Goal: Task Accomplishment & Management: Manage account settings

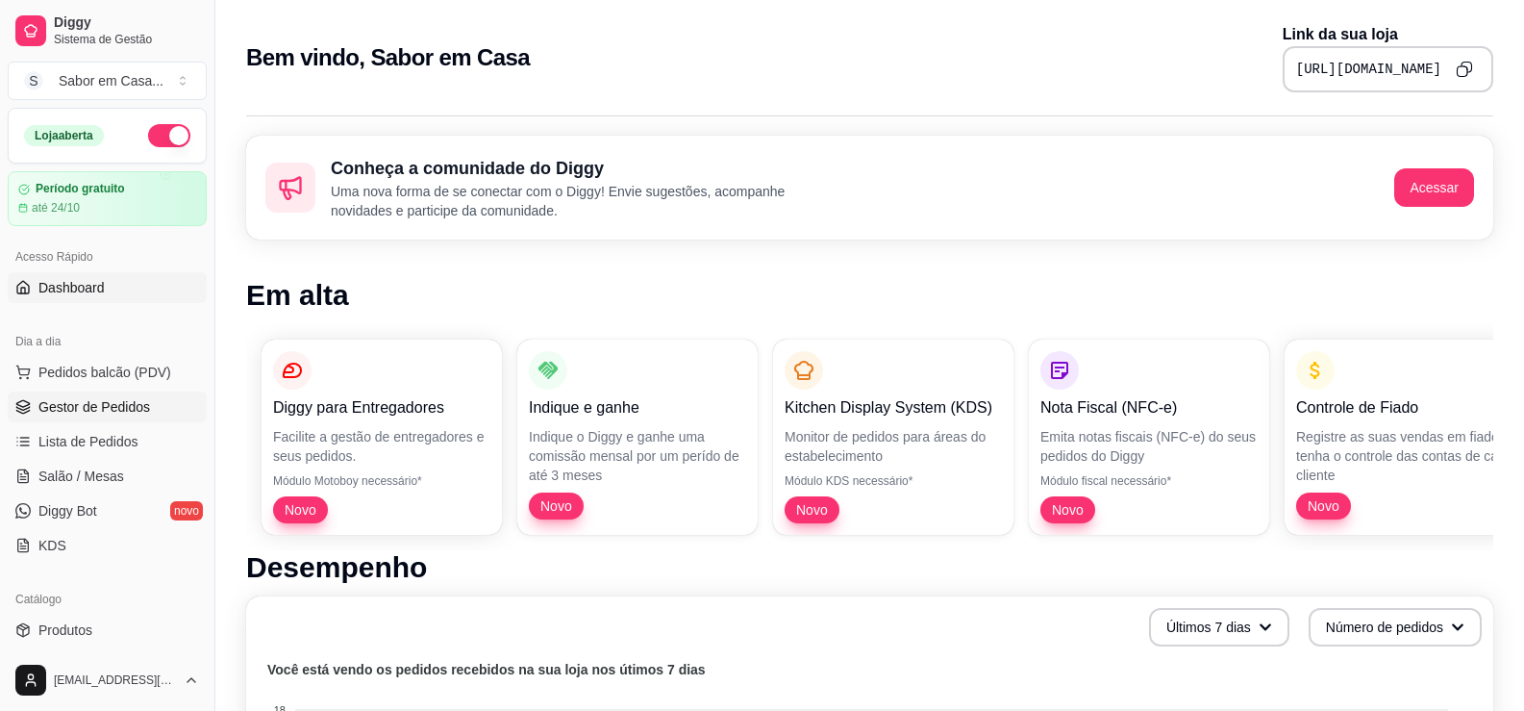
click at [116, 403] on span "Gestor de Pedidos" at bounding box center [94, 406] width 112 height 19
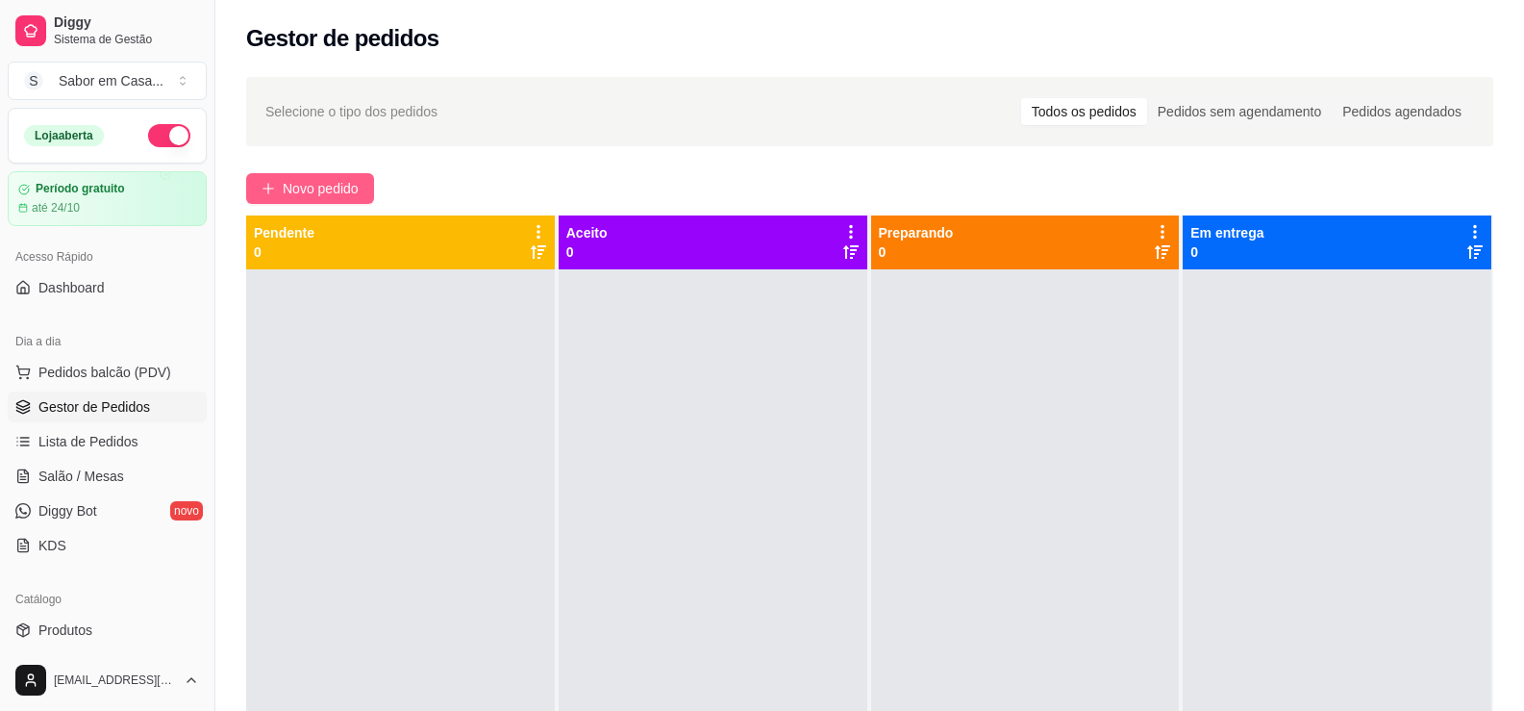
click at [364, 196] on button "Novo pedido" at bounding box center [310, 188] width 128 height 31
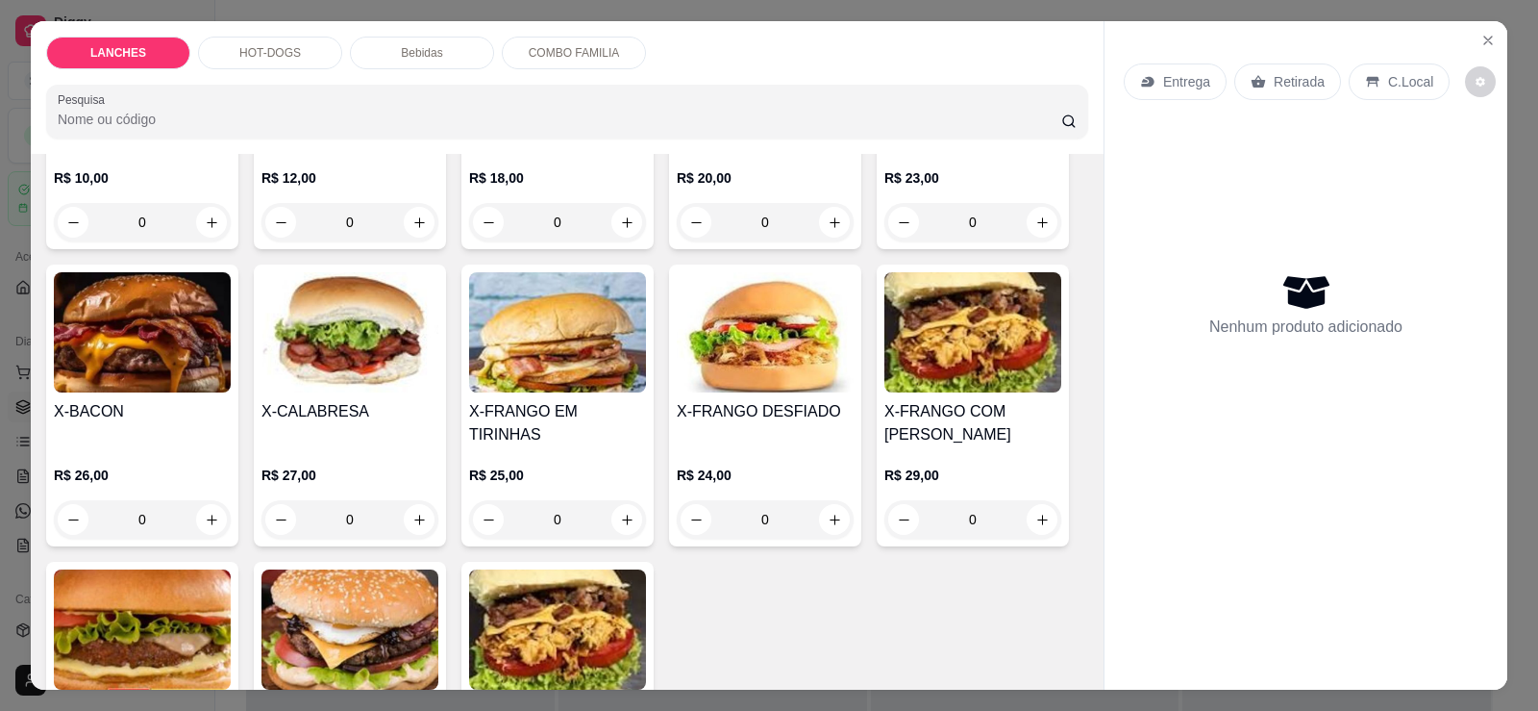
scroll to position [769, 0]
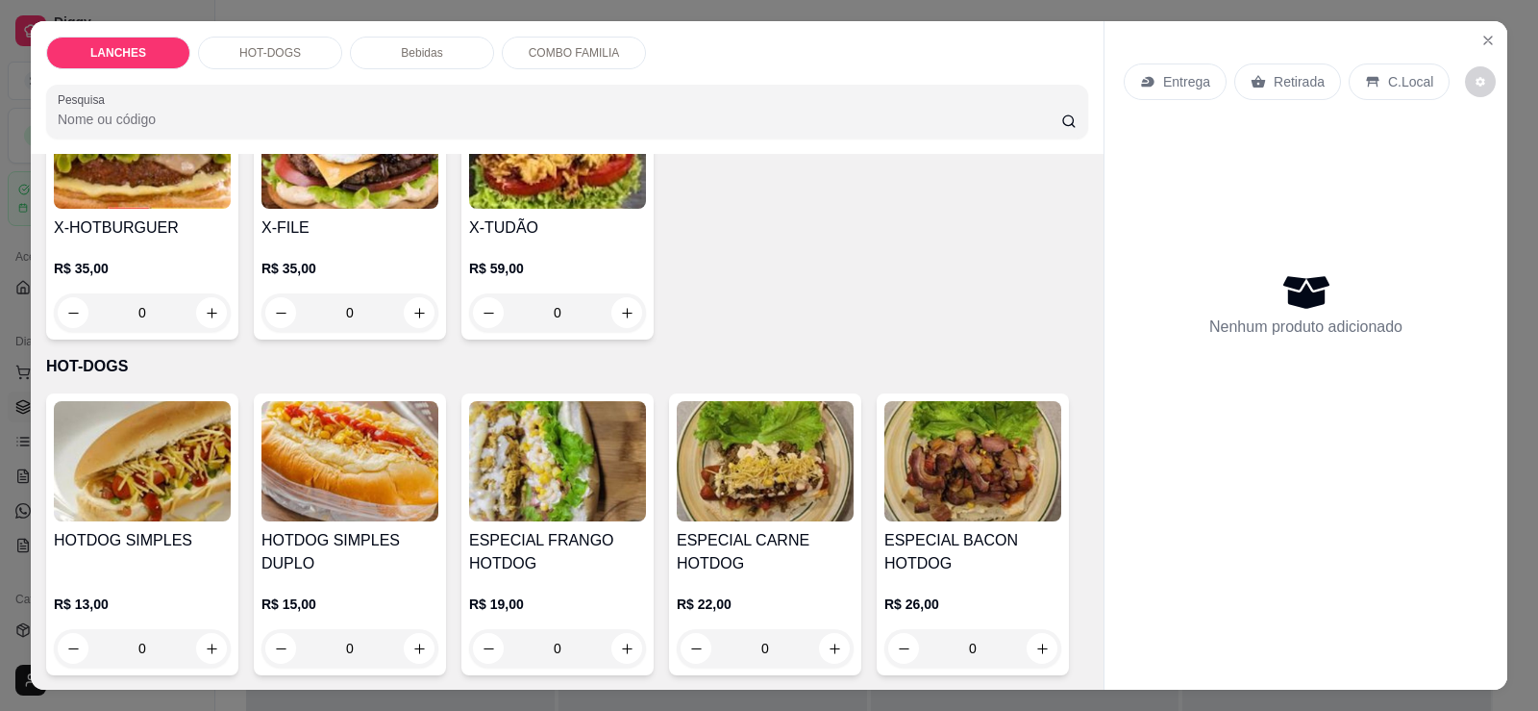
click at [567, 179] on img at bounding box center [557, 148] width 177 height 120
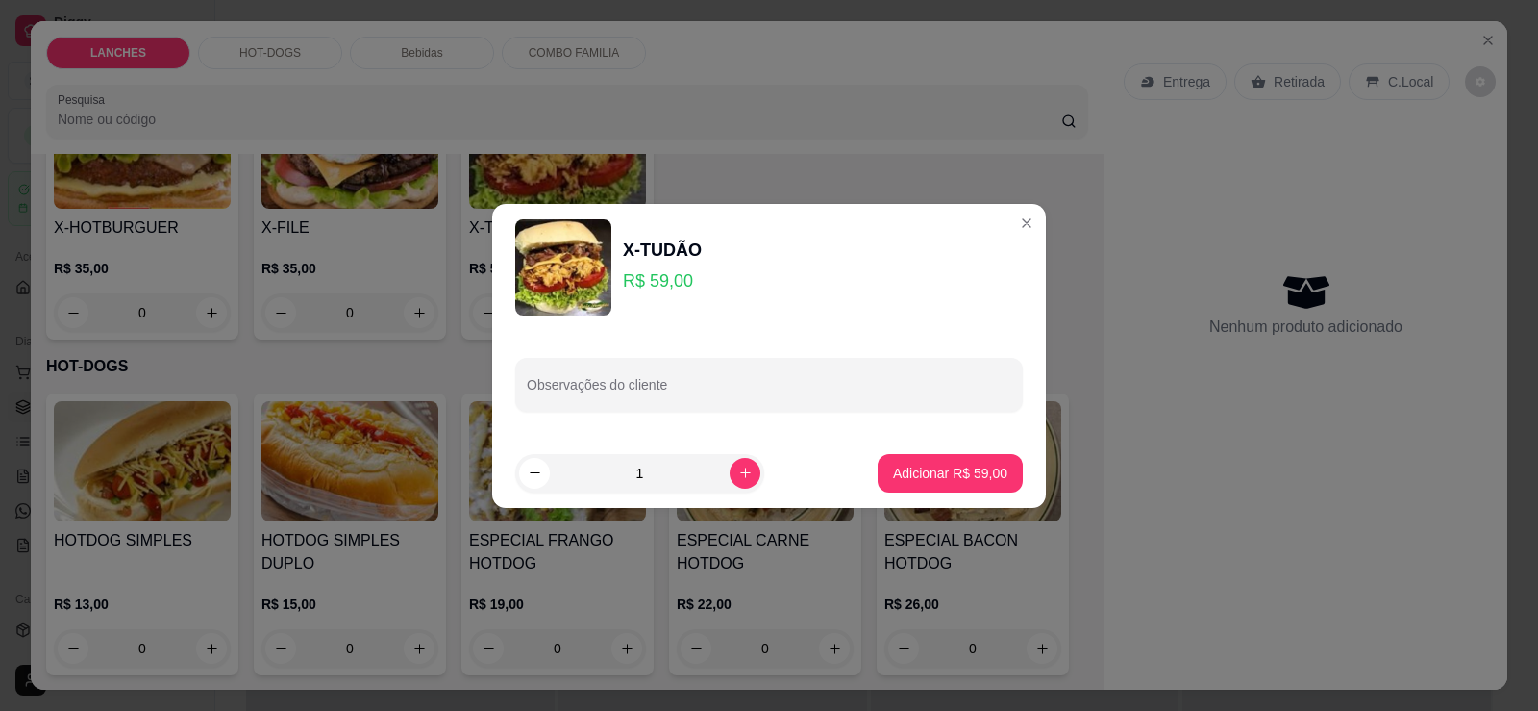
click at [862, 480] on footer "1 Adicionar R$ 59,00" at bounding box center [769, 472] width 554 height 69
click at [917, 467] on p "Adicionar R$ 59,00" at bounding box center [951, 472] width 112 height 18
type input "1"
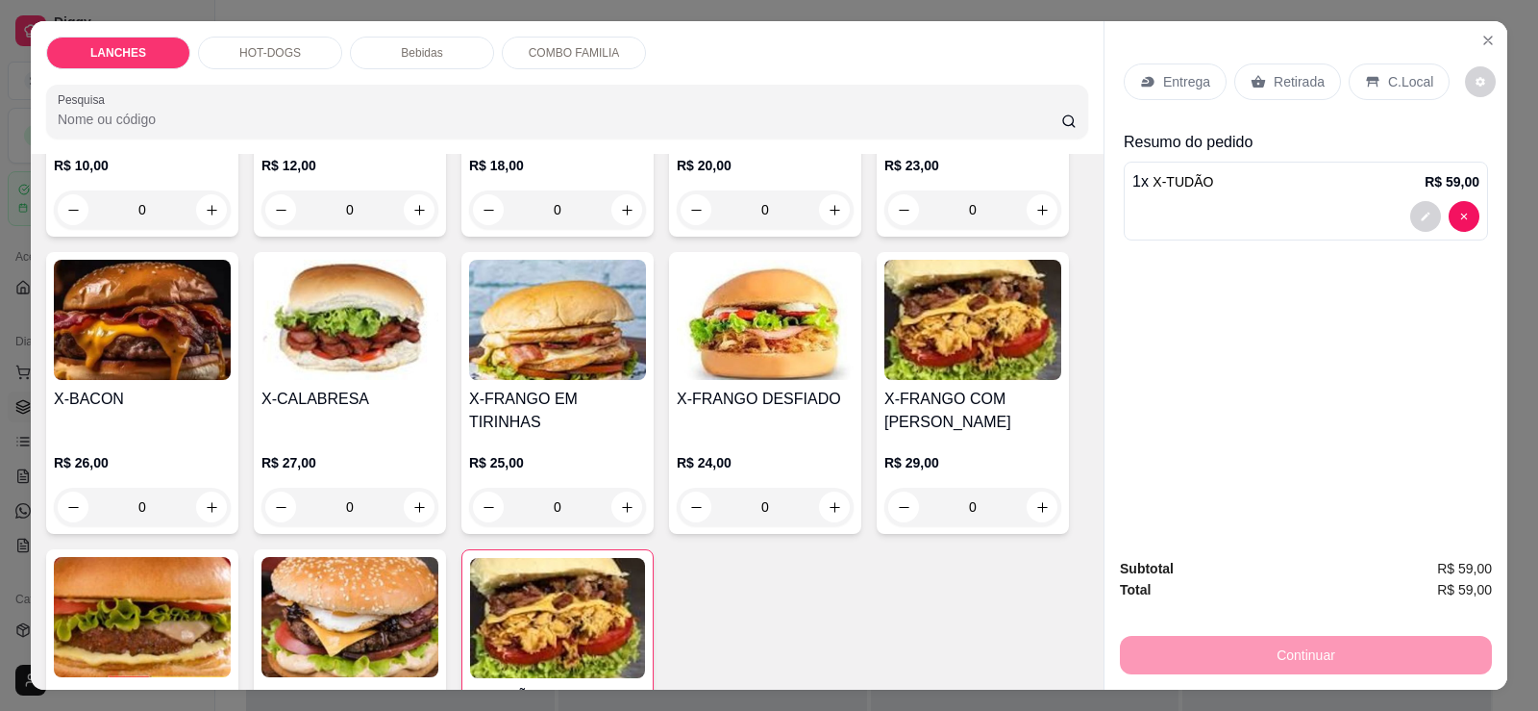
scroll to position [96, 0]
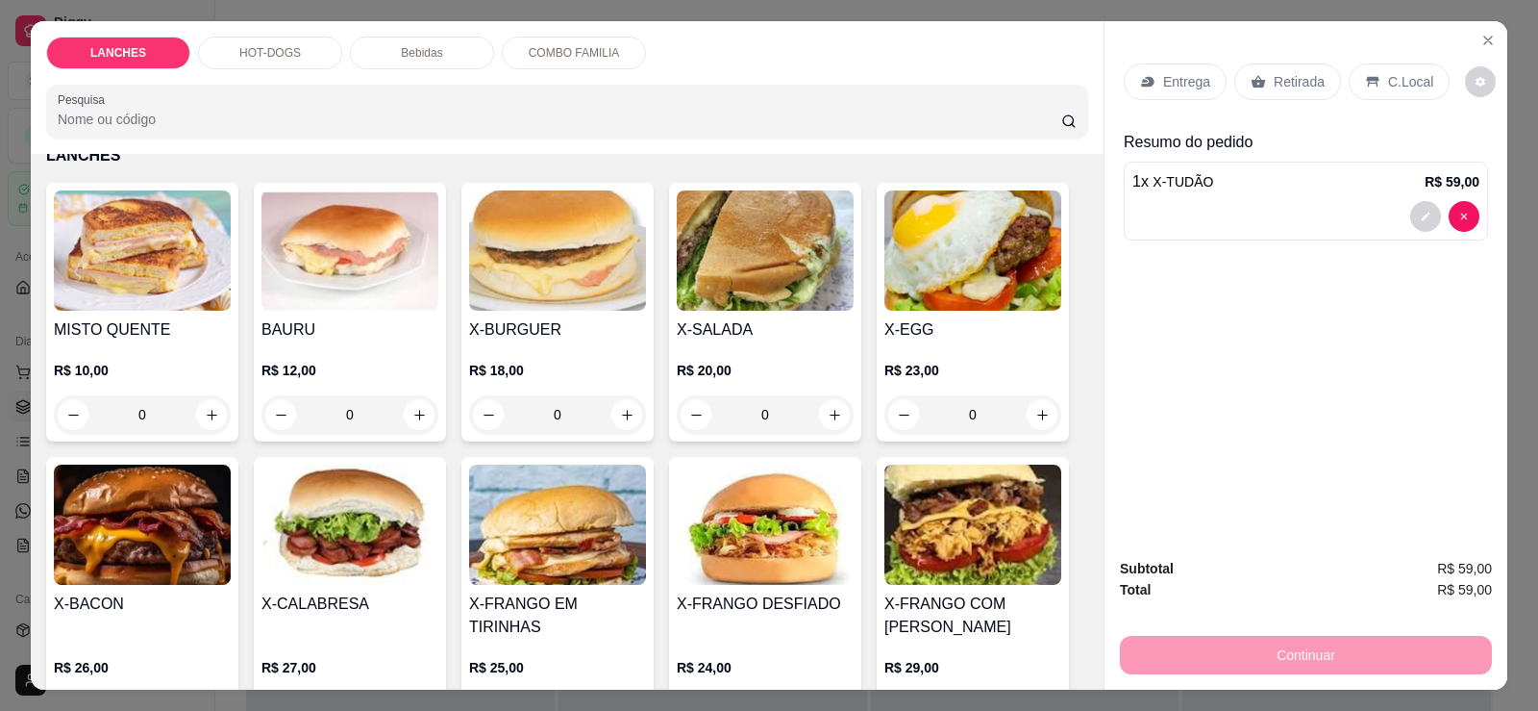
click at [265, 48] on p "HOT-DOGS" at bounding box center [270, 52] width 62 height 15
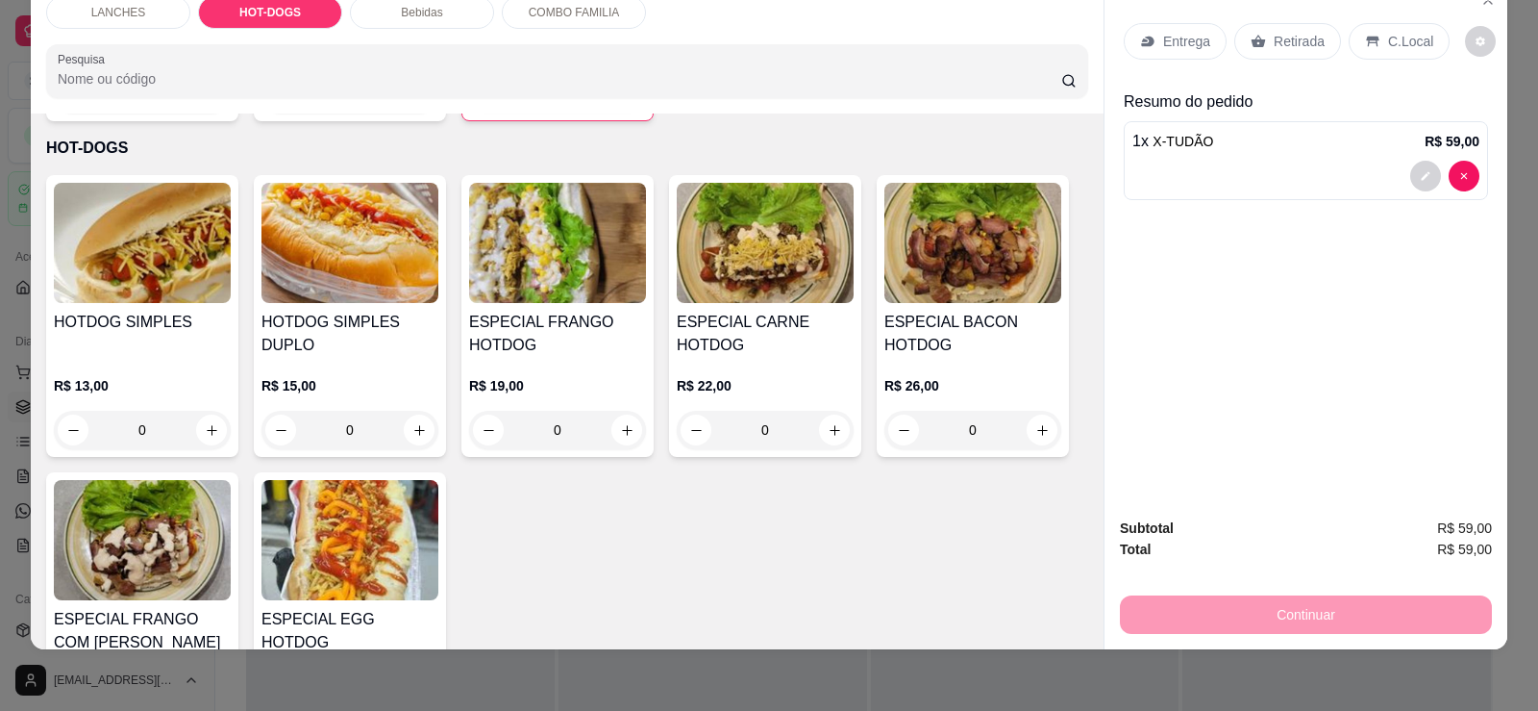
click at [141, 495] on img at bounding box center [142, 540] width 177 height 120
click at [970, 237] on img at bounding box center [973, 243] width 177 height 120
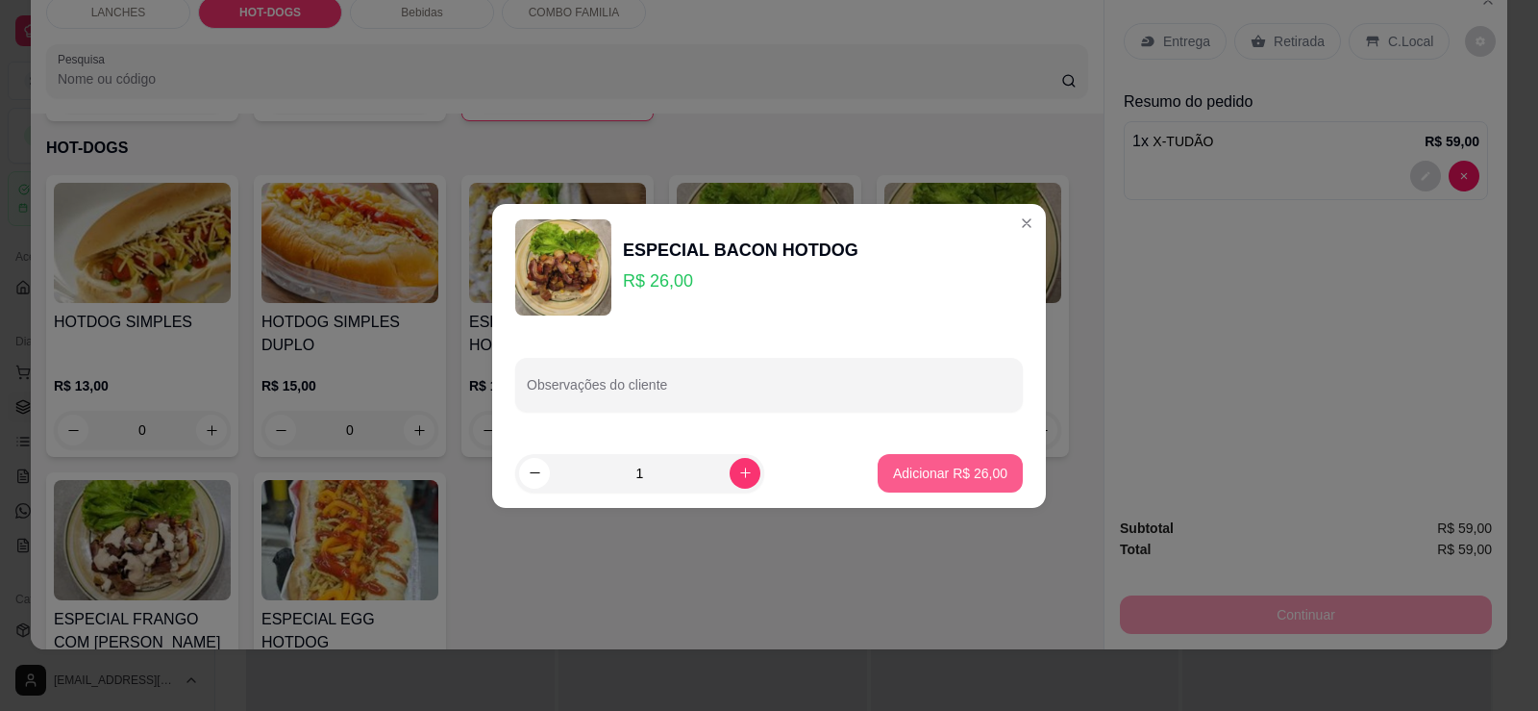
click at [934, 479] on p "Adicionar R$ 26,00" at bounding box center [950, 472] width 114 height 19
type input "1"
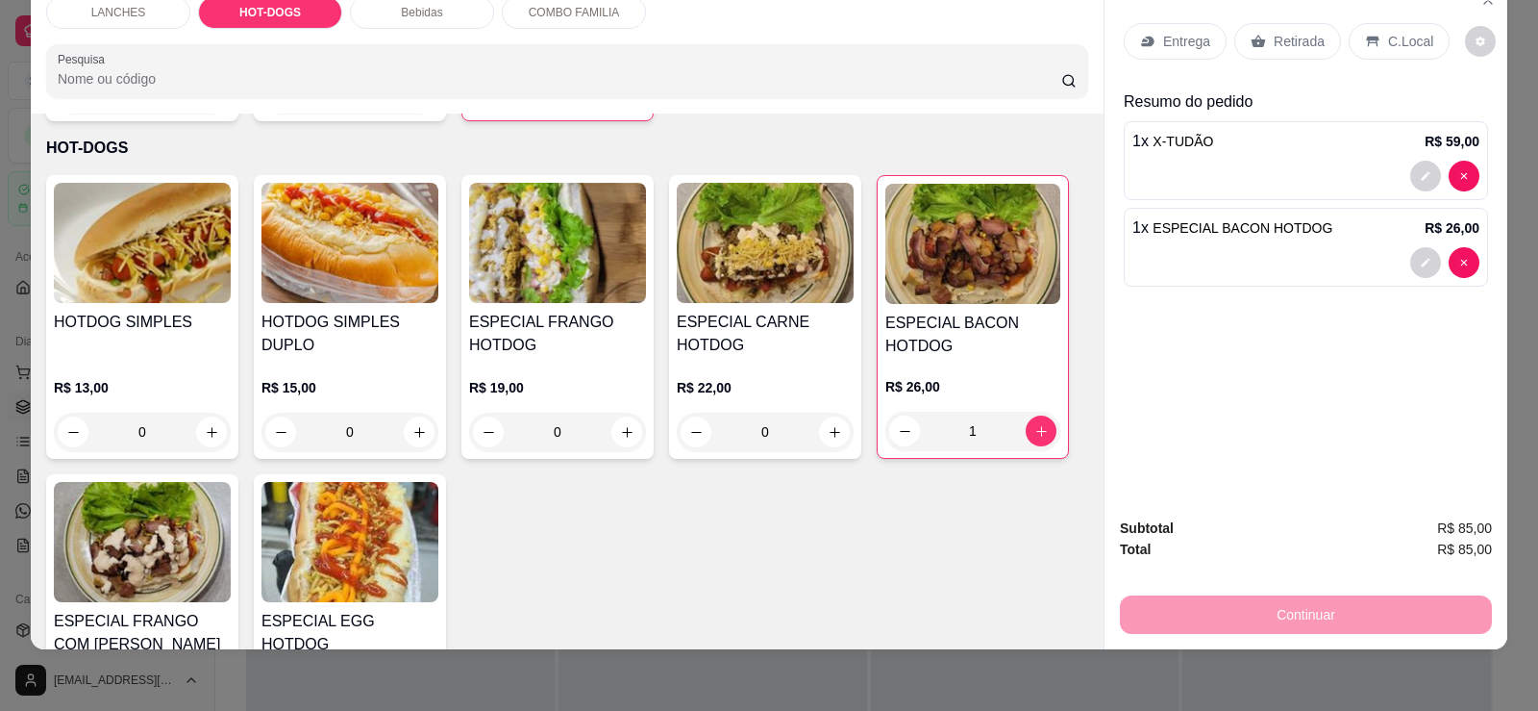
click at [1298, 52] on div "Retirada" at bounding box center [1288, 41] width 107 height 37
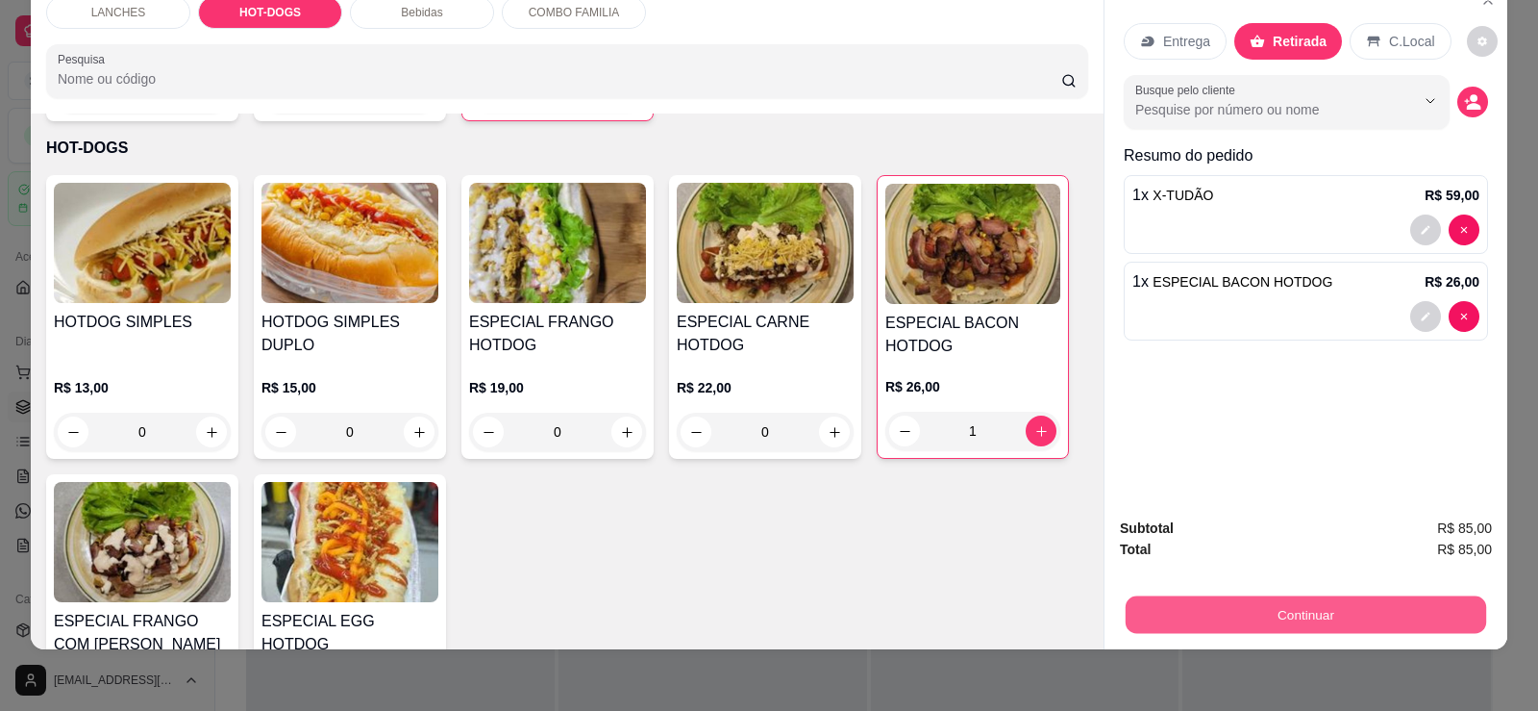
click at [1212, 601] on button "Continuar" at bounding box center [1306, 613] width 361 height 37
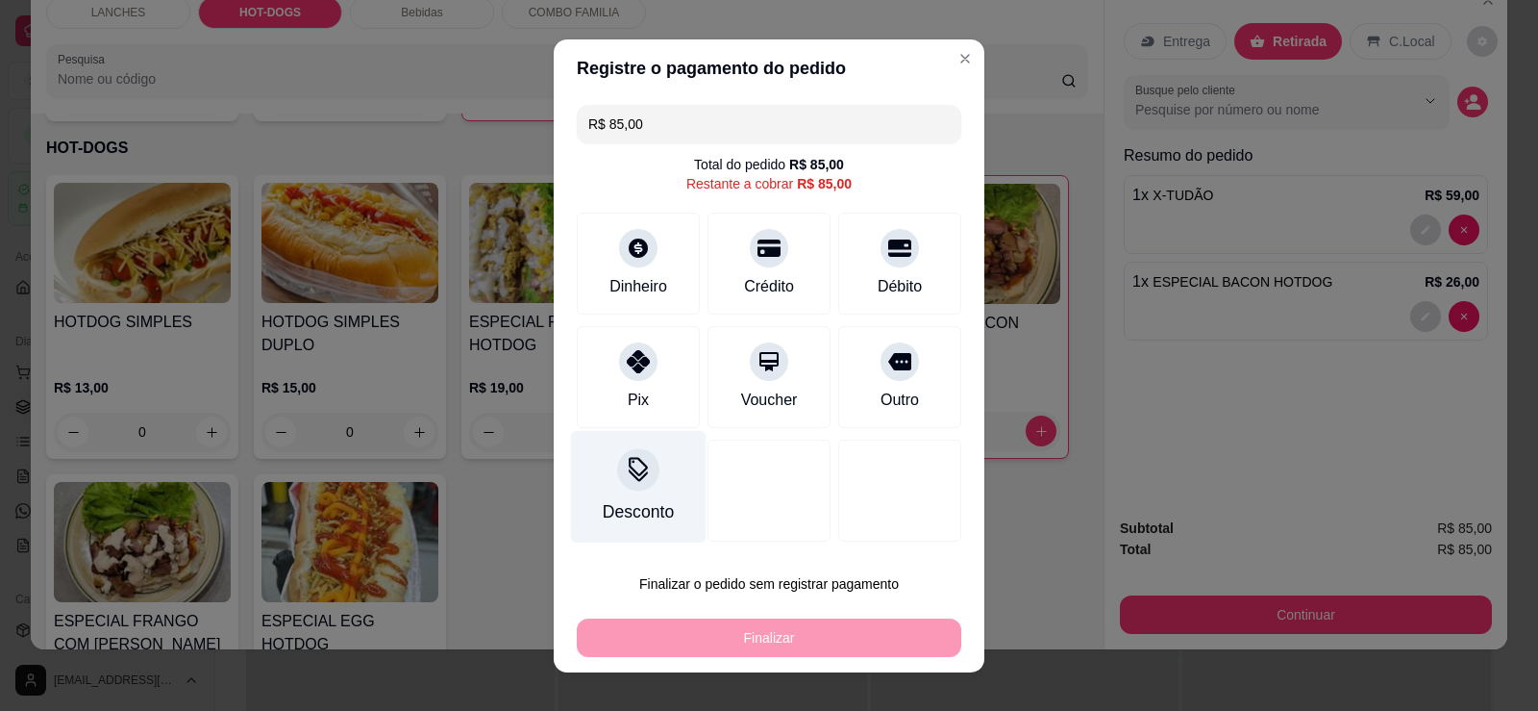
drag, startPoint x: 616, startPoint y: 356, endPoint x: 677, endPoint y: 429, distance: 94.9
click at [627, 356] on icon at bounding box center [638, 361] width 23 height 23
type input "R$ 0,00"
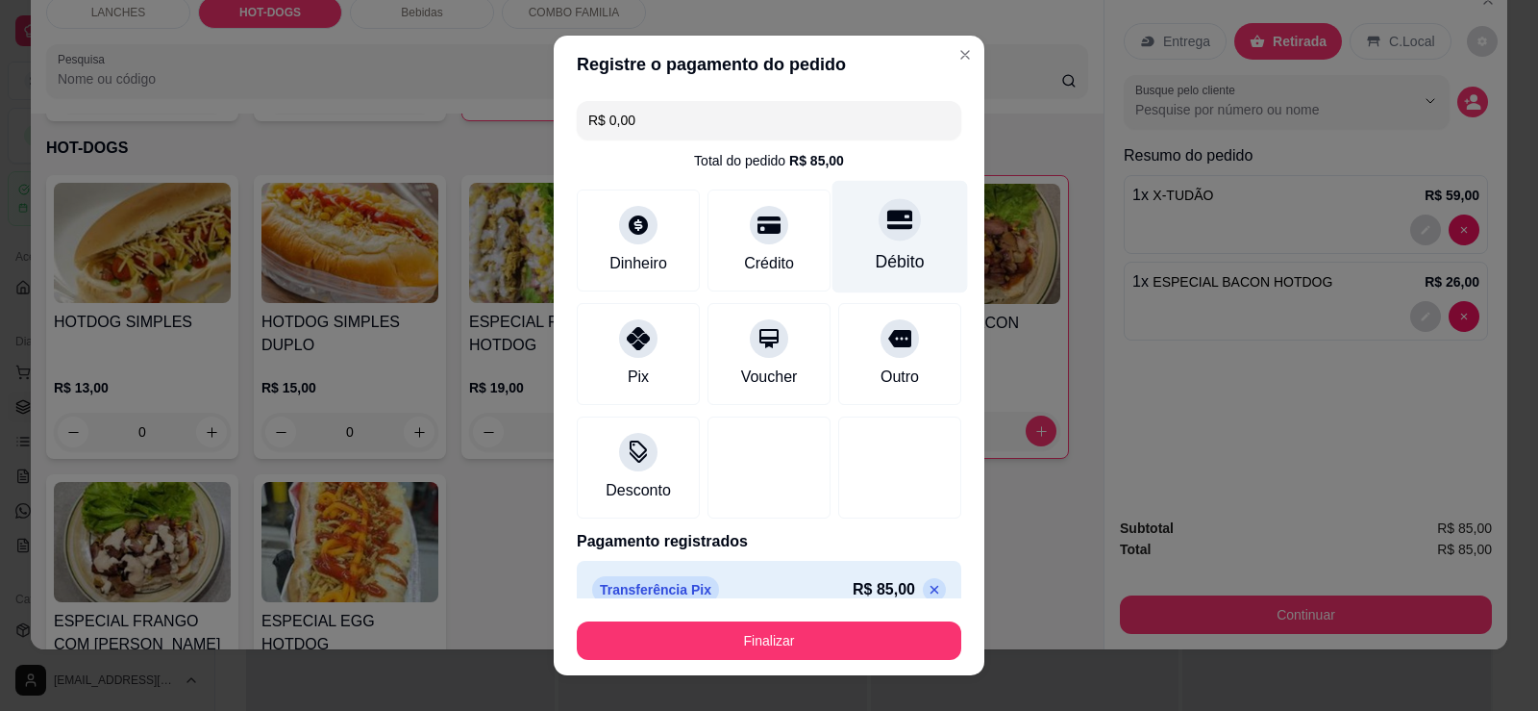
drag, startPoint x: 883, startPoint y: 230, endPoint x: 881, endPoint y: 250, distance: 20.3
click at [883, 231] on div at bounding box center [900, 219] width 42 height 42
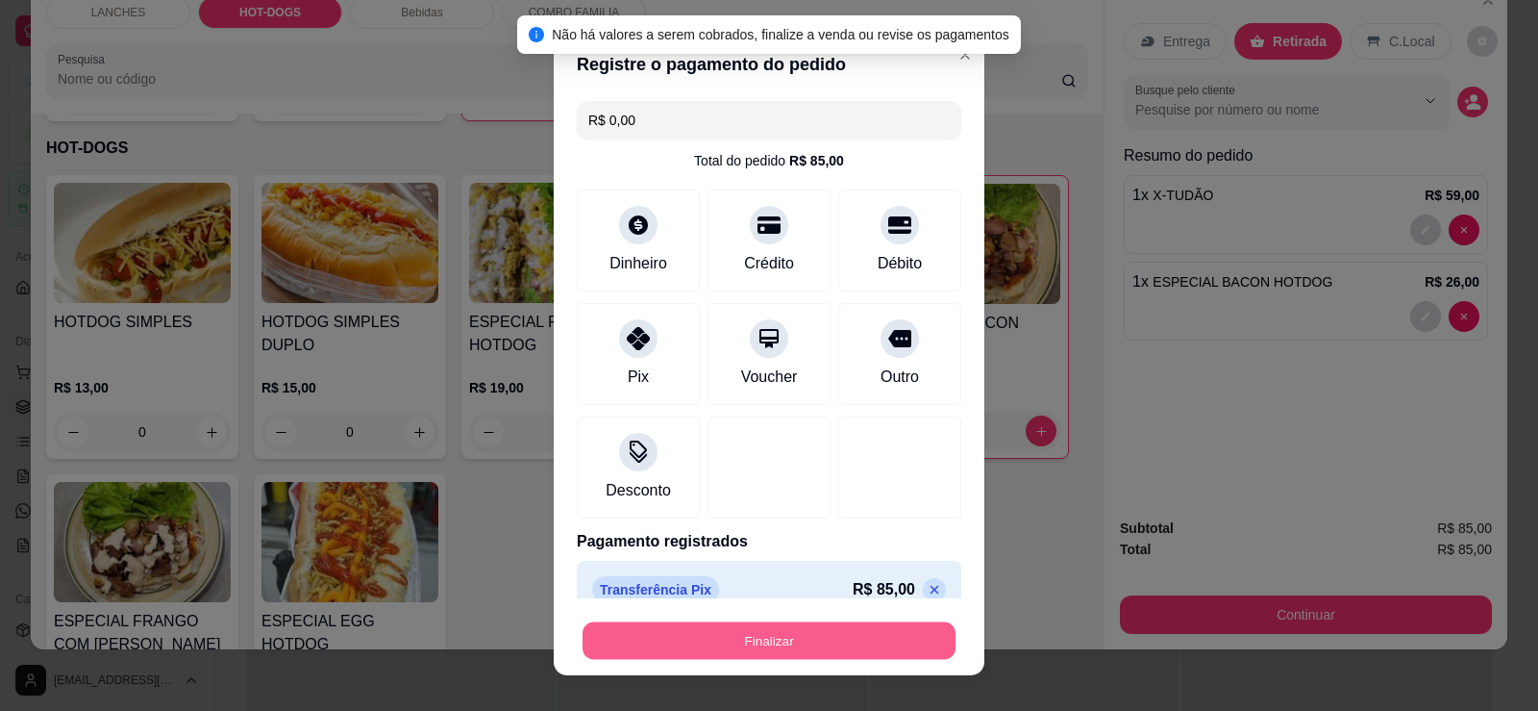
click at [801, 648] on button "Finalizar" at bounding box center [769, 640] width 373 height 37
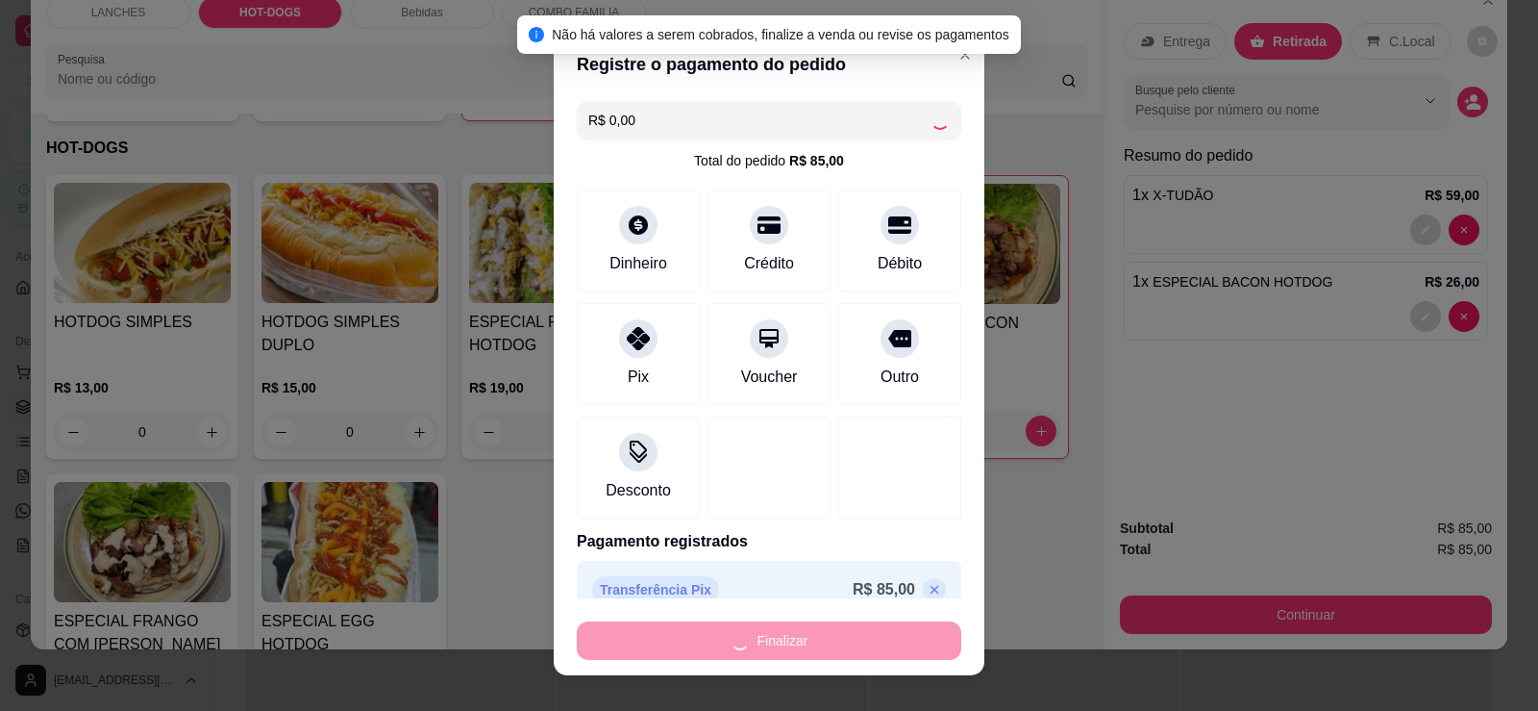
type input "0"
type input "-R$ 85,00"
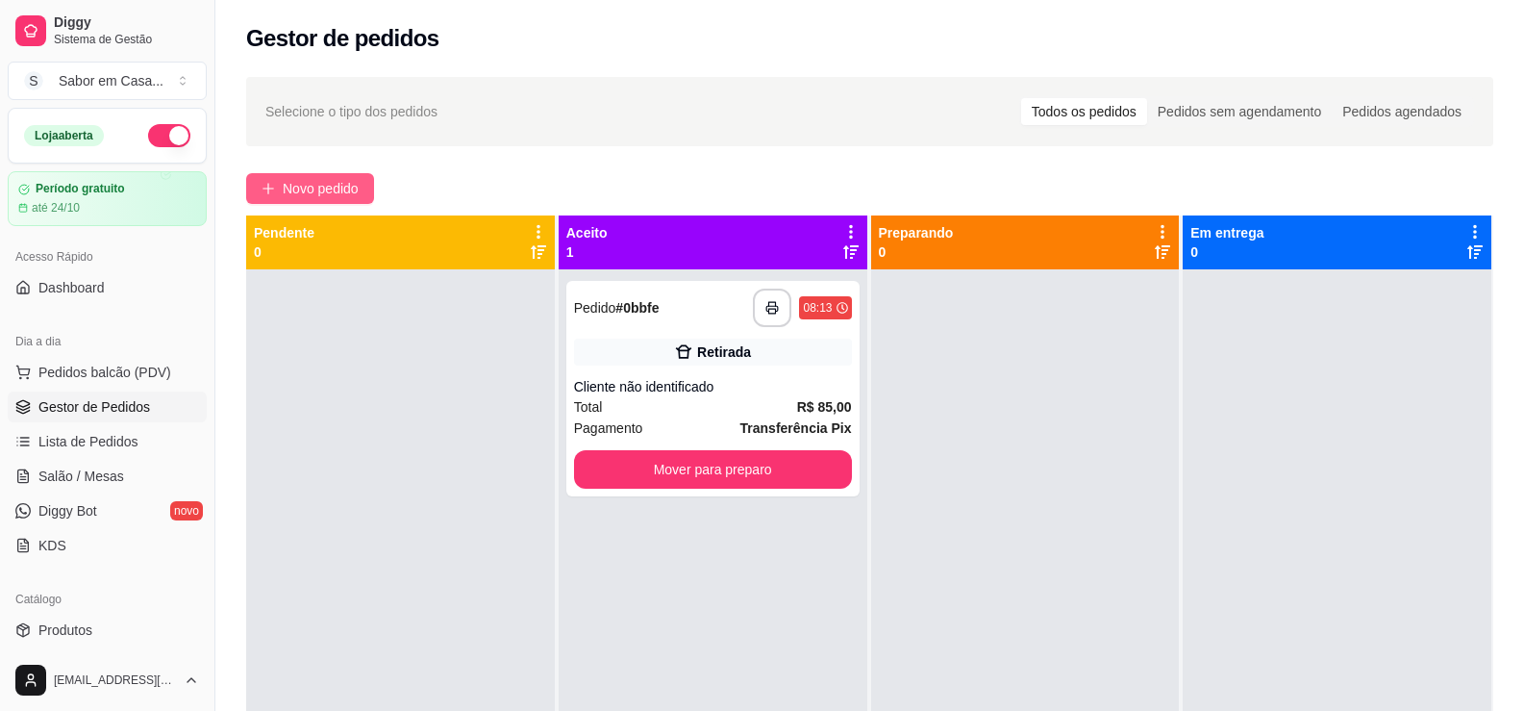
click at [284, 190] on span "Novo pedido" at bounding box center [321, 188] width 76 height 21
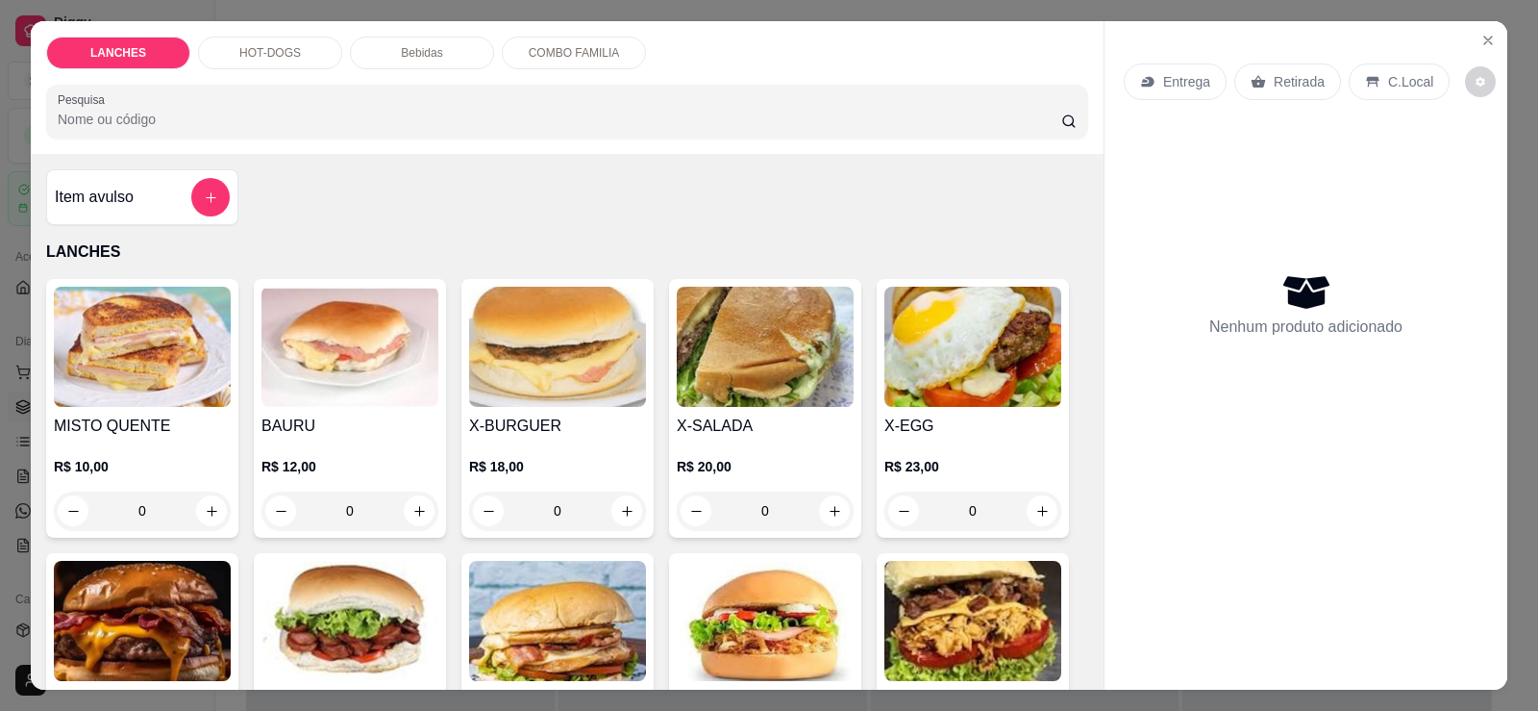
click at [536, 349] on img at bounding box center [557, 347] width 177 height 120
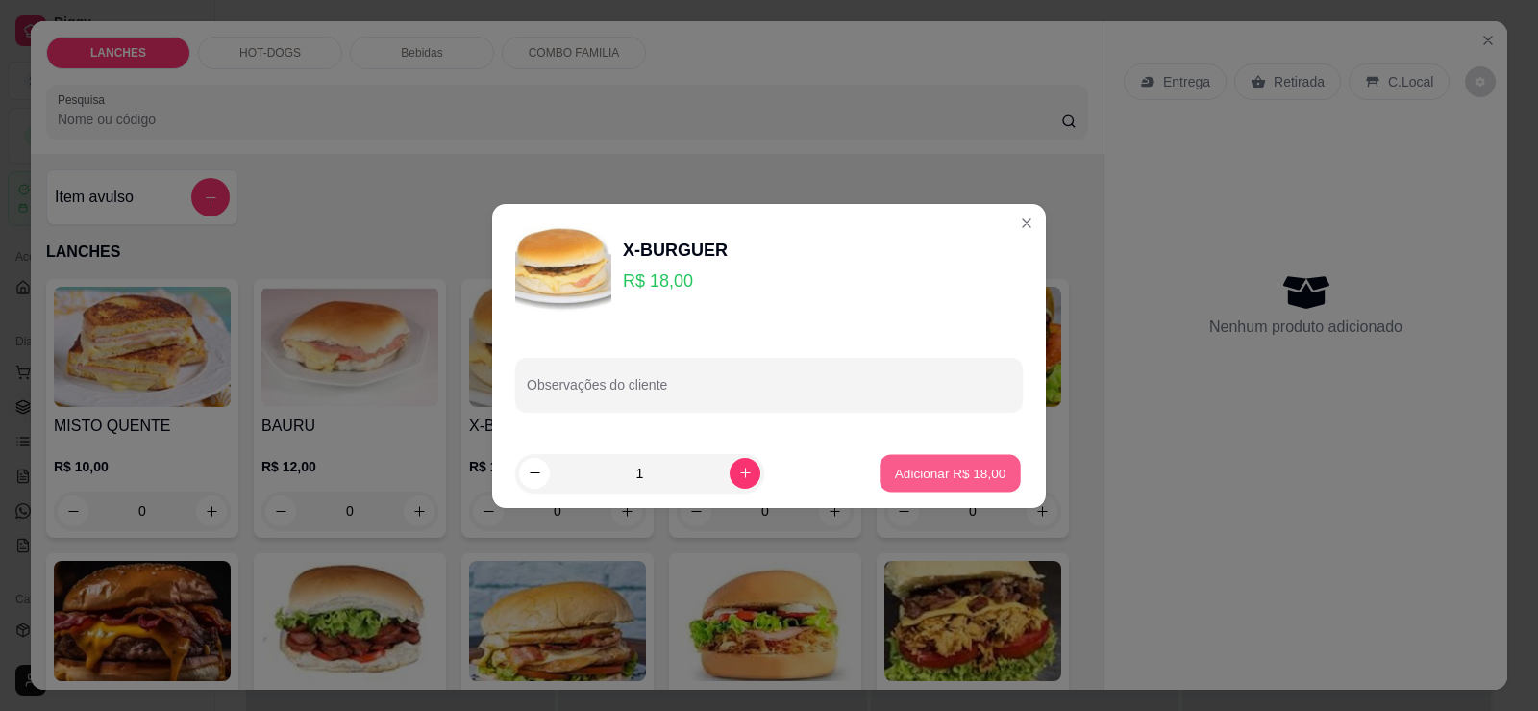
click at [937, 472] on p "Adicionar R$ 18,00" at bounding box center [951, 472] width 112 height 18
type input "1"
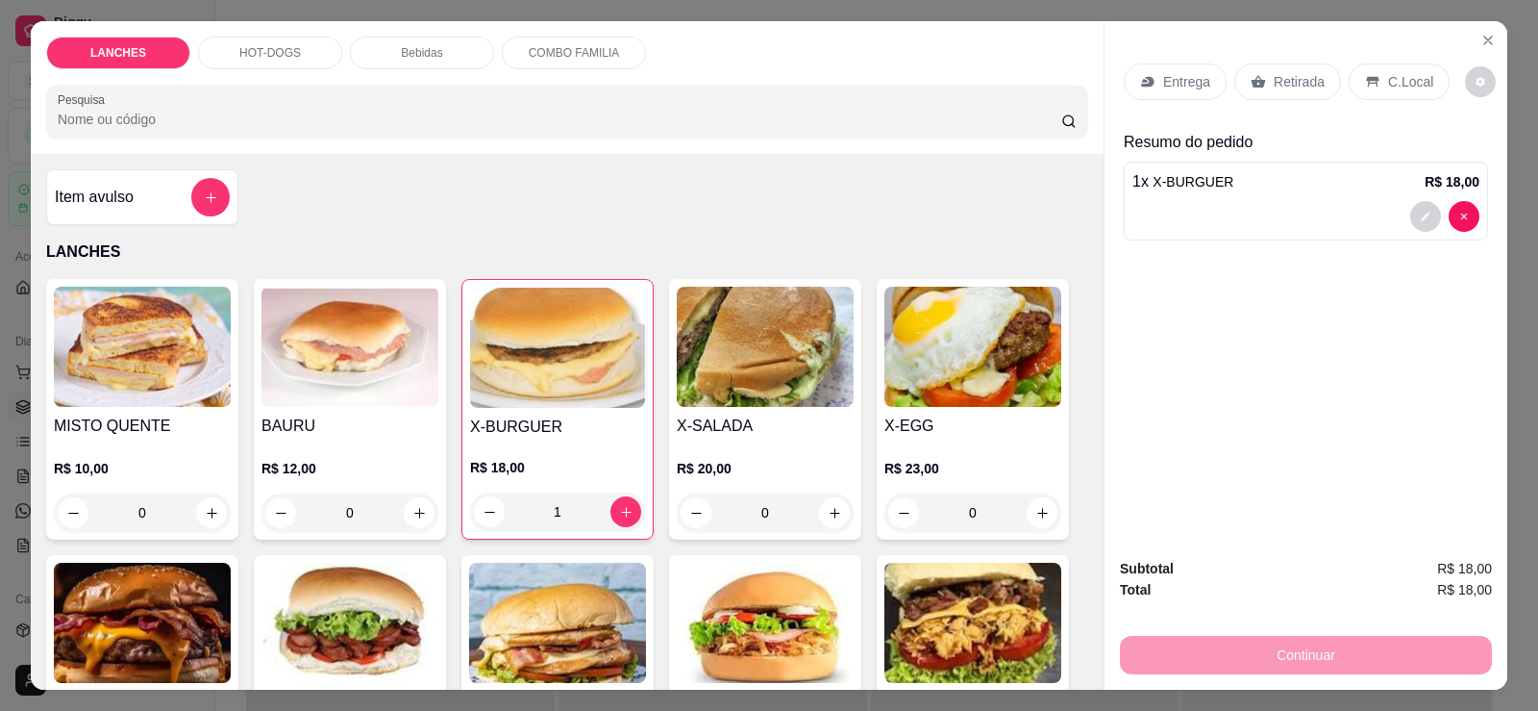
scroll to position [96, 0]
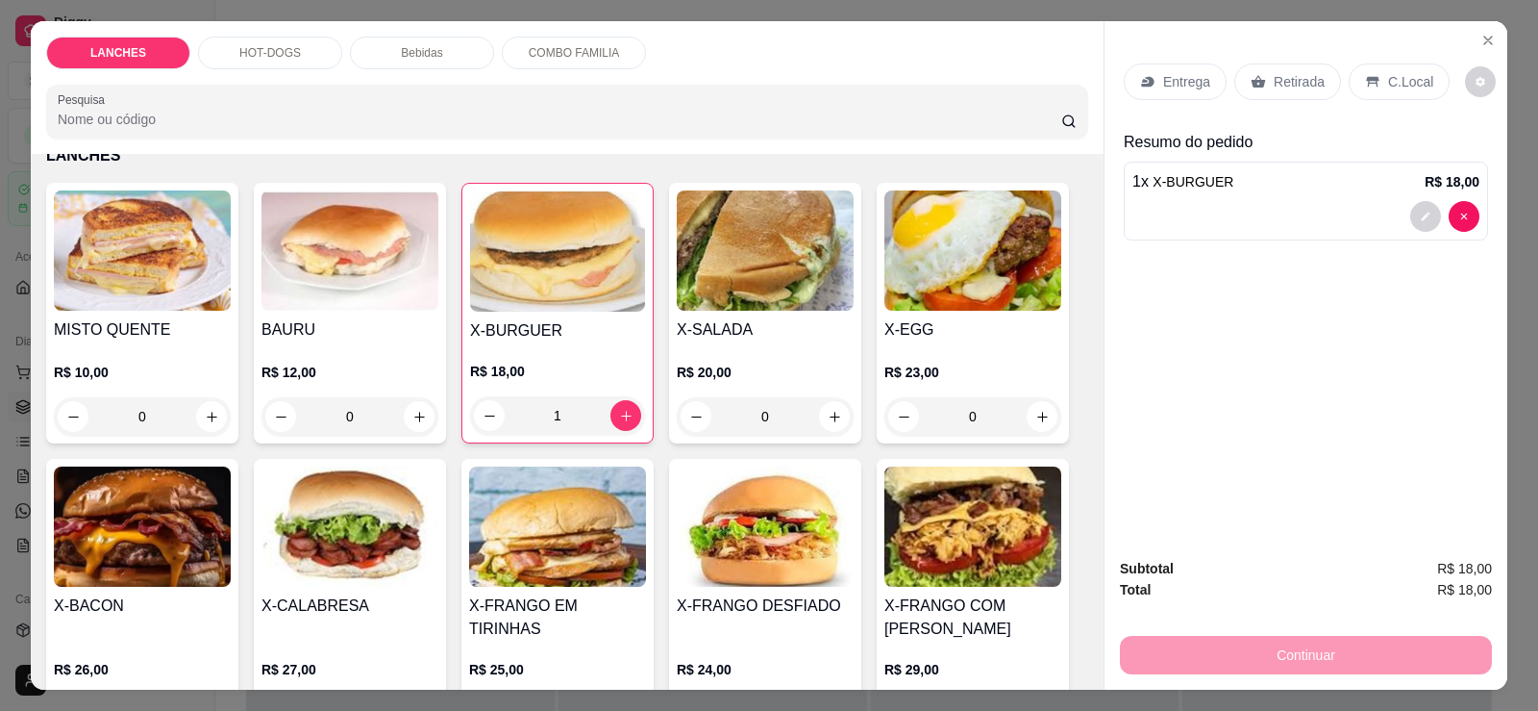
click at [120, 527] on img at bounding box center [142, 526] width 177 height 120
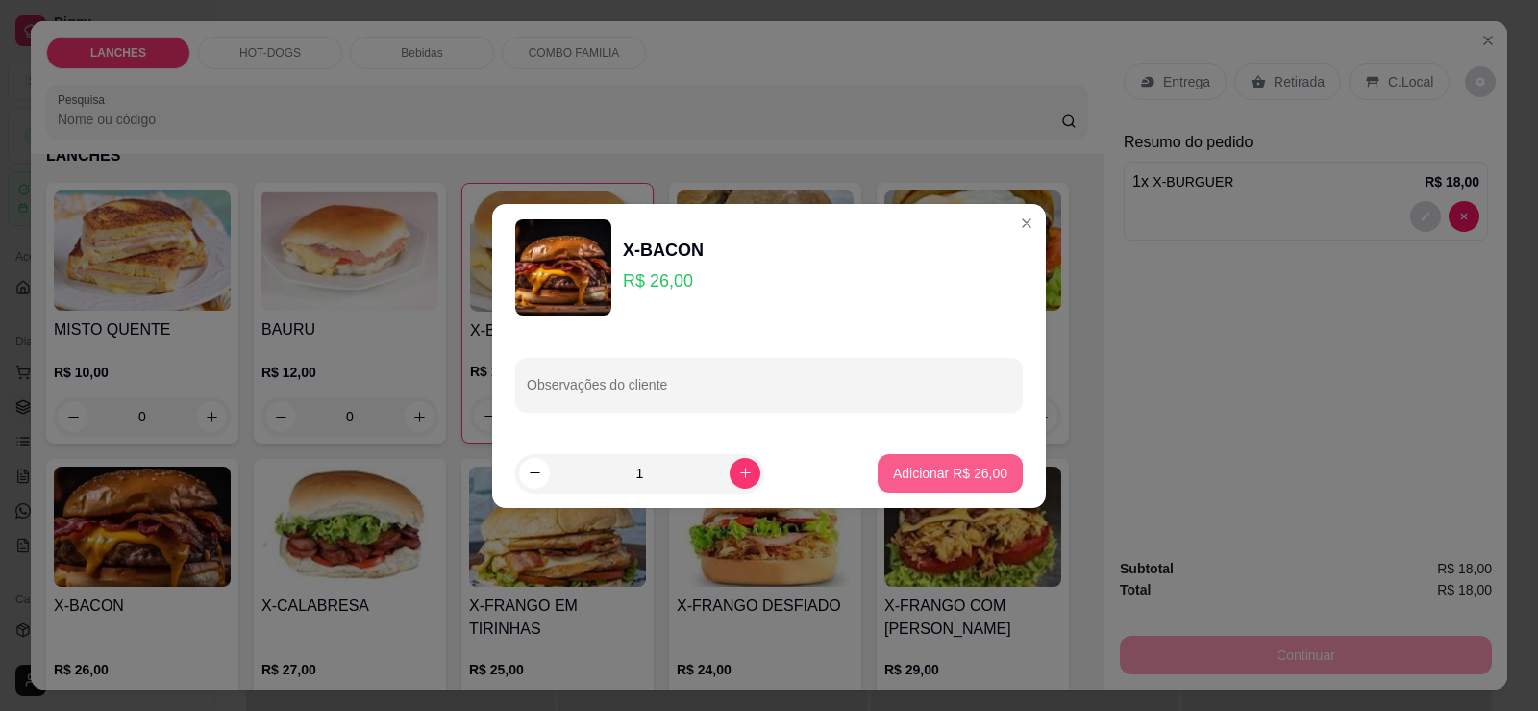
click at [893, 462] on button "Adicionar R$ 26,00" at bounding box center [950, 473] width 145 height 38
type input "1"
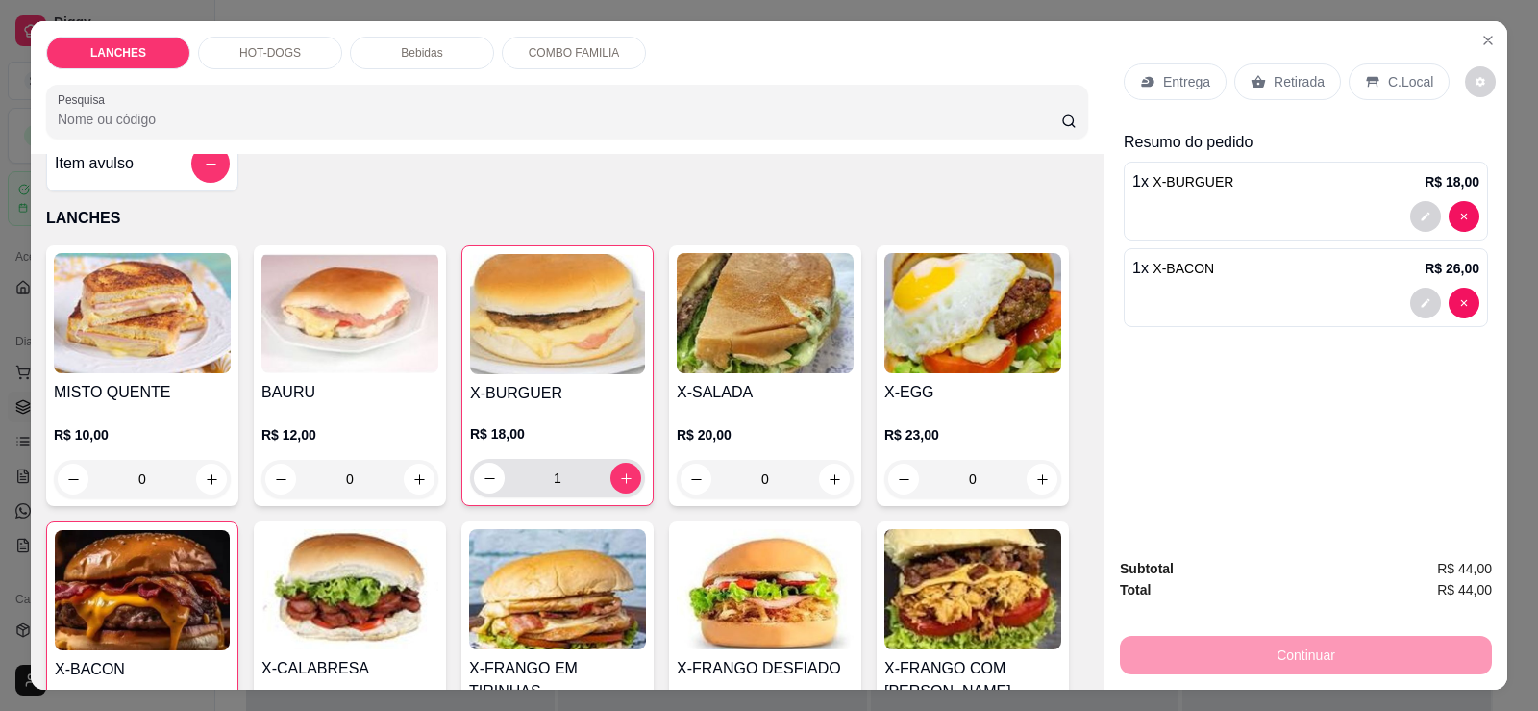
scroll to position [0, 0]
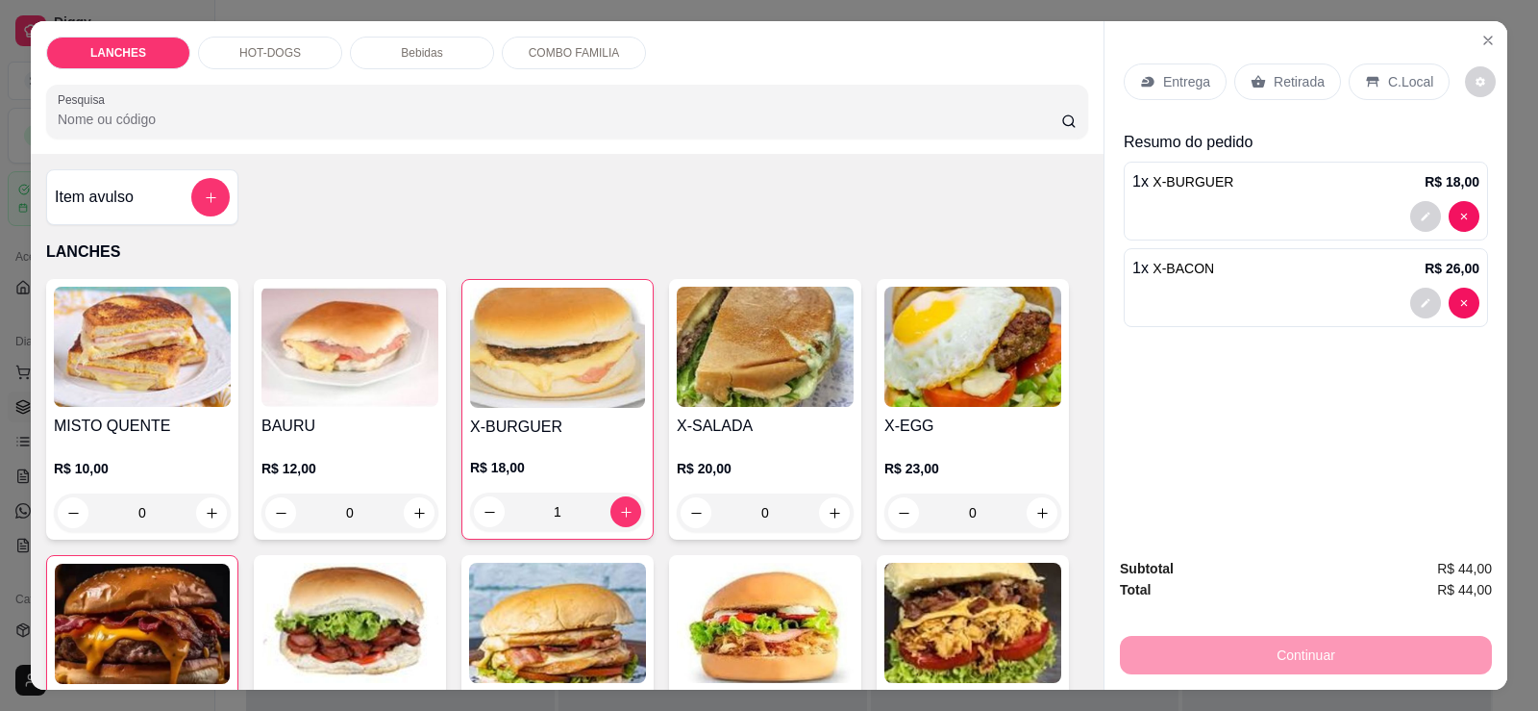
click at [428, 54] on p "Bebidas" at bounding box center [421, 52] width 41 height 15
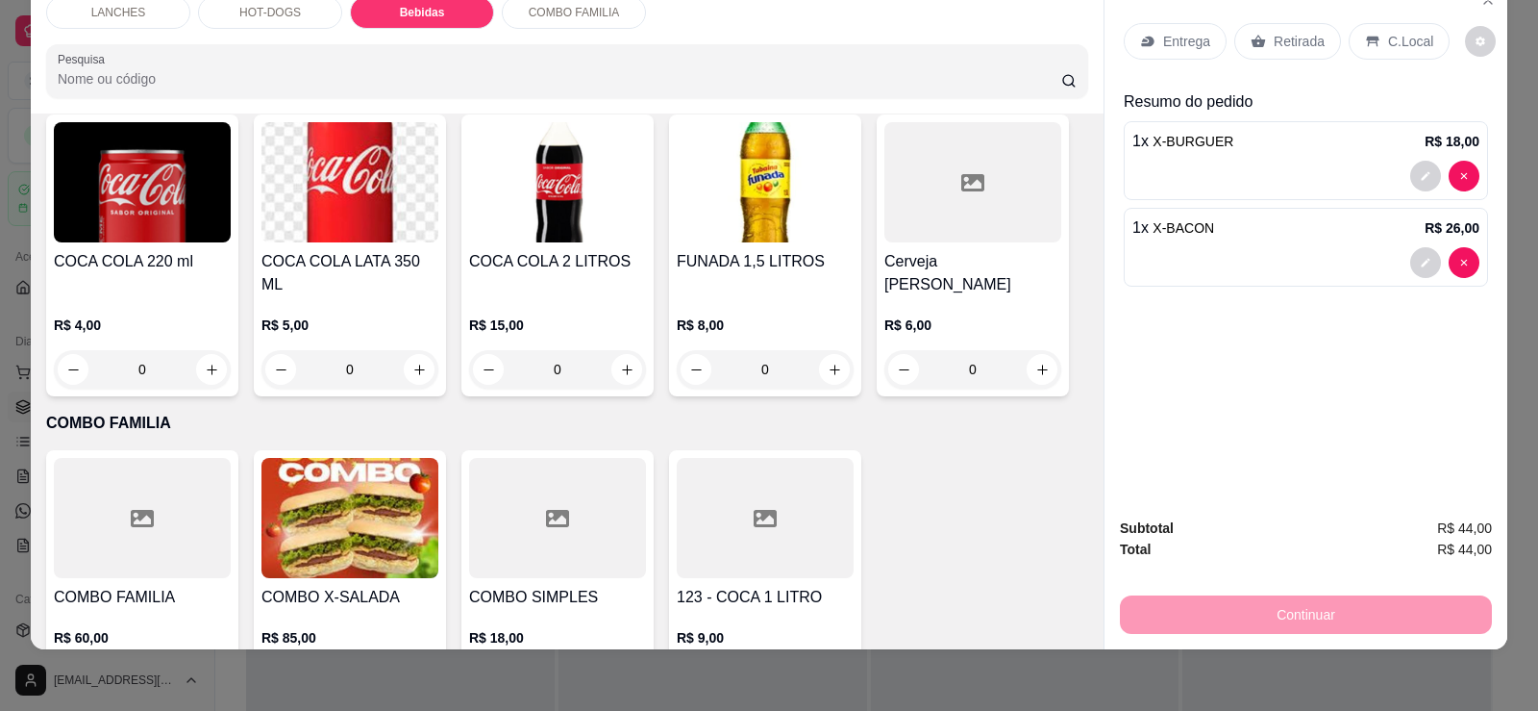
scroll to position [1673, 0]
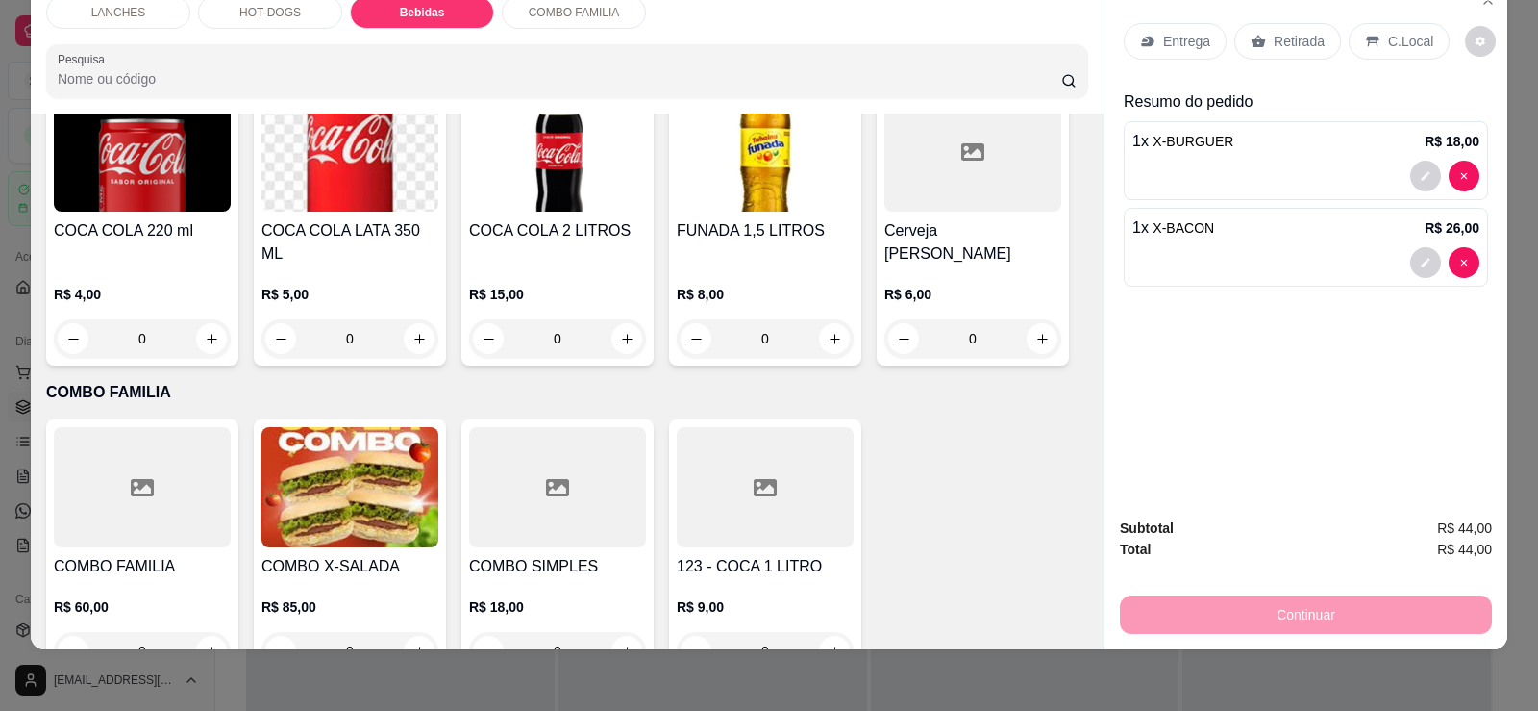
click at [720, 447] on div at bounding box center [765, 487] width 177 height 120
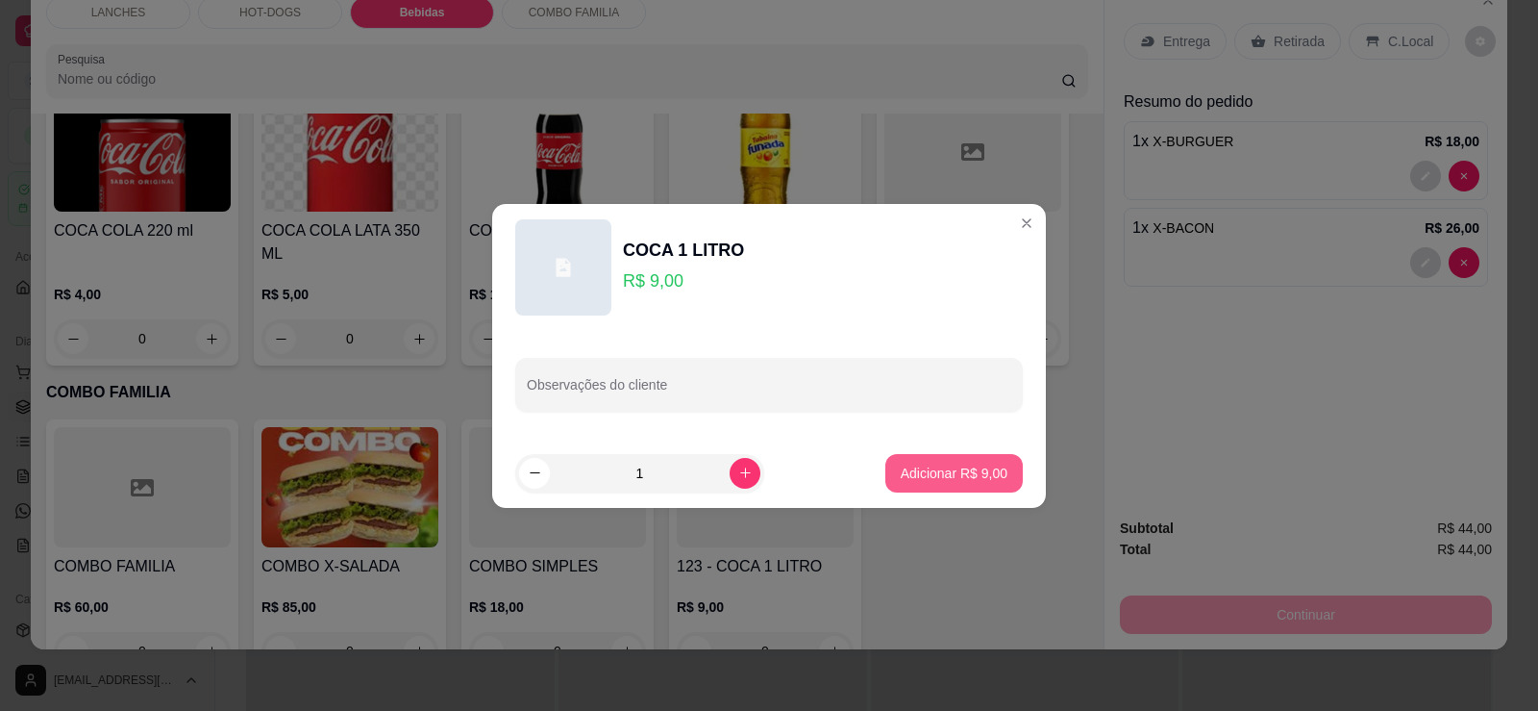
click at [951, 479] on p "Adicionar R$ 9,00" at bounding box center [954, 472] width 107 height 19
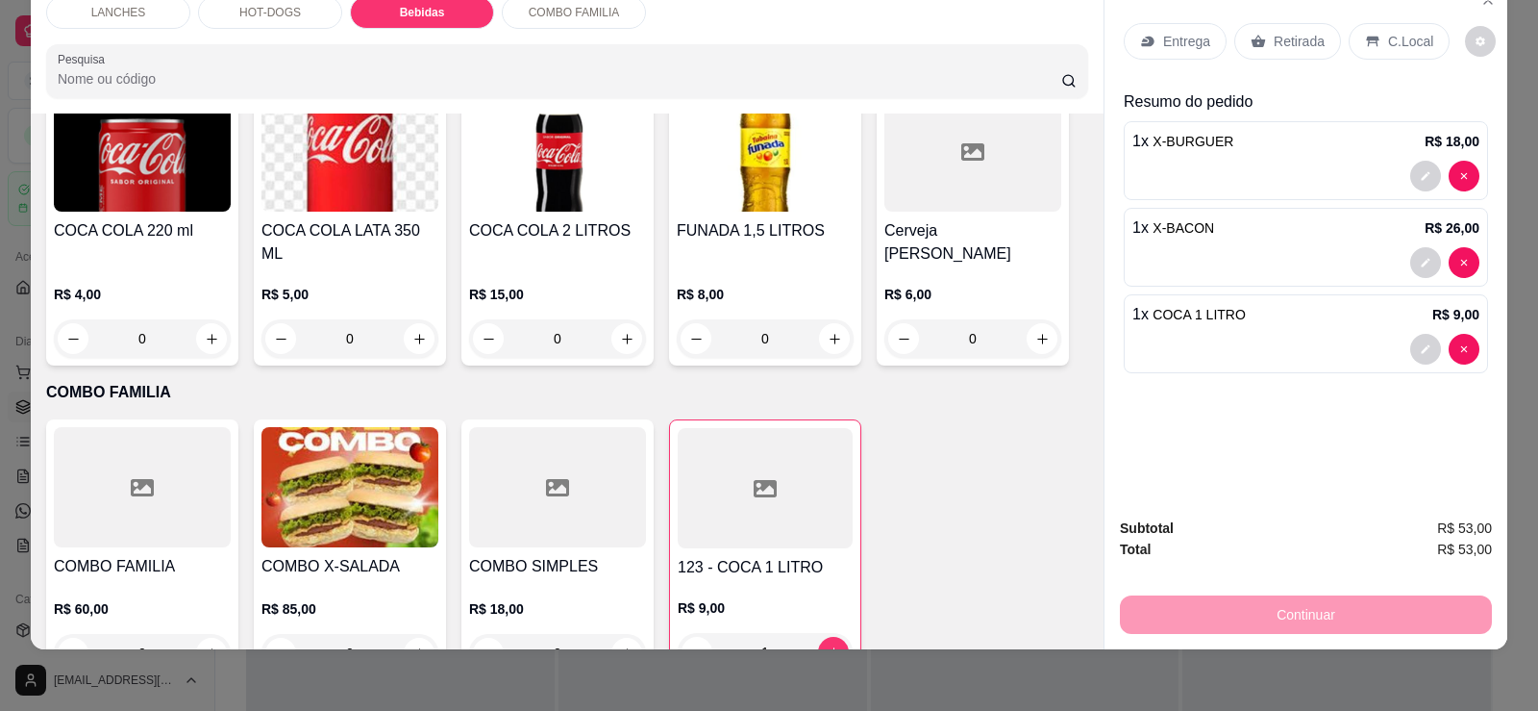
type input "1"
click at [1261, 44] on div "Retirada" at bounding box center [1288, 41] width 107 height 37
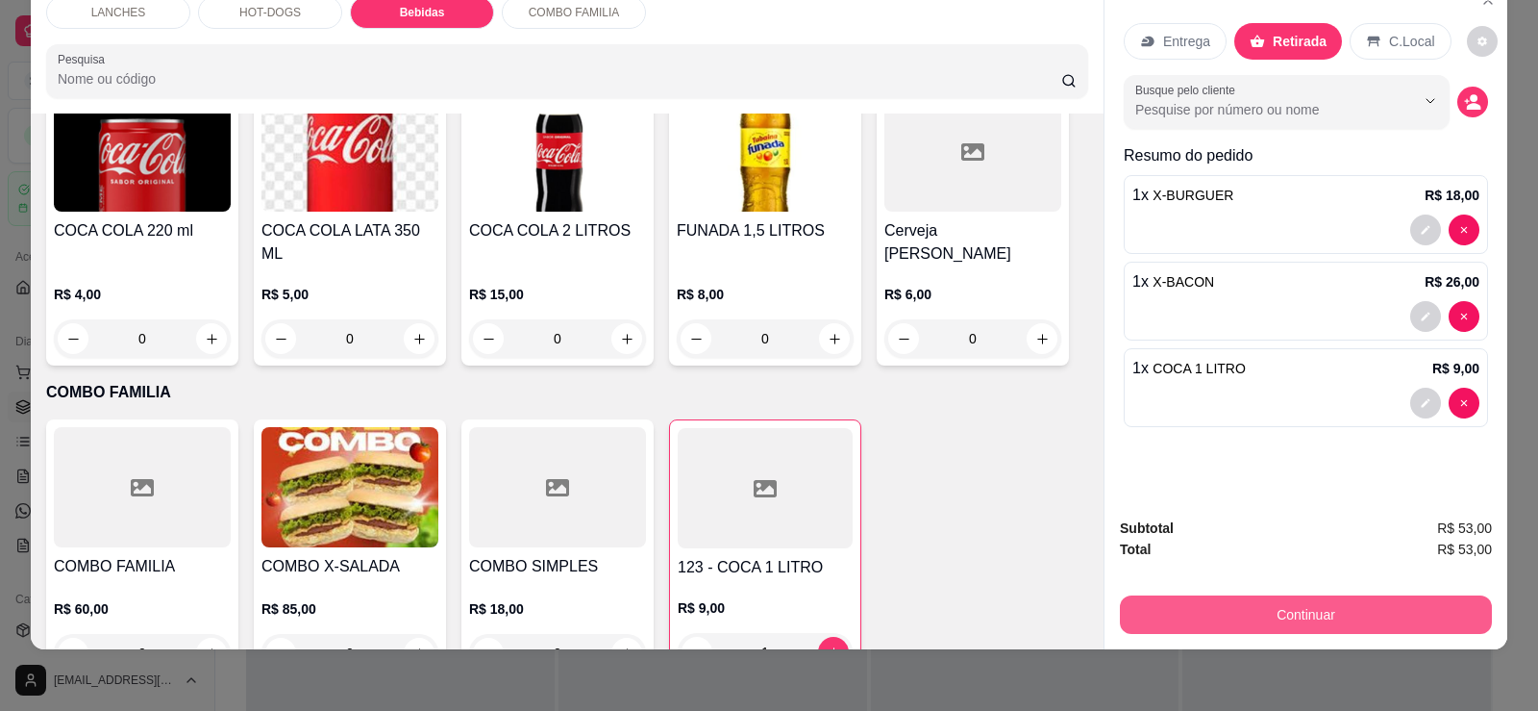
click at [1214, 618] on button "Continuar" at bounding box center [1306, 614] width 372 height 38
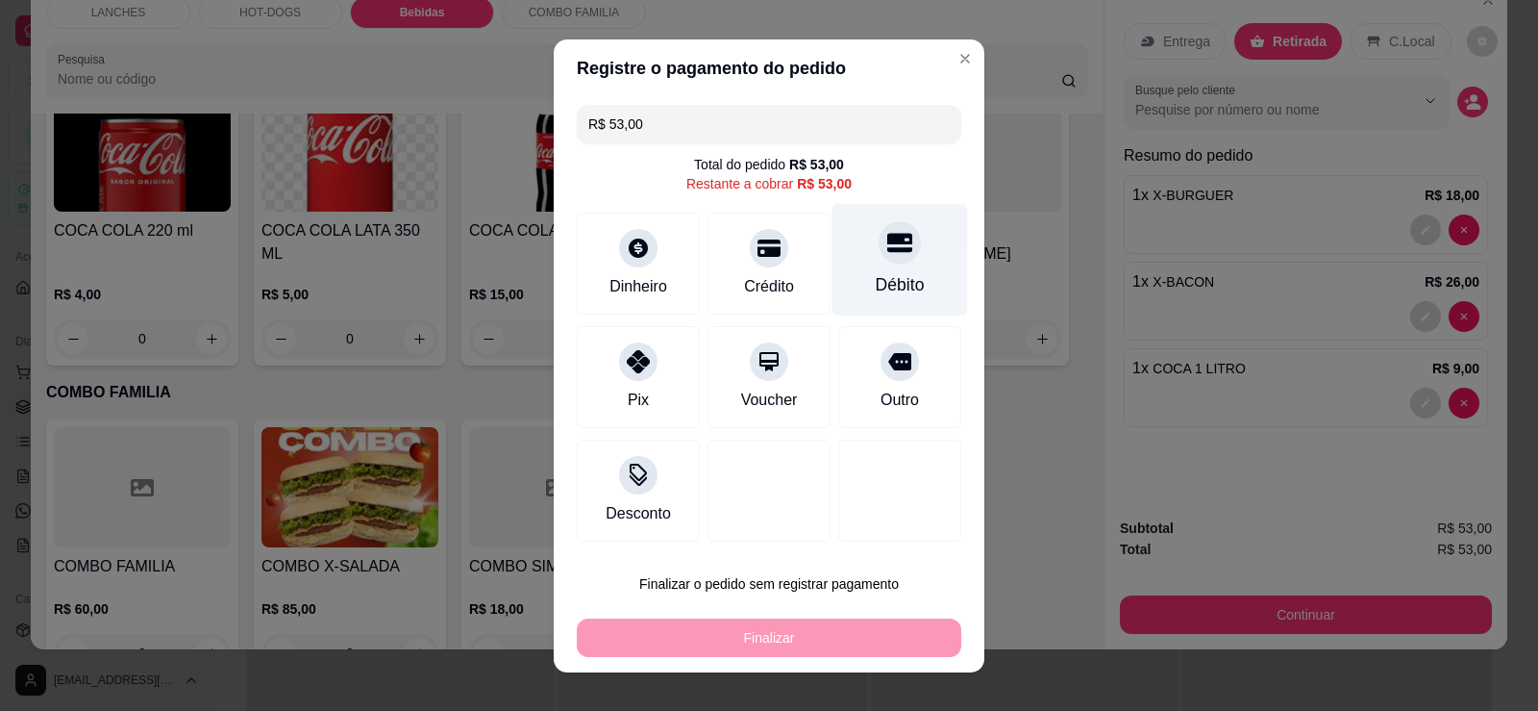
click at [896, 264] on div "Débito" at bounding box center [901, 259] width 136 height 112
type input "R$ 0,00"
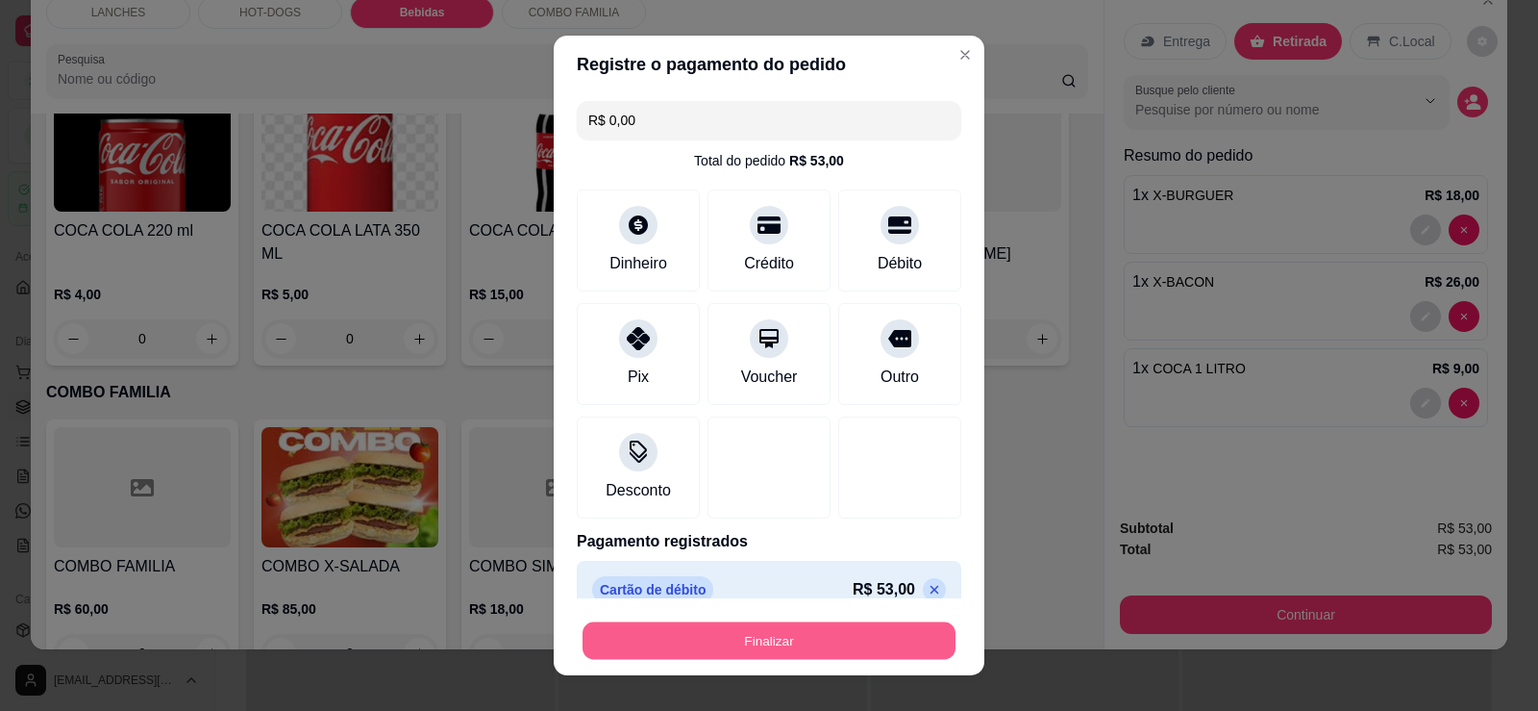
click at [868, 630] on button "Finalizar" at bounding box center [769, 640] width 373 height 37
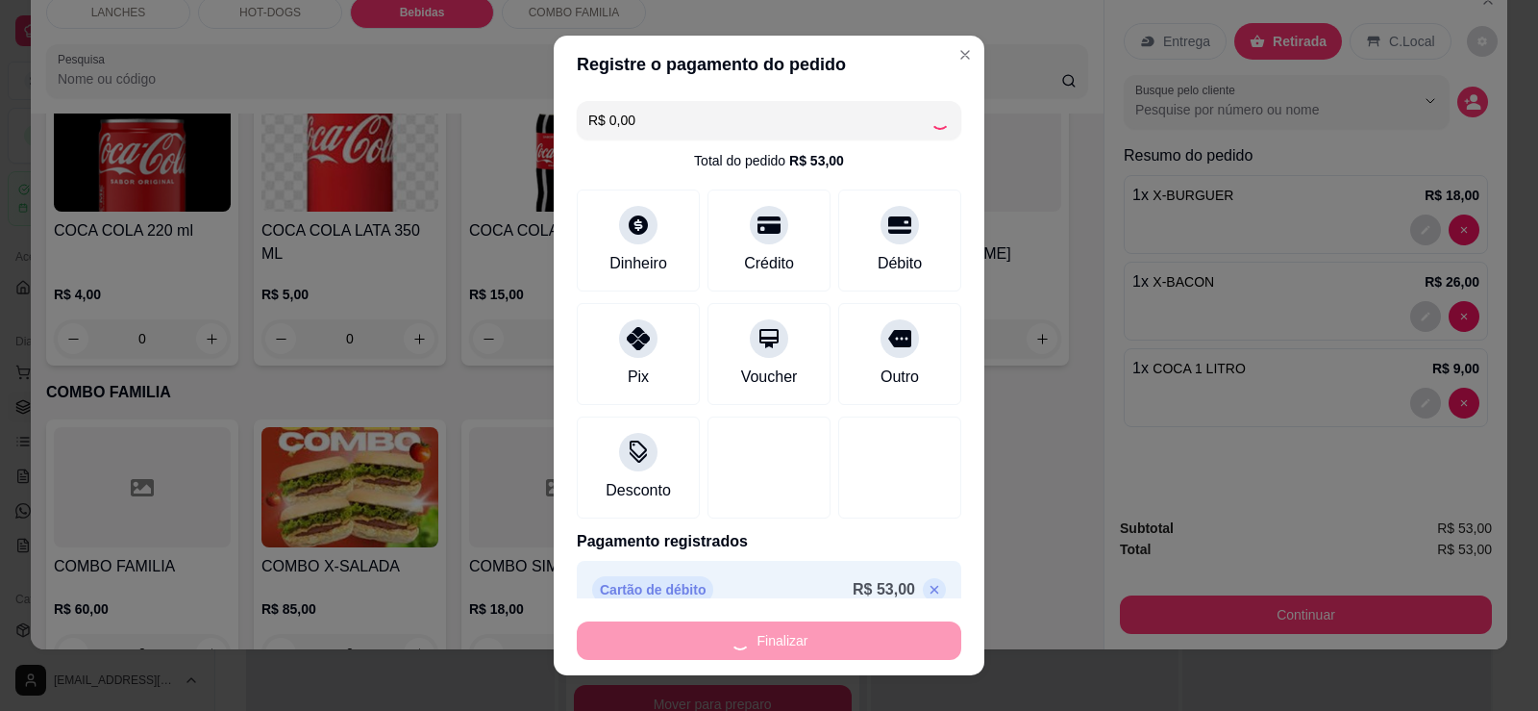
type input "0"
type input "-R$ 53,00"
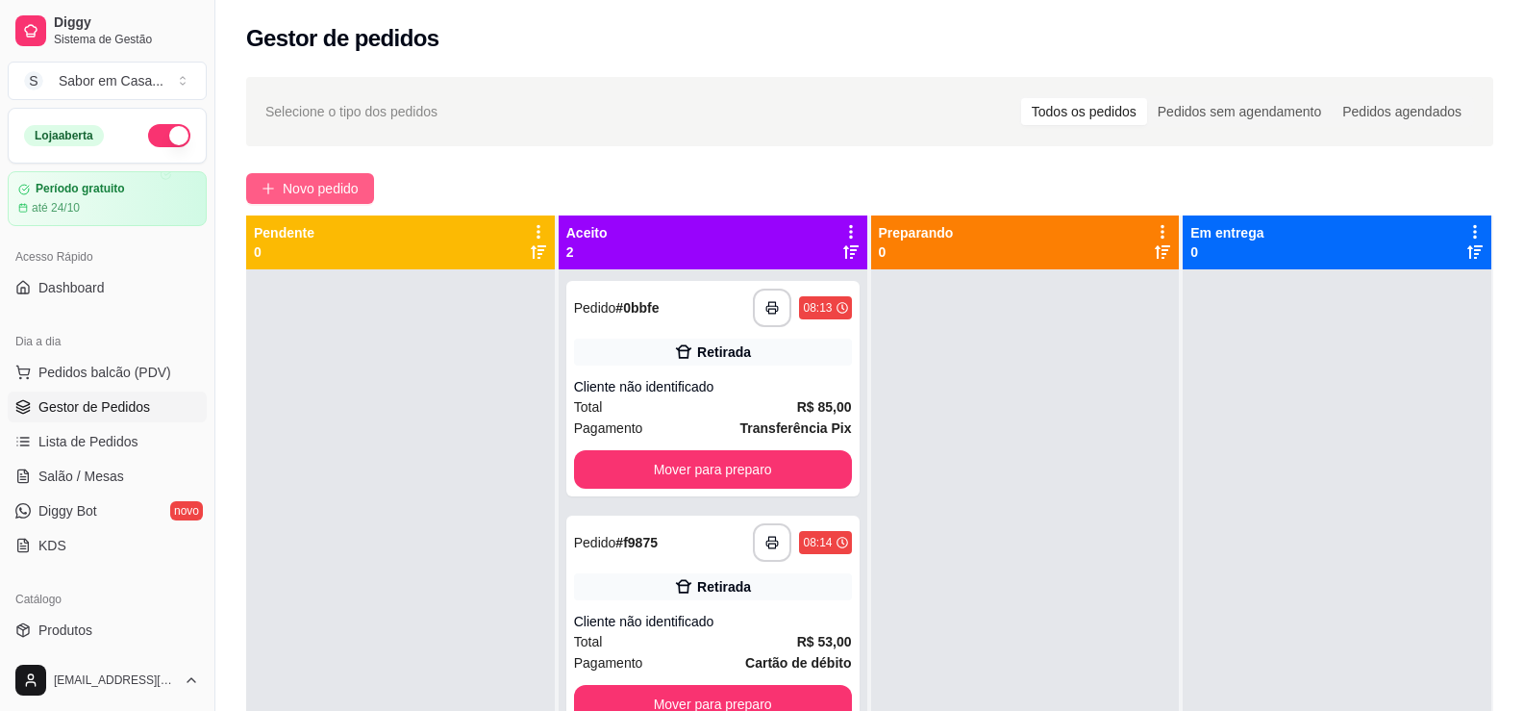
click at [264, 183] on icon "plus" at bounding box center [268, 188] width 13 height 13
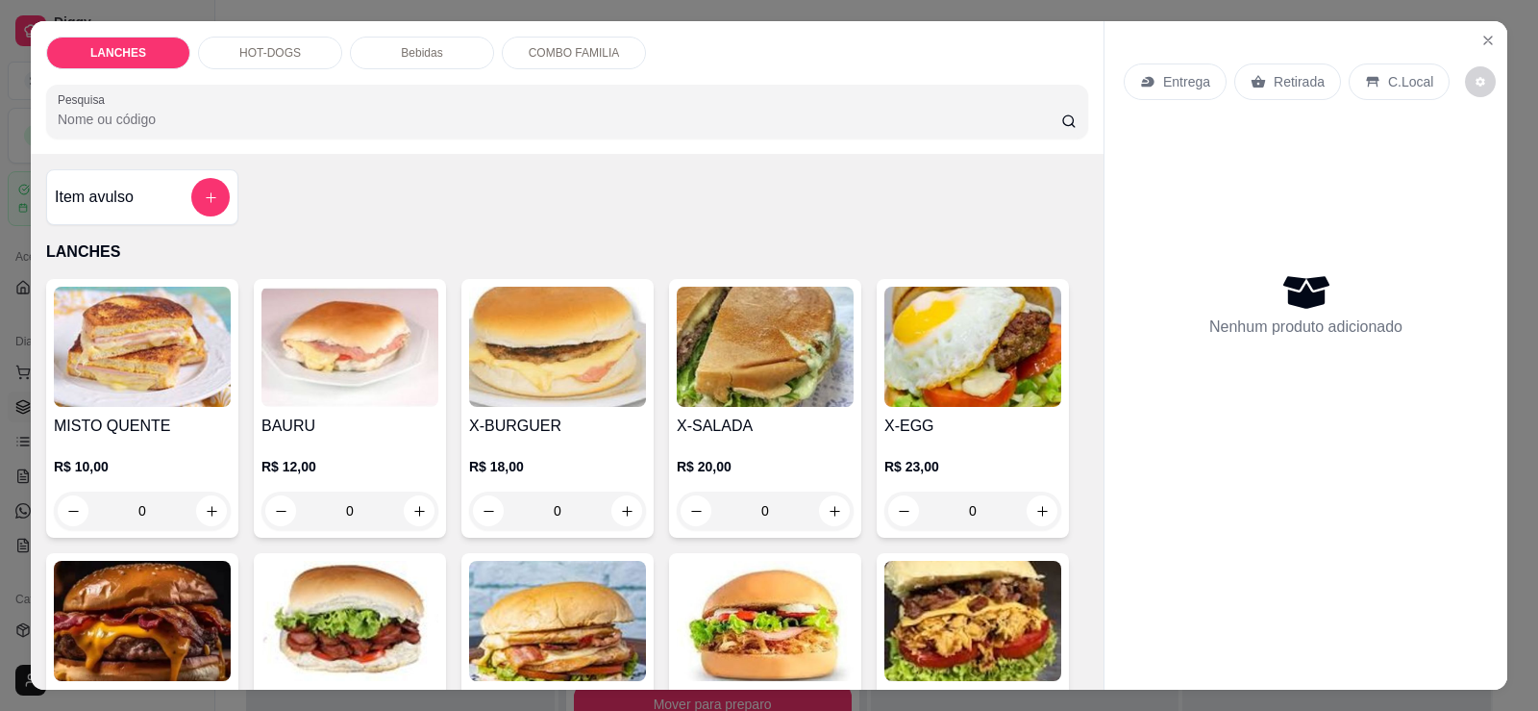
click at [269, 48] on p "HOT-DOGS" at bounding box center [270, 52] width 62 height 15
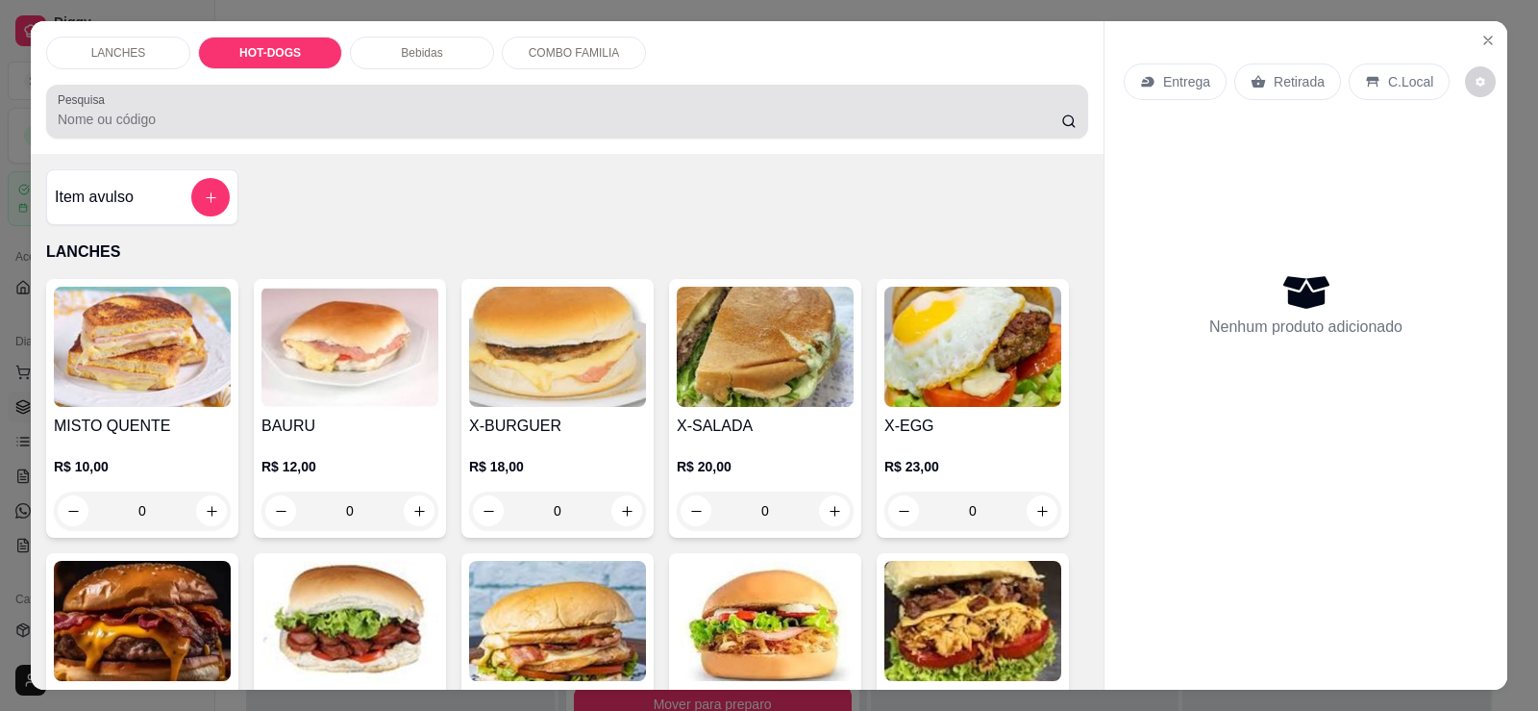
scroll to position [40, 0]
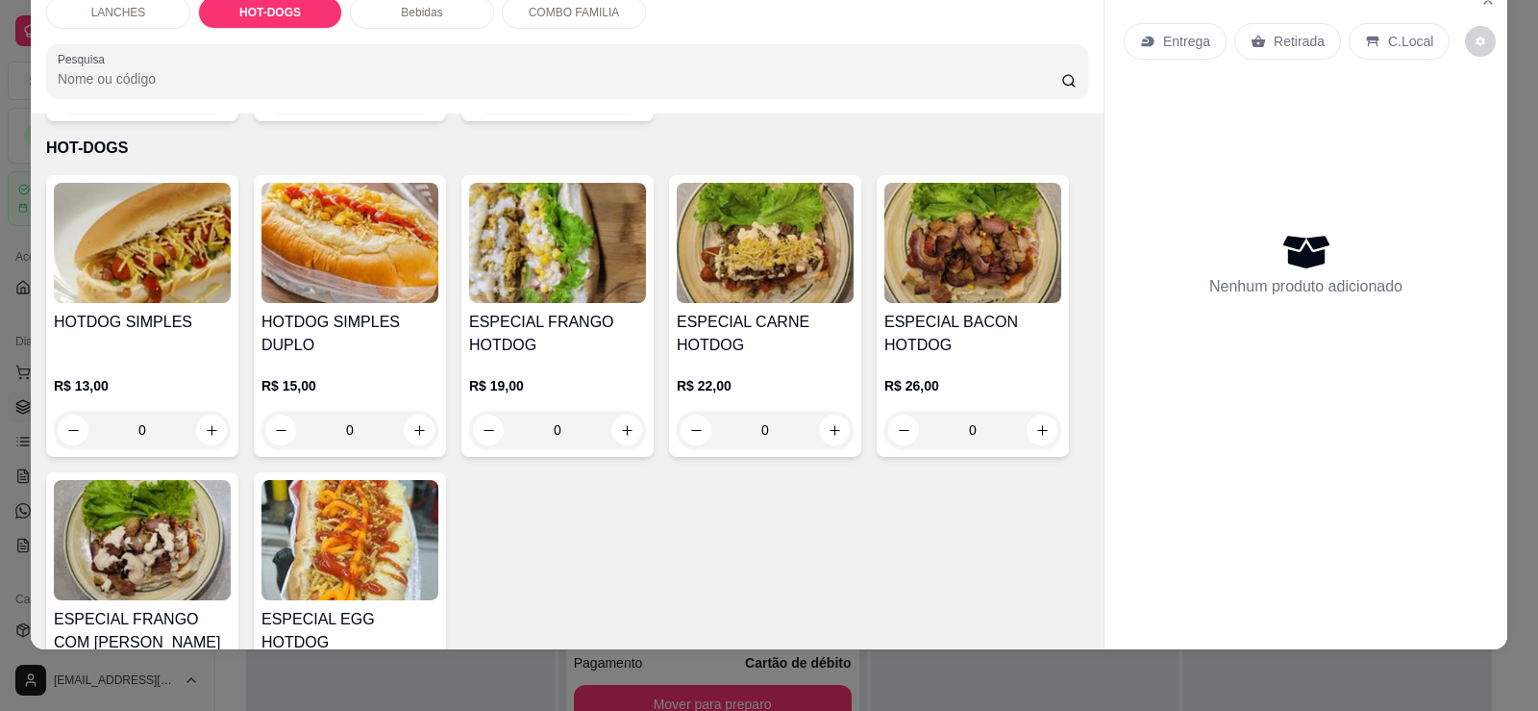
click at [594, 257] on img at bounding box center [557, 243] width 177 height 120
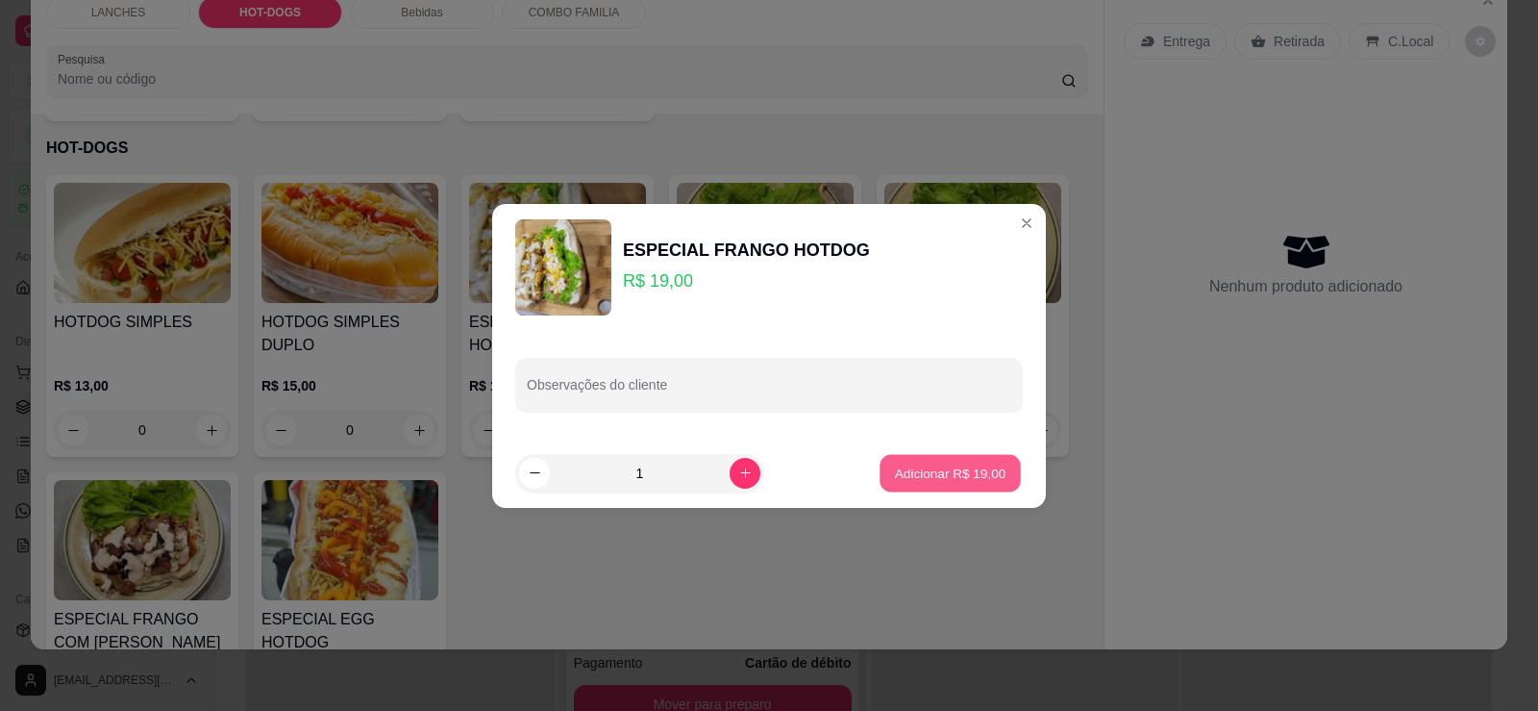
click at [936, 484] on button "Adicionar R$ 19,00" at bounding box center [950, 472] width 141 height 37
type input "1"
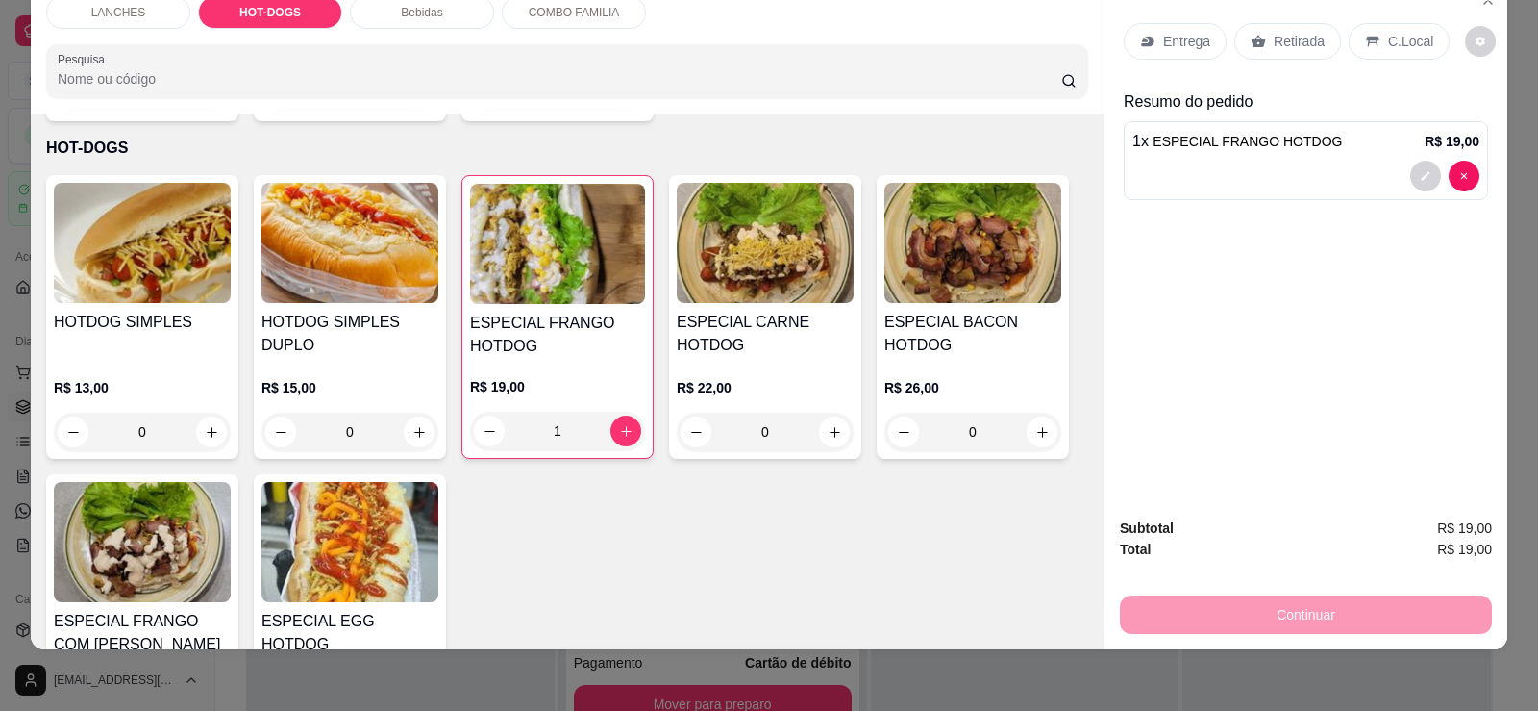
click at [1317, 44] on div "Retirada" at bounding box center [1288, 41] width 107 height 37
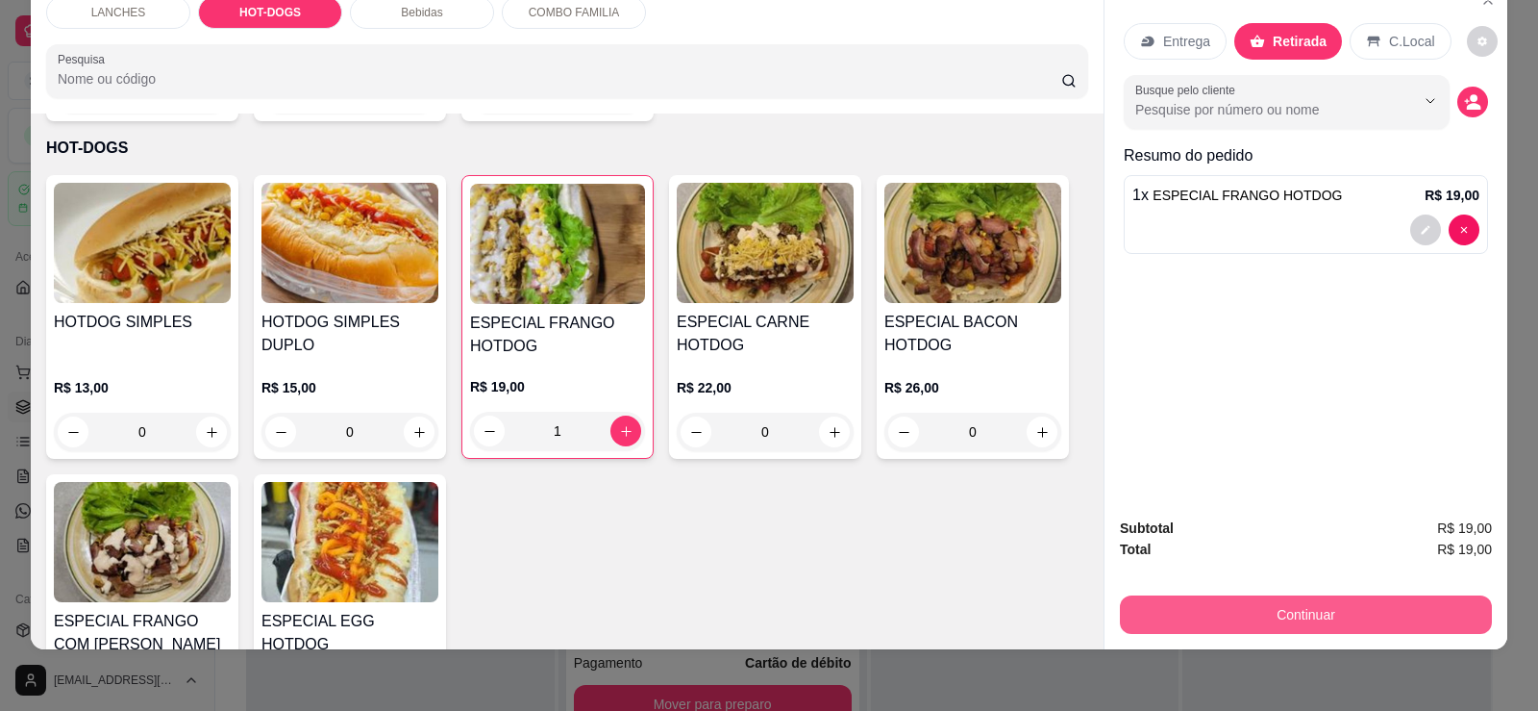
click at [1409, 607] on button "Continuar" at bounding box center [1306, 614] width 372 height 38
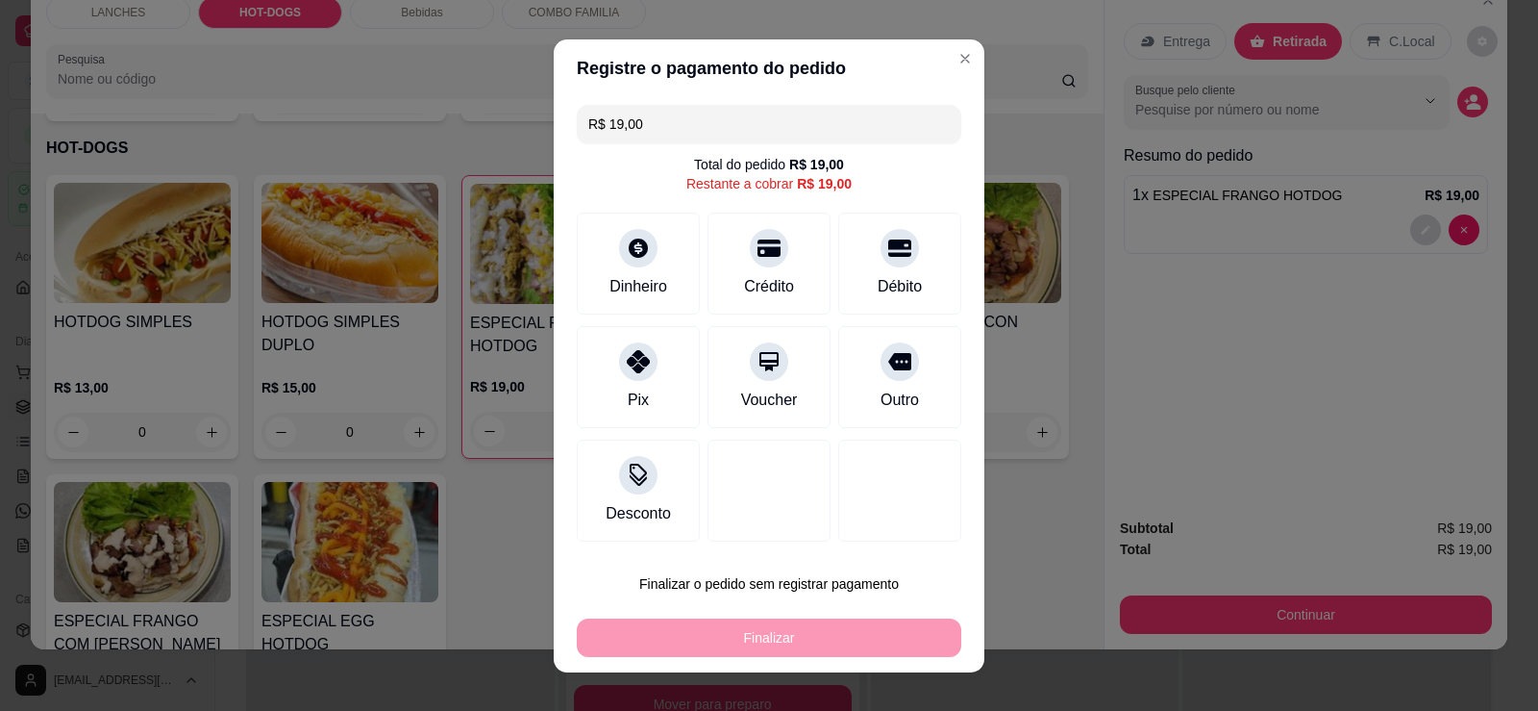
click at [787, 648] on div "Finalizar" at bounding box center [769, 637] width 385 height 38
click at [628, 344] on div at bounding box center [638, 356] width 42 height 42
type input "R$ 0,00"
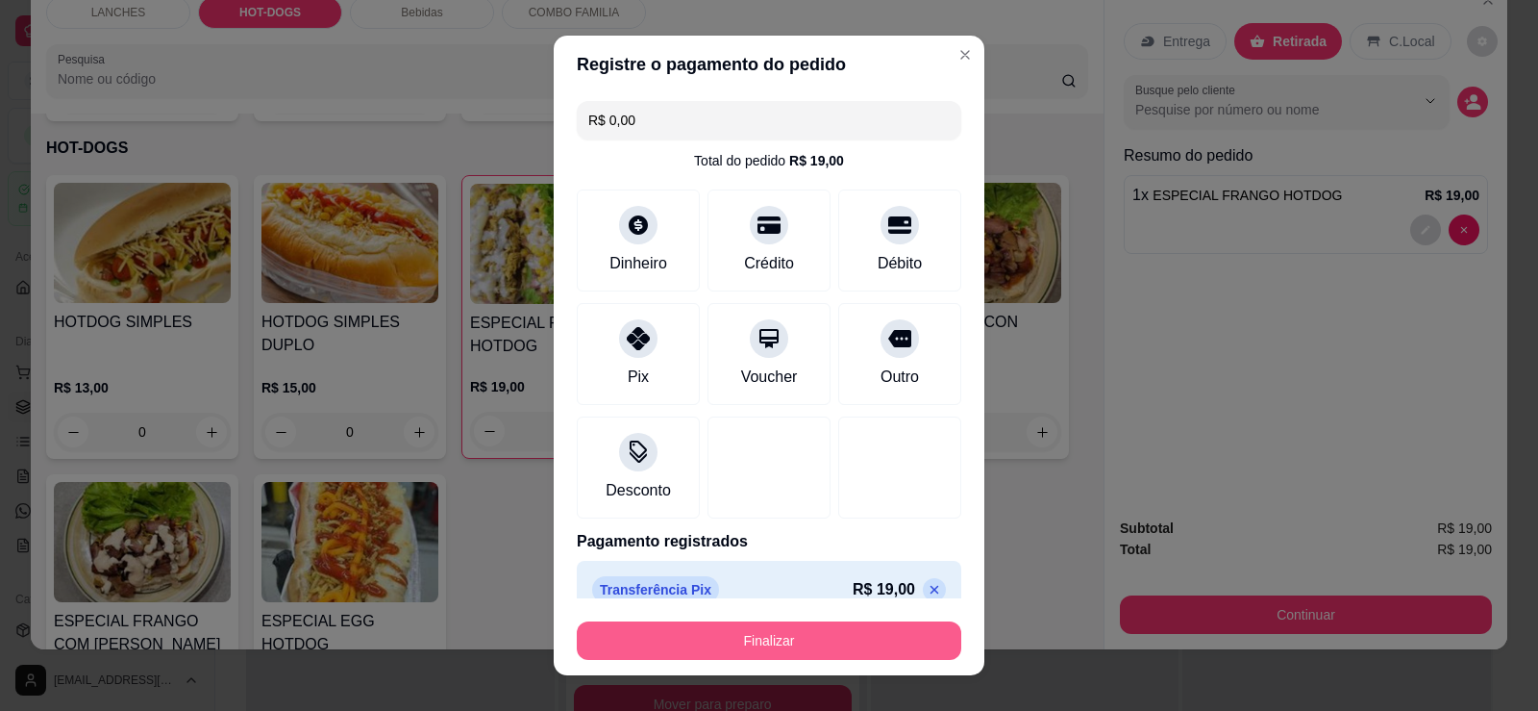
click at [766, 658] on button "Finalizar" at bounding box center [769, 640] width 385 height 38
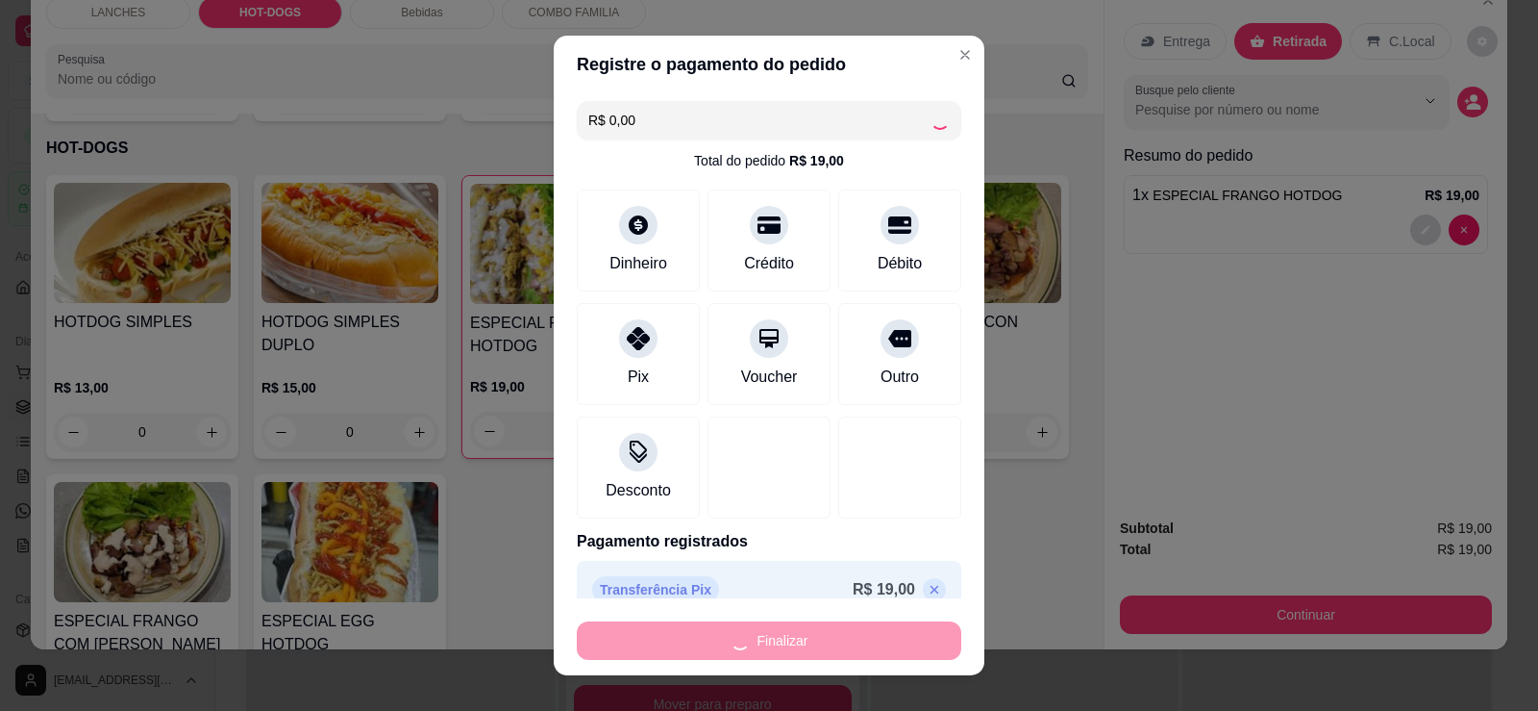
type input "0"
type input "-R$ 19,00"
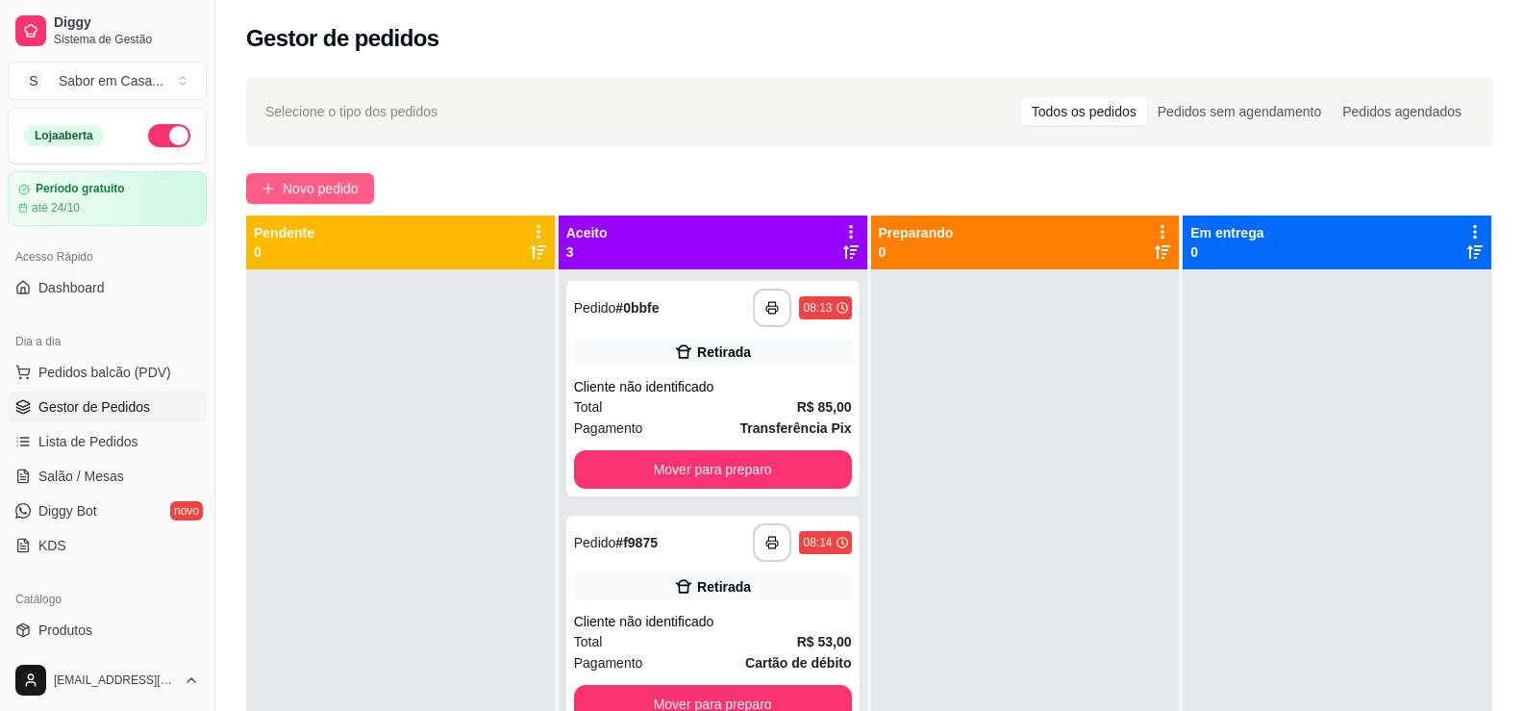
click at [321, 190] on span "Novo pedido" at bounding box center [321, 188] width 76 height 21
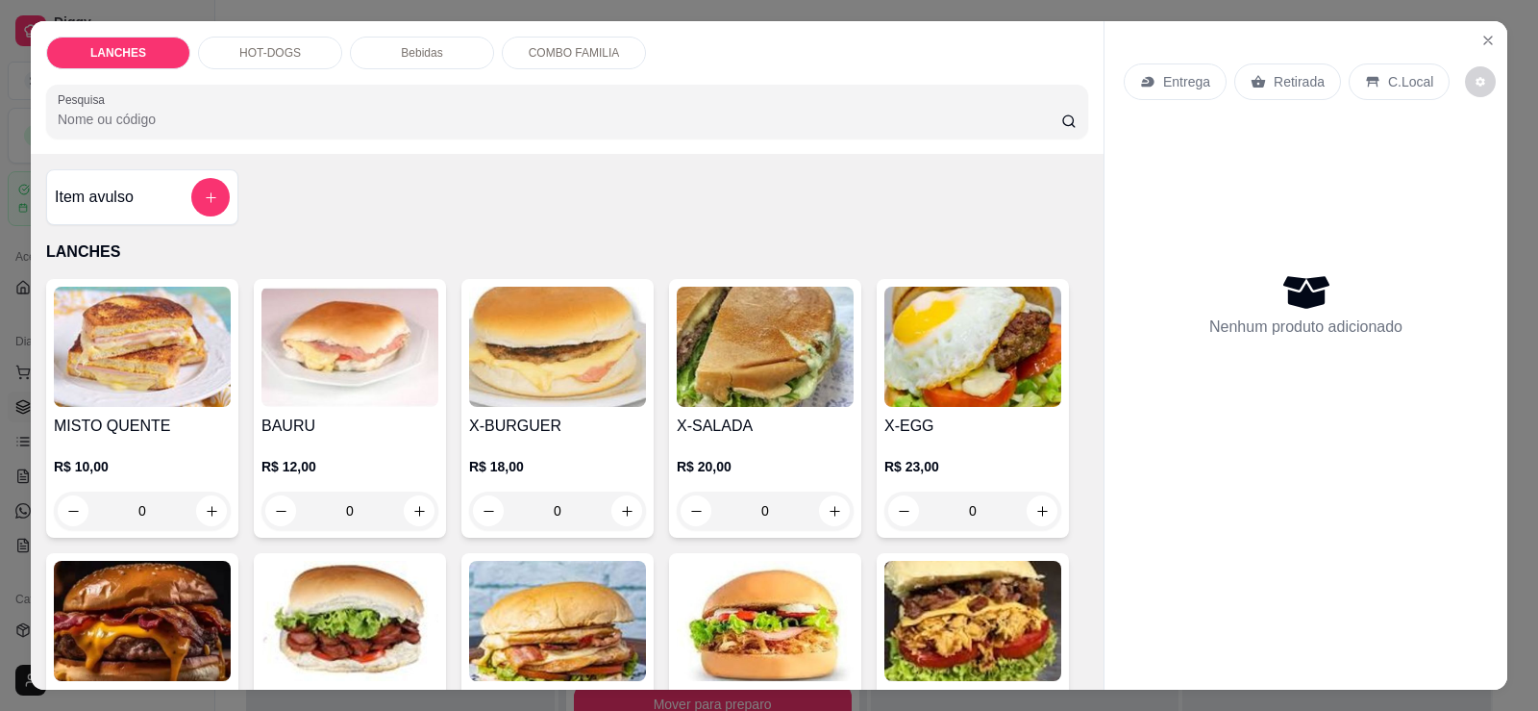
click at [932, 354] on img at bounding box center [973, 347] width 177 height 120
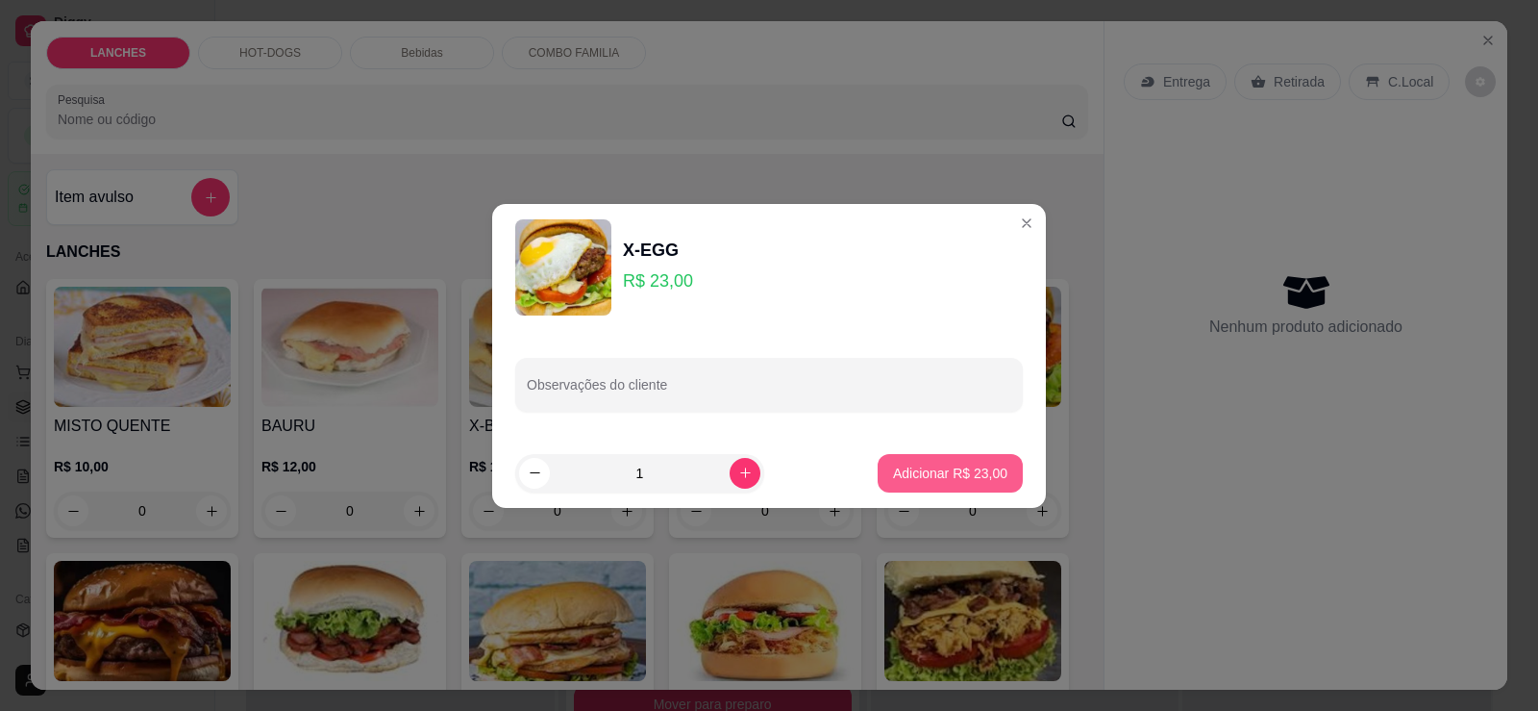
click at [908, 475] on p "Adicionar R$ 23,00" at bounding box center [950, 472] width 114 height 19
type input "1"
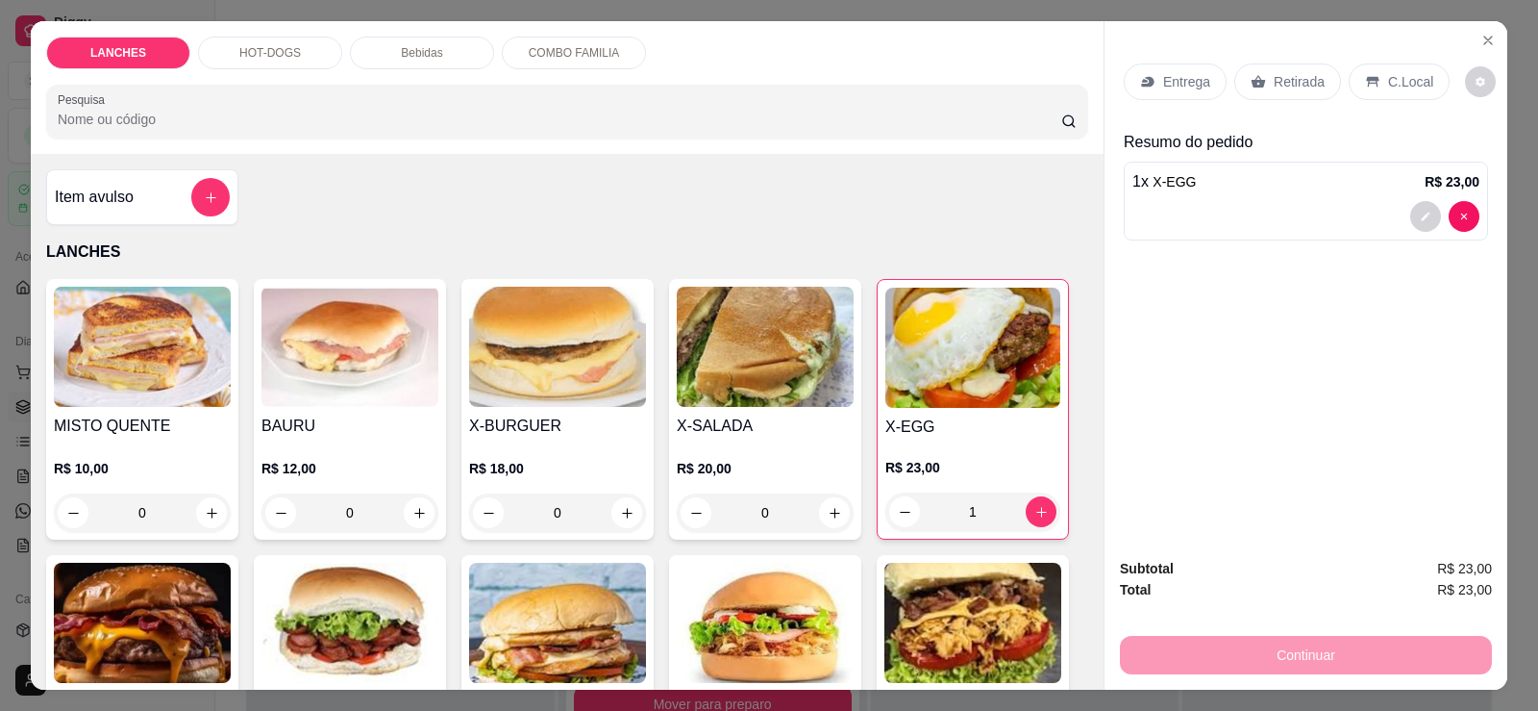
click at [750, 333] on img at bounding box center [765, 347] width 177 height 120
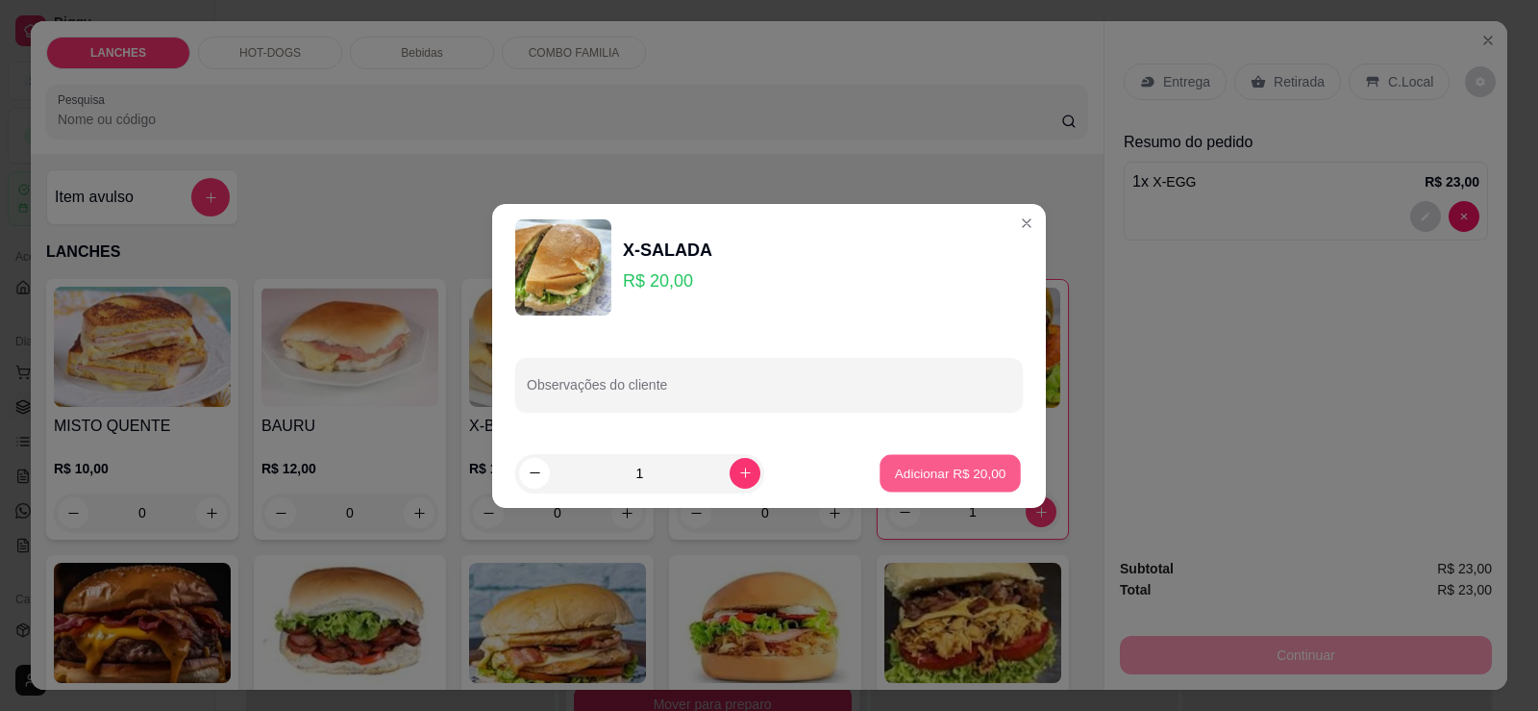
click at [941, 455] on button "Adicionar R$ 20,00" at bounding box center [950, 472] width 141 height 37
type input "1"
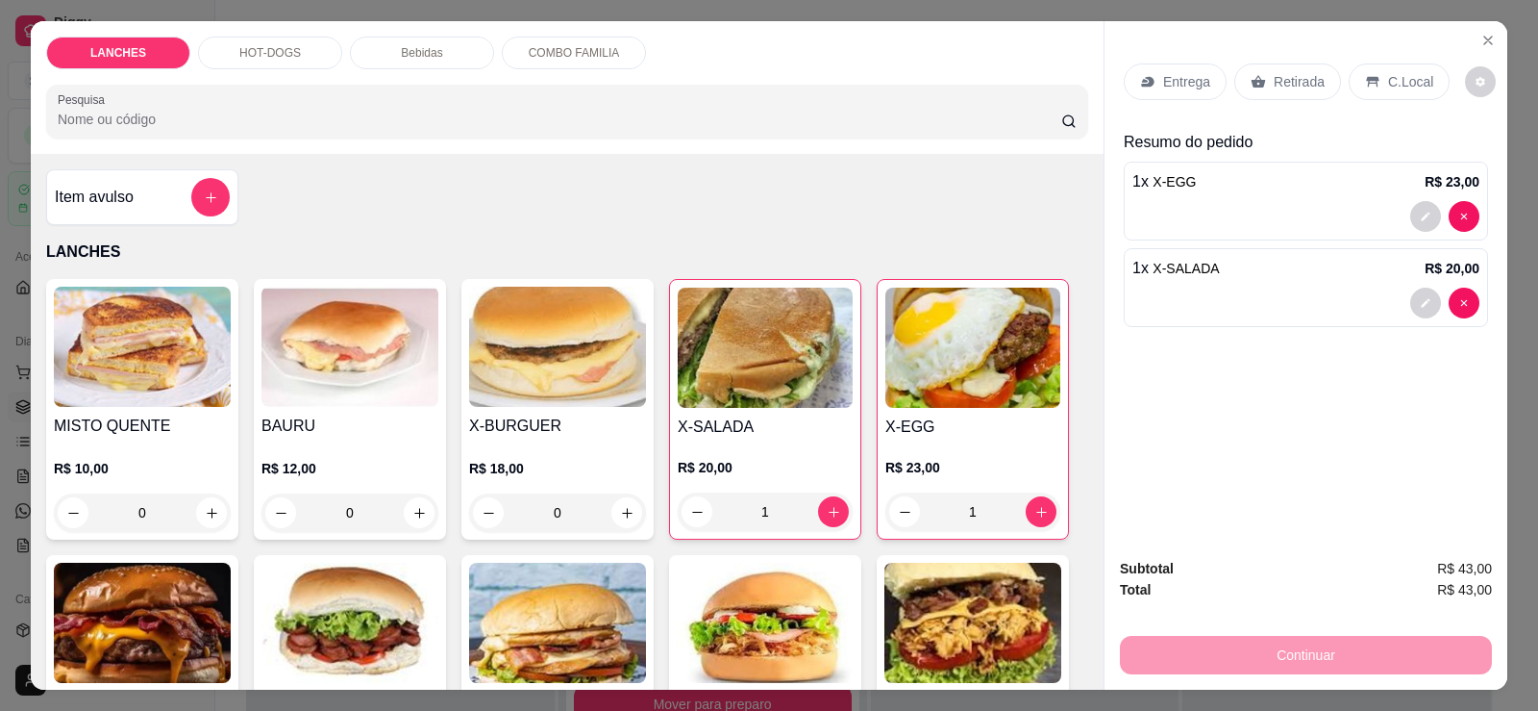
click at [1314, 72] on div "Retirada" at bounding box center [1288, 81] width 107 height 37
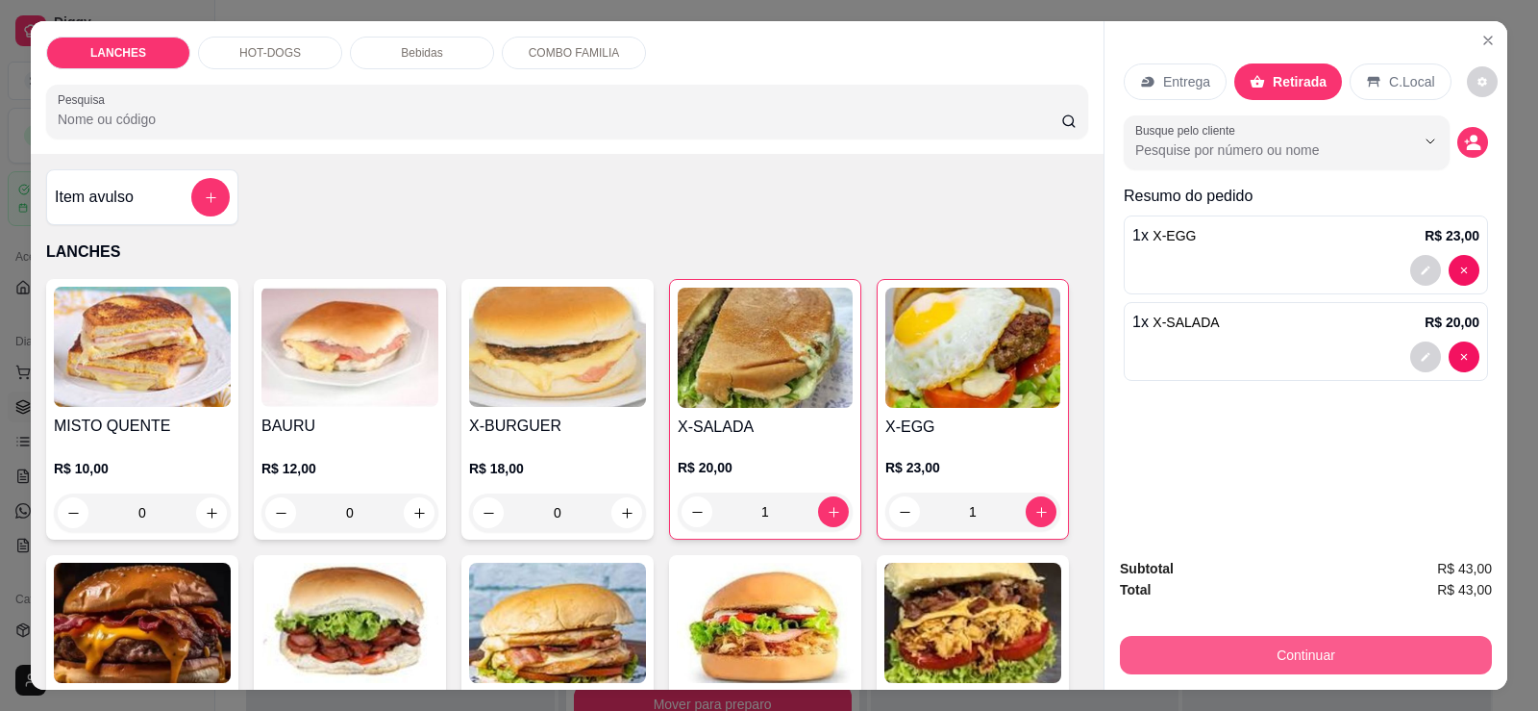
click at [1302, 651] on button "Continuar" at bounding box center [1306, 655] width 372 height 38
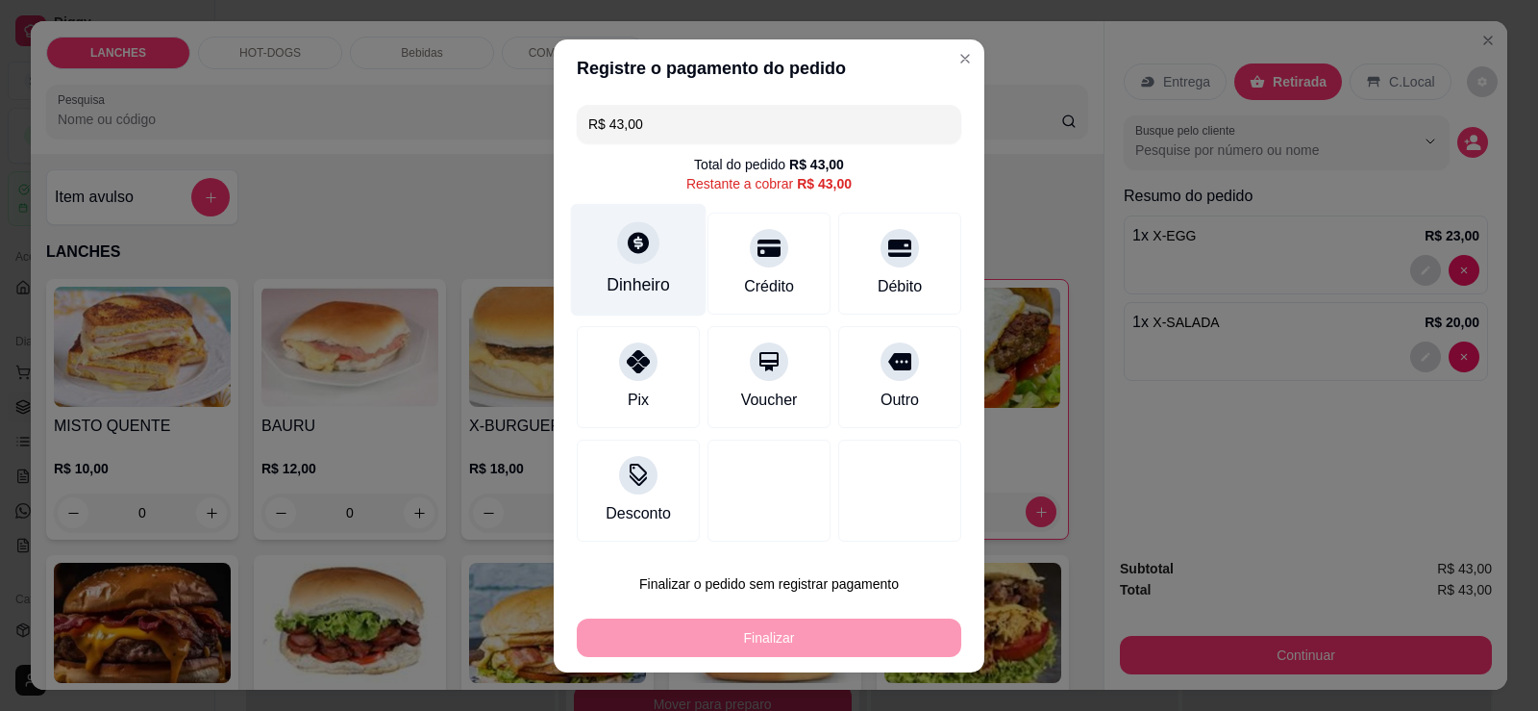
click at [628, 248] on icon at bounding box center [638, 242] width 21 height 21
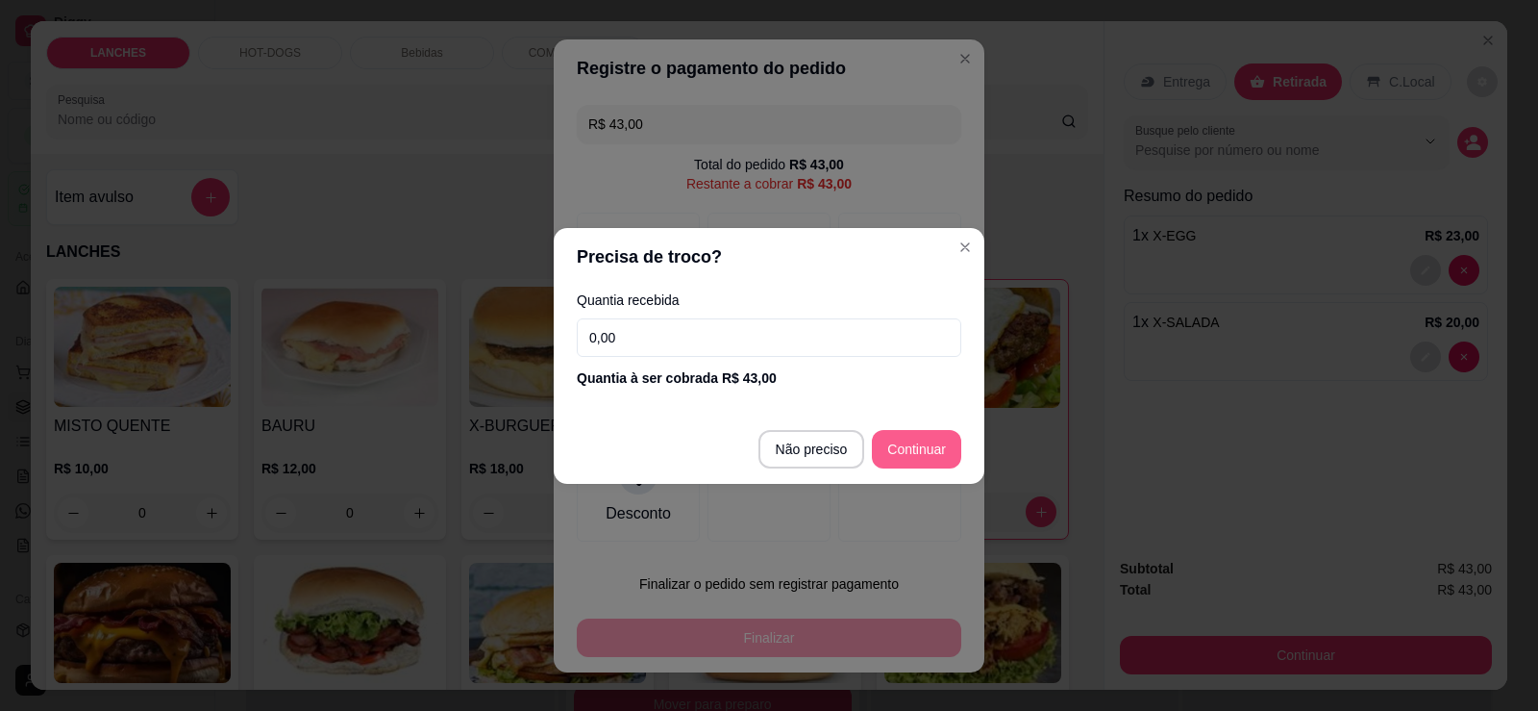
type input "R$ 0,00"
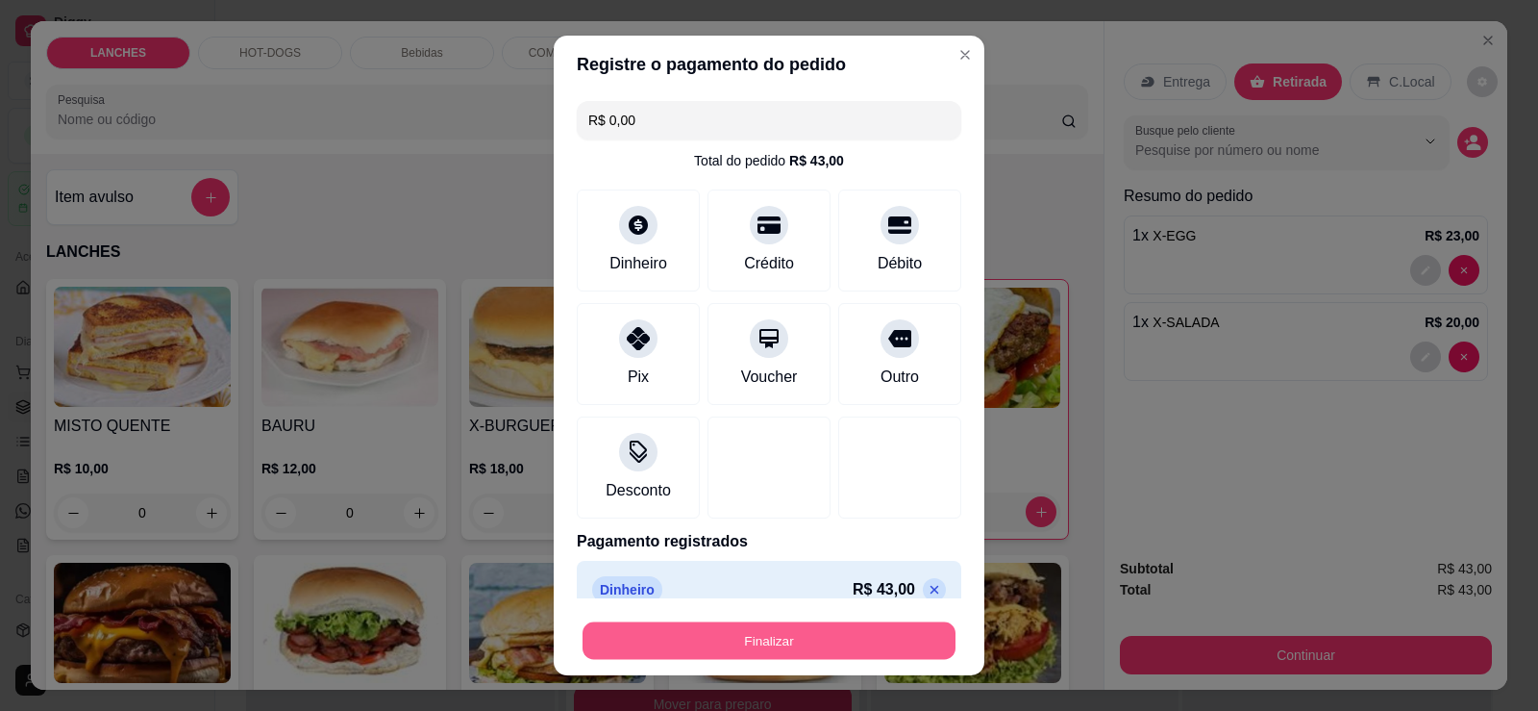
click at [784, 645] on button "Finalizar" at bounding box center [769, 640] width 373 height 37
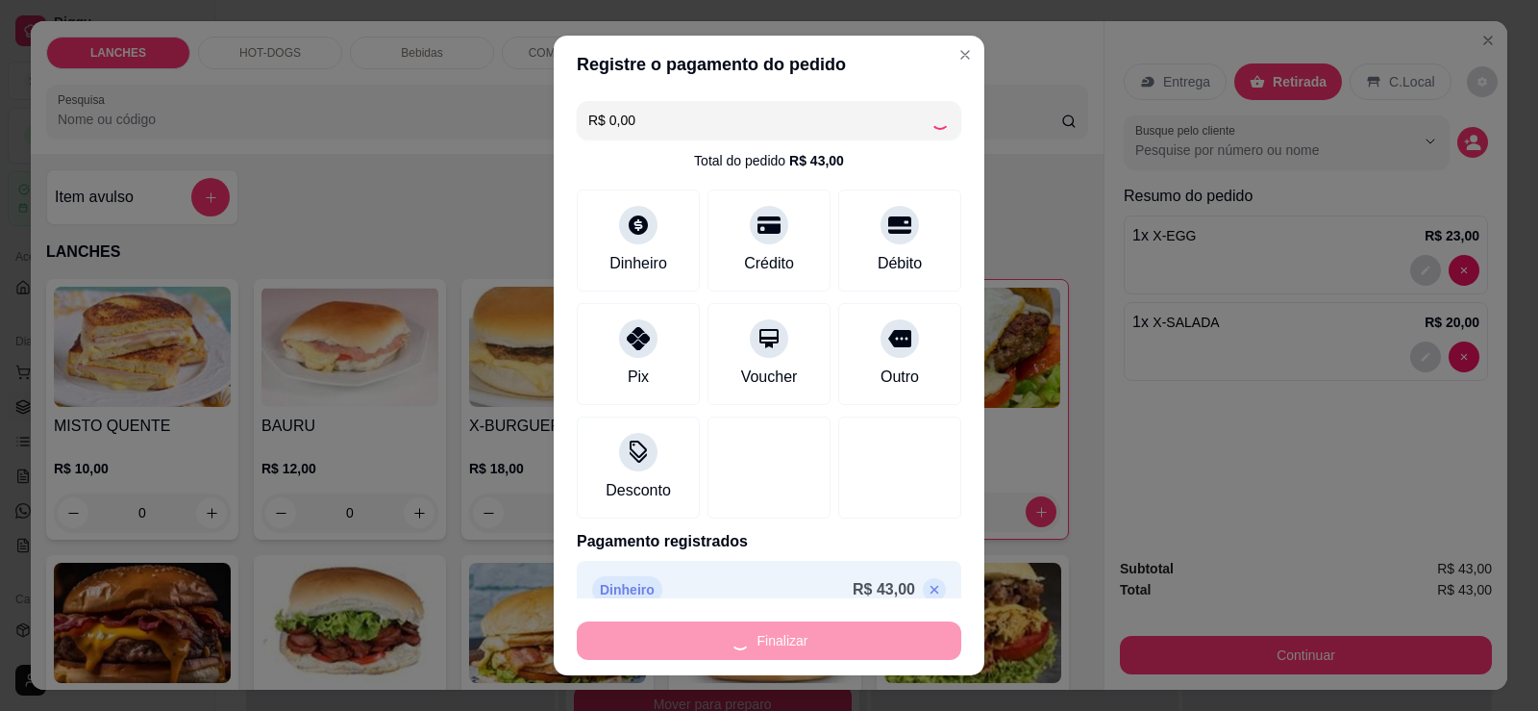
type input "0"
type input "-R$ 43,00"
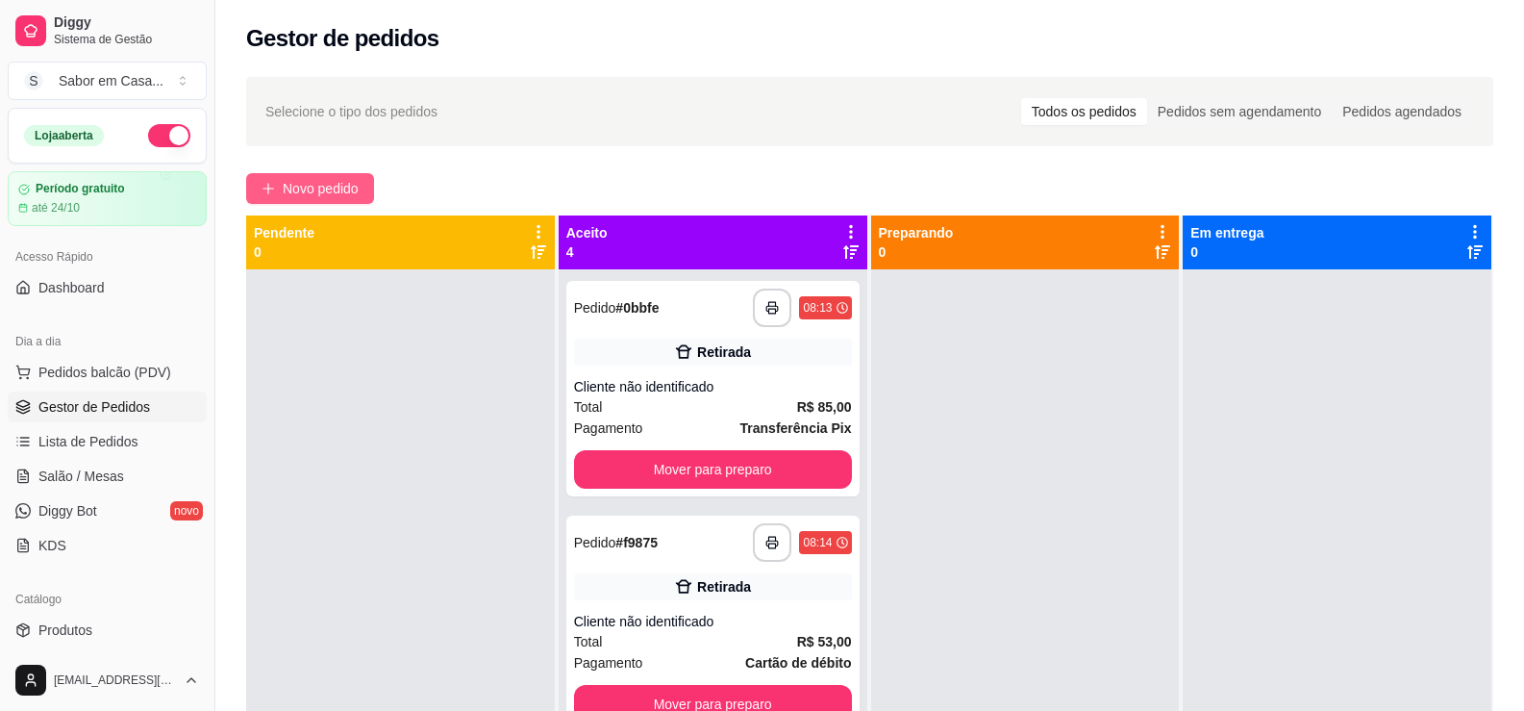
click at [341, 186] on span "Novo pedido" at bounding box center [321, 188] width 76 height 21
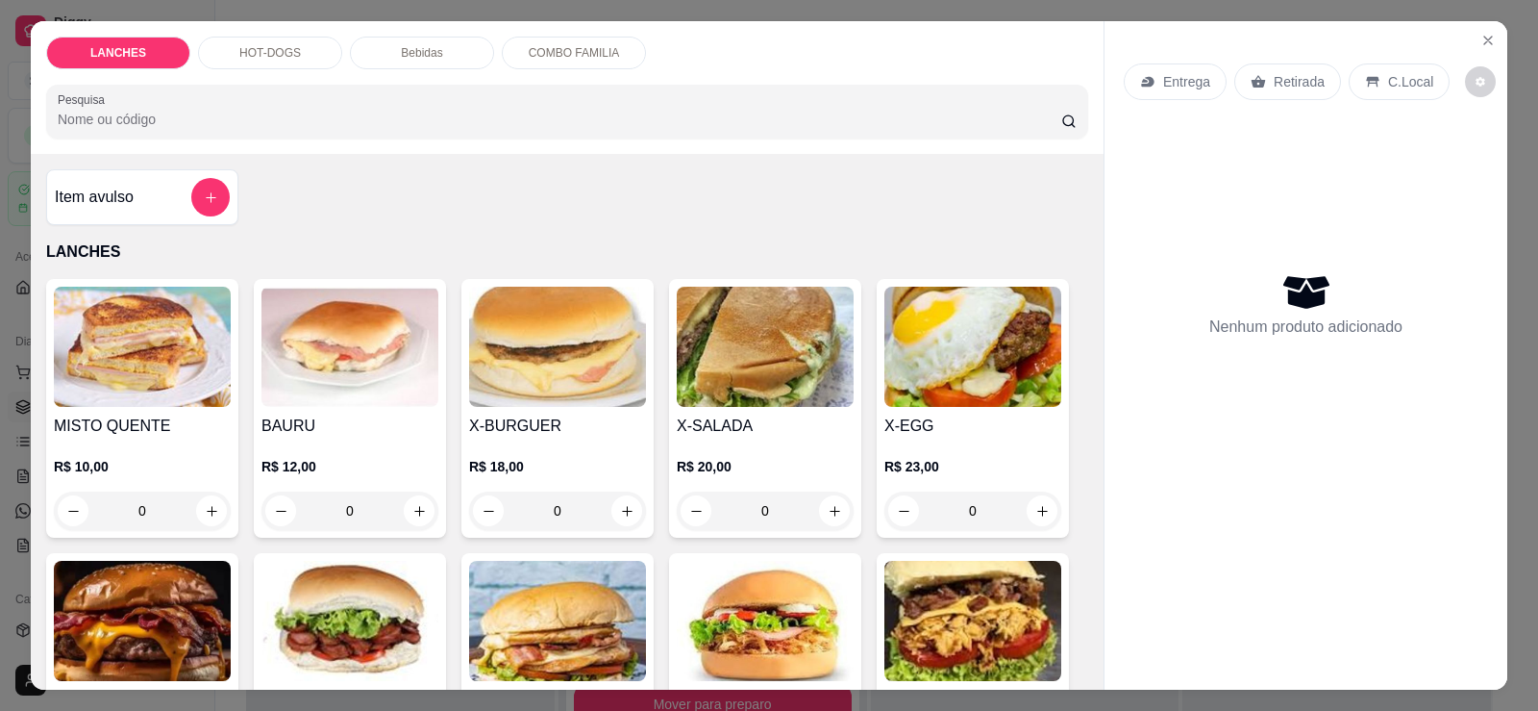
click at [518, 358] on img at bounding box center [557, 347] width 177 height 120
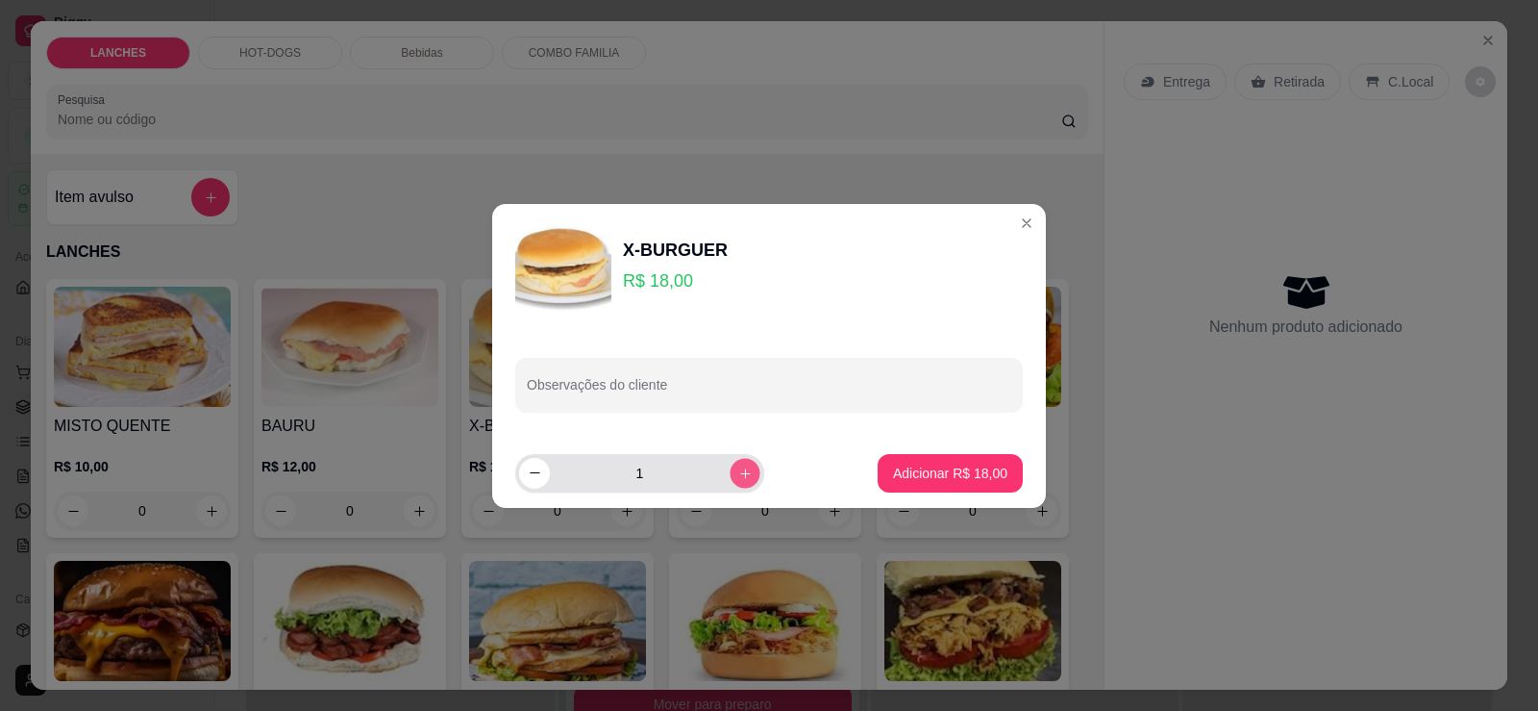
click at [731, 467] on button "increase-product-quantity" at bounding box center [745, 473] width 30 height 30
type input "4"
click at [951, 468] on p "Adicionar R$ 72,00" at bounding box center [951, 472] width 112 height 18
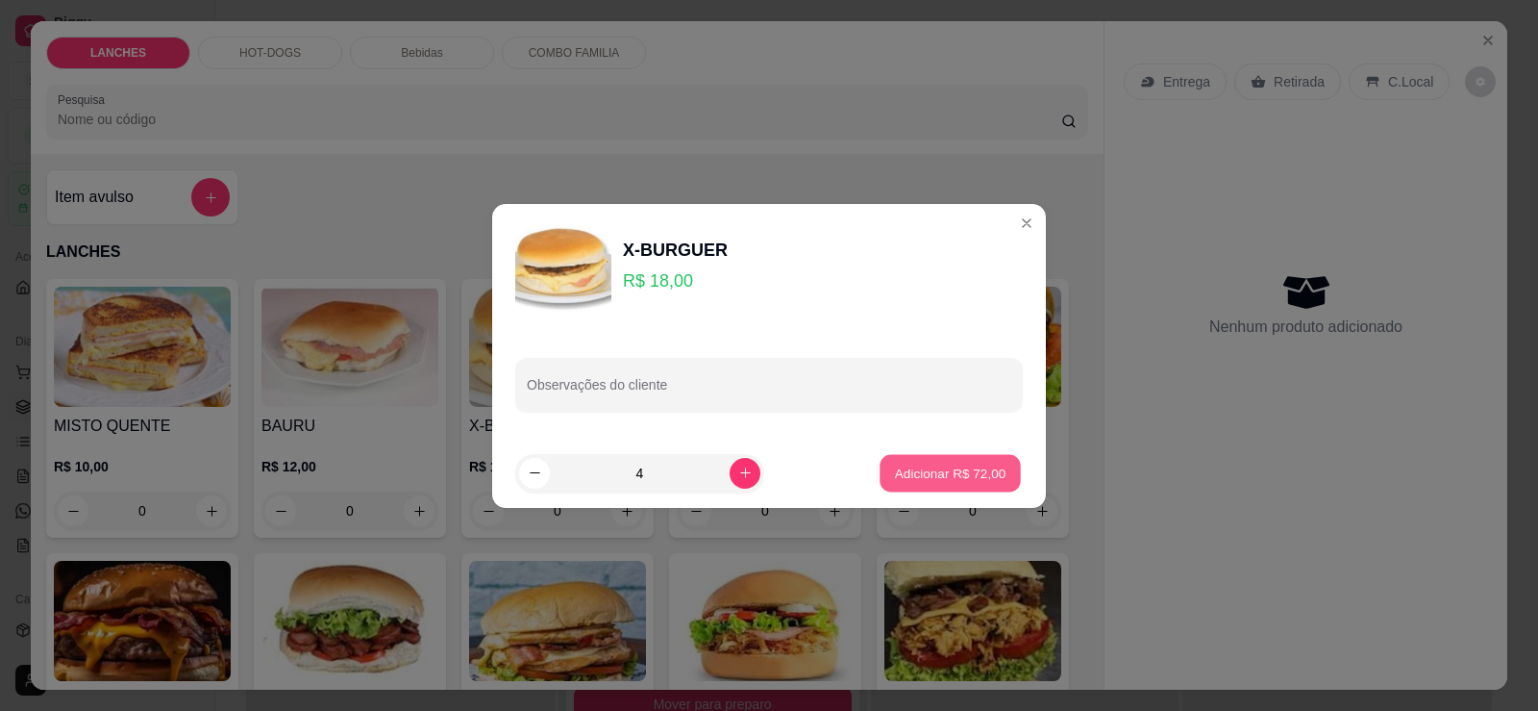
type input "4"
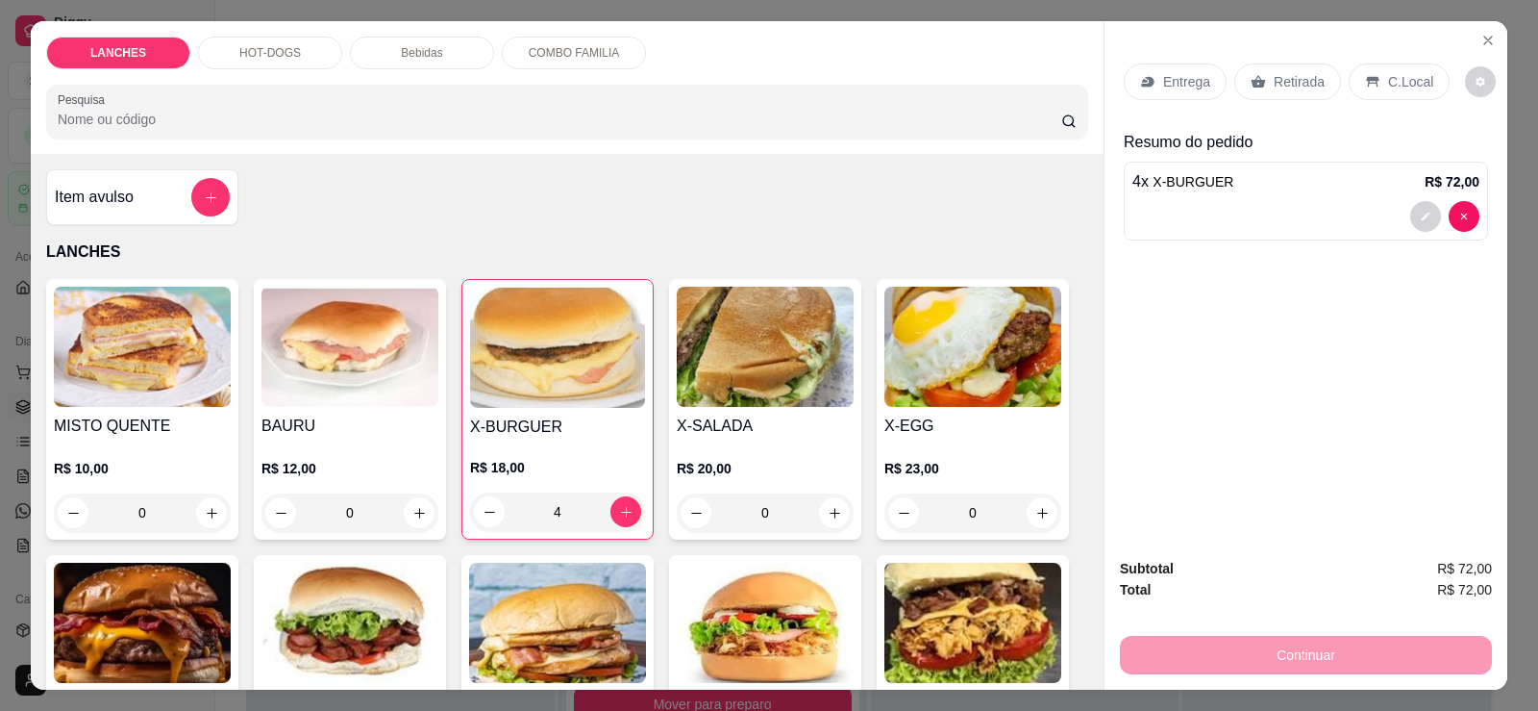
drag, startPoint x: 425, startPoint y: 41, endPoint x: 487, endPoint y: 212, distance: 181.9
click at [424, 41] on div "Bebidas" at bounding box center [422, 53] width 144 height 33
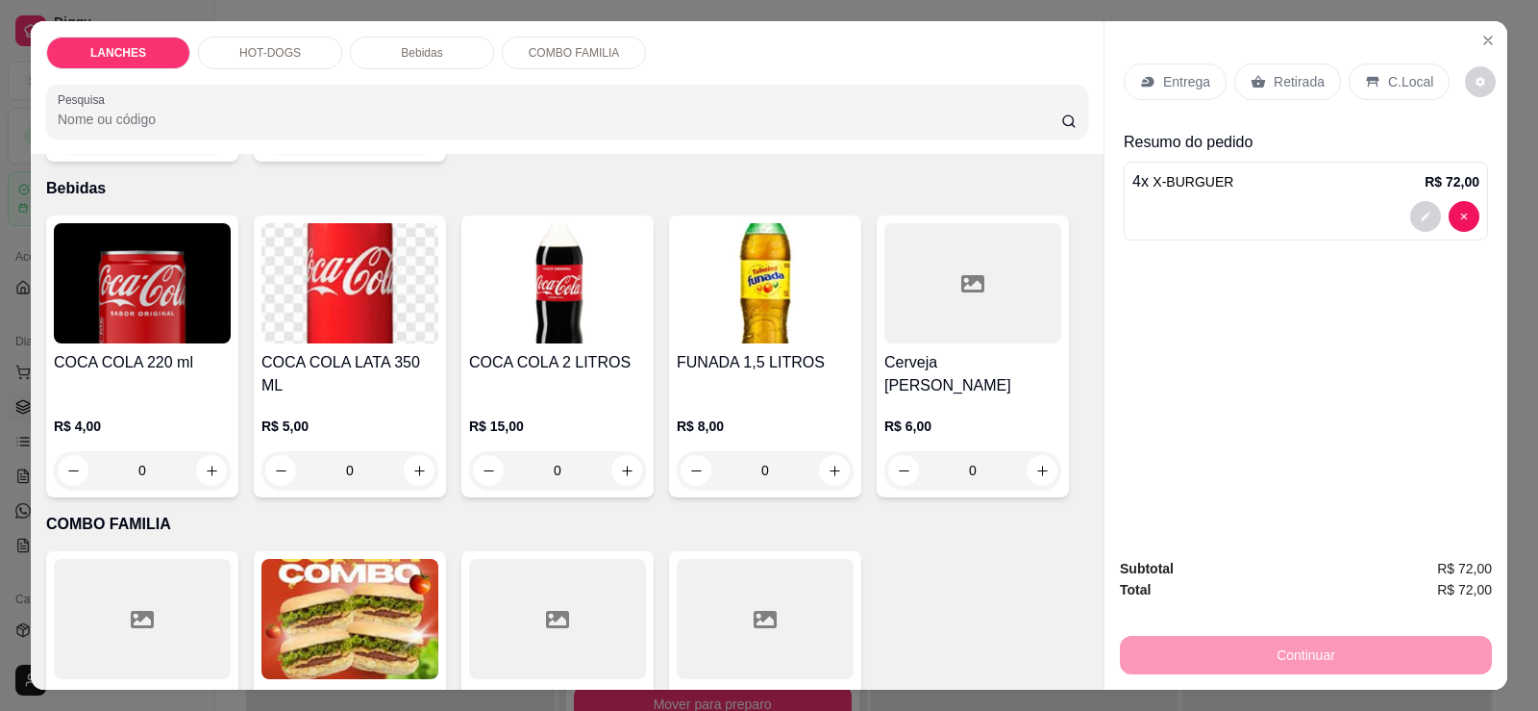
scroll to position [40, 0]
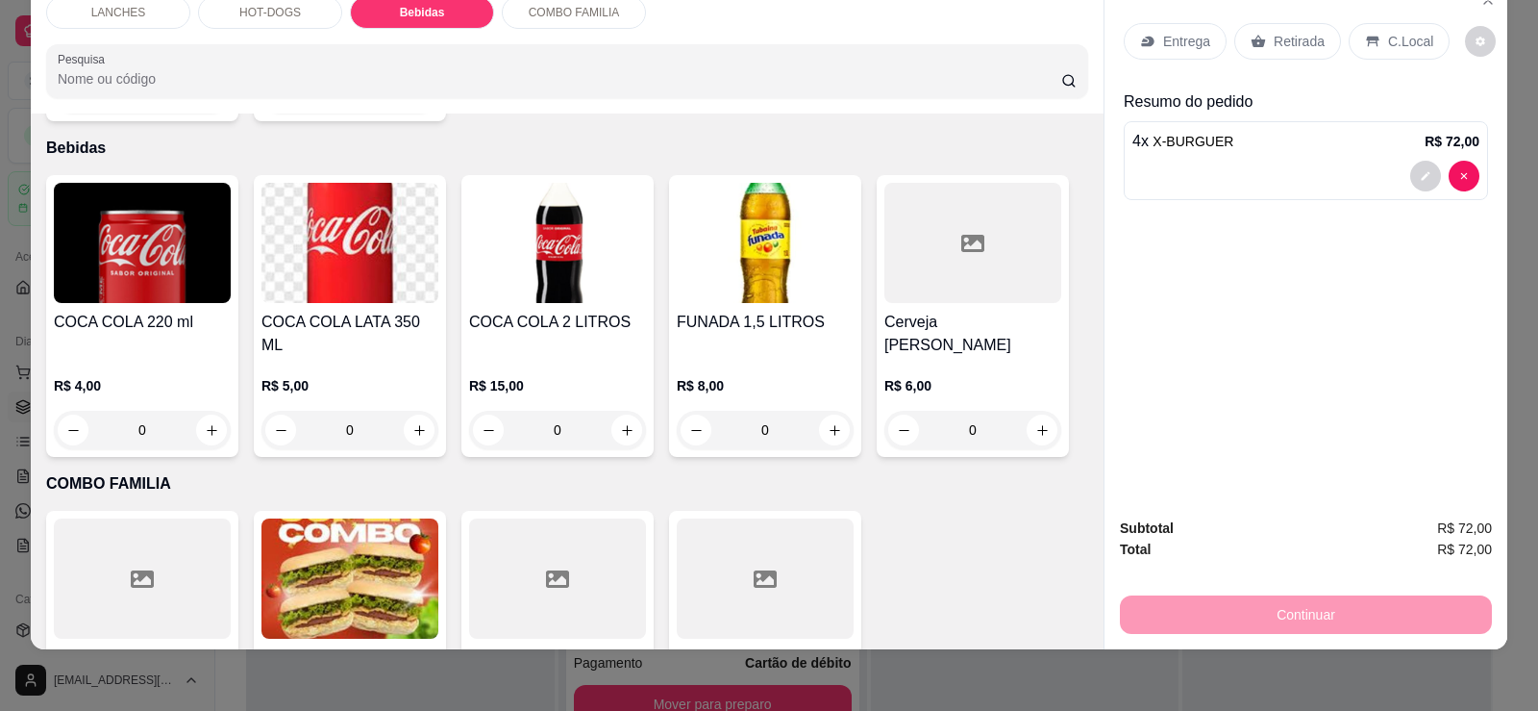
click at [785, 544] on div at bounding box center [765, 578] width 177 height 120
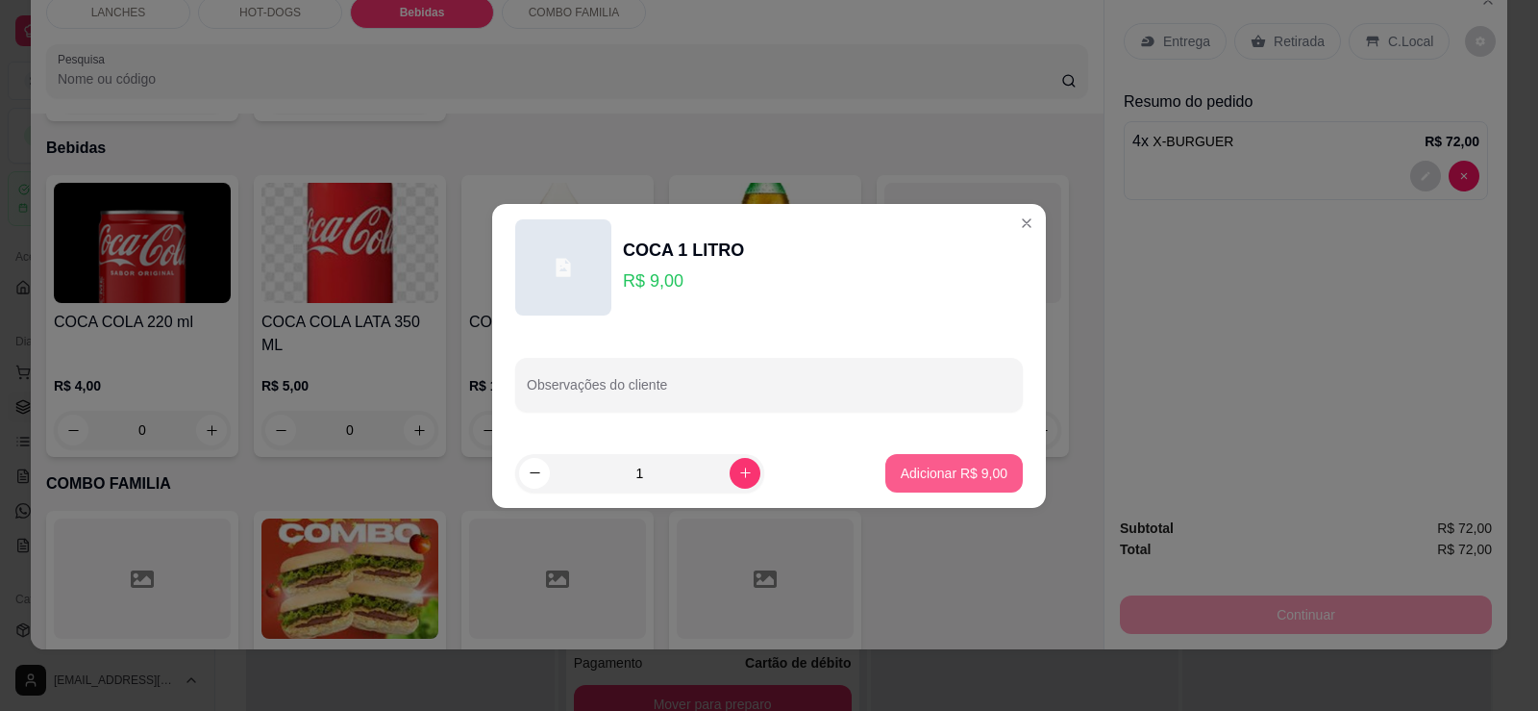
click at [982, 468] on p "Adicionar R$ 9,00" at bounding box center [954, 472] width 107 height 19
type input "1"
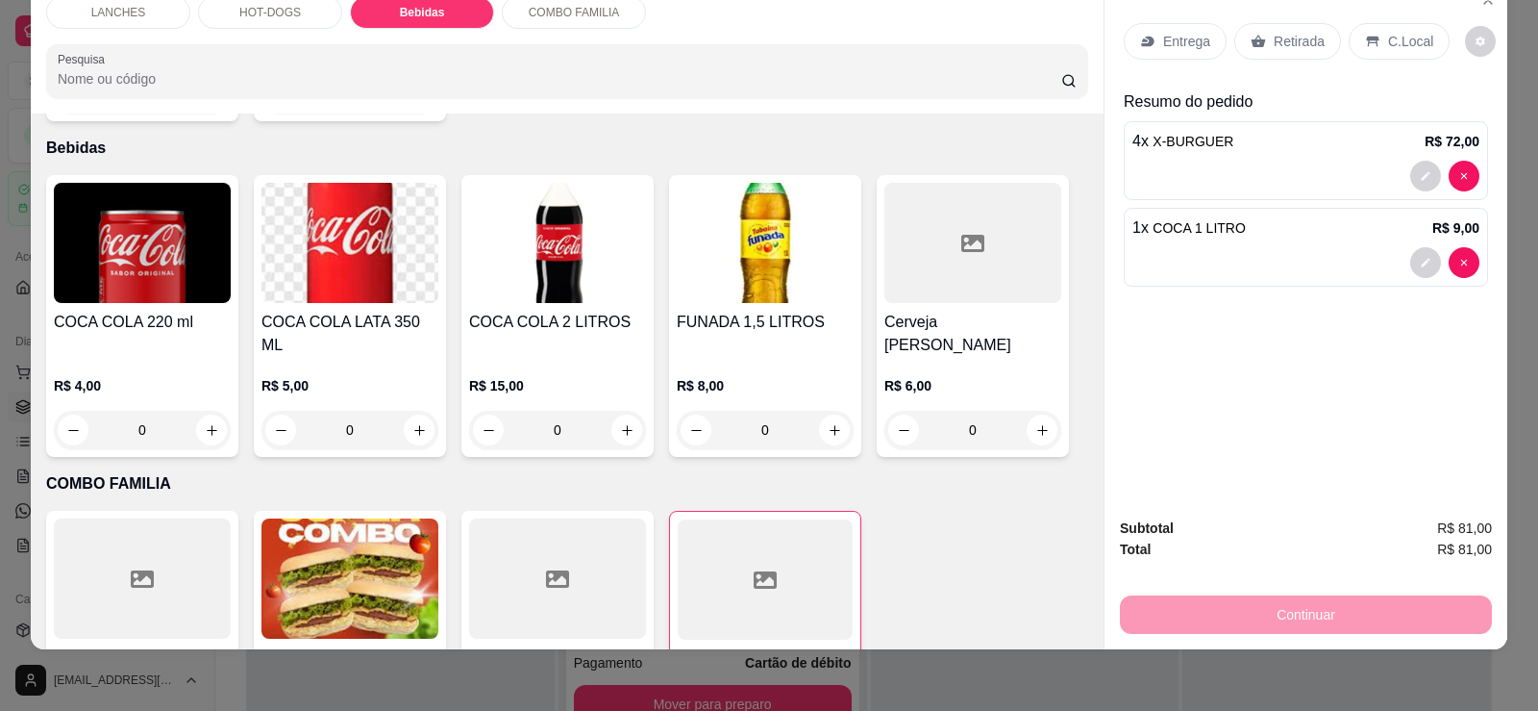
click at [1255, 38] on icon at bounding box center [1258, 41] width 15 height 15
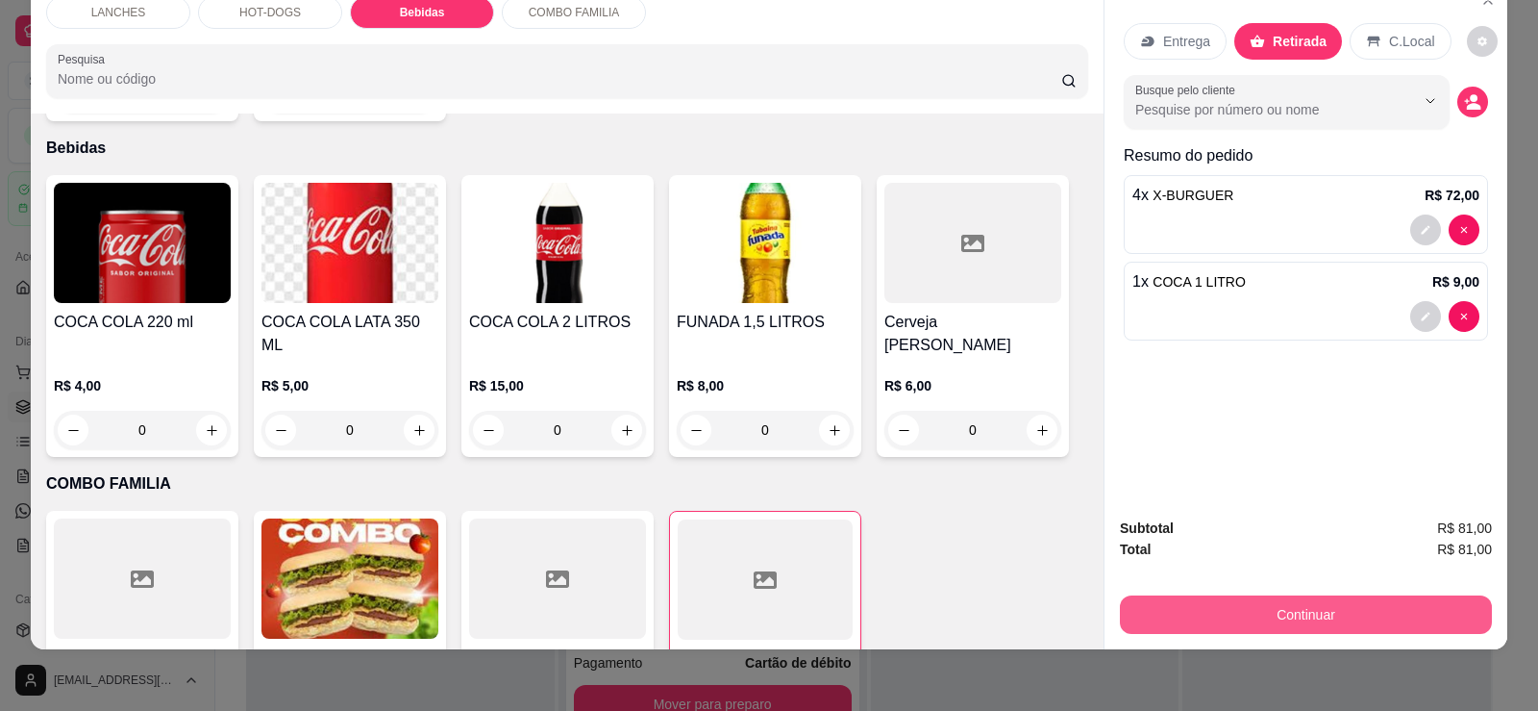
click at [1312, 602] on button "Continuar" at bounding box center [1306, 614] width 372 height 38
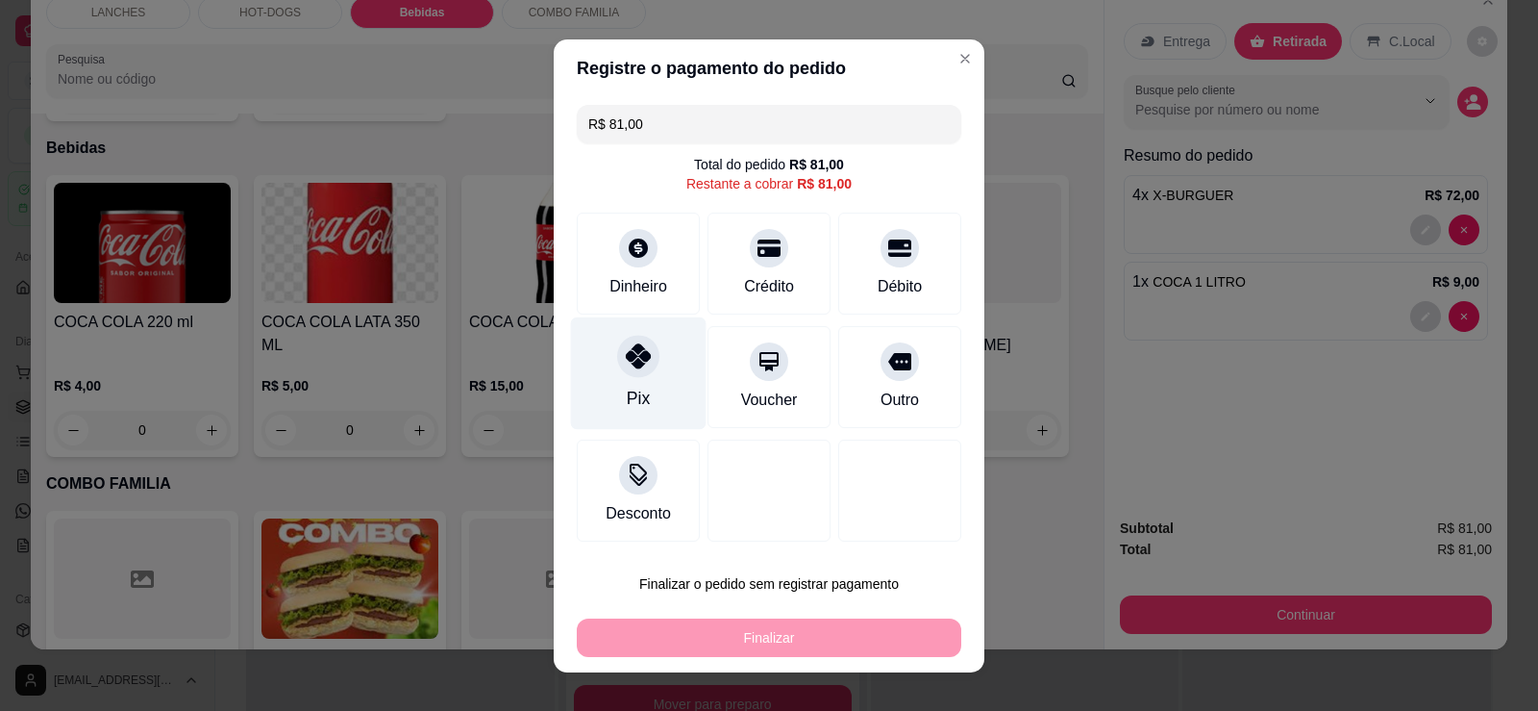
click at [617, 350] on div at bounding box center [638, 356] width 42 height 42
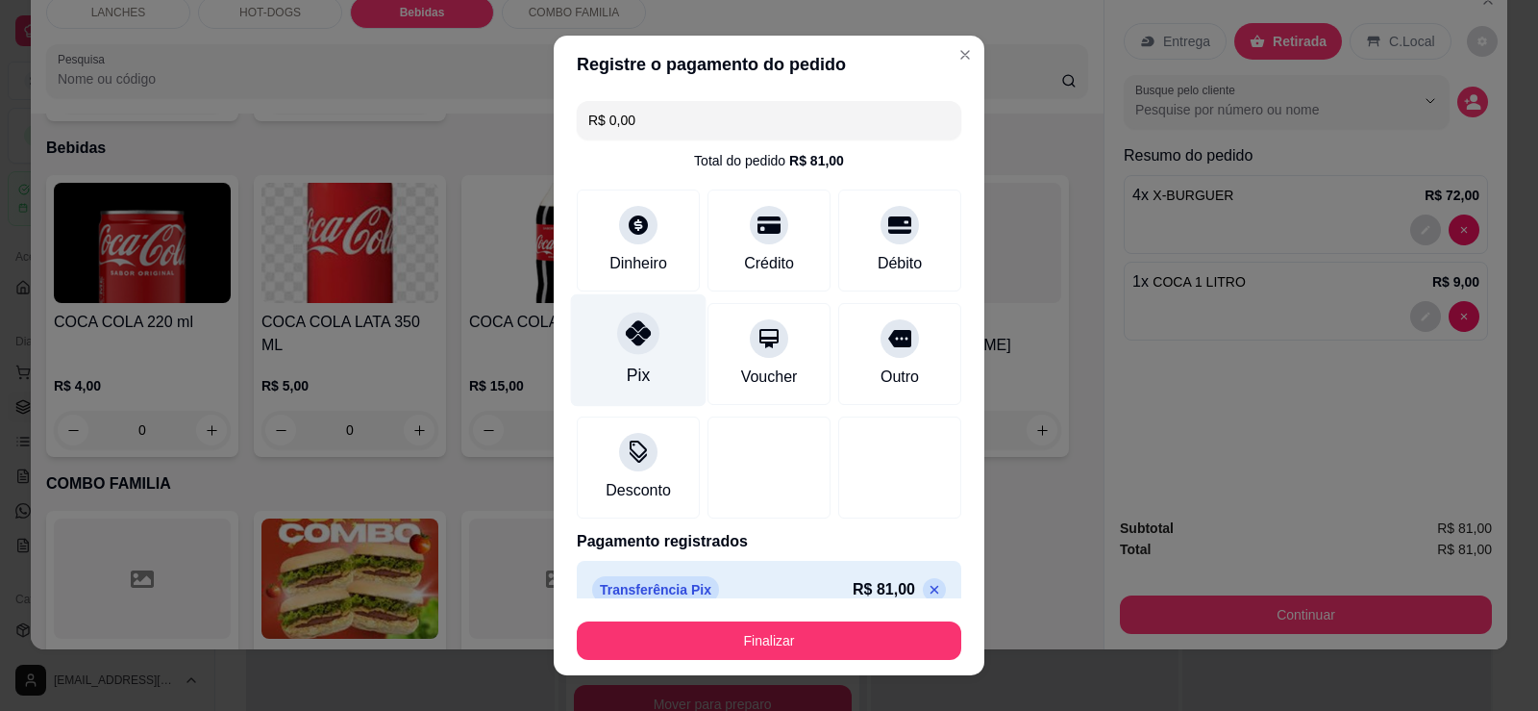
type input "R$ 0,00"
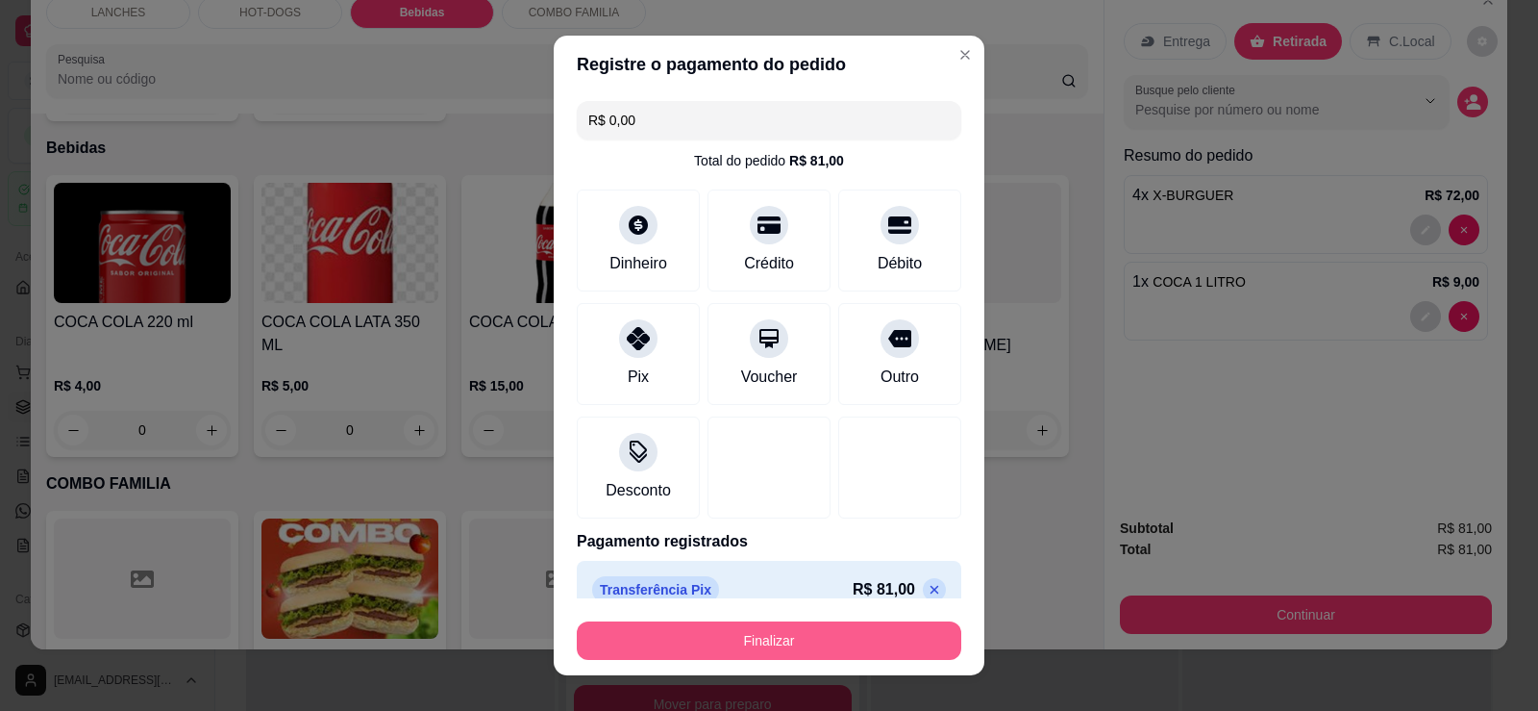
click at [675, 623] on button "Finalizar" at bounding box center [769, 640] width 385 height 38
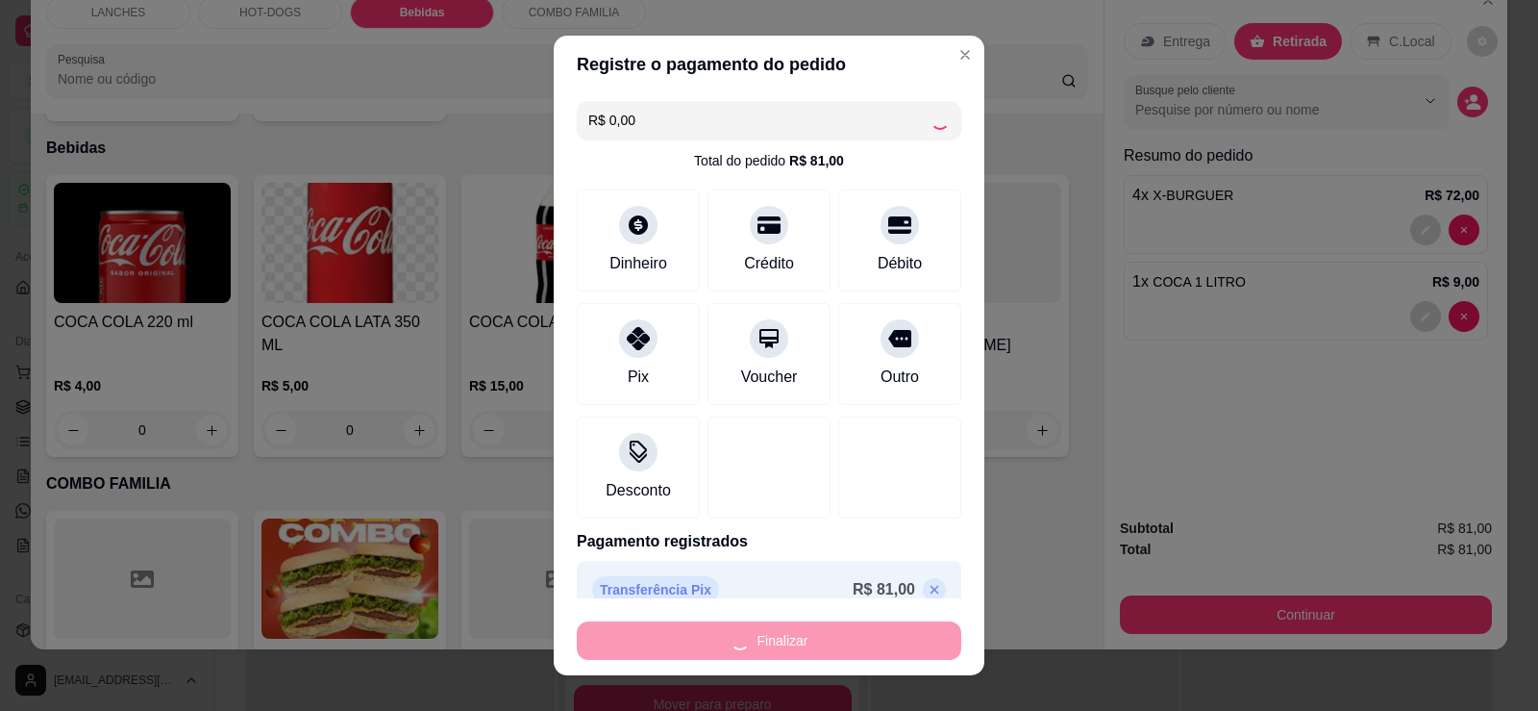
type input "0"
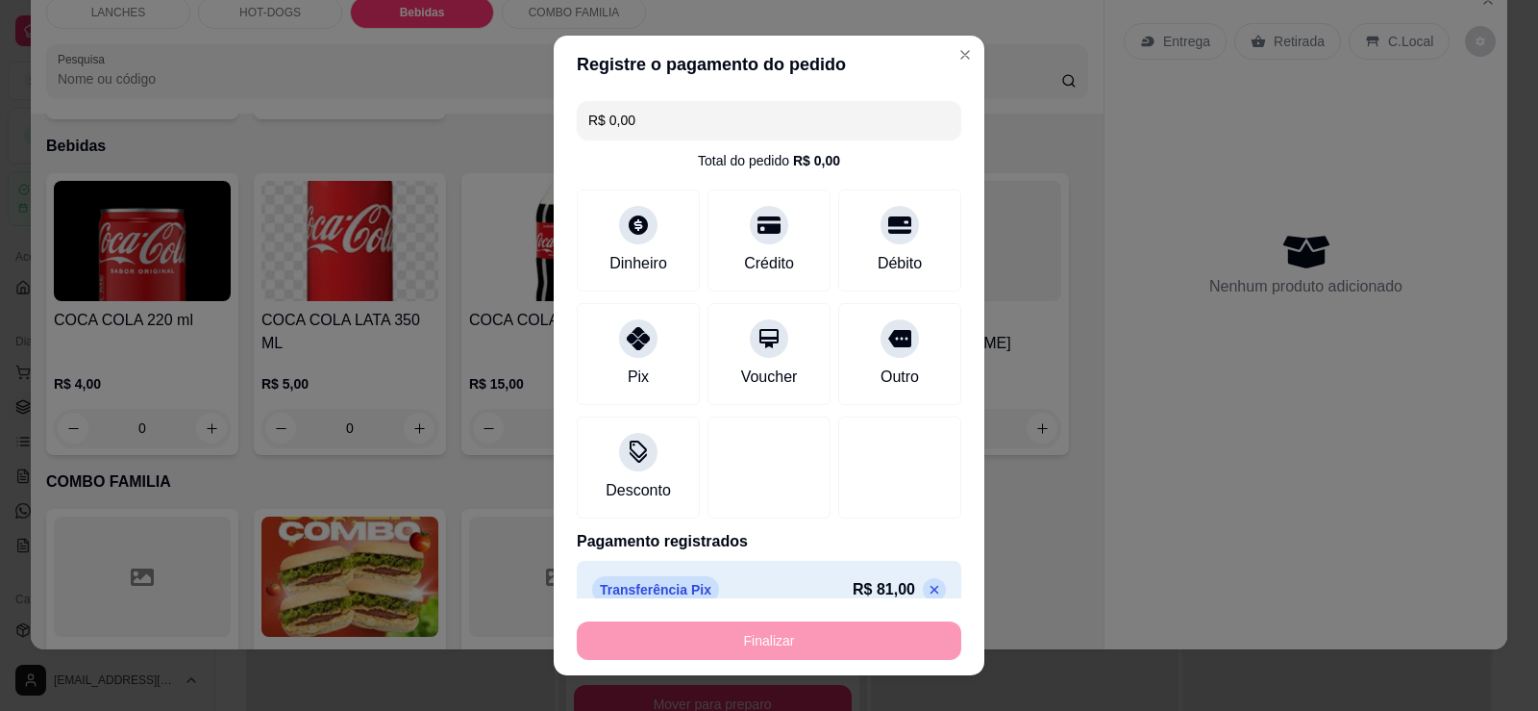
type input "-R$ 81,00"
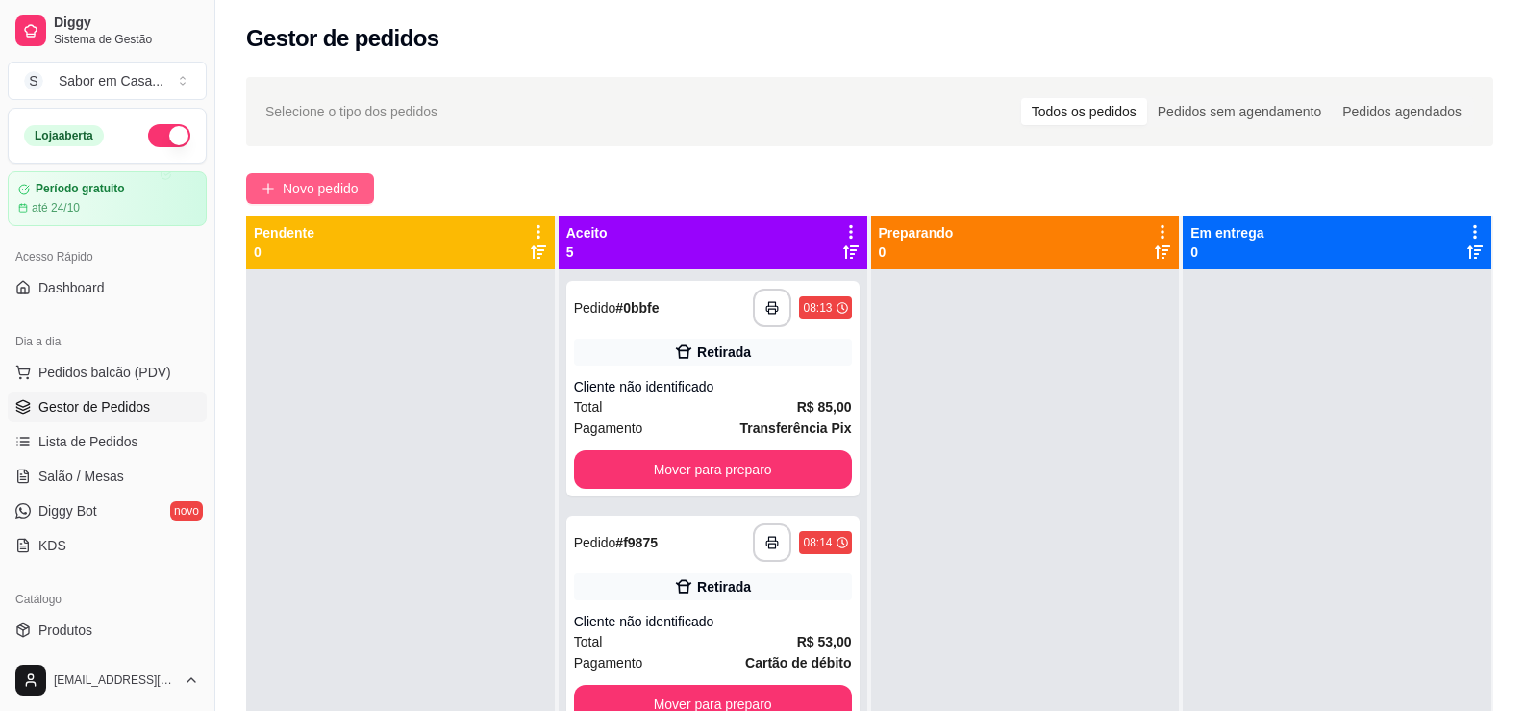
click at [302, 191] on span "Novo pedido" at bounding box center [321, 188] width 76 height 21
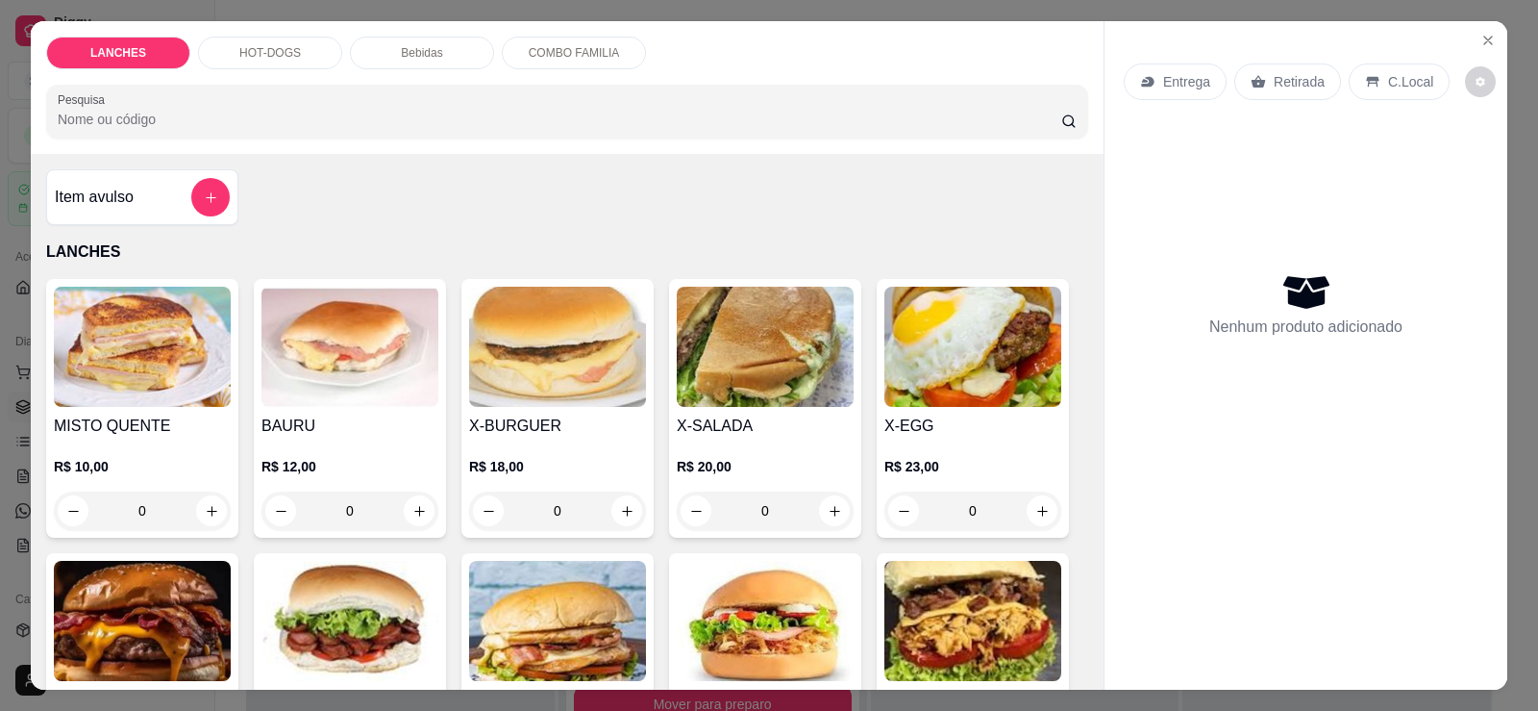
click at [281, 51] on p "HOT-DOGS" at bounding box center [270, 52] width 62 height 15
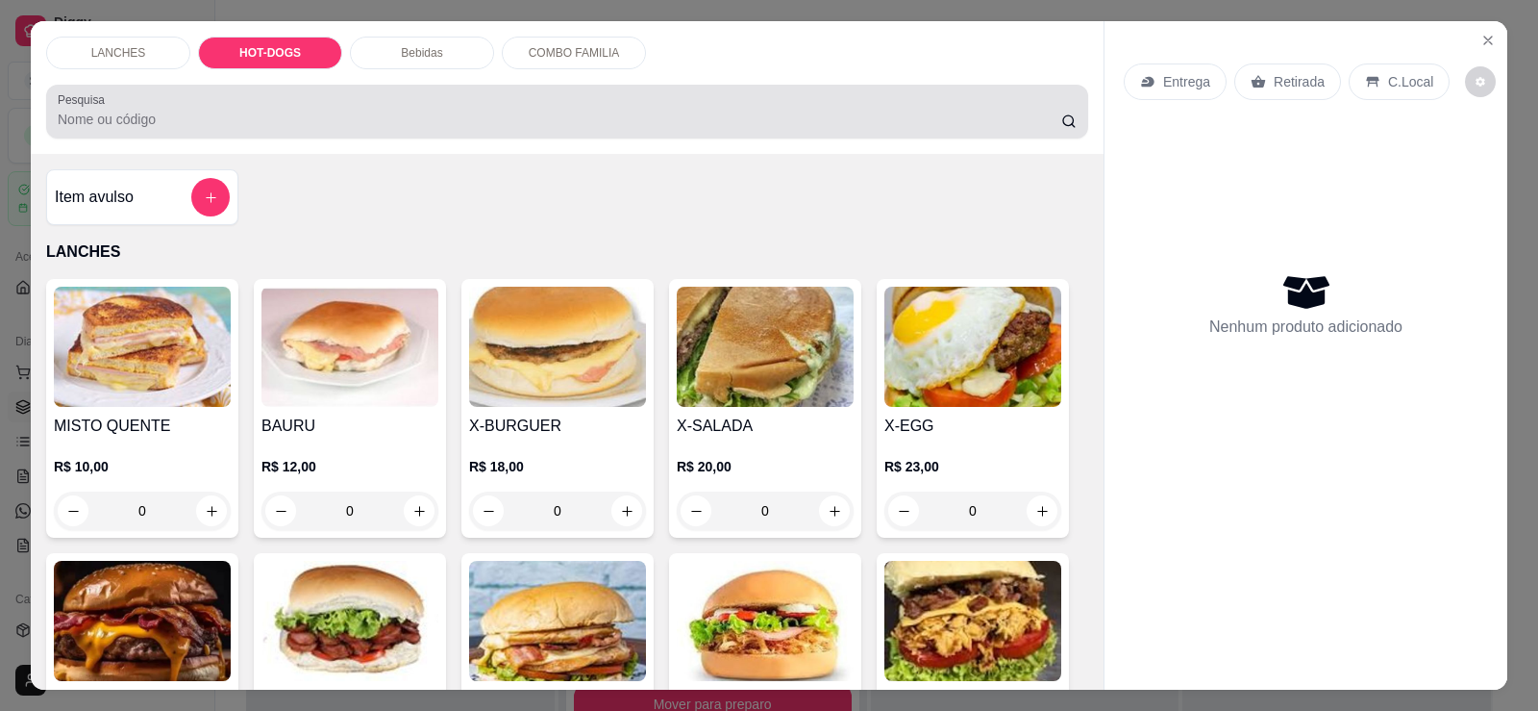
scroll to position [40, 0]
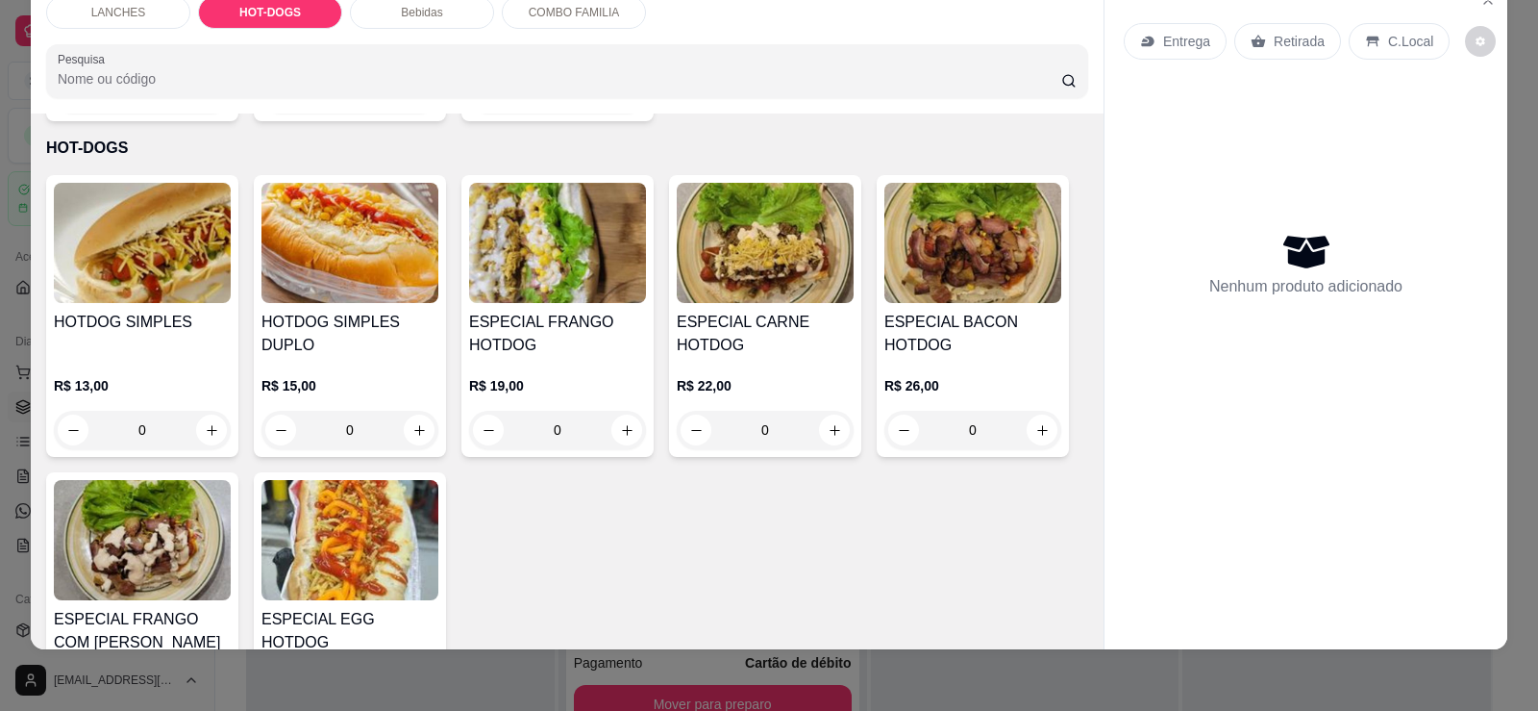
click at [158, 535] on img at bounding box center [142, 540] width 177 height 120
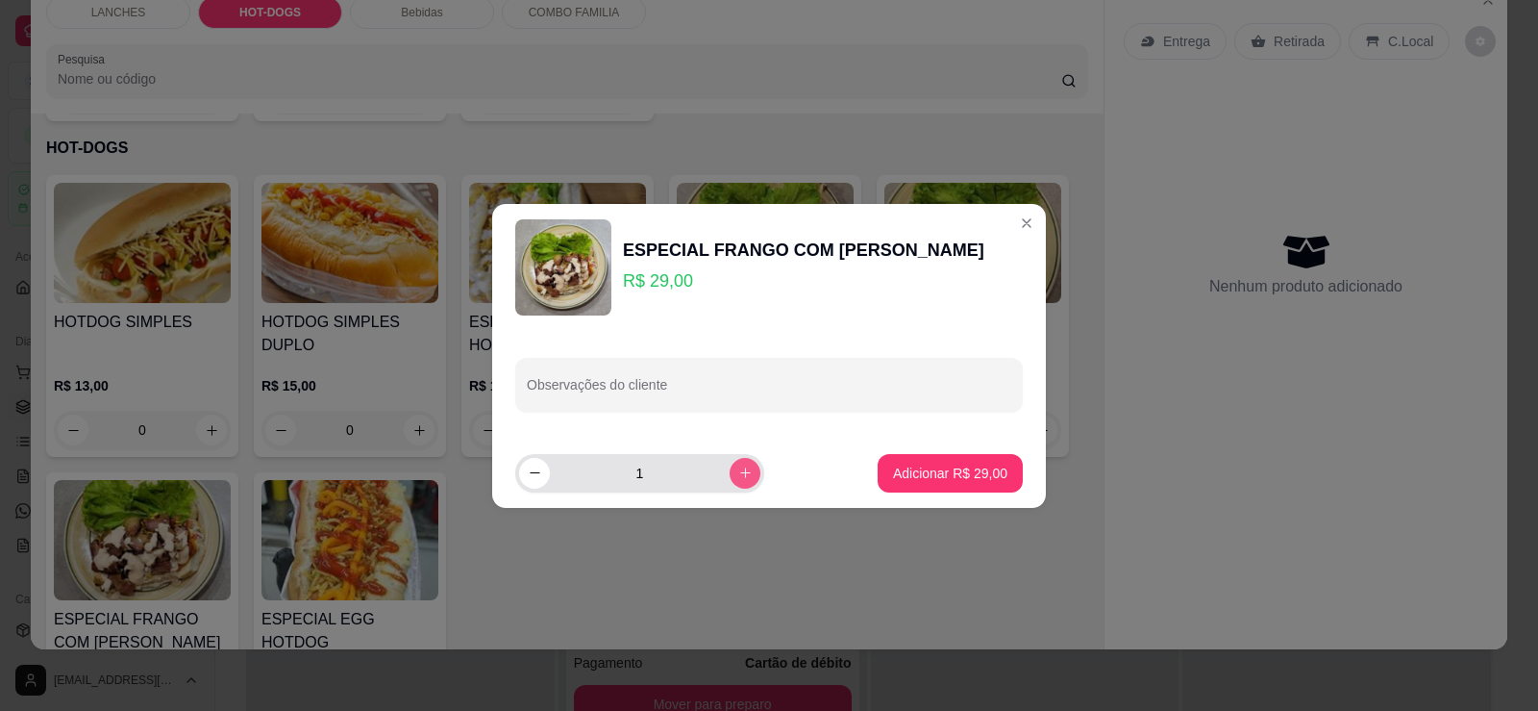
click at [730, 478] on button "increase-product-quantity" at bounding box center [745, 473] width 31 height 31
type input "2"
click at [955, 484] on button "Adicionar R$ 58,00" at bounding box center [950, 472] width 141 height 37
type input "2"
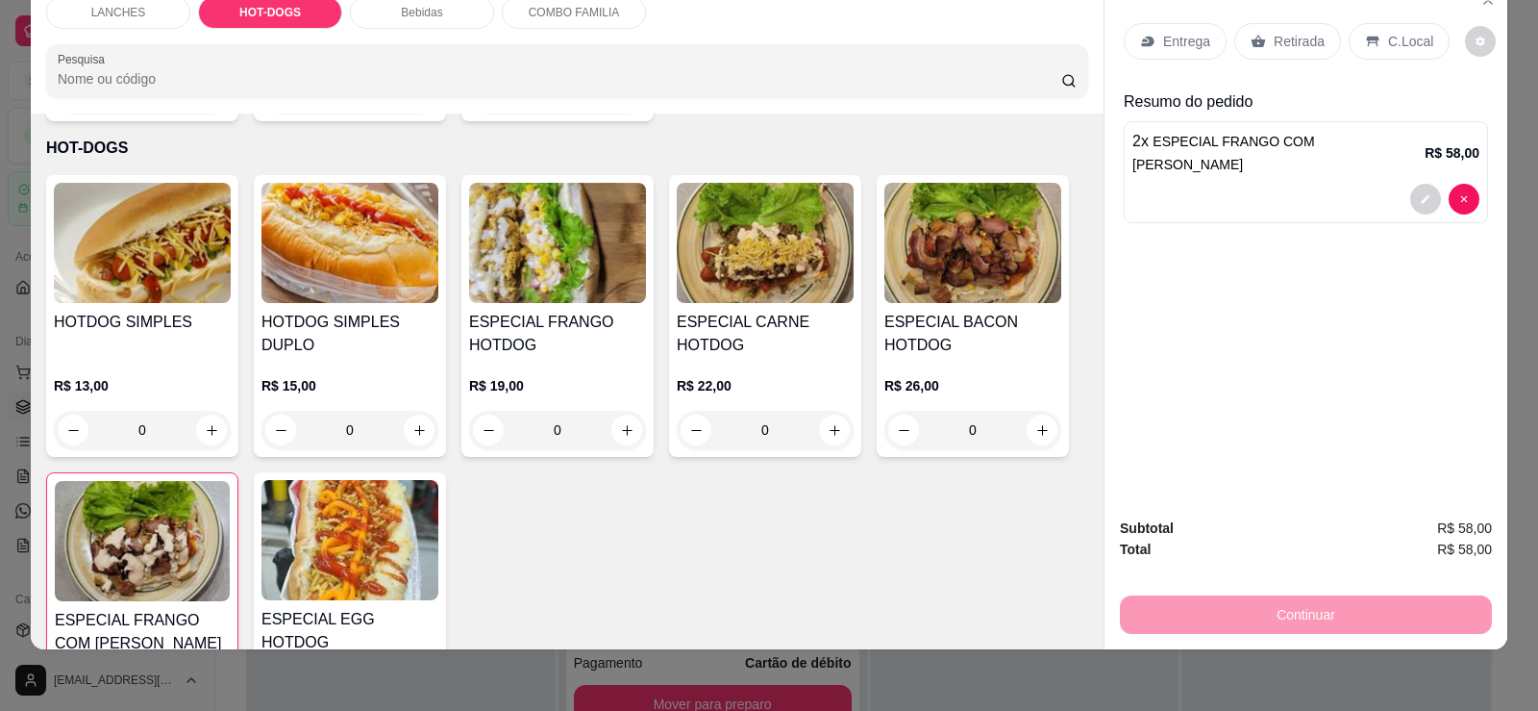
click at [782, 311] on h4 "ESPECIAL CARNE HOTDOG" at bounding box center [765, 334] width 177 height 46
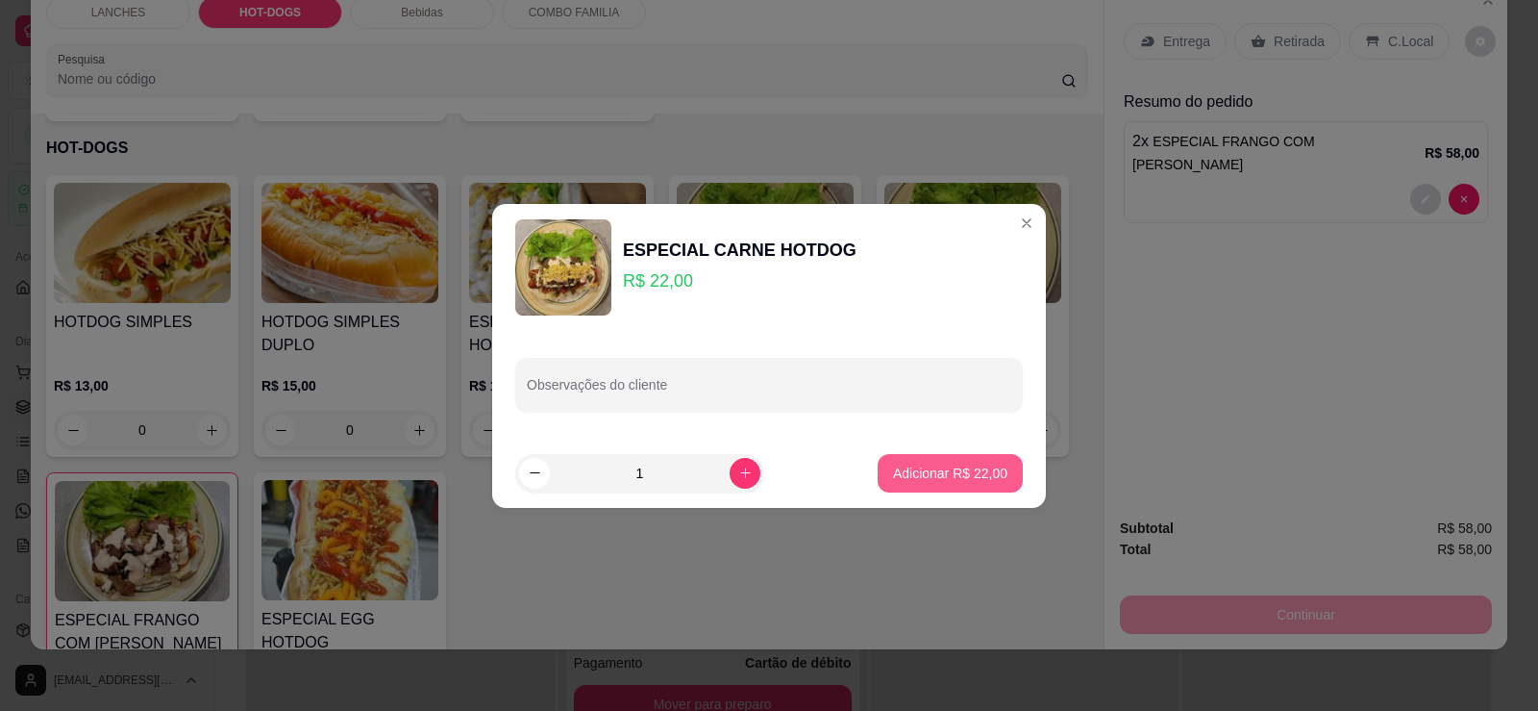
click at [893, 474] on p "Adicionar R$ 22,00" at bounding box center [950, 472] width 114 height 19
type input "1"
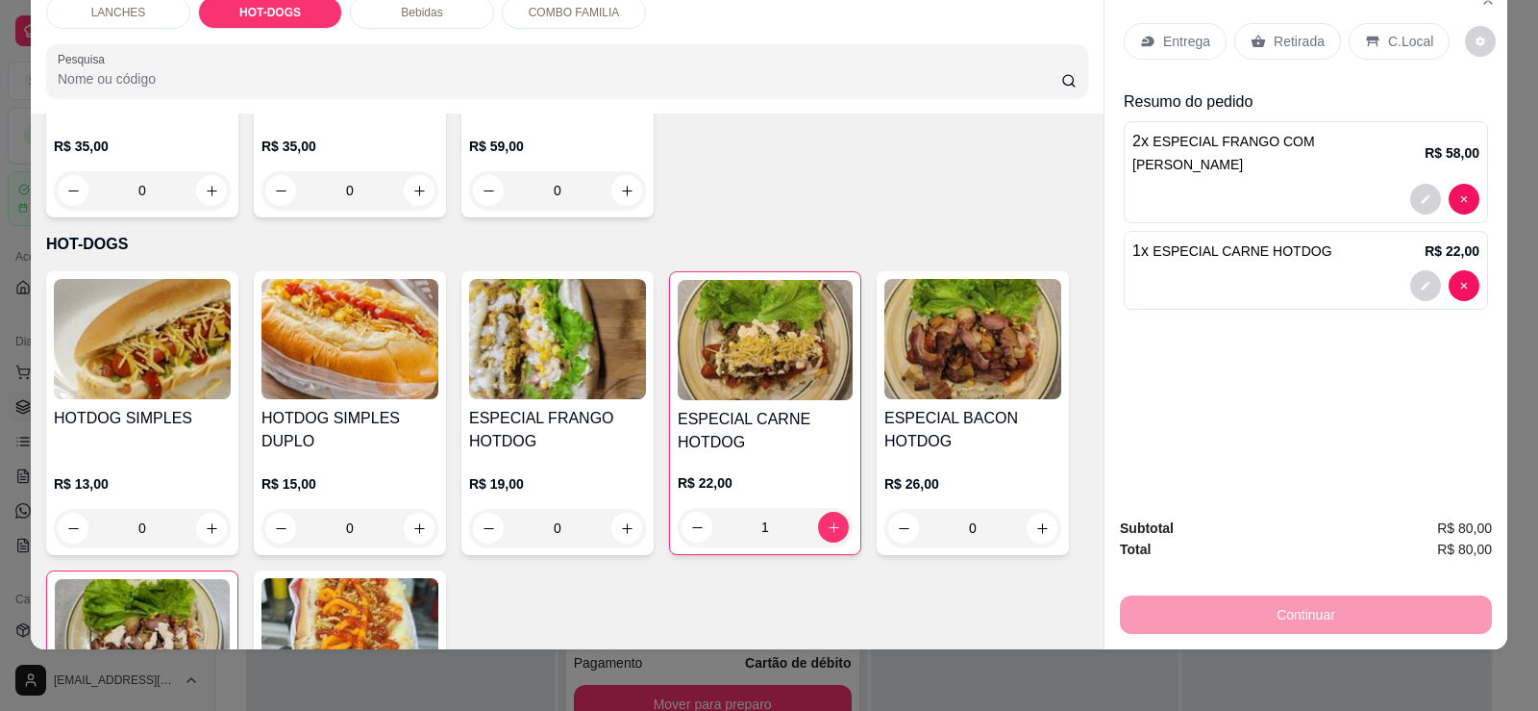
click at [105, 8] on p "LANCHES" at bounding box center [118, 12] width 55 height 15
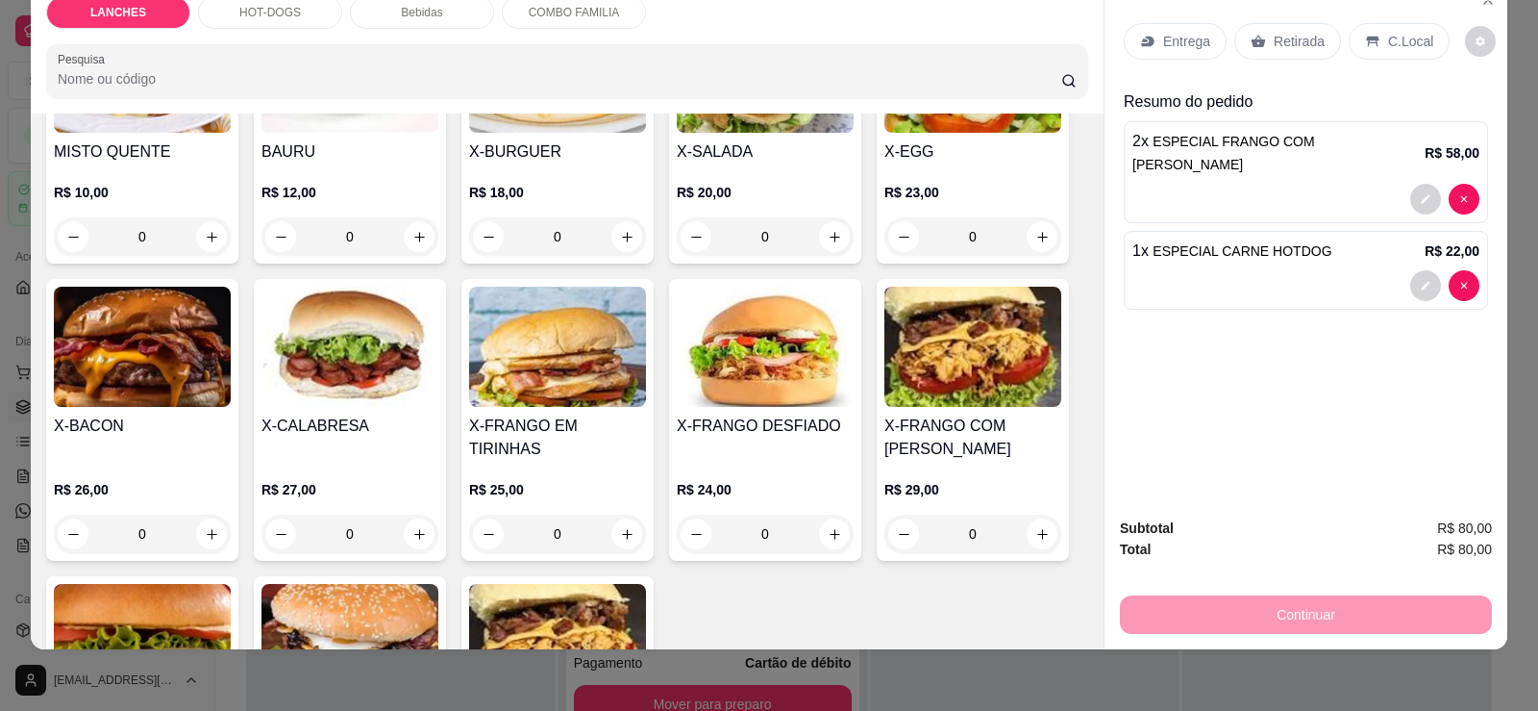
scroll to position [375, 0]
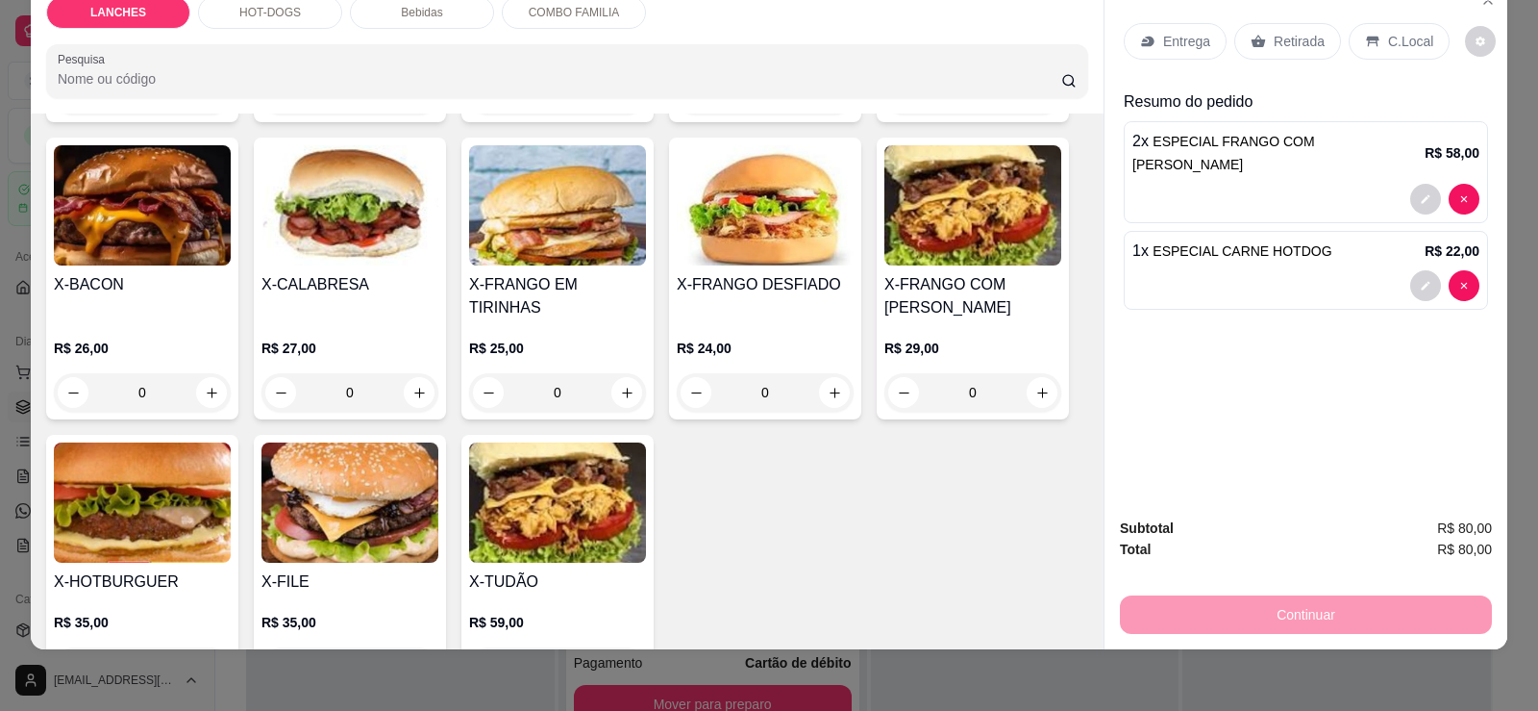
click at [330, 519] on img at bounding box center [350, 502] width 177 height 120
click at [191, 485] on img at bounding box center [142, 502] width 177 height 120
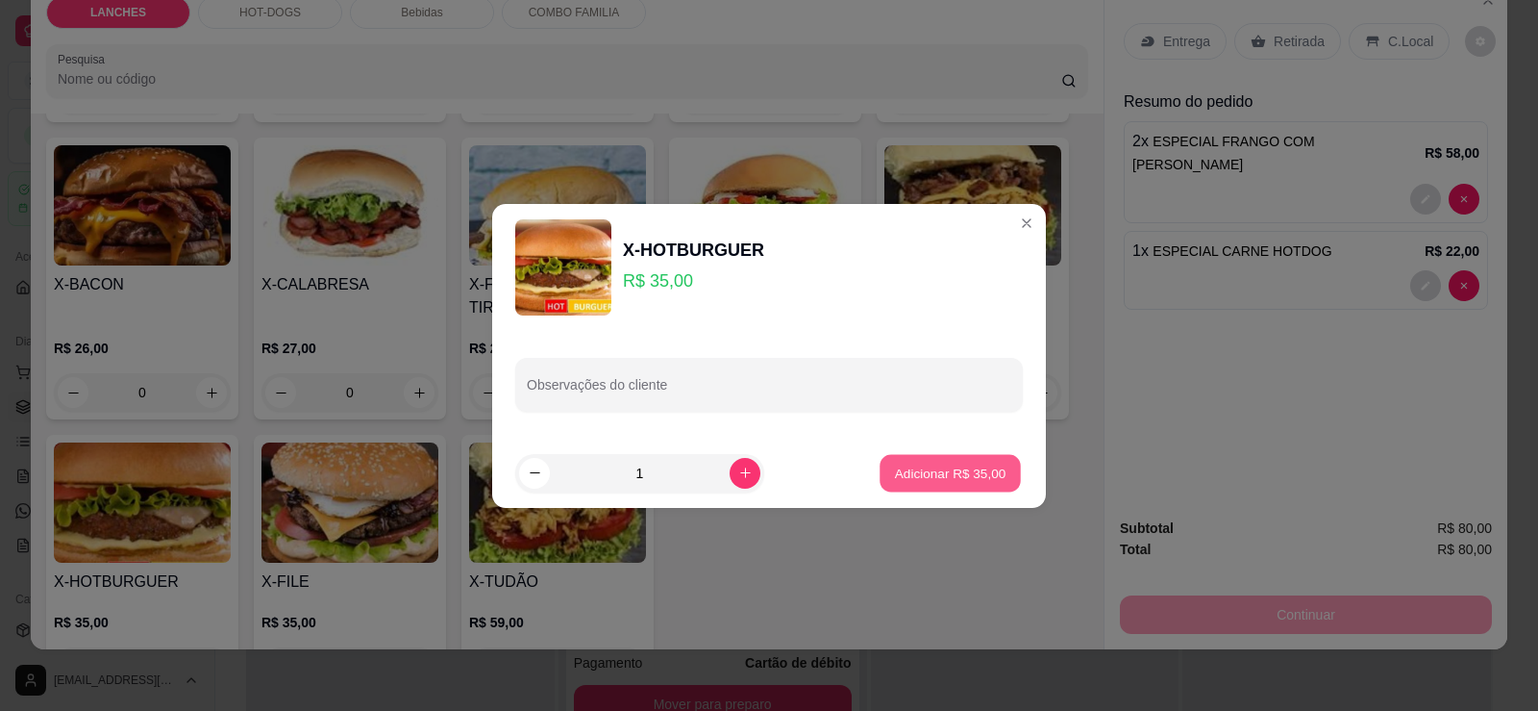
click at [956, 466] on p "Adicionar R$ 35,00" at bounding box center [951, 472] width 112 height 18
type input "1"
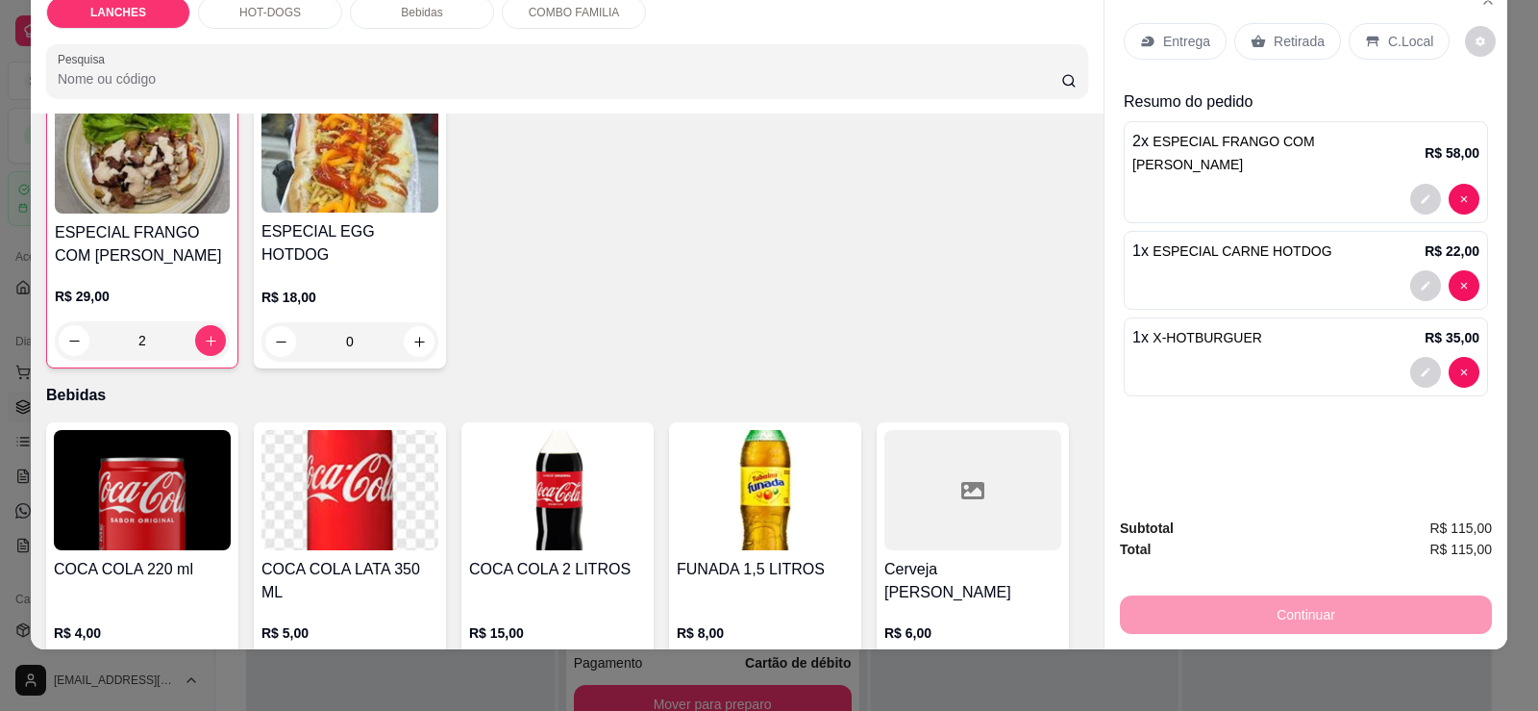
scroll to position [1433, 0]
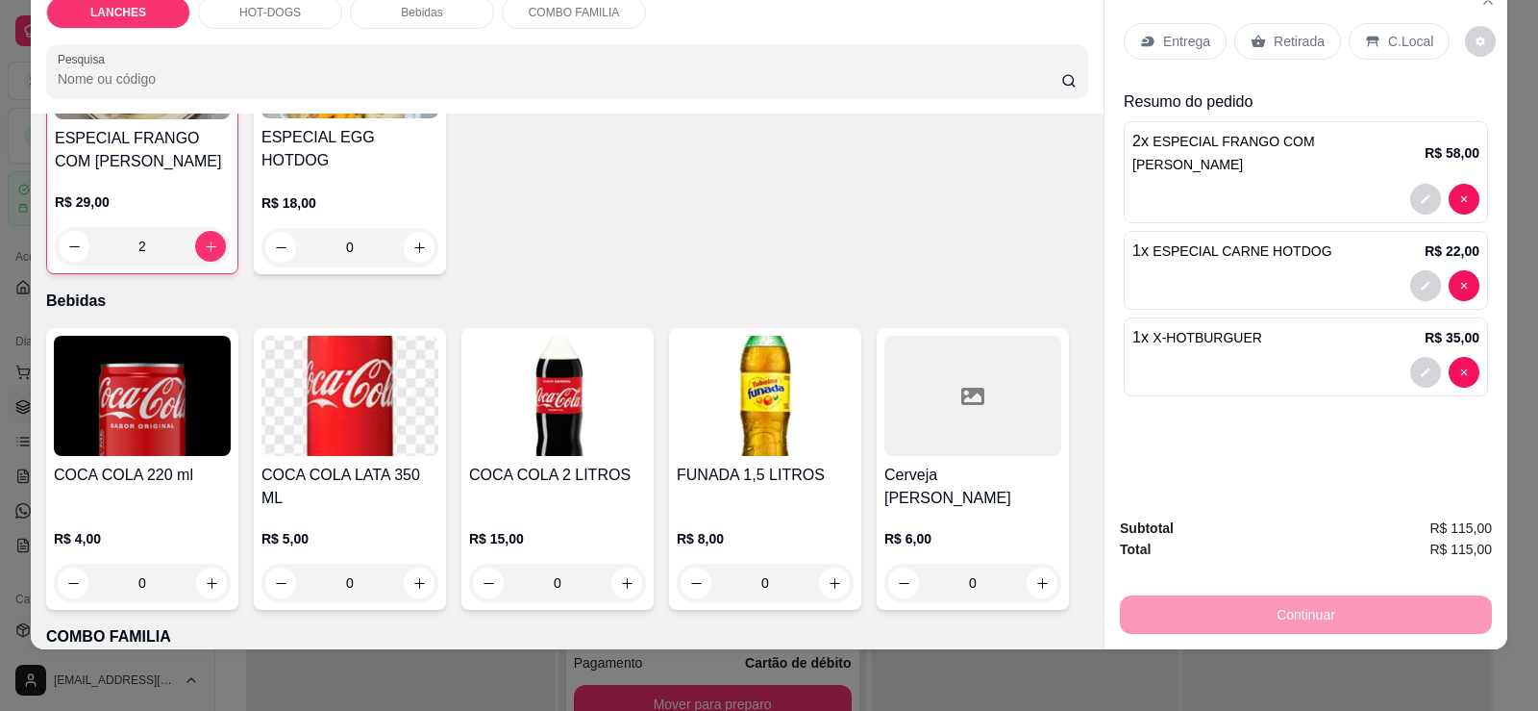
click at [577, 403] on img at bounding box center [557, 396] width 177 height 120
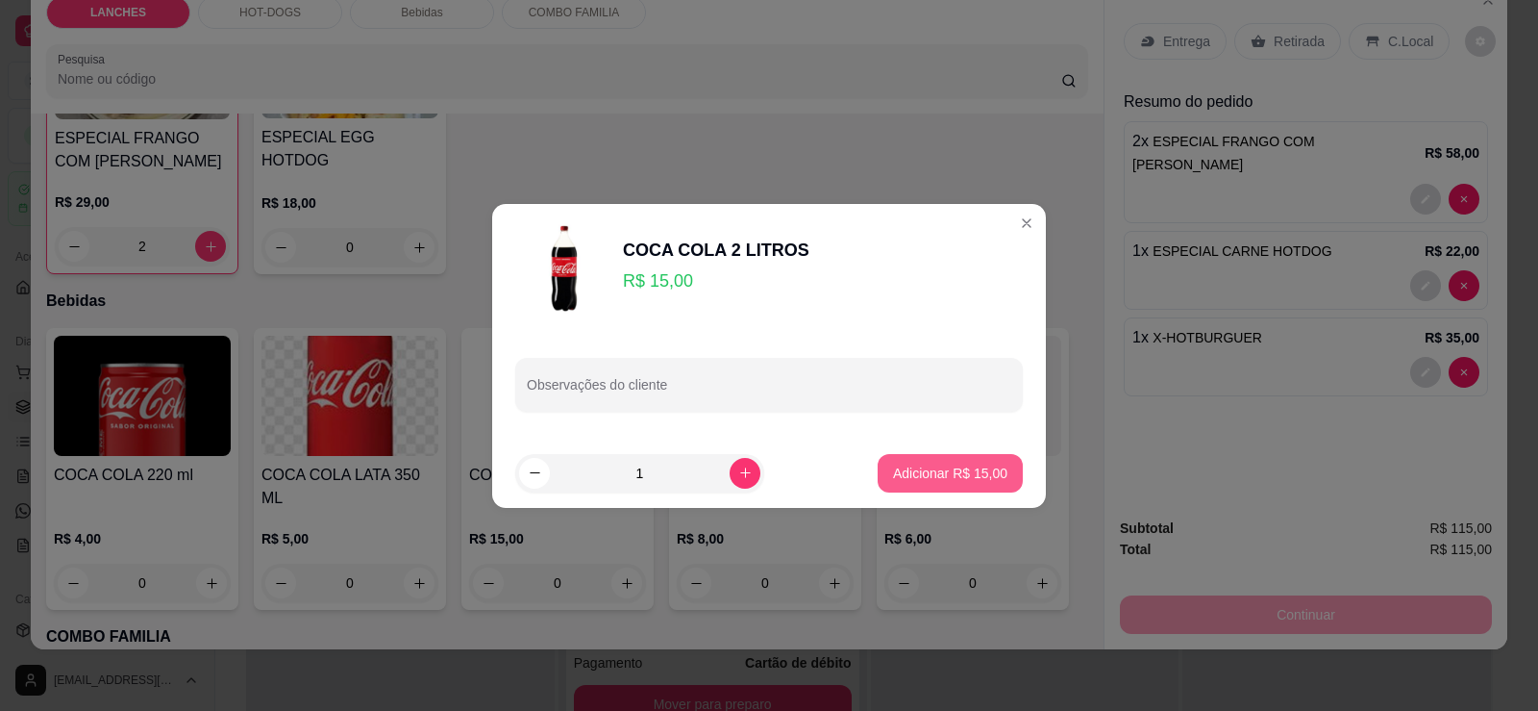
click at [955, 469] on p "Adicionar R$ 15,00" at bounding box center [950, 472] width 114 height 19
type input "1"
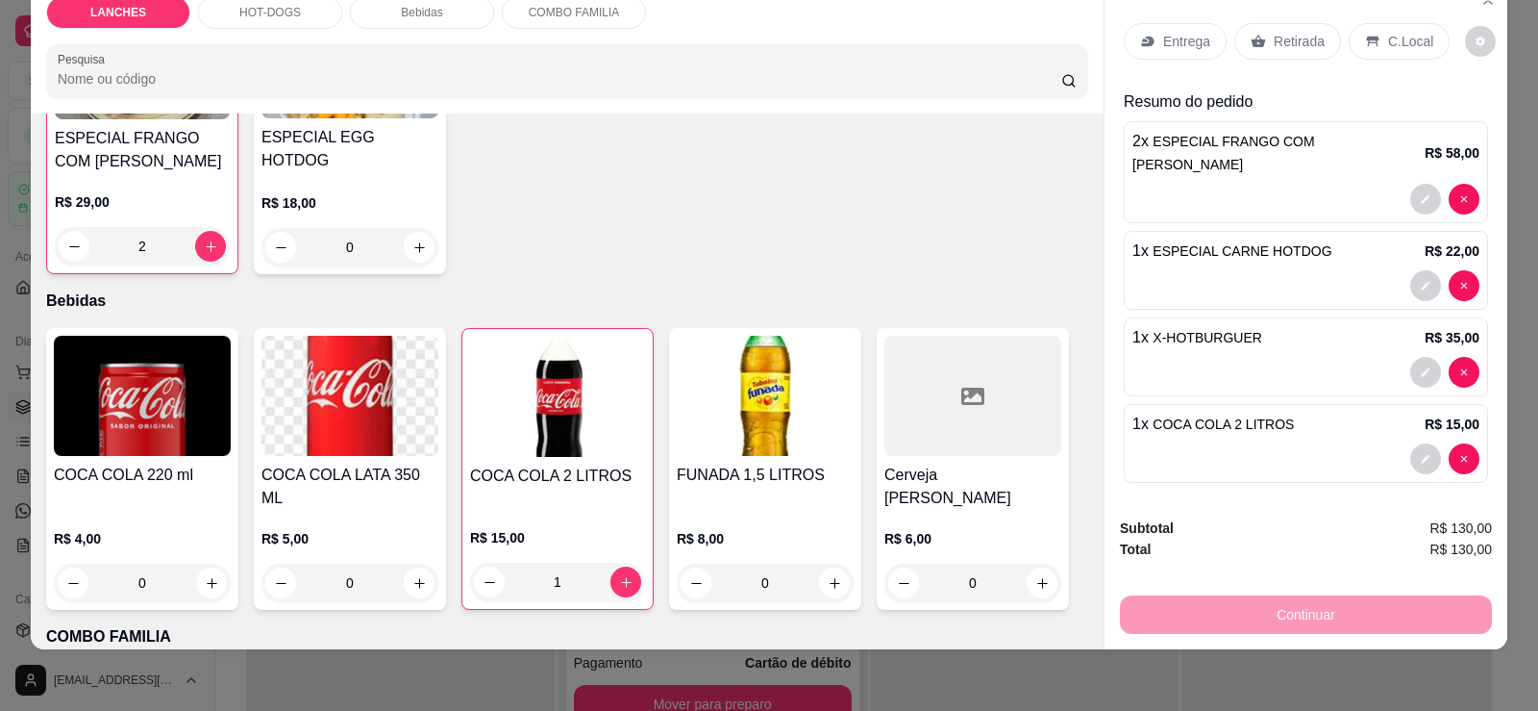
click at [1262, 623] on div "Continuar" at bounding box center [1306, 611] width 372 height 43
click at [1263, 28] on div "Retirada" at bounding box center [1288, 41] width 107 height 37
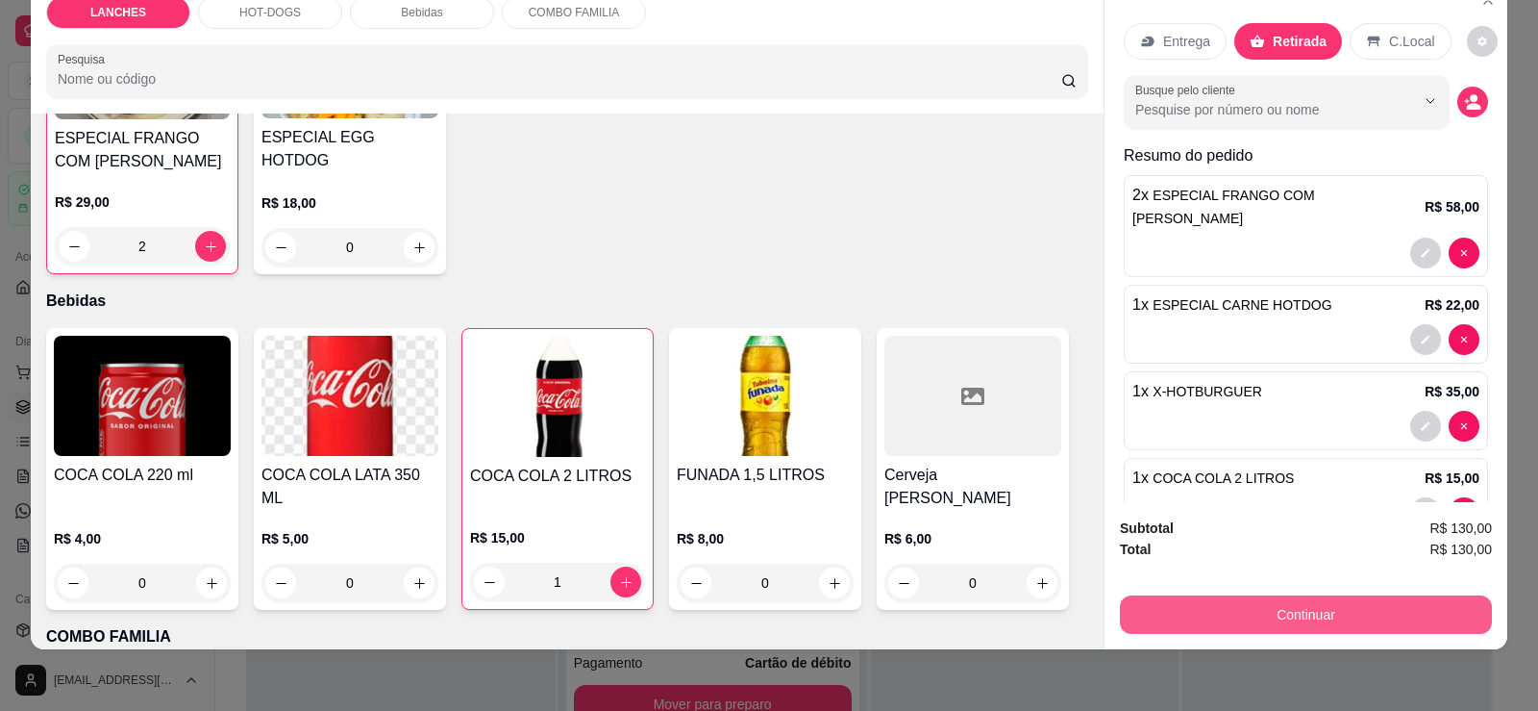
click at [1286, 614] on button "Continuar" at bounding box center [1306, 614] width 372 height 38
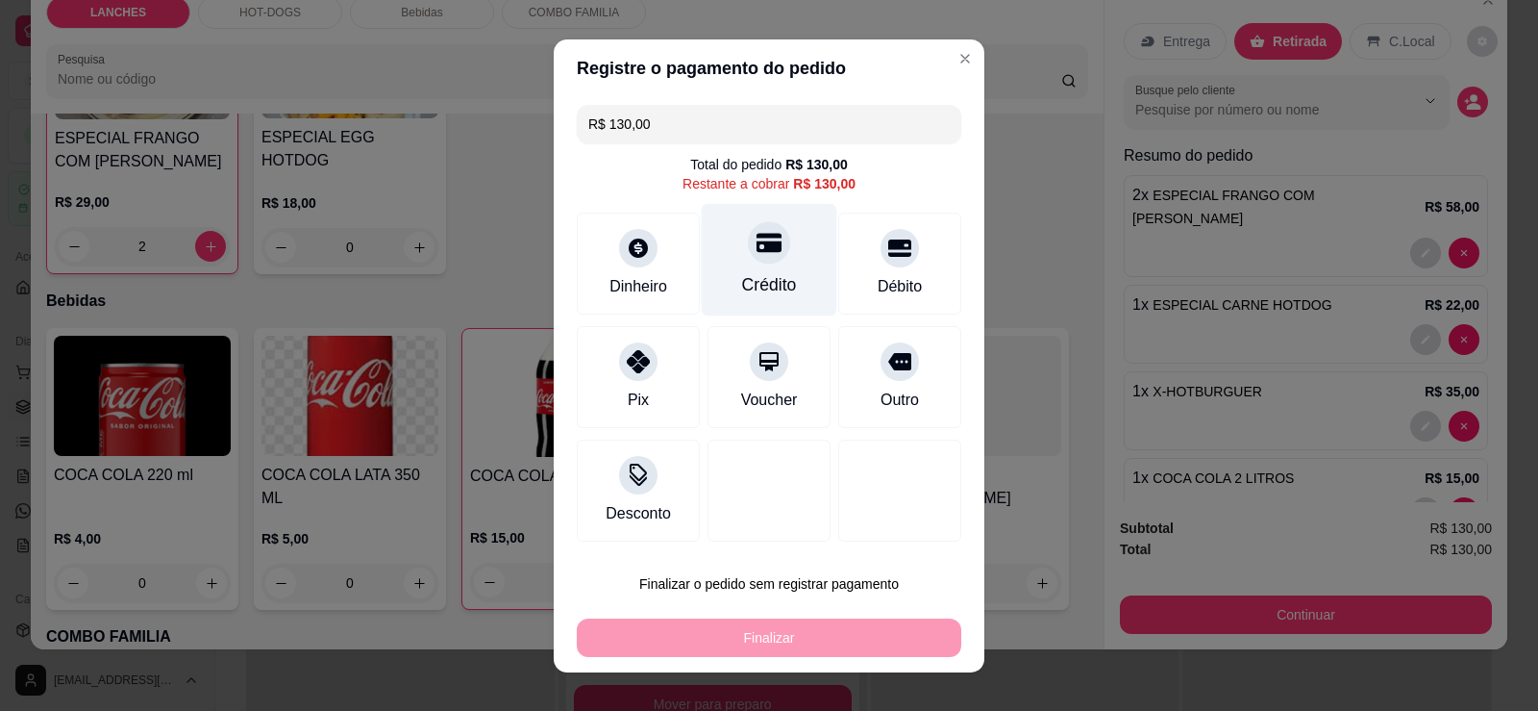
click at [762, 264] on div "Crédito" at bounding box center [770, 259] width 136 height 112
type input "R$ 0,00"
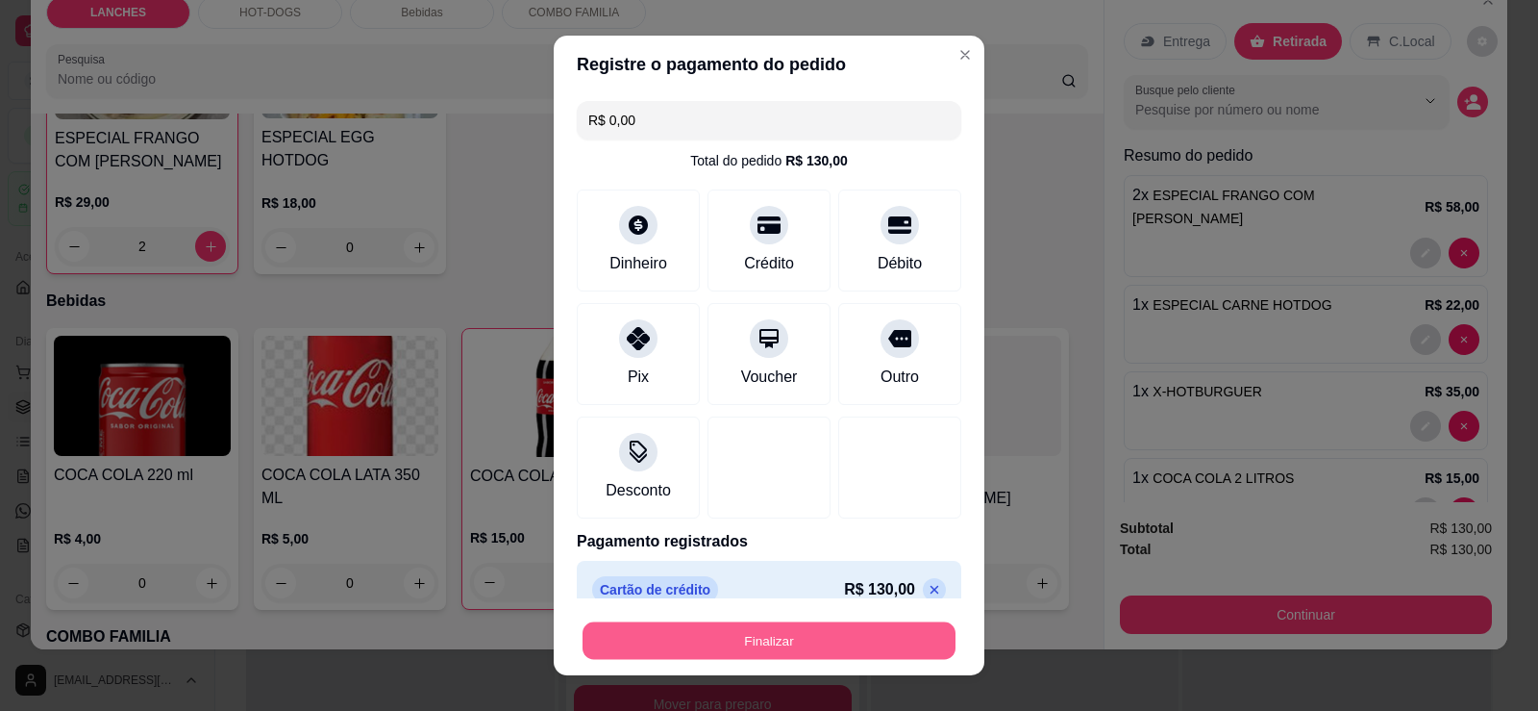
click at [862, 651] on button "Finalizar" at bounding box center [769, 640] width 373 height 37
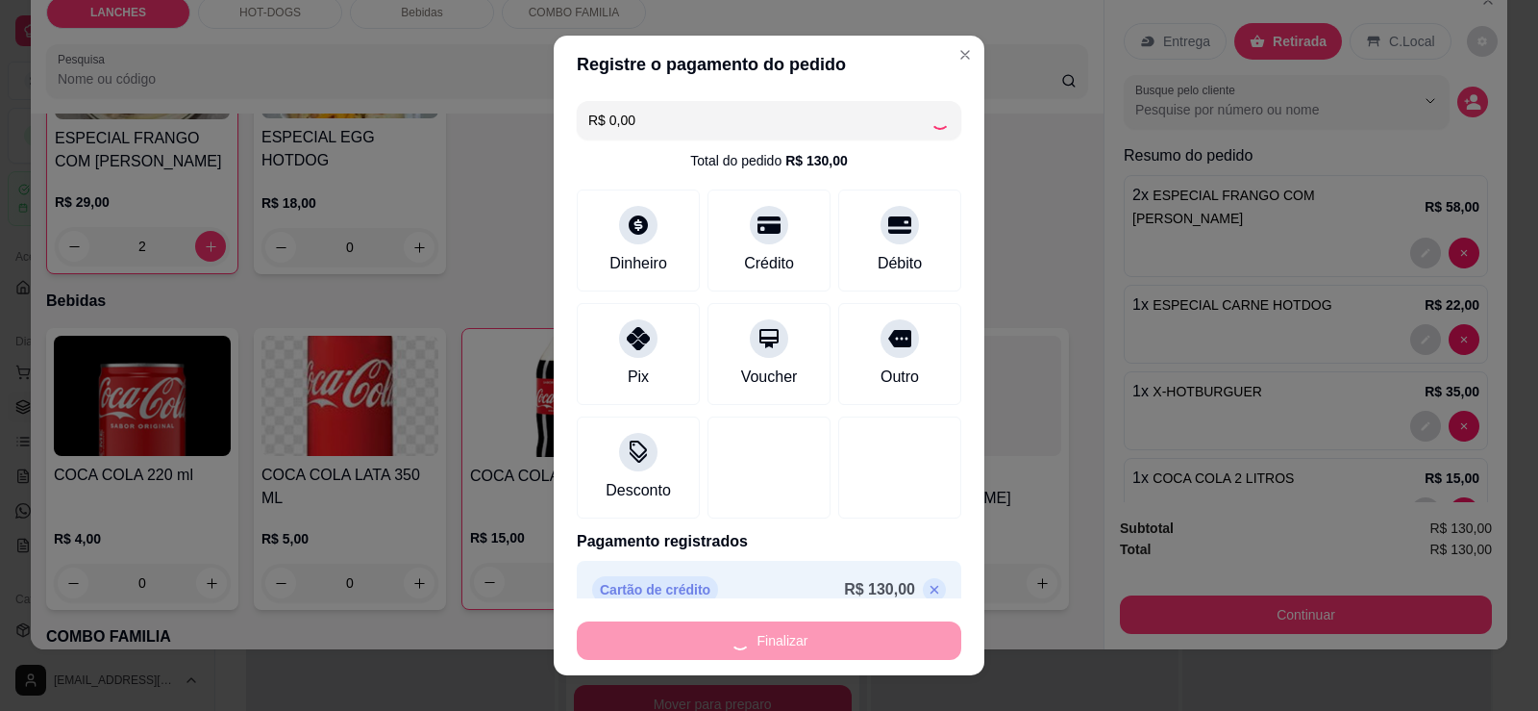
type input "0"
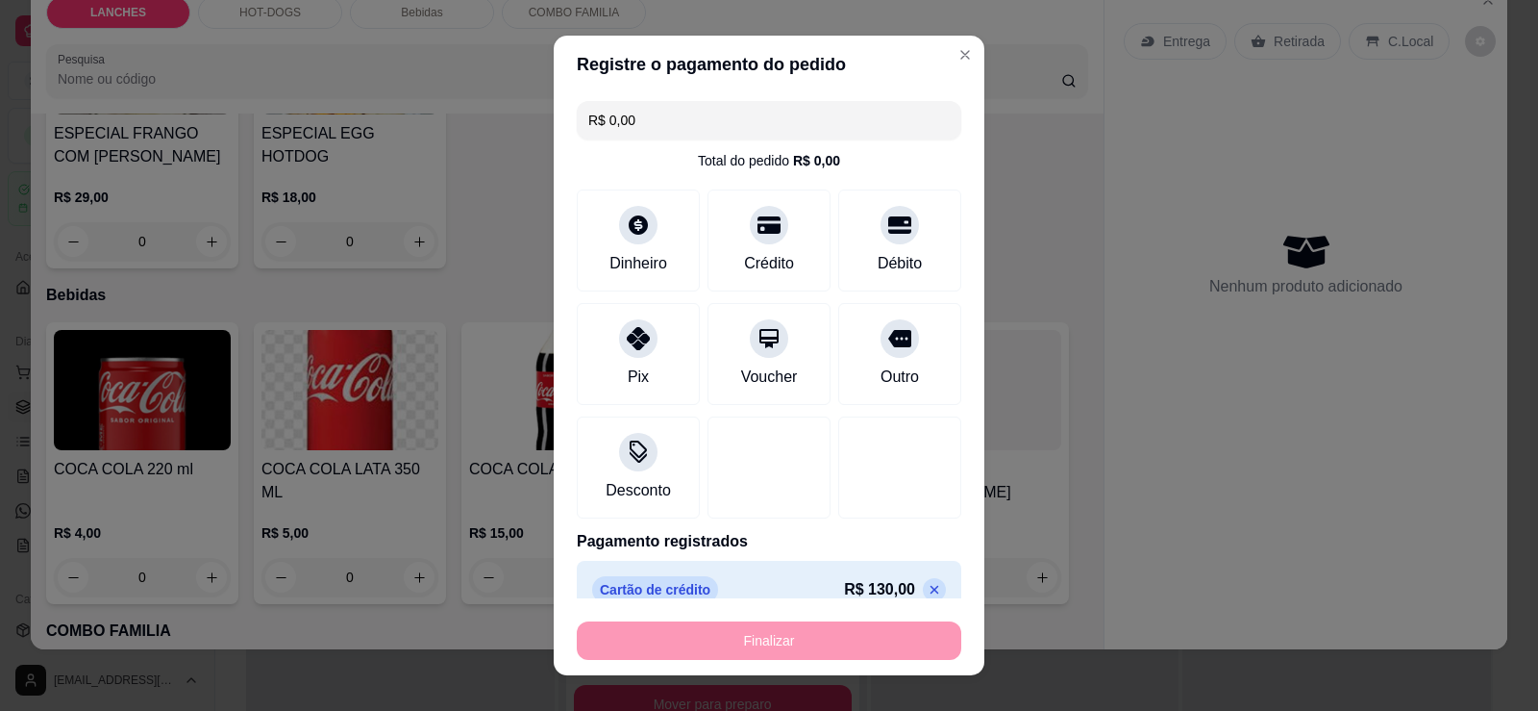
type input "-R$ 130,00"
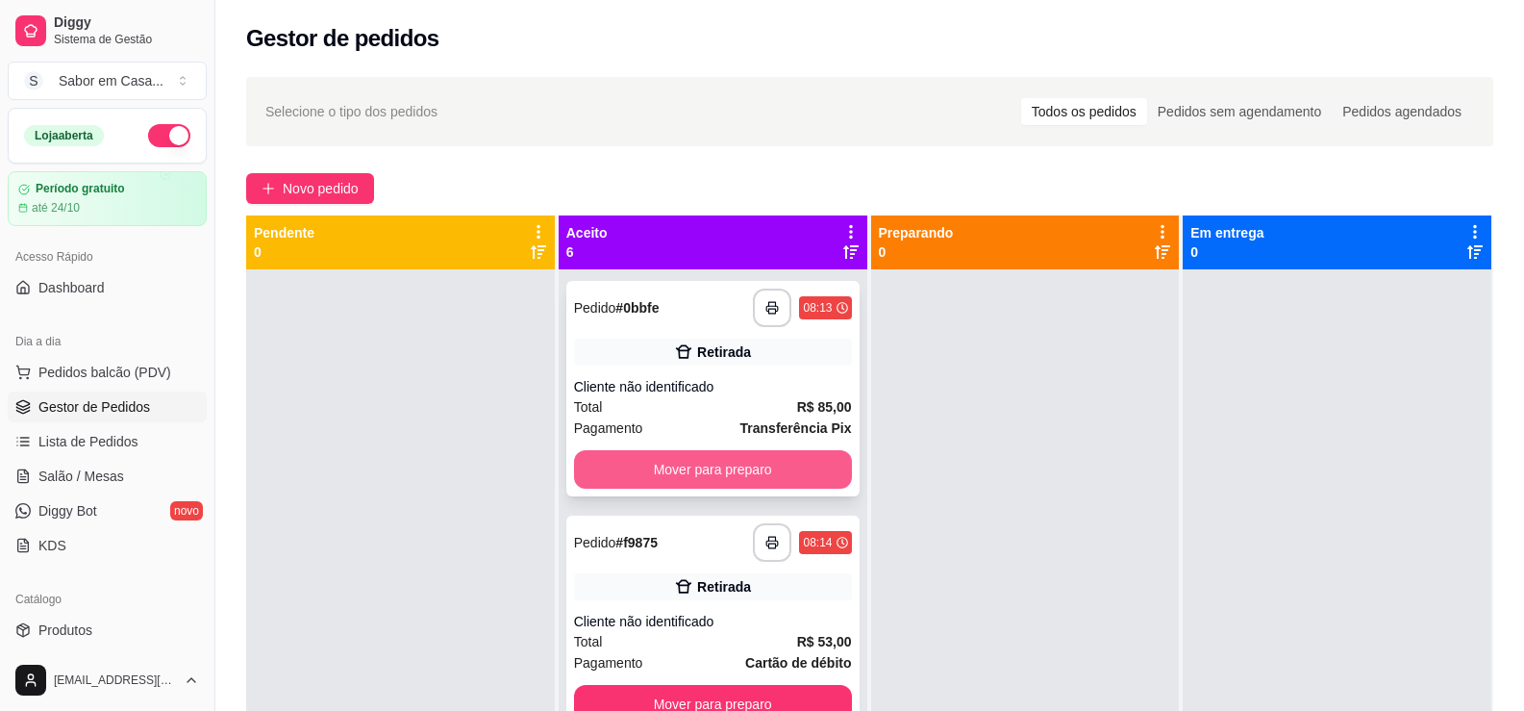
click at [728, 454] on button "Mover para preparo" at bounding box center [713, 469] width 278 height 38
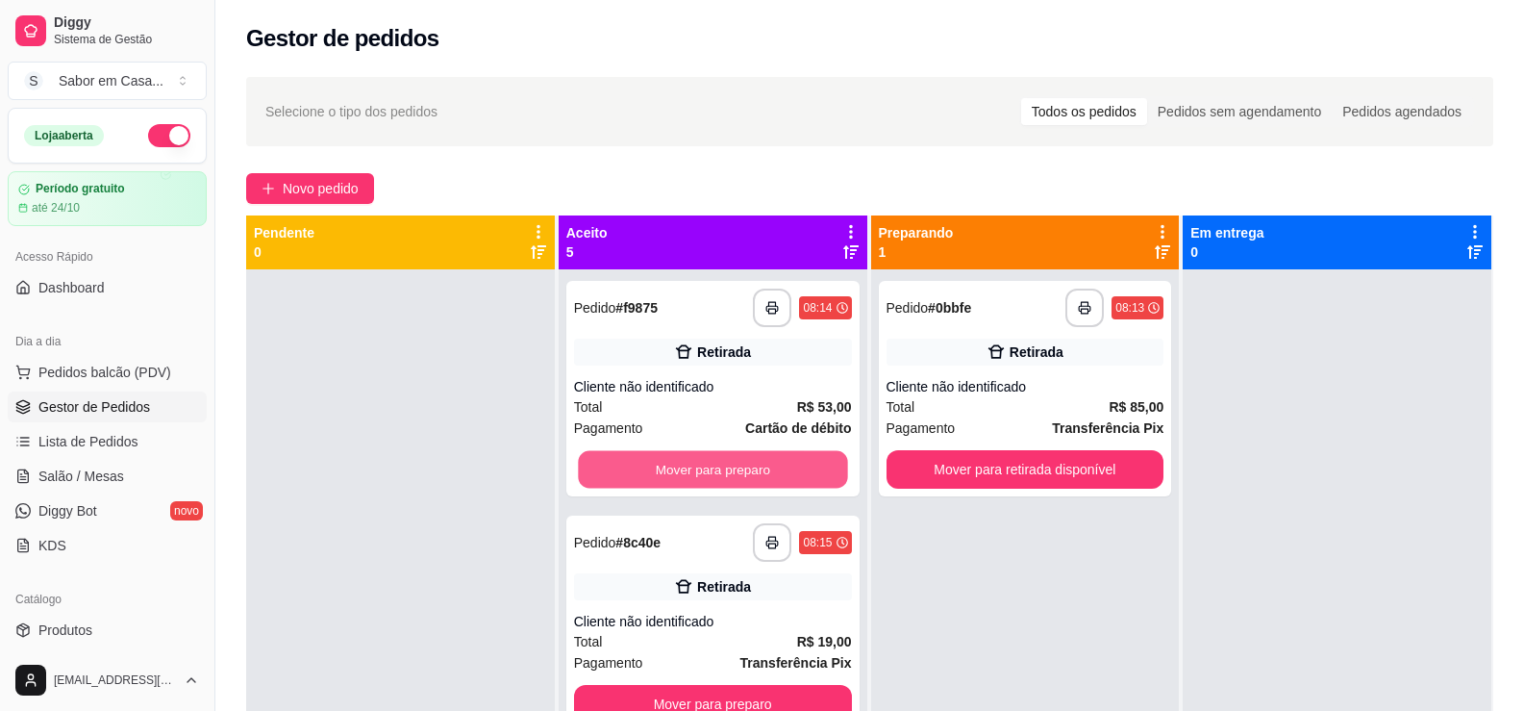
click at [728, 454] on button "Mover para preparo" at bounding box center [712, 469] width 269 height 37
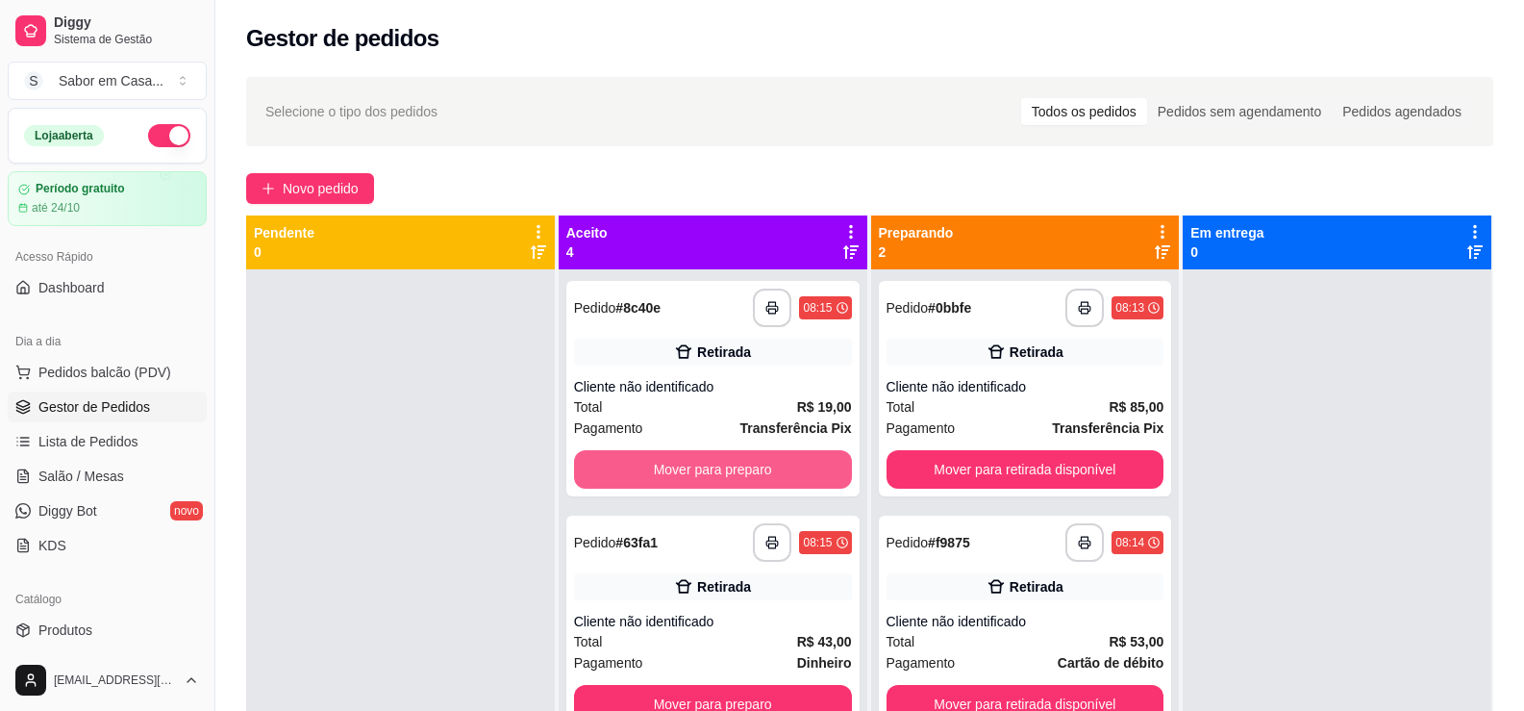
click at [728, 454] on button "Mover para preparo" at bounding box center [713, 469] width 278 height 38
click at [728, 454] on button "Mover para preparo" at bounding box center [712, 469] width 269 height 37
click at [728, 454] on button "Mover para preparo" at bounding box center [713, 469] width 278 height 38
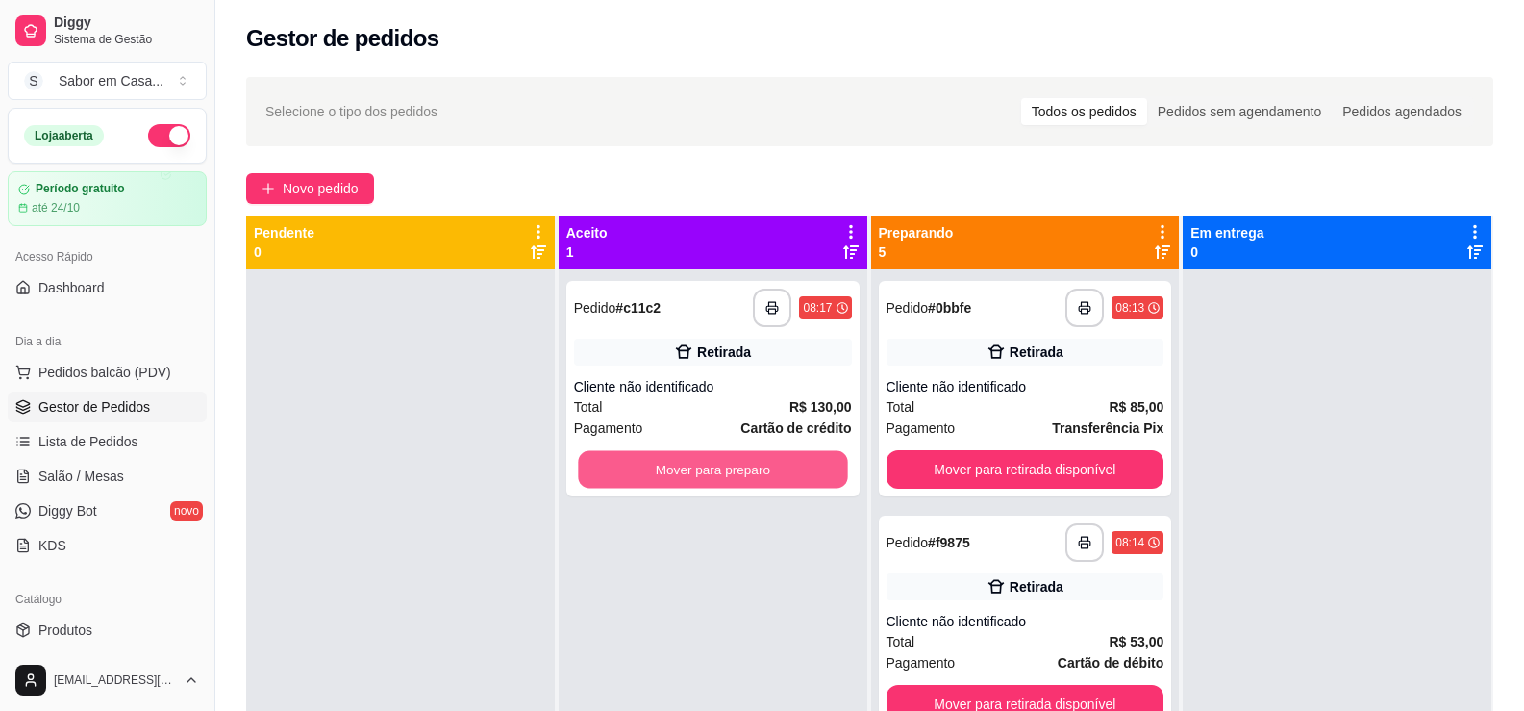
click at [728, 454] on button "Mover para preparo" at bounding box center [712, 469] width 269 height 37
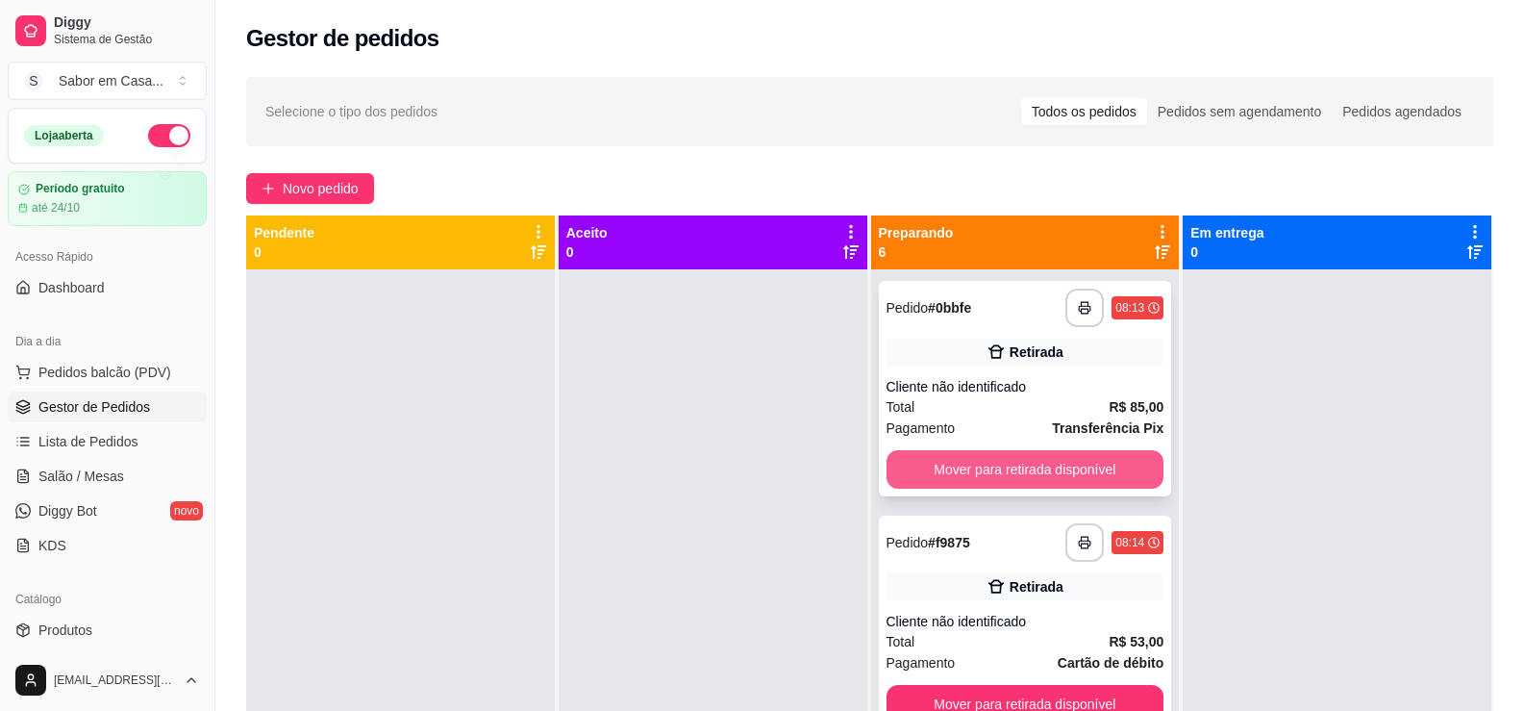
click at [993, 469] on button "Mover para retirada disponível" at bounding box center [1026, 469] width 278 height 38
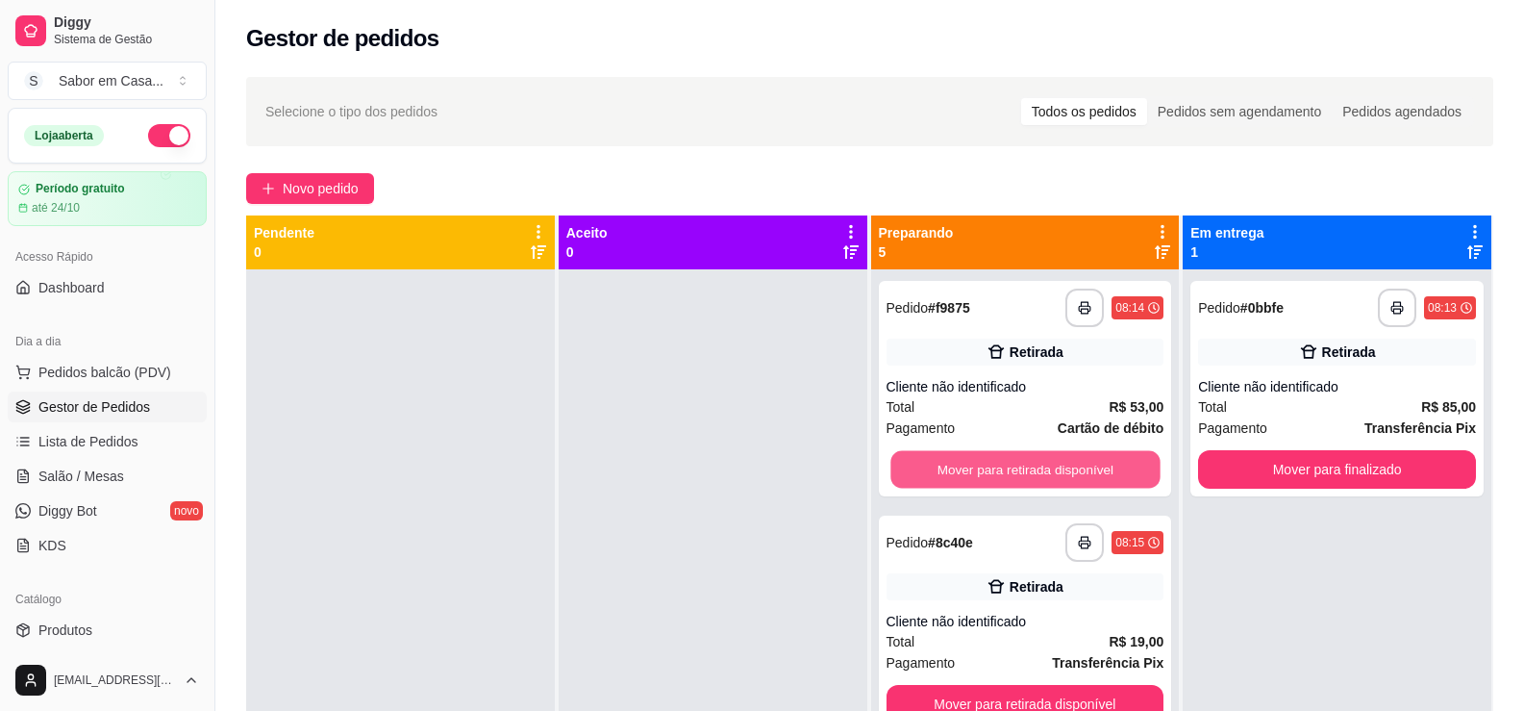
click at [993, 469] on button "Mover para retirada disponível" at bounding box center [1024, 469] width 269 height 37
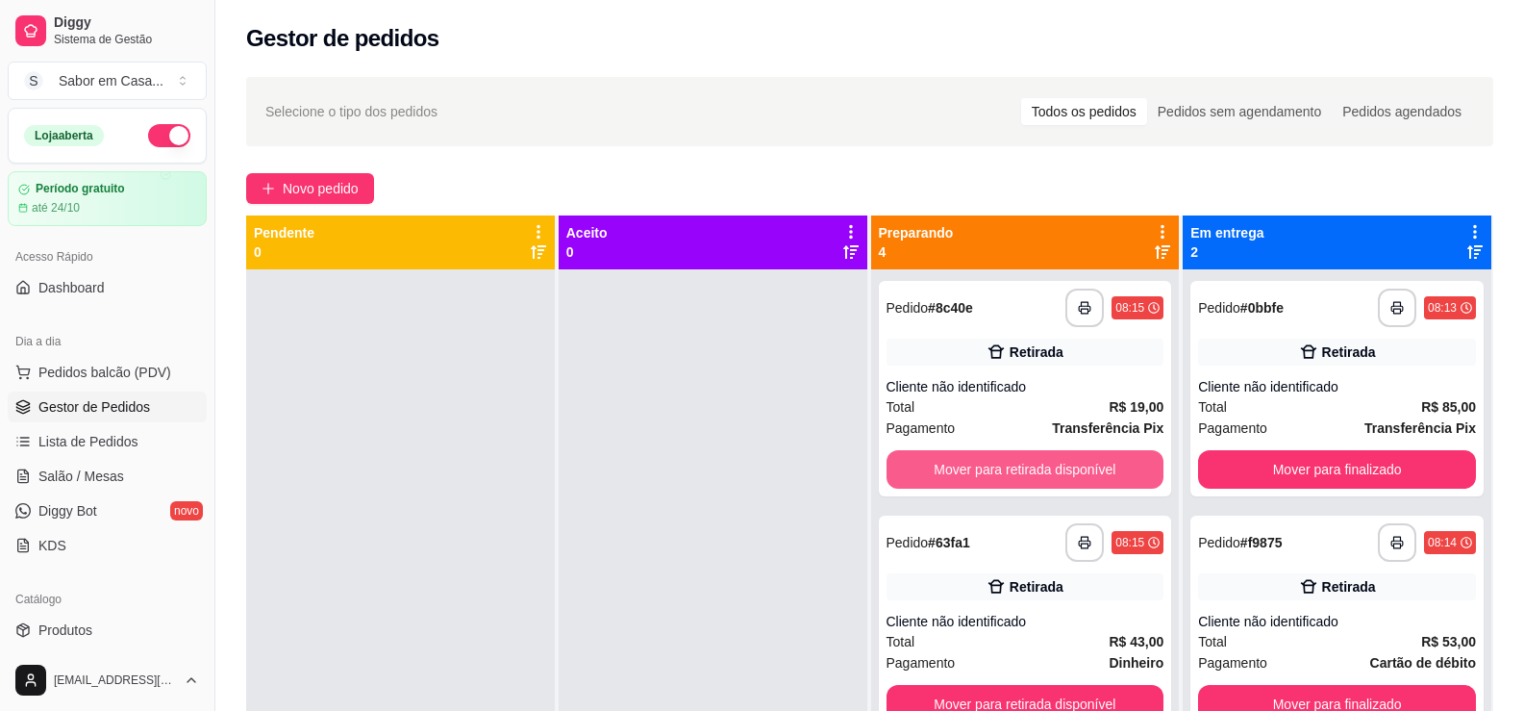
click at [993, 469] on button "Mover para retirada disponível" at bounding box center [1026, 469] width 278 height 38
click at [993, 469] on button "Mover para retirada disponível" at bounding box center [1024, 469] width 269 height 37
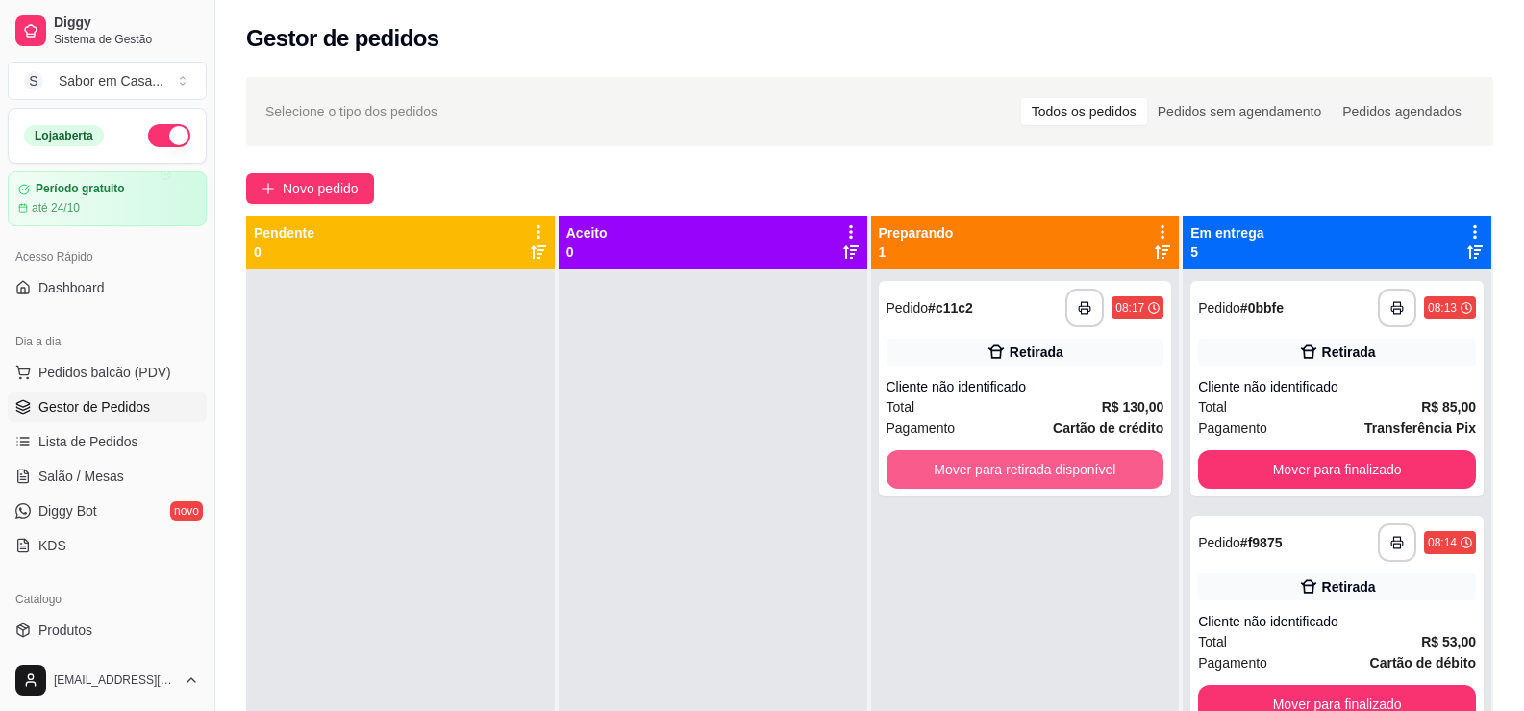
click at [993, 469] on button "Mover para retirada disponível" at bounding box center [1026, 469] width 278 height 38
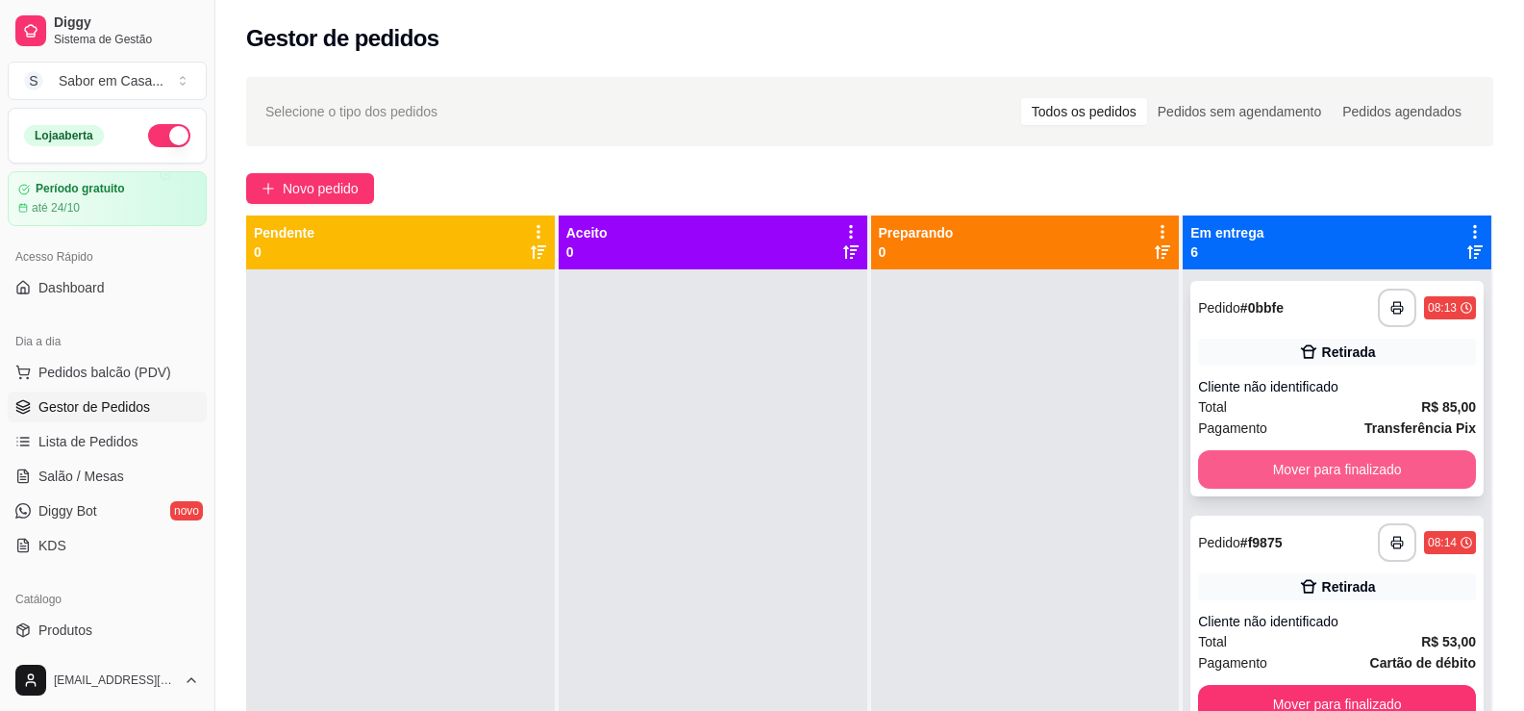
click at [1222, 472] on button "Mover para finalizado" at bounding box center [1337, 469] width 278 height 38
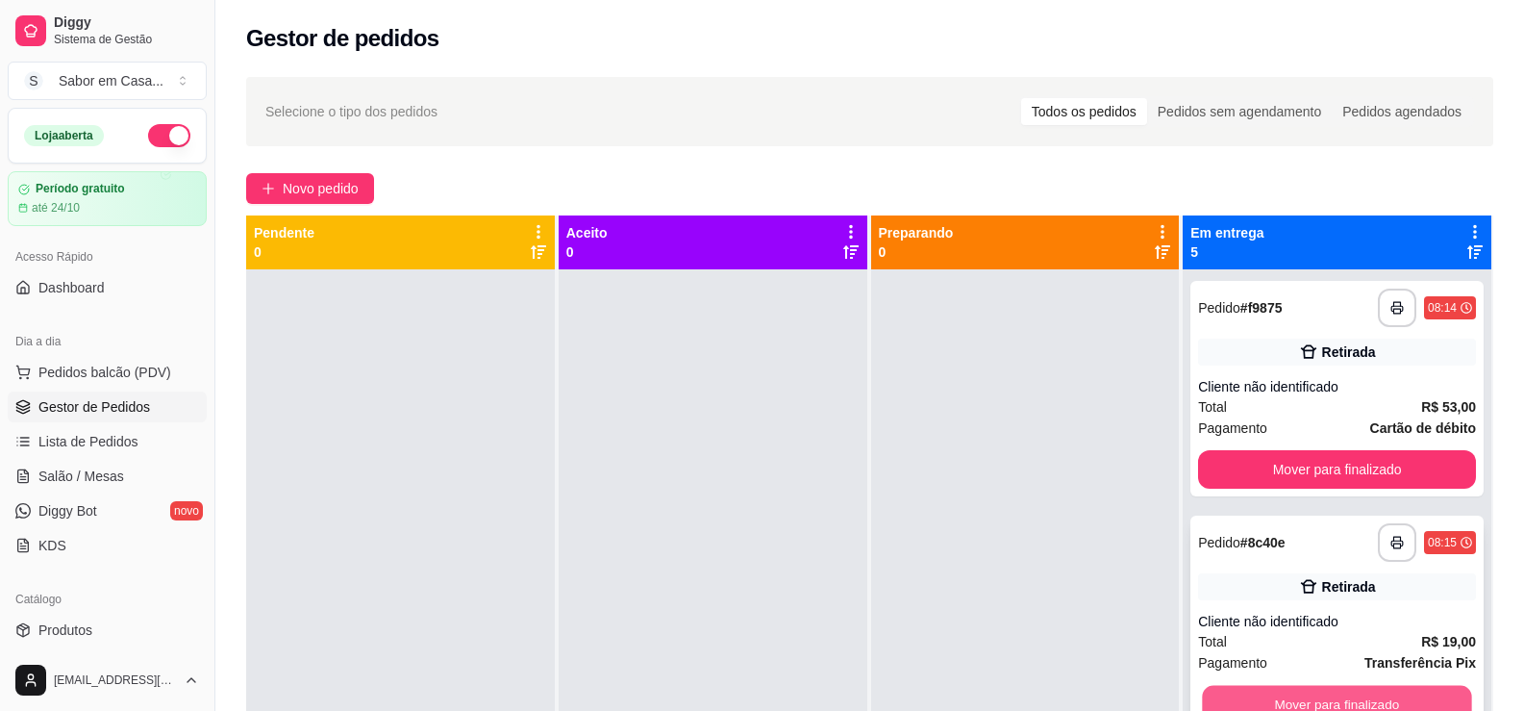
click at [1265, 697] on button "Mover para finalizado" at bounding box center [1337, 704] width 269 height 37
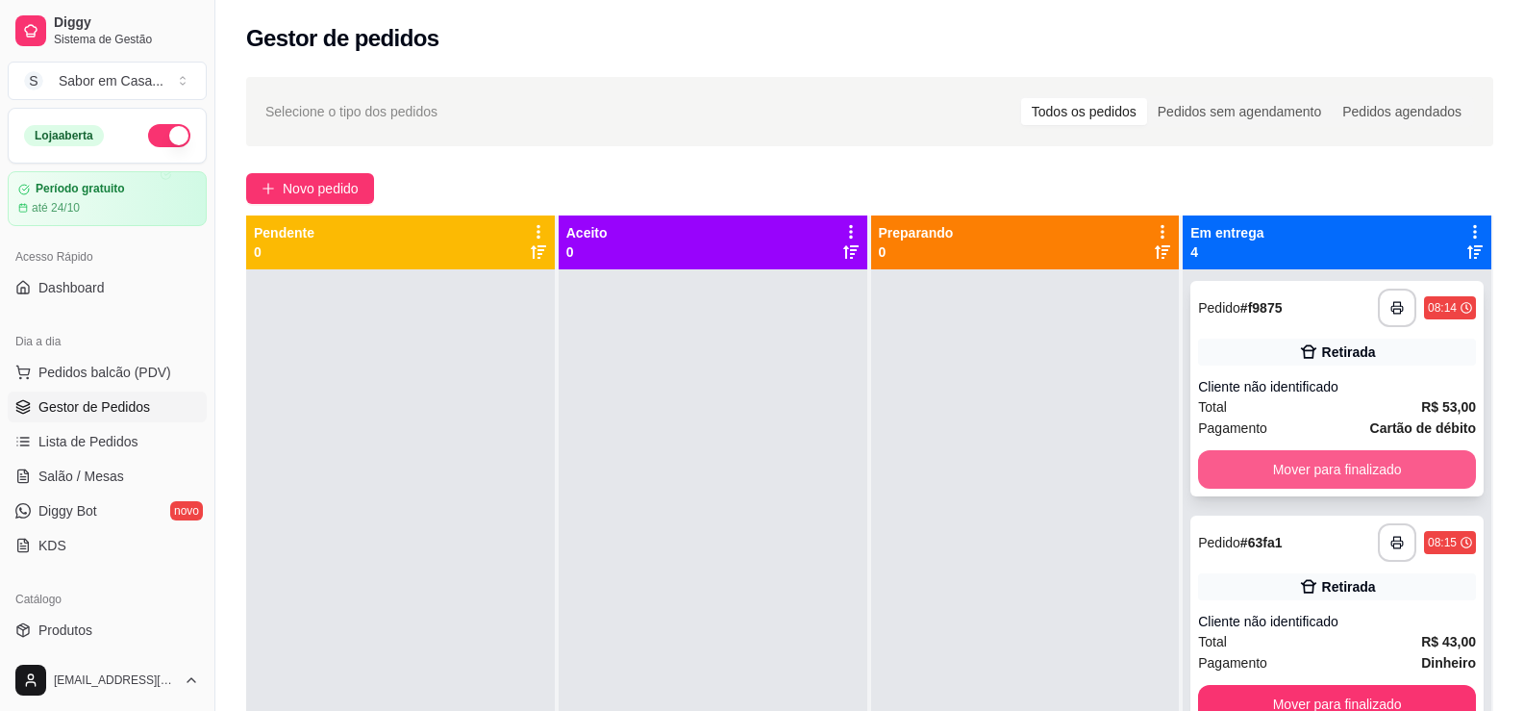
click at [1237, 473] on button "Mover para finalizado" at bounding box center [1337, 469] width 278 height 38
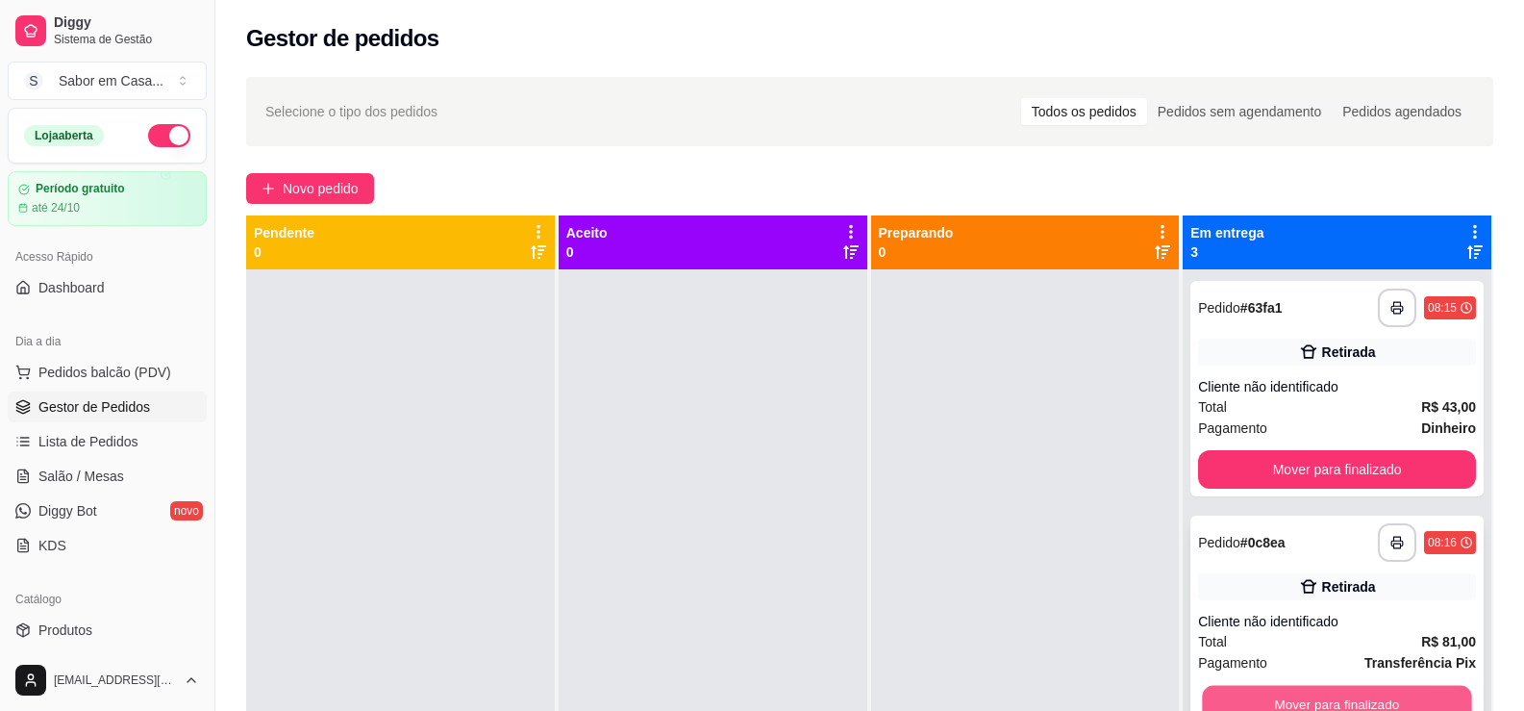
click at [1277, 697] on button "Mover para finalizado" at bounding box center [1337, 704] width 269 height 37
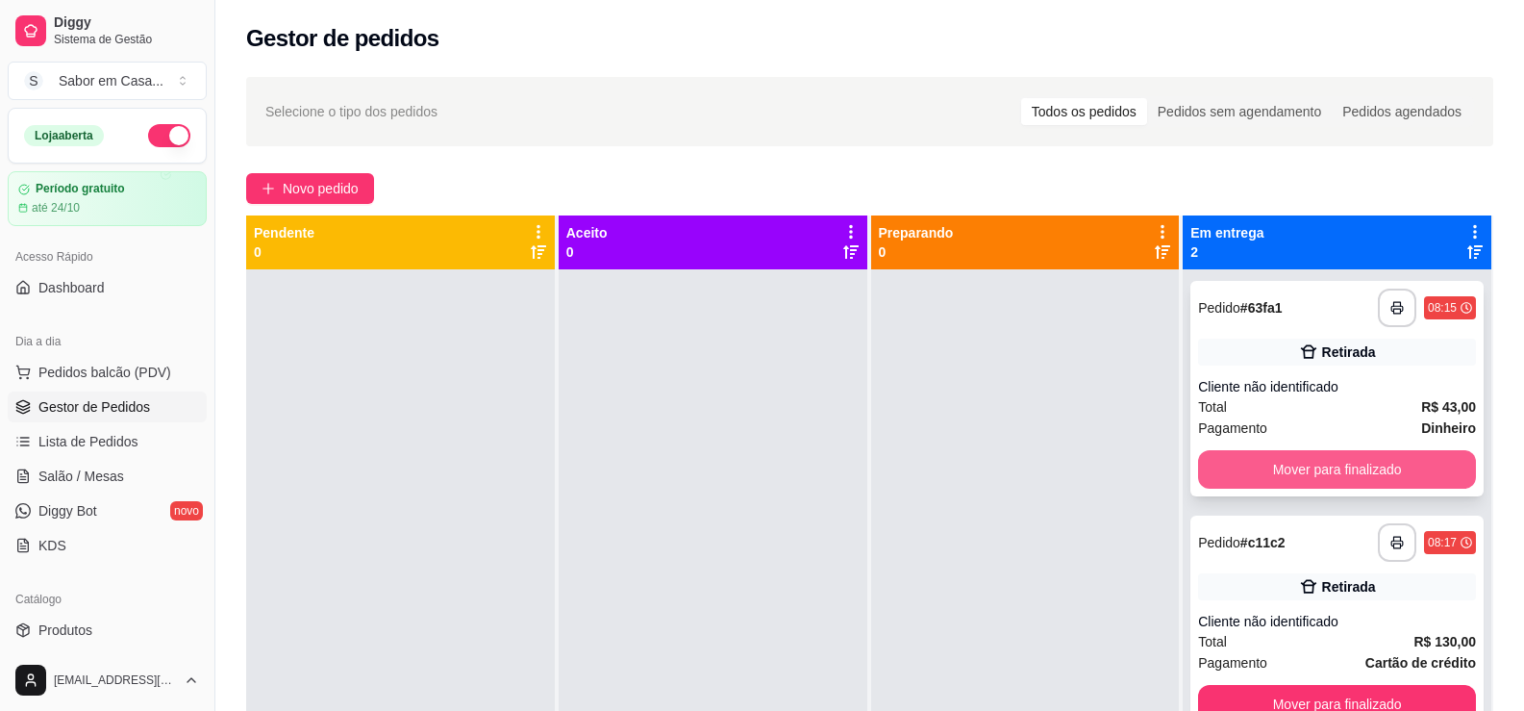
click at [1277, 476] on button "Mover para finalizado" at bounding box center [1337, 469] width 278 height 38
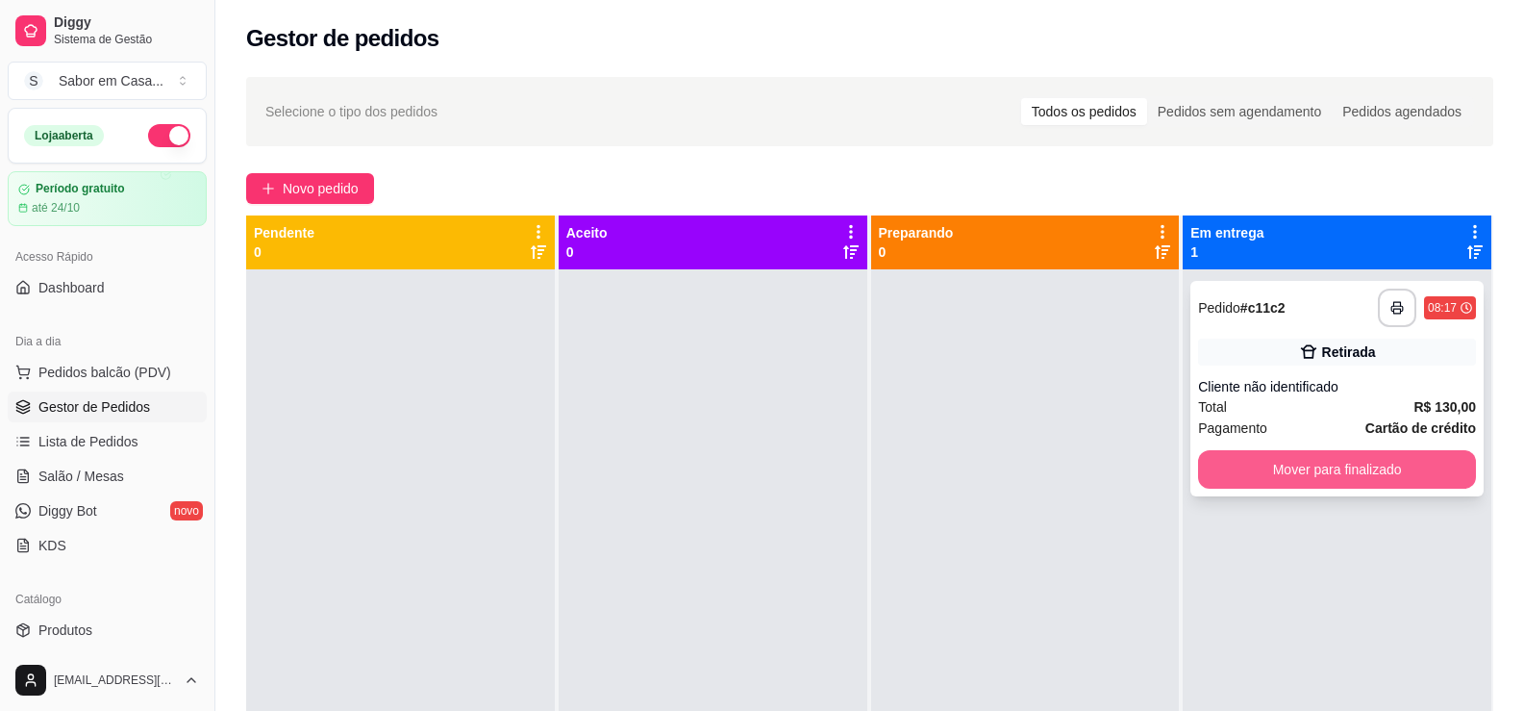
click at [1287, 474] on button "Mover para finalizado" at bounding box center [1337, 469] width 278 height 38
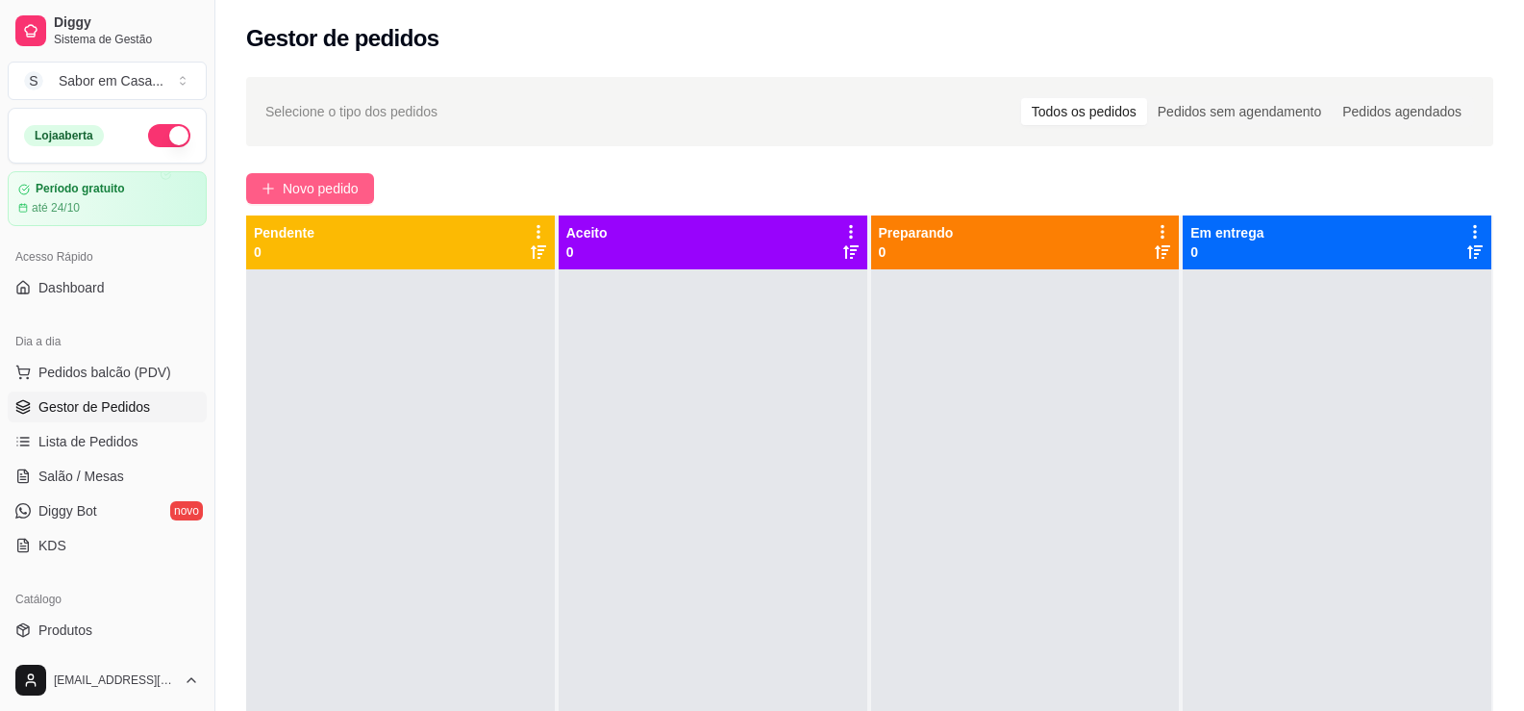
click at [346, 180] on span "Novo pedido" at bounding box center [321, 188] width 76 height 21
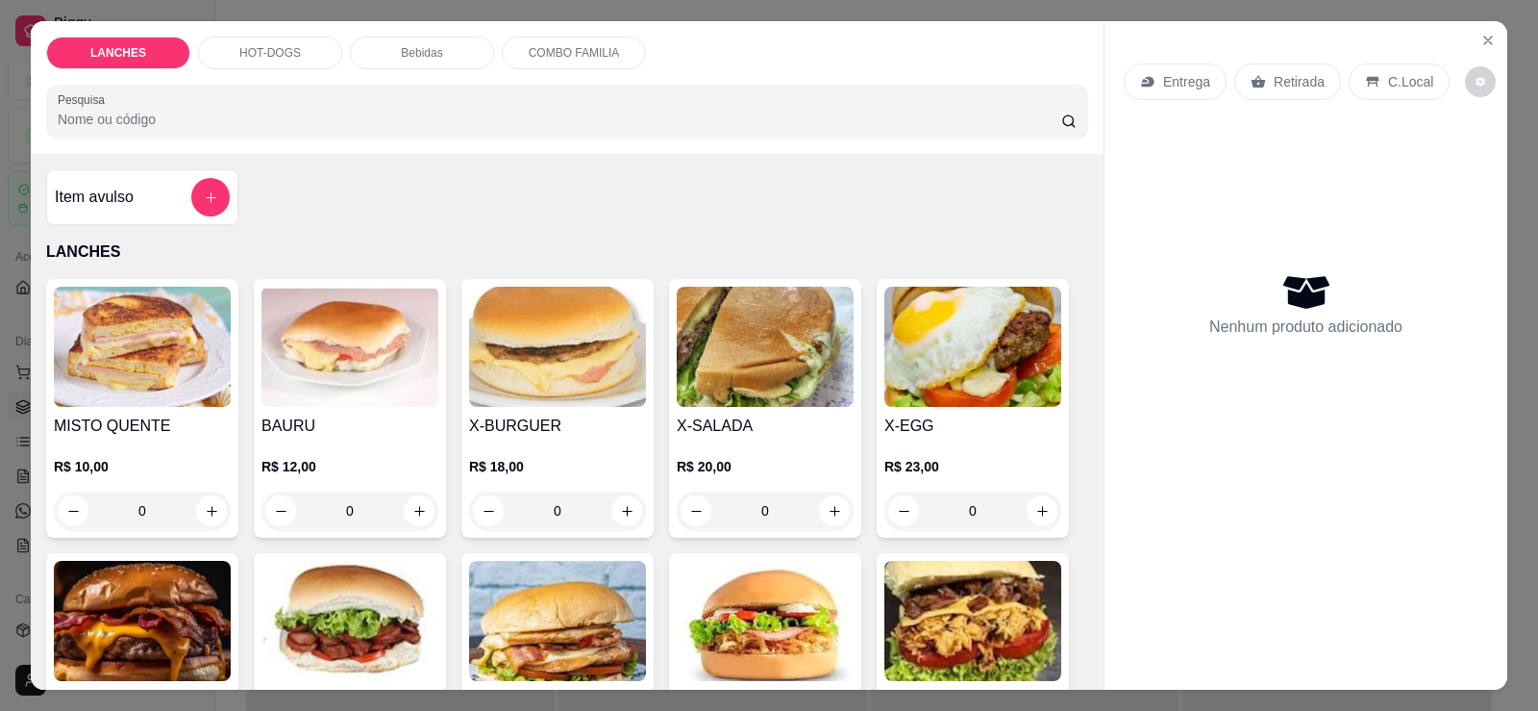
click at [764, 328] on img at bounding box center [765, 347] width 177 height 120
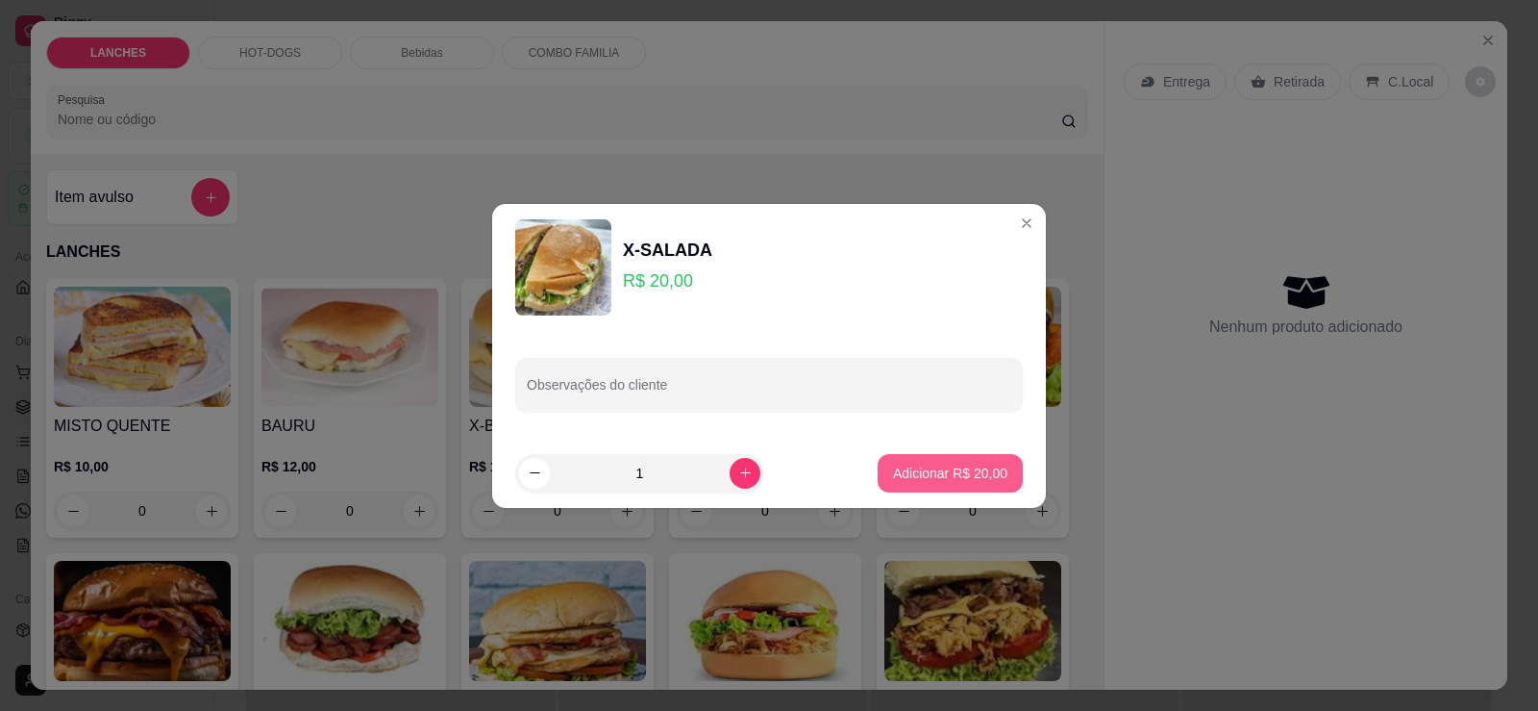
click at [941, 462] on button "Adicionar R$ 20,00" at bounding box center [950, 473] width 145 height 38
type input "1"
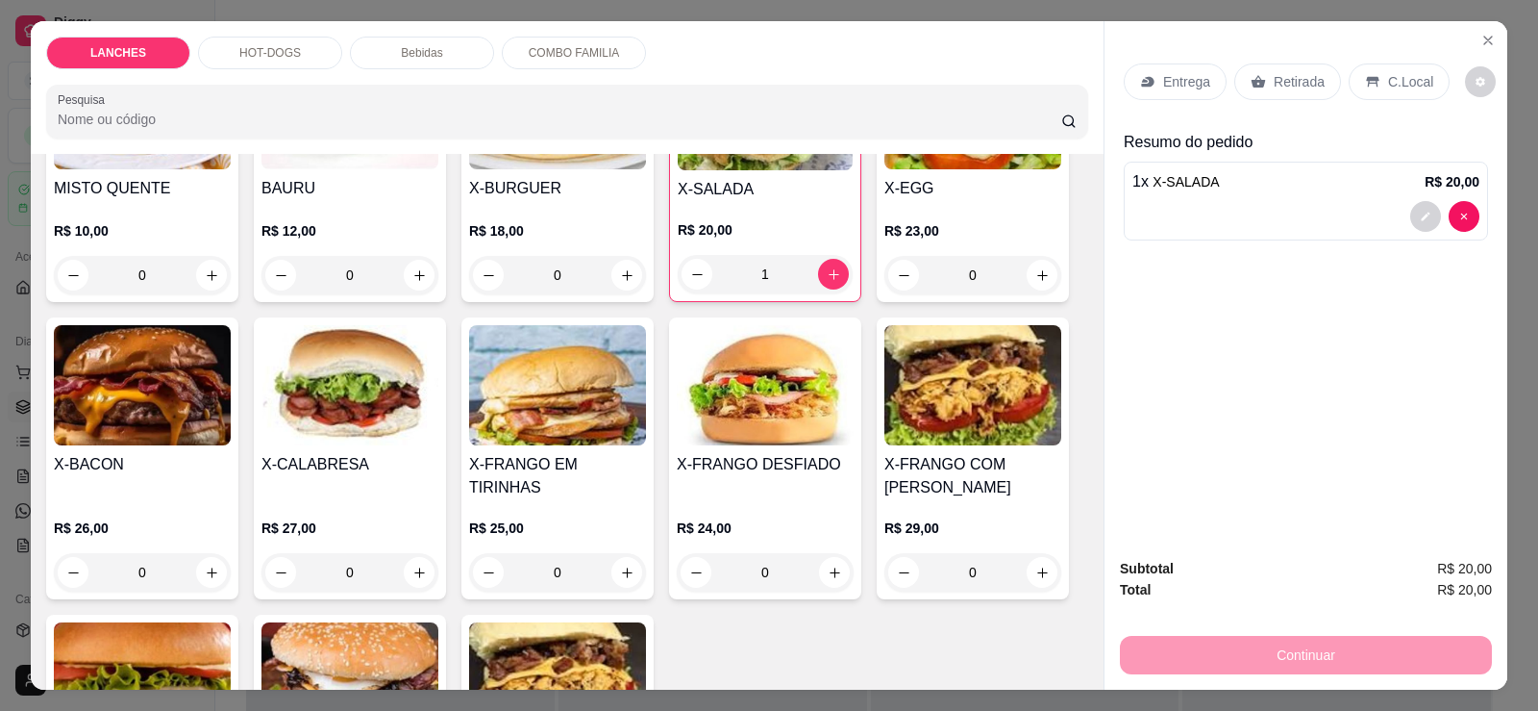
scroll to position [288, 0]
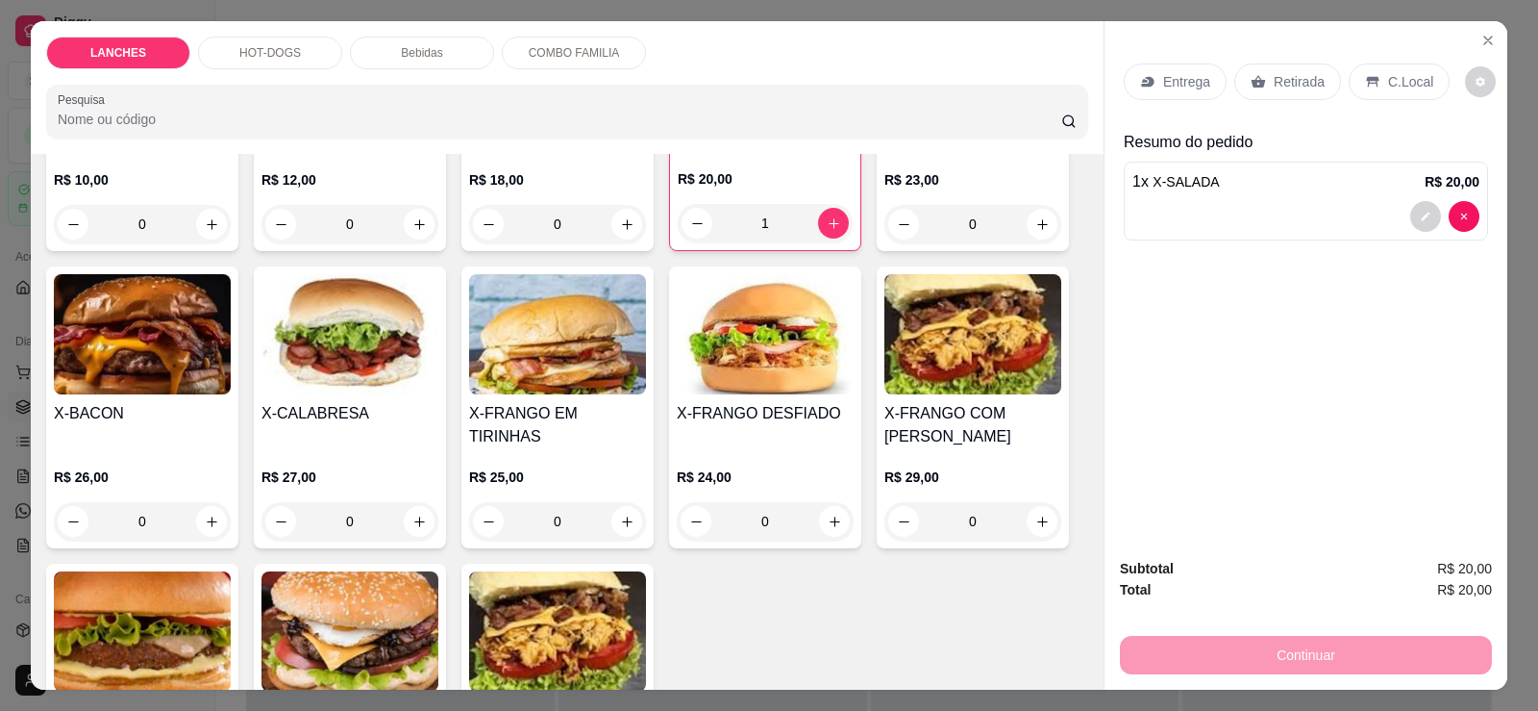
click at [947, 387] on img at bounding box center [973, 334] width 177 height 120
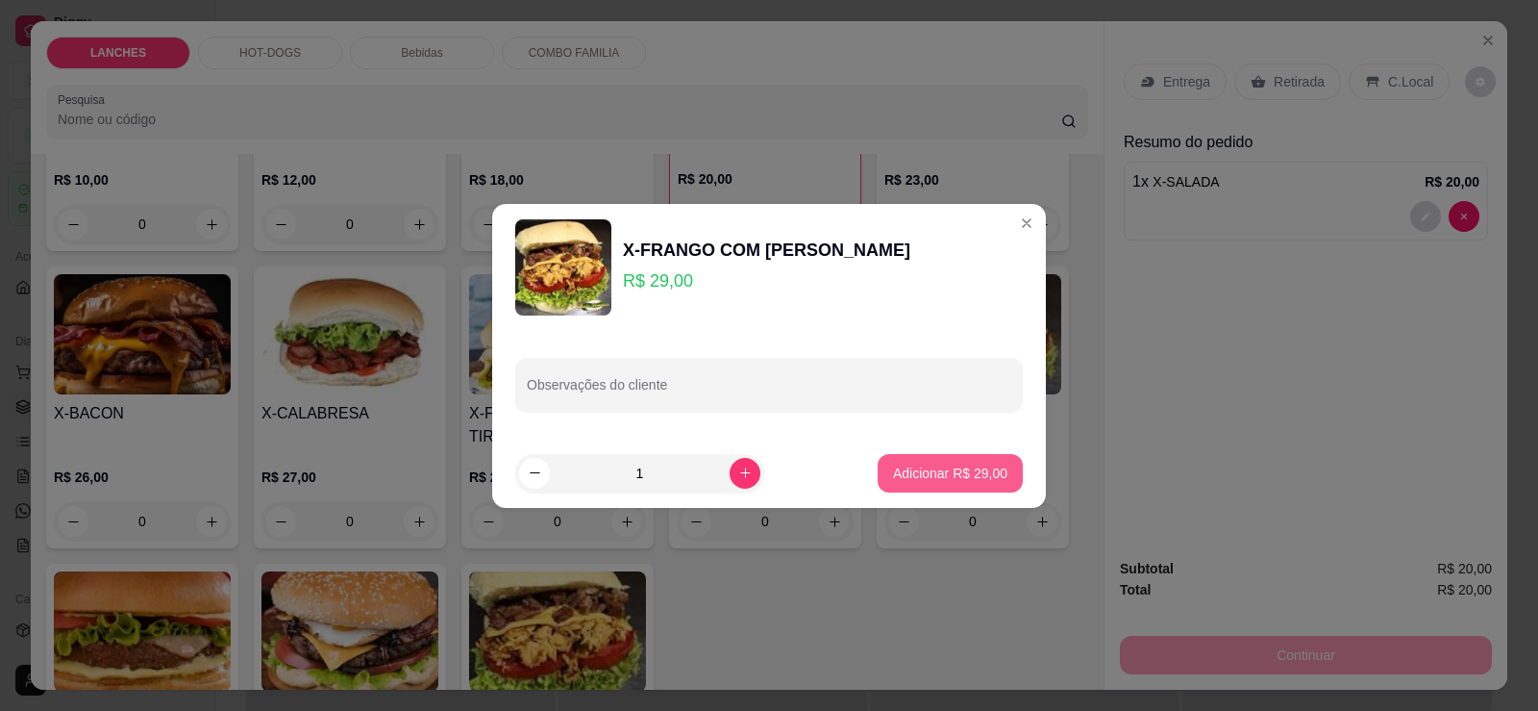
click at [973, 474] on p "Adicionar R$ 29,00" at bounding box center [950, 472] width 114 height 19
type input "1"
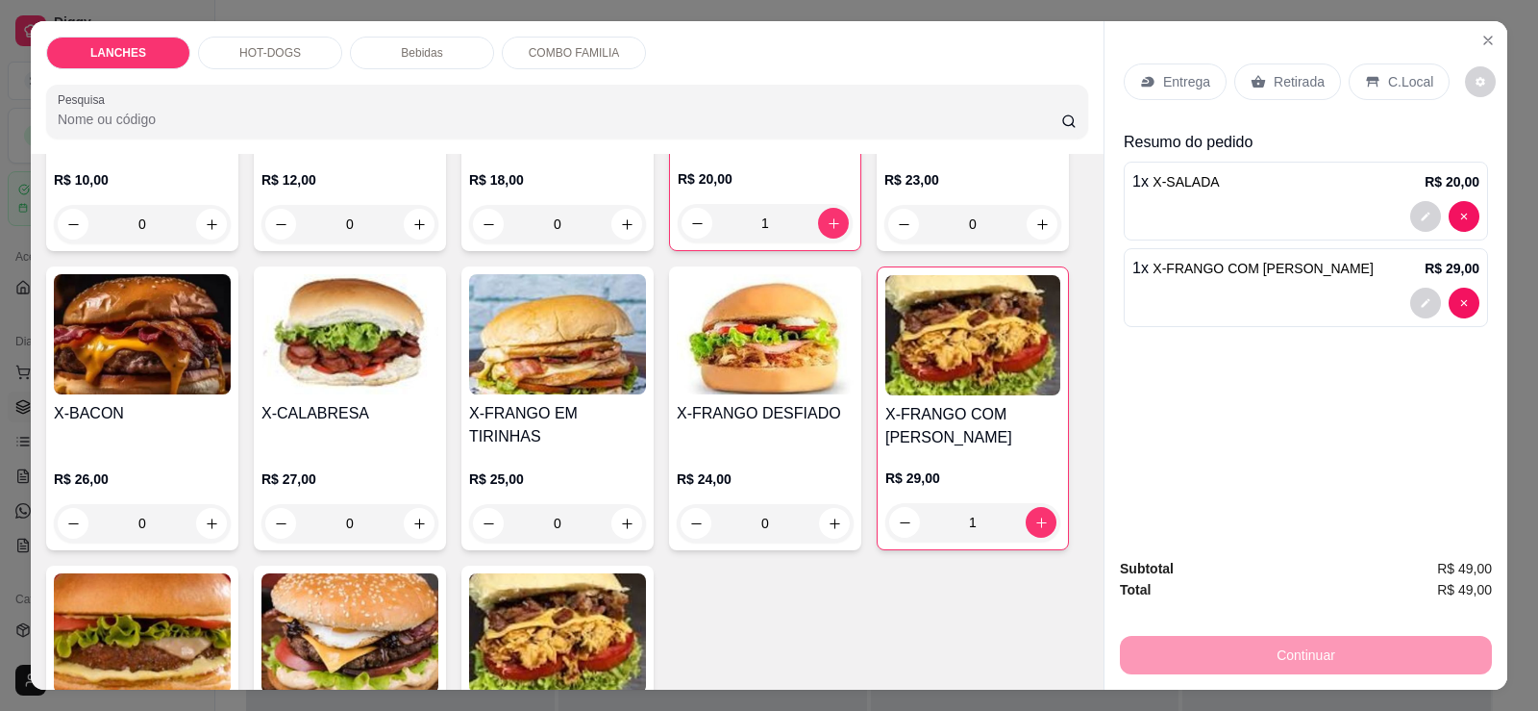
click at [1289, 86] on p "Retirada" at bounding box center [1299, 81] width 51 height 19
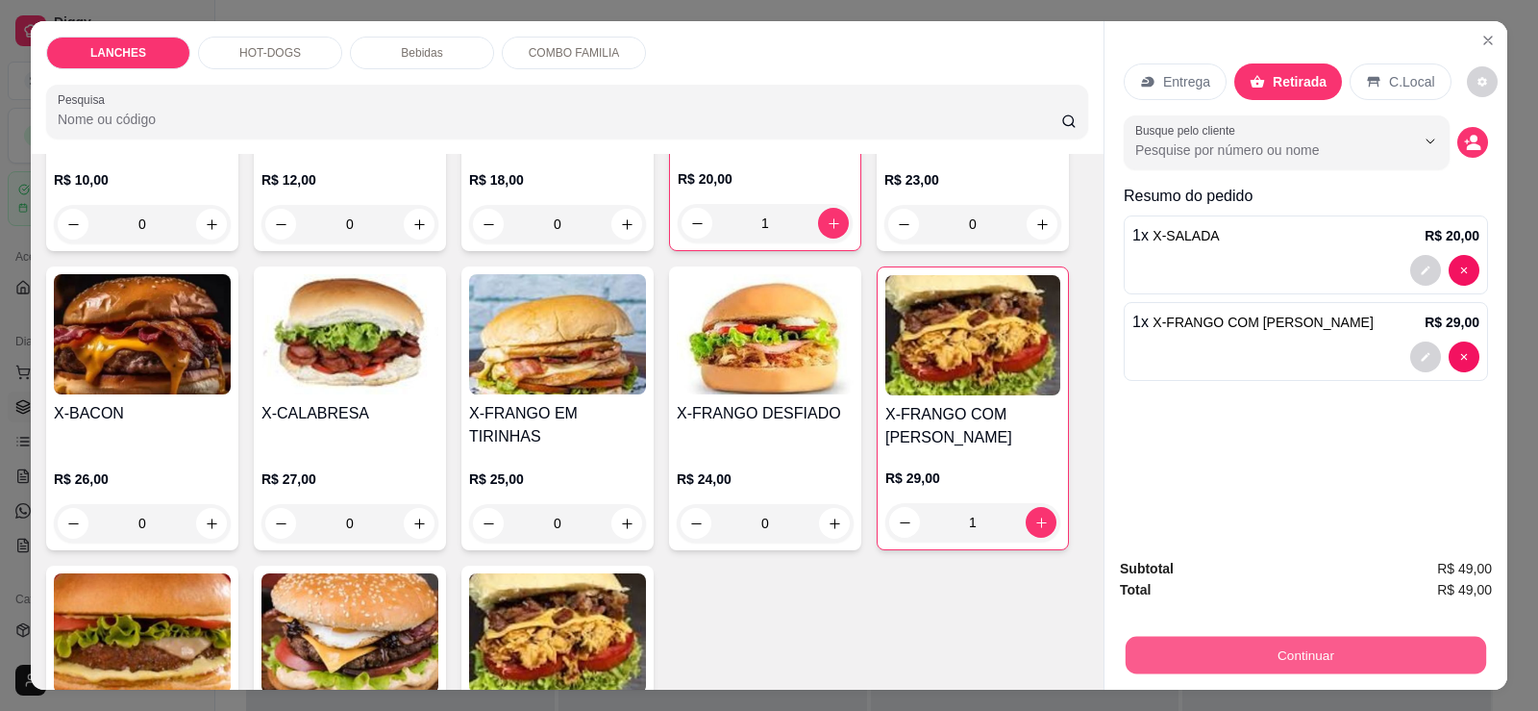
click at [1289, 643] on button "Continuar" at bounding box center [1306, 654] width 361 height 37
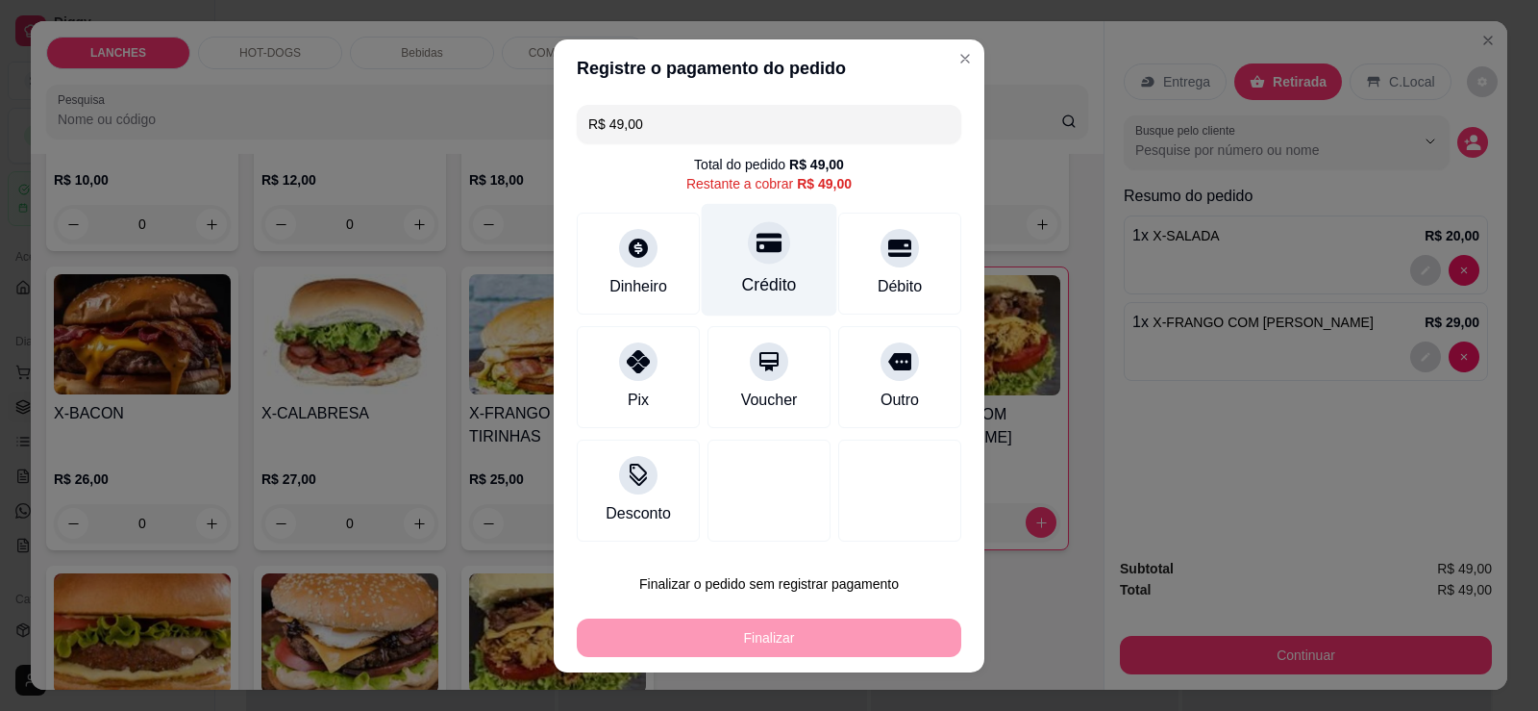
drag, startPoint x: 755, startPoint y: 279, endPoint x: 773, endPoint y: 498, distance: 220.0
click at [756, 279] on div "Crédito" at bounding box center [769, 284] width 55 height 25
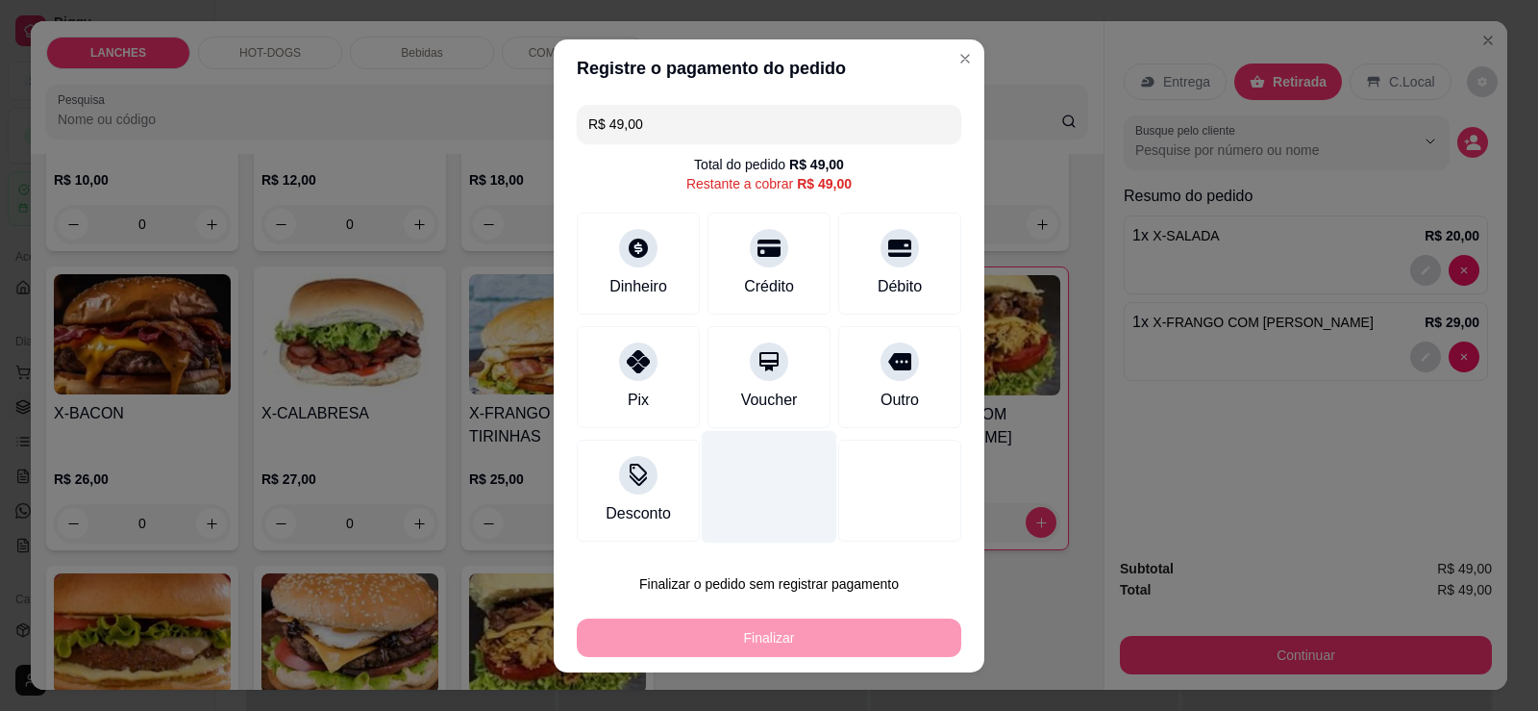
type input "R$ 0,00"
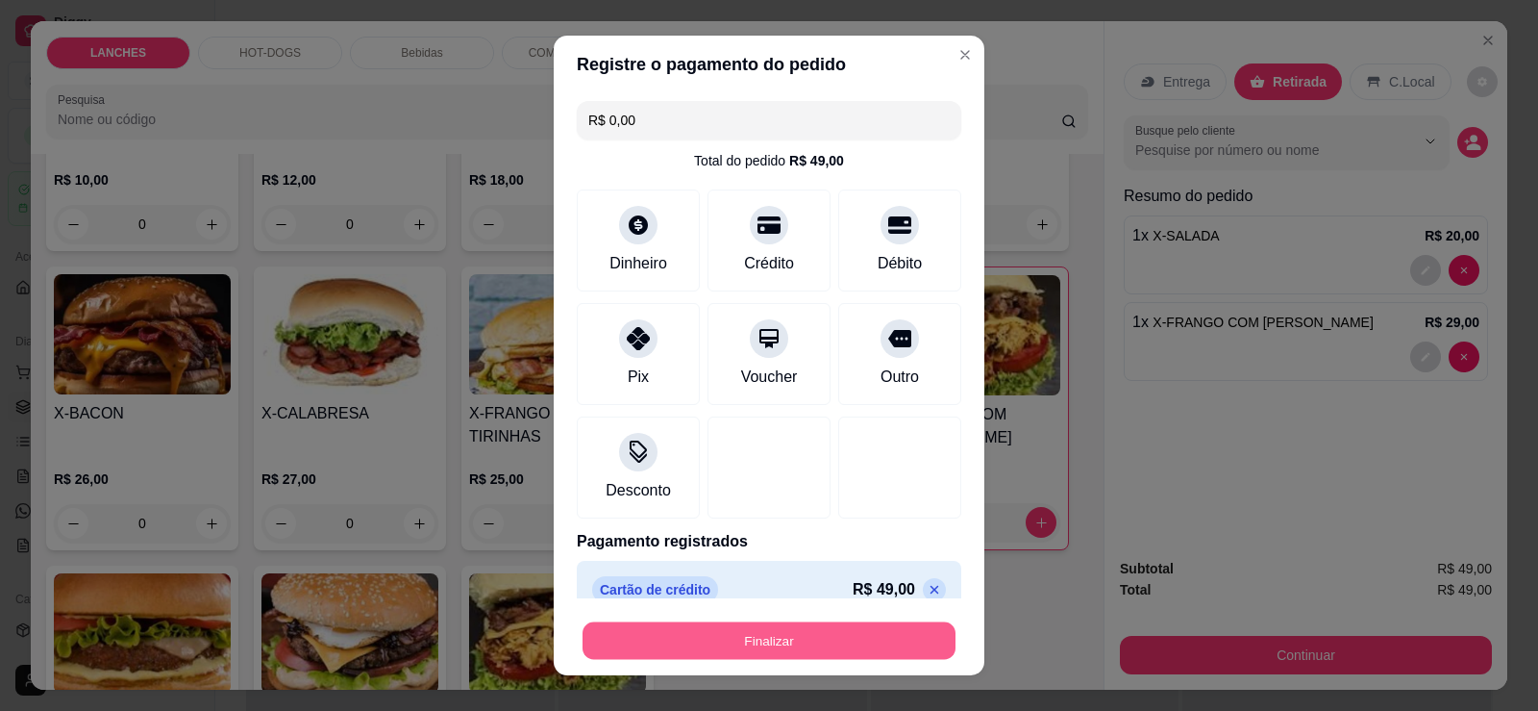
click at [798, 635] on button "Finalizar" at bounding box center [769, 640] width 373 height 37
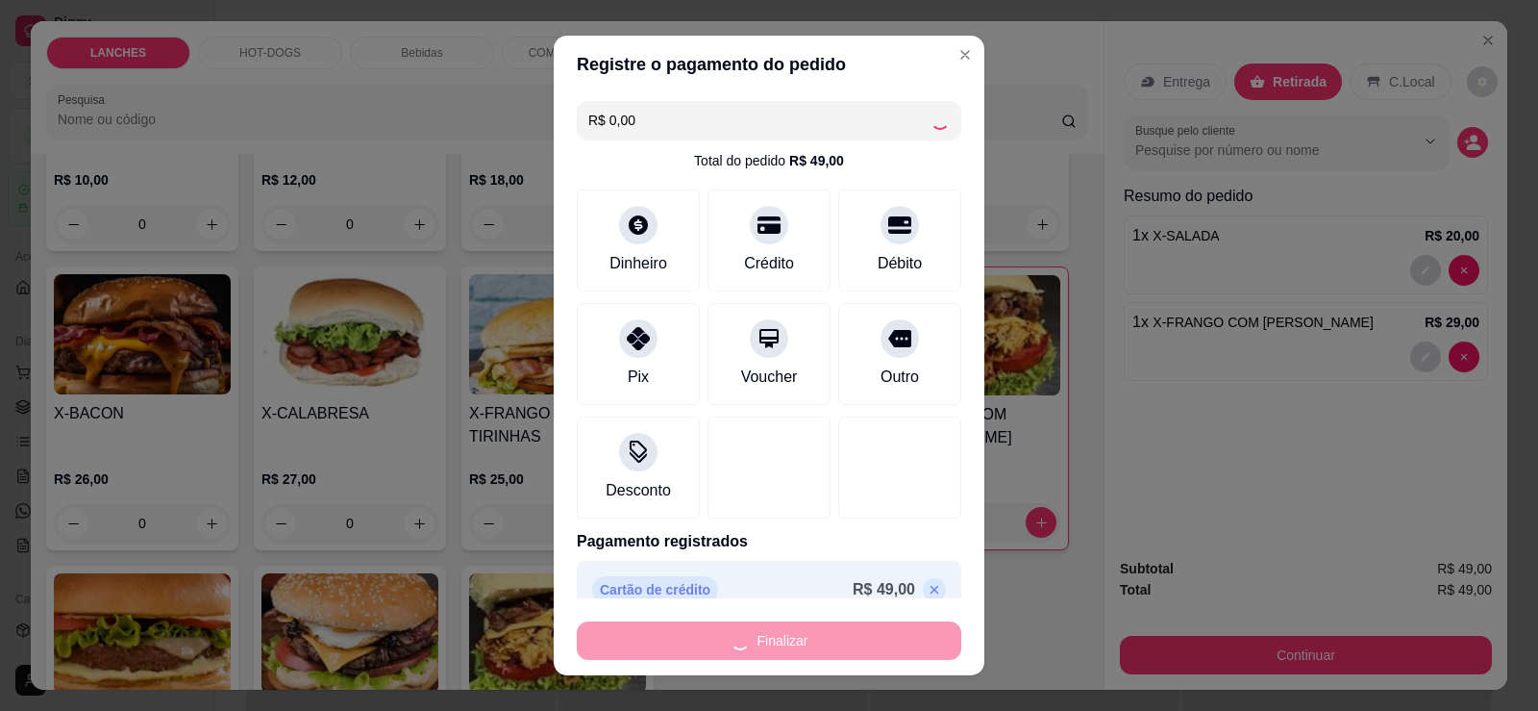
type input "0"
type input "-R$ 49,00"
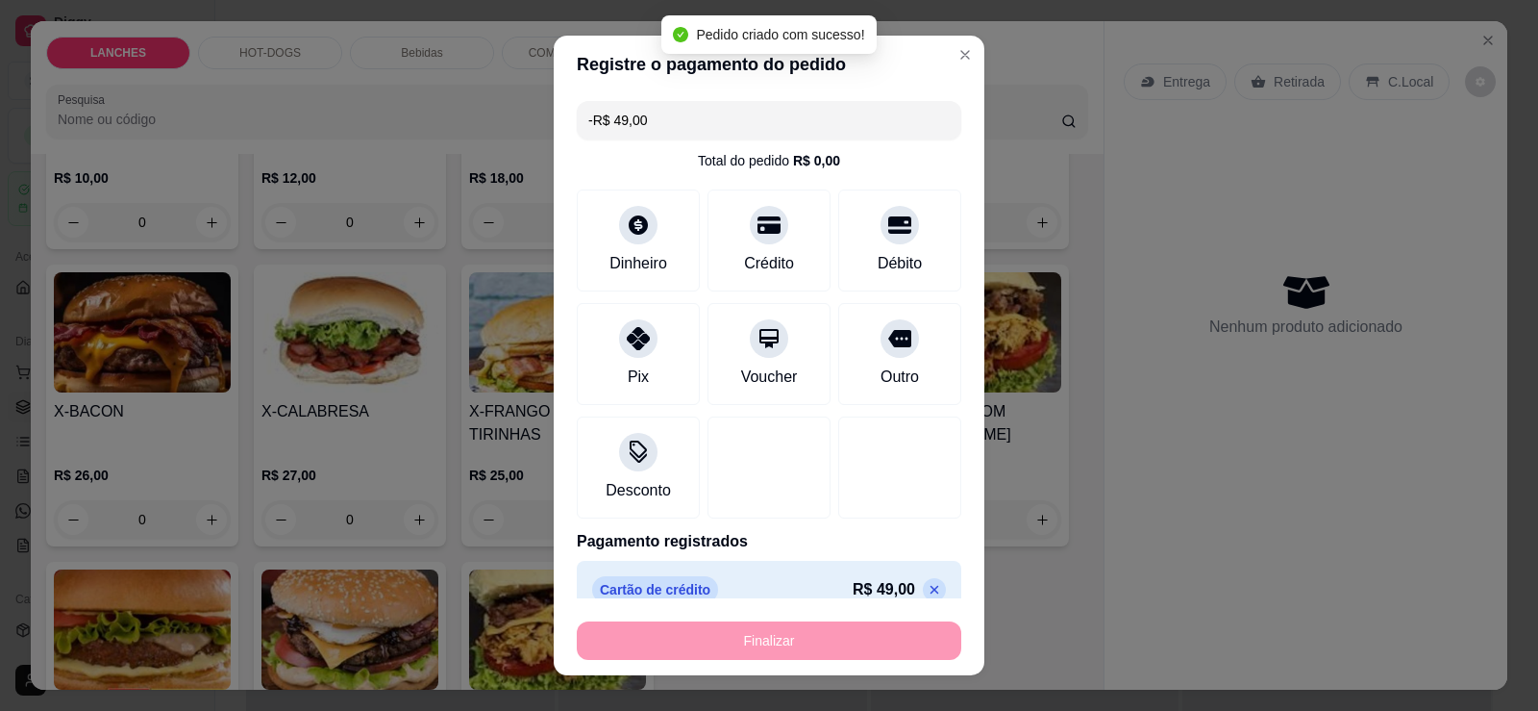
scroll to position [287, 0]
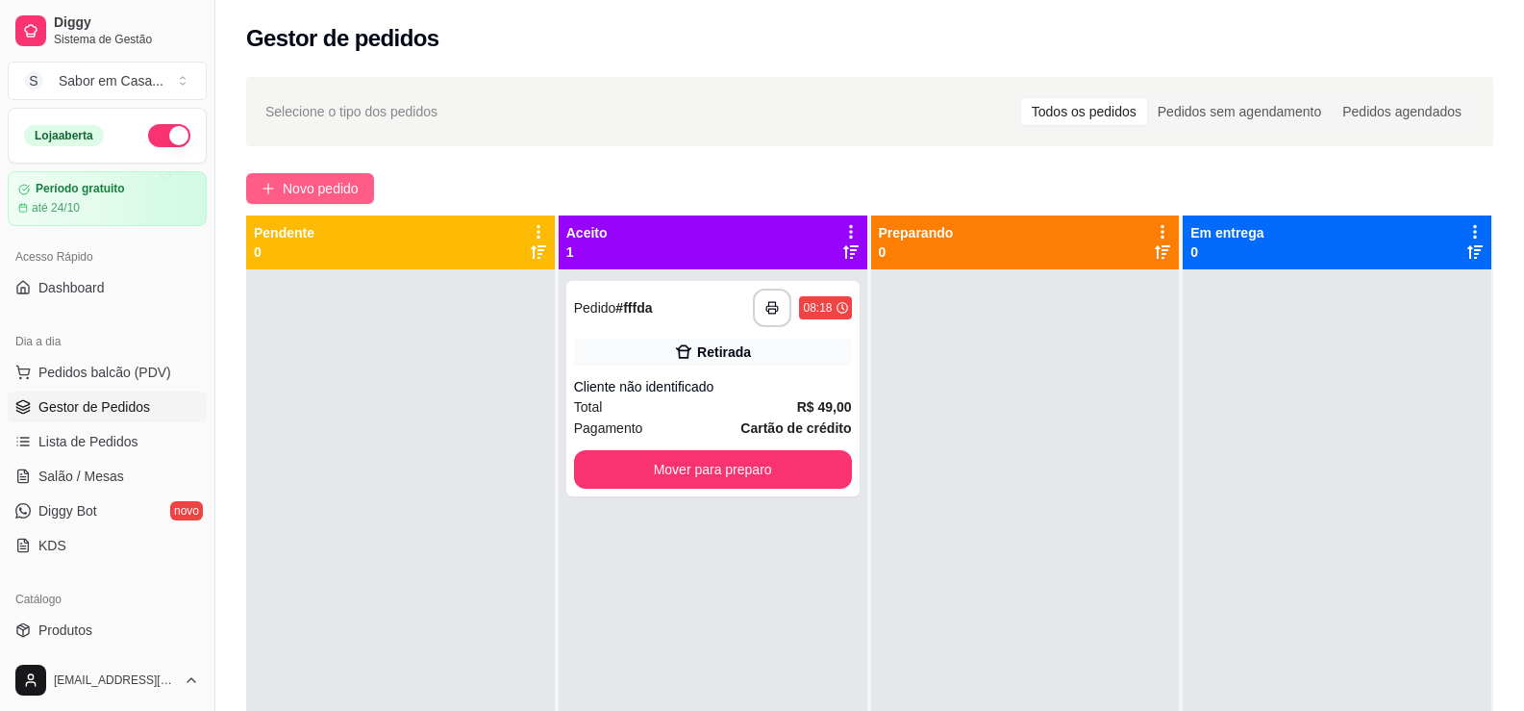
click at [354, 180] on span "Novo pedido" at bounding box center [321, 188] width 76 height 21
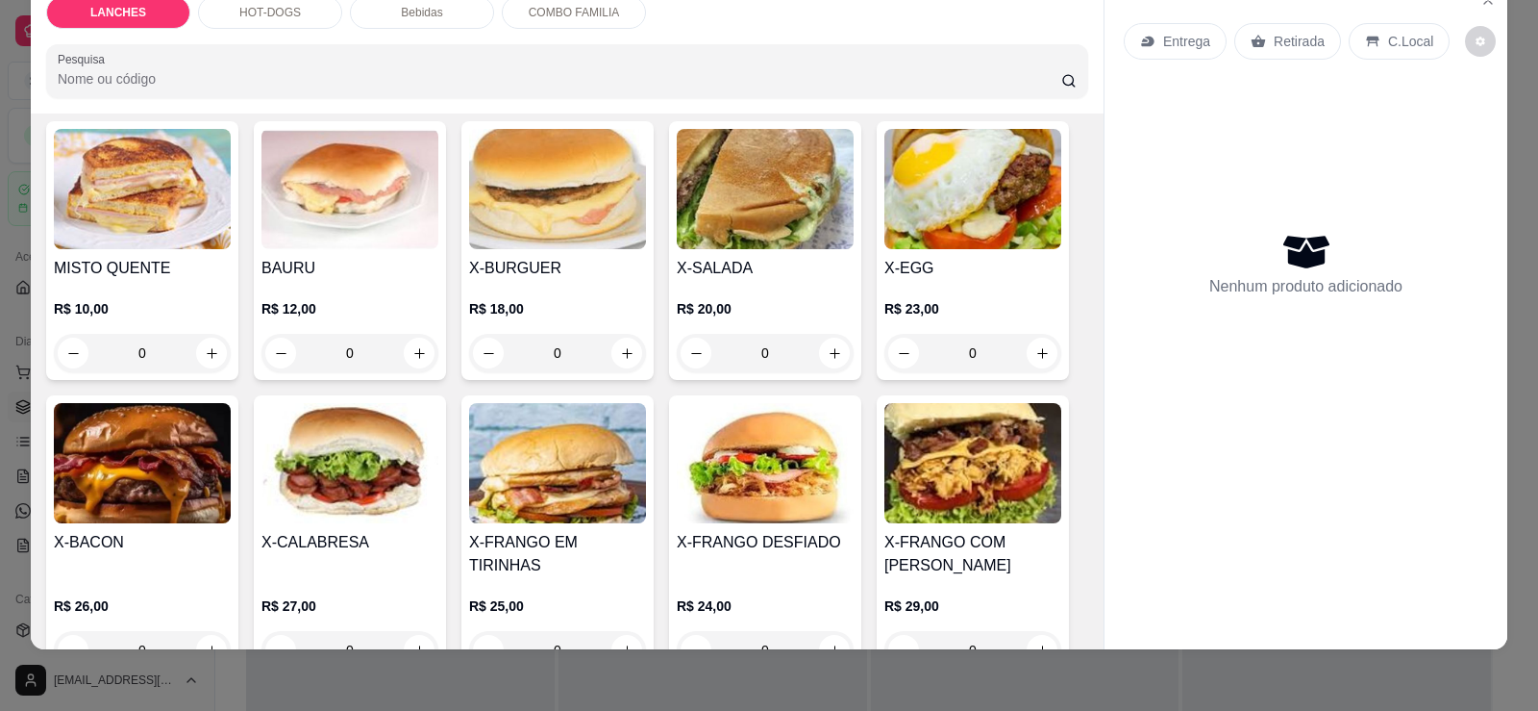
scroll to position [288, 0]
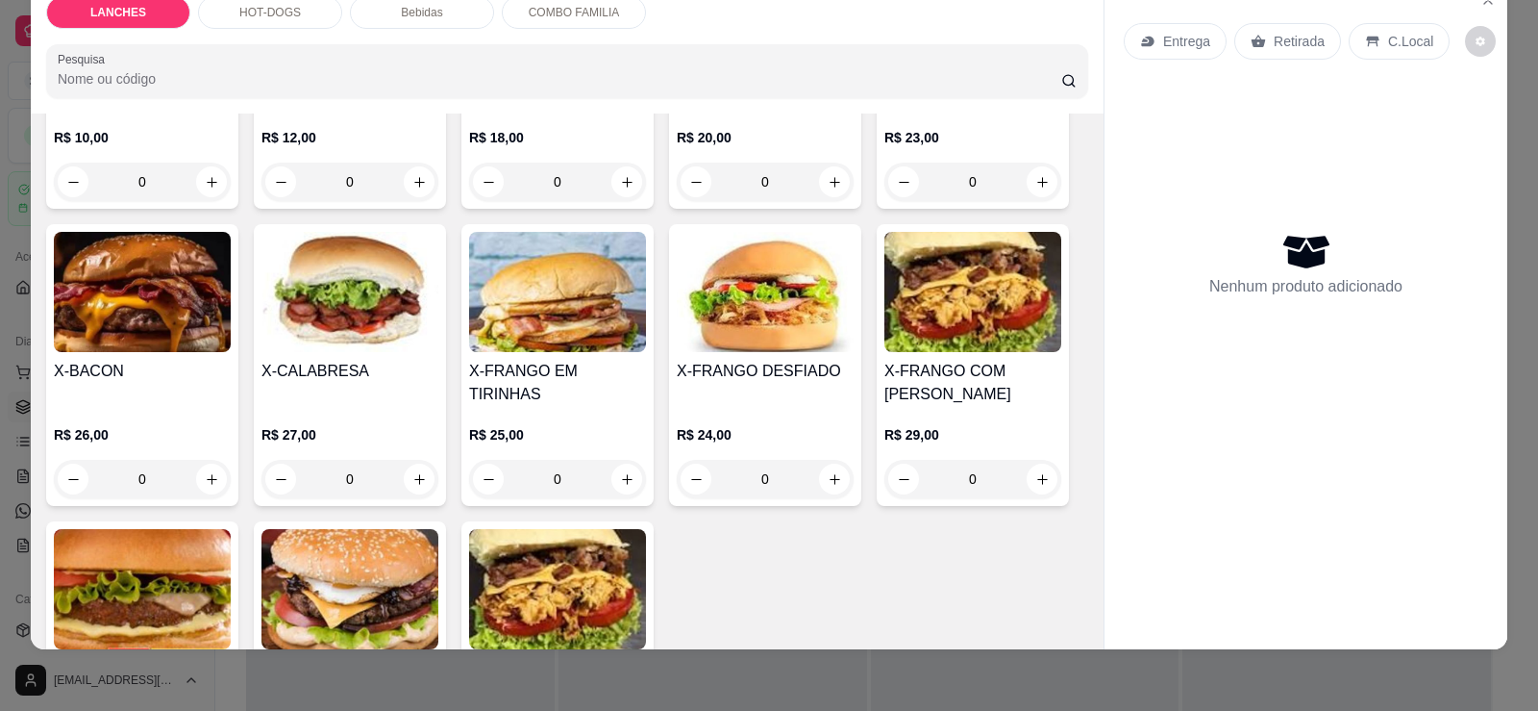
click at [126, 308] on img at bounding box center [142, 292] width 177 height 120
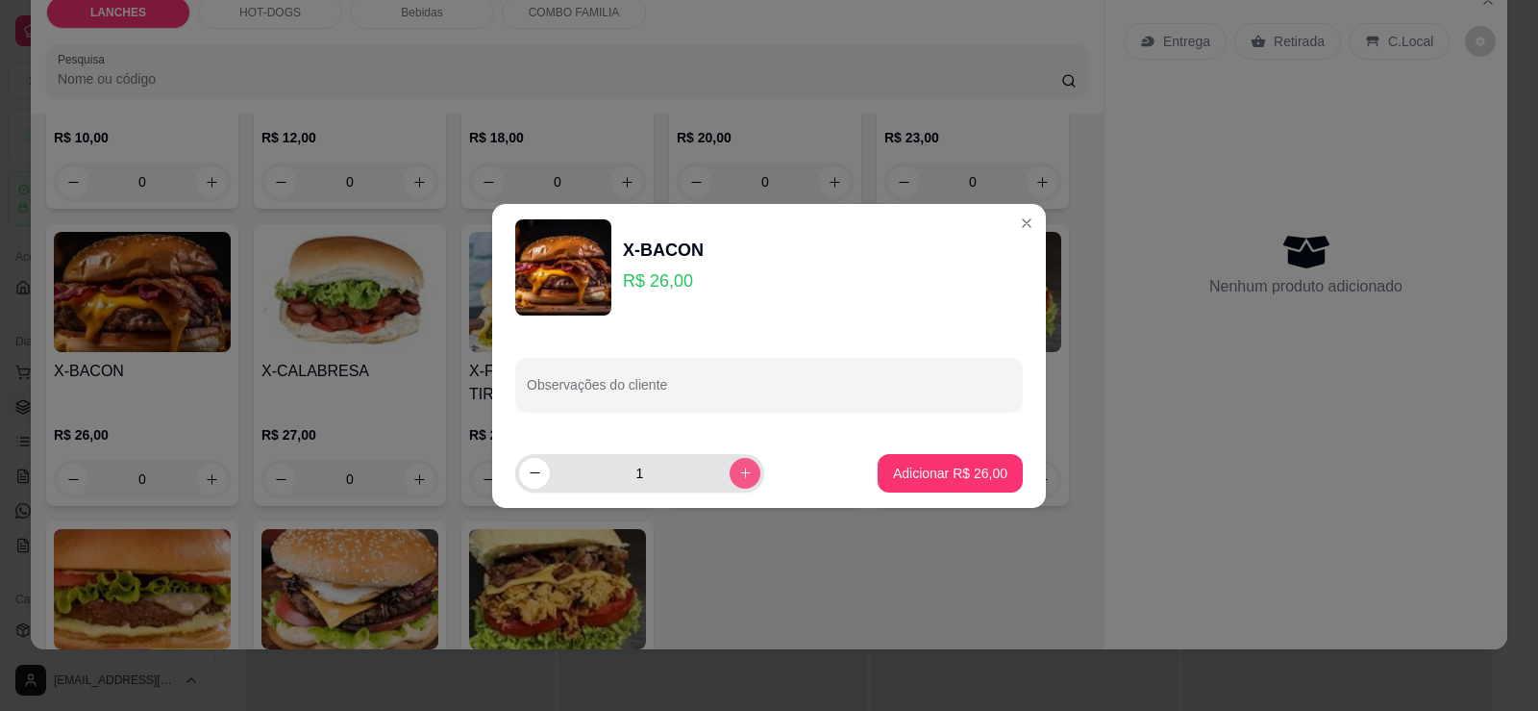
click at [730, 470] on button "increase-product-quantity" at bounding box center [745, 473] width 31 height 31
type input "2"
click at [926, 482] on button "Adicionar R$ 52,00" at bounding box center [950, 472] width 141 height 37
type input "2"
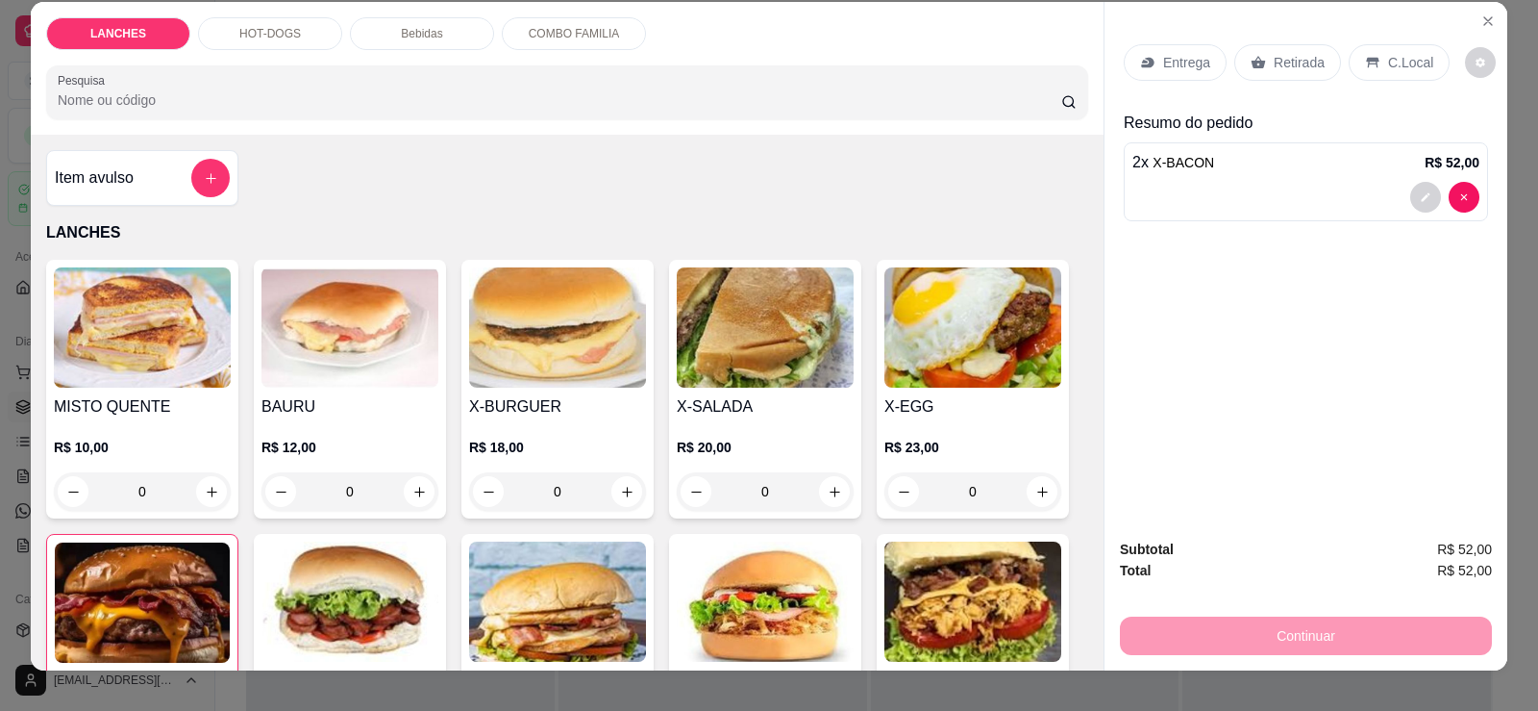
scroll to position [0, 0]
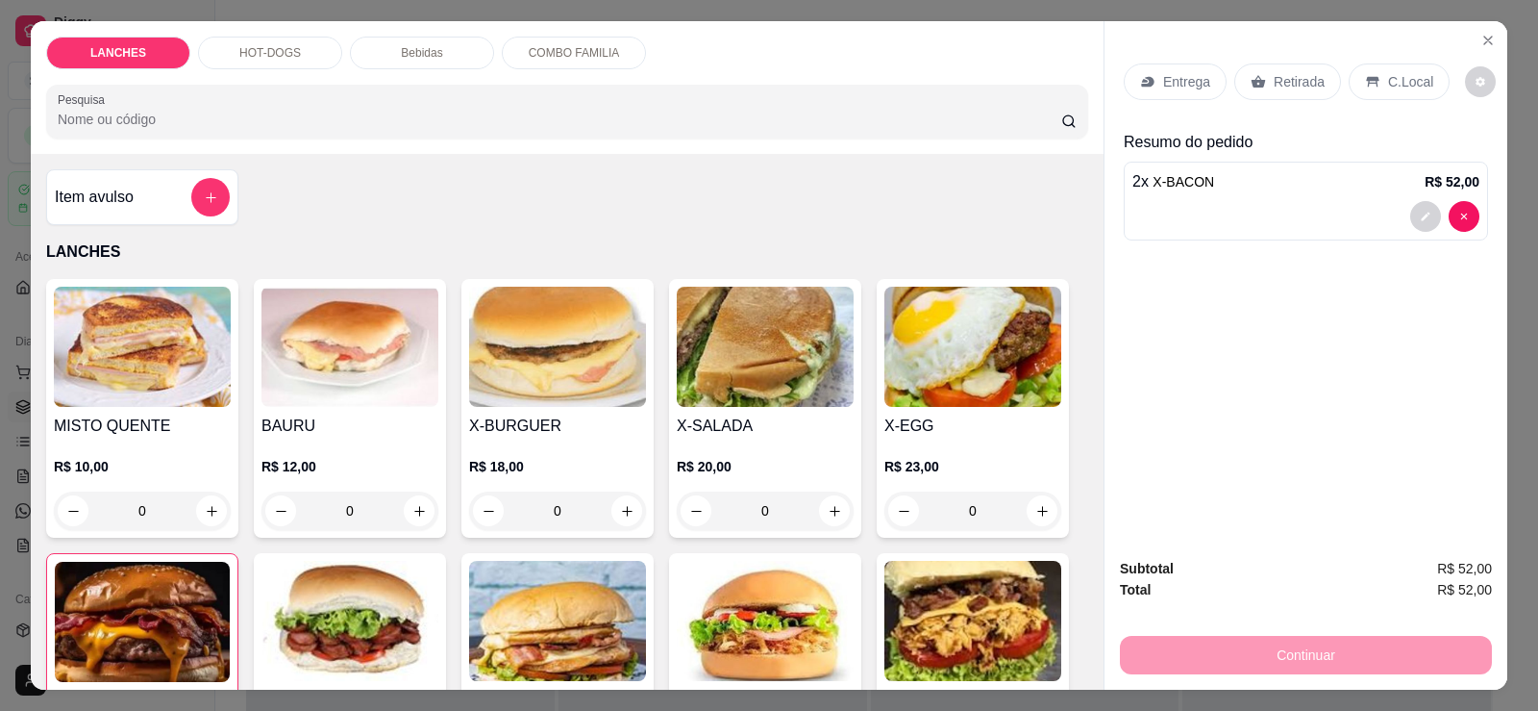
click at [419, 52] on p "Bebidas" at bounding box center [421, 52] width 41 height 15
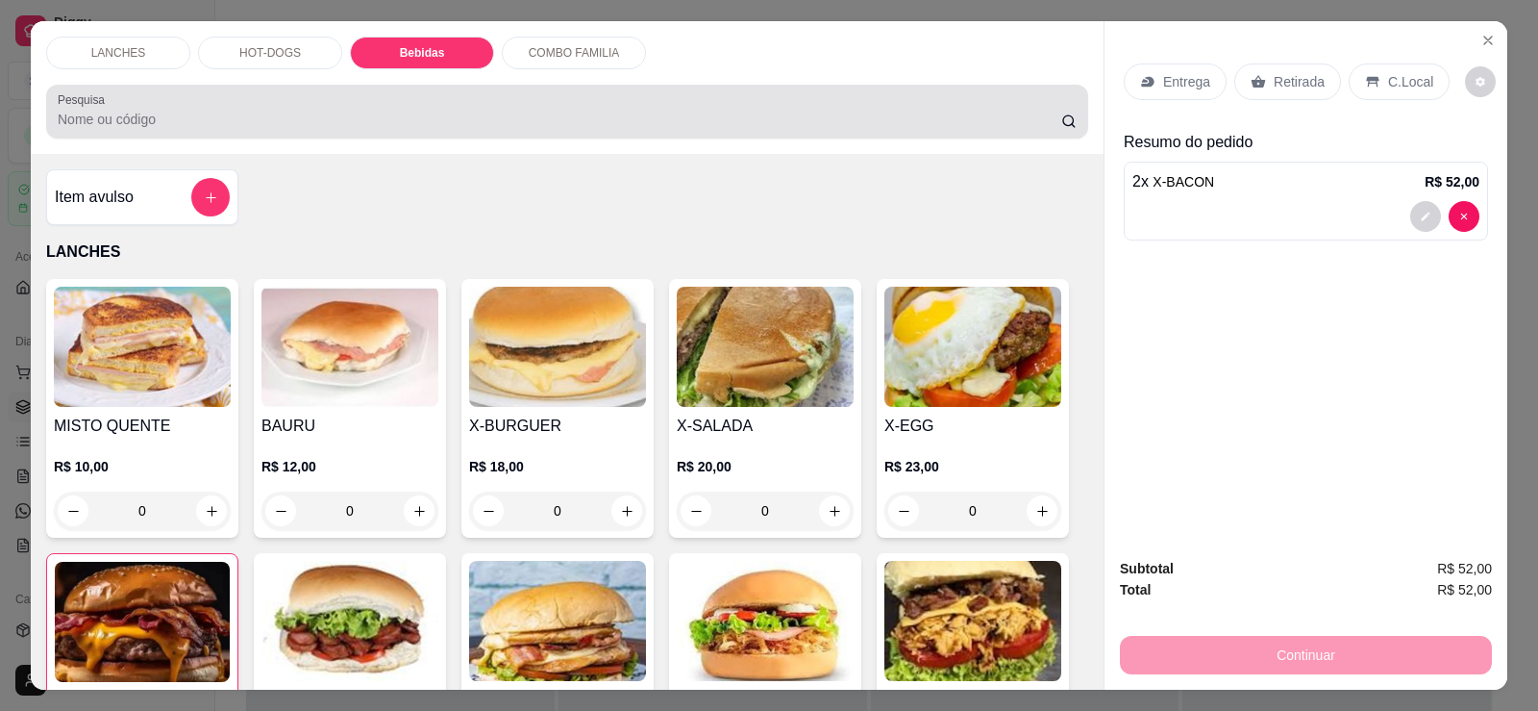
scroll to position [40, 0]
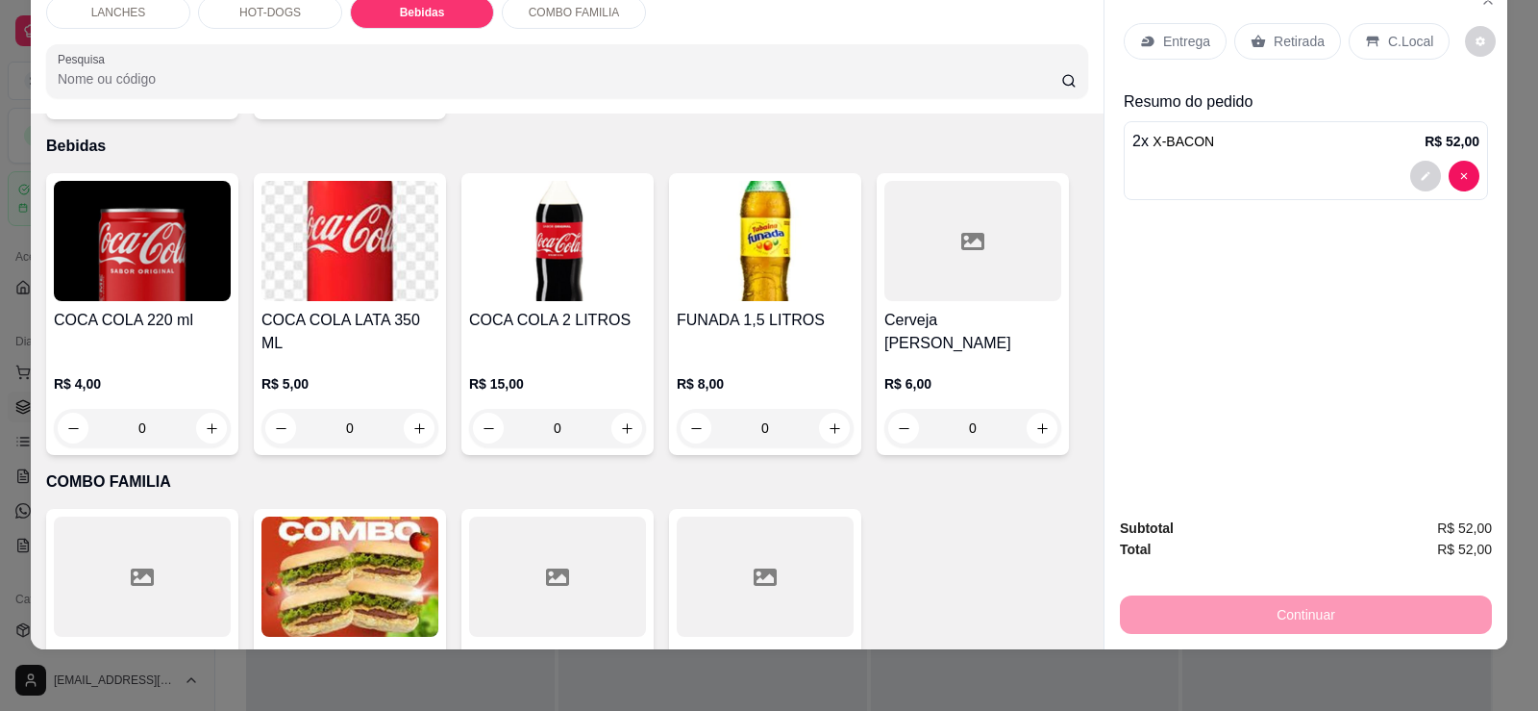
click at [689, 524] on div at bounding box center [765, 576] width 177 height 120
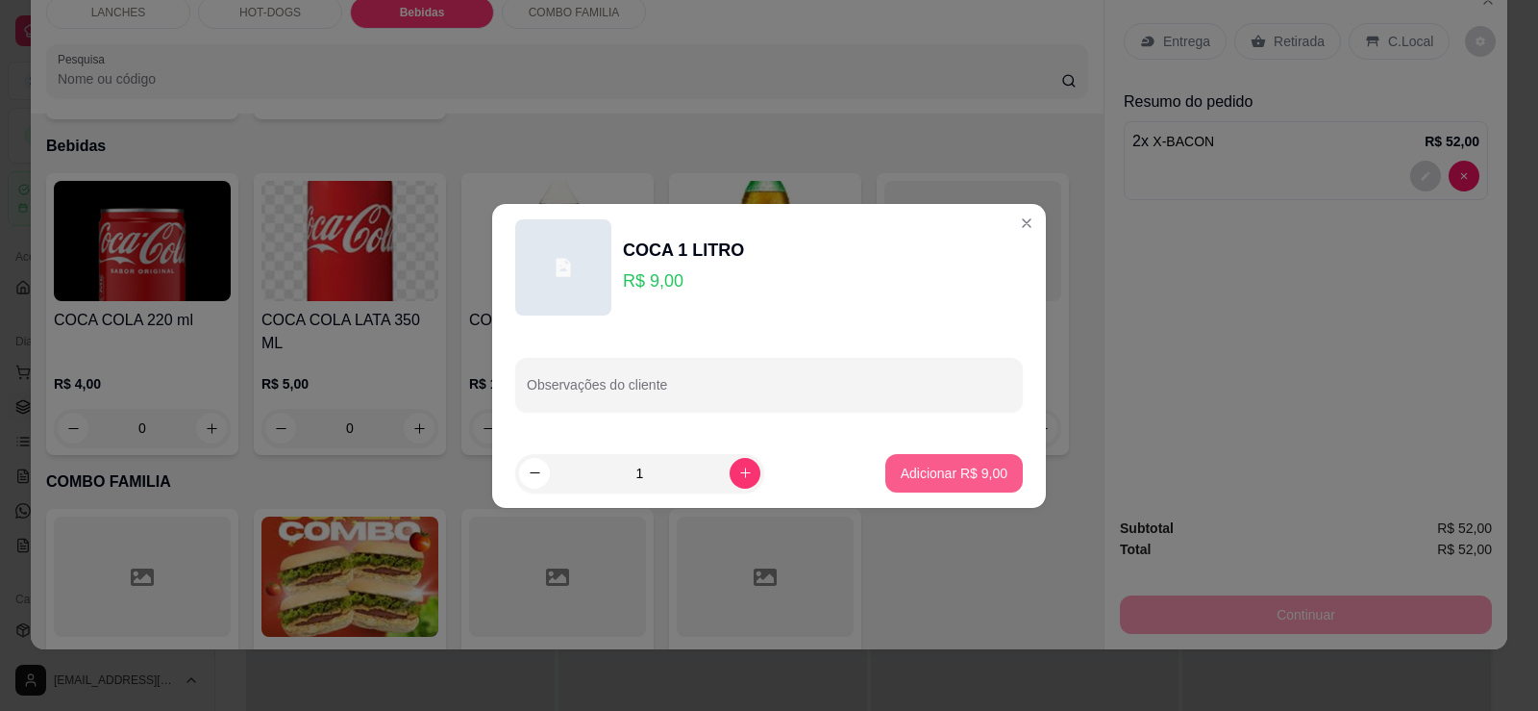
click at [982, 476] on button "Adicionar R$ 9,00" at bounding box center [954, 473] width 137 height 38
type input "1"
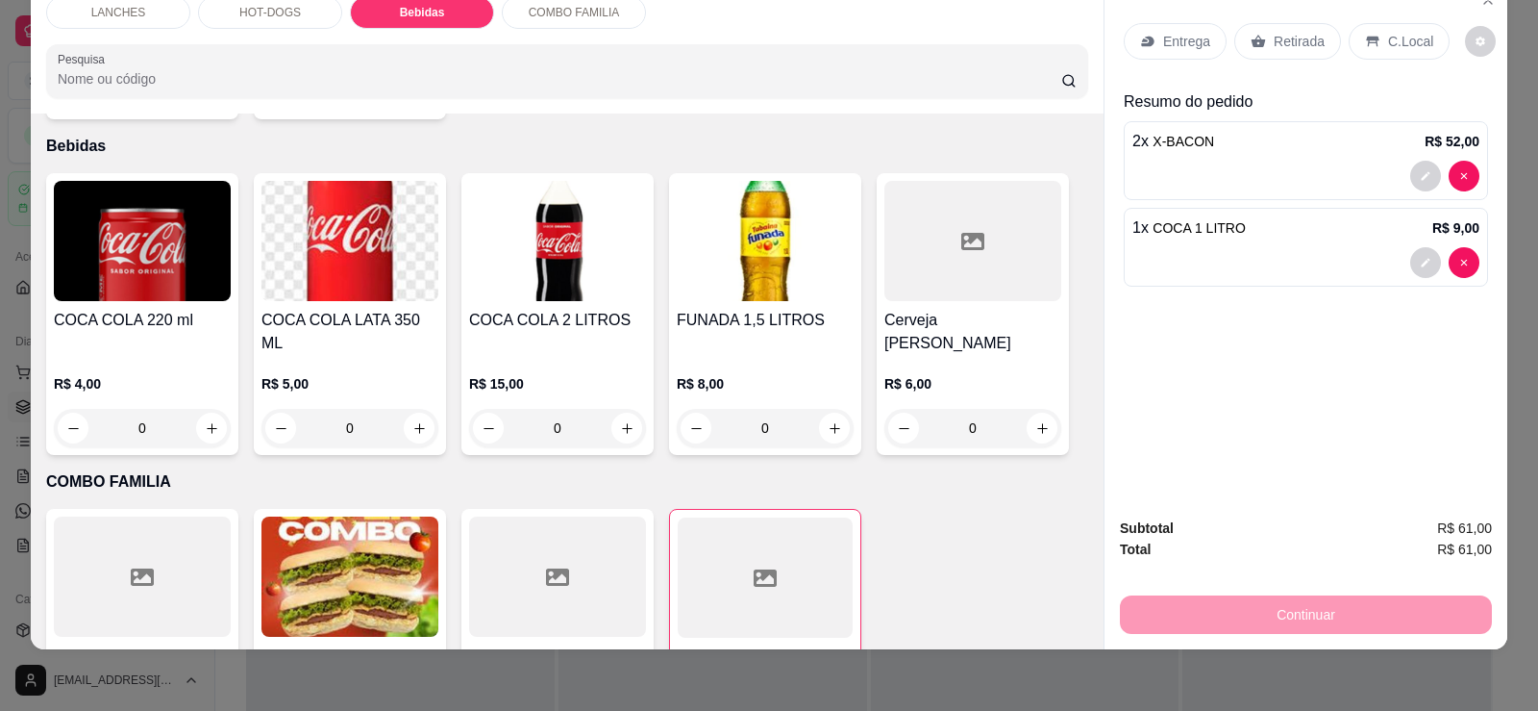
click at [1281, 41] on p "Retirada" at bounding box center [1299, 41] width 51 height 19
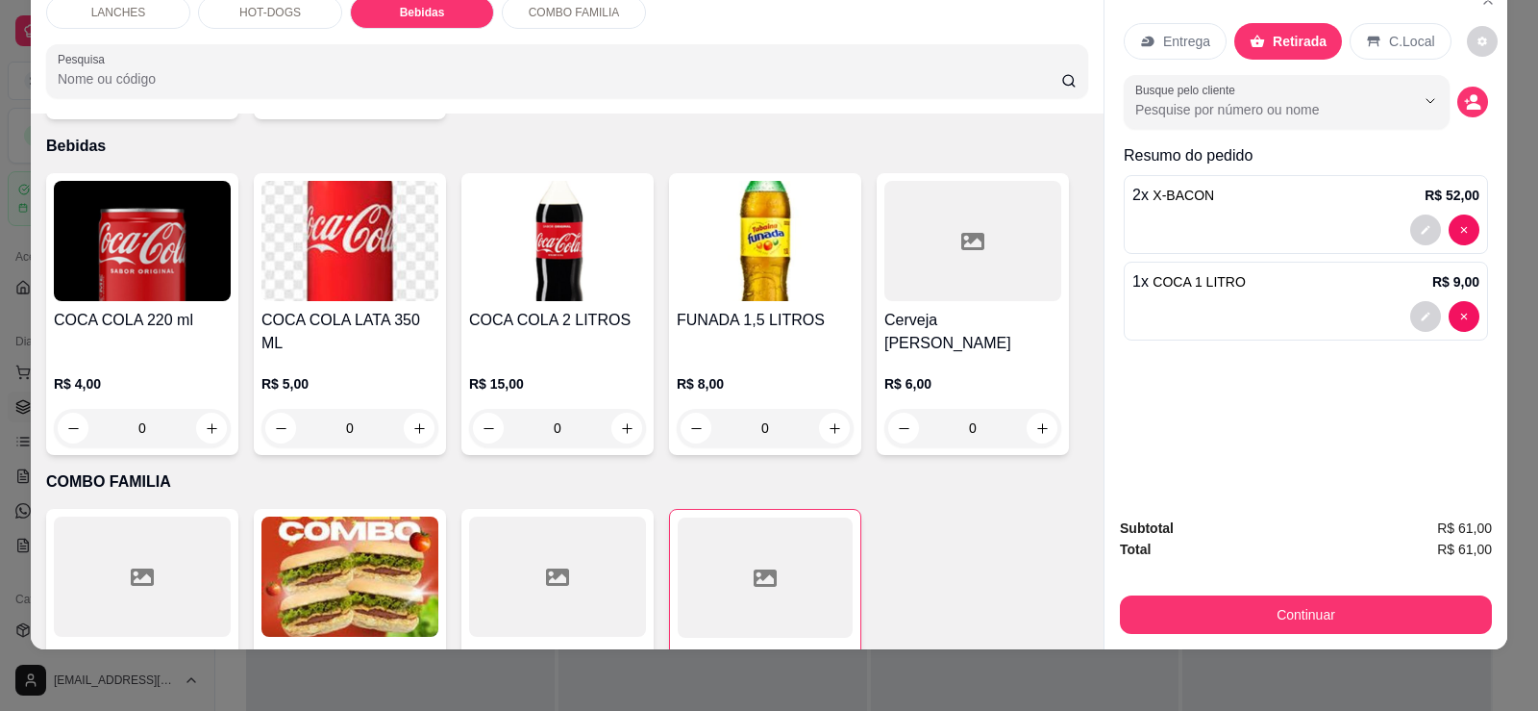
click at [1398, 42] on p "C.Local" at bounding box center [1411, 41] width 45 height 19
click at [1288, 642] on div "Subtotal R$ 61,00 Total R$ 61,00 Continuar" at bounding box center [1306, 575] width 403 height 147
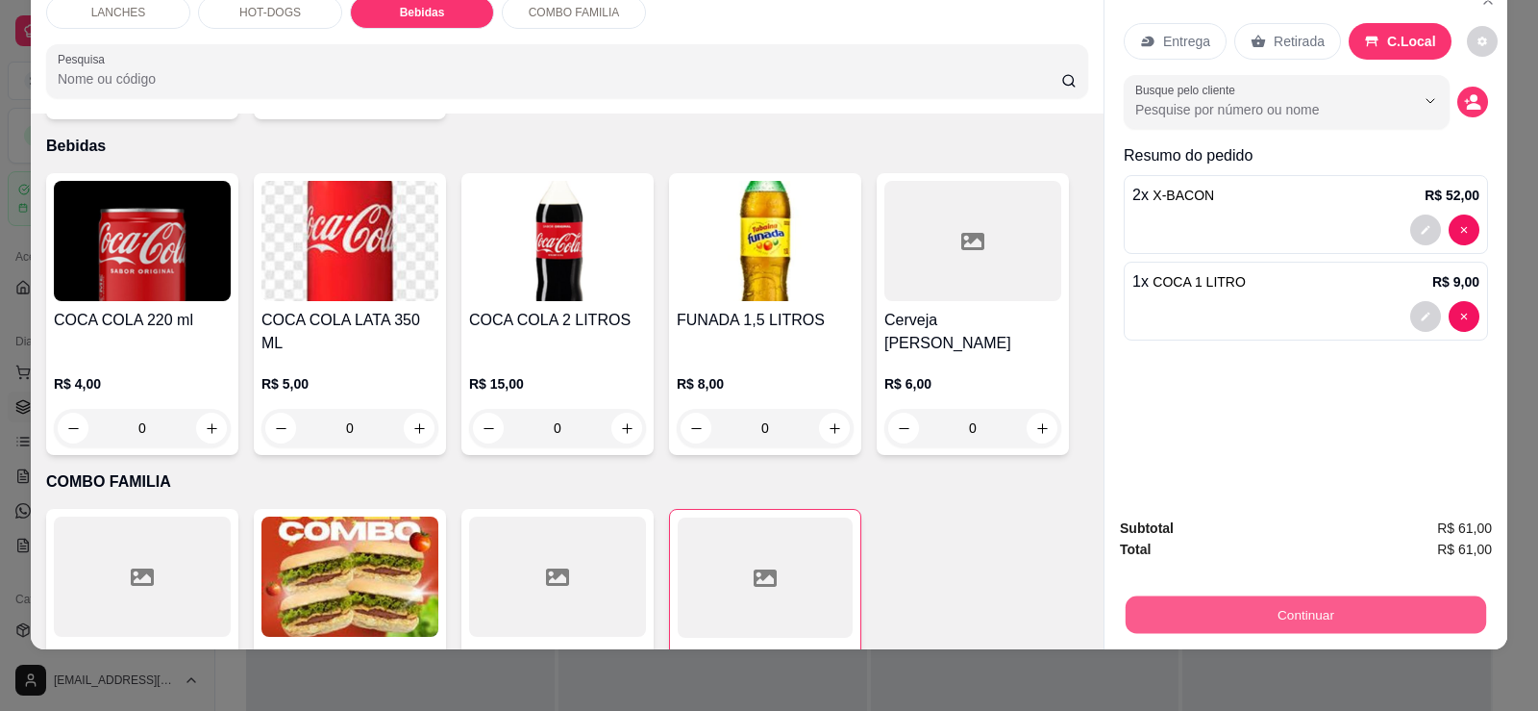
click at [1294, 627] on button "Continuar" at bounding box center [1306, 613] width 361 height 37
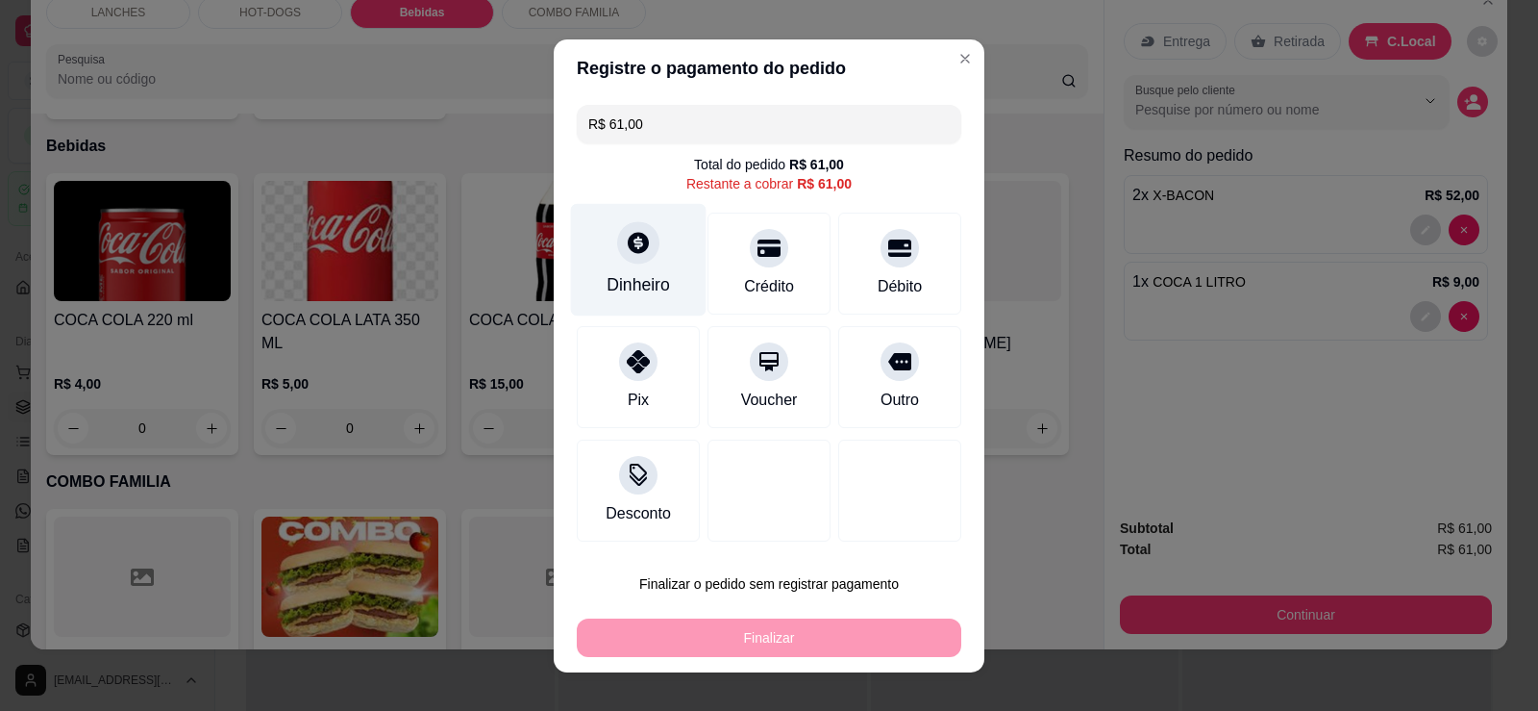
click at [628, 238] on icon at bounding box center [638, 242] width 21 height 21
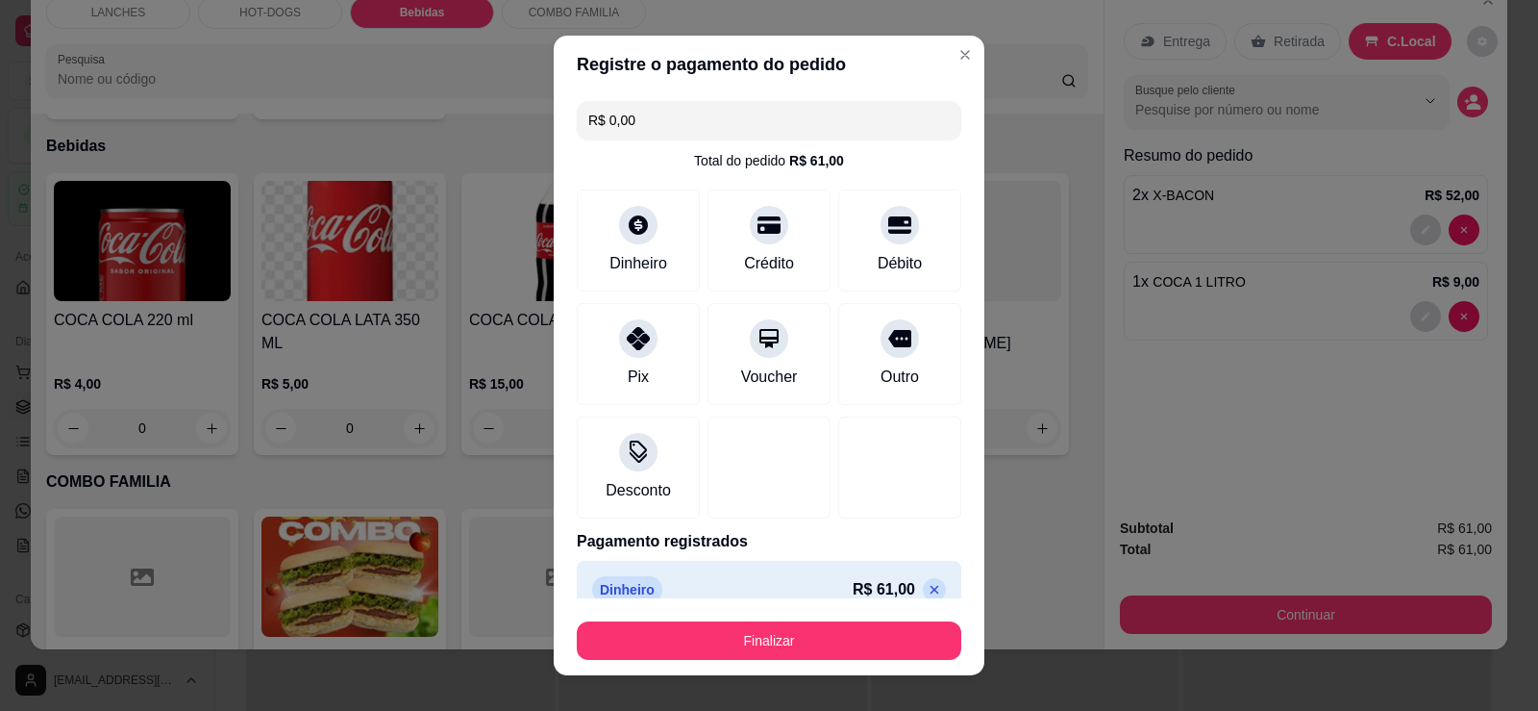
type input "R$ 0,00"
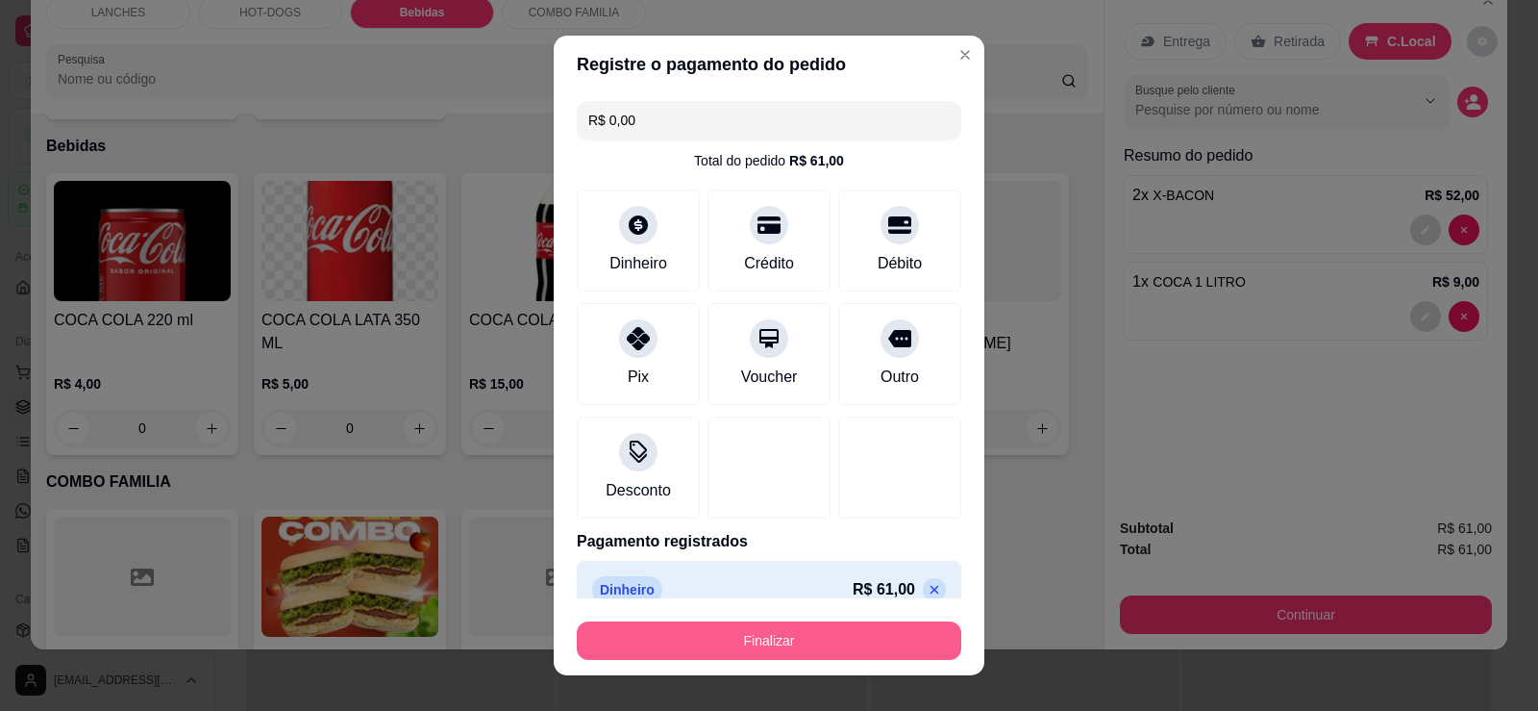
click at [815, 632] on button "Finalizar" at bounding box center [769, 640] width 385 height 38
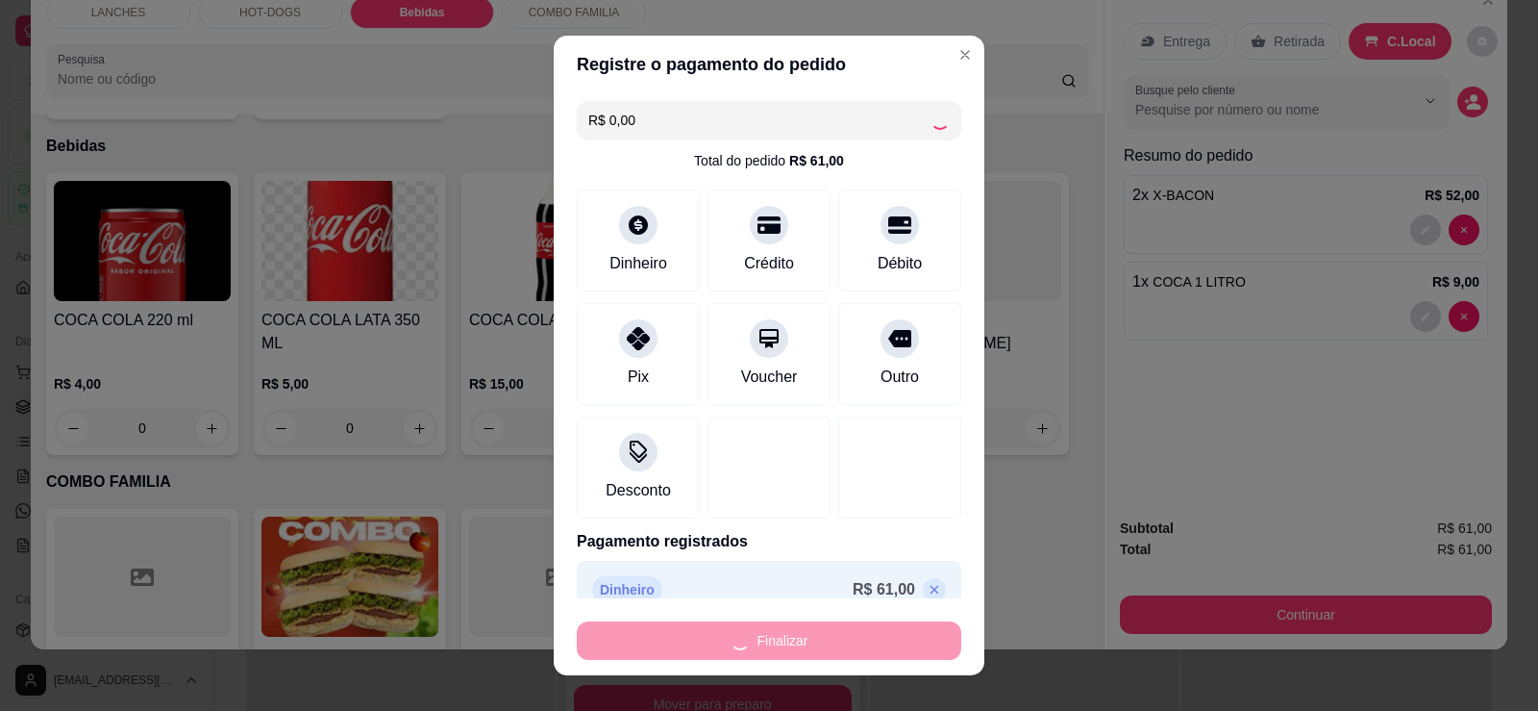
type input "0"
type input "-R$ 61,00"
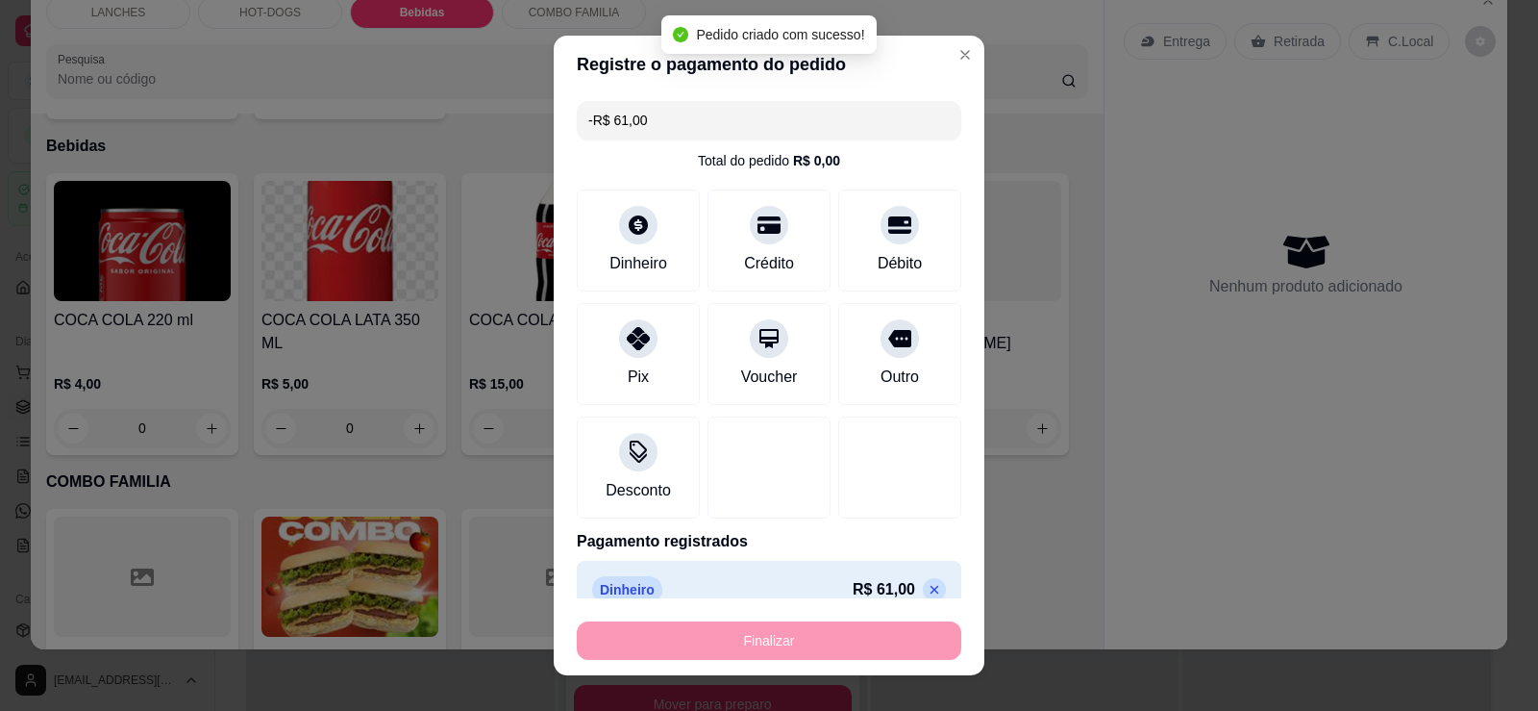
scroll to position [1580, 0]
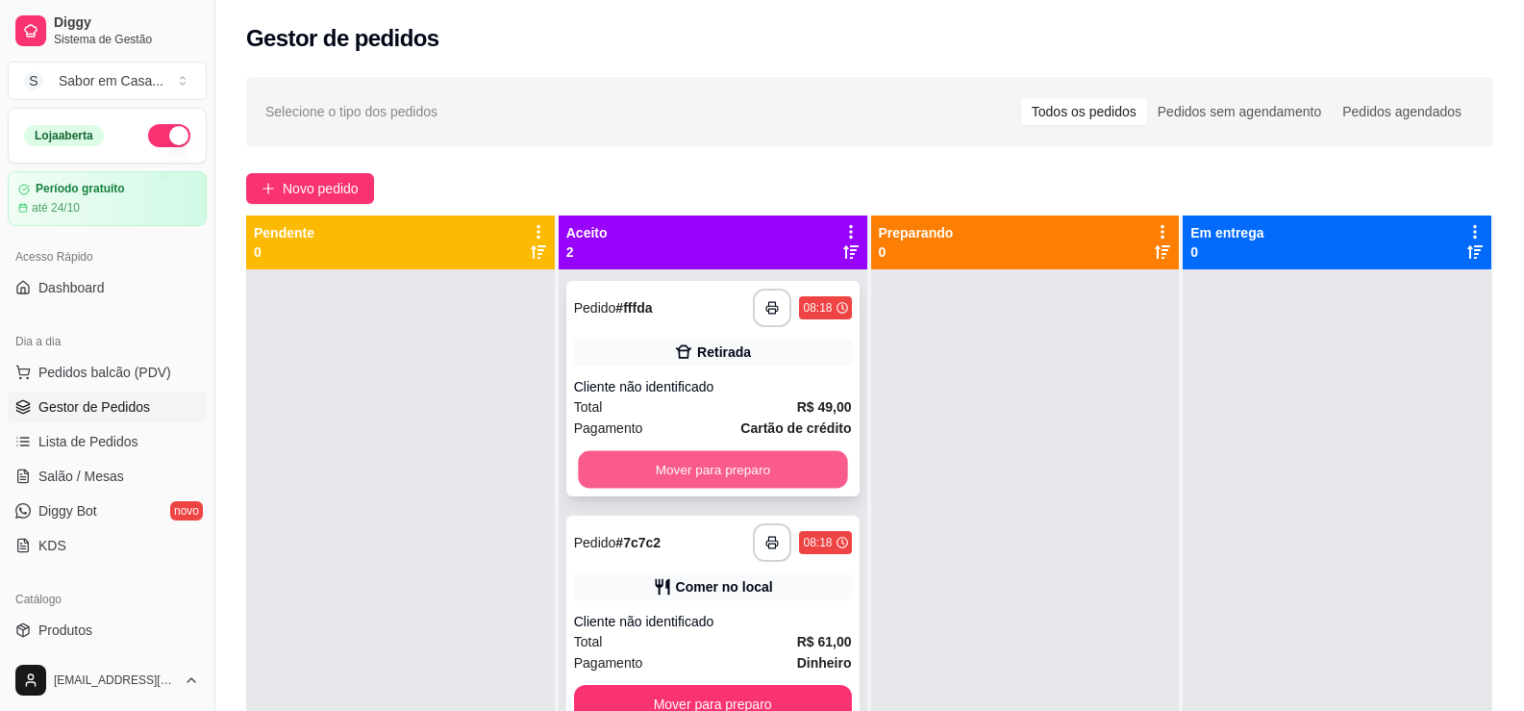
click at [808, 463] on button "Mover para preparo" at bounding box center [712, 469] width 269 height 37
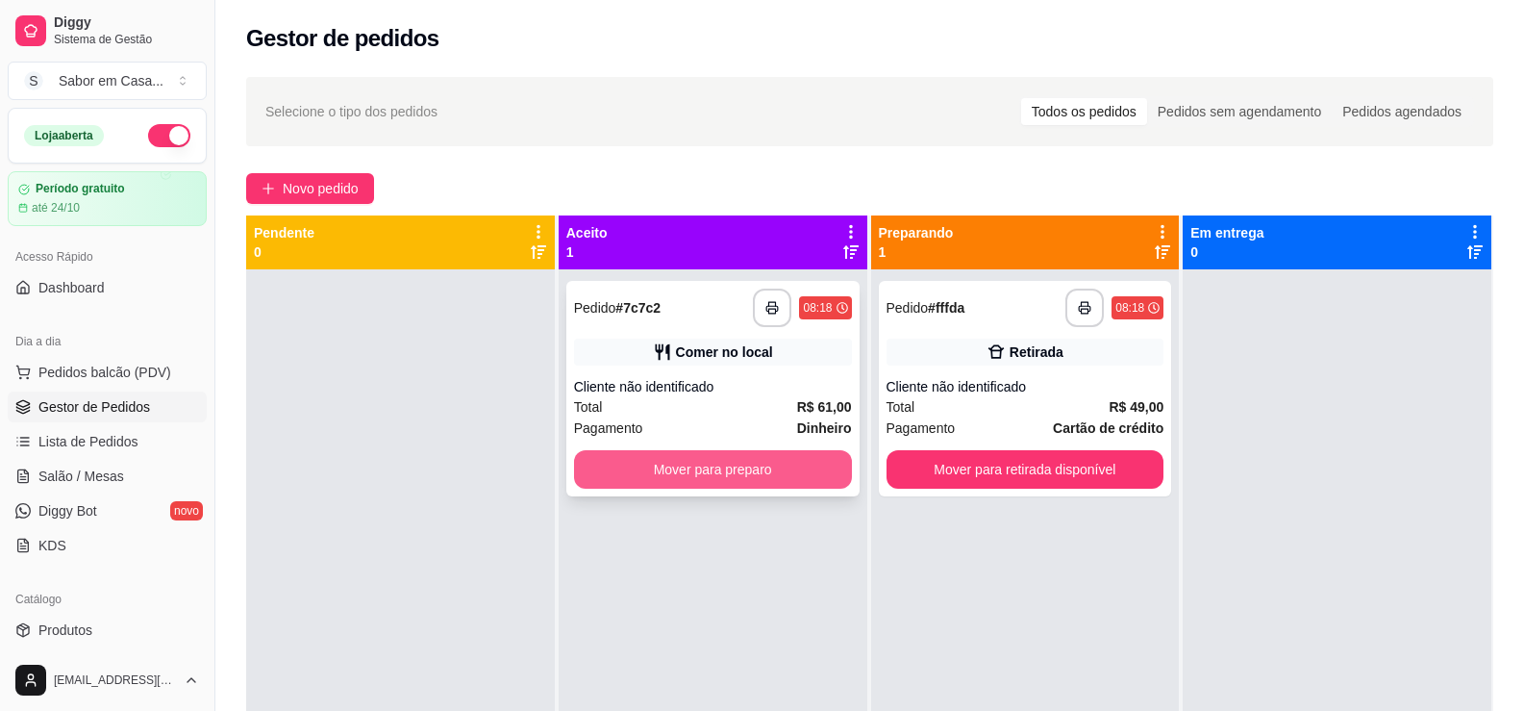
click at [801, 464] on button "Mover para preparo" at bounding box center [713, 469] width 278 height 38
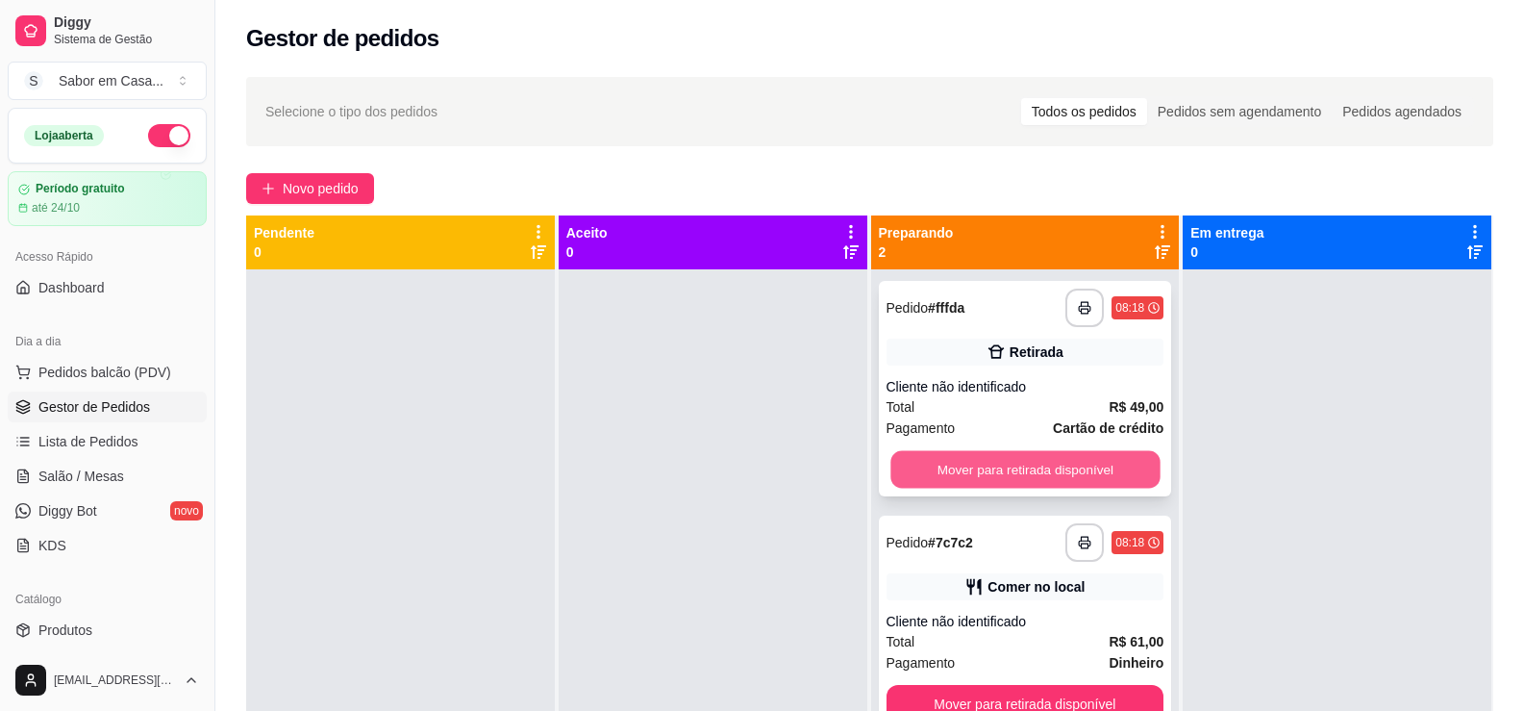
click at [937, 473] on button "Mover para retirada disponível" at bounding box center [1024, 469] width 269 height 37
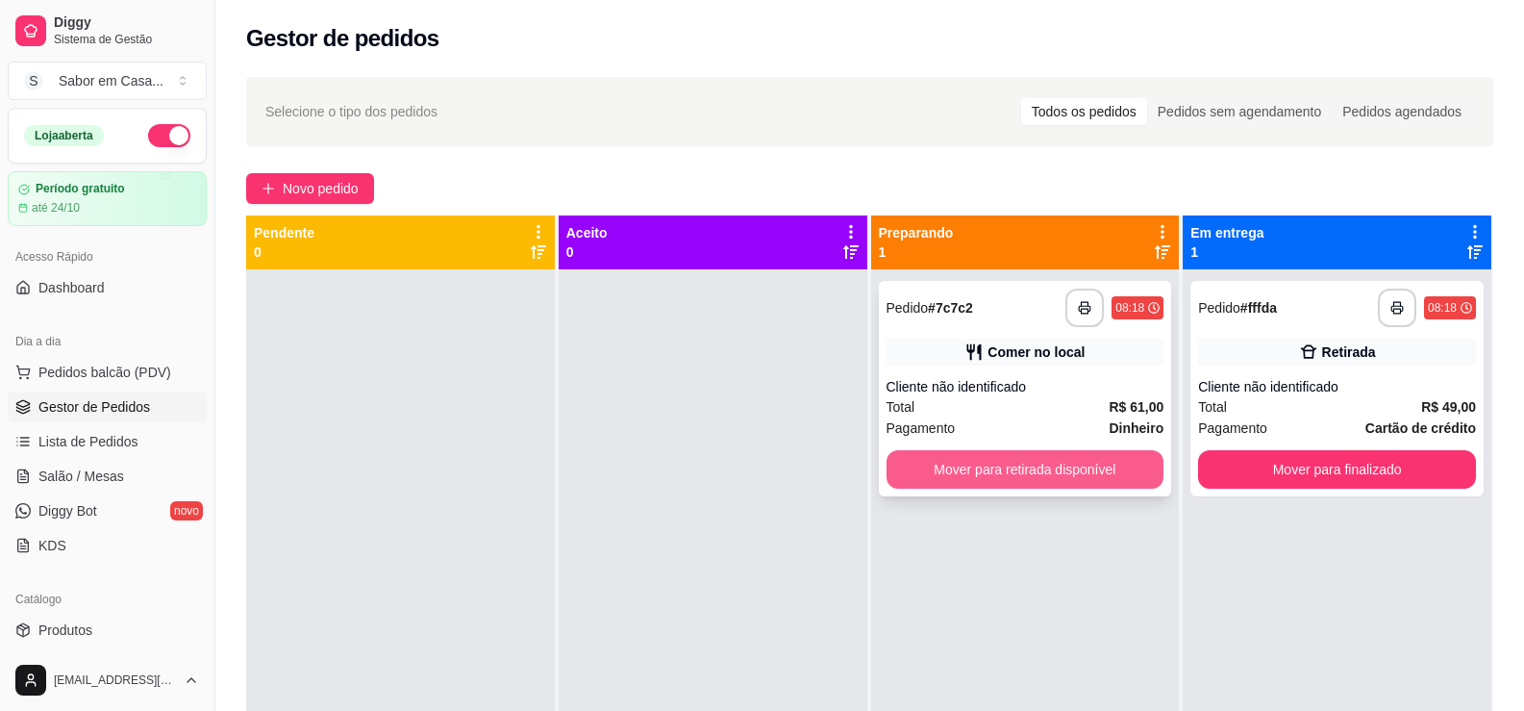
click at [1038, 467] on button "Mover para retirada disponível" at bounding box center [1026, 469] width 278 height 38
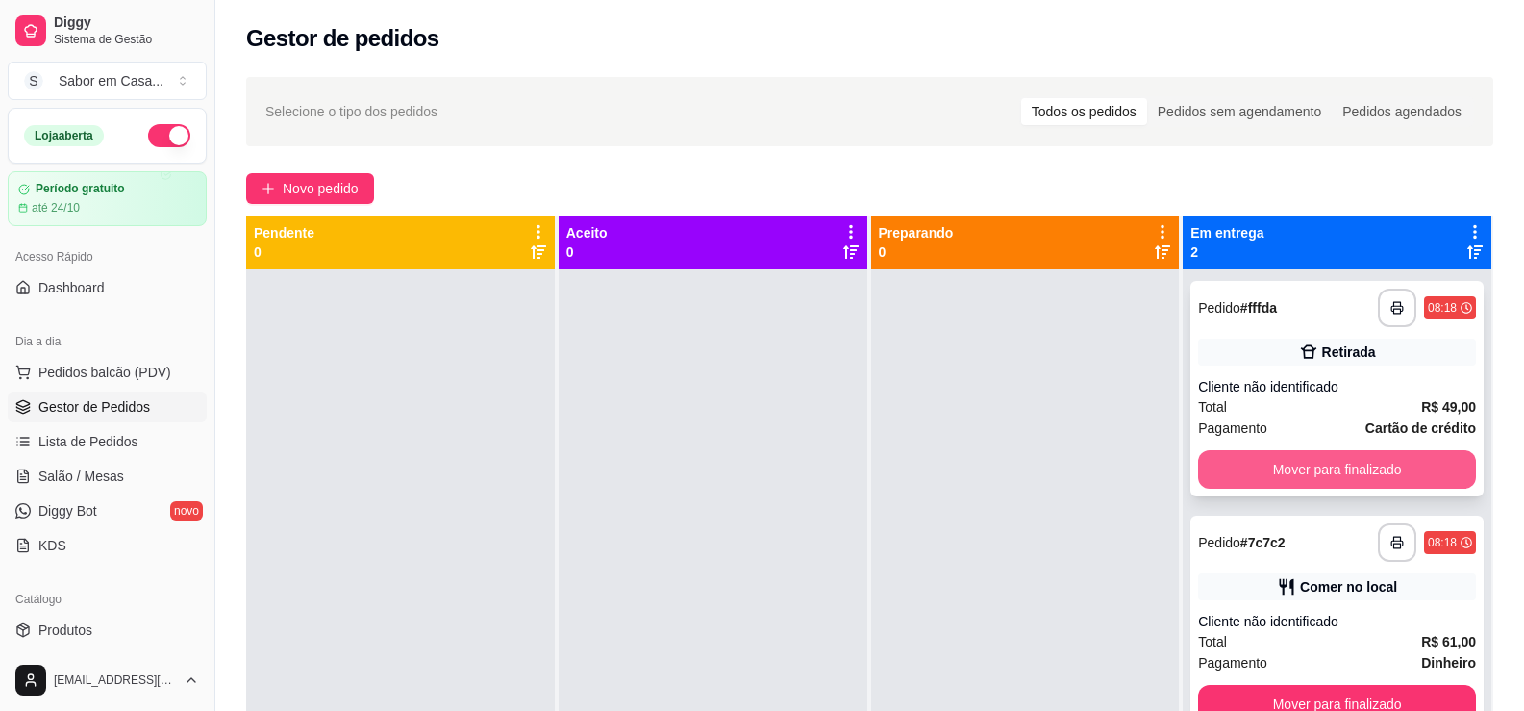
click at [1244, 471] on button "Mover para finalizado" at bounding box center [1337, 469] width 278 height 38
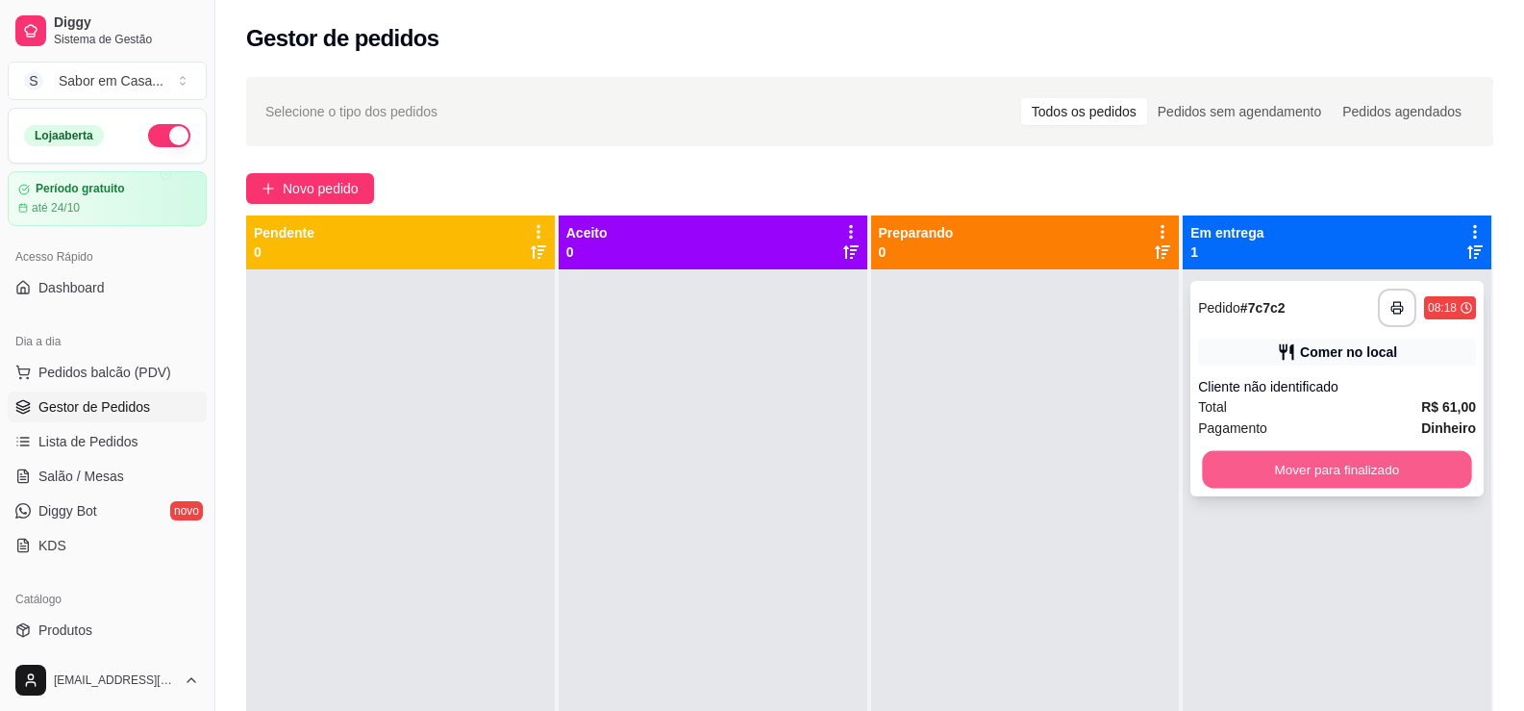
click at [1233, 464] on button "Mover para finalizado" at bounding box center [1337, 469] width 269 height 37
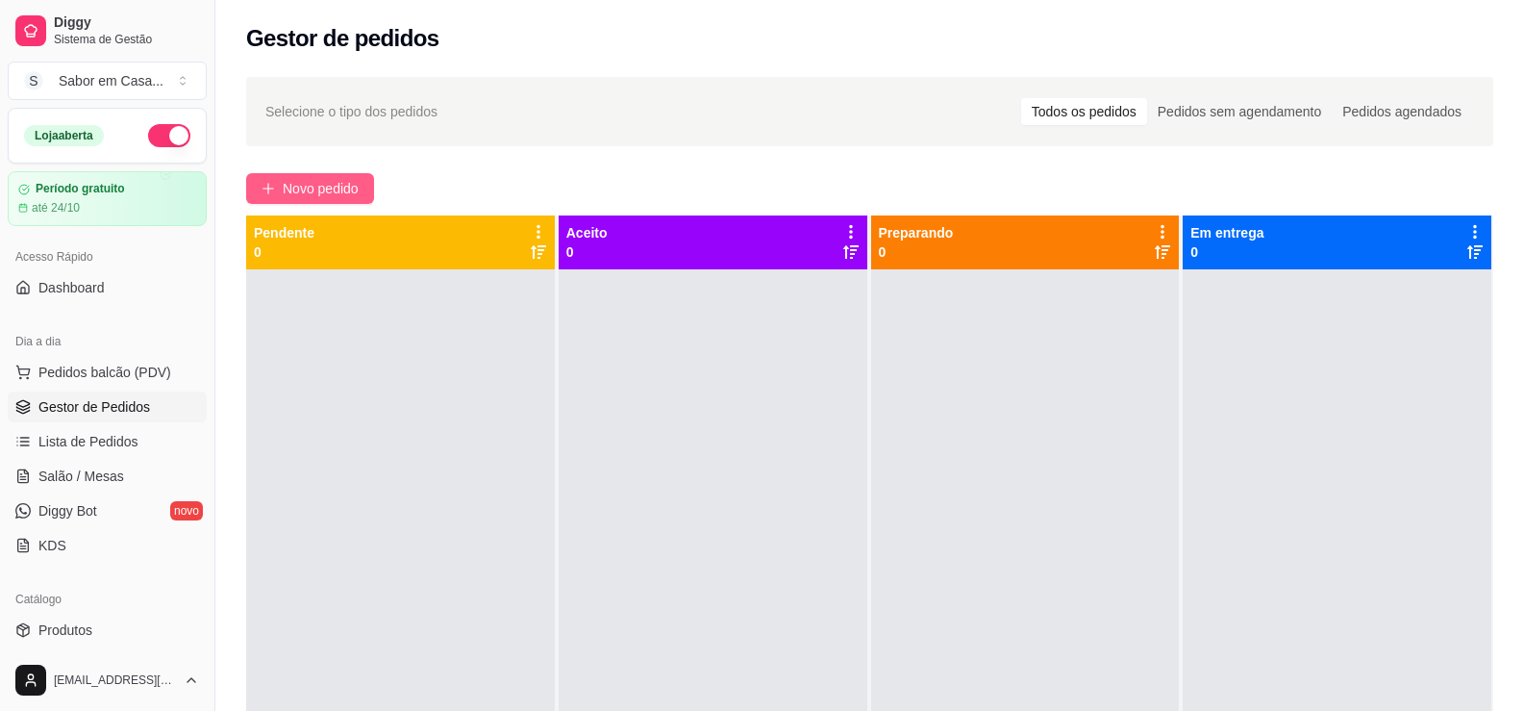
click at [302, 189] on span "Novo pedido" at bounding box center [321, 188] width 76 height 21
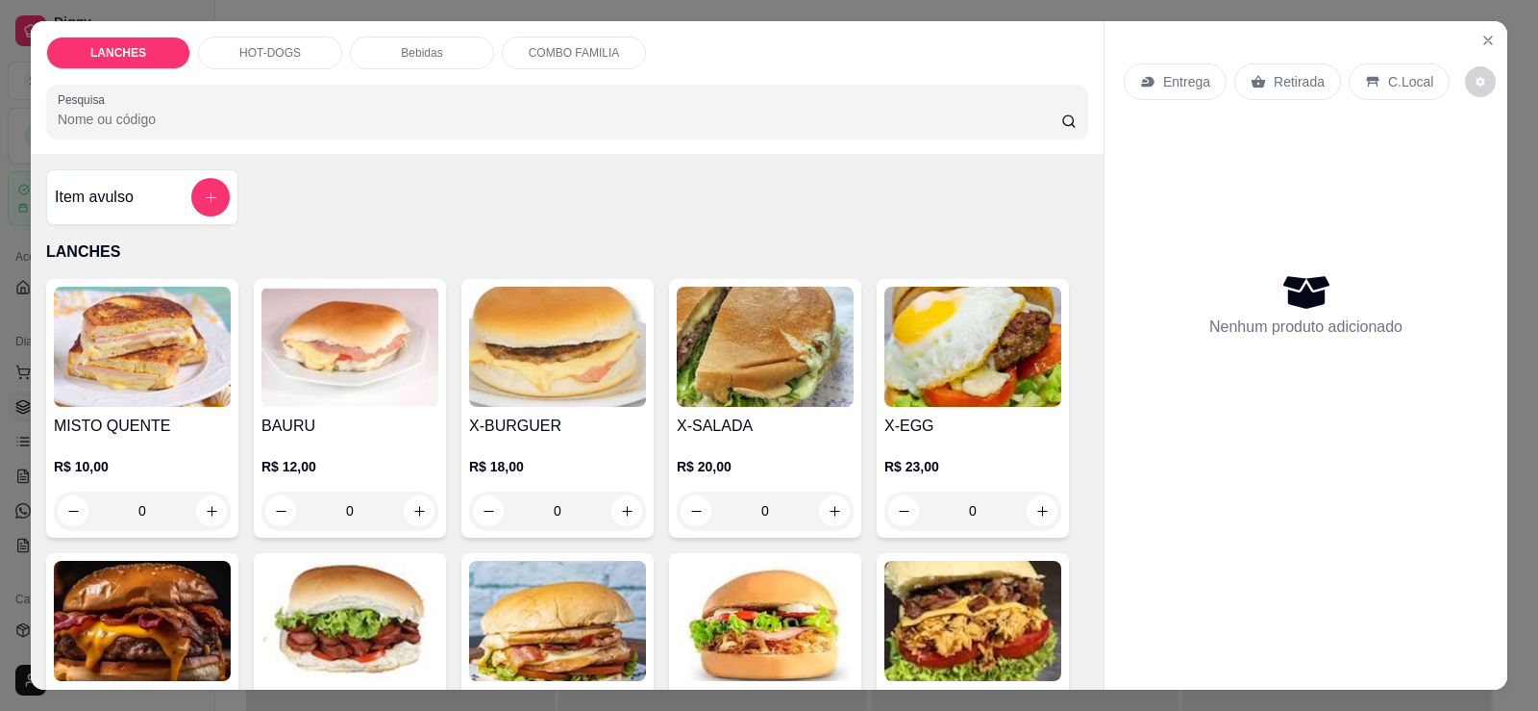
click at [249, 59] on p "HOT-DOGS" at bounding box center [270, 52] width 62 height 15
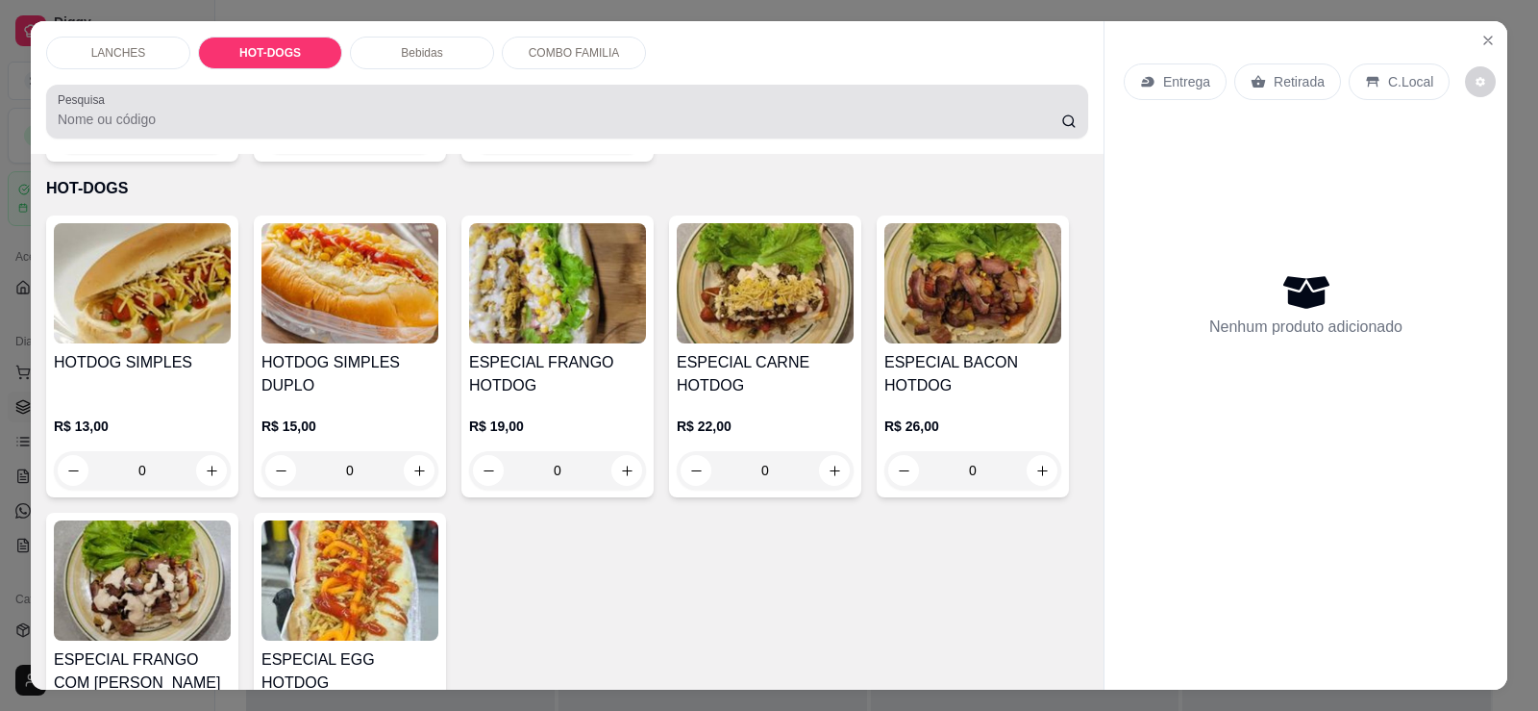
scroll to position [40, 0]
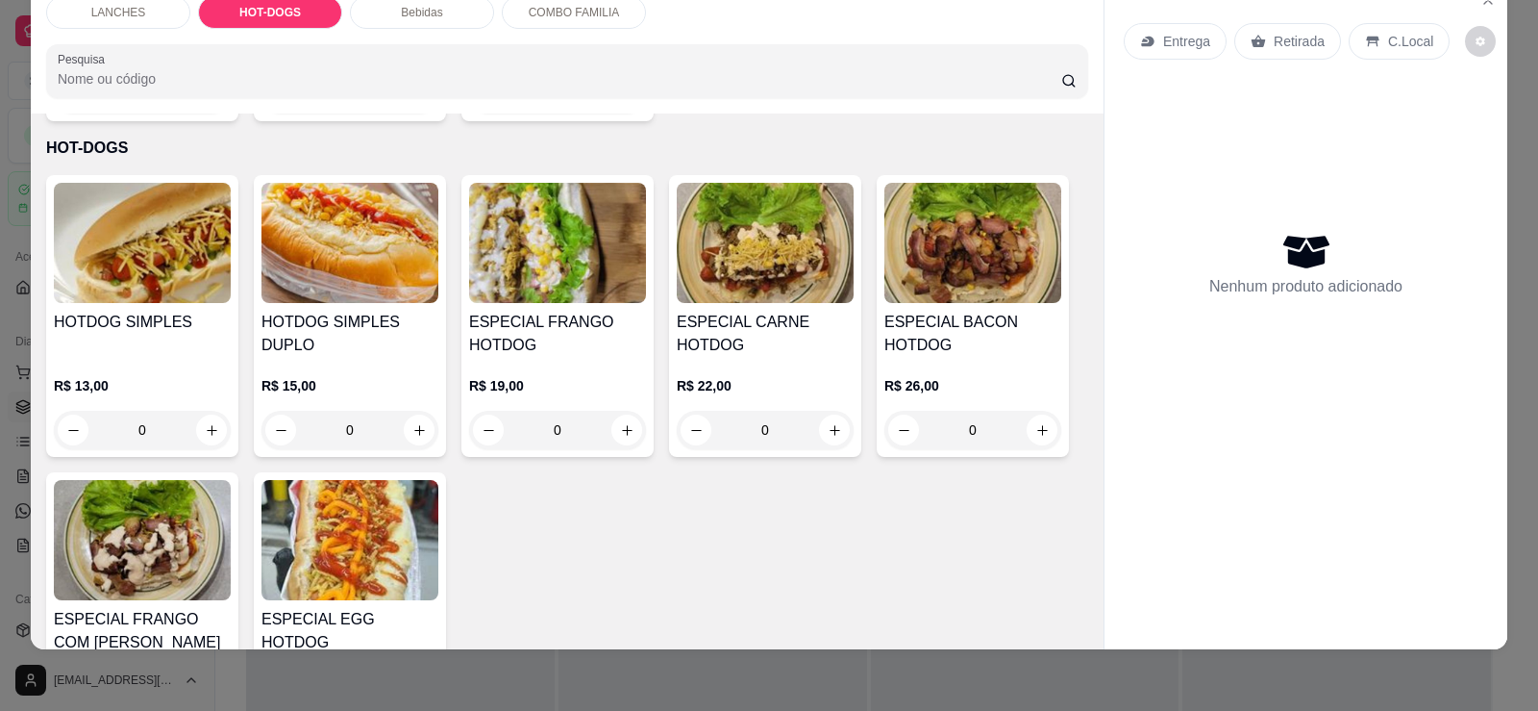
click at [203, 548] on img at bounding box center [142, 540] width 177 height 120
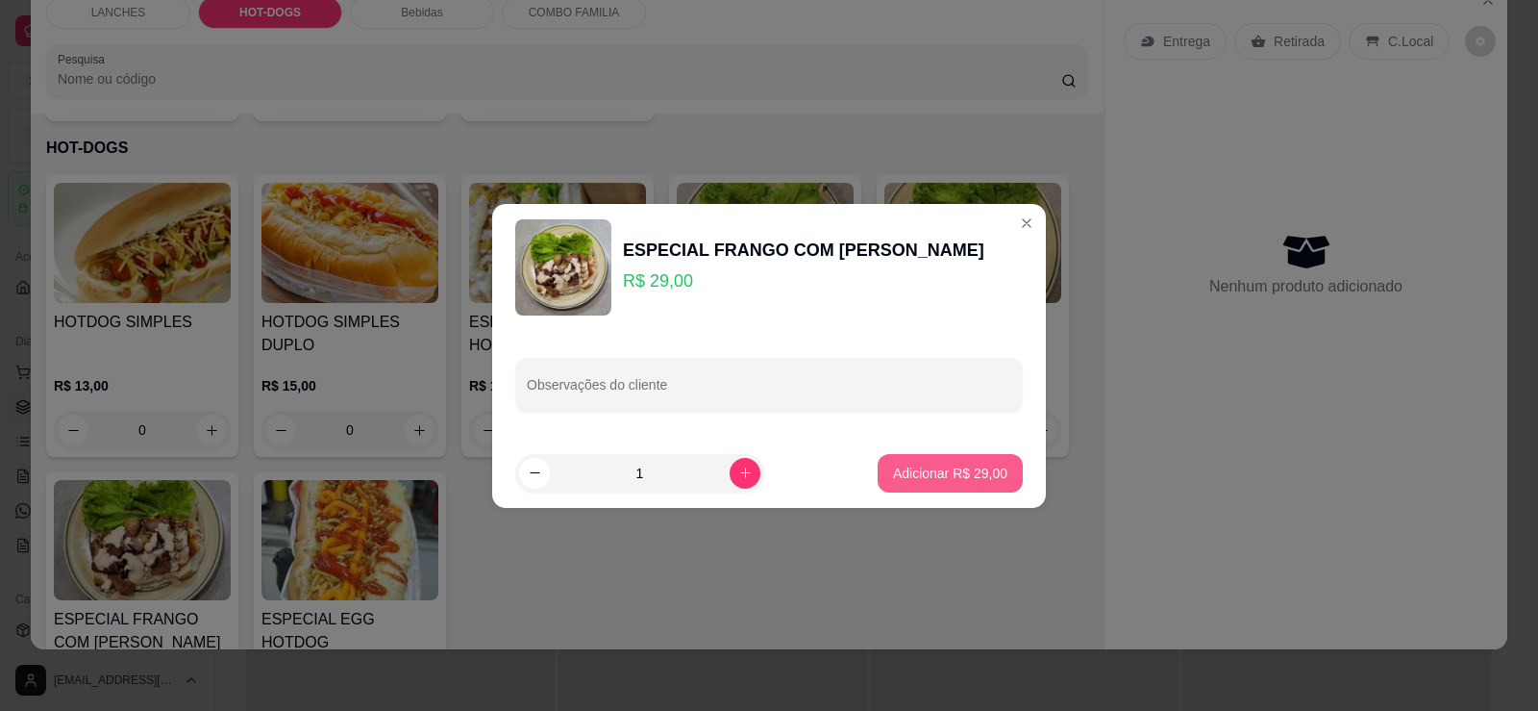
click at [988, 464] on p "Adicionar R$ 29,00" at bounding box center [950, 472] width 114 height 19
type input "1"
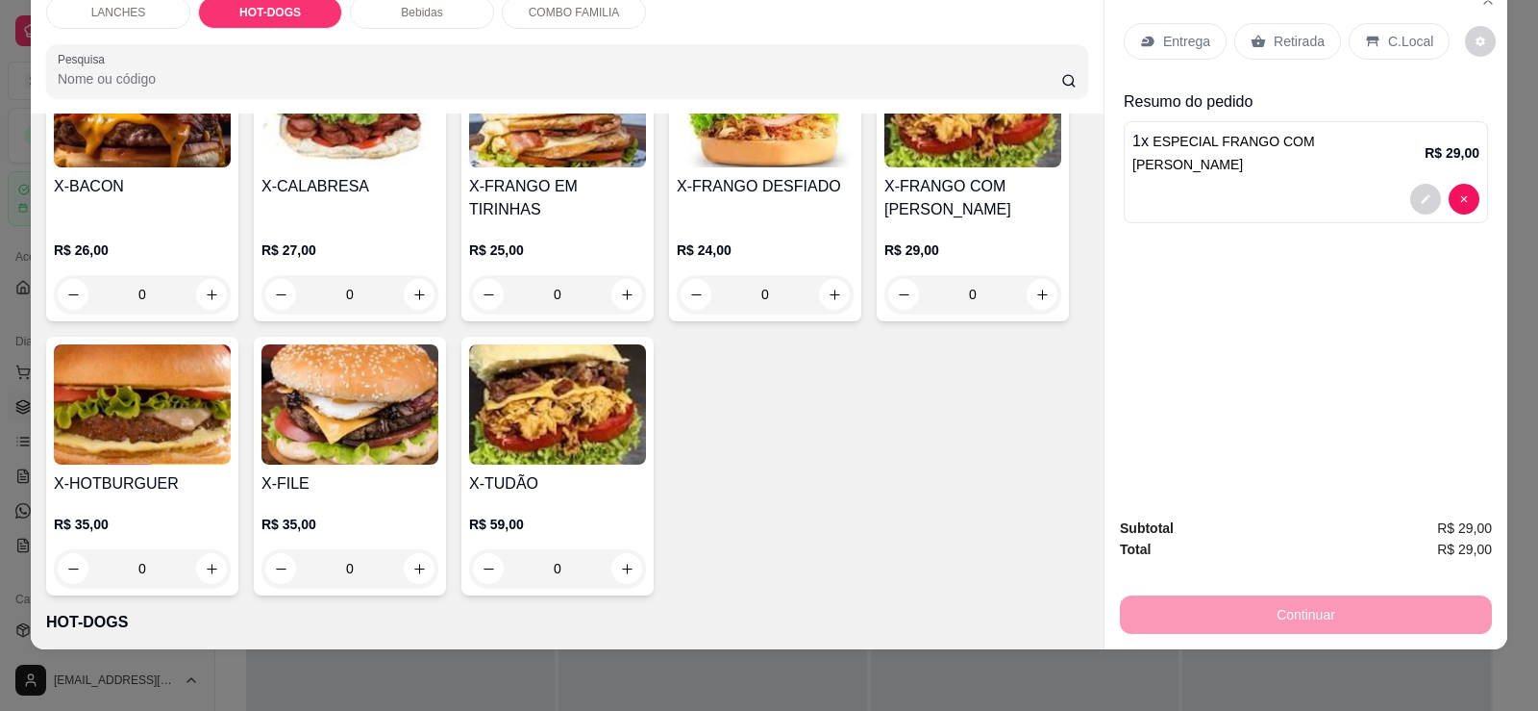
scroll to position [466, 0]
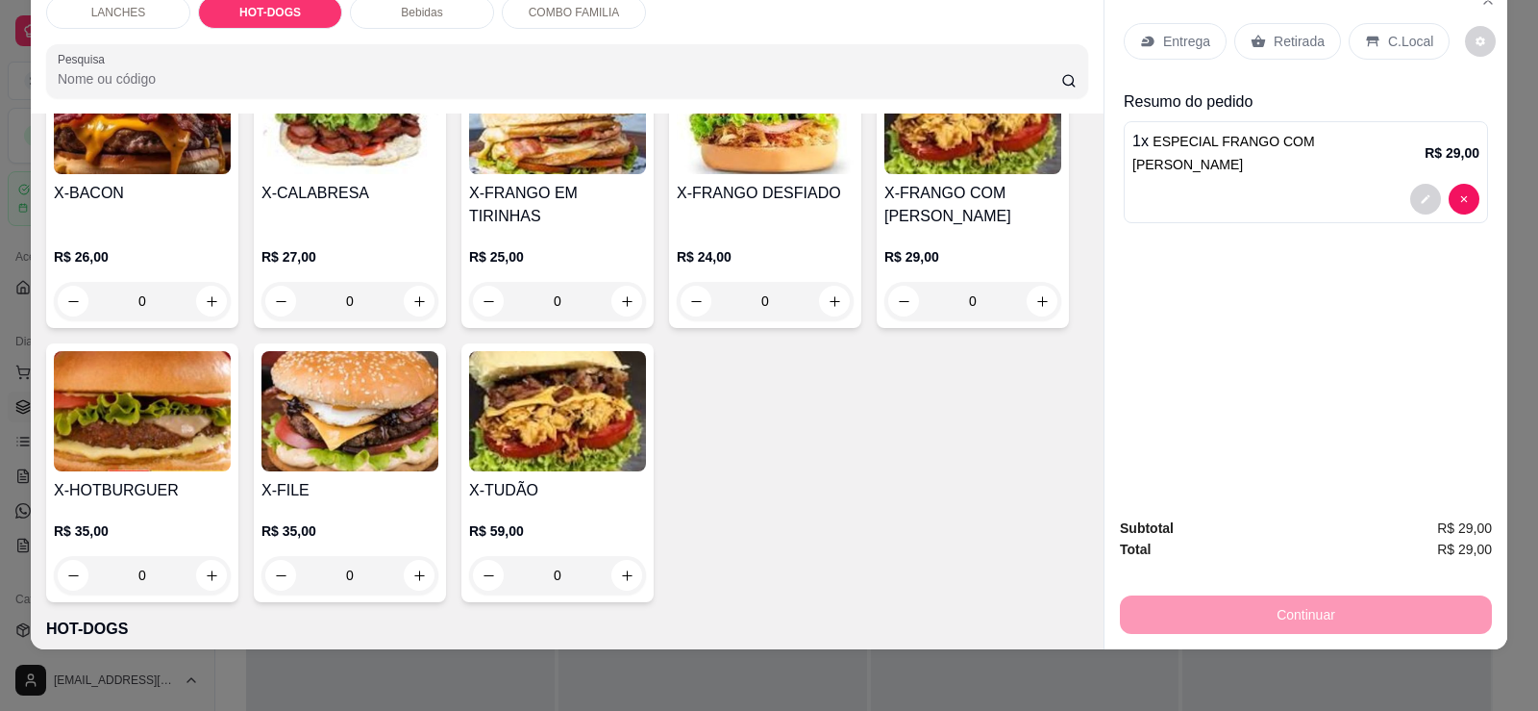
click at [173, 412] on img at bounding box center [142, 411] width 177 height 120
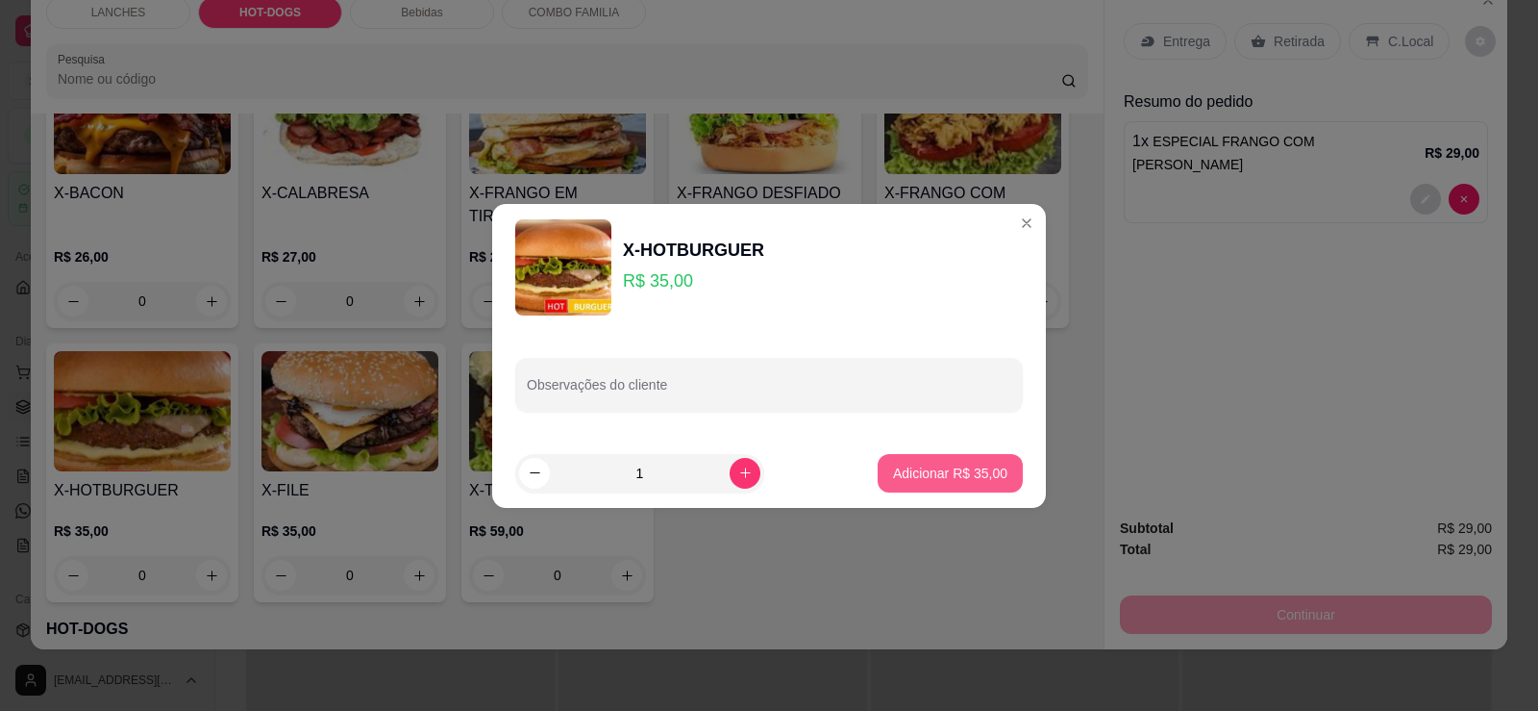
click at [921, 464] on p "Adicionar R$ 35,00" at bounding box center [950, 472] width 114 height 19
type input "1"
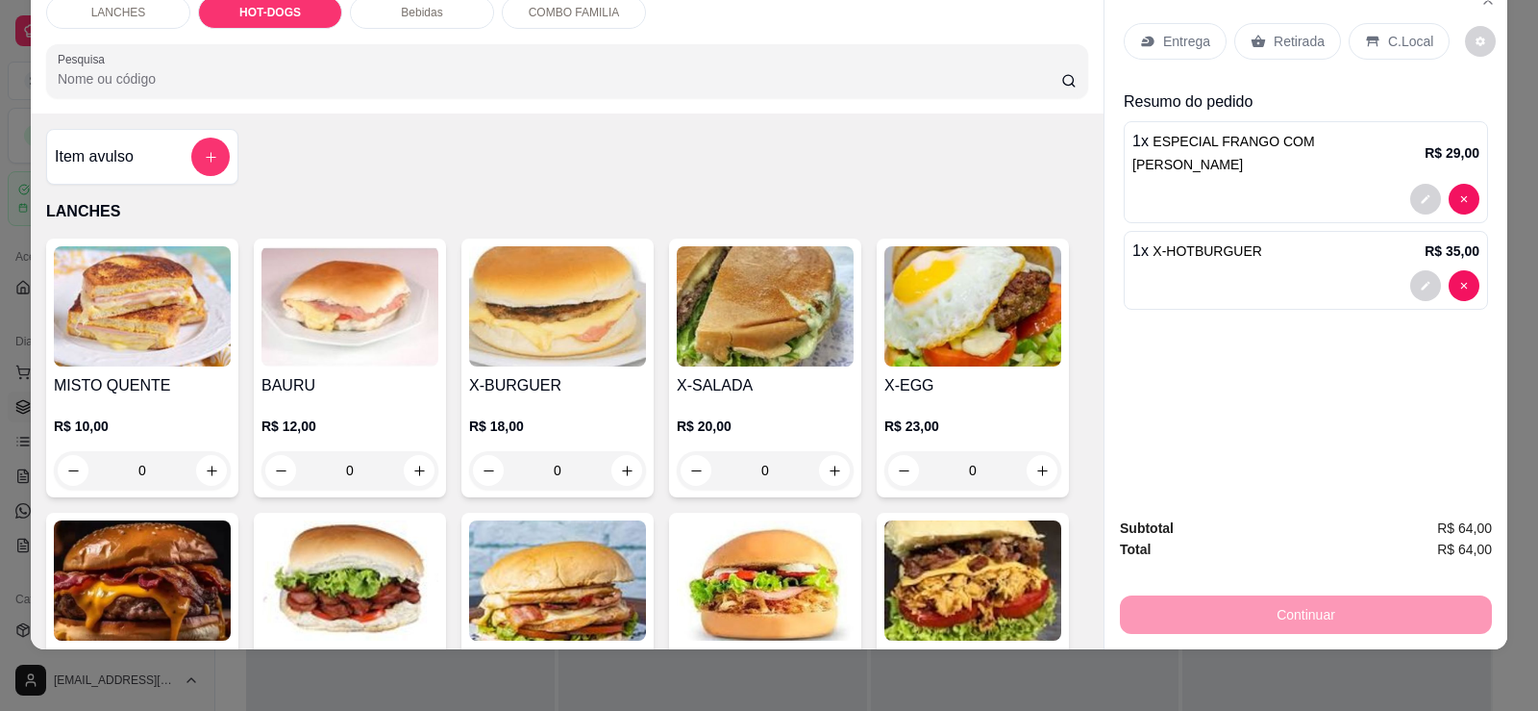
scroll to position [0, 0]
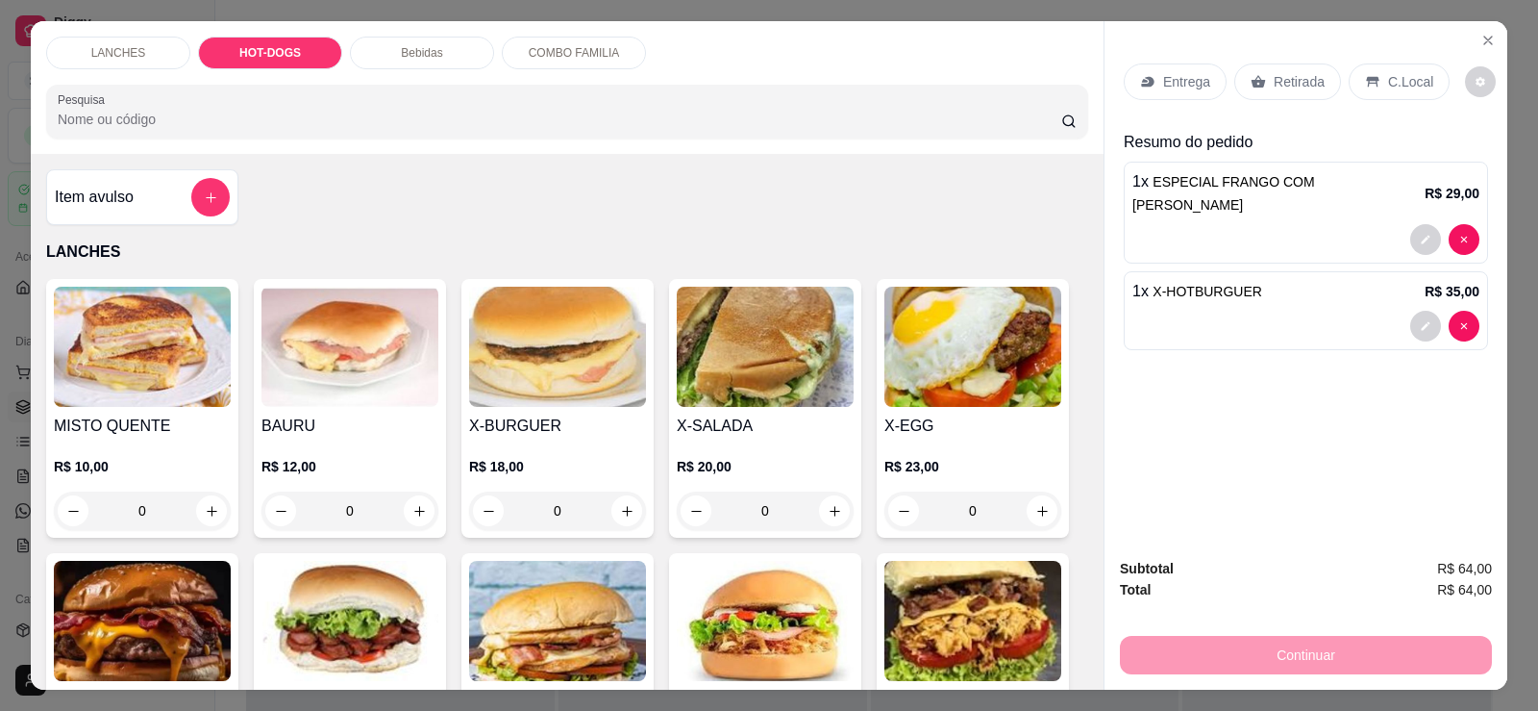
click at [431, 61] on p "Bebidas" at bounding box center [421, 52] width 41 height 15
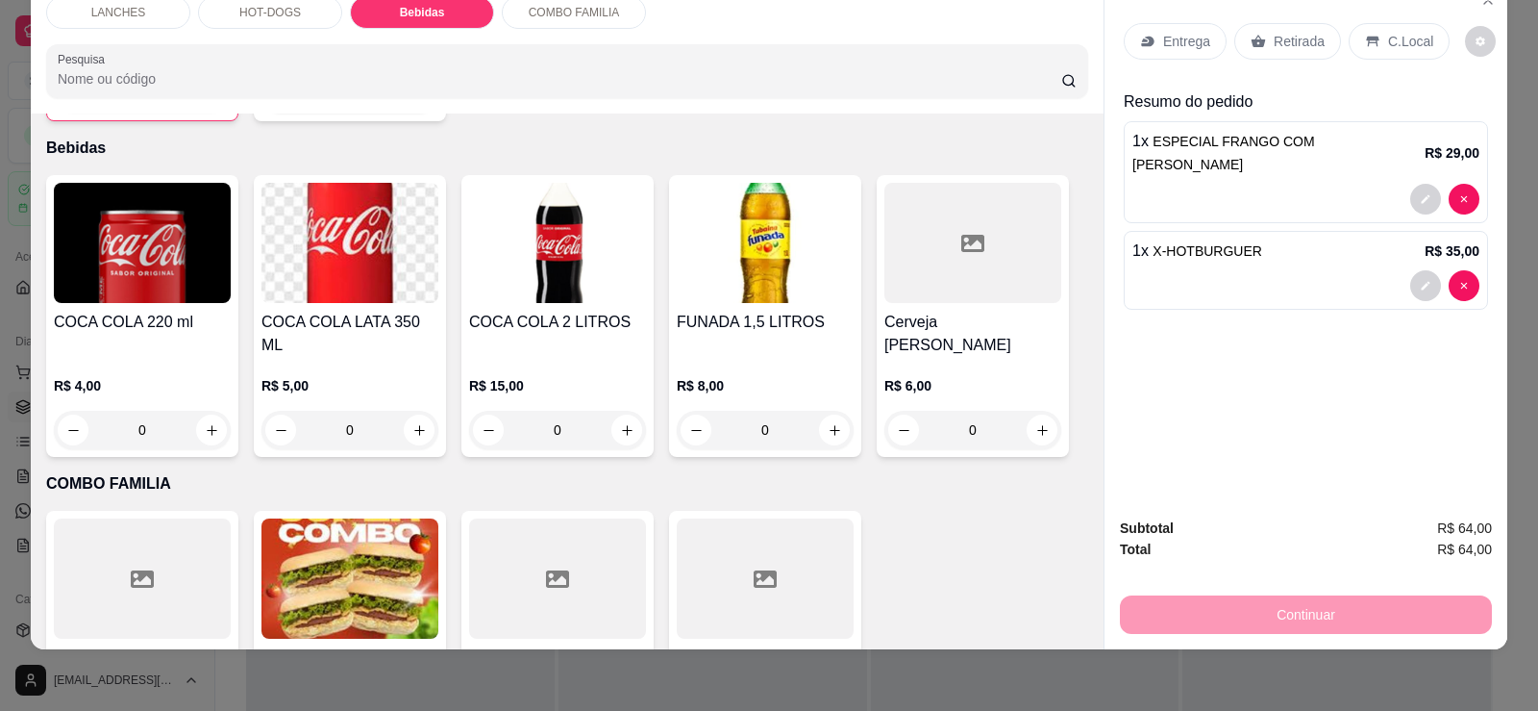
click at [574, 274] on img at bounding box center [557, 243] width 177 height 120
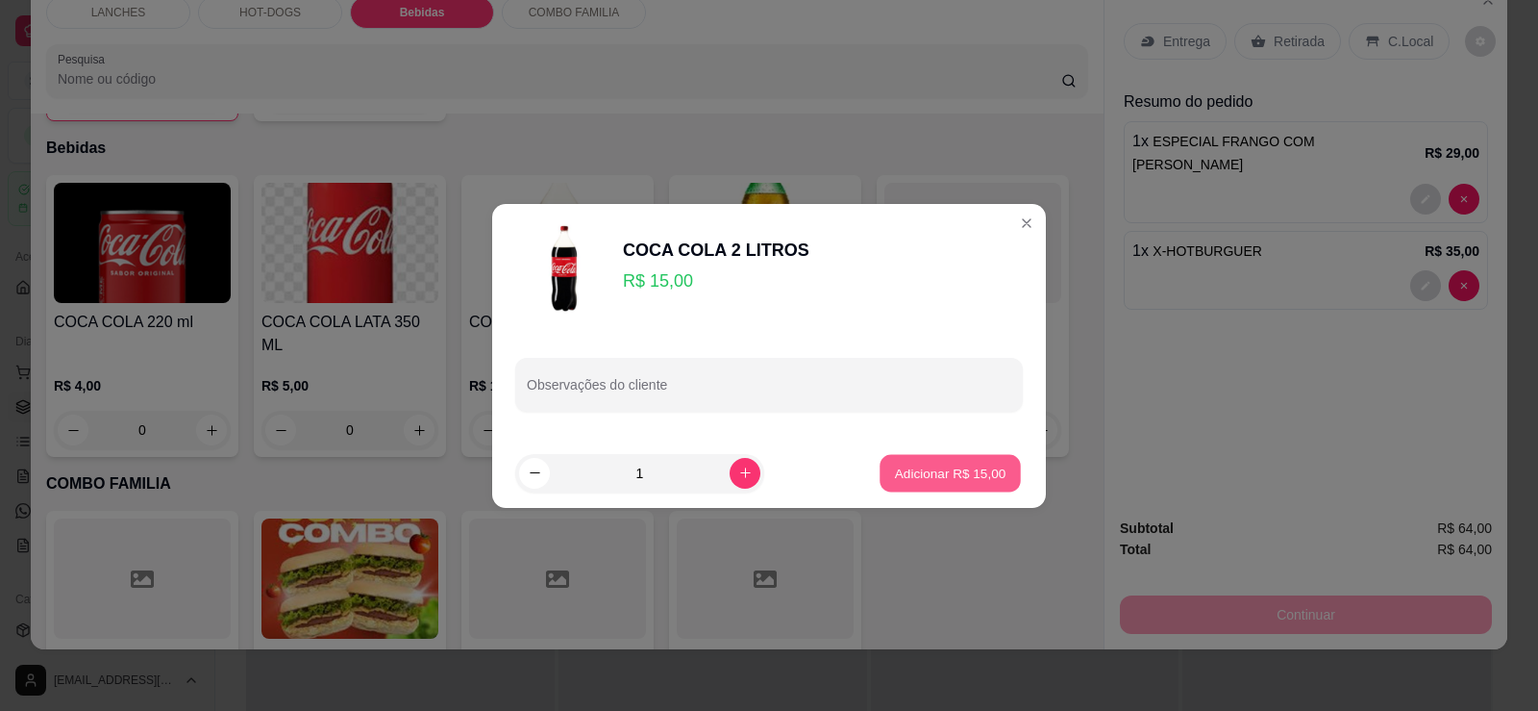
click at [937, 462] on button "Adicionar R$ 15,00" at bounding box center [950, 472] width 141 height 37
type input "1"
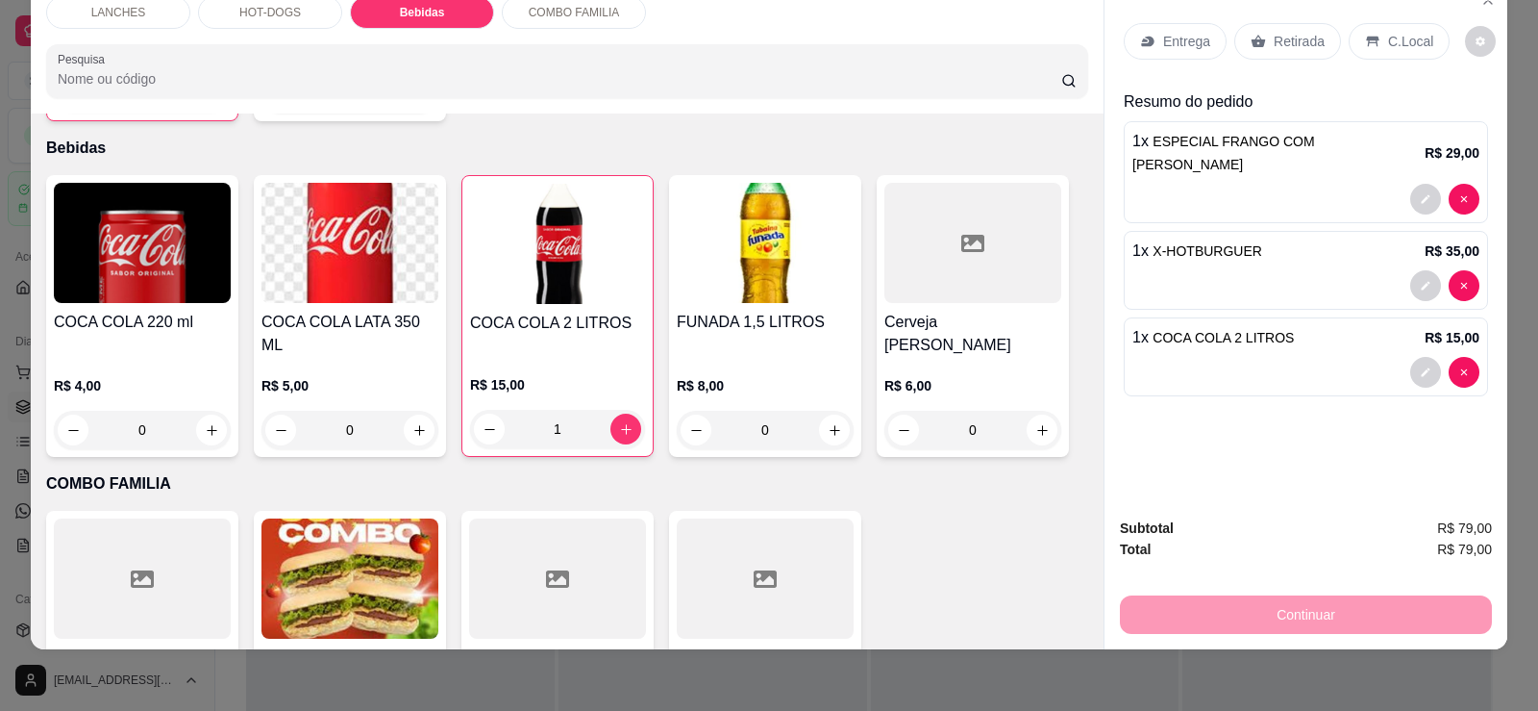
click at [1298, 35] on p "Retirada" at bounding box center [1299, 41] width 51 height 19
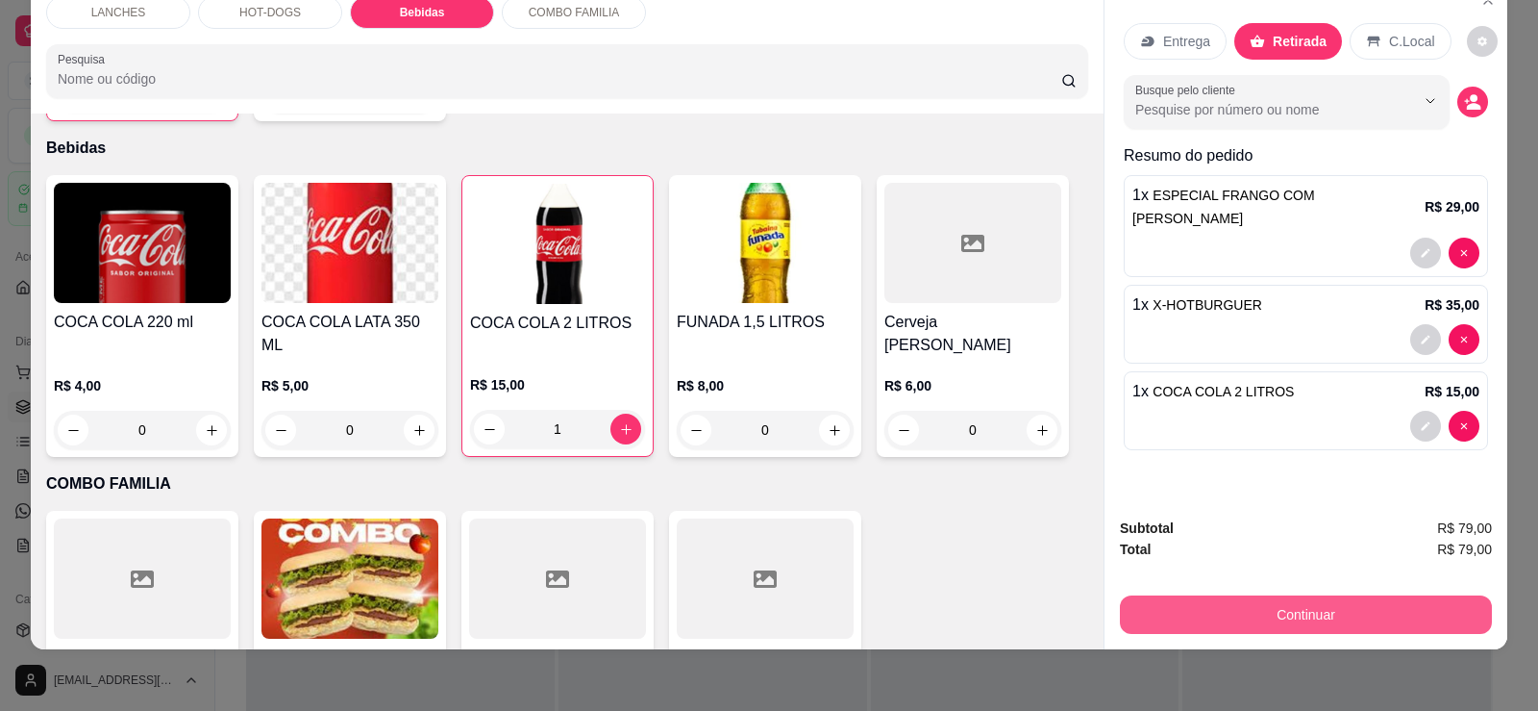
click at [1315, 610] on button "Continuar" at bounding box center [1306, 614] width 372 height 38
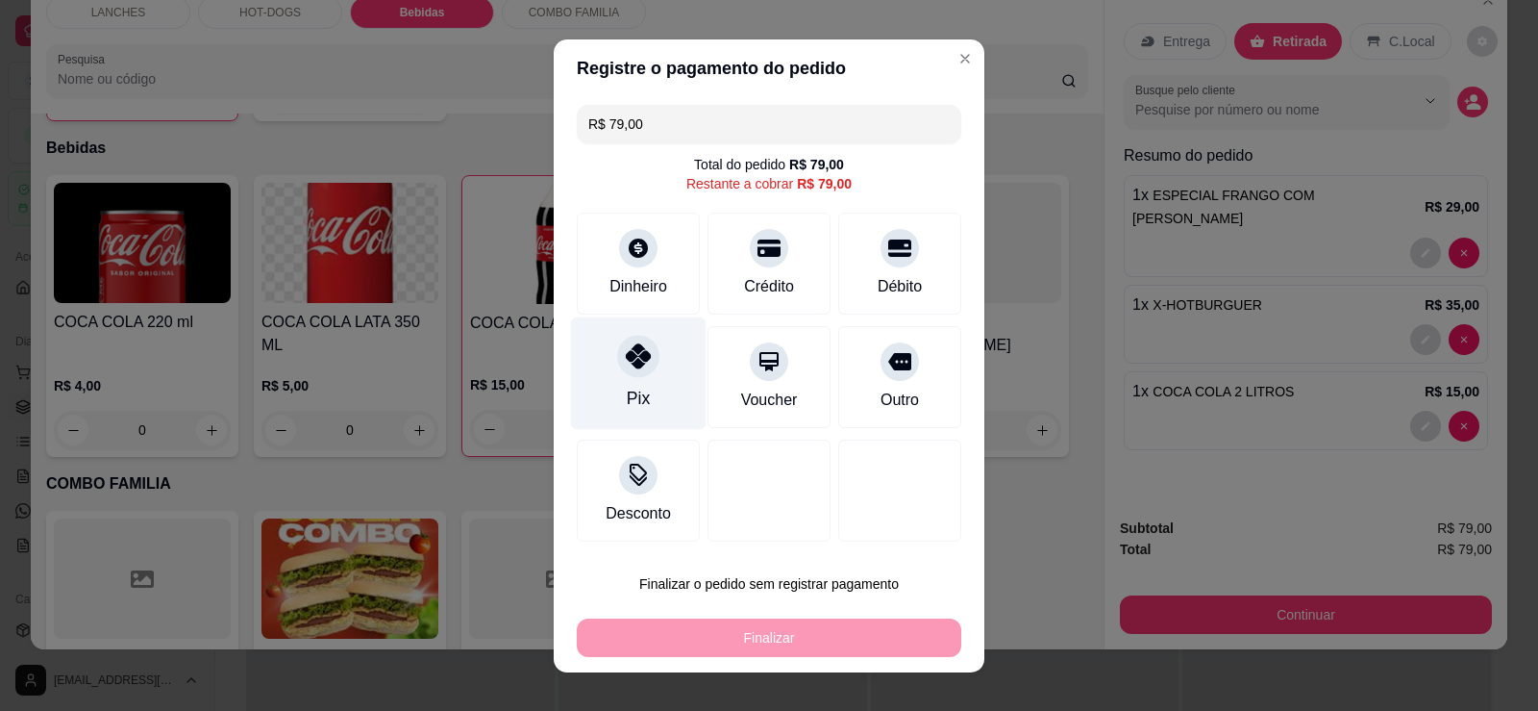
click at [642, 367] on div at bounding box center [638, 356] width 42 height 42
type input "R$ 0,00"
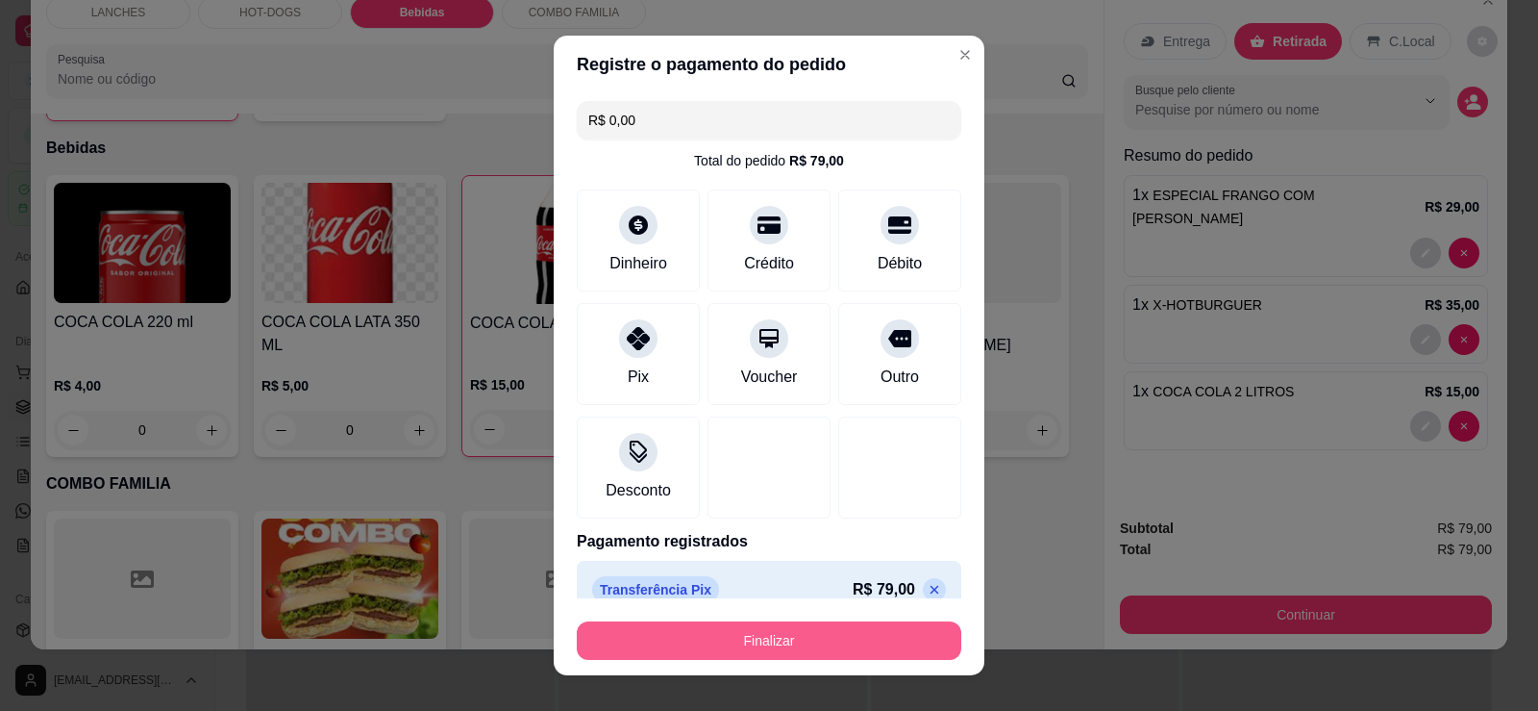
click at [811, 638] on button "Finalizar" at bounding box center [769, 640] width 385 height 38
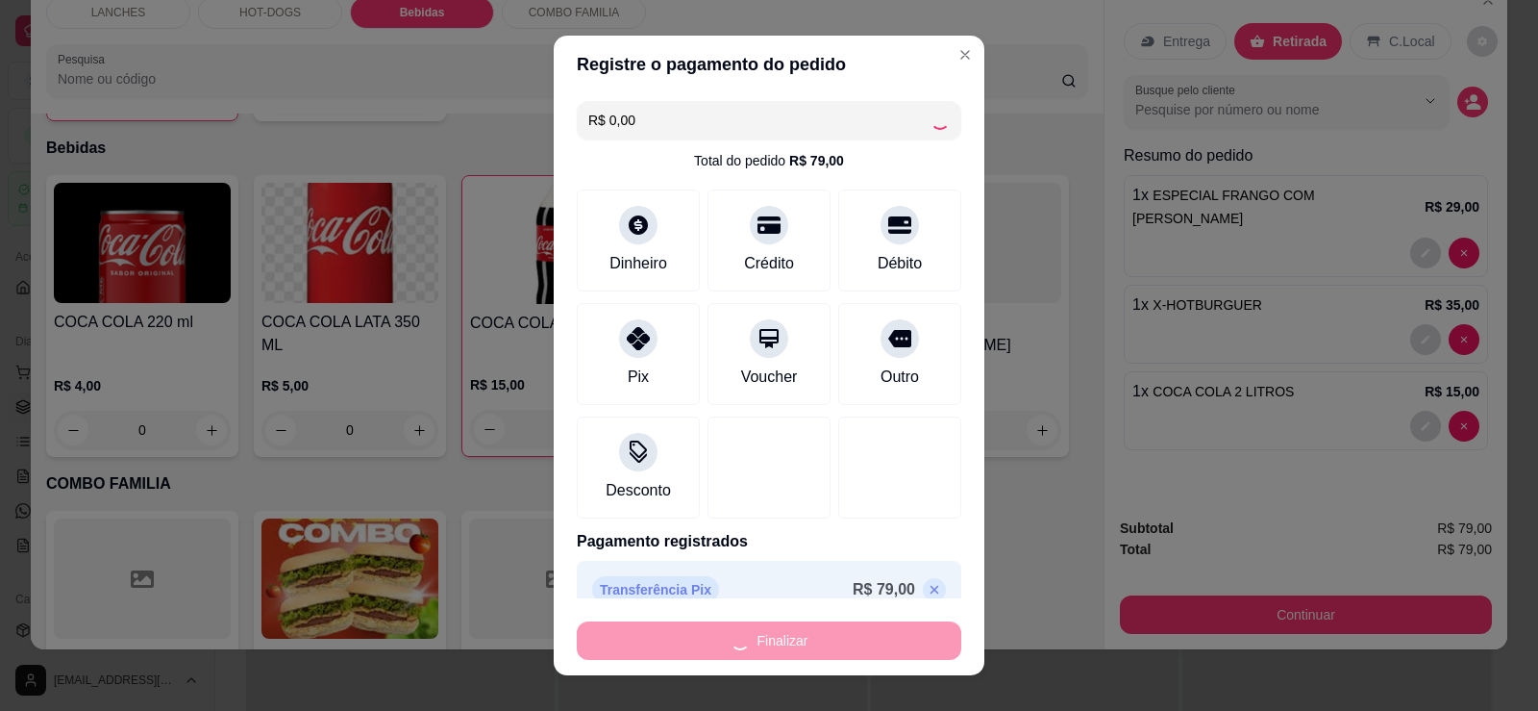
type input "0"
type input "-R$ 79,00"
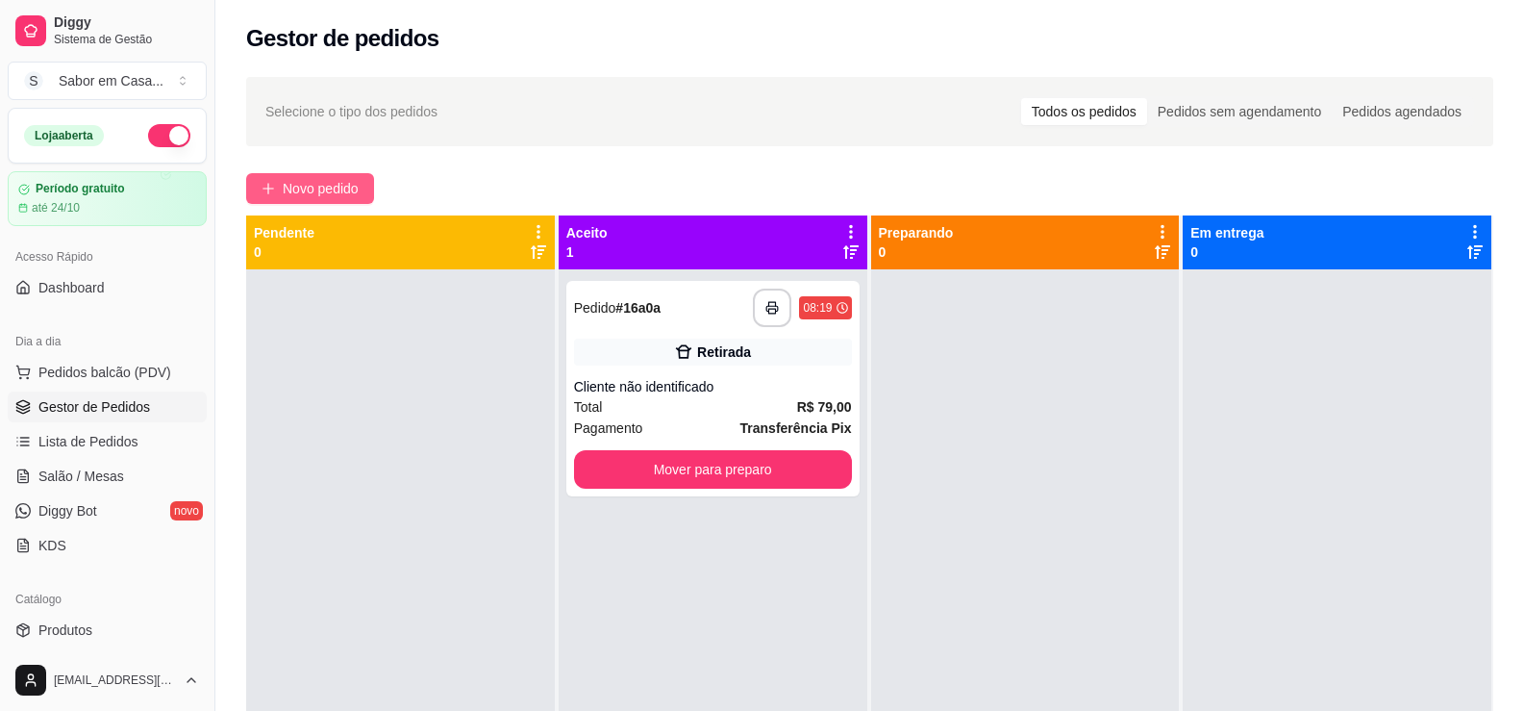
click at [343, 182] on span "Novo pedido" at bounding box center [321, 188] width 76 height 21
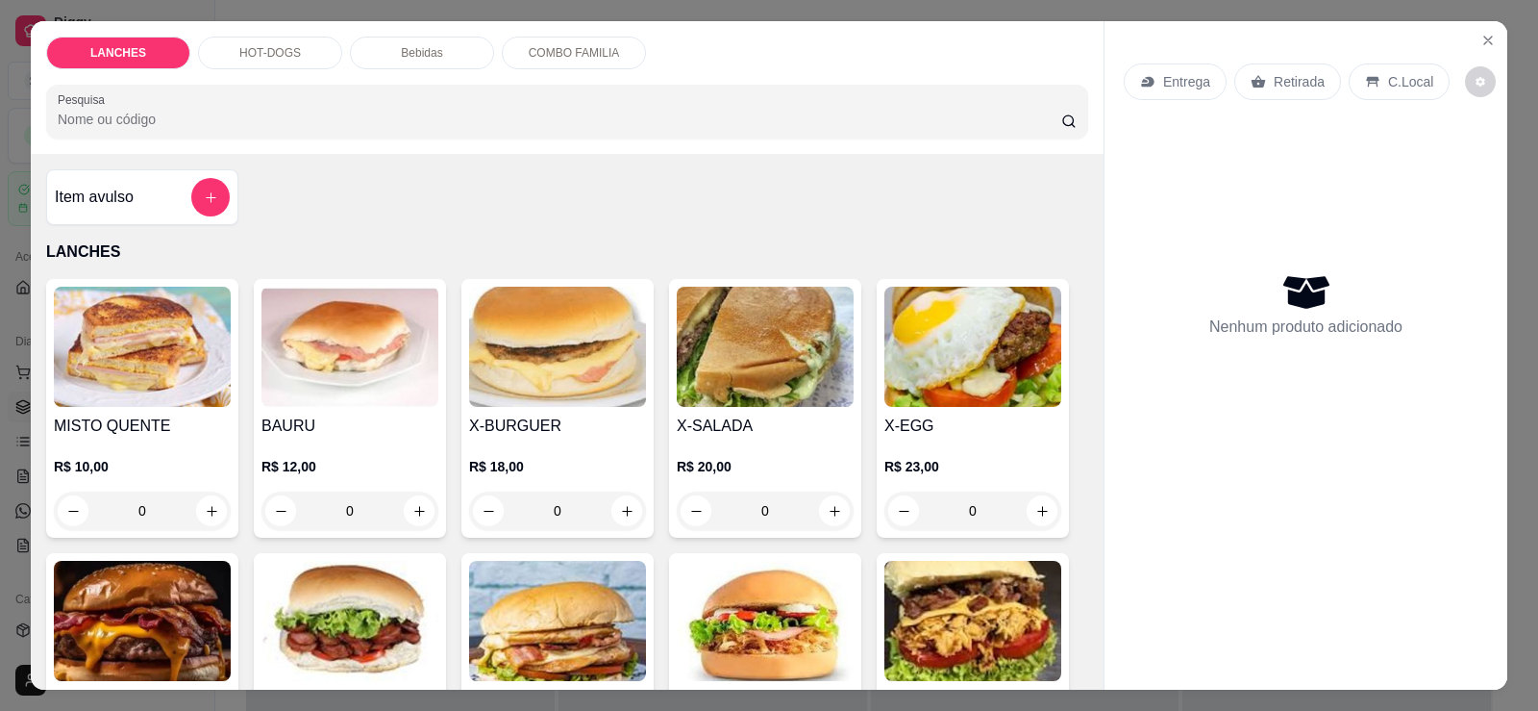
click at [288, 45] on p "HOT-DOGS" at bounding box center [270, 52] width 62 height 15
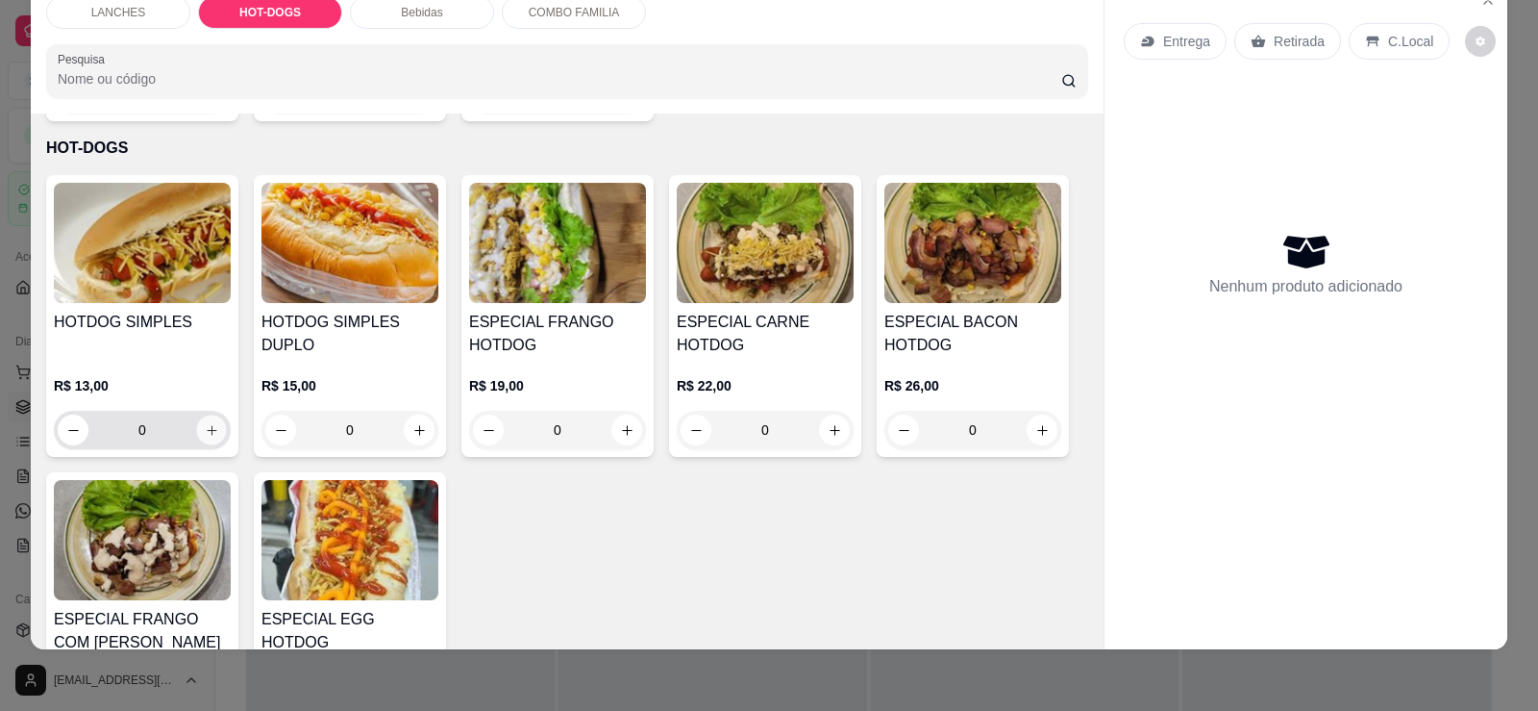
click at [196, 415] on button "increase-product-quantity" at bounding box center [211, 430] width 30 height 30
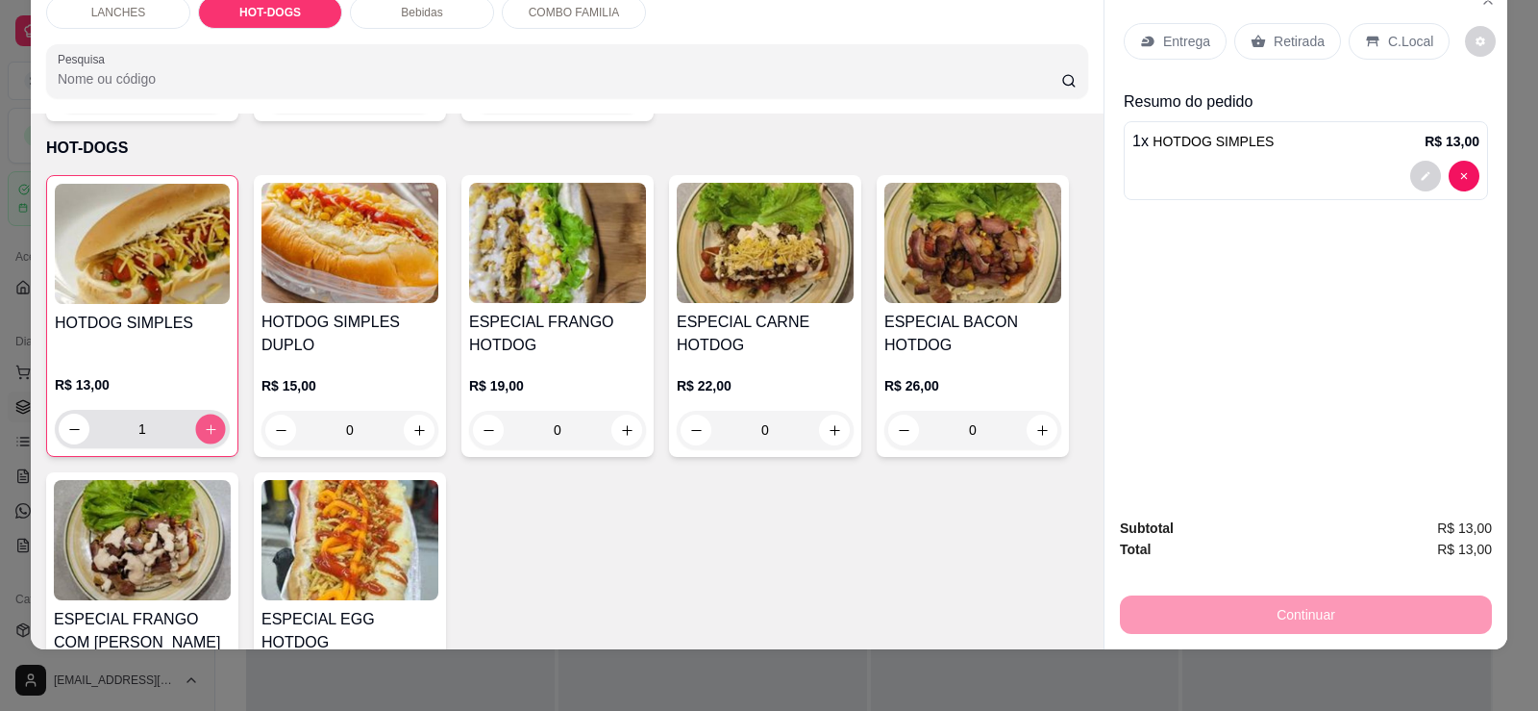
click at [204, 422] on icon "increase-product-quantity" at bounding box center [211, 429] width 14 height 14
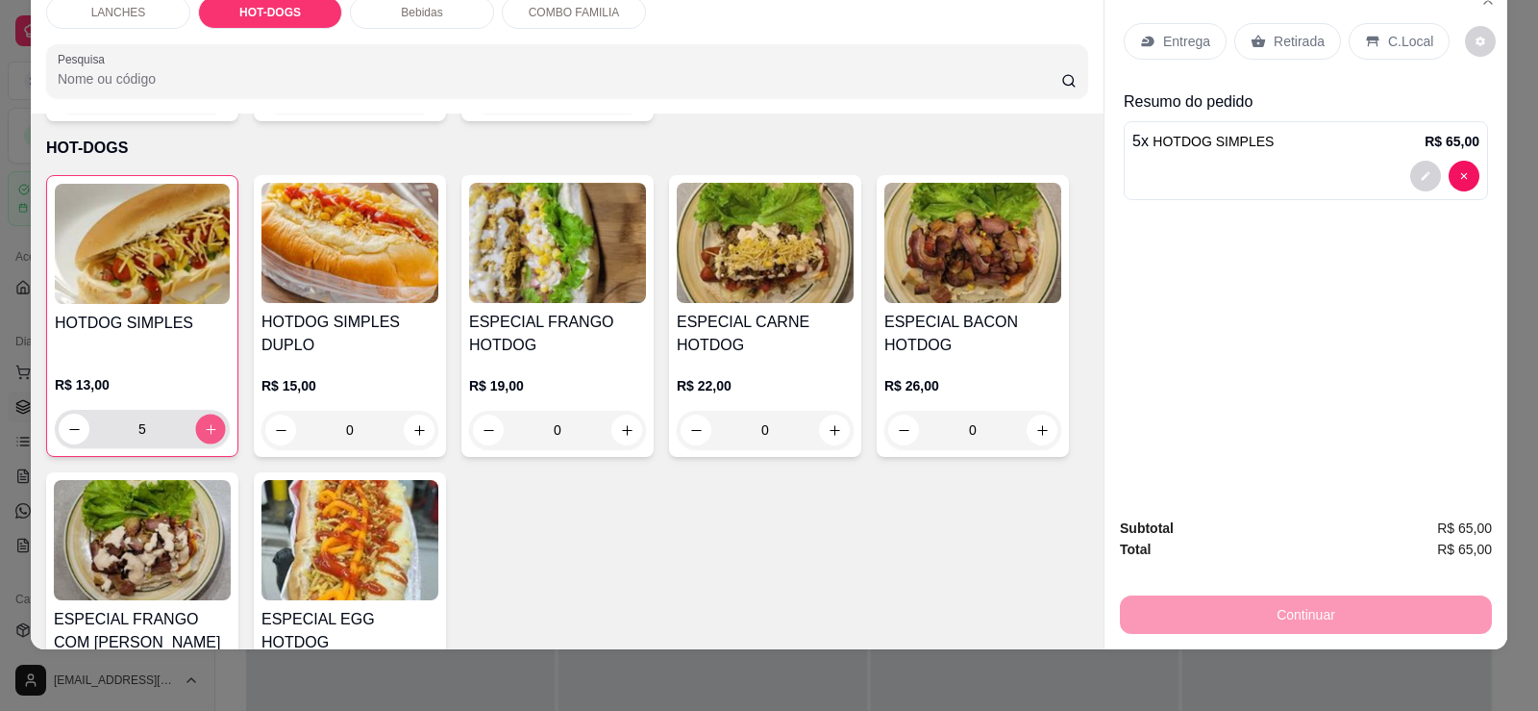
type input "6"
click at [1291, 36] on p "Retirada" at bounding box center [1299, 41] width 51 height 19
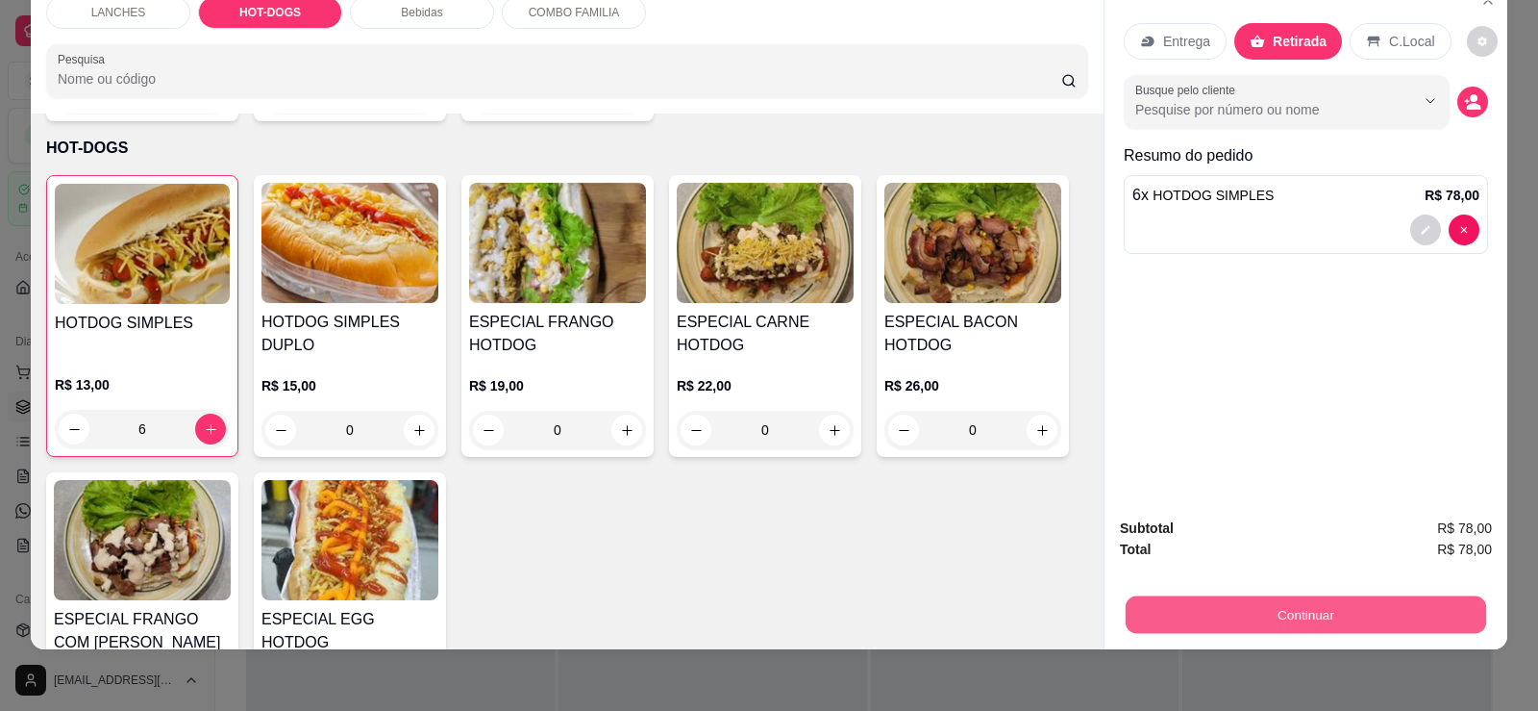
click at [1271, 616] on button "Continuar" at bounding box center [1306, 613] width 361 height 37
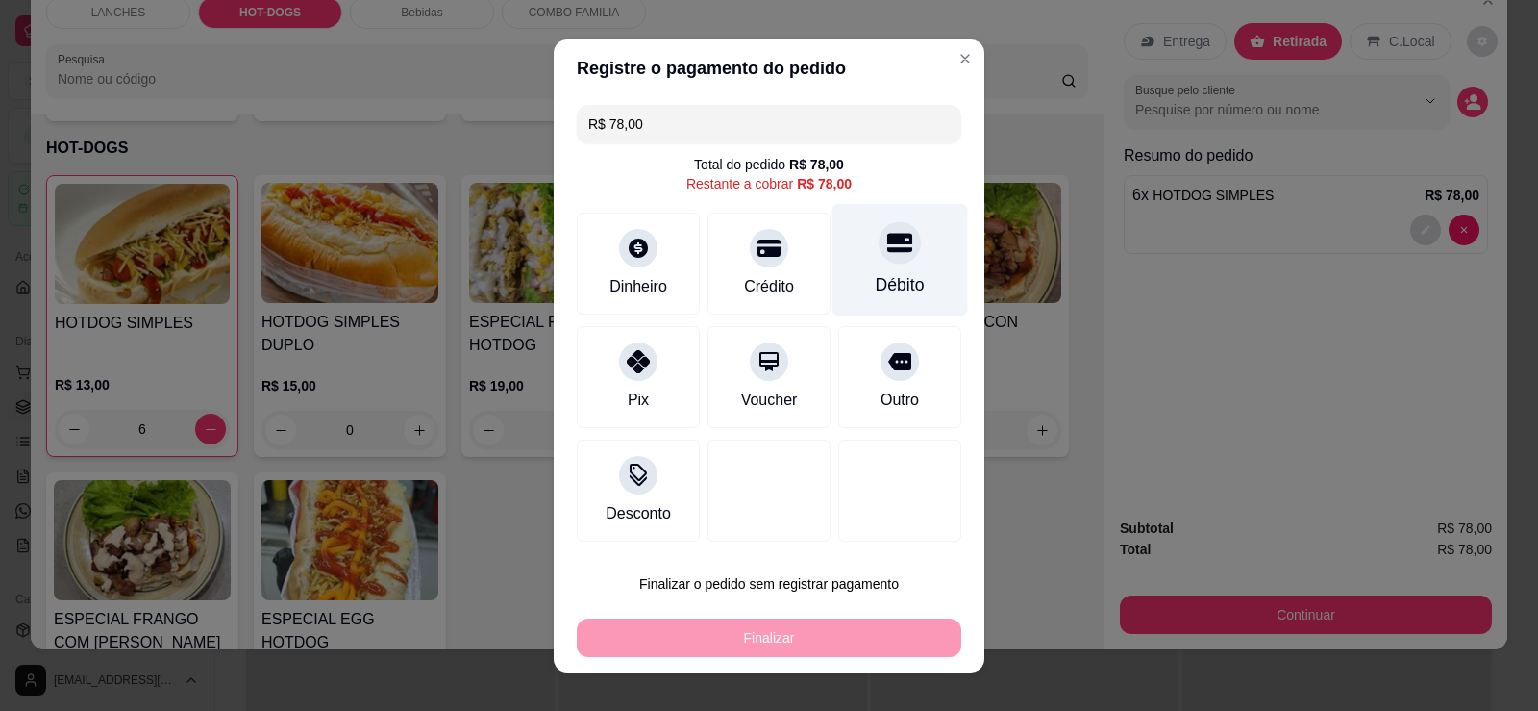
click at [887, 252] on icon at bounding box center [899, 242] width 25 height 25
type input "R$ 0,00"
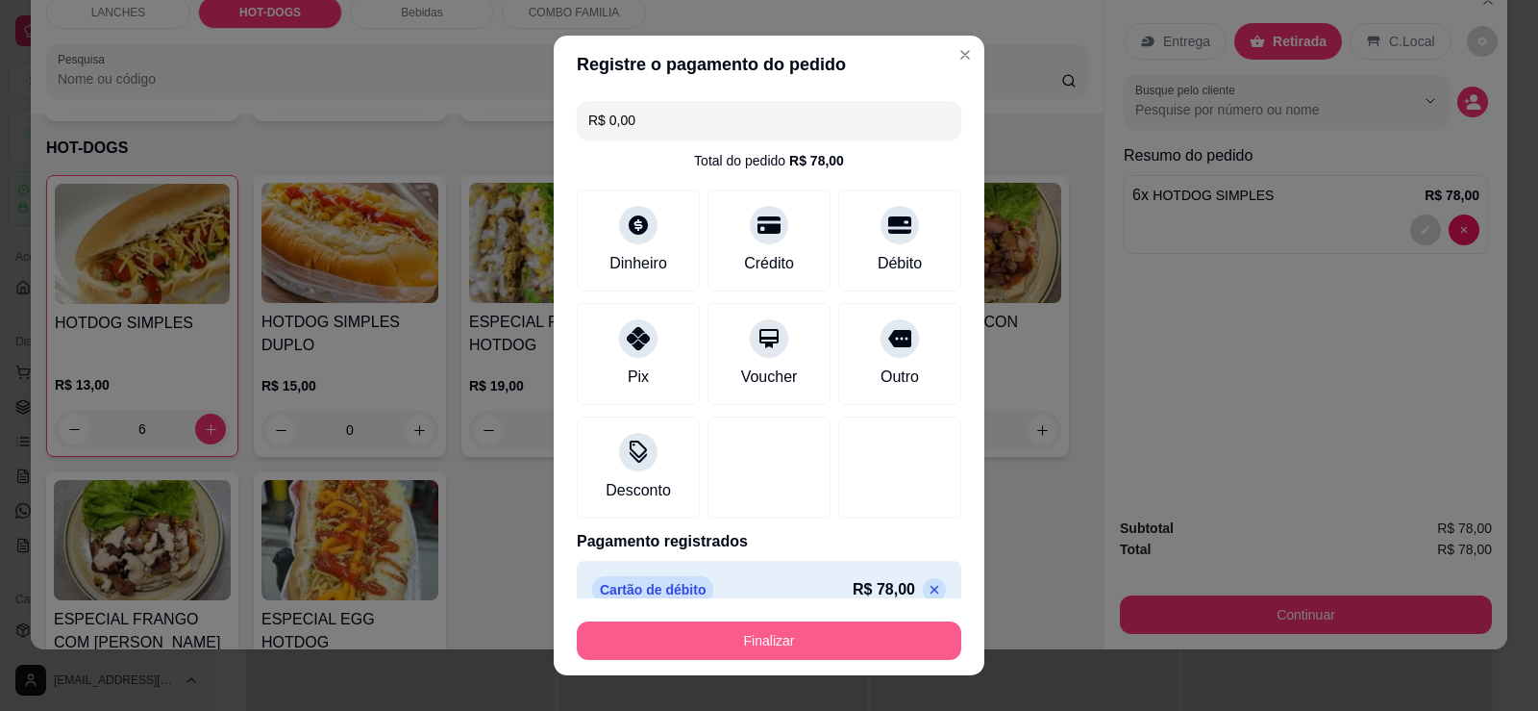
click at [861, 635] on button "Finalizar" at bounding box center [769, 640] width 385 height 38
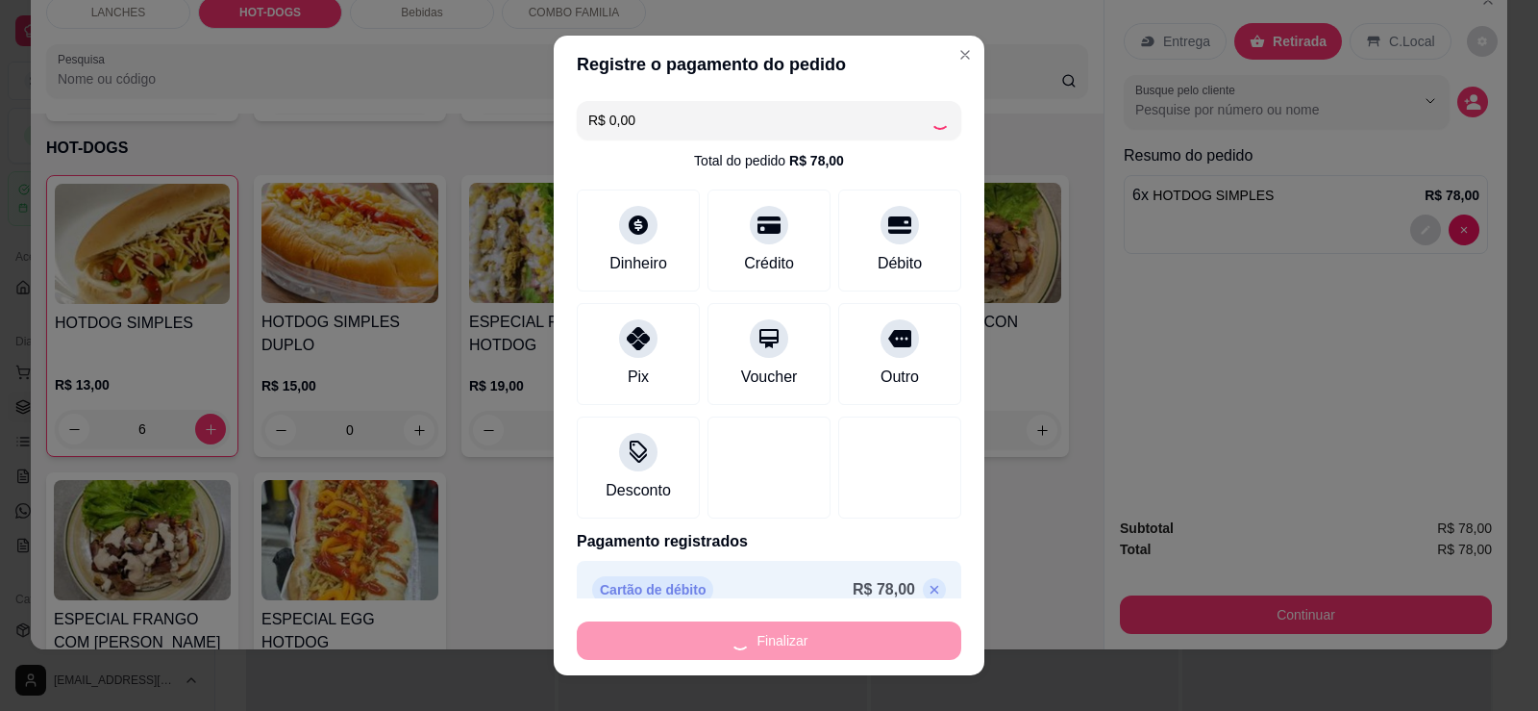
type input "0"
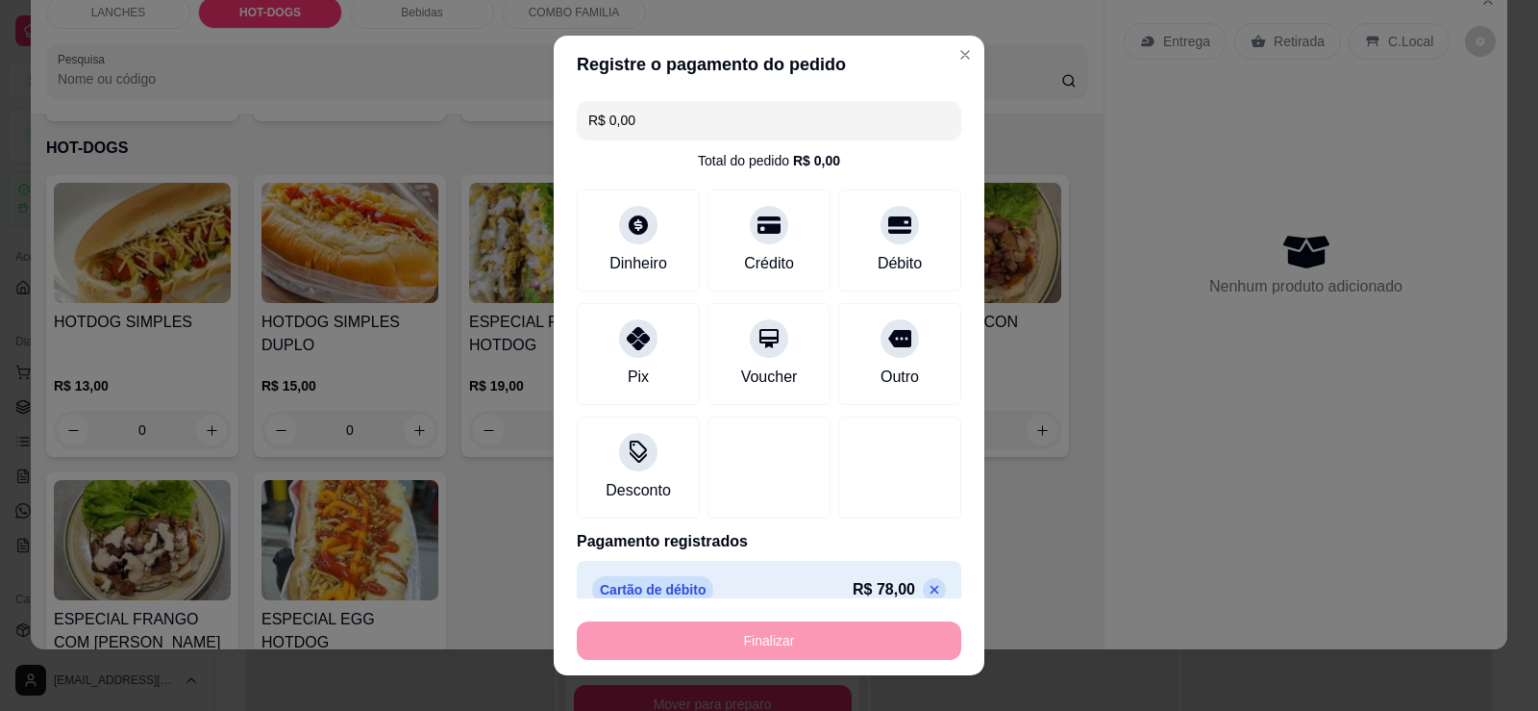
type input "-R$ 78,00"
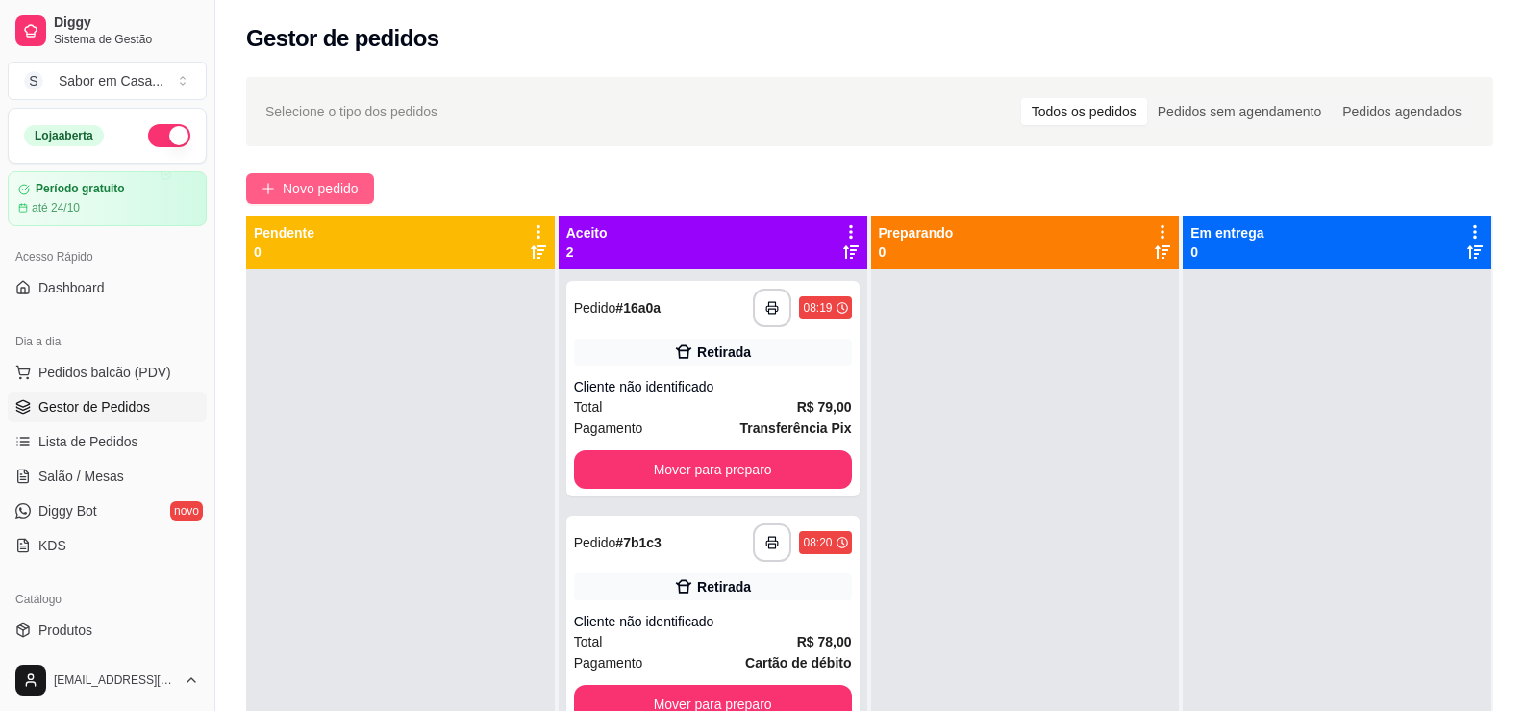
click at [338, 179] on span "Novo pedido" at bounding box center [321, 188] width 76 height 21
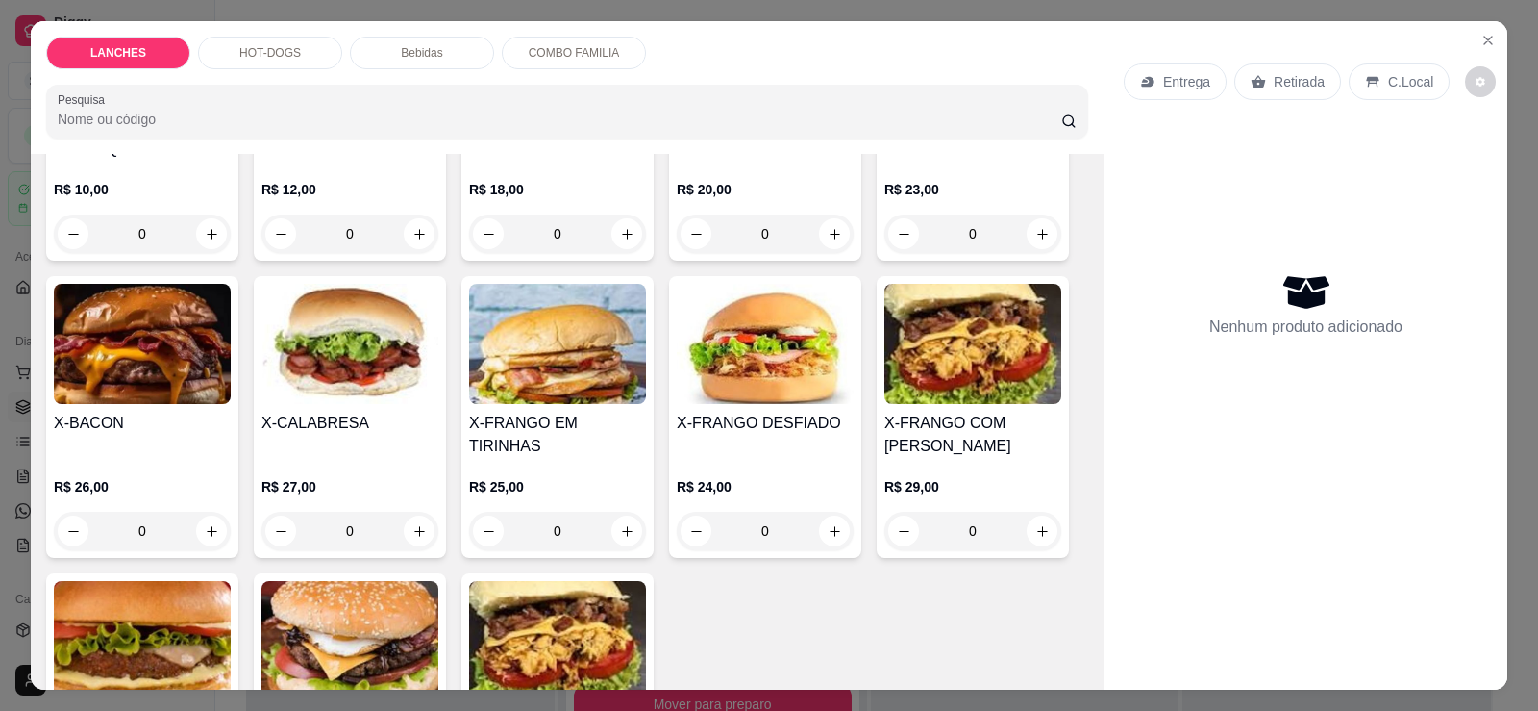
scroll to position [288, 0]
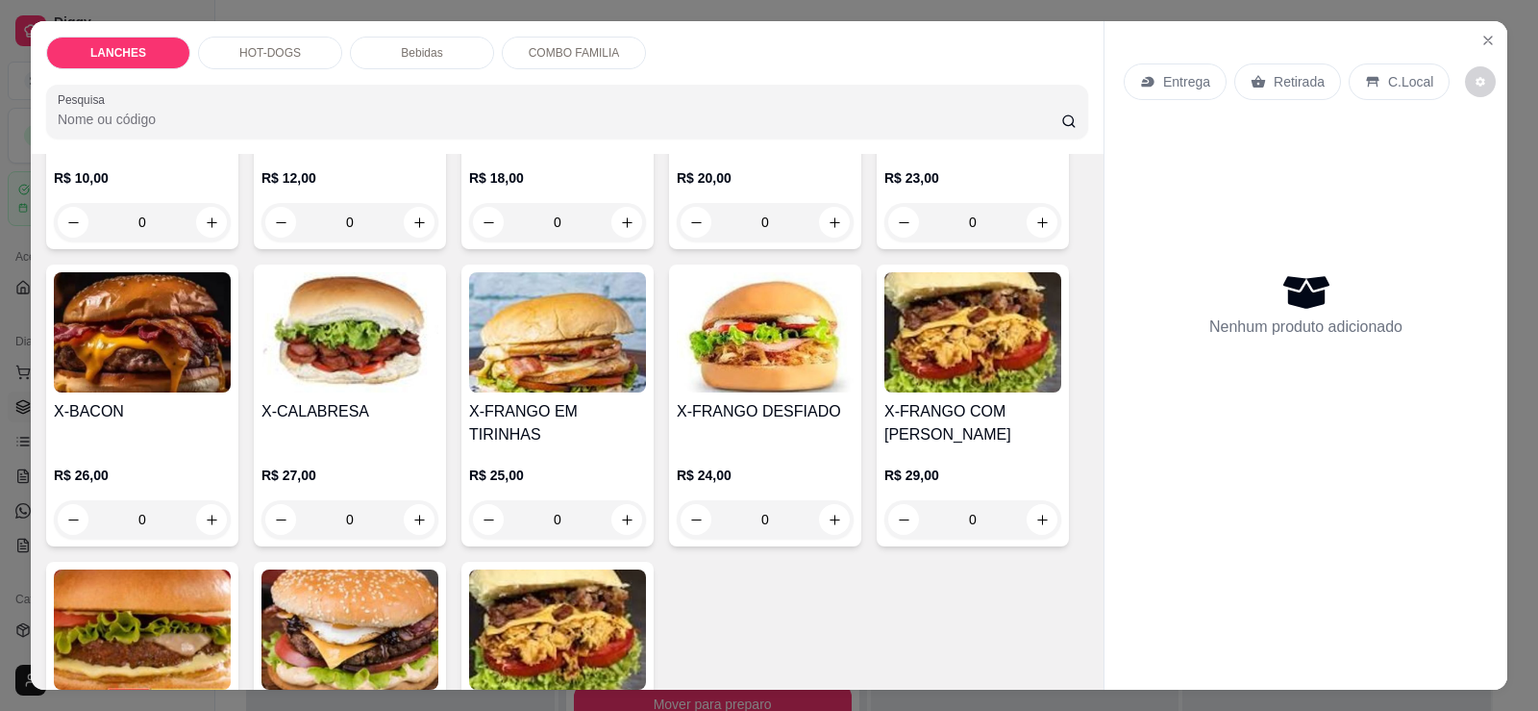
click at [797, 312] on img at bounding box center [765, 332] width 177 height 120
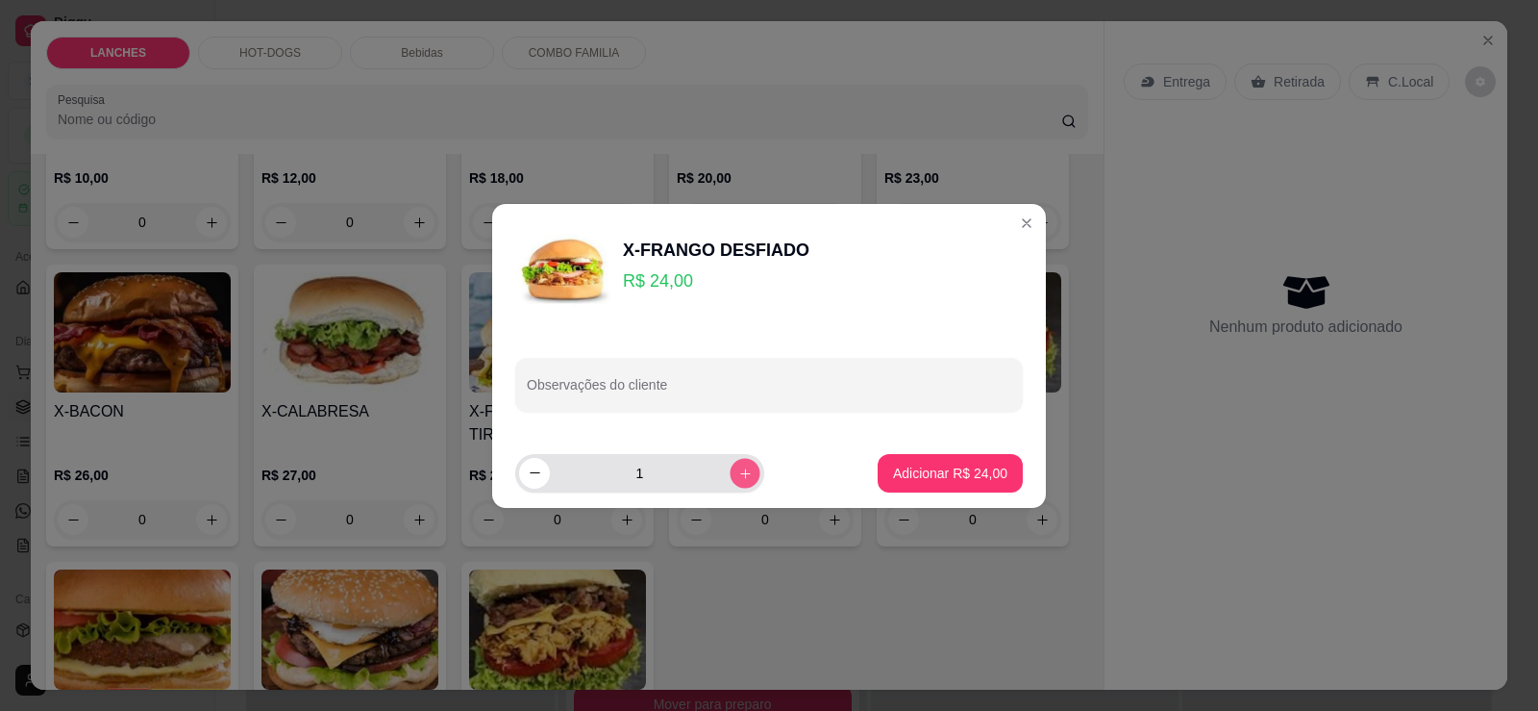
click at [730, 468] on button "increase-product-quantity" at bounding box center [745, 473] width 30 height 30
type input "2"
click at [898, 474] on p "Adicionar R$ 48,00" at bounding box center [950, 472] width 114 height 19
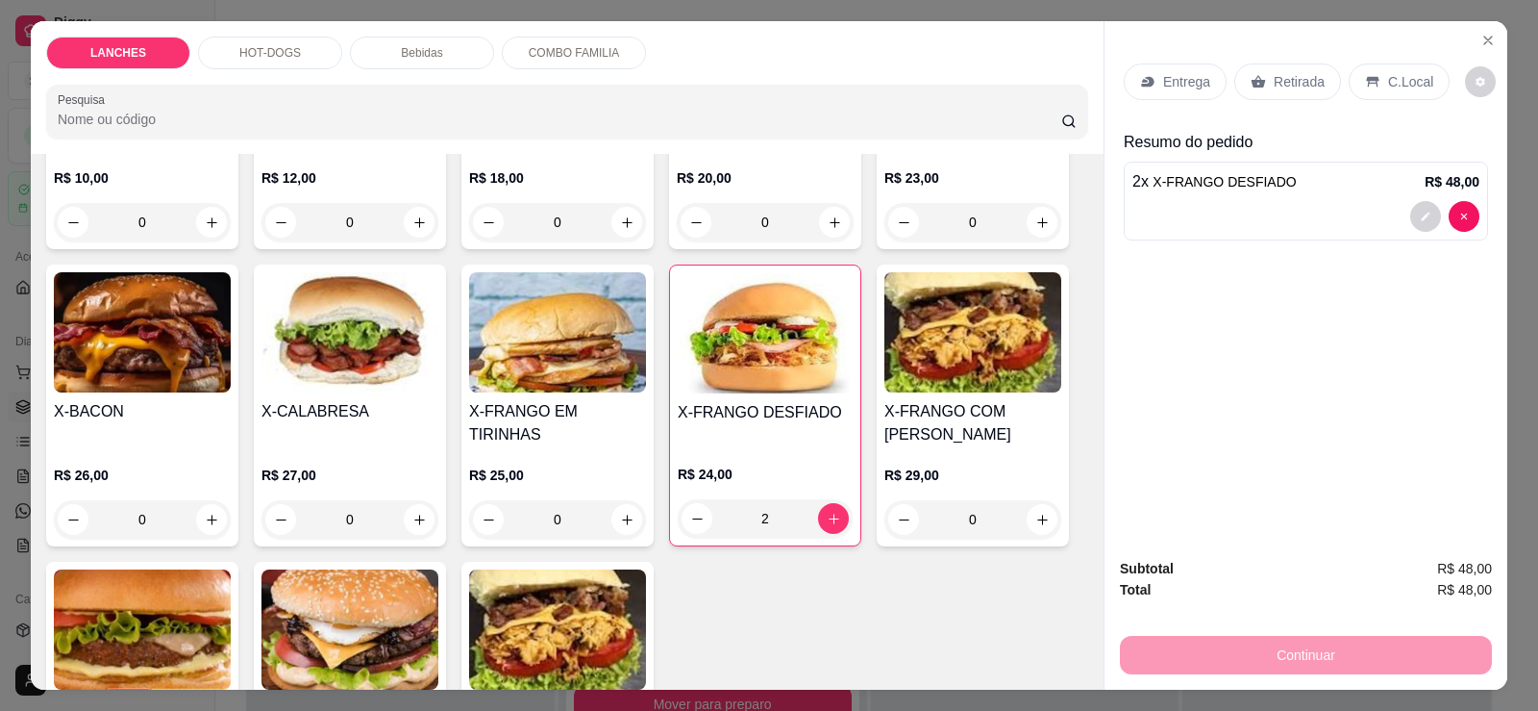
type input "2"
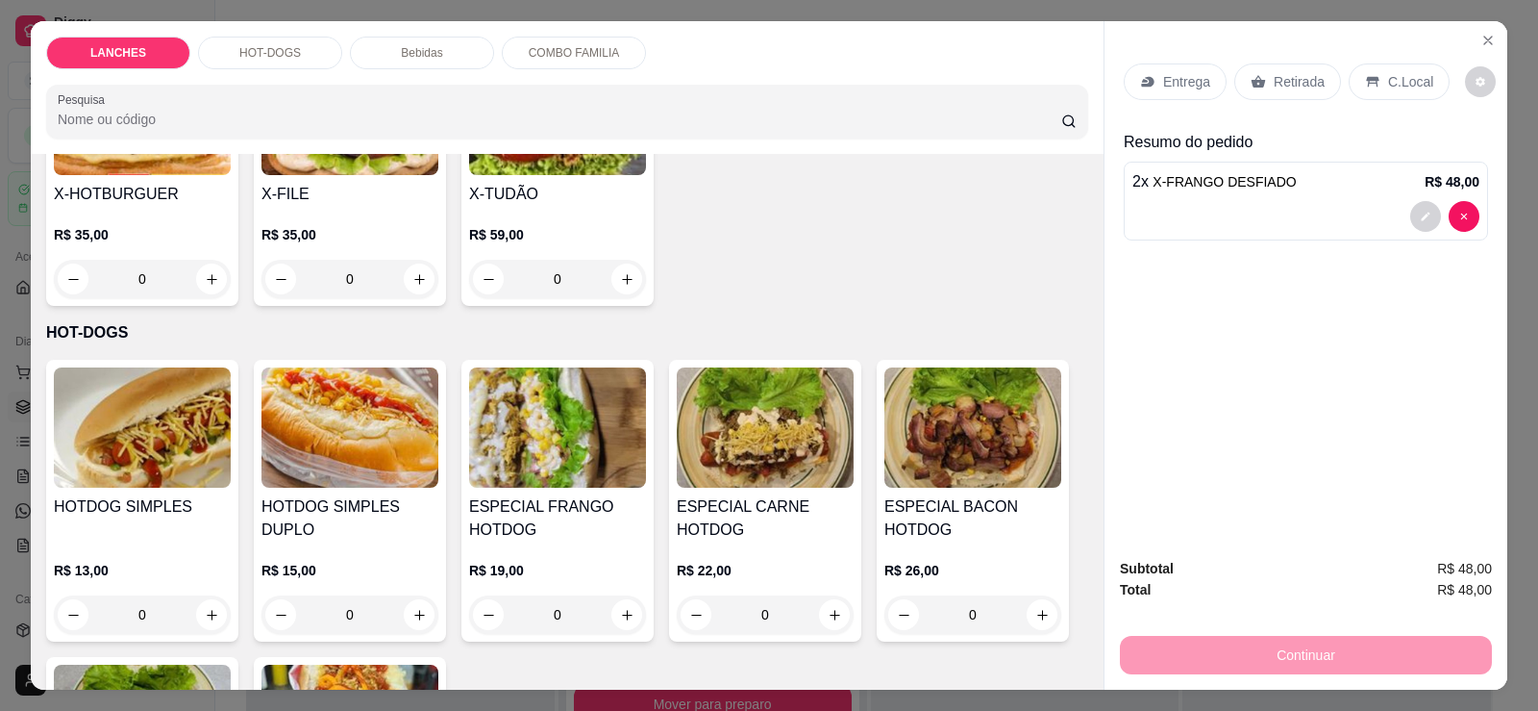
scroll to position [769, 0]
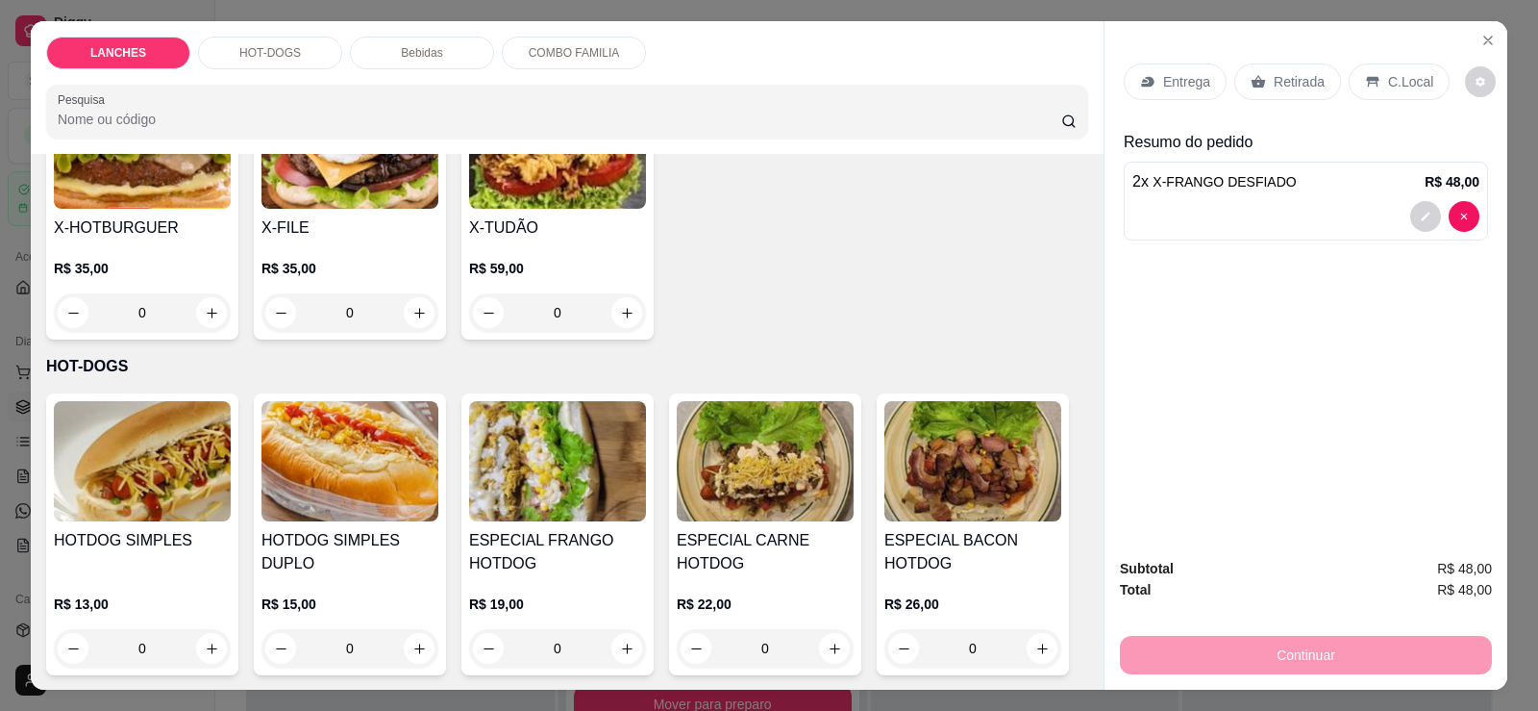
click at [1281, 82] on p "Retirada" at bounding box center [1299, 81] width 51 height 19
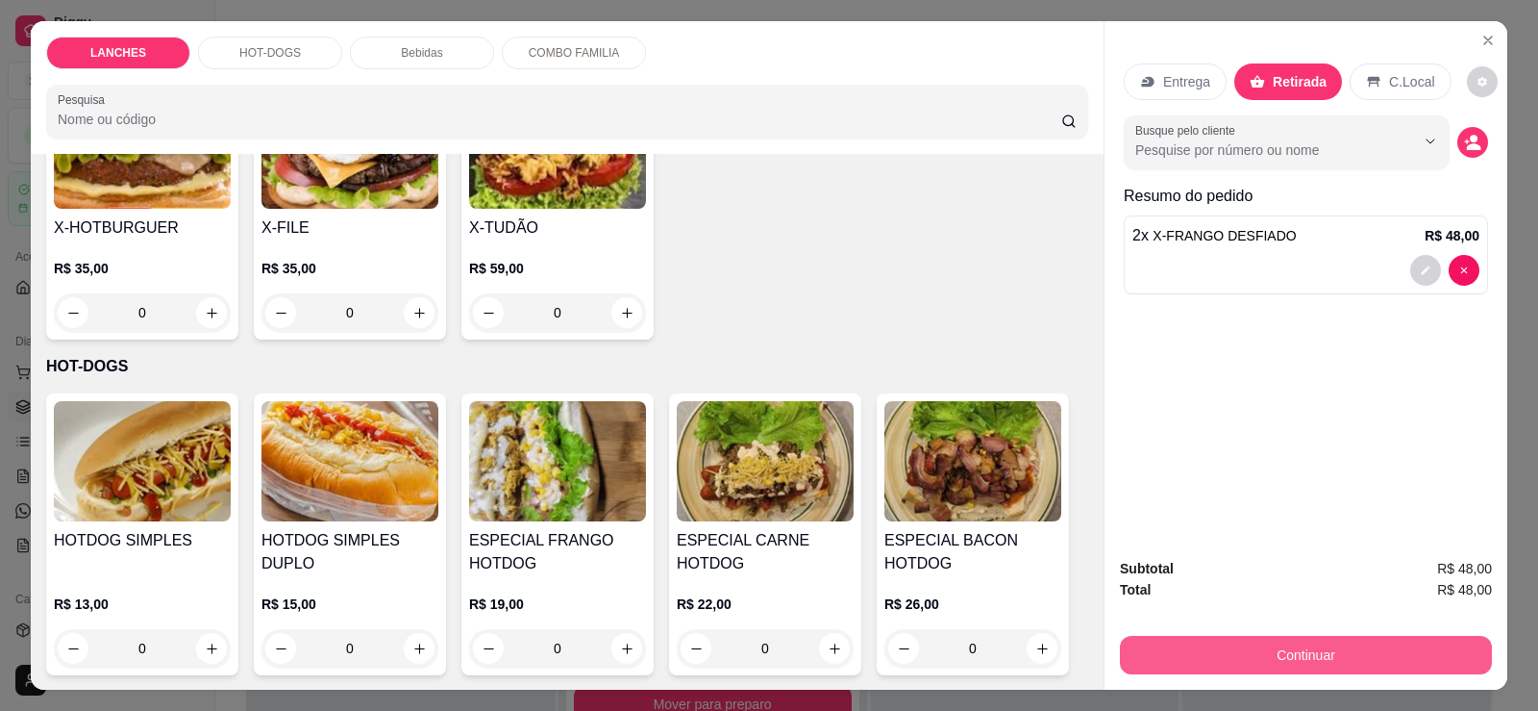
click at [1216, 673] on button "Continuar" at bounding box center [1306, 655] width 372 height 38
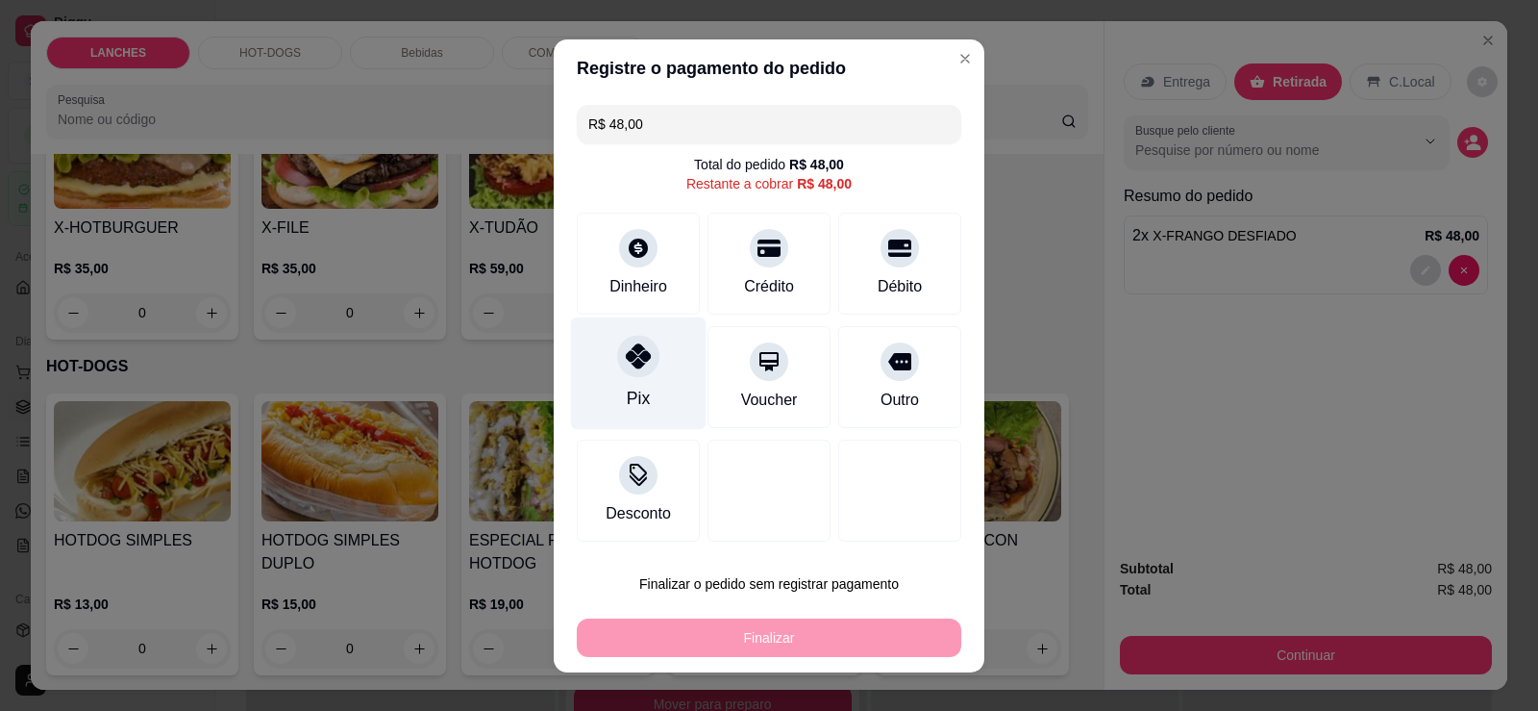
click at [626, 373] on div at bounding box center [638, 356] width 42 height 42
type input "R$ 0,00"
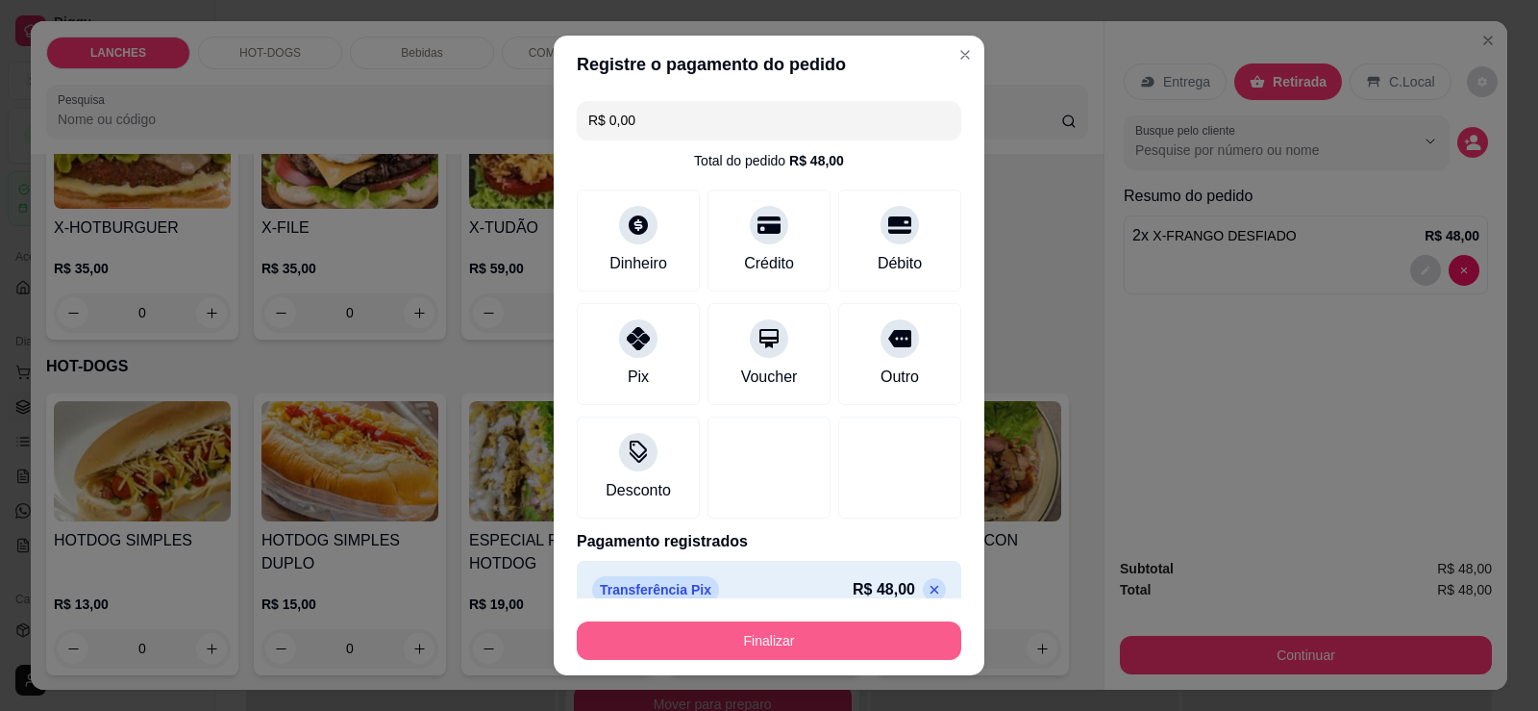
click at [765, 639] on button "Finalizar" at bounding box center [769, 640] width 385 height 38
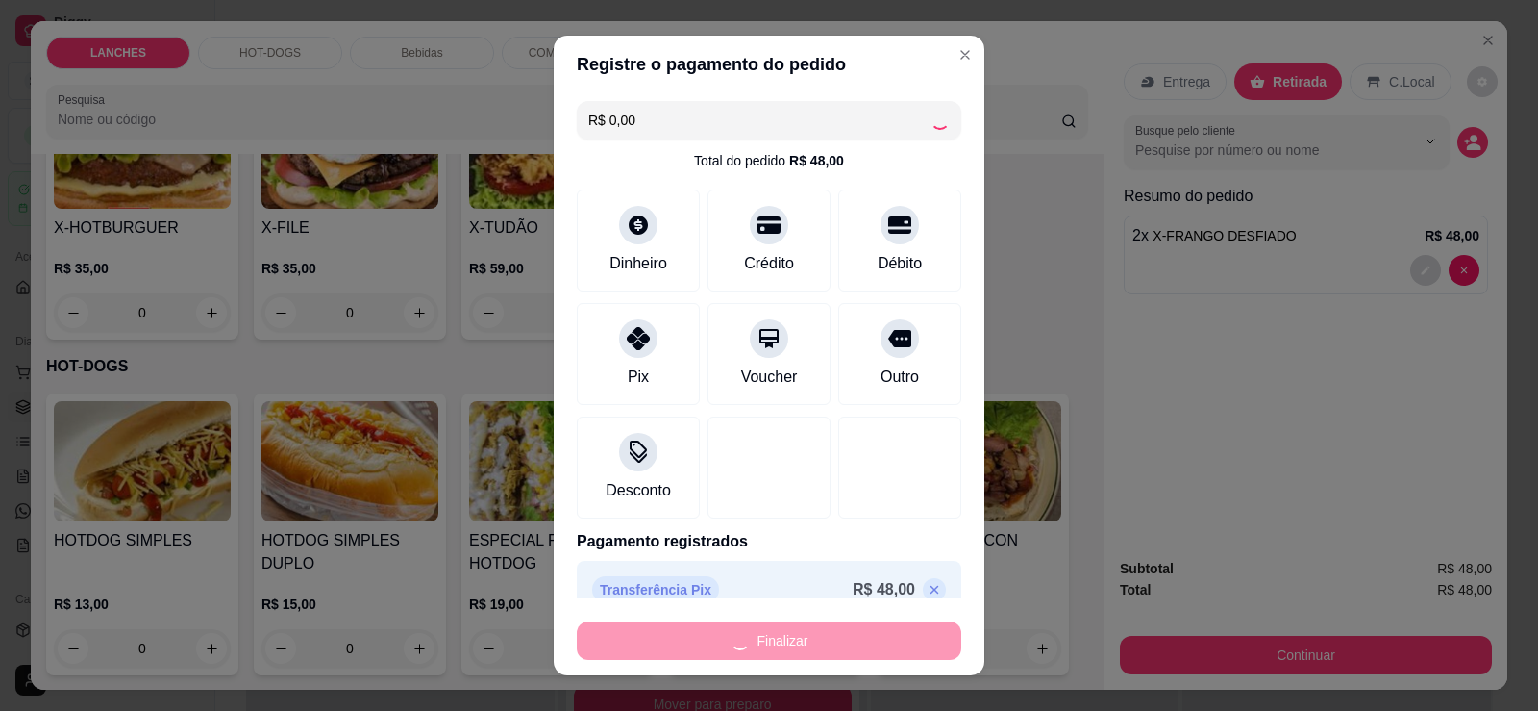
type input "0"
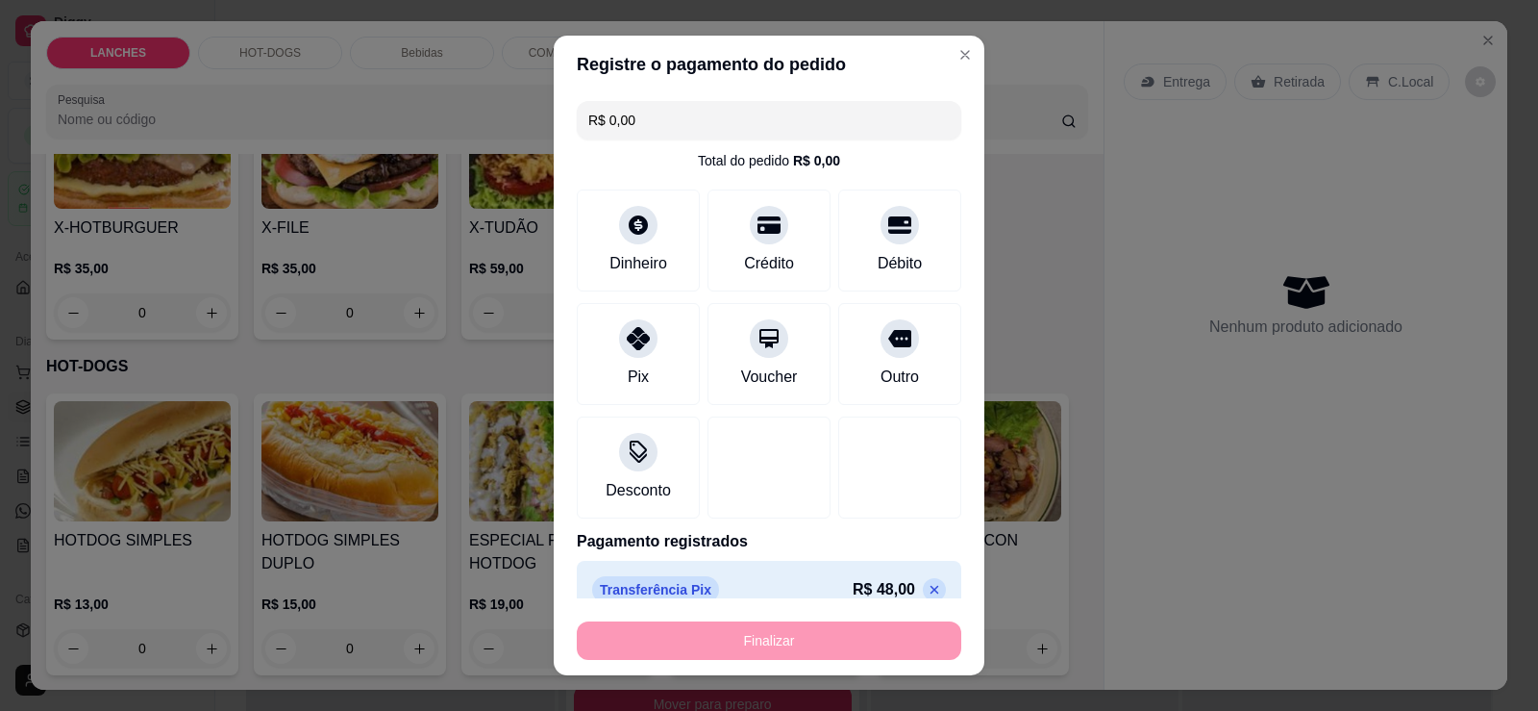
type input "-R$ 48,00"
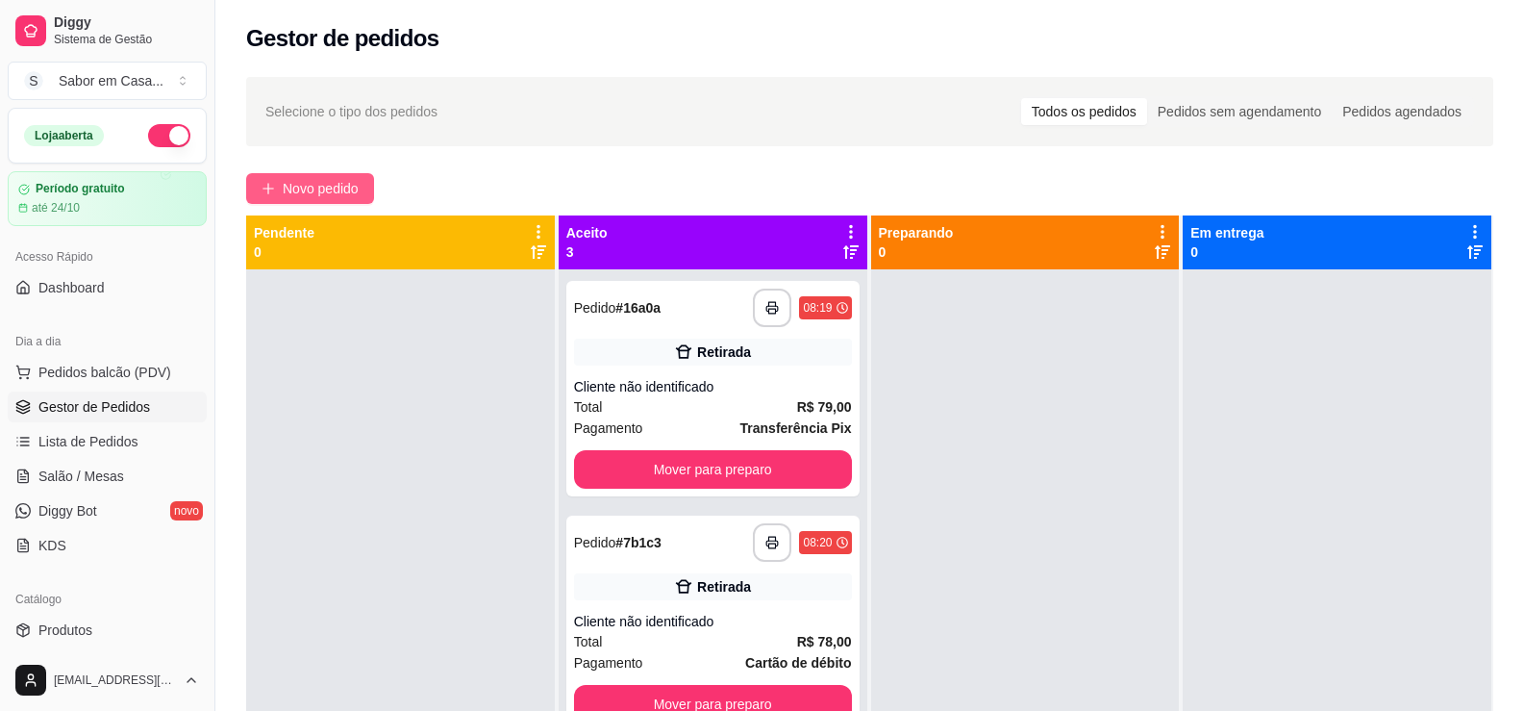
click at [270, 182] on icon "plus" at bounding box center [268, 188] width 13 height 13
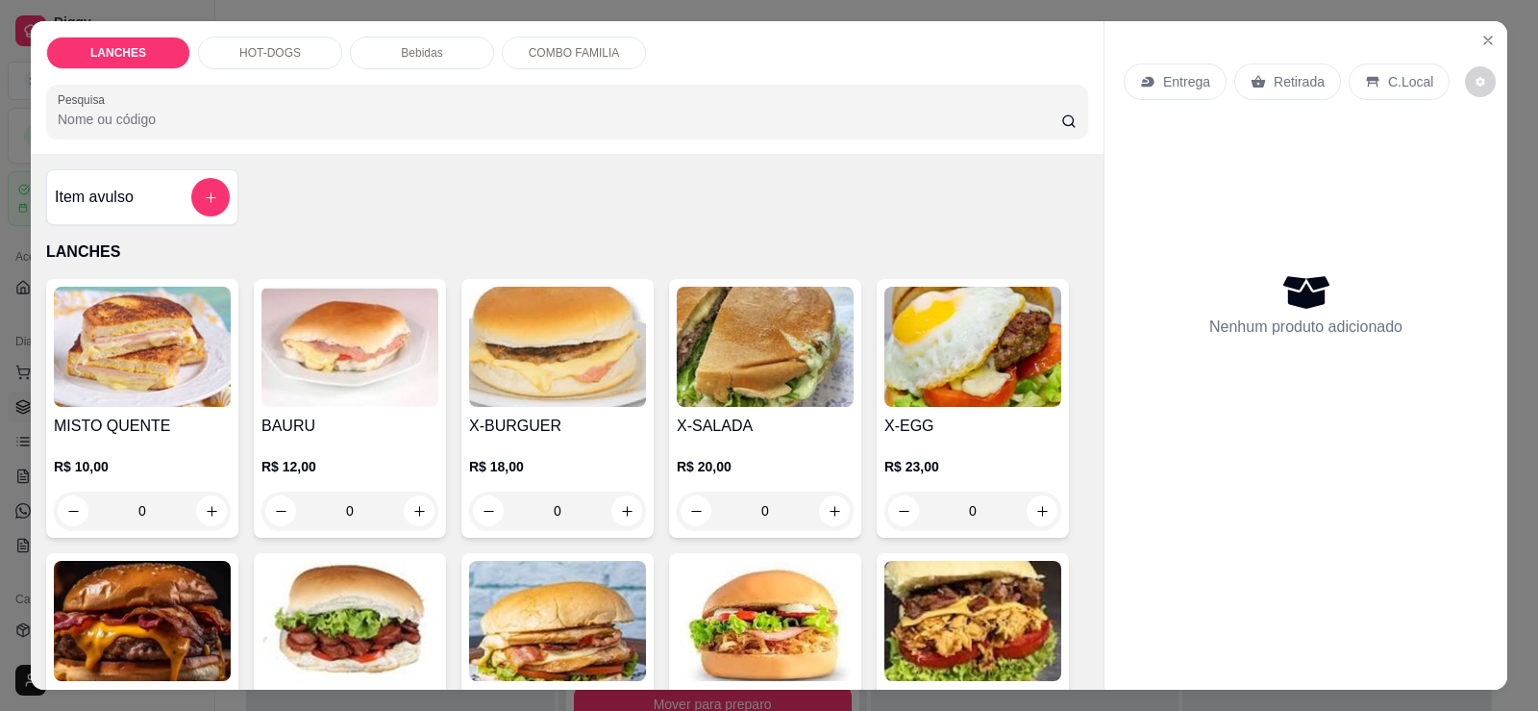
click at [290, 57] on p "HOT-DOGS" at bounding box center [270, 52] width 62 height 15
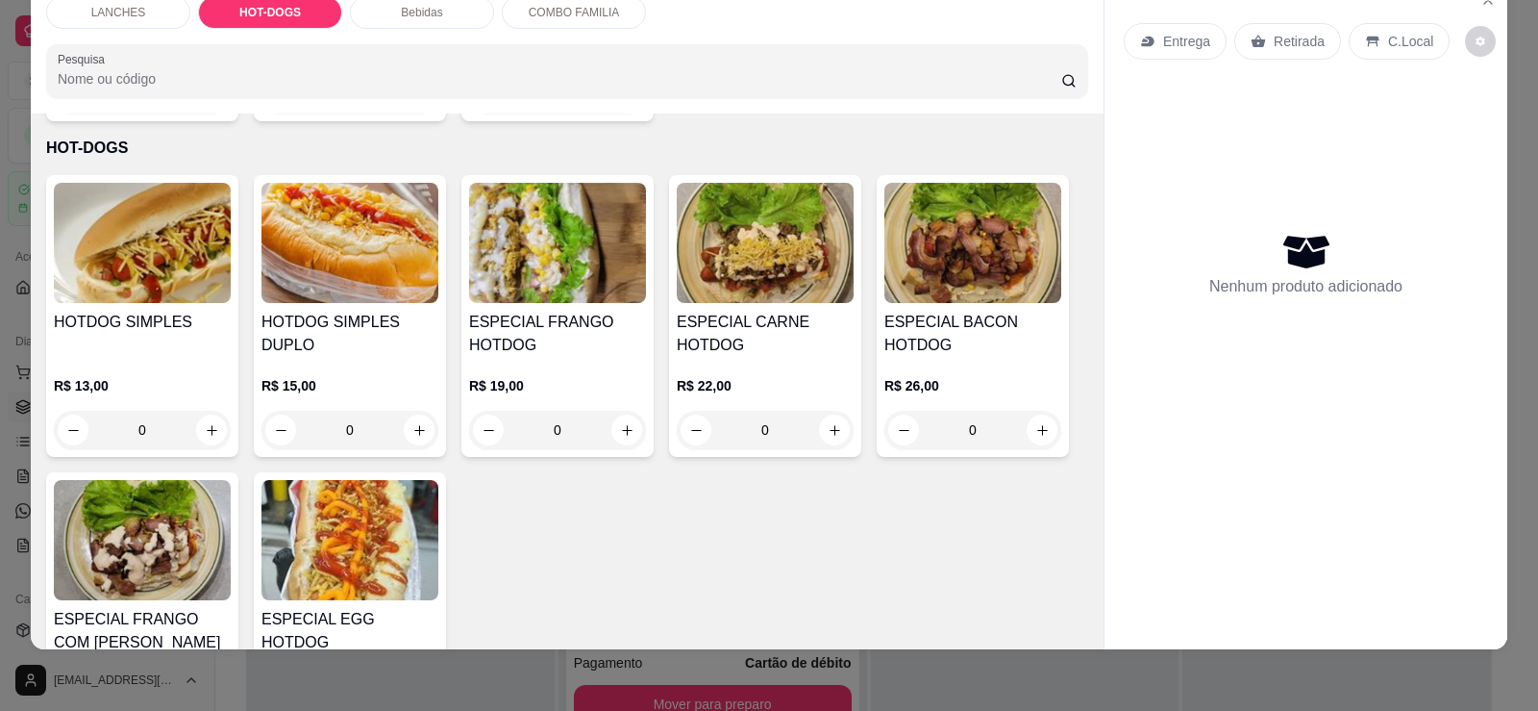
click at [210, 512] on img at bounding box center [142, 540] width 177 height 120
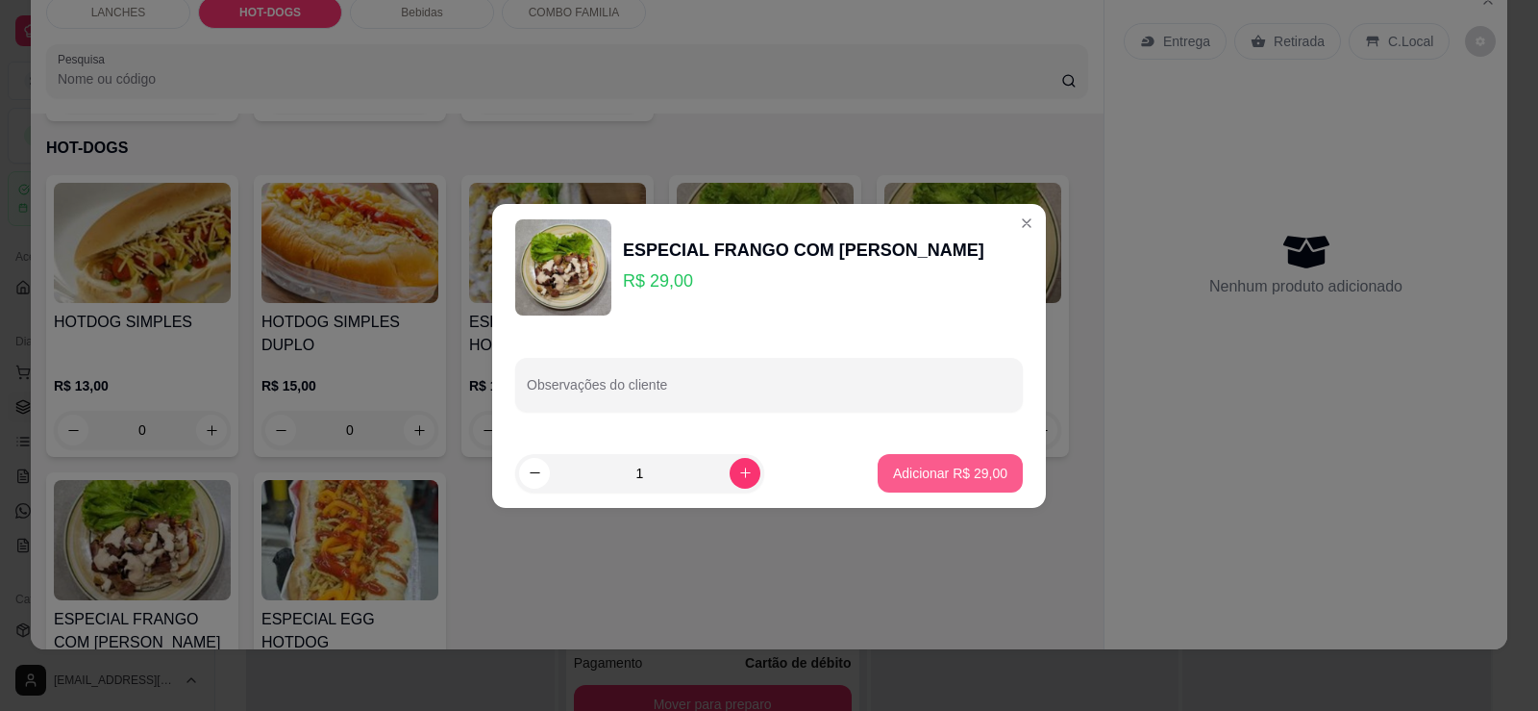
click at [951, 466] on p "Adicionar R$ 29,00" at bounding box center [950, 472] width 114 height 19
type input "1"
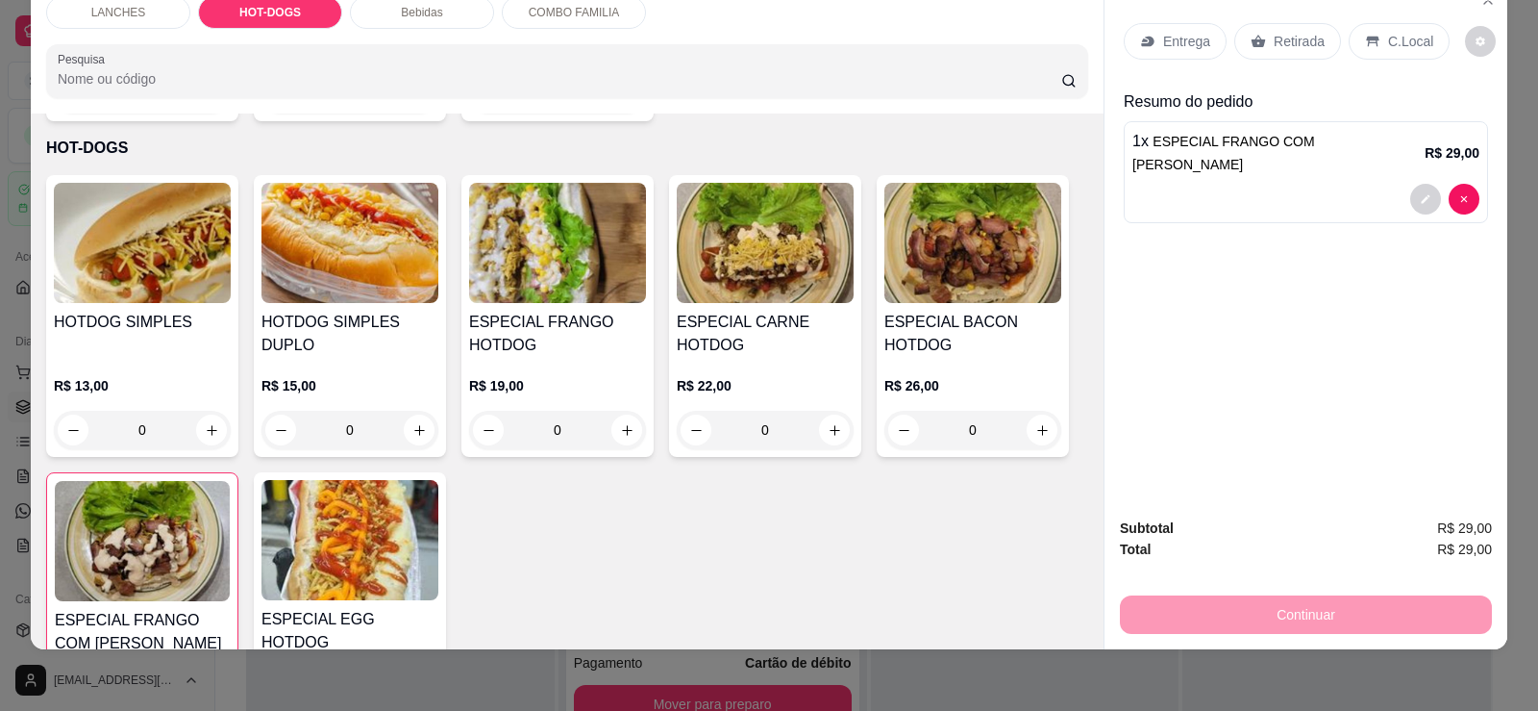
click at [1274, 35] on p "Retirada" at bounding box center [1299, 41] width 51 height 19
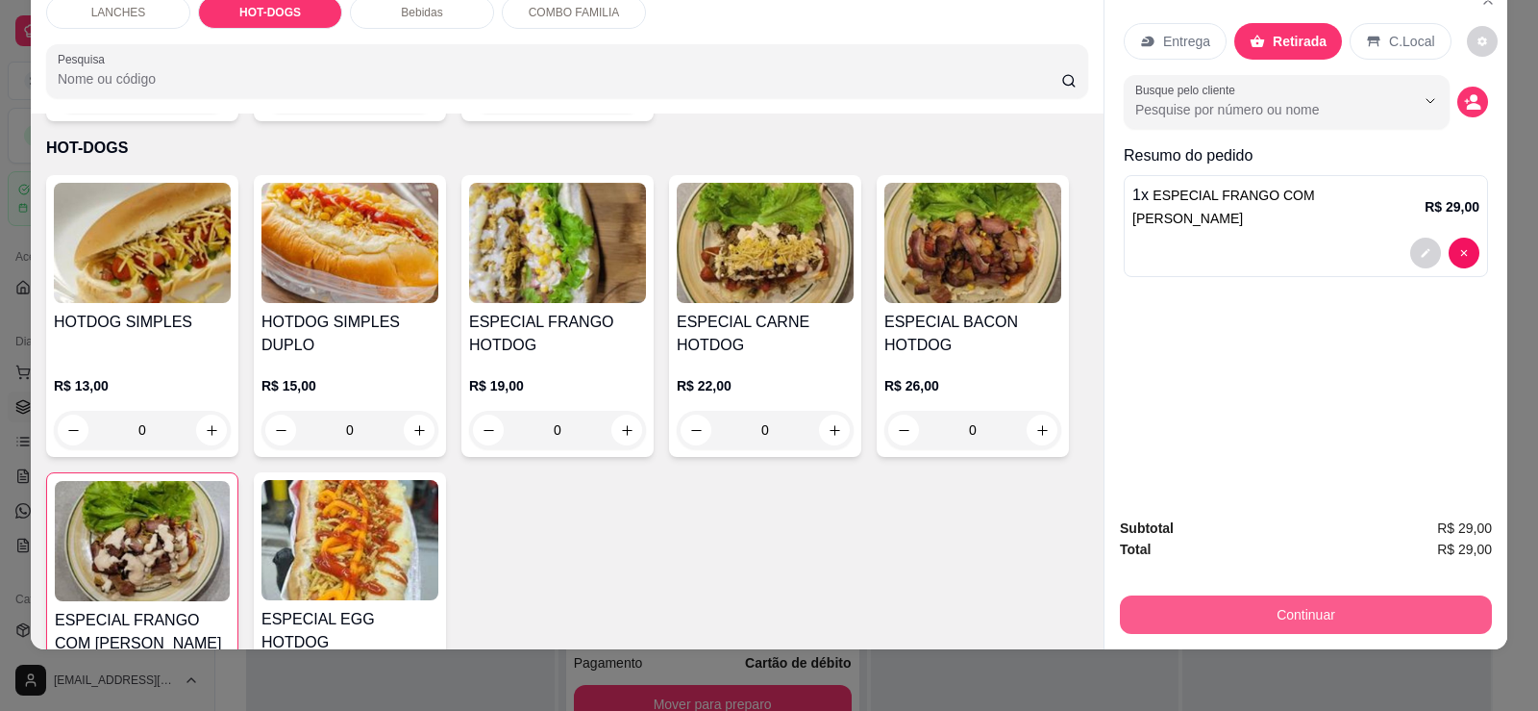
click at [1338, 620] on button "Continuar" at bounding box center [1306, 614] width 372 height 38
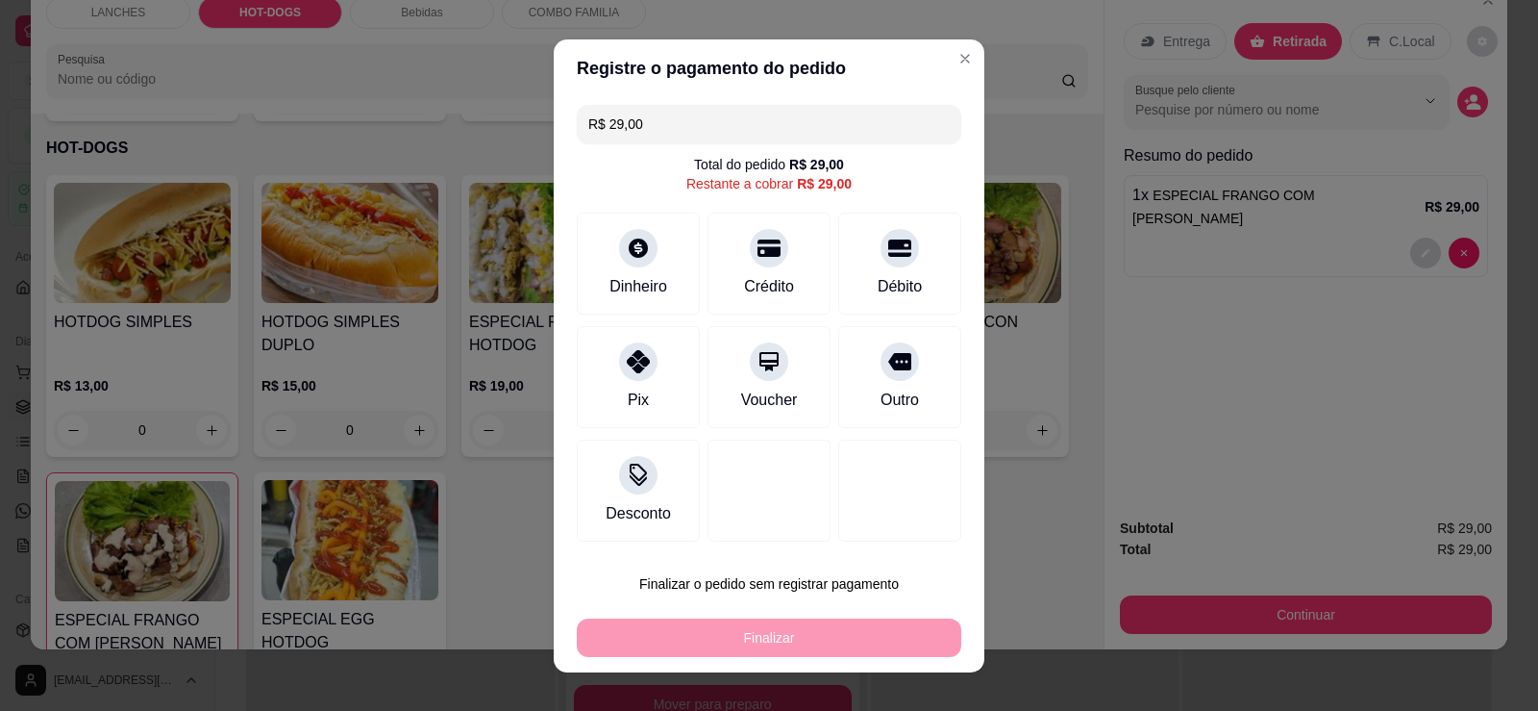
click at [888, 645] on div "Finalizar" at bounding box center [769, 637] width 385 height 38
click at [758, 260] on div at bounding box center [769, 242] width 42 height 42
type input "R$ 0,00"
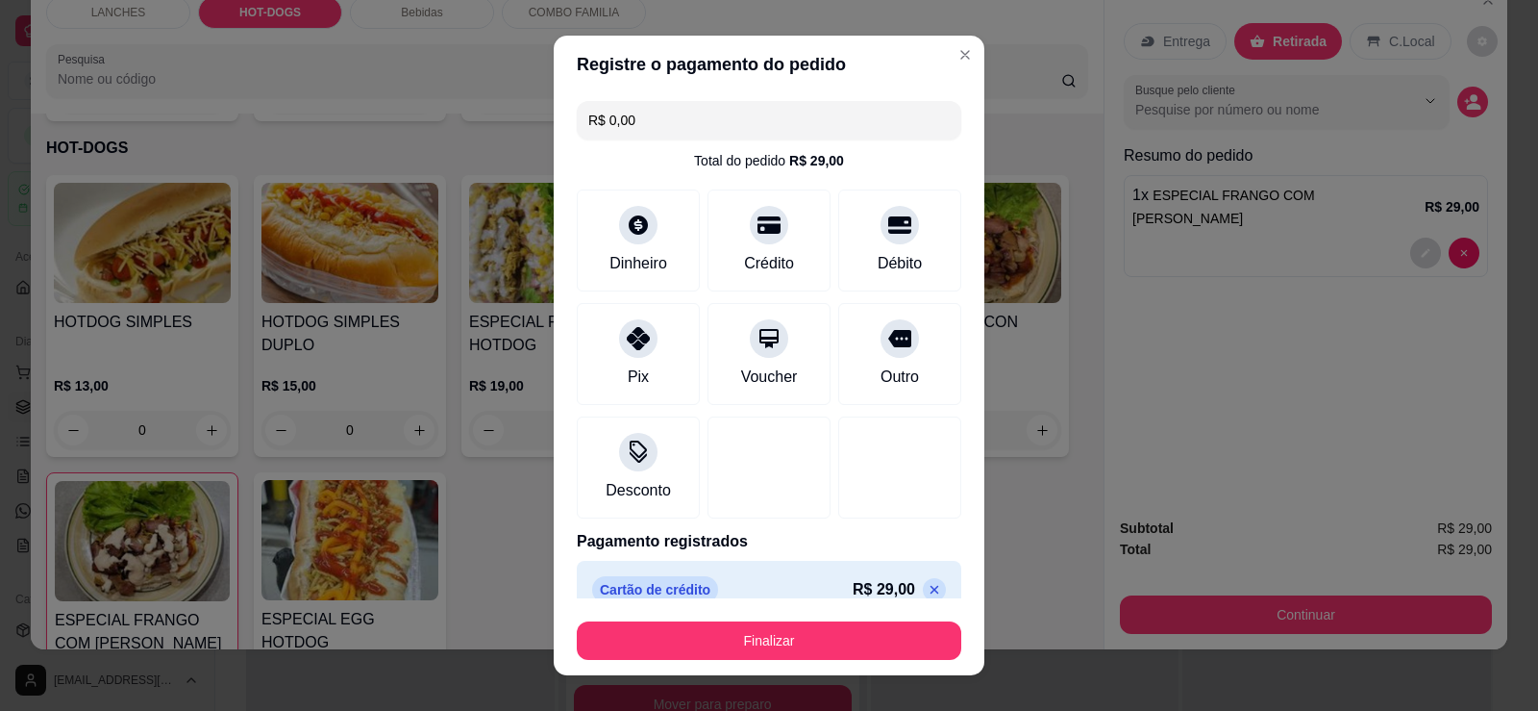
click at [743, 672] on footer "Finalizar" at bounding box center [769, 636] width 431 height 77
click at [749, 662] on footer "Finalizar" at bounding box center [769, 636] width 431 height 77
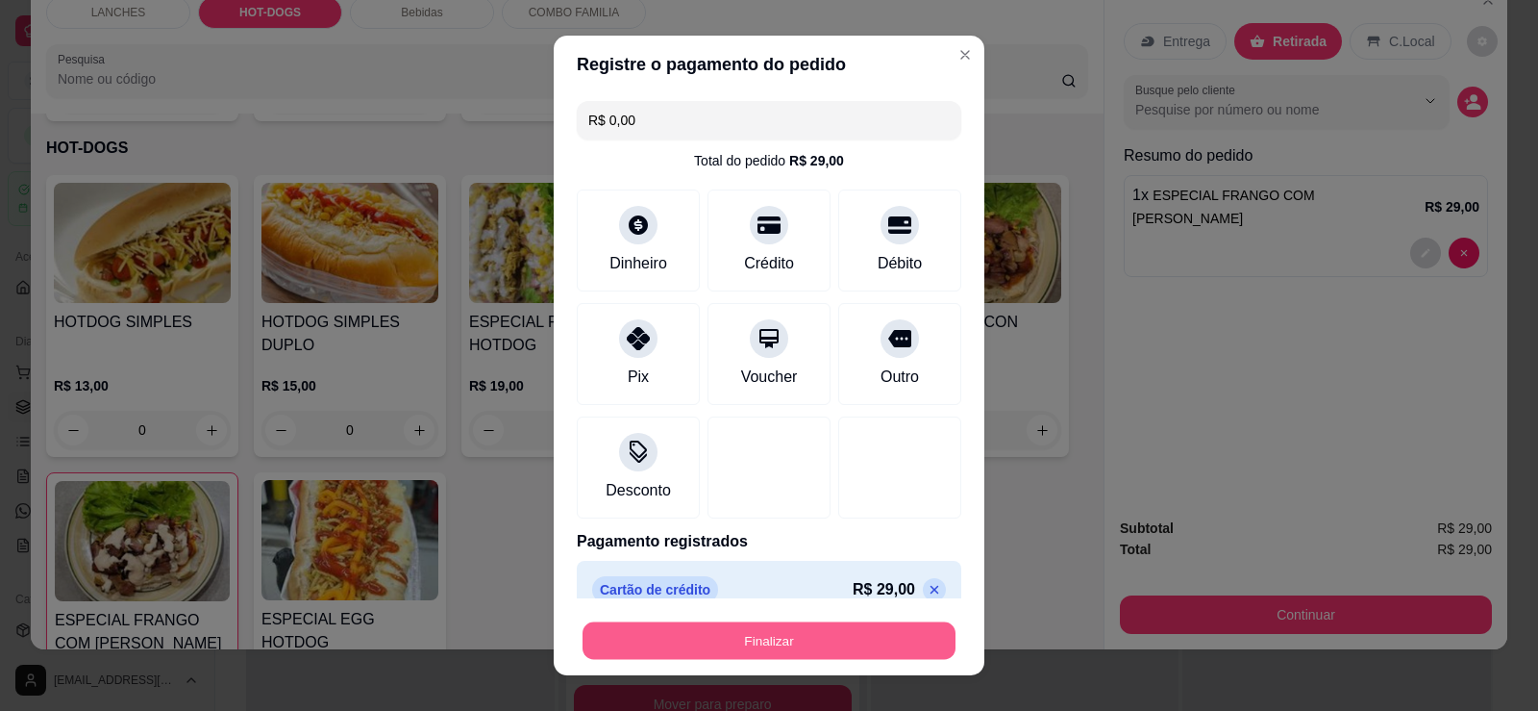
click at [749, 657] on button "Finalizar" at bounding box center [769, 640] width 373 height 37
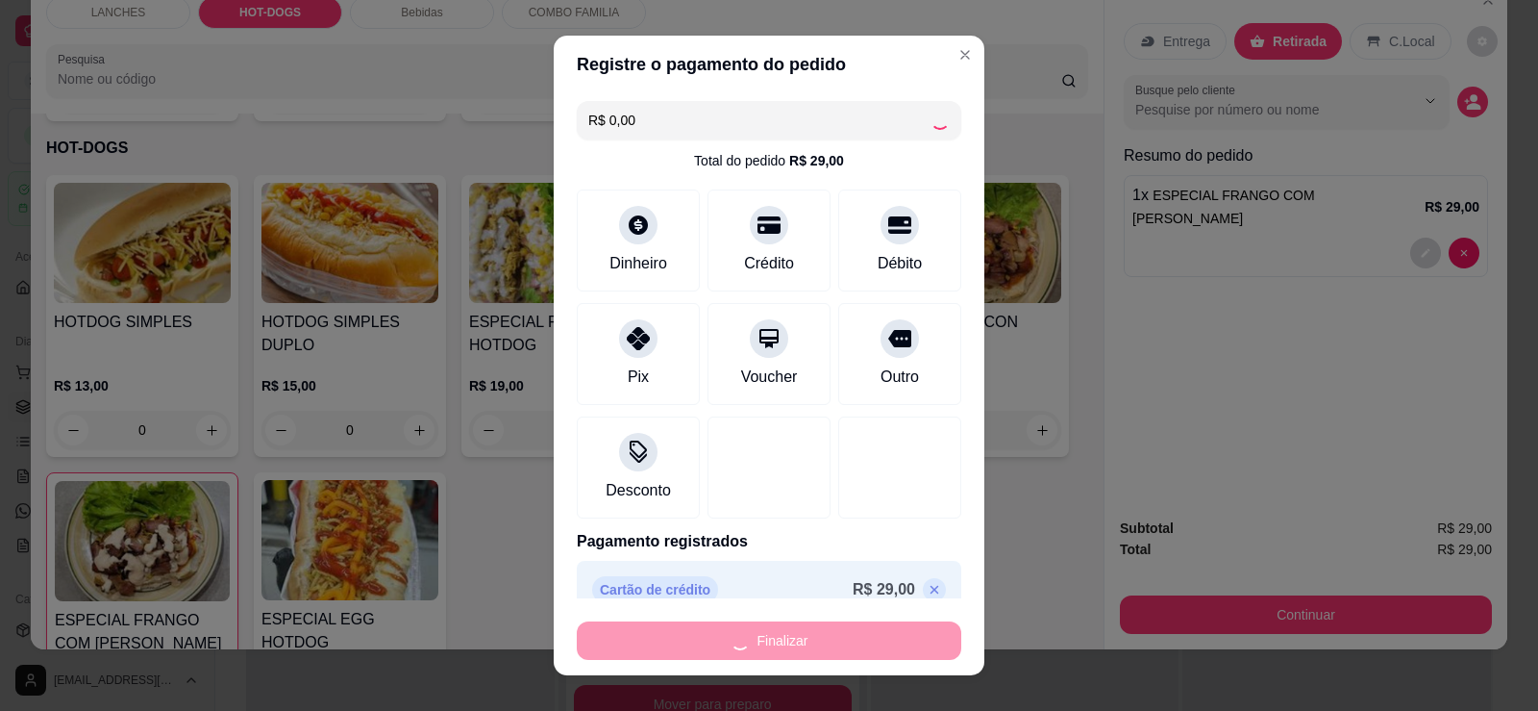
type input "0"
type input "-R$ 29,00"
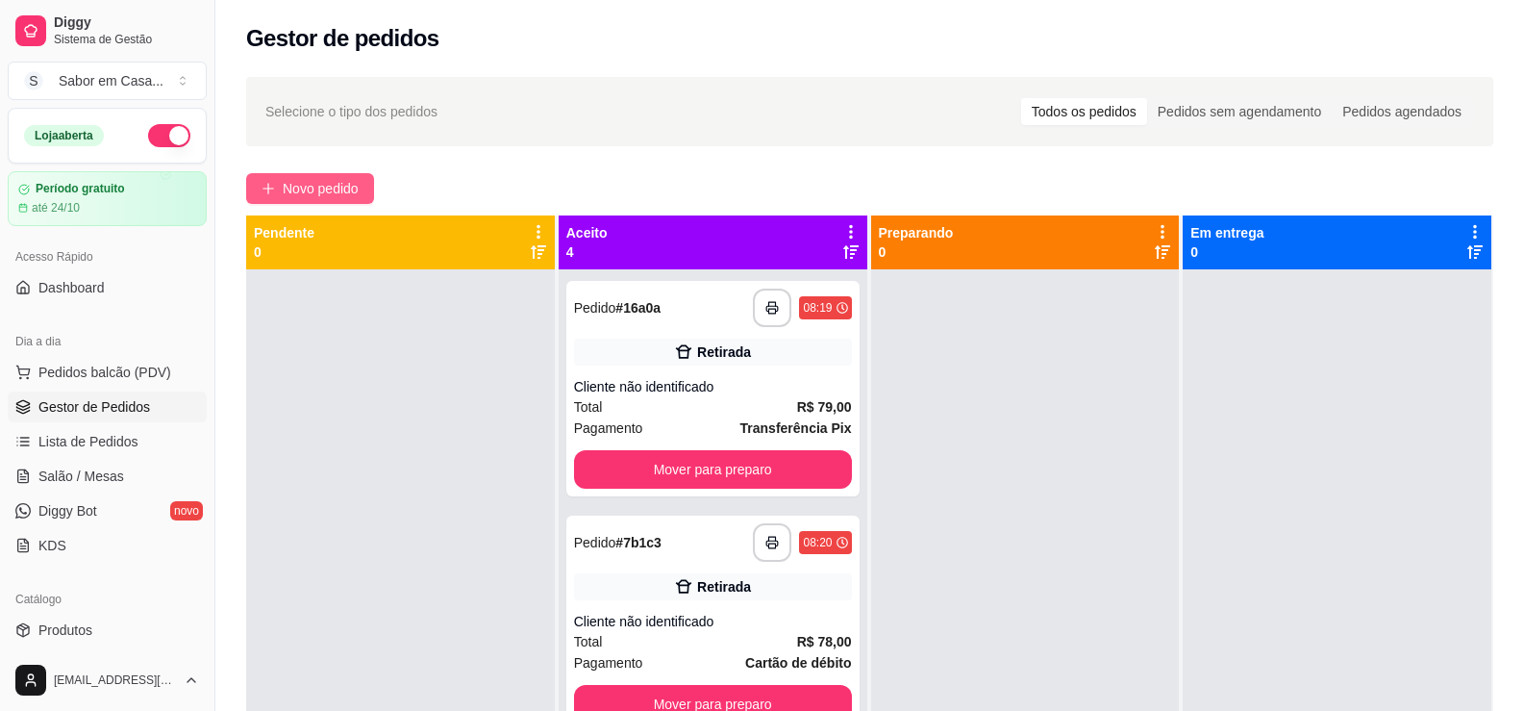
click at [362, 179] on button "Novo pedido" at bounding box center [310, 188] width 128 height 31
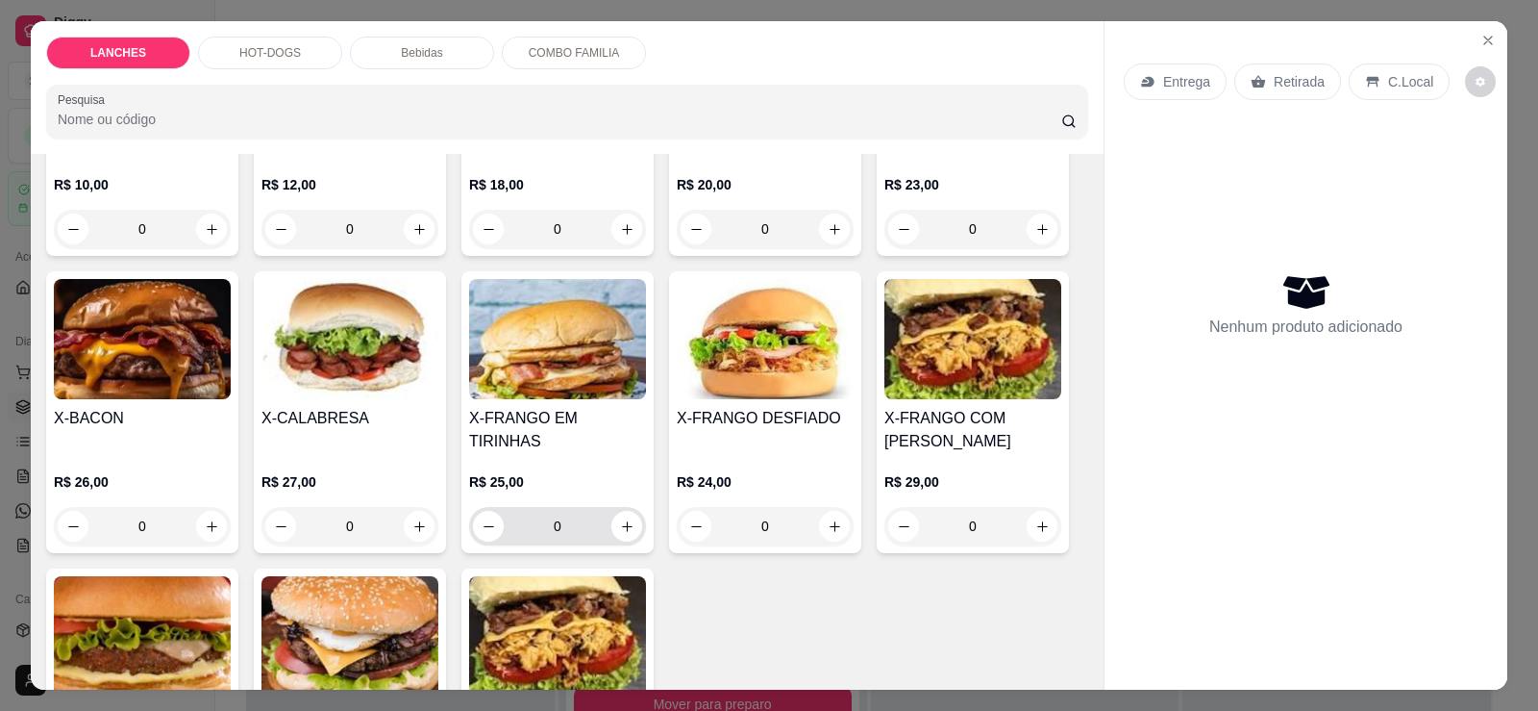
scroll to position [288, 0]
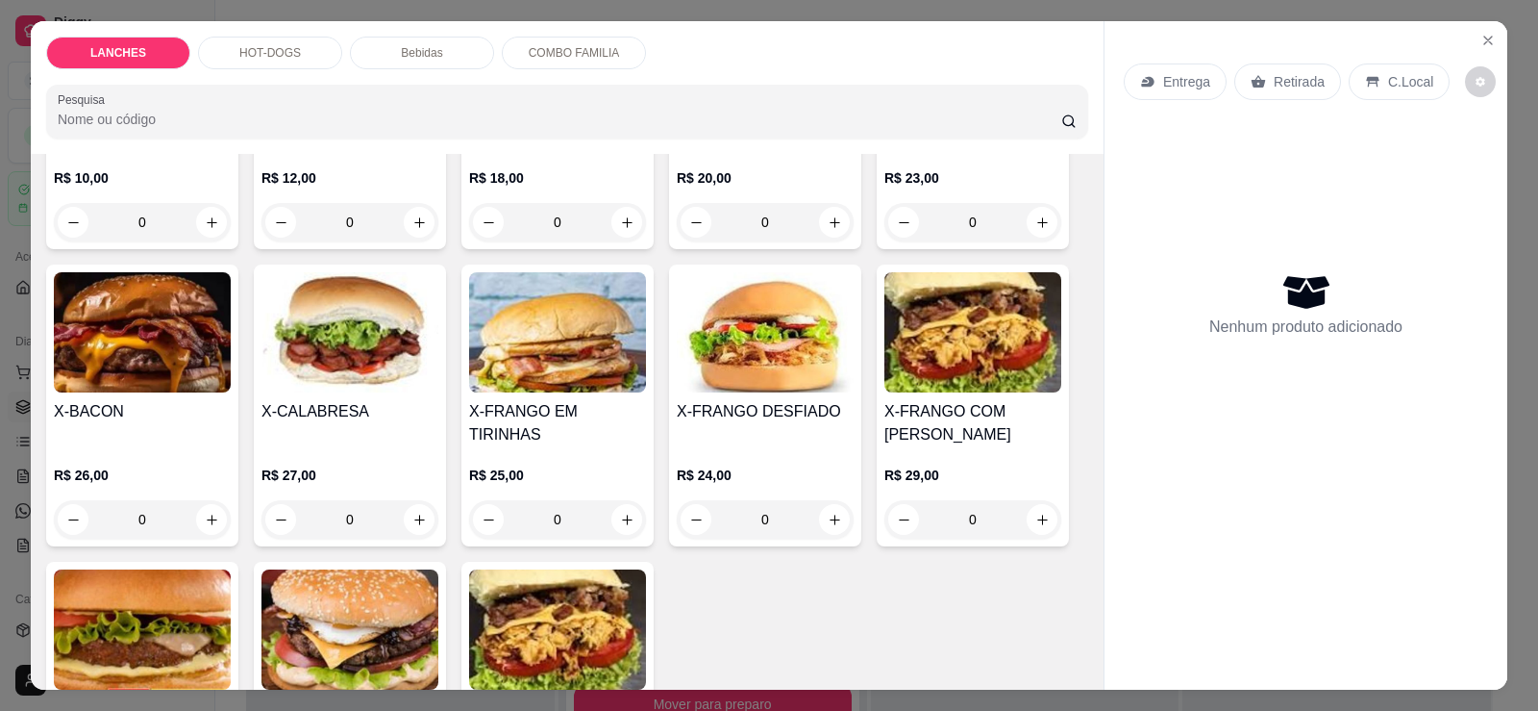
click at [137, 320] on img at bounding box center [142, 332] width 177 height 120
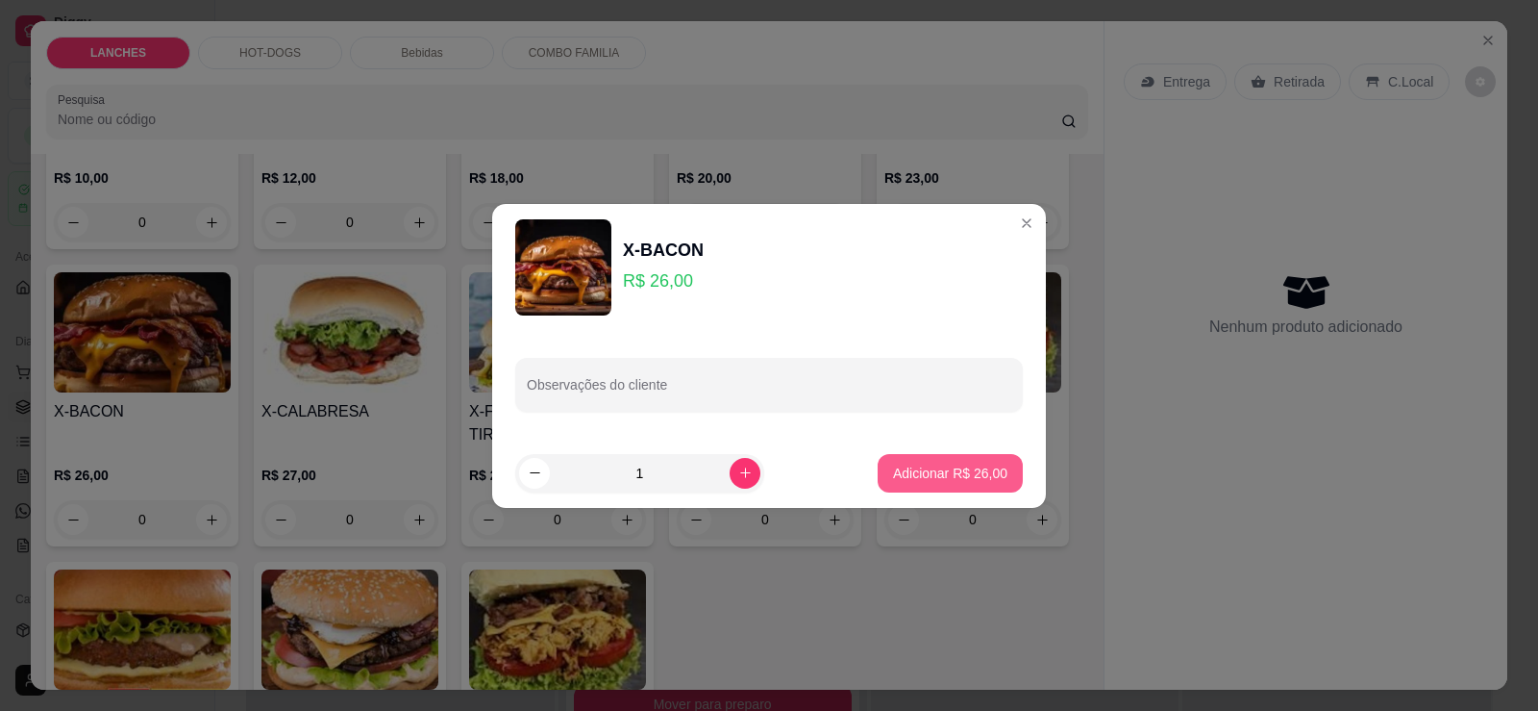
click at [909, 479] on p "Adicionar R$ 26,00" at bounding box center [950, 472] width 114 height 19
type input "1"
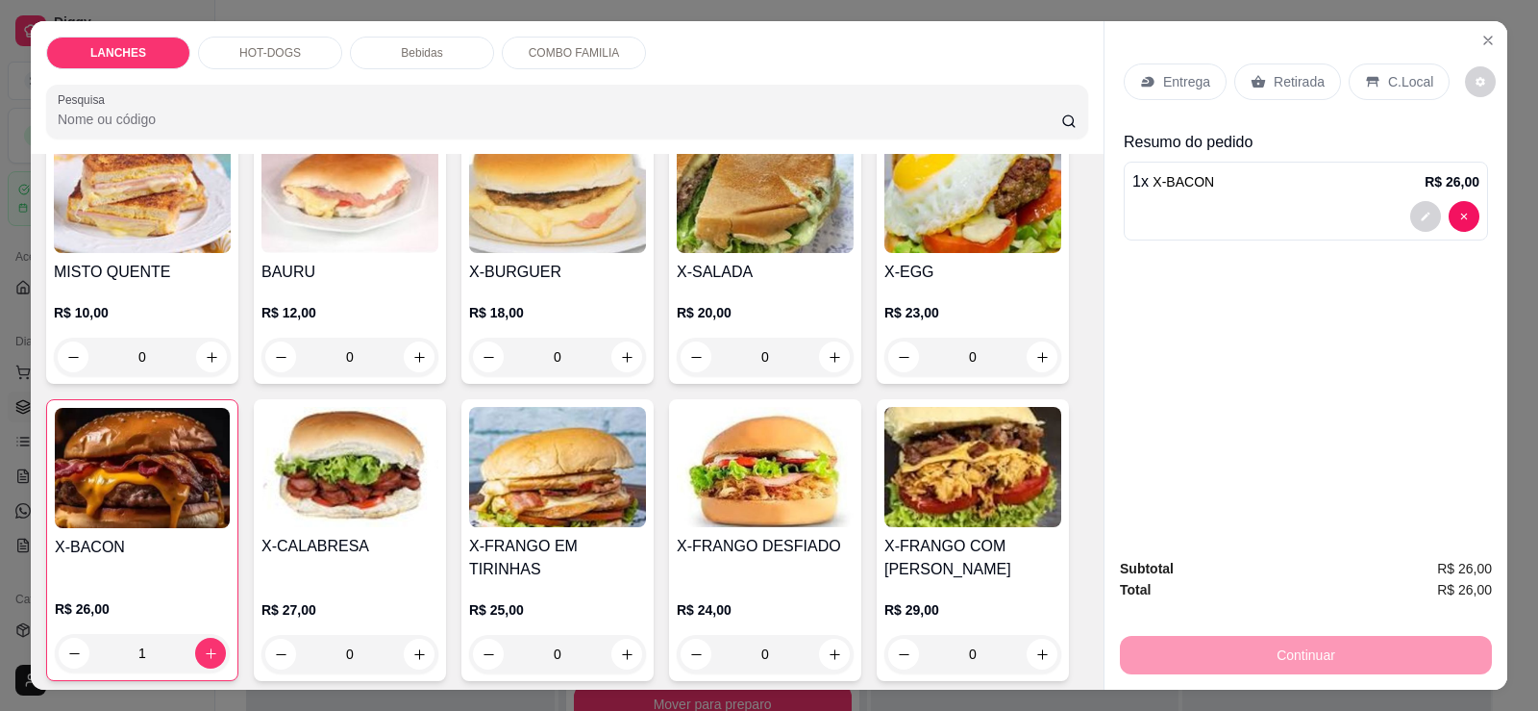
scroll to position [0, 0]
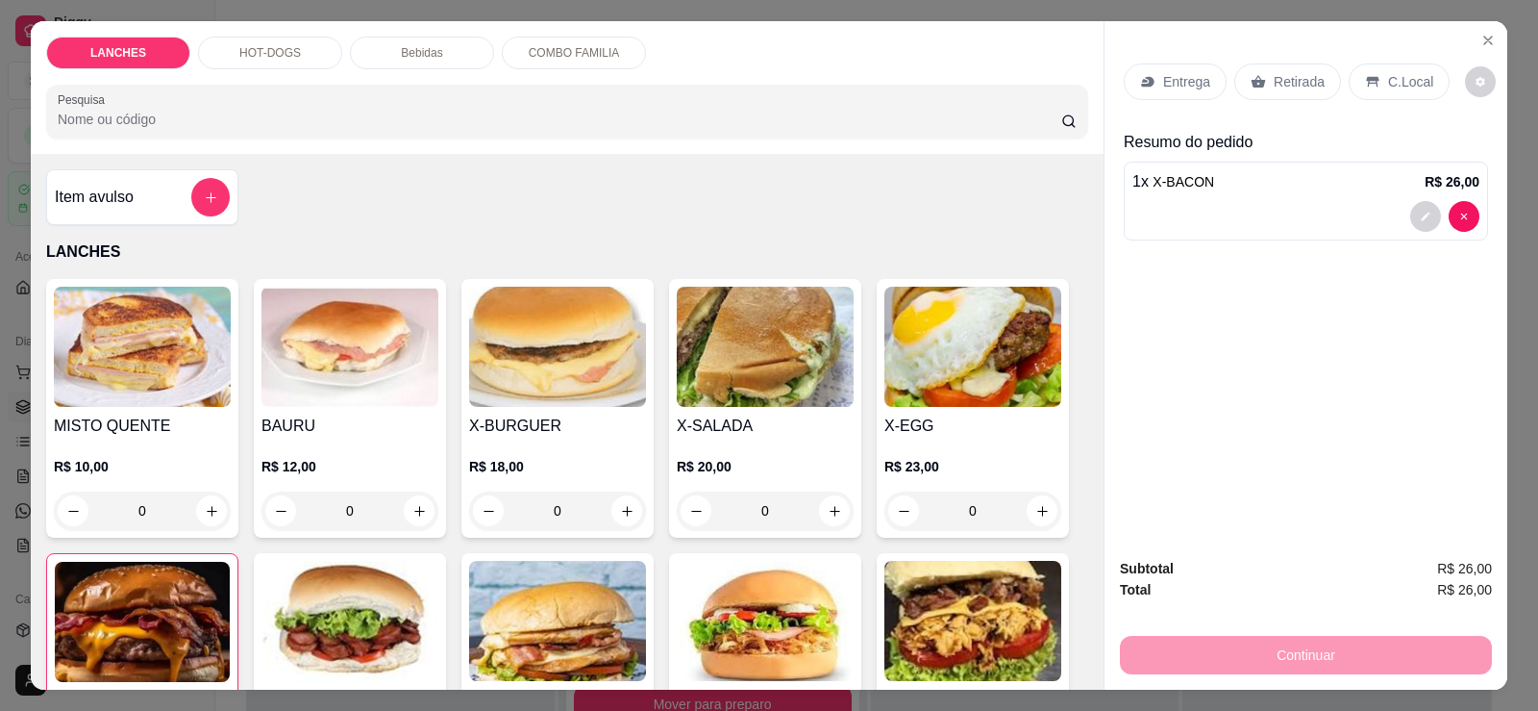
click at [411, 50] on p "Bebidas" at bounding box center [421, 52] width 41 height 15
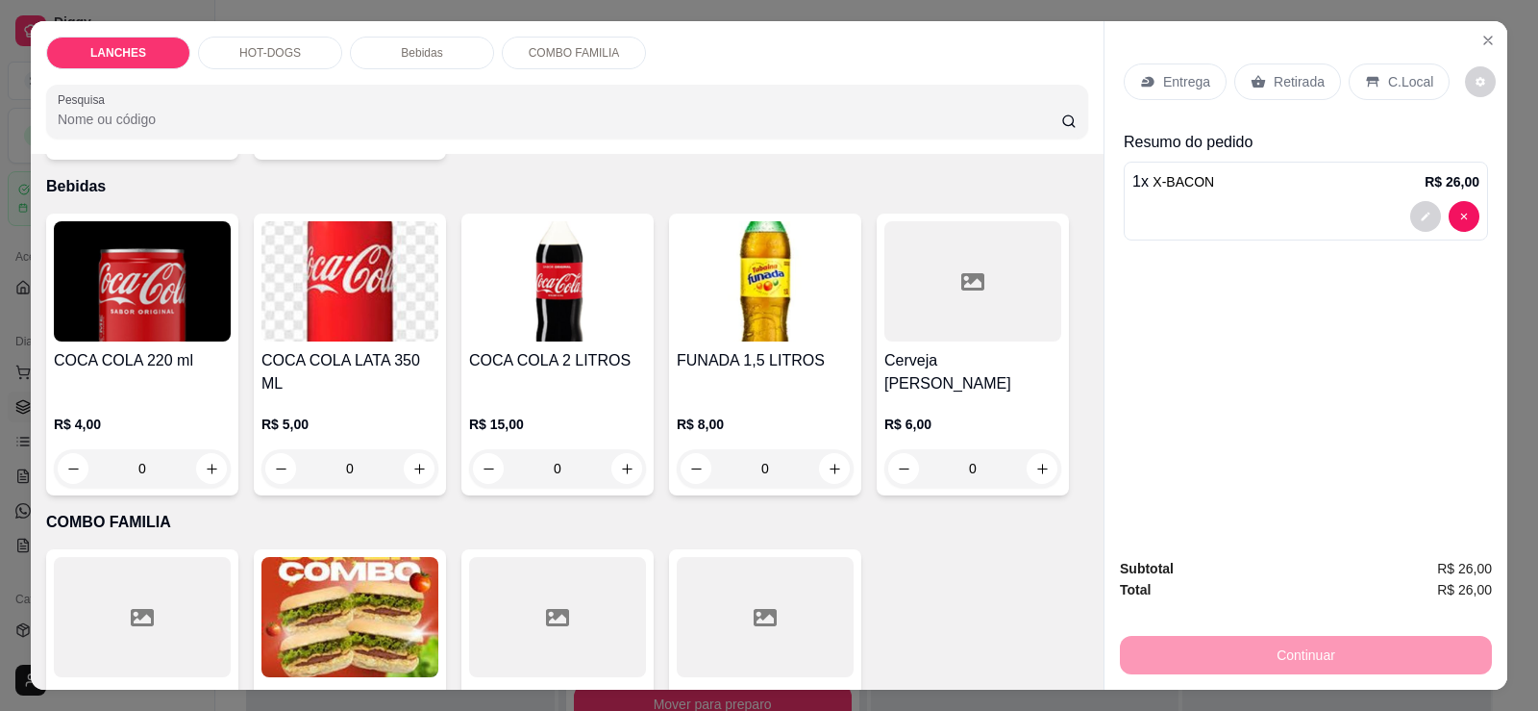
scroll to position [40, 0]
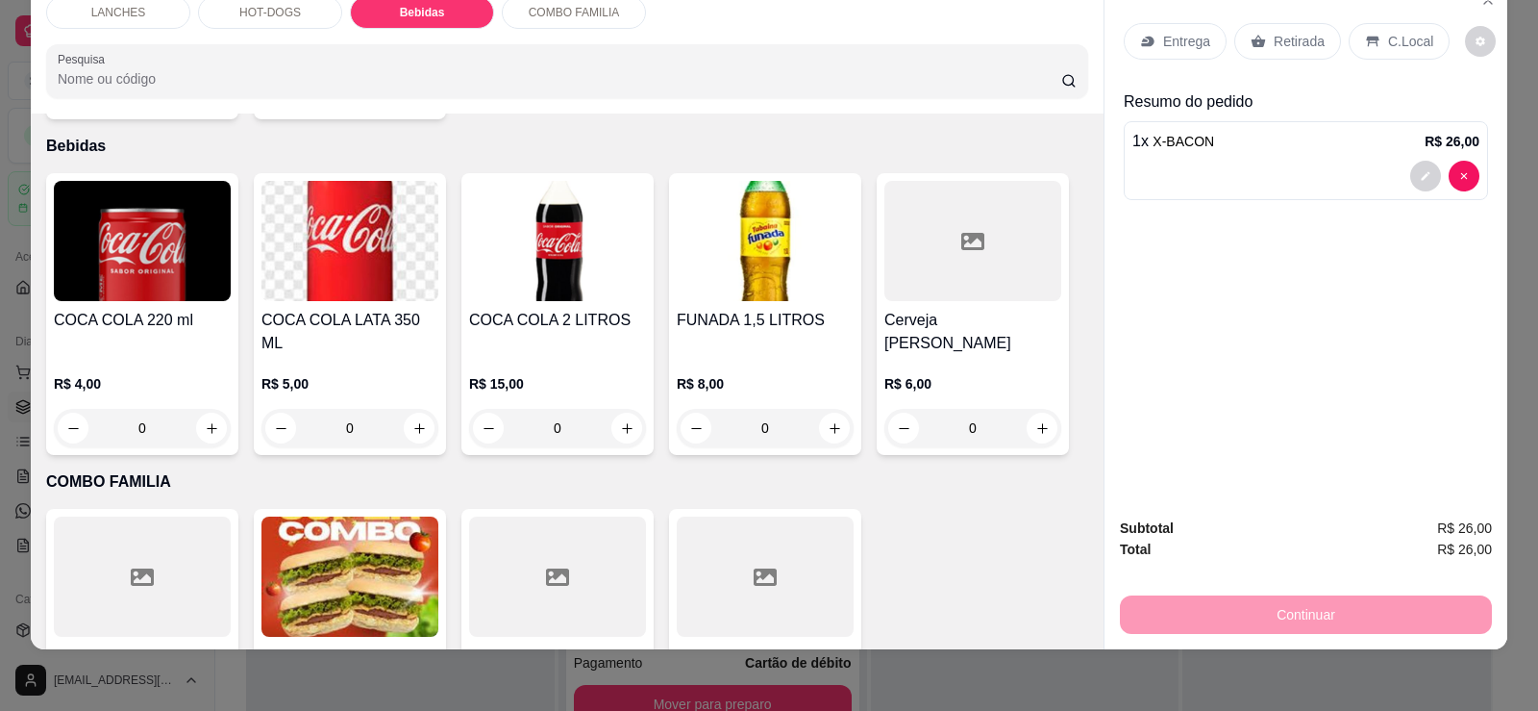
click at [353, 241] on img at bounding box center [350, 241] width 177 height 120
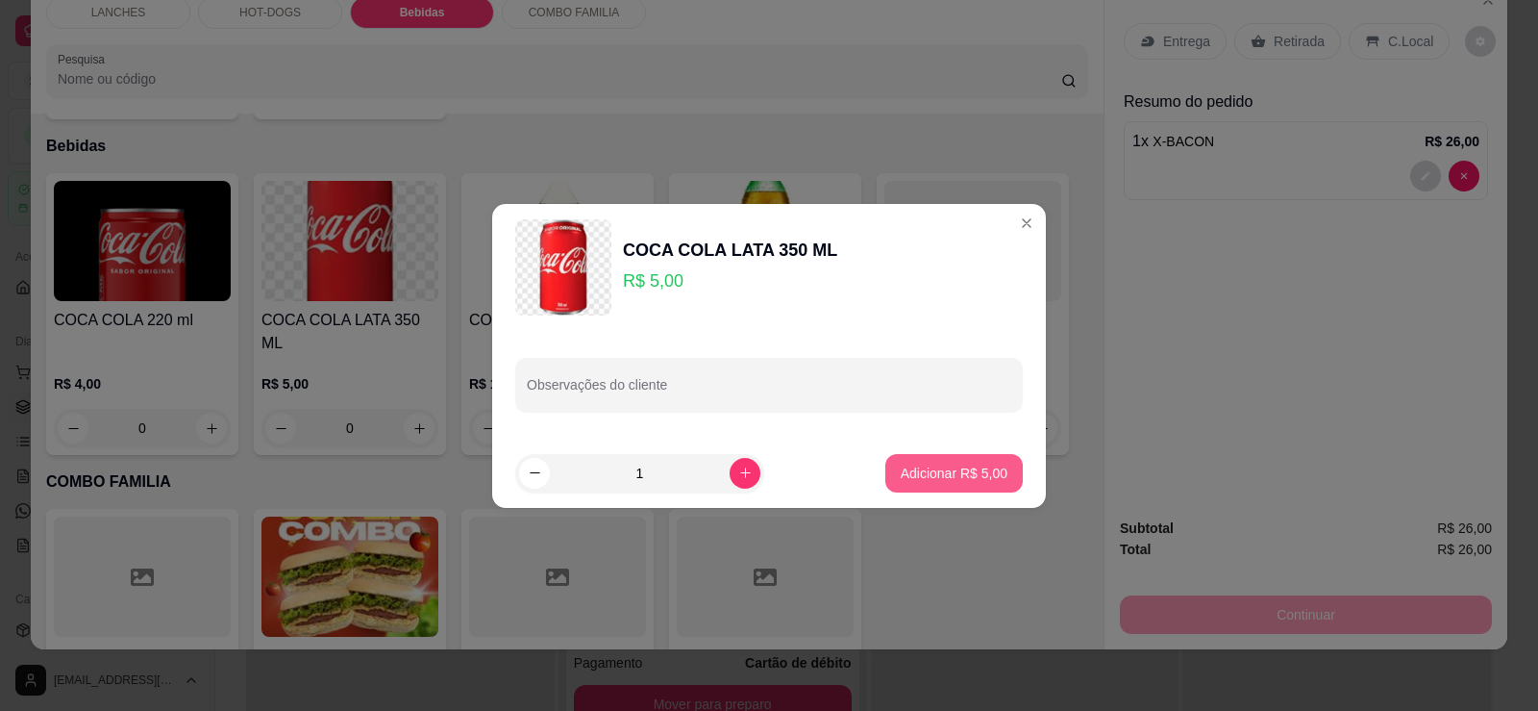
click at [920, 461] on button "Adicionar R$ 5,00" at bounding box center [954, 473] width 137 height 38
type input "1"
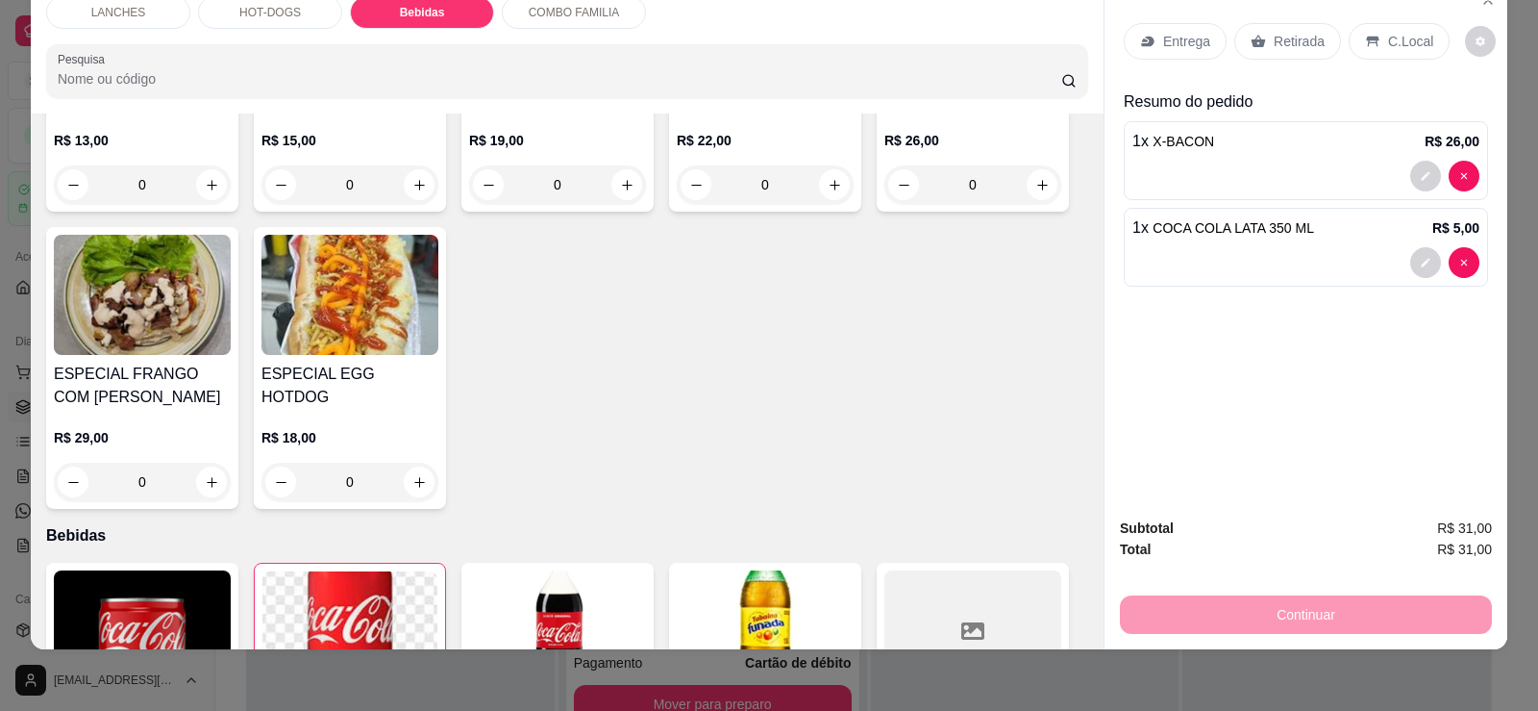
scroll to position [0, 0]
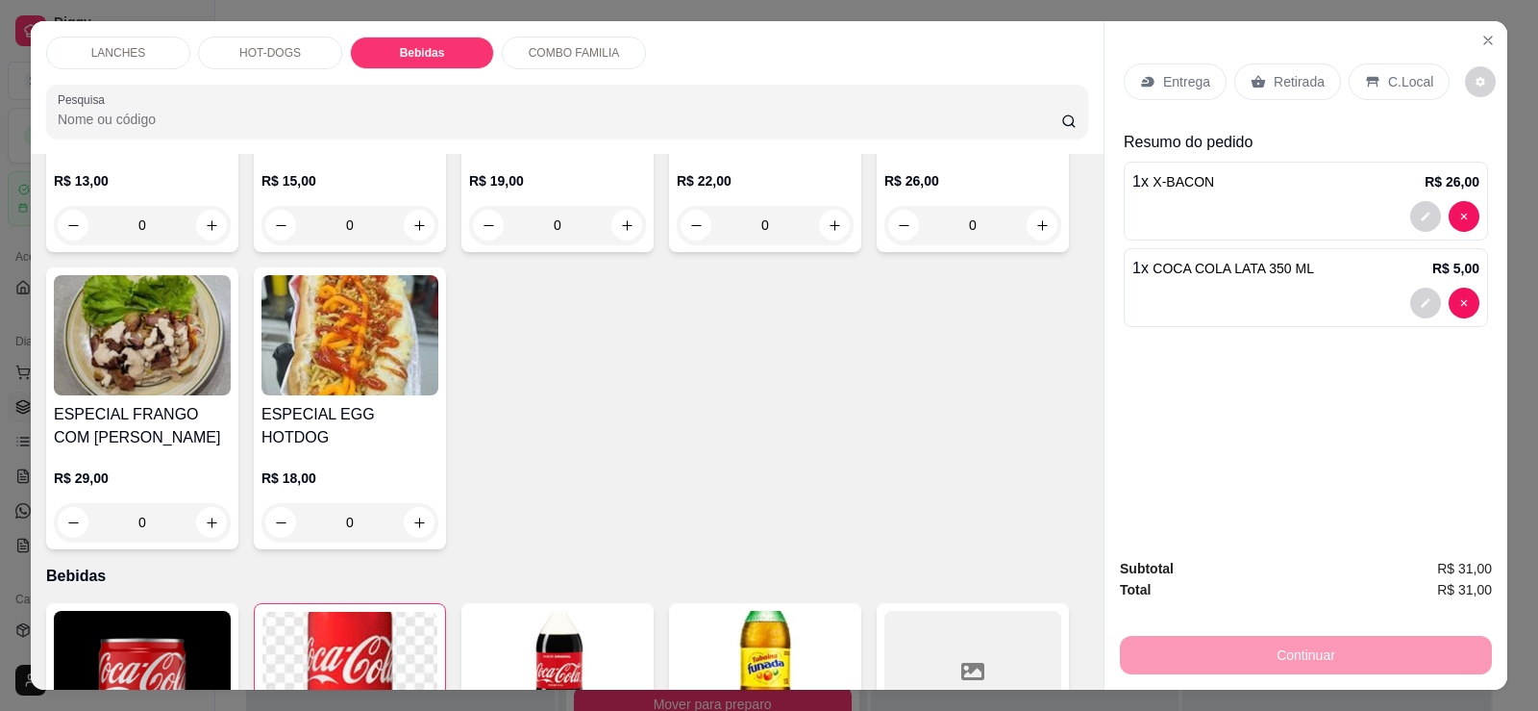
click at [1284, 81] on p "Retirada" at bounding box center [1299, 81] width 51 height 19
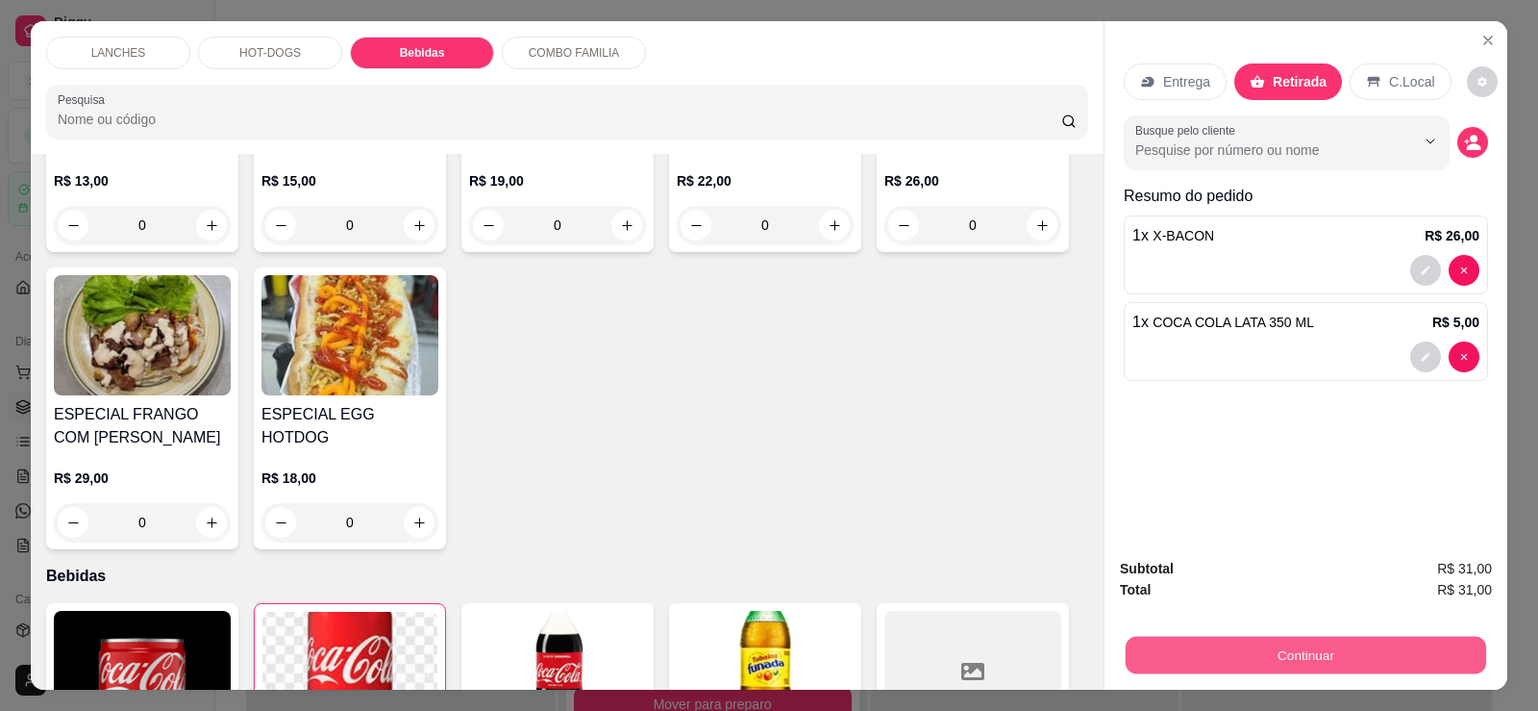
click at [1333, 647] on button "Continuar" at bounding box center [1306, 654] width 361 height 37
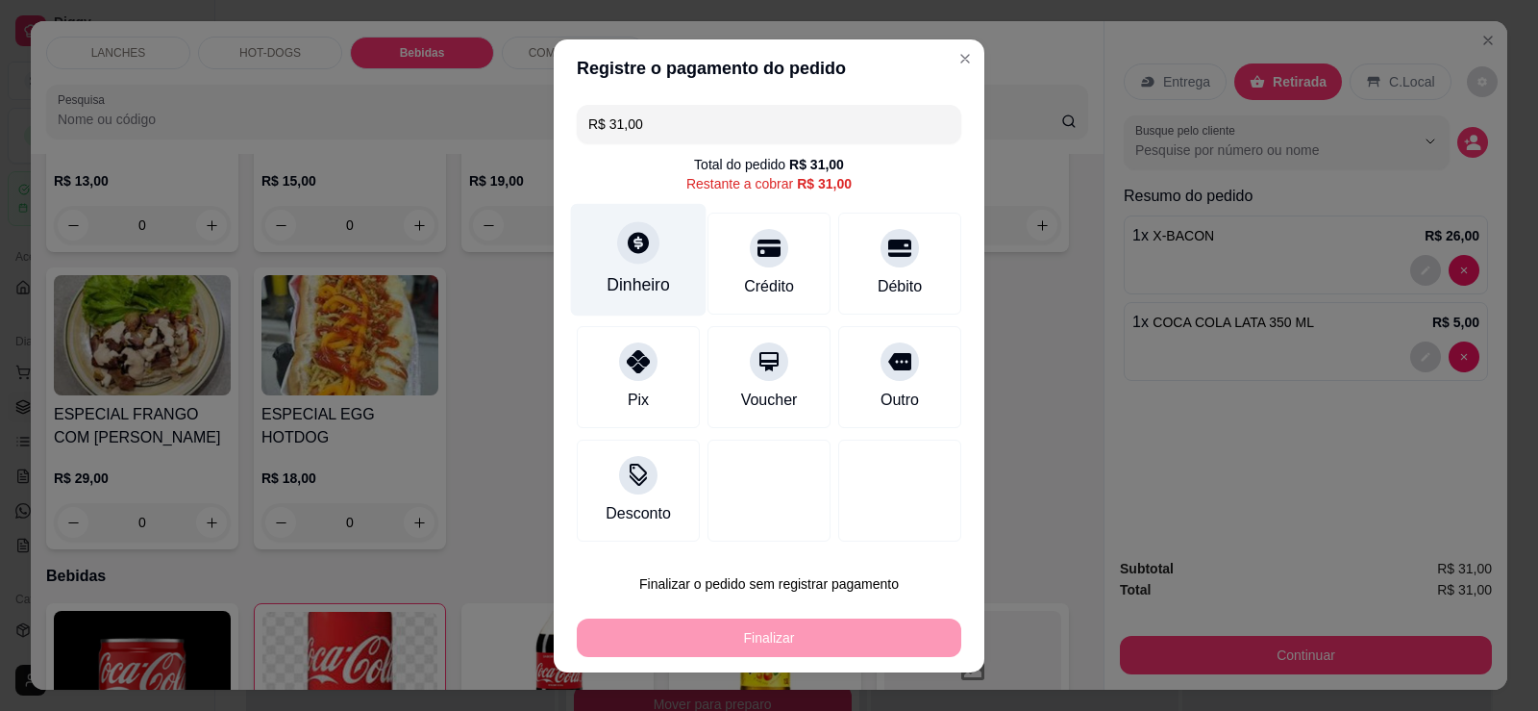
click at [607, 258] on div "Dinheiro" at bounding box center [639, 259] width 136 height 112
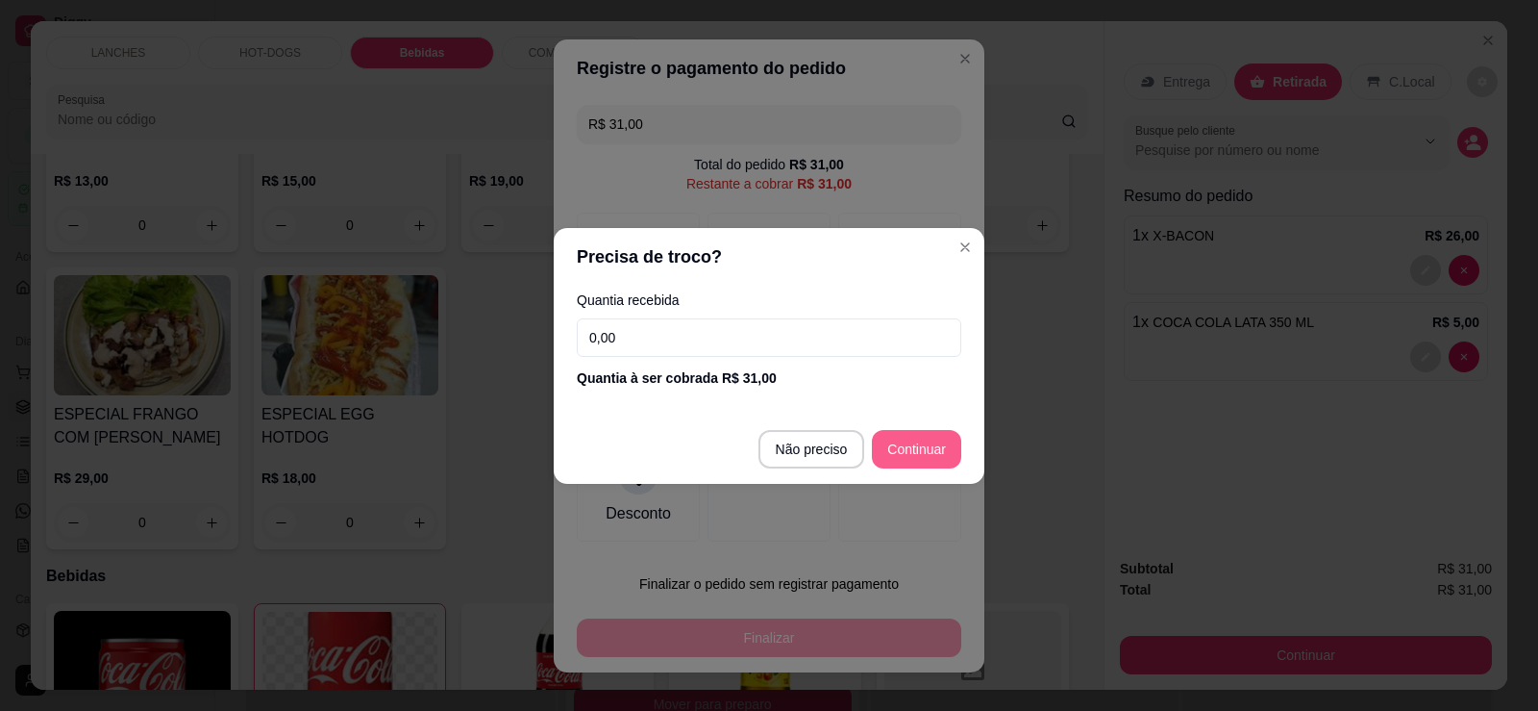
type input "R$ 0,00"
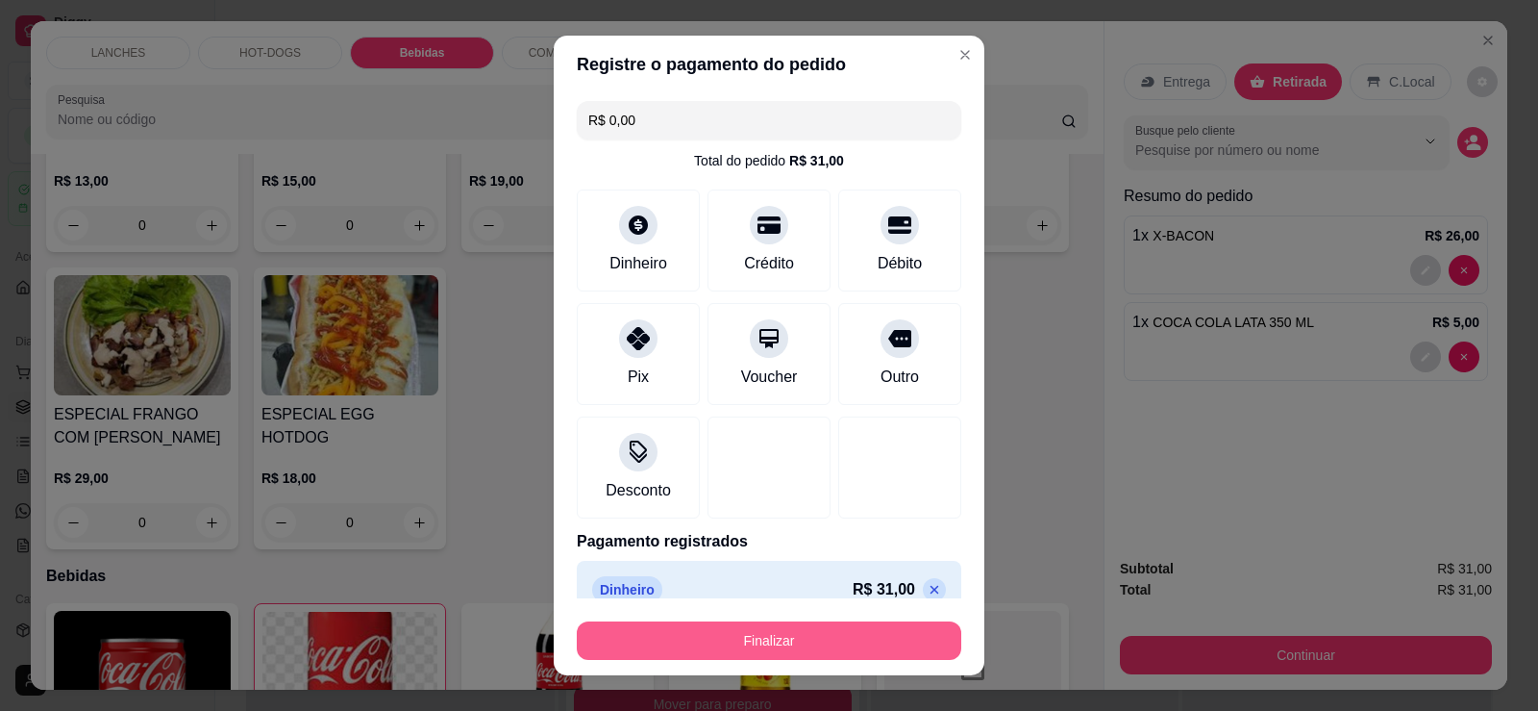
click at [761, 643] on button "Finalizar" at bounding box center [769, 640] width 385 height 38
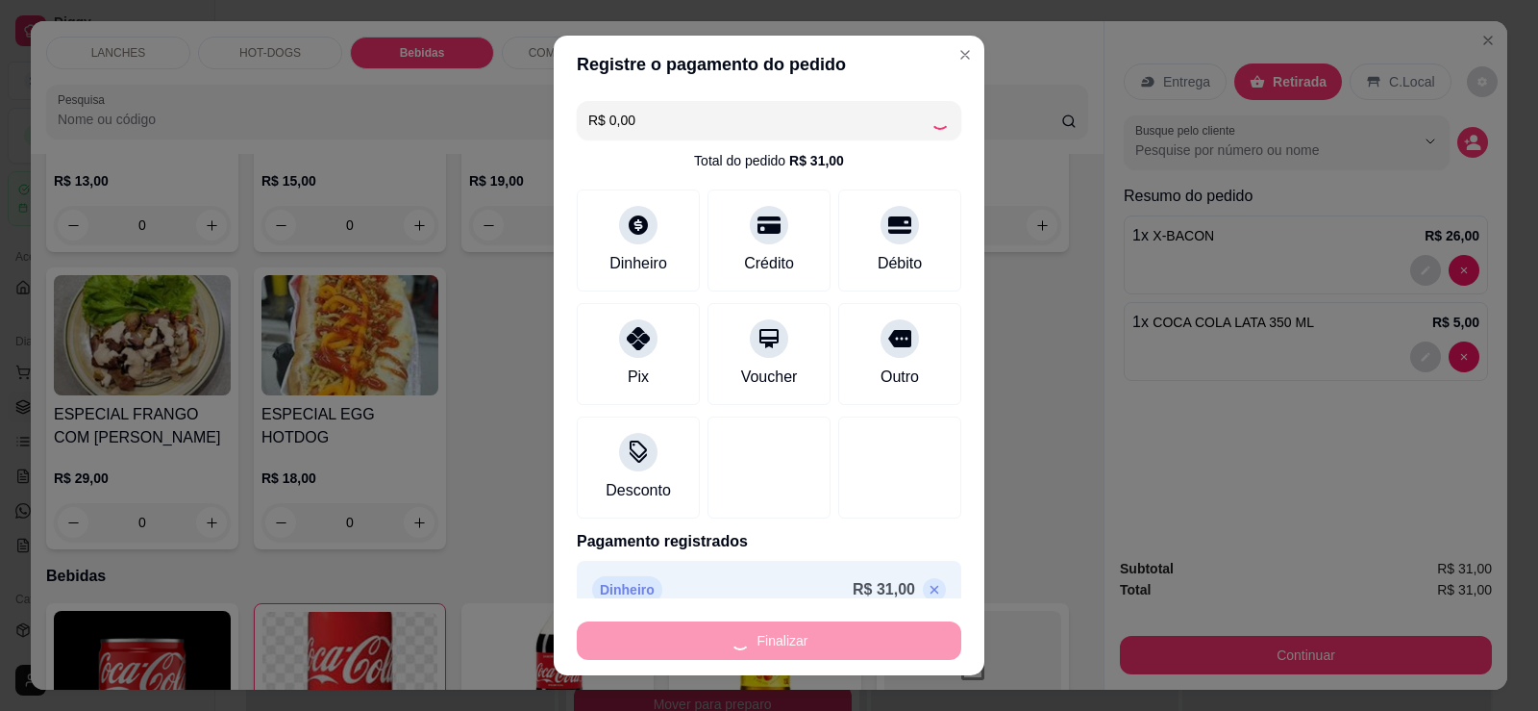
type input "0"
type input "-R$ 31,00"
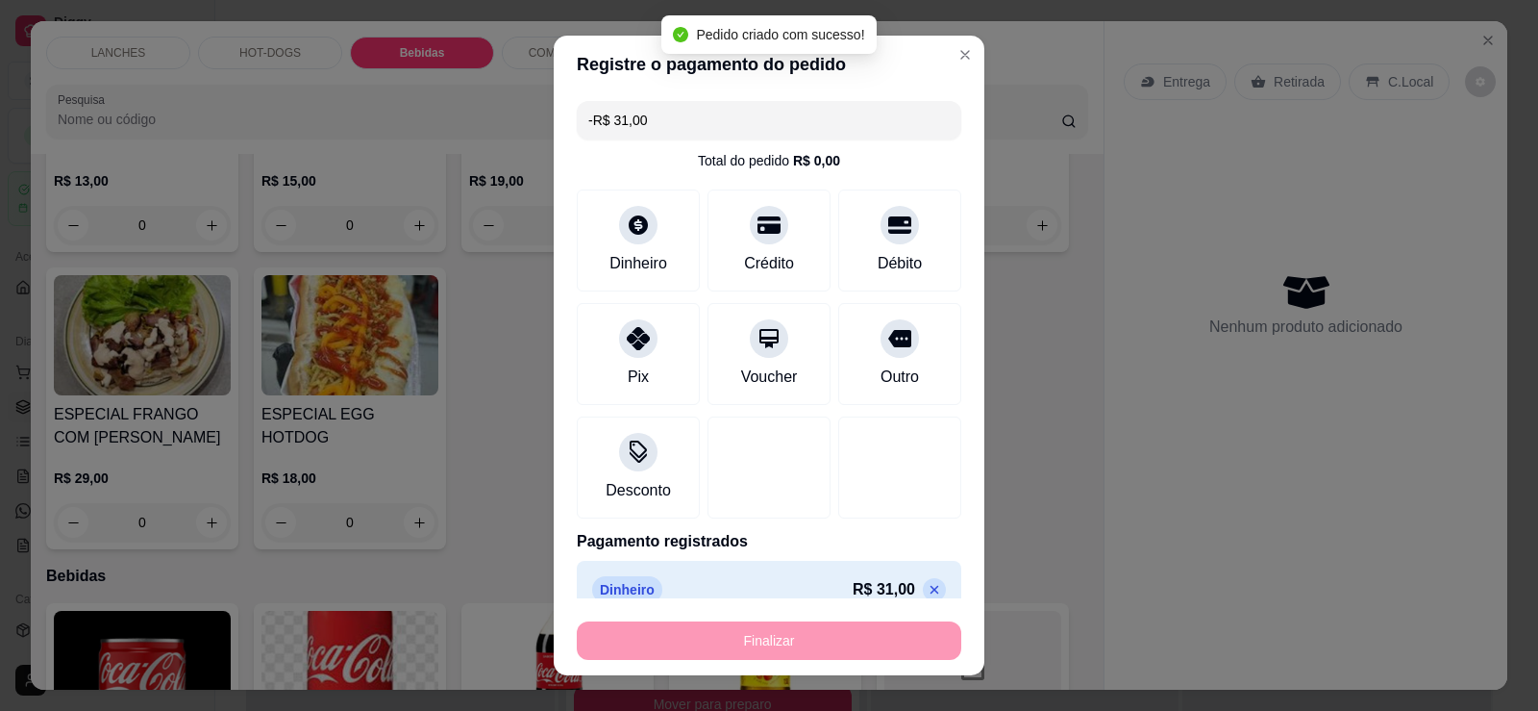
scroll to position [1190, 0]
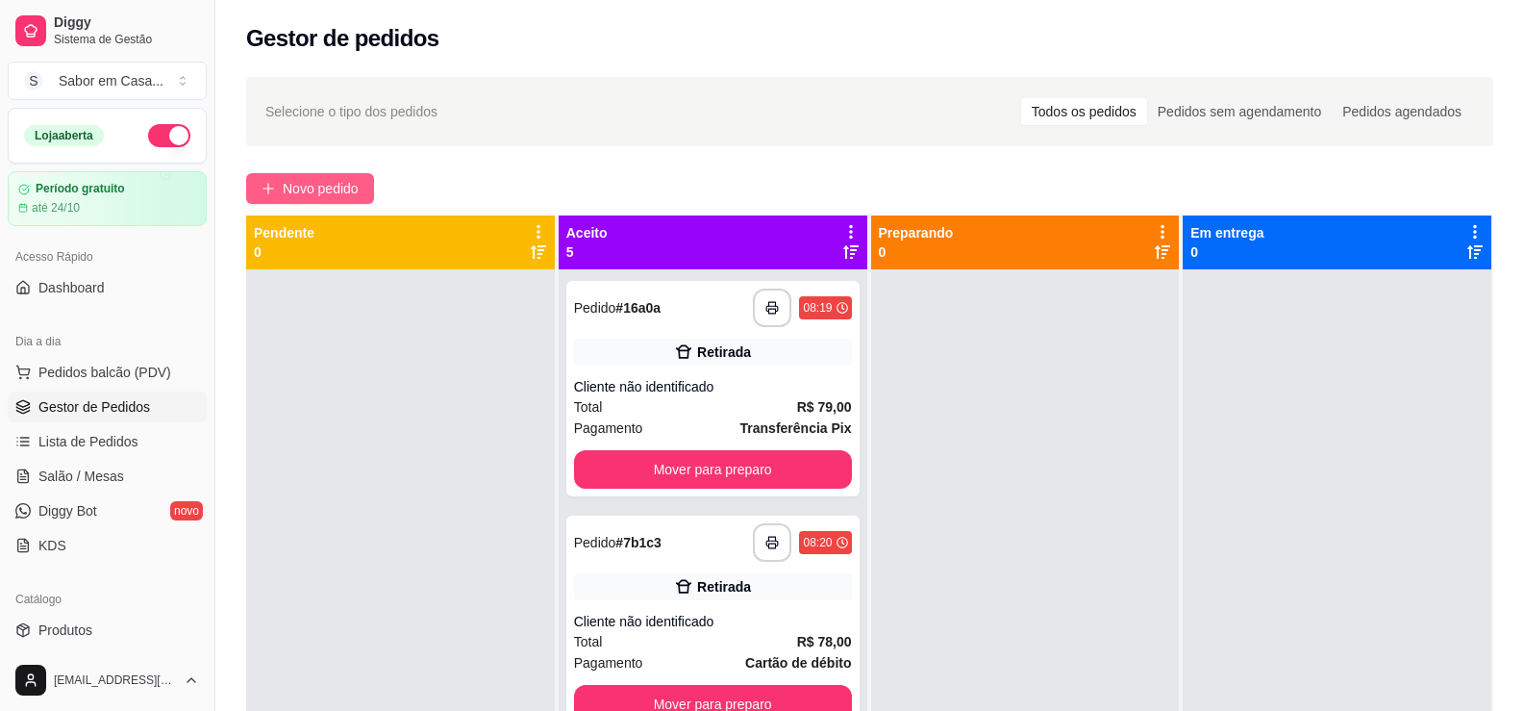
click at [309, 184] on span "Novo pedido" at bounding box center [321, 188] width 76 height 21
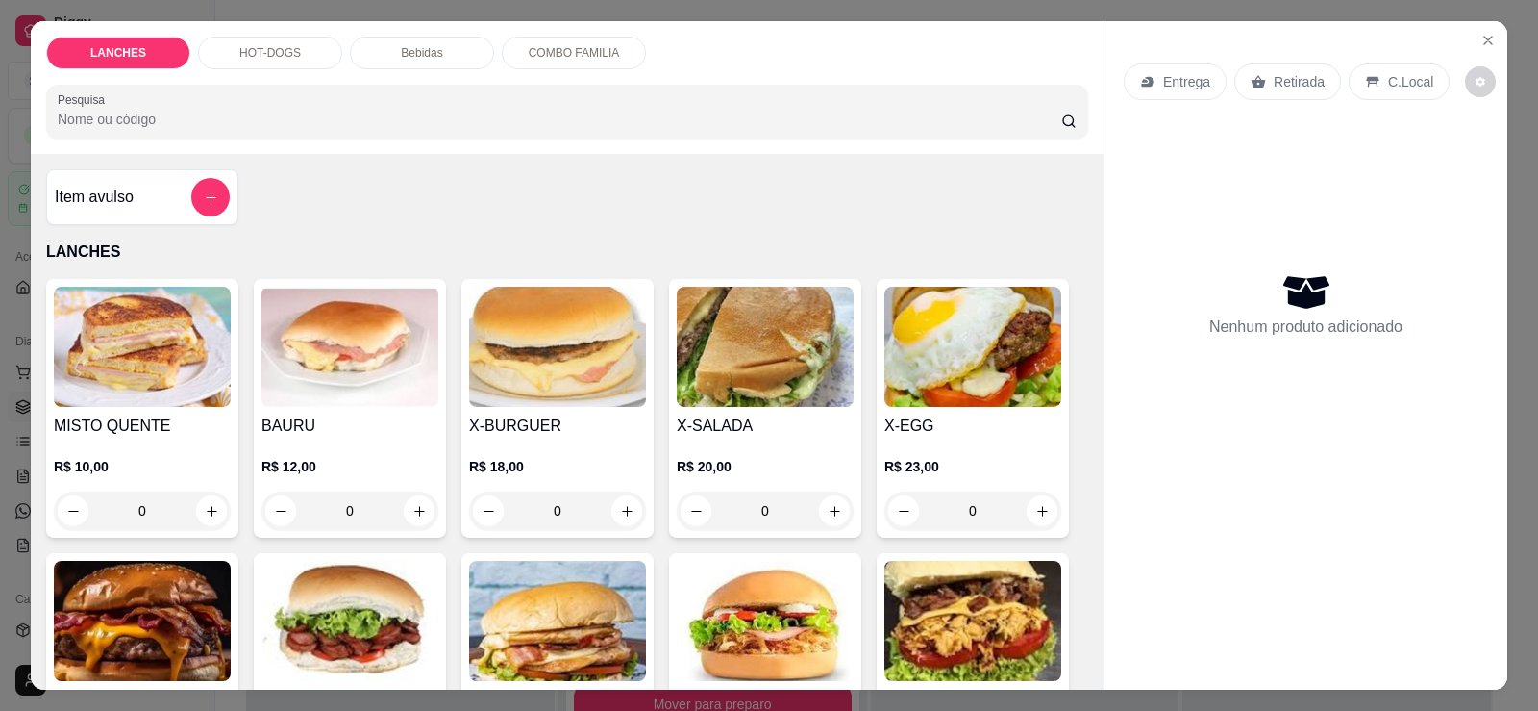
click at [250, 47] on p "HOT-DOGS" at bounding box center [270, 52] width 62 height 15
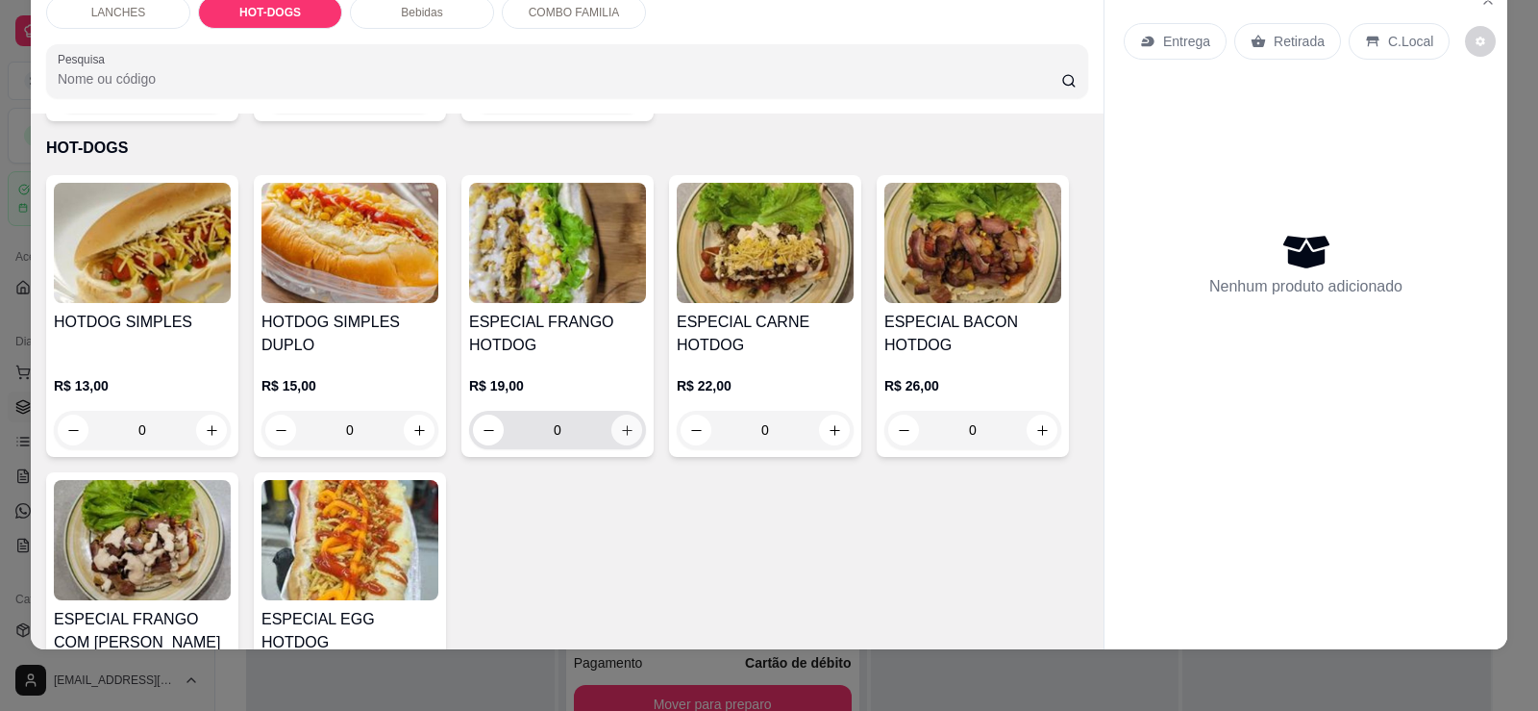
click at [620, 423] on icon "increase-product-quantity" at bounding box center [627, 430] width 14 height 14
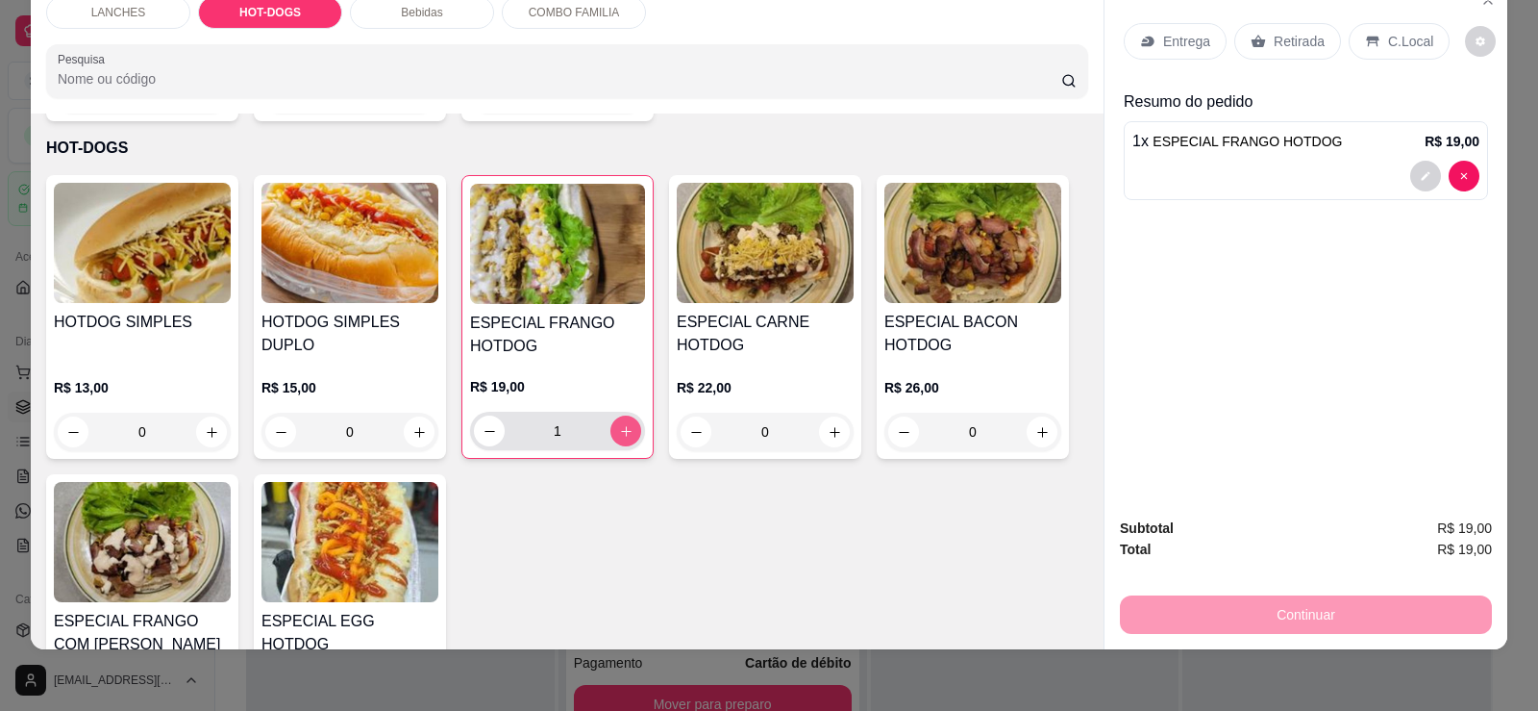
click at [622, 424] on icon "increase-product-quantity" at bounding box center [626, 431] width 14 height 14
type input "2"
click at [1303, 41] on p "Retirada" at bounding box center [1299, 41] width 51 height 19
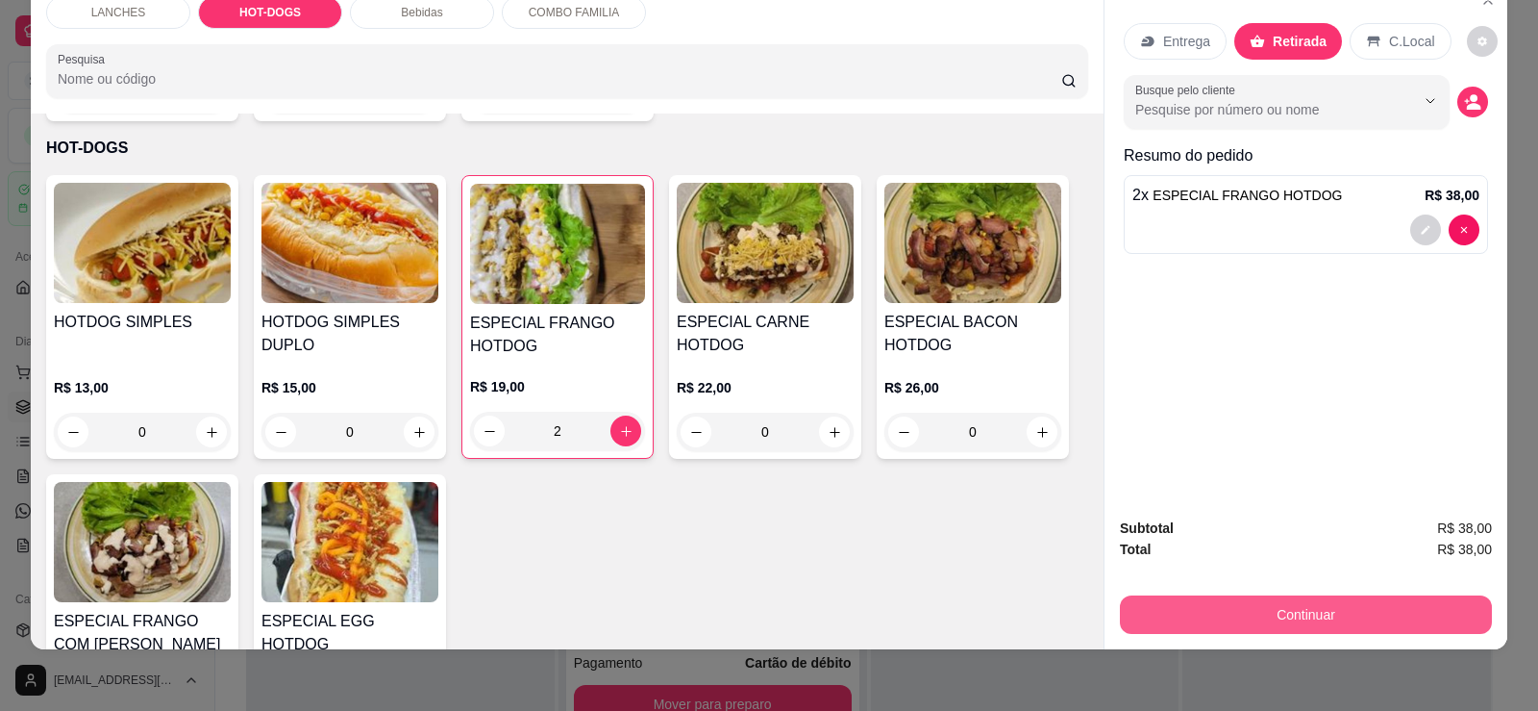
click at [1289, 612] on button "Continuar" at bounding box center [1306, 614] width 372 height 38
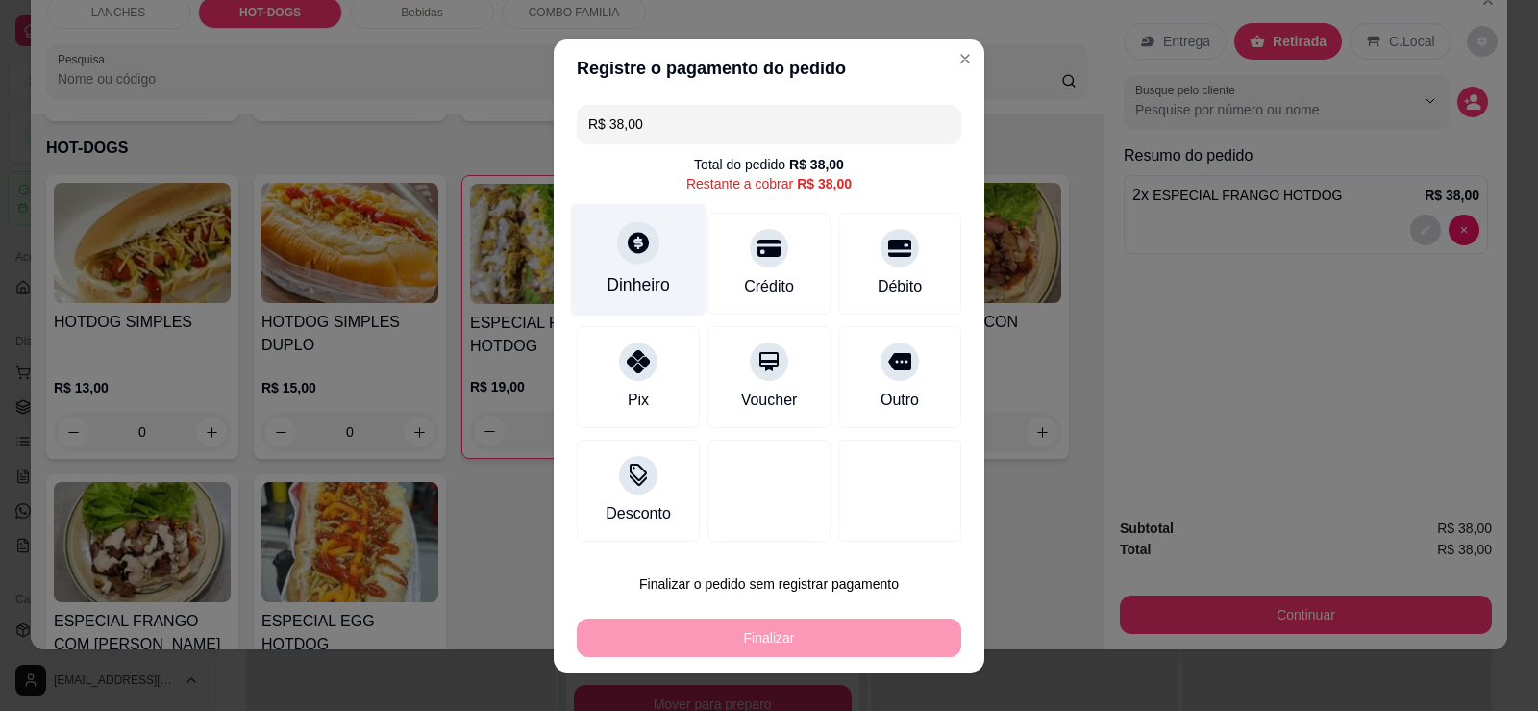
click at [633, 260] on div at bounding box center [638, 242] width 42 height 42
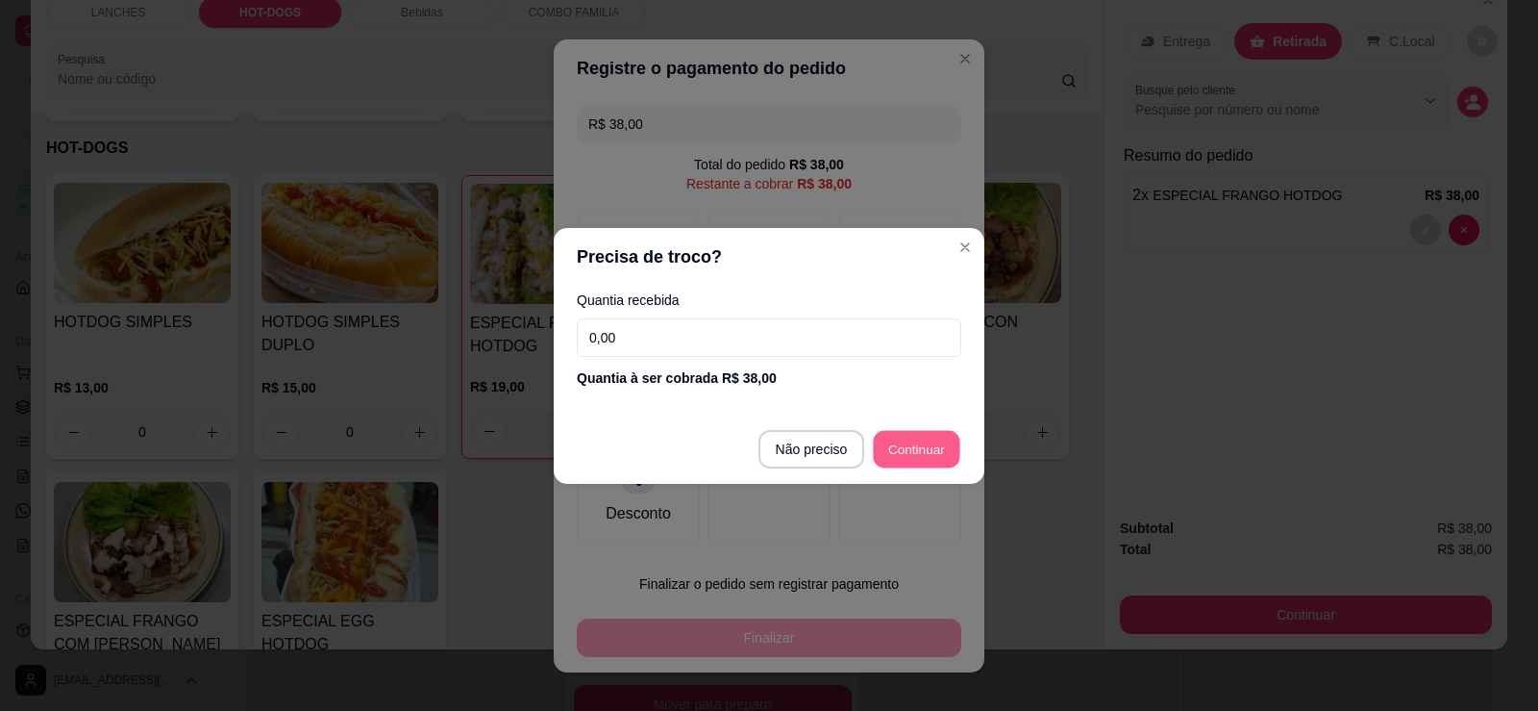
type input "R$ 0,00"
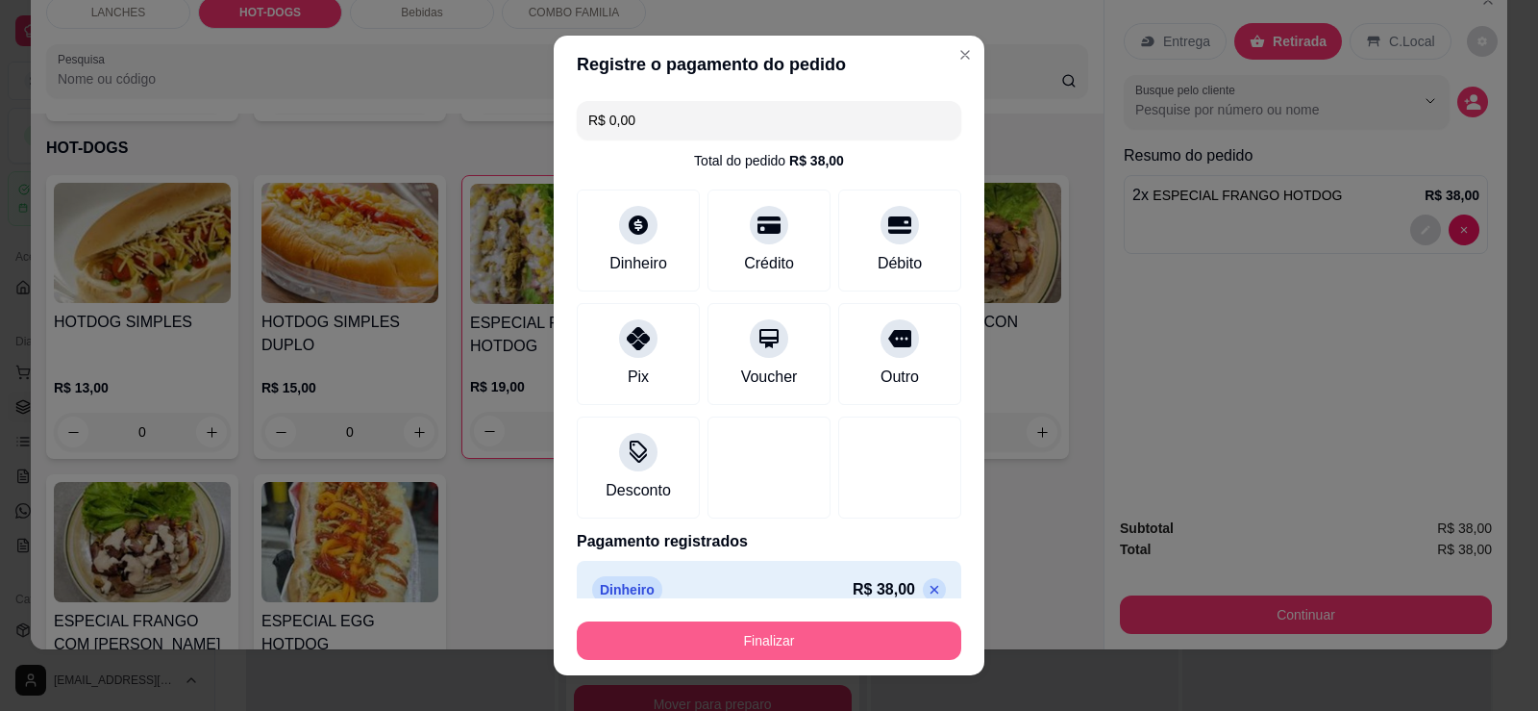
click at [870, 643] on button "Finalizar" at bounding box center [769, 640] width 385 height 38
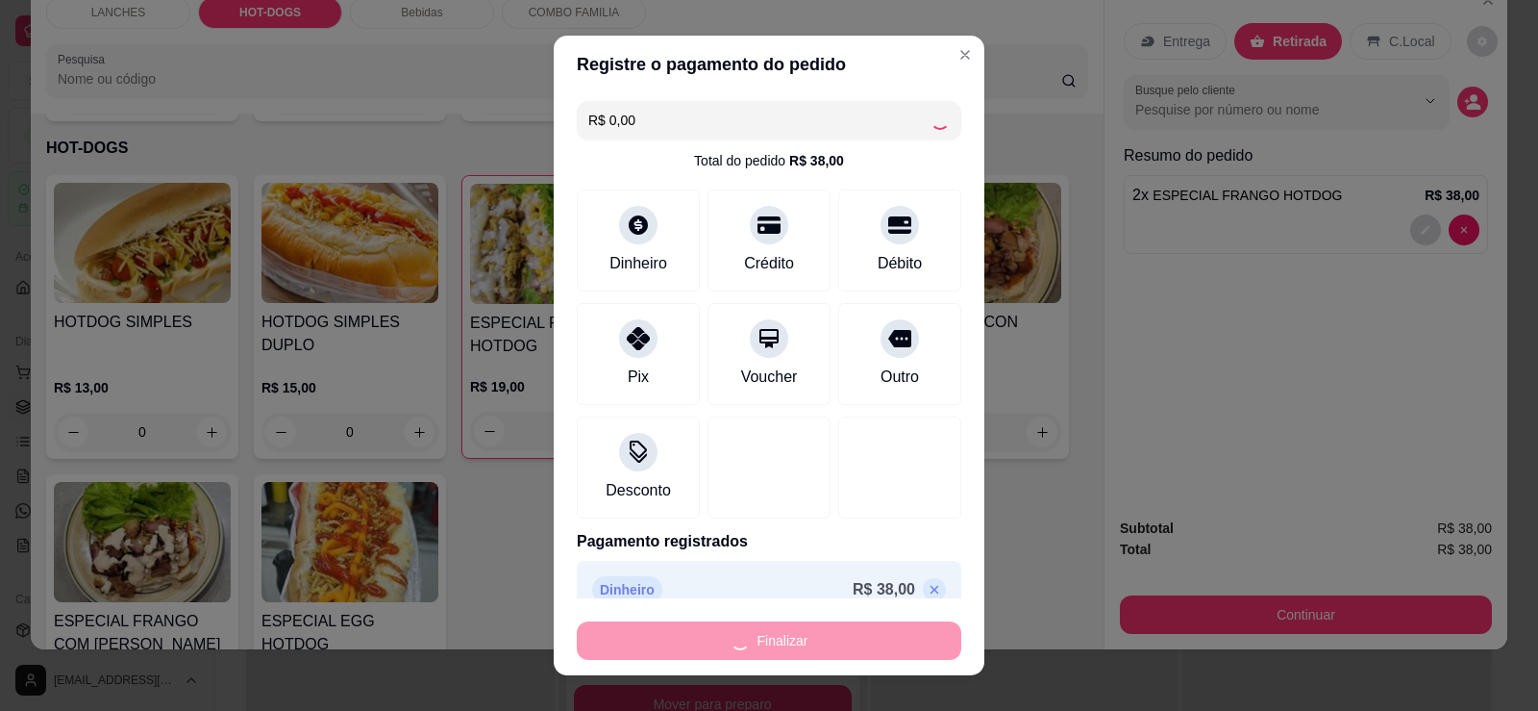
type input "0"
type input "-R$ 38,00"
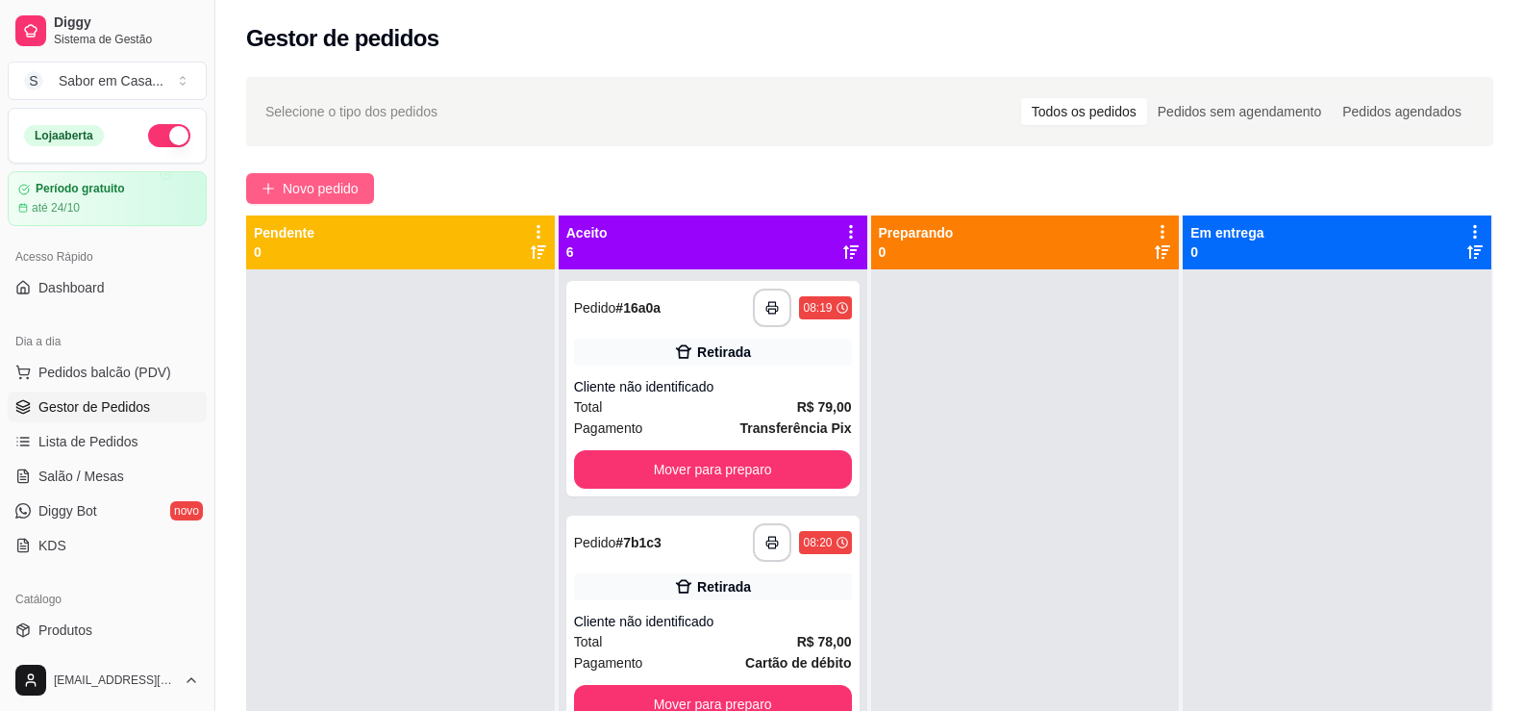
click at [346, 194] on span "Novo pedido" at bounding box center [321, 188] width 76 height 21
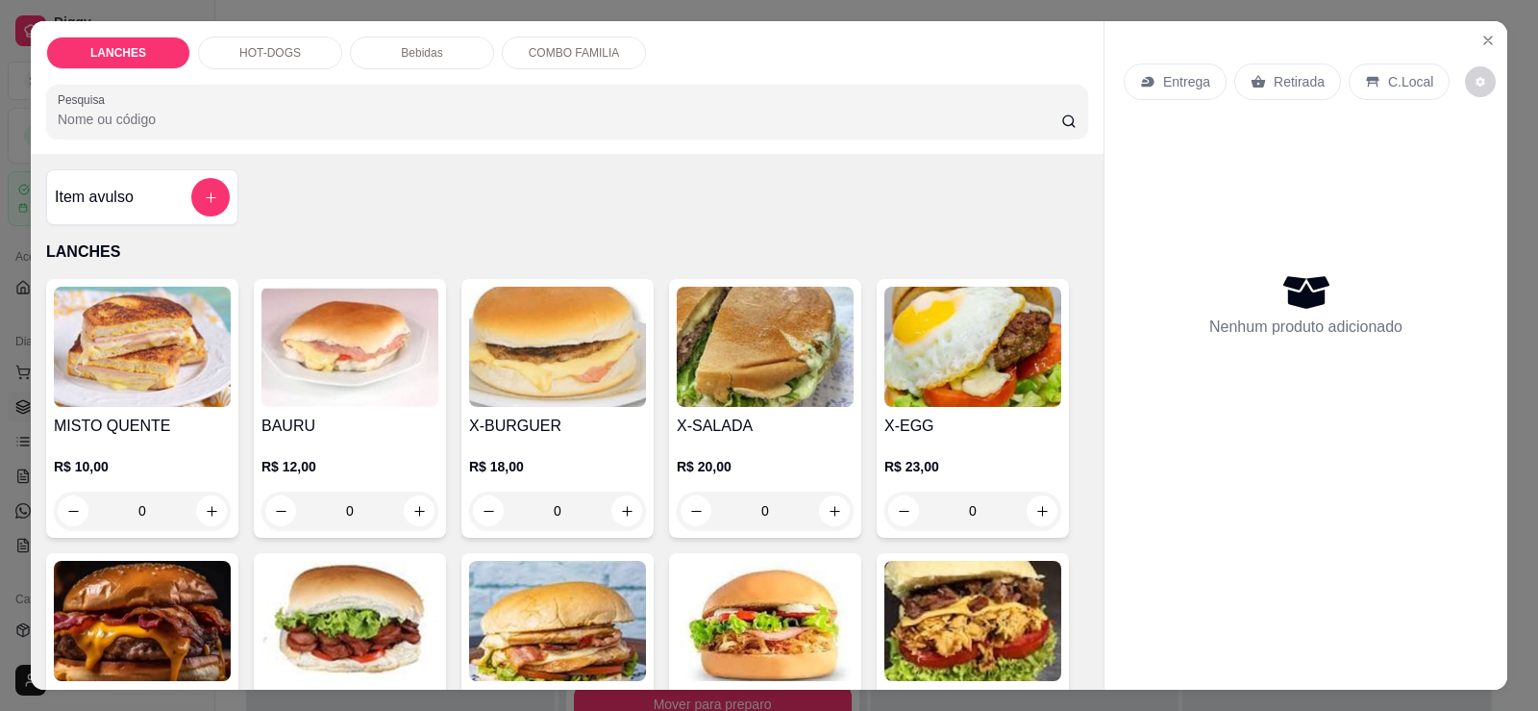
click at [262, 55] on p "HOT-DOGS" at bounding box center [270, 52] width 62 height 15
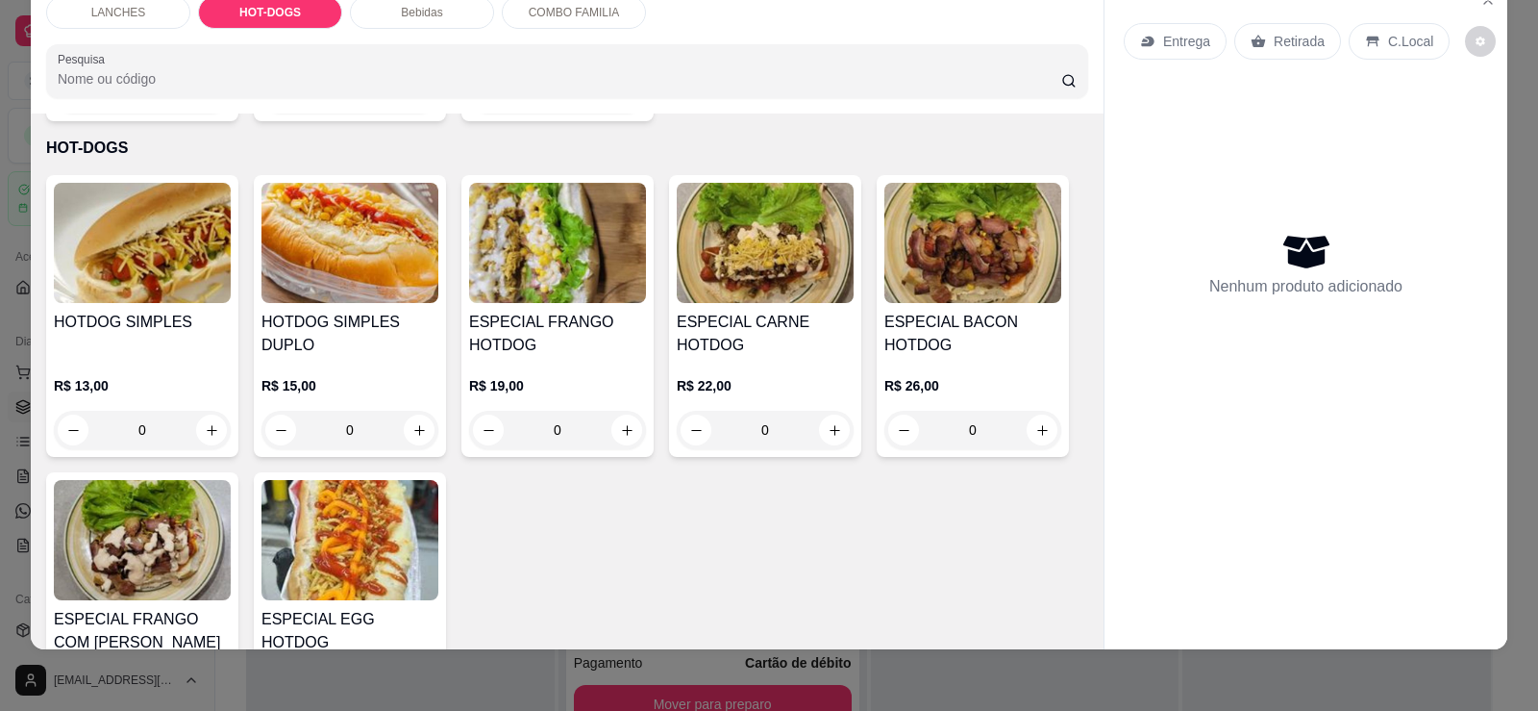
click at [306, 252] on img at bounding box center [350, 243] width 177 height 120
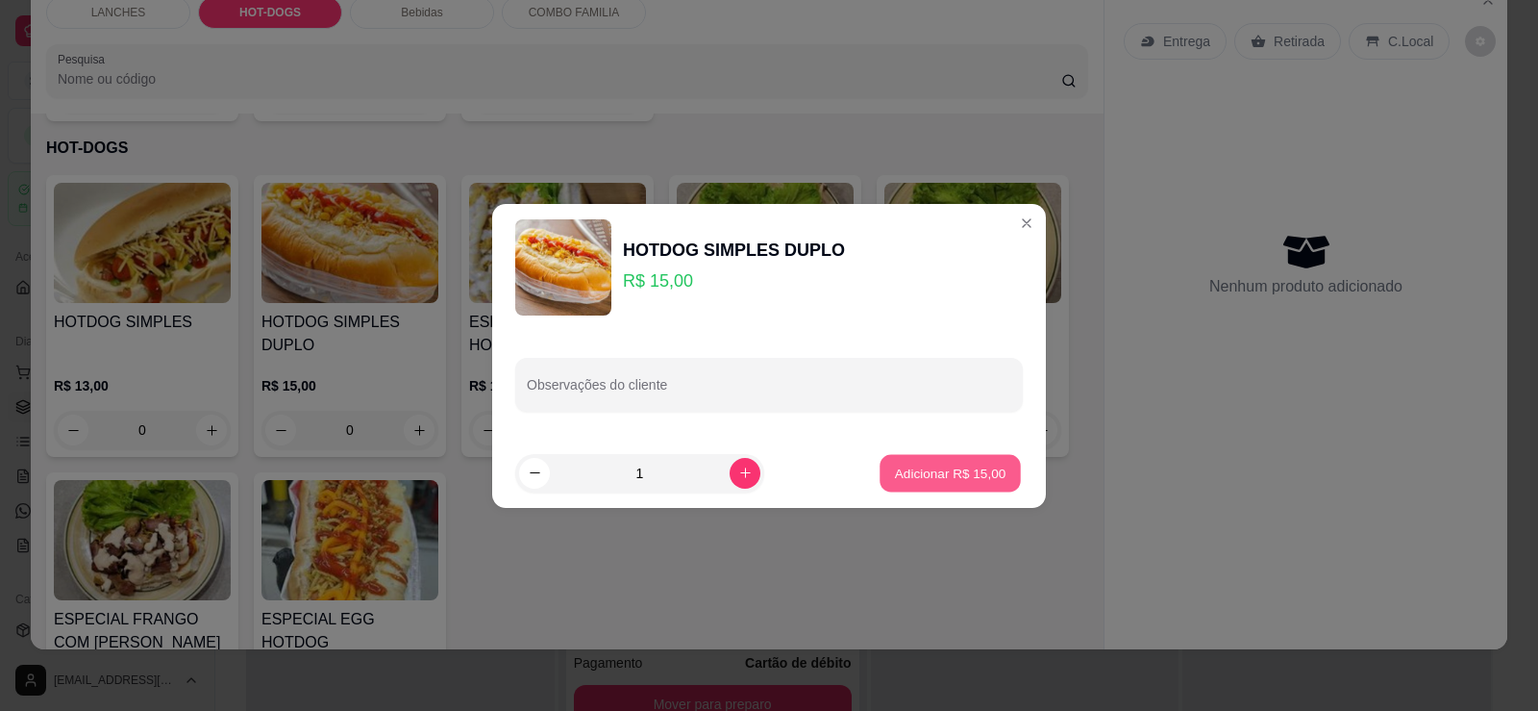
click at [914, 480] on p "Adicionar R$ 15,00" at bounding box center [951, 472] width 112 height 18
type input "1"
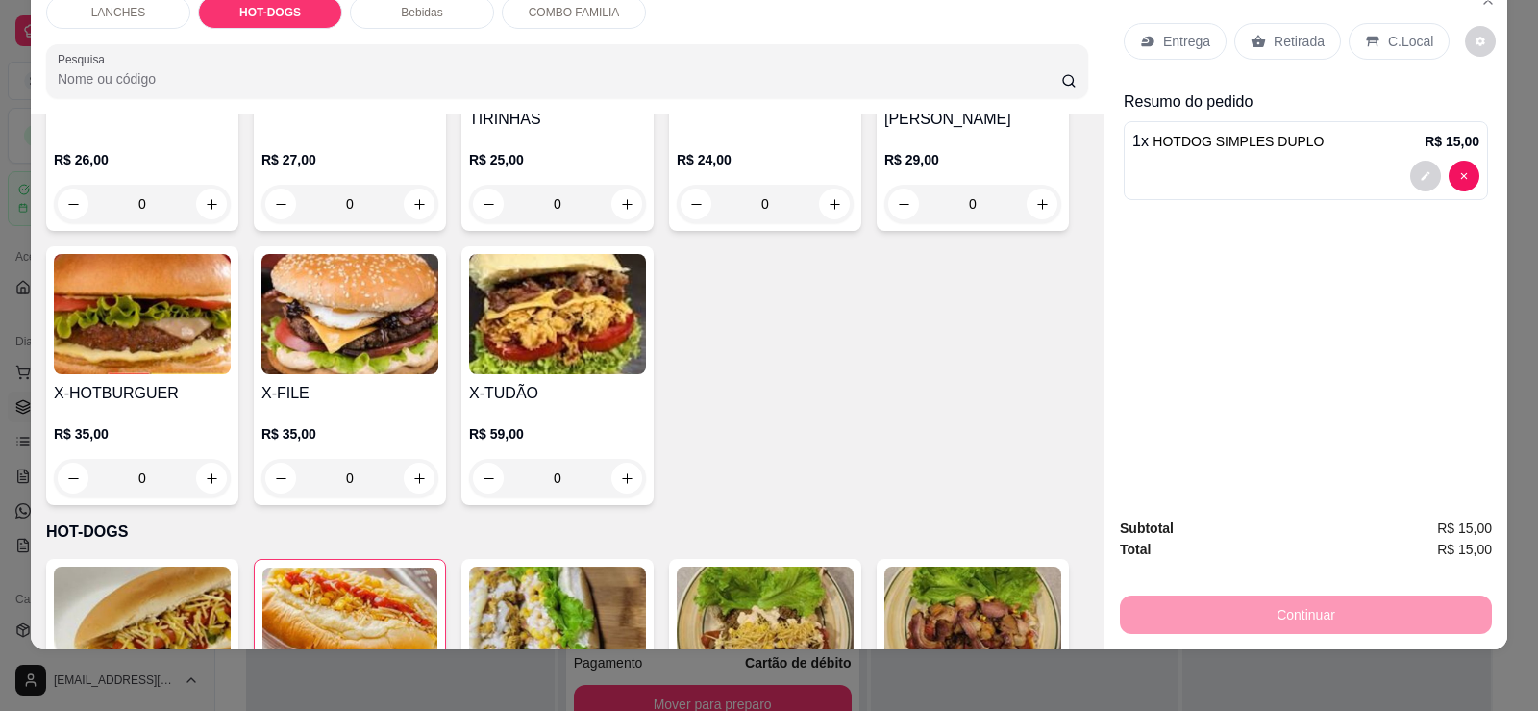
scroll to position [562, 0]
click at [430, 27] on div "Bebidas" at bounding box center [422, 12] width 144 height 33
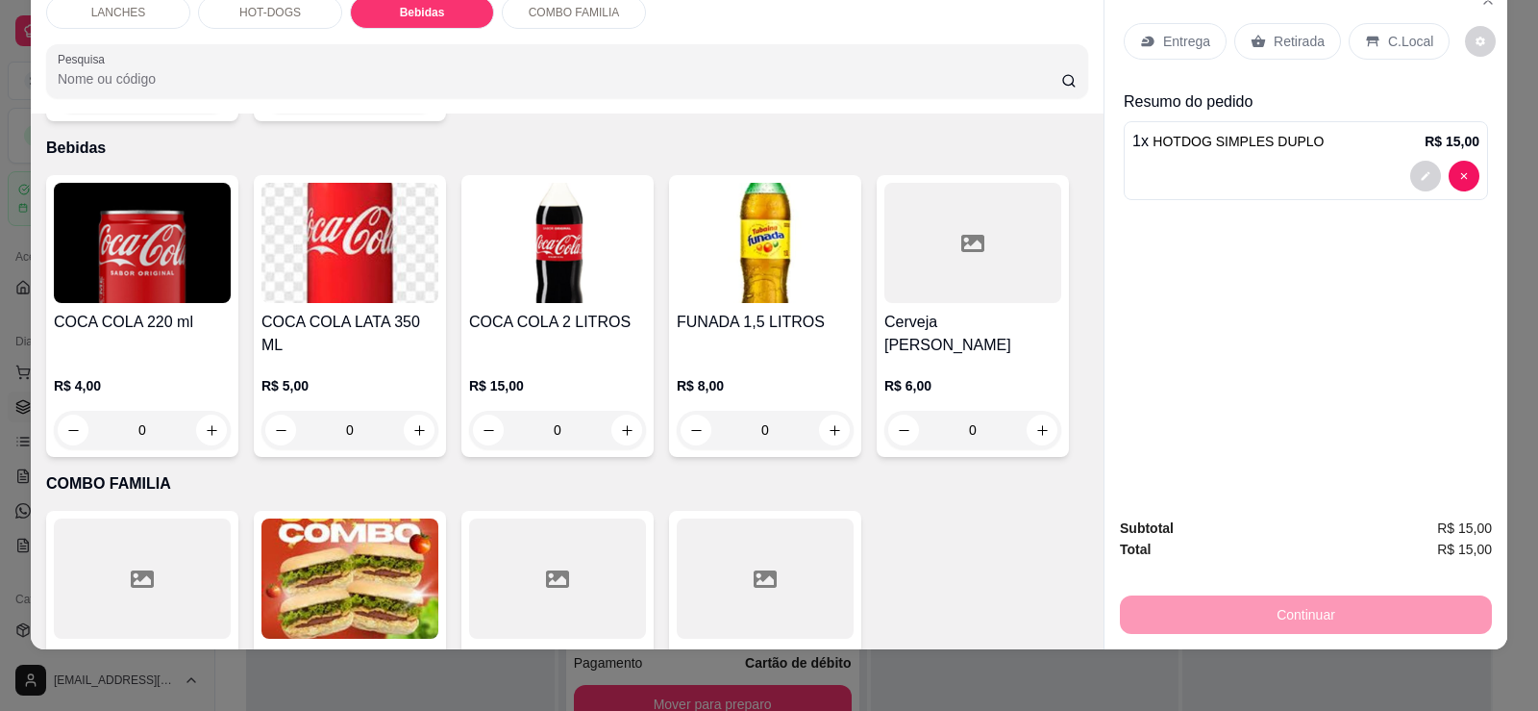
click at [589, 229] on img at bounding box center [557, 243] width 177 height 120
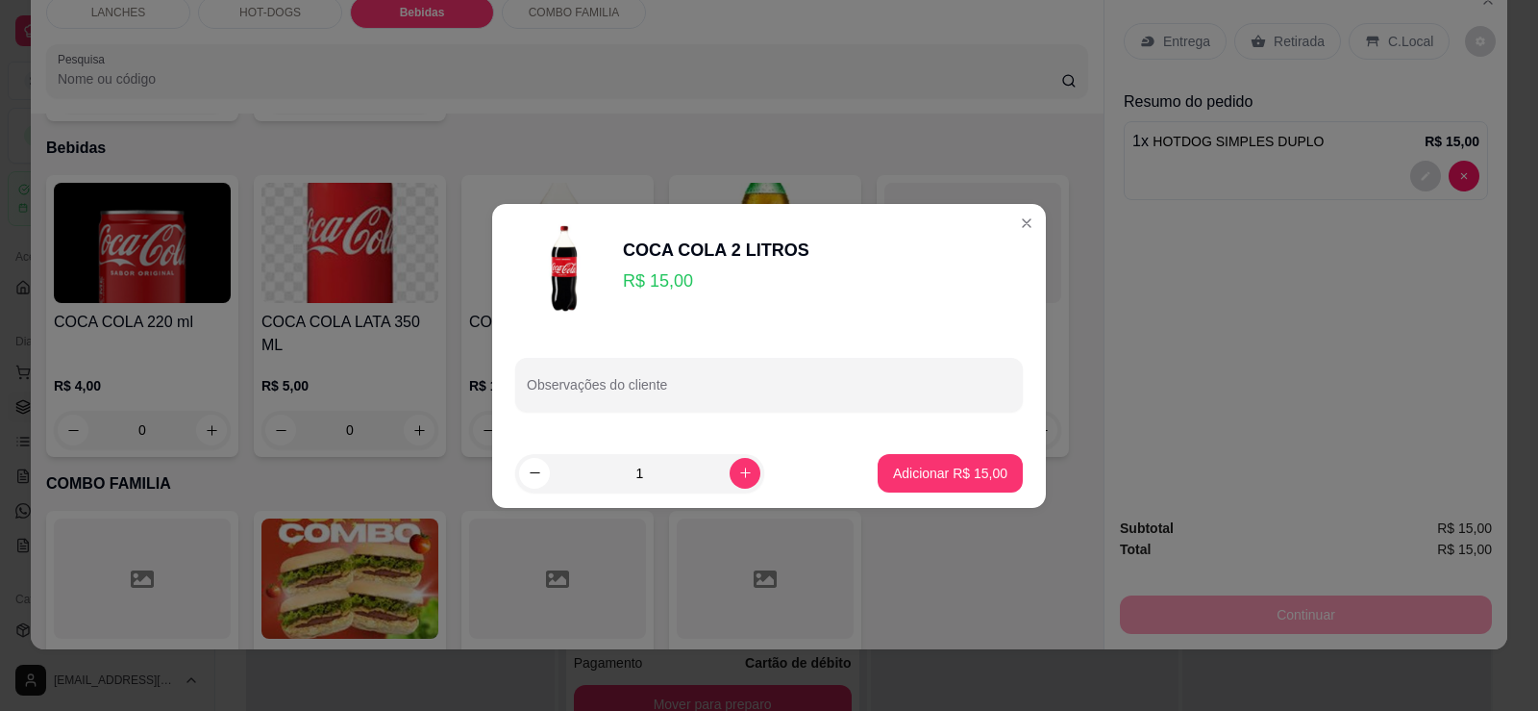
drag, startPoint x: 959, startPoint y: 450, endPoint x: 940, endPoint y: 468, distance: 25.8
click at [953, 459] on footer "1 Adicionar R$ 15,00" at bounding box center [769, 472] width 554 height 69
click at [940, 468] on p "Adicionar R$ 15,00" at bounding box center [950, 472] width 114 height 19
type input "1"
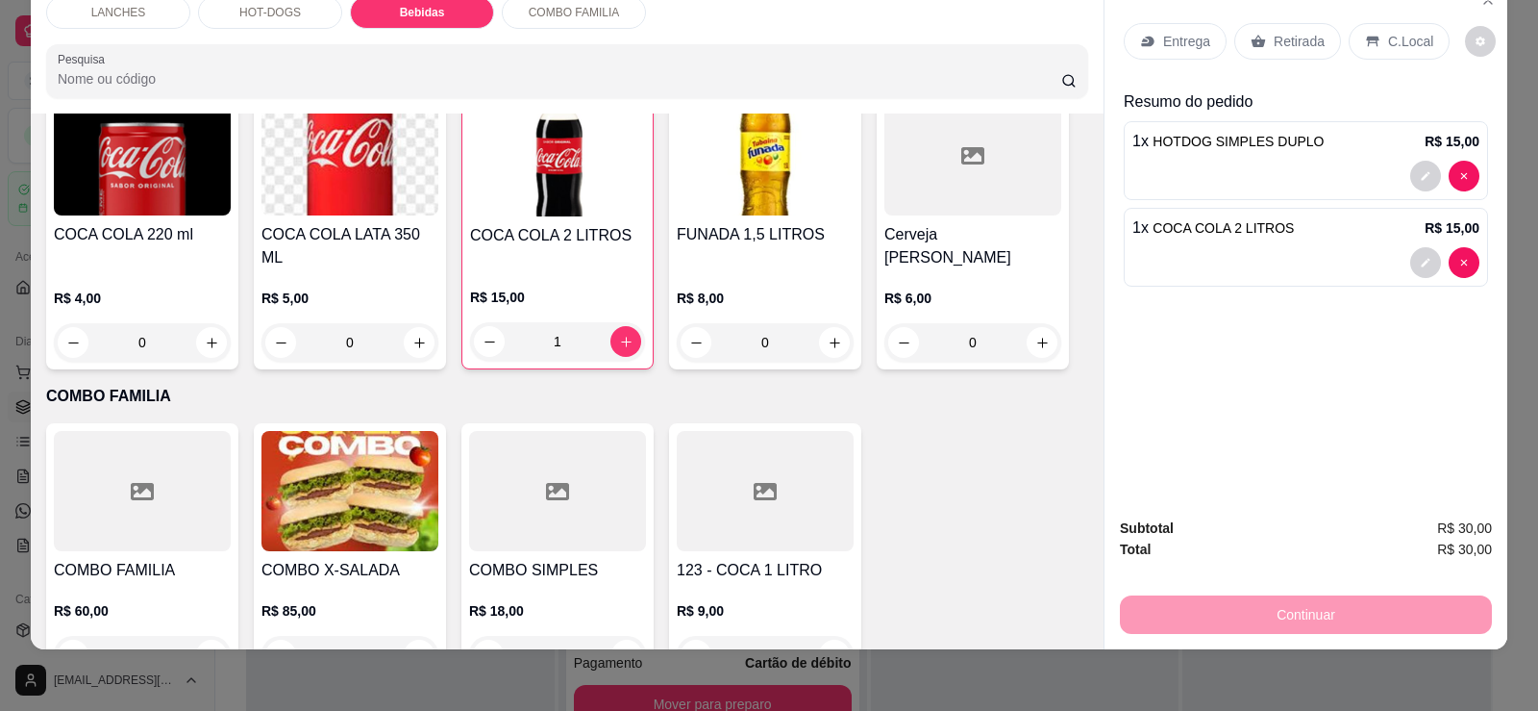
scroll to position [1673, 0]
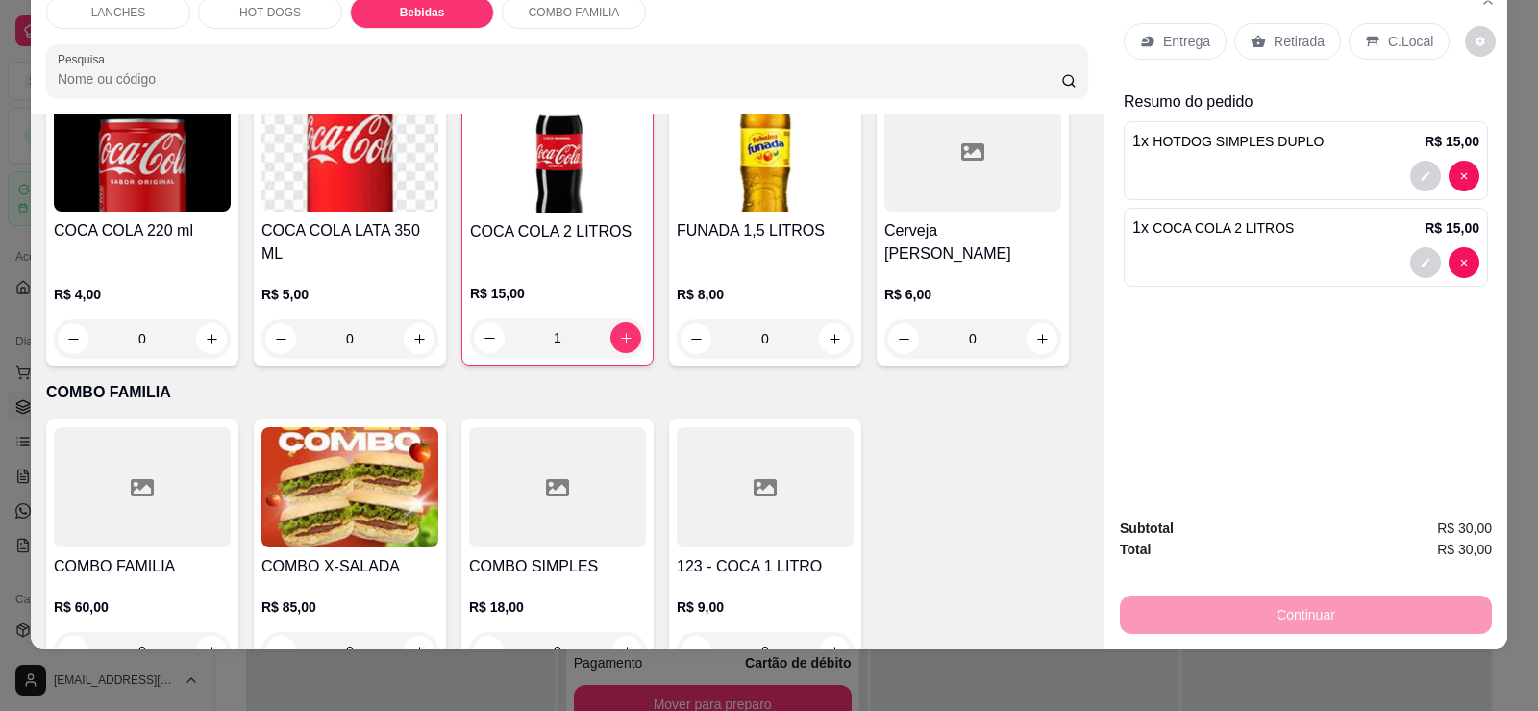
click at [1262, 44] on div "Retirada" at bounding box center [1288, 41] width 107 height 37
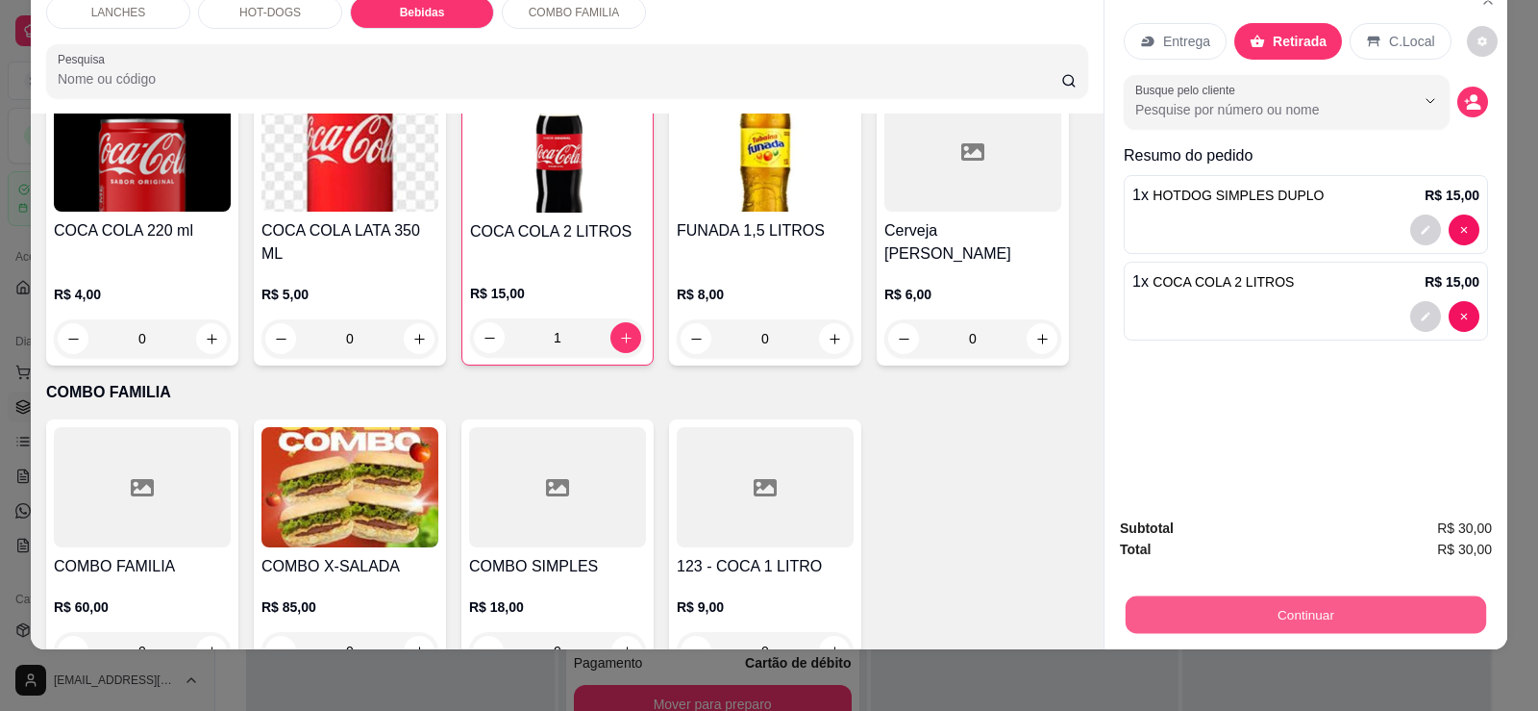
click at [1246, 618] on button "Continuar" at bounding box center [1306, 613] width 361 height 37
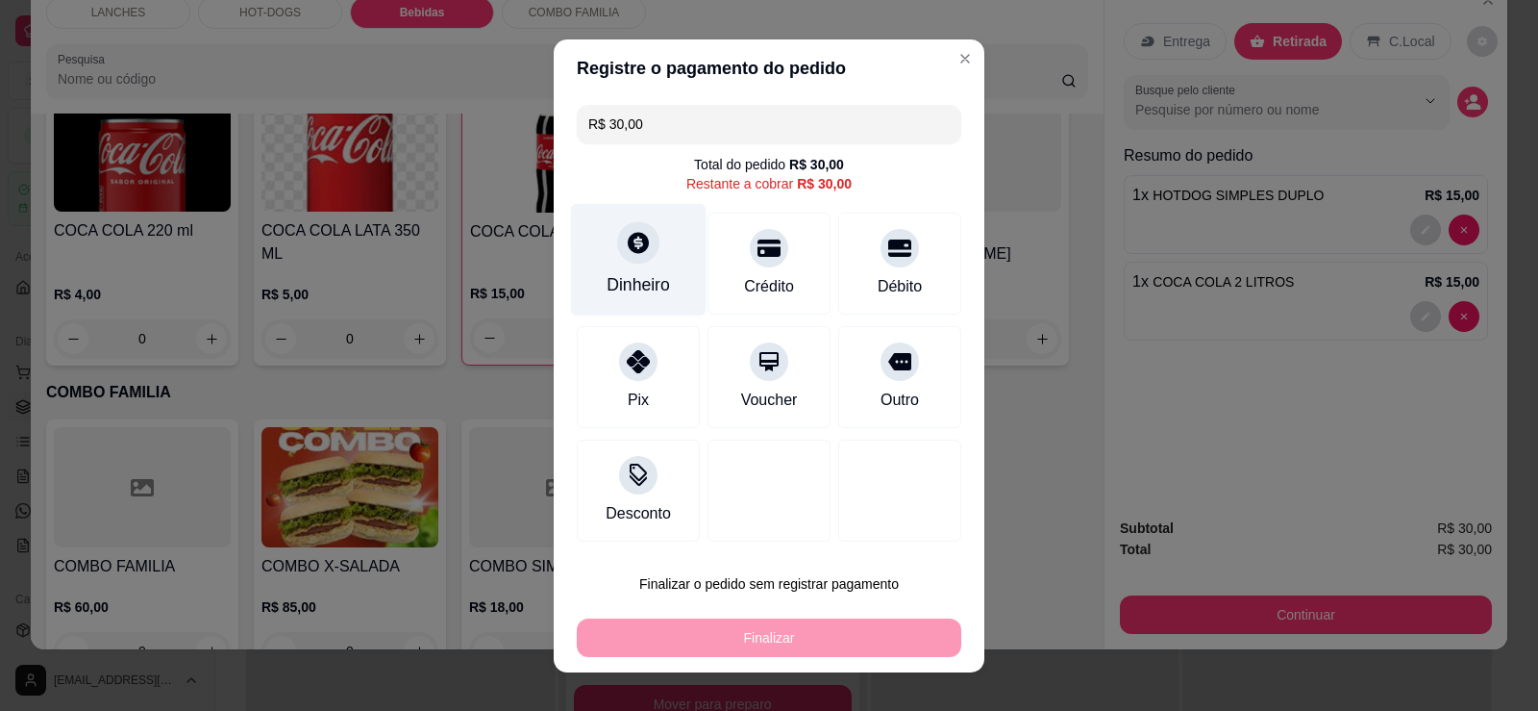
click at [644, 254] on div at bounding box center [638, 242] width 42 height 42
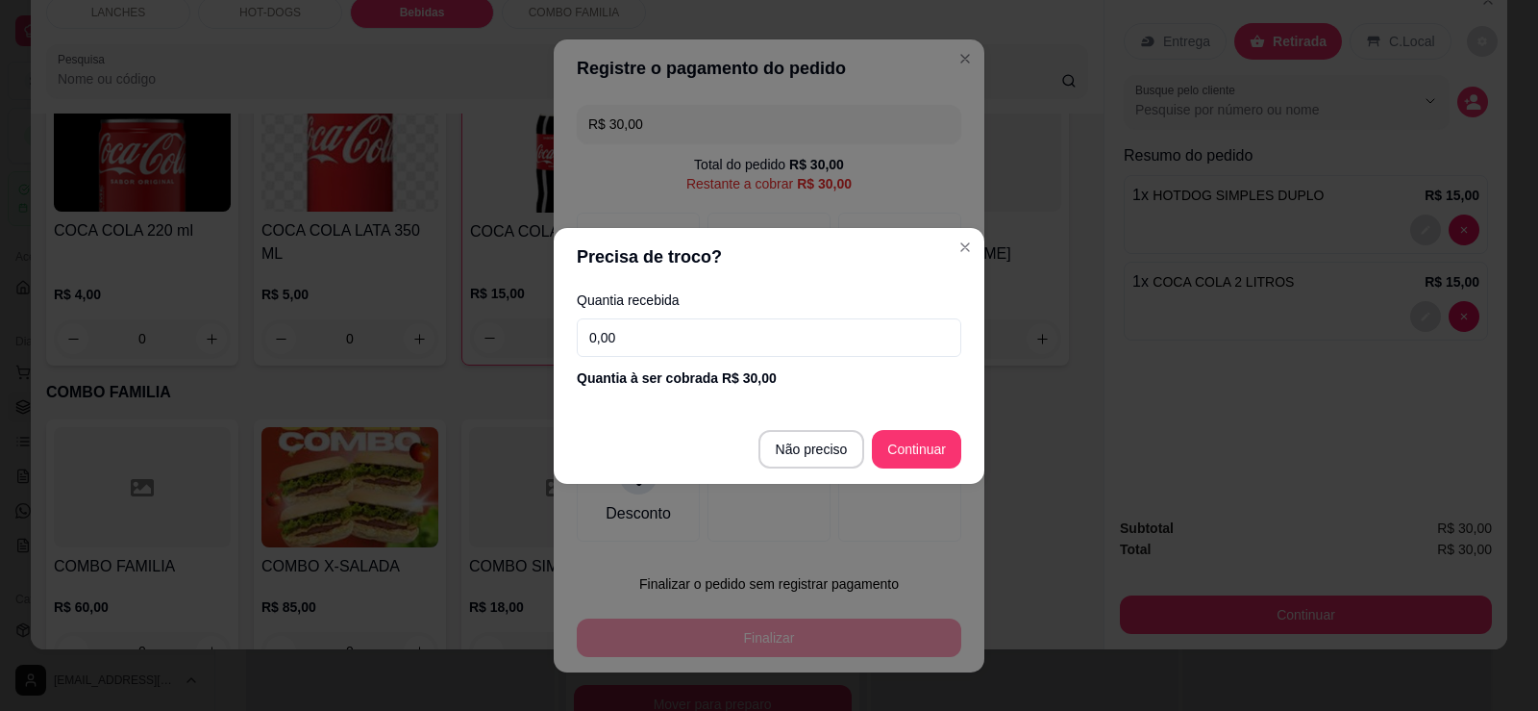
click at [972, 437] on div "Precisa de troco? Quantia recebida 0,00 Quantia à ser cobrada R$ 30,00 Não prec…" at bounding box center [769, 355] width 1538 height 711
type input "R$ 0,00"
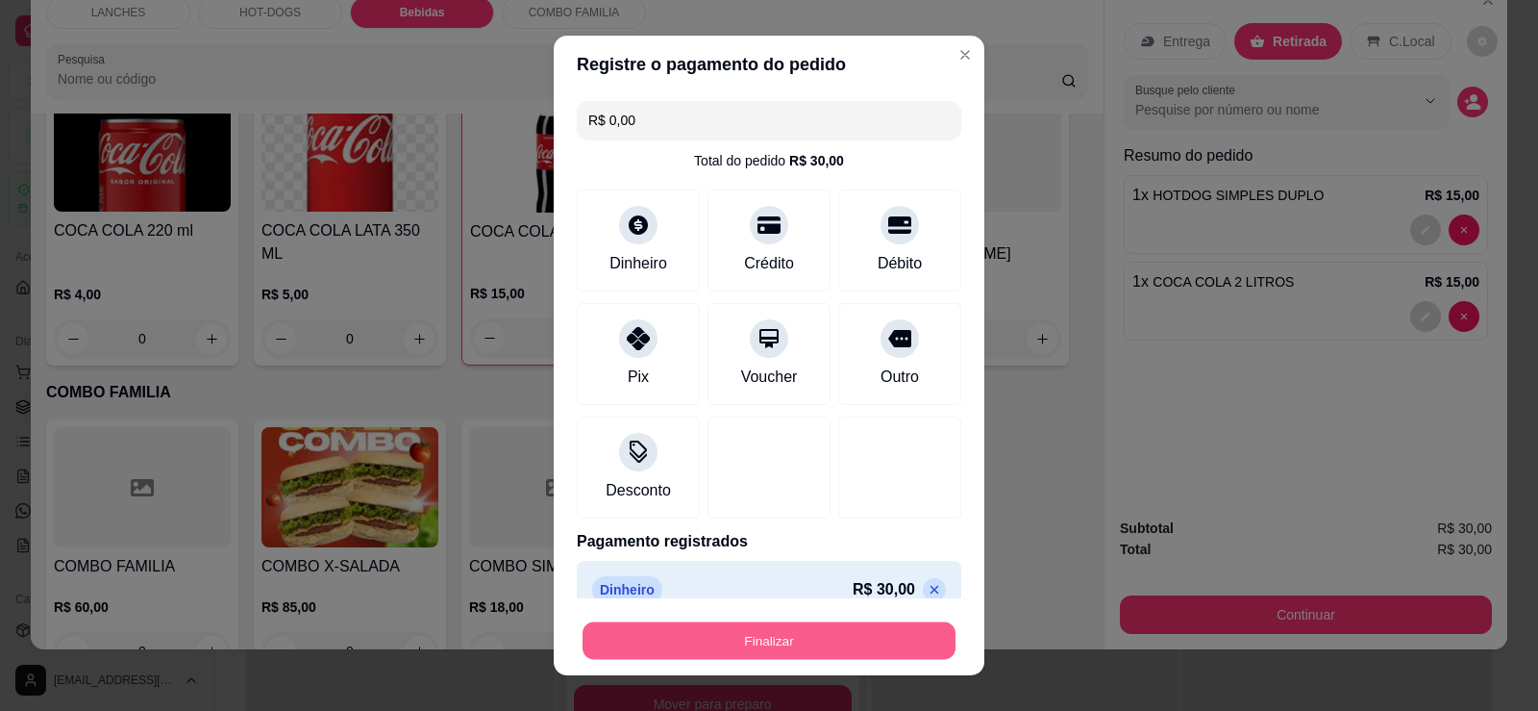
click at [824, 643] on button "Finalizar" at bounding box center [769, 640] width 373 height 37
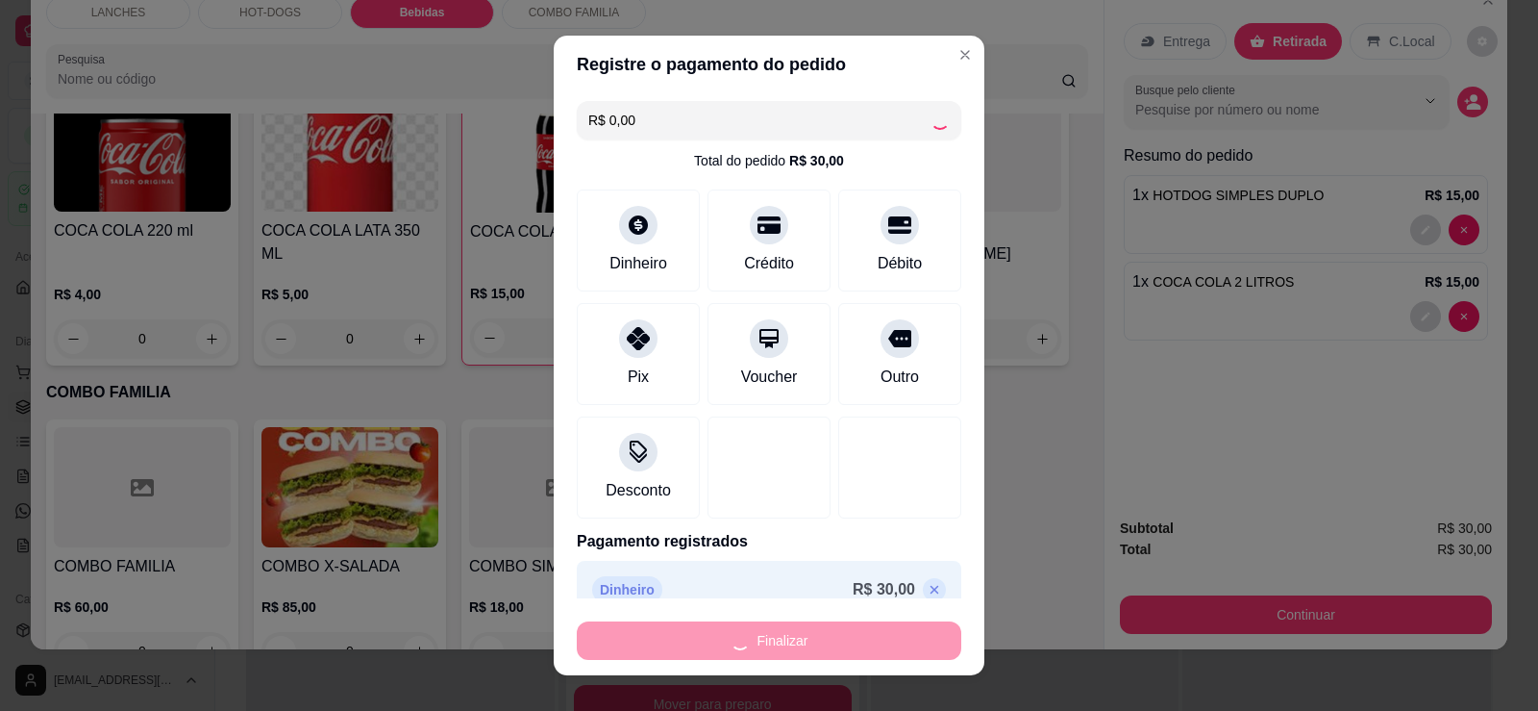
type input "0"
type input "-R$ 30,00"
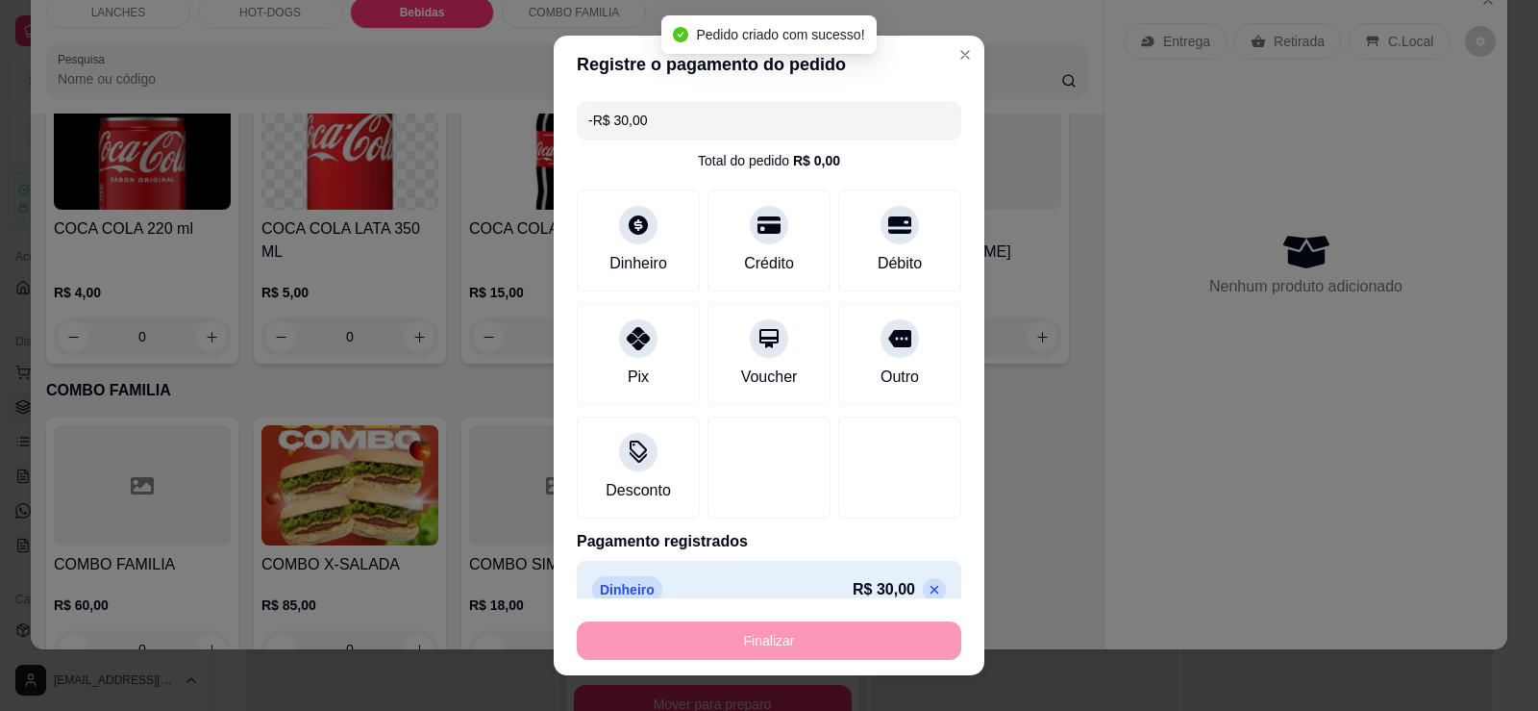
scroll to position [1669, 0]
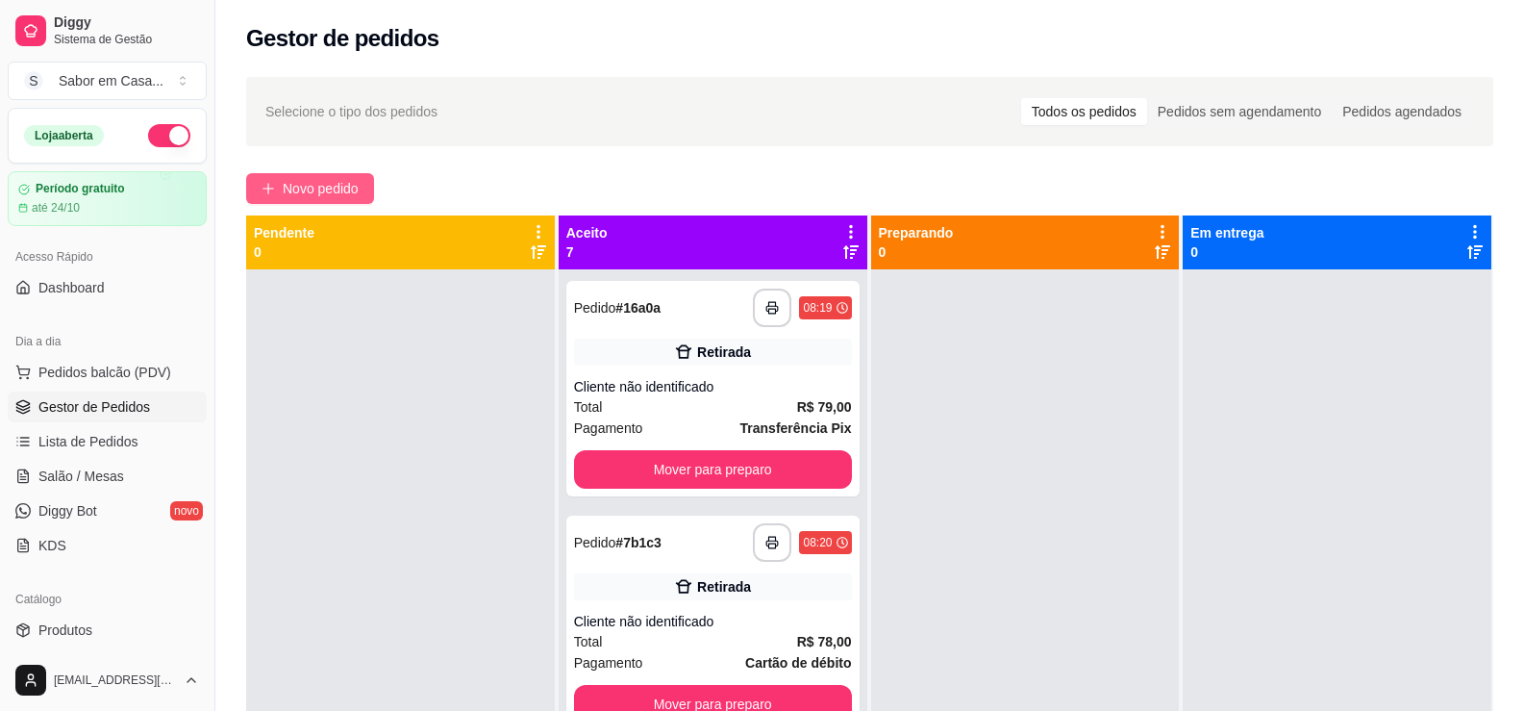
click at [286, 185] on span "Novo pedido" at bounding box center [321, 188] width 76 height 21
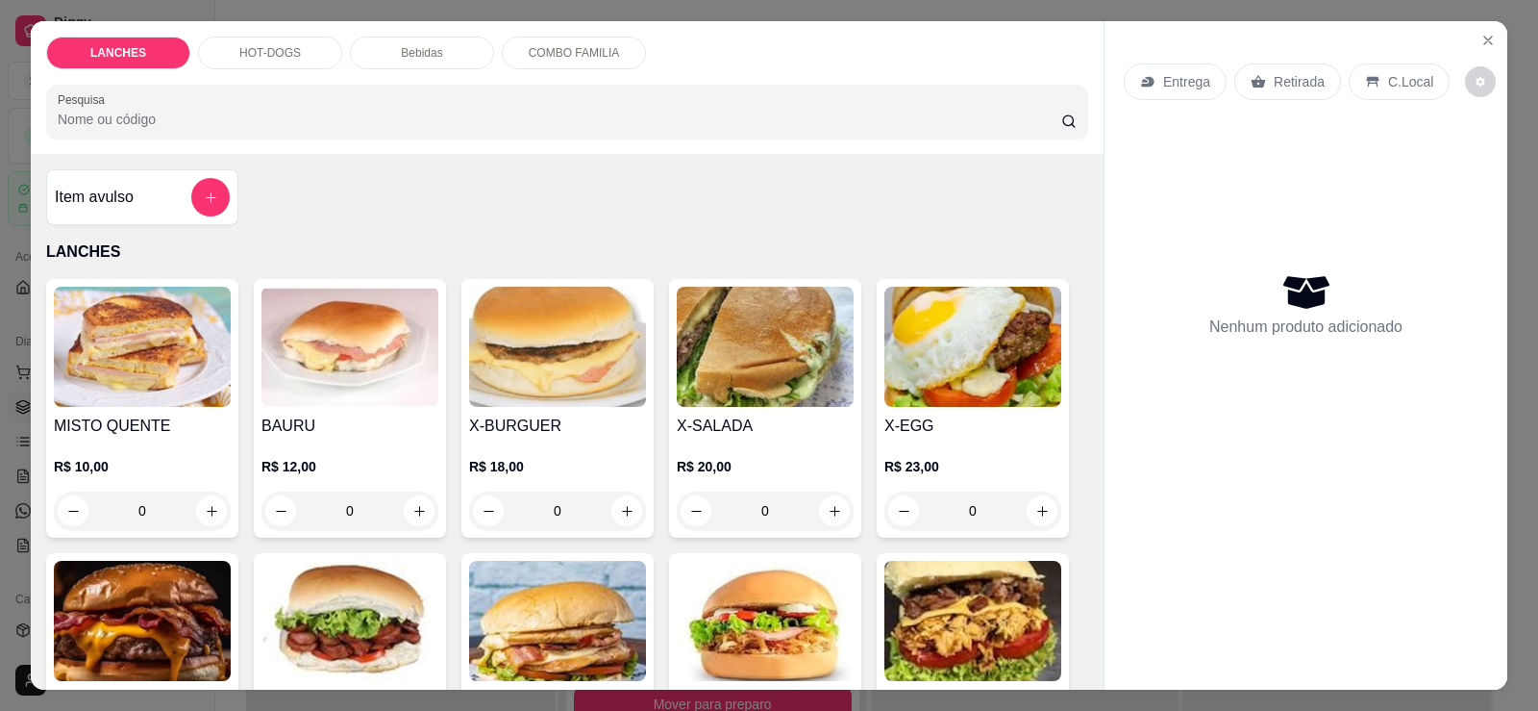
click at [669, 332] on div "X-SALADA R$ 20,00 0" at bounding box center [765, 408] width 192 height 259
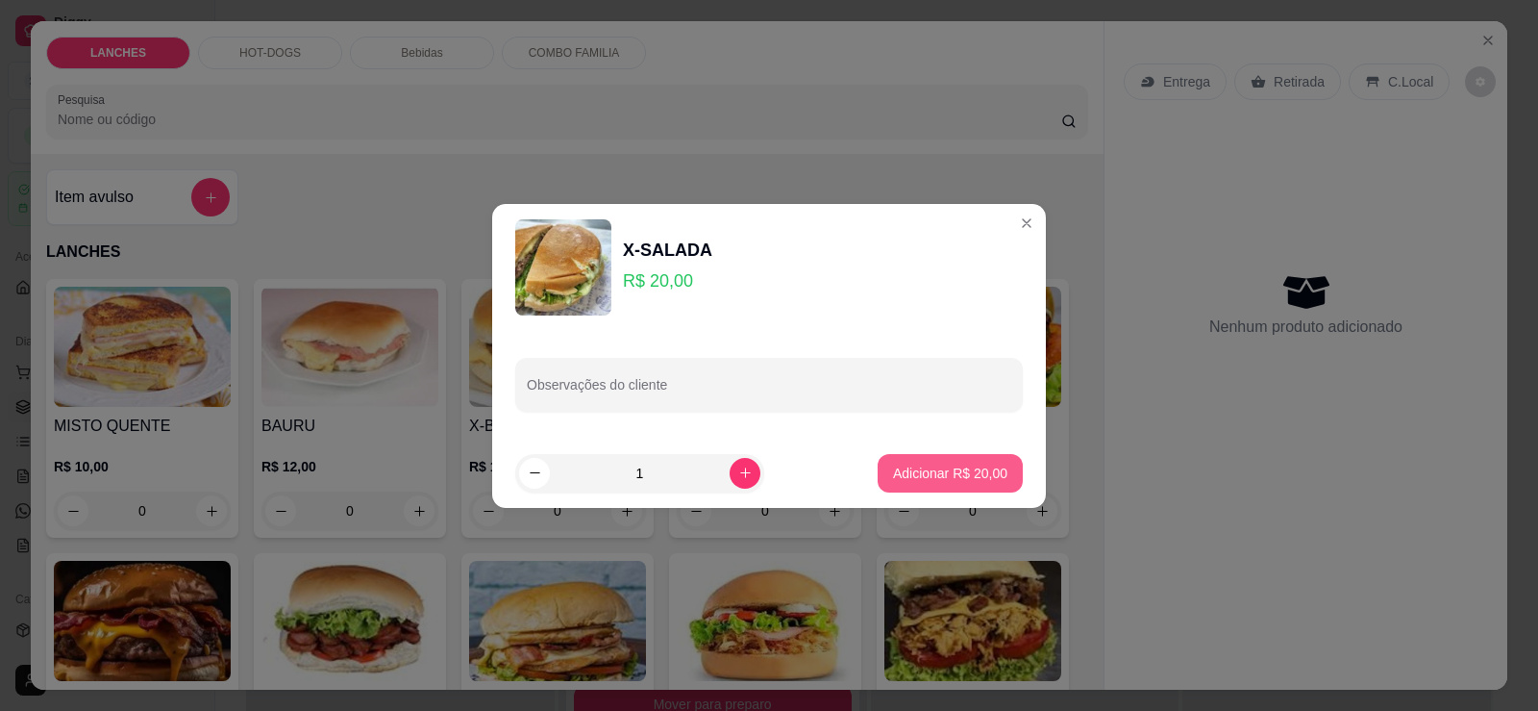
click at [924, 474] on p "Adicionar R$ 20,00" at bounding box center [950, 472] width 114 height 19
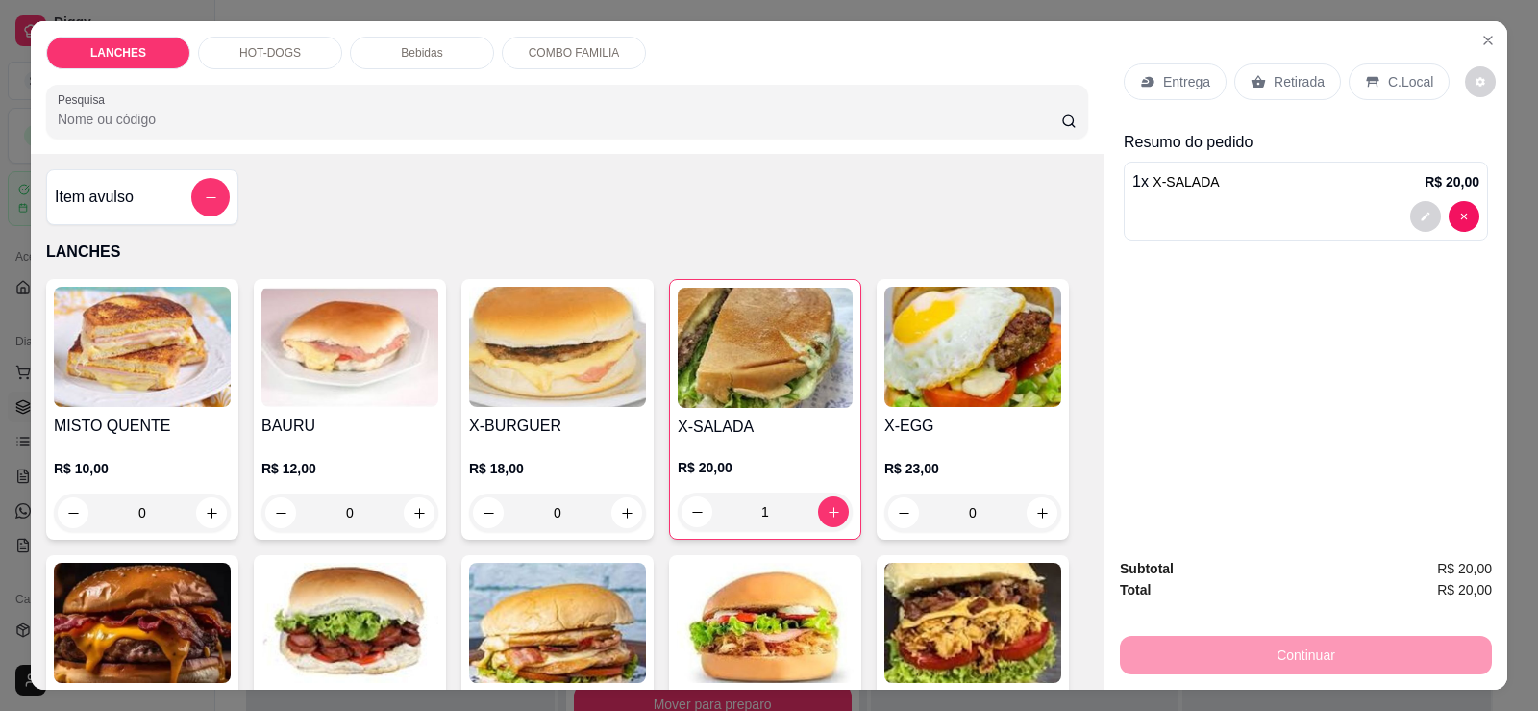
type input "1"
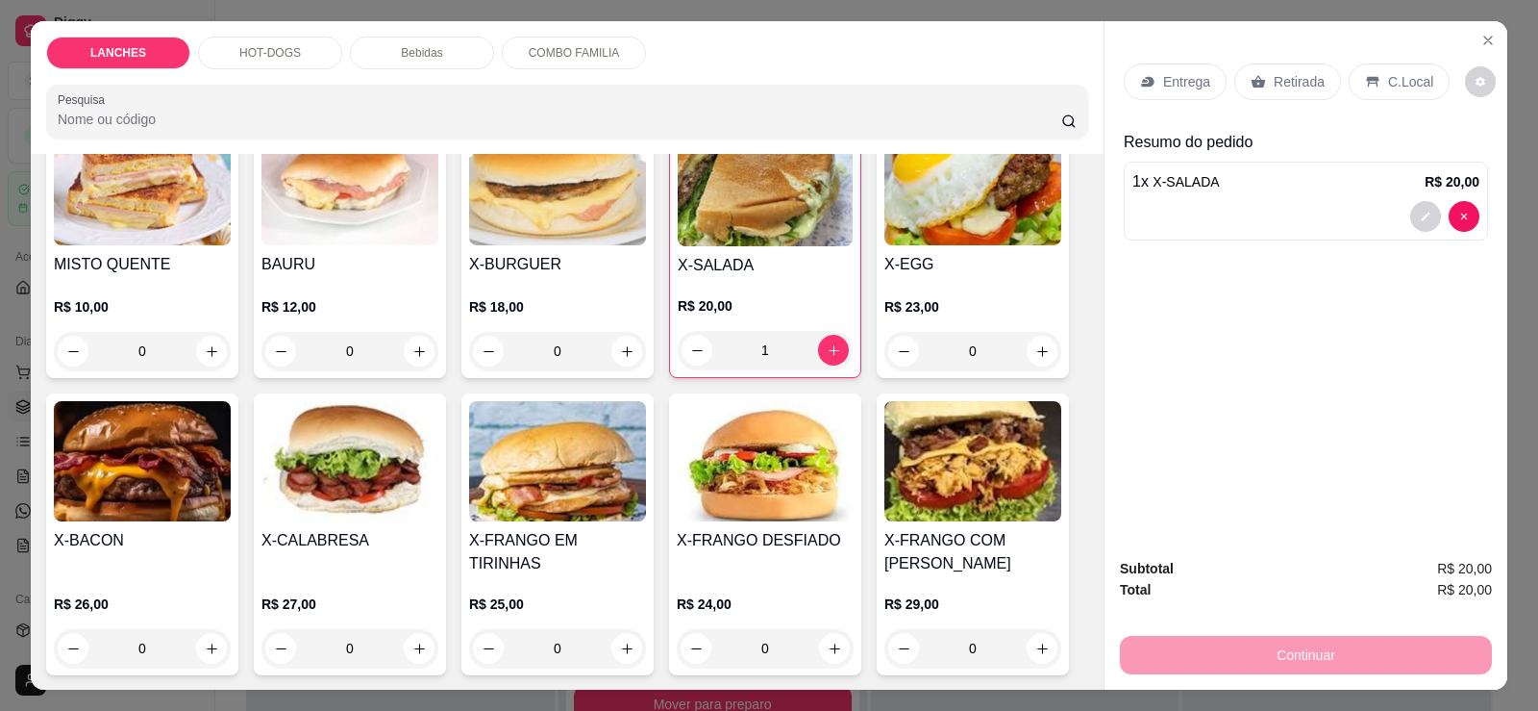
scroll to position [288, 0]
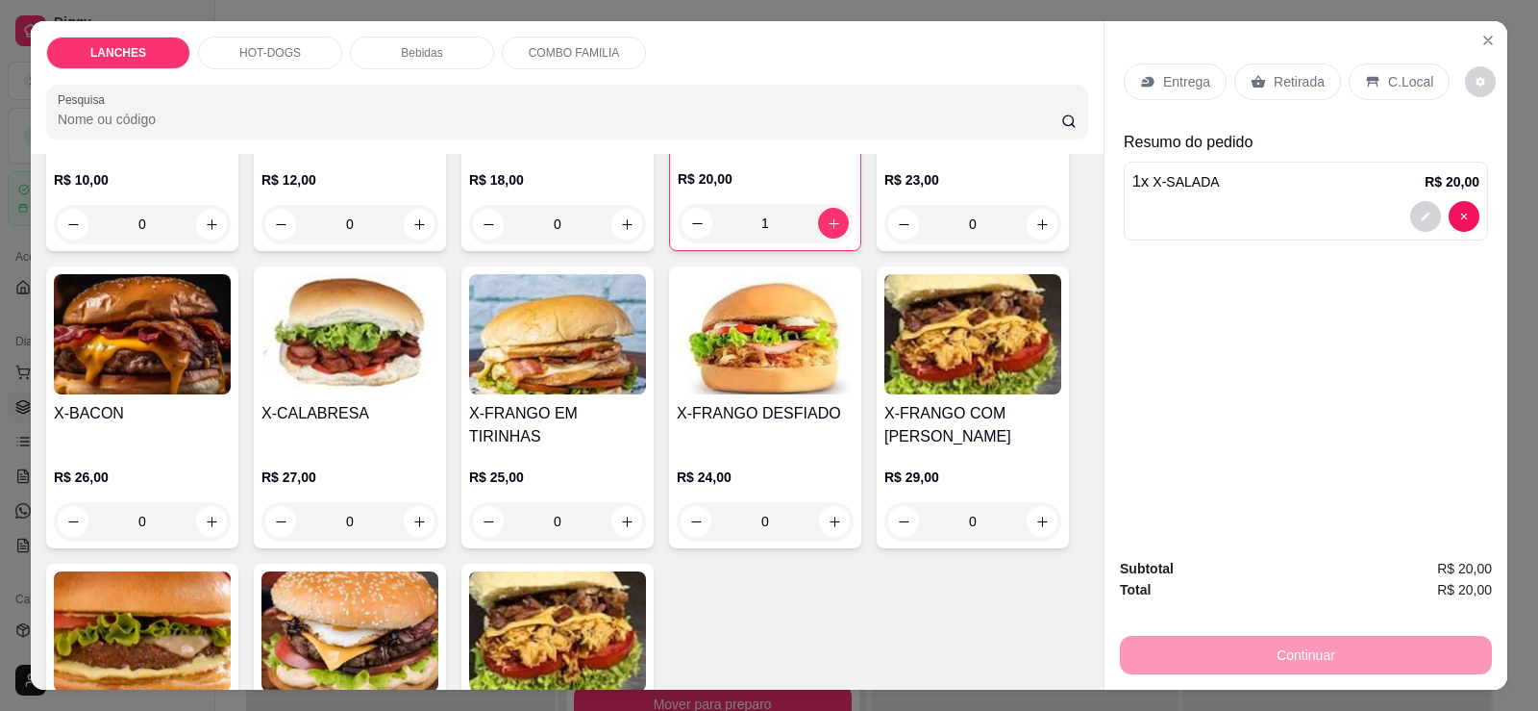
click at [940, 340] on img at bounding box center [973, 334] width 177 height 120
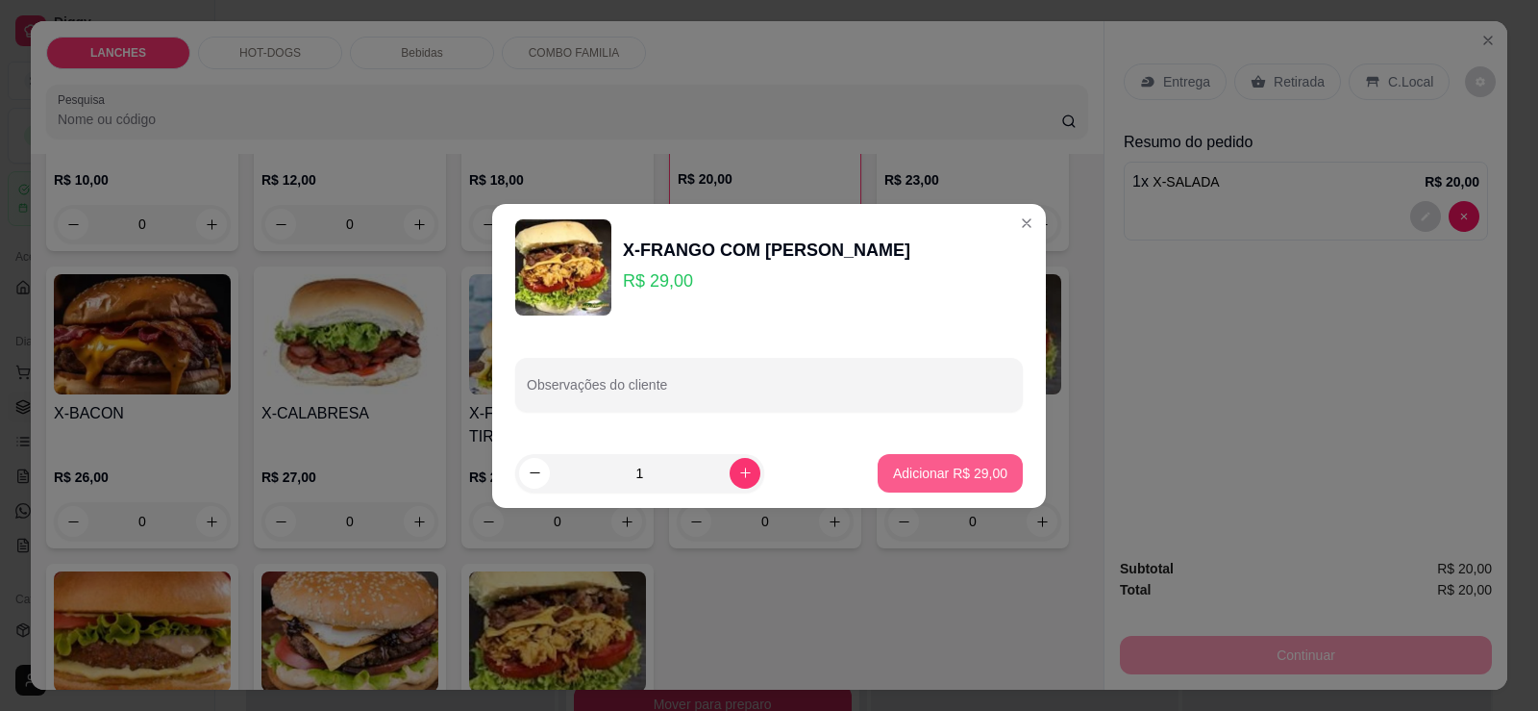
click at [932, 468] on p "Adicionar R$ 29,00" at bounding box center [950, 472] width 114 height 19
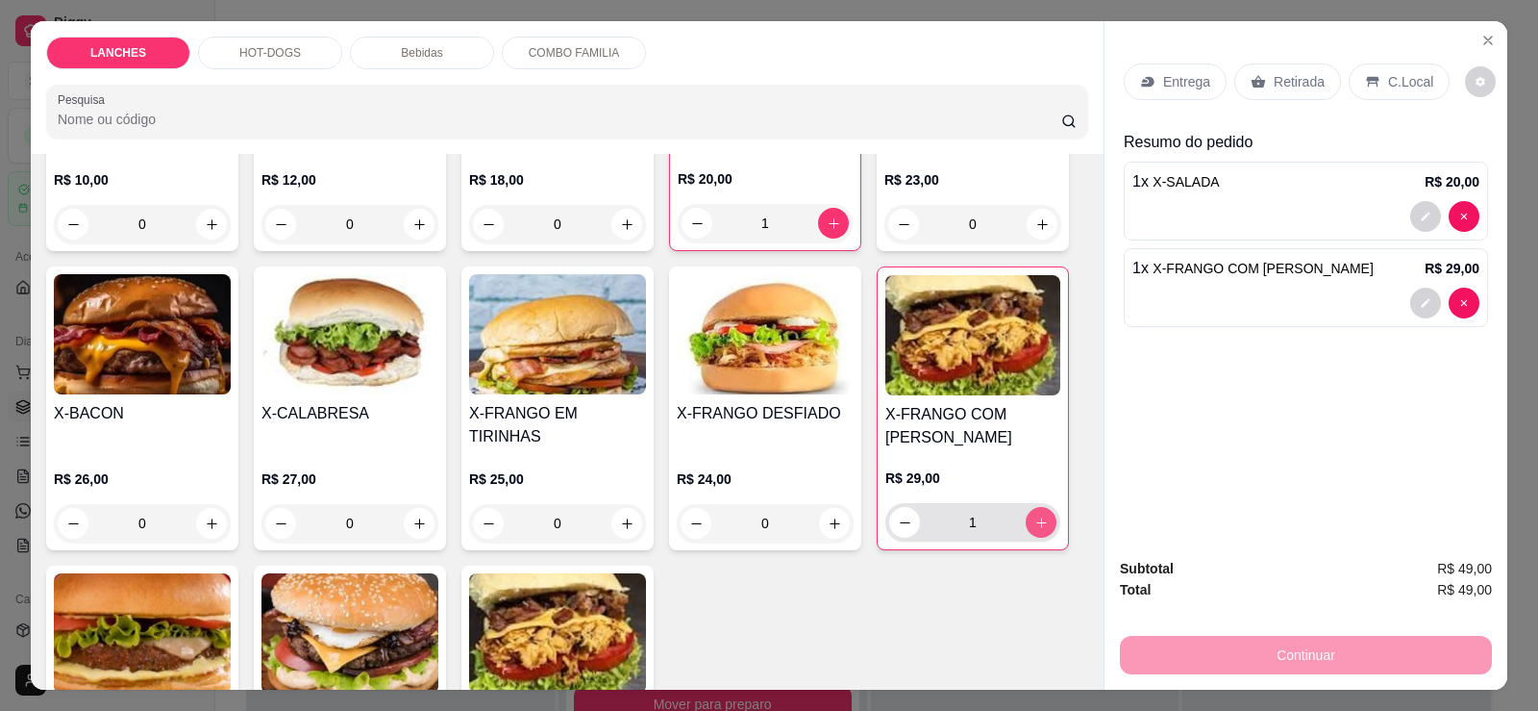
click at [1030, 507] on button "increase-product-quantity" at bounding box center [1041, 522] width 31 height 31
type input "2"
click at [1248, 648] on div "Continuar" at bounding box center [1306, 652] width 372 height 43
click at [1312, 86] on p "Retirada" at bounding box center [1299, 81] width 51 height 19
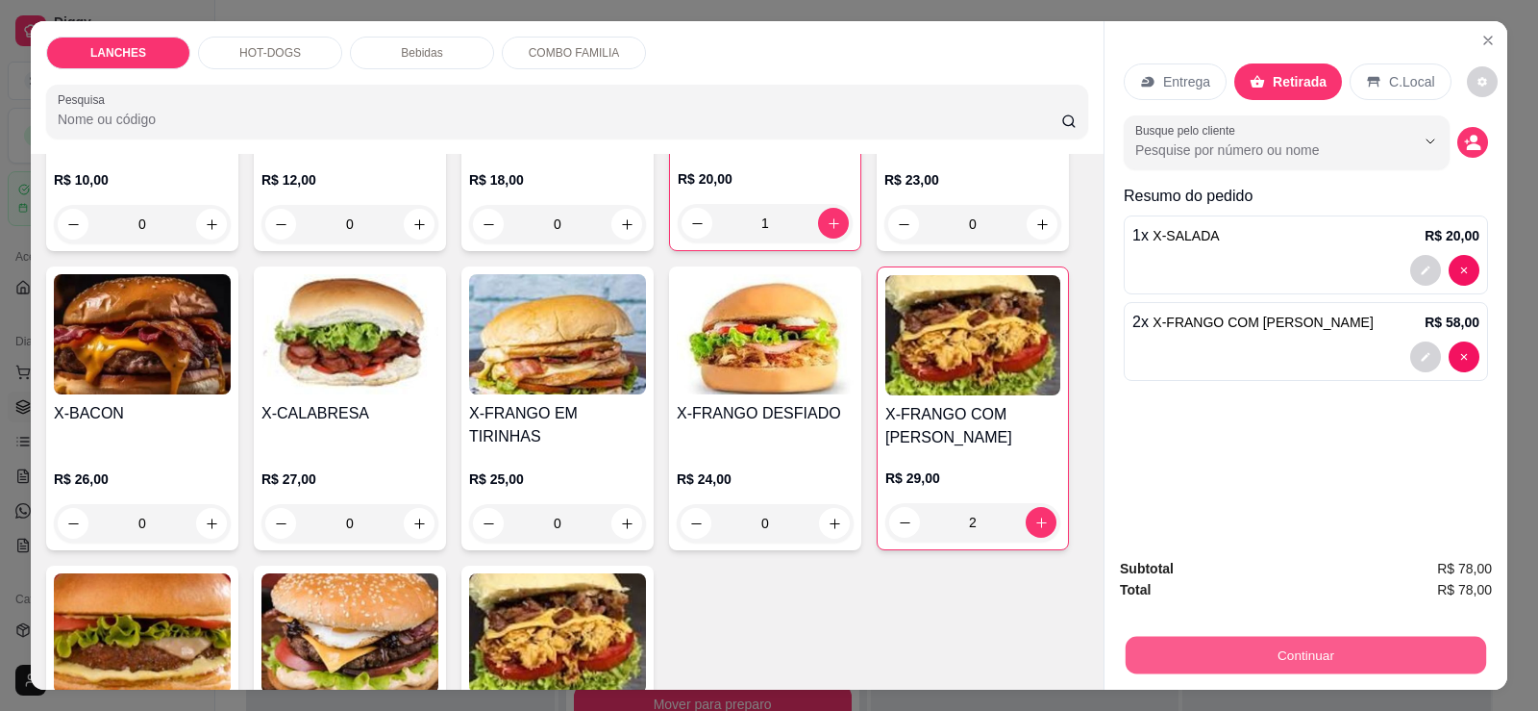
click at [1264, 639] on button "Continuar" at bounding box center [1306, 654] width 361 height 37
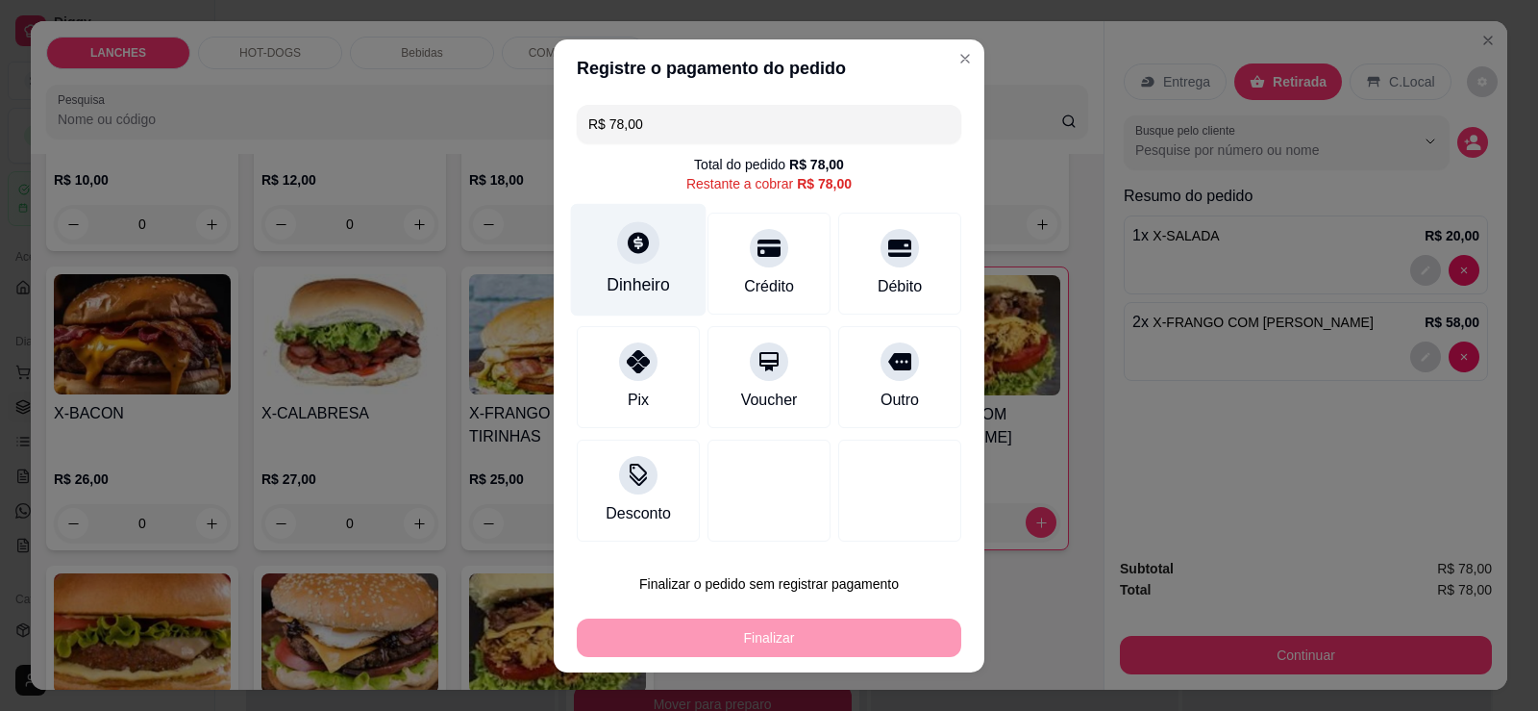
click at [639, 247] on icon at bounding box center [638, 242] width 25 height 25
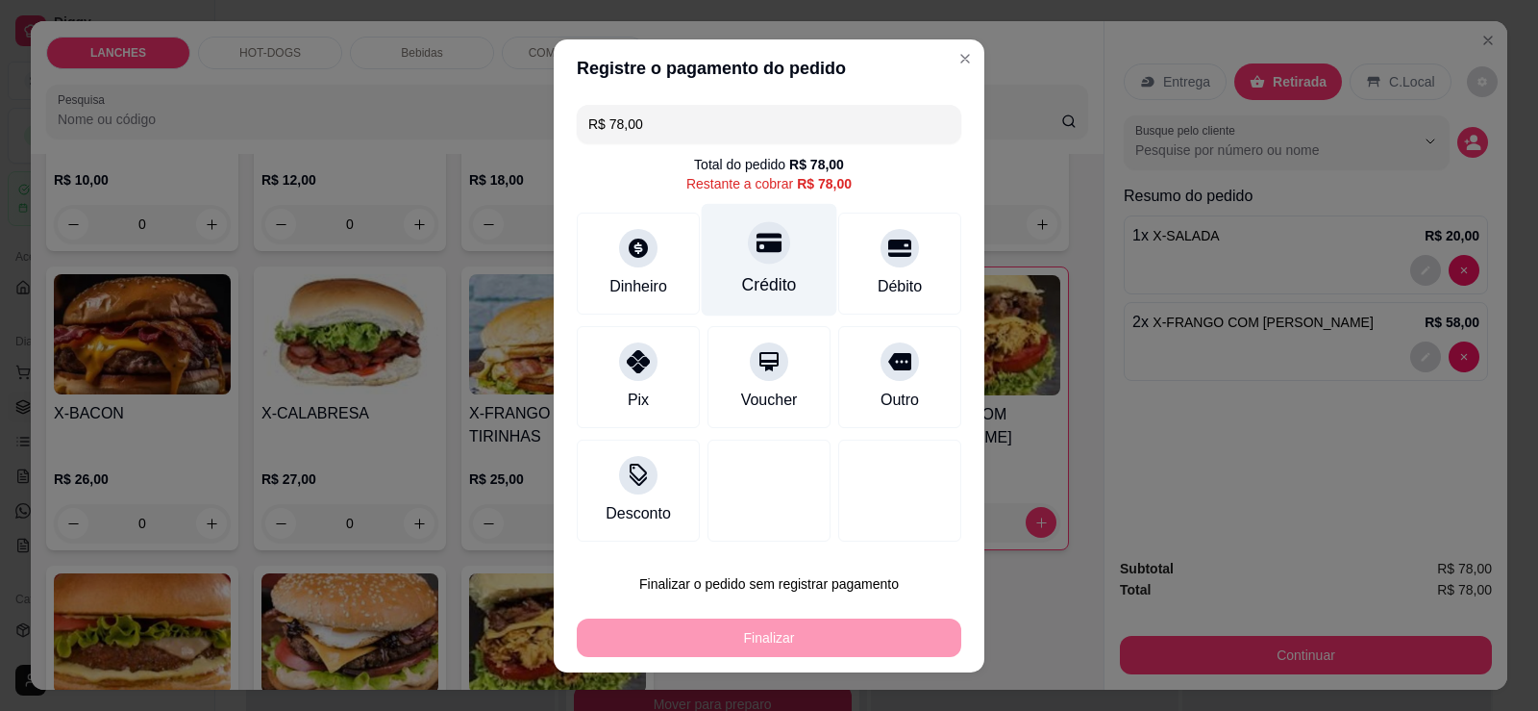
click at [752, 268] on div "Crédito" at bounding box center [770, 259] width 136 height 112
type input "R$ 0,00"
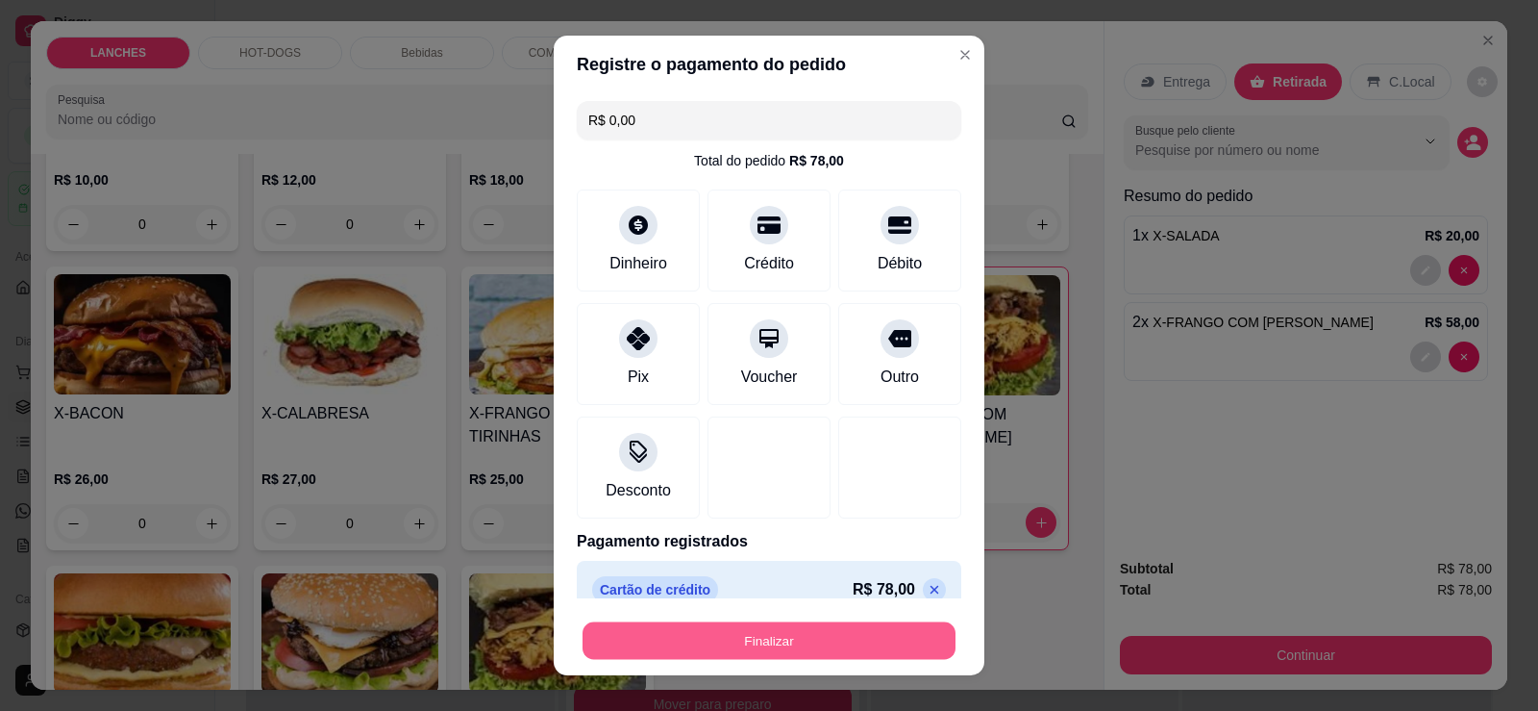
click at [790, 639] on button "Finalizar" at bounding box center [769, 640] width 373 height 37
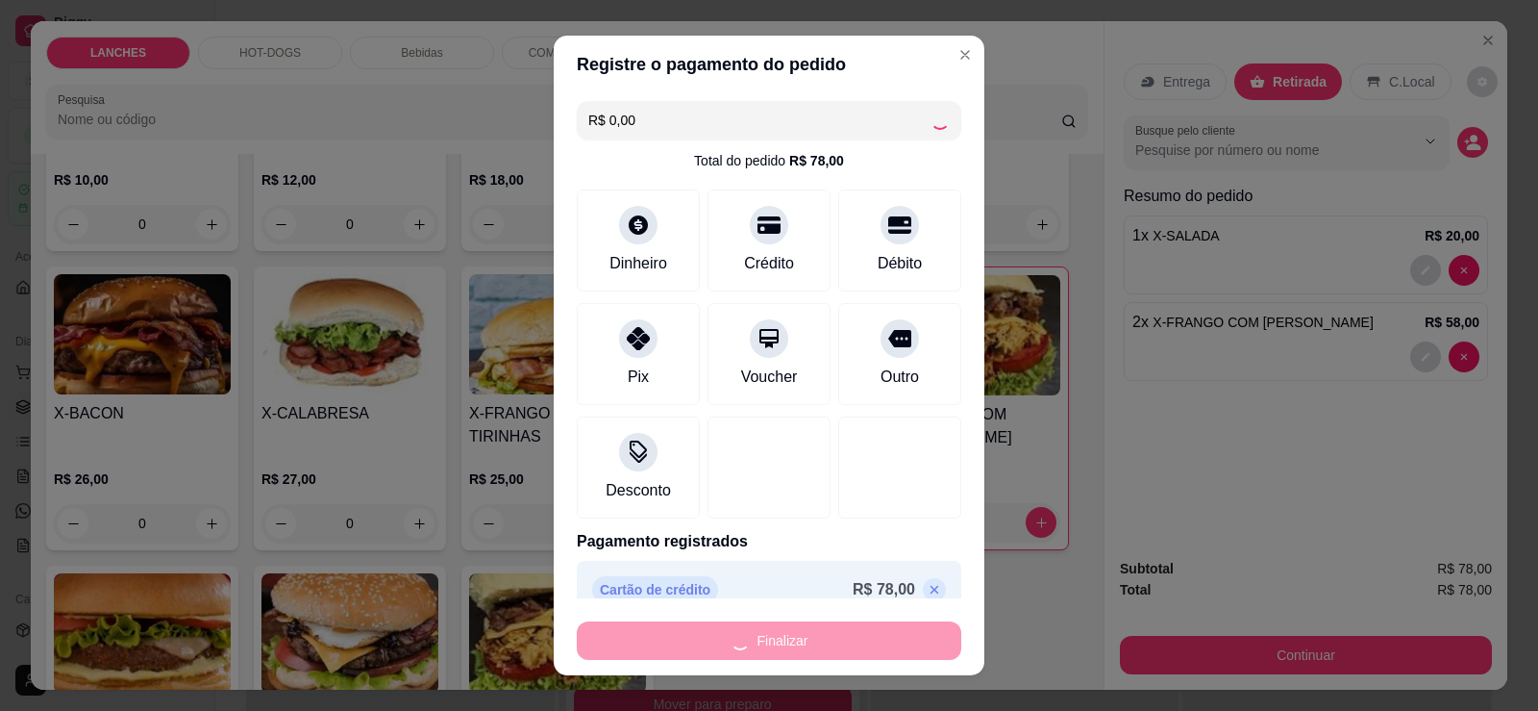
type input "0"
type input "-R$ 78,00"
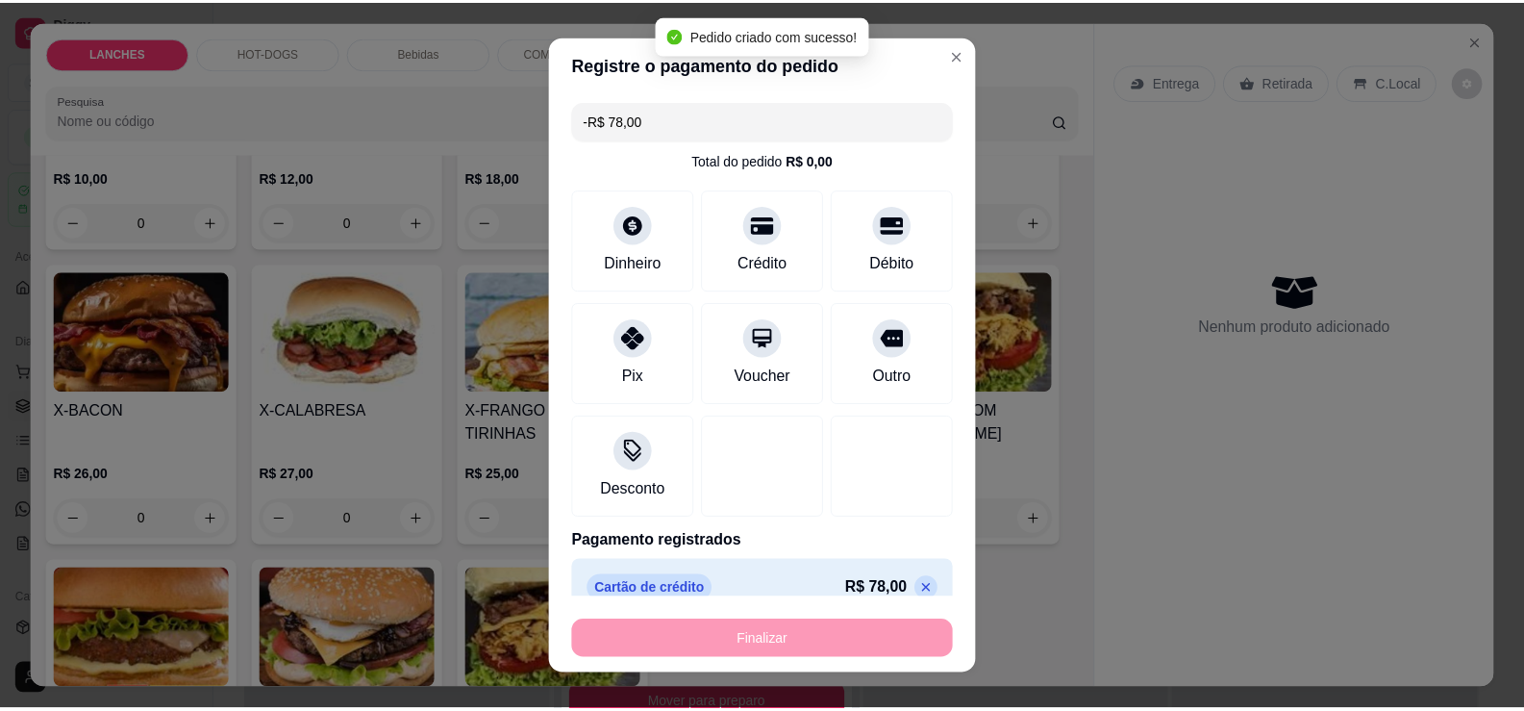
scroll to position [287, 0]
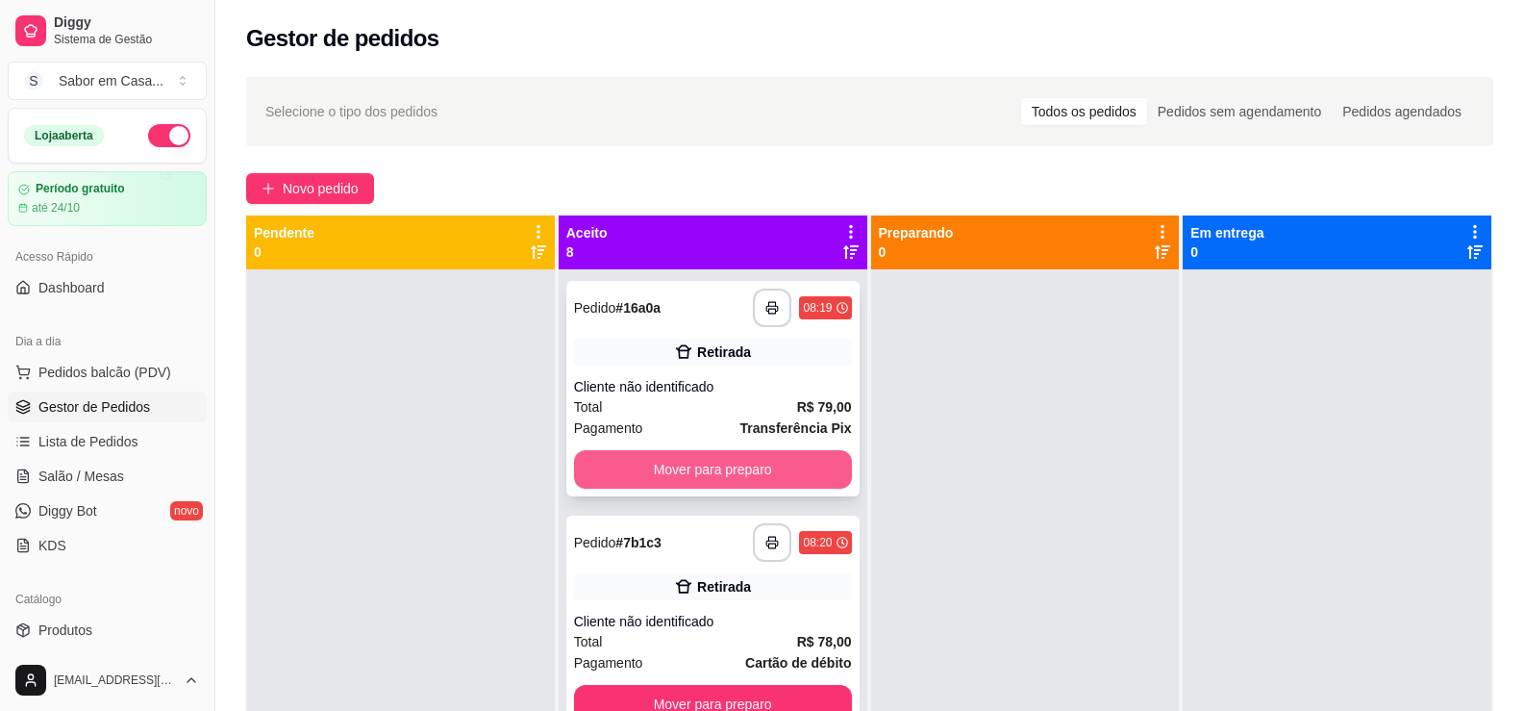
click at [706, 471] on button "Mover para preparo" at bounding box center [713, 469] width 278 height 38
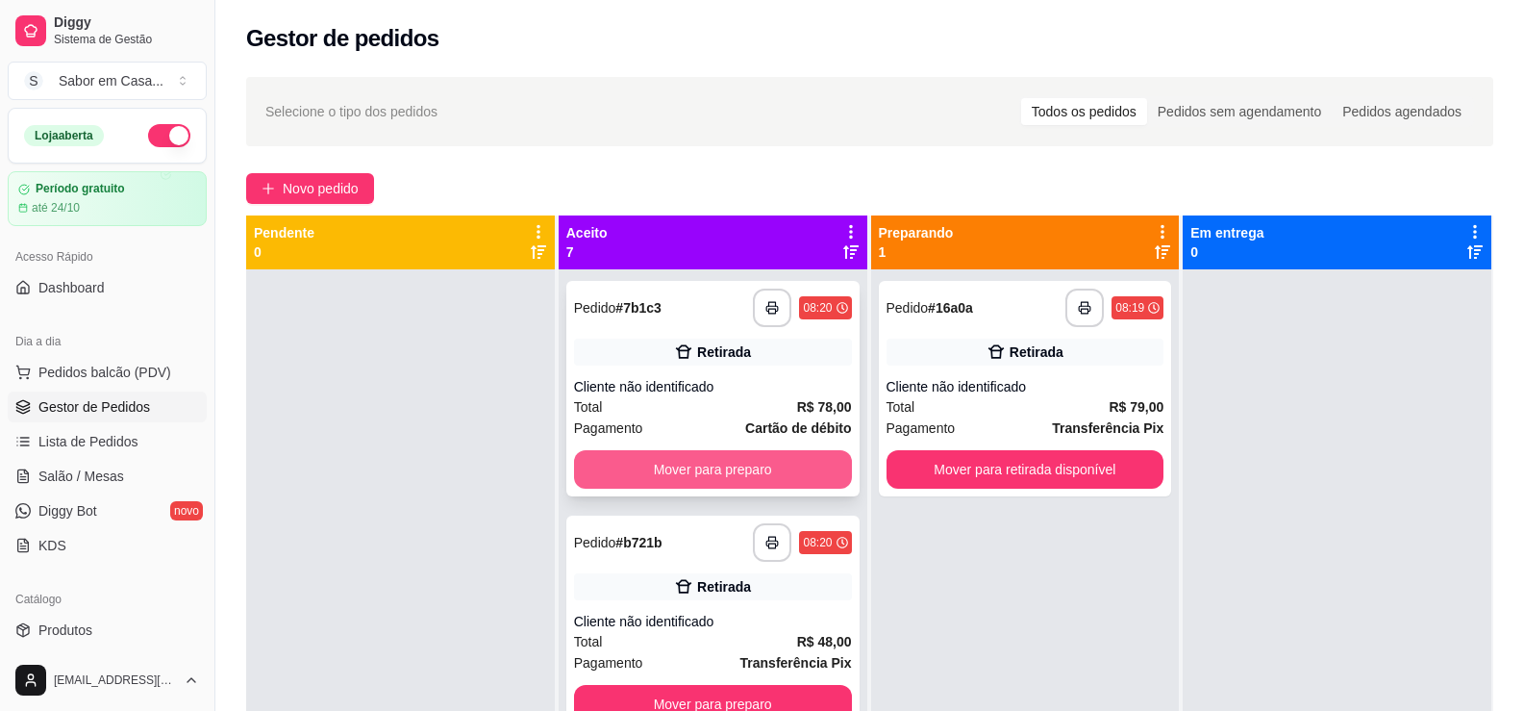
click at [732, 474] on button "Mover para preparo" at bounding box center [713, 469] width 278 height 38
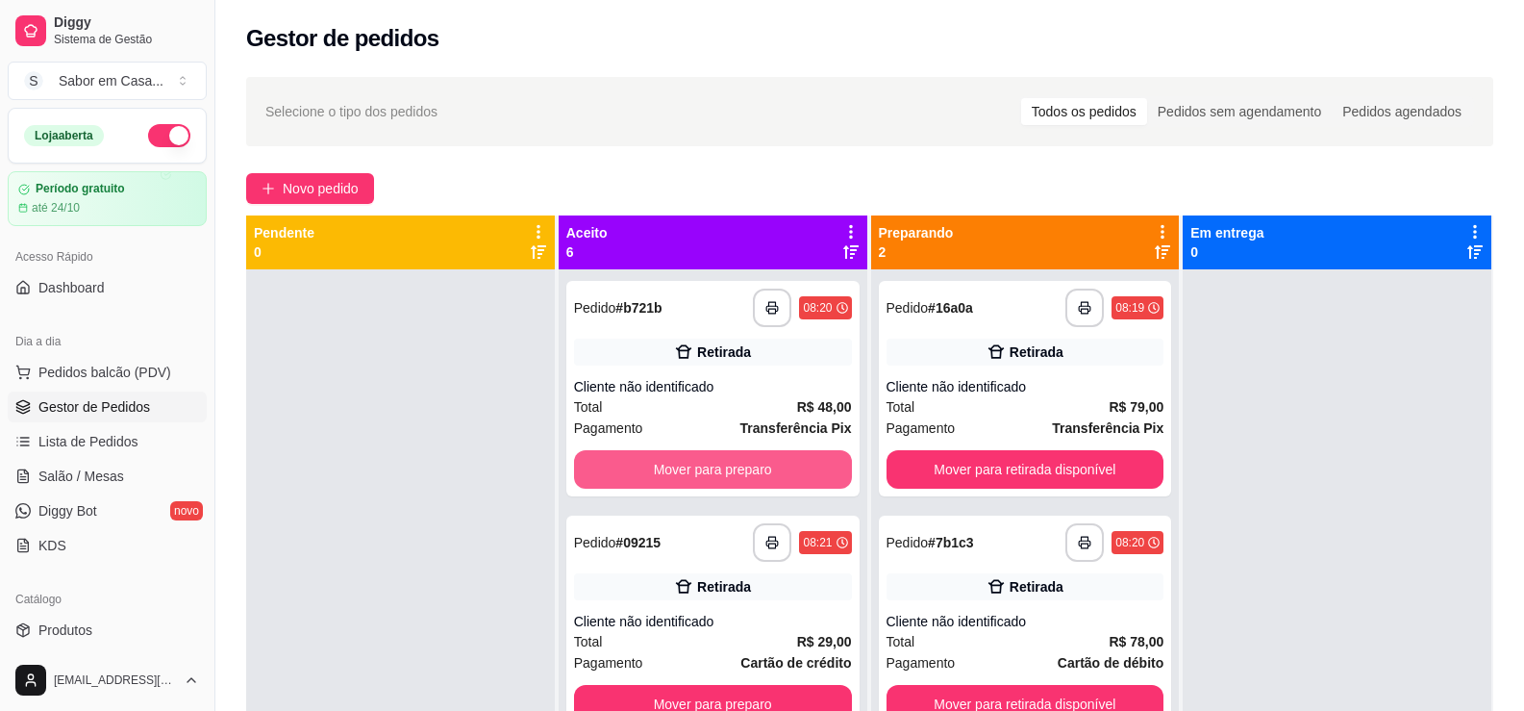
click at [733, 474] on button "Mover para preparo" at bounding box center [713, 469] width 278 height 38
click at [733, 474] on button "Mover para preparo" at bounding box center [712, 469] width 269 height 37
click at [733, 474] on button "Mover para preparo" at bounding box center [713, 469] width 278 height 38
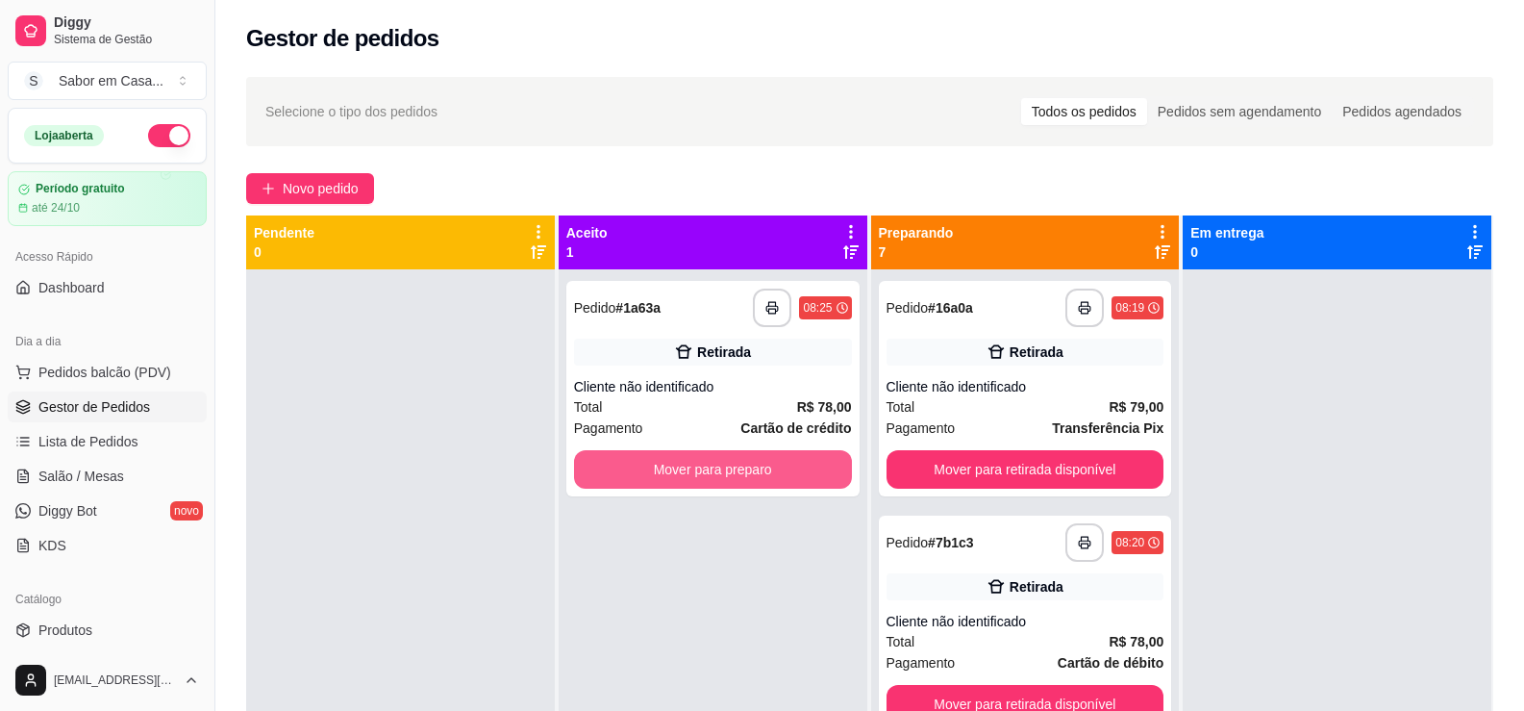
click at [733, 474] on button "Mover para preparo" at bounding box center [713, 469] width 278 height 38
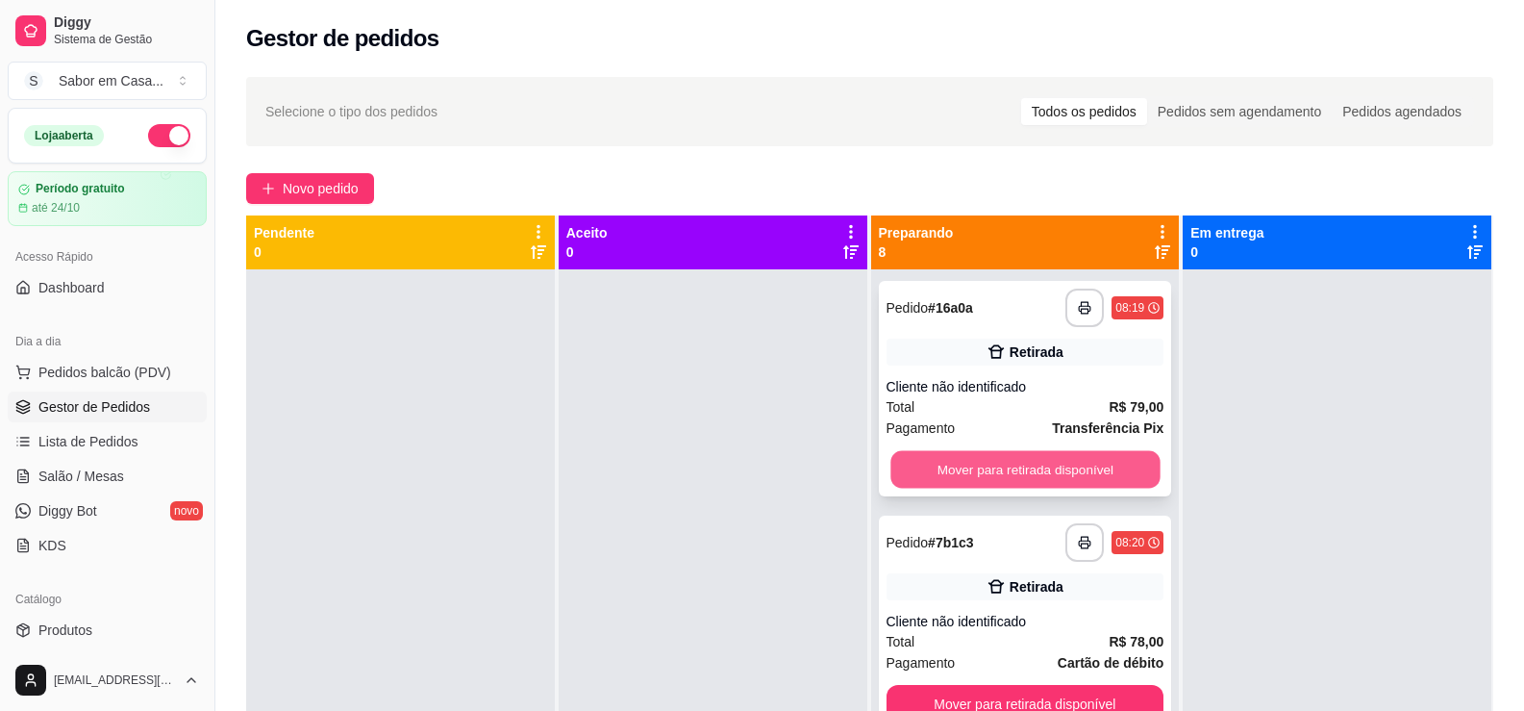
click at [1019, 471] on button "Mover para retirada disponível" at bounding box center [1024, 469] width 269 height 37
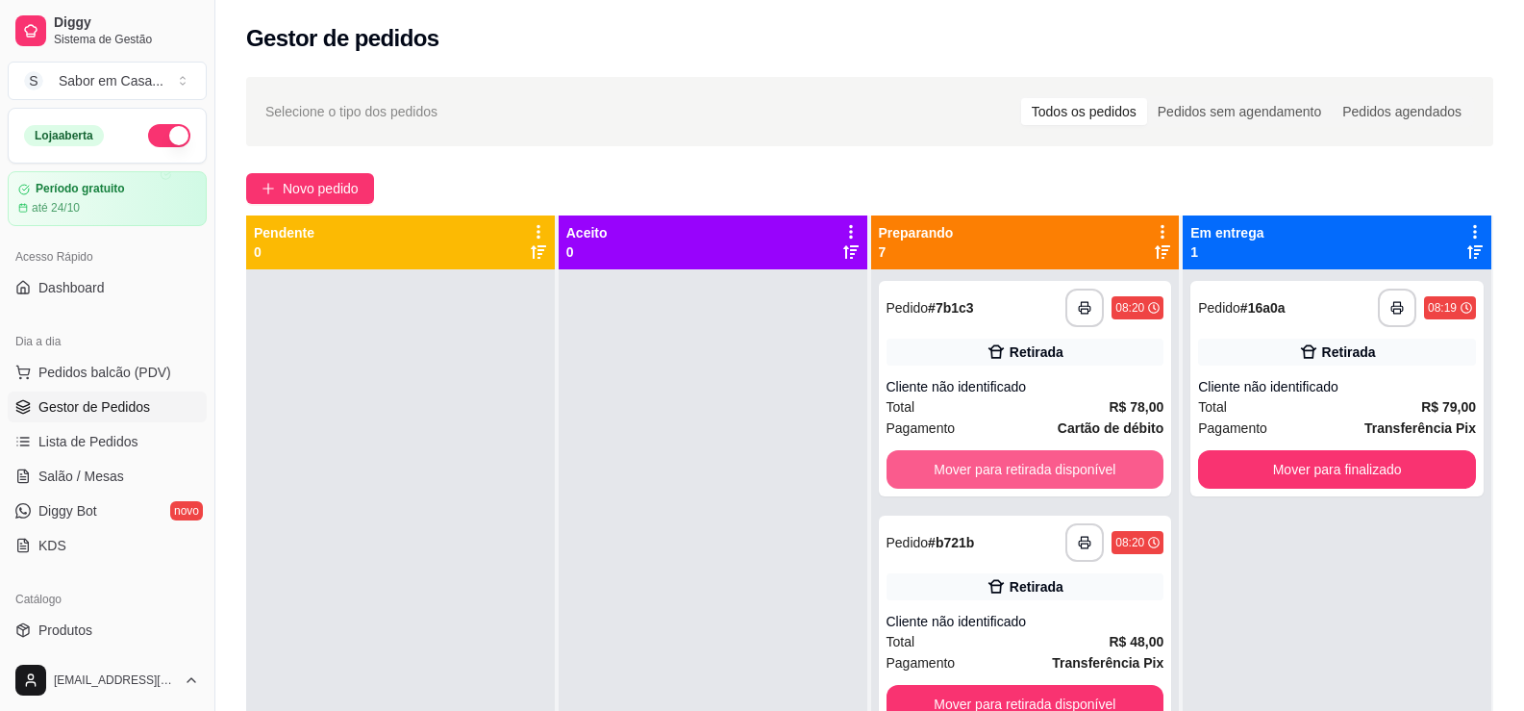
click at [1019, 471] on button "Mover para retirada disponível" at bounding box center [1026, 469] width 278 height 38
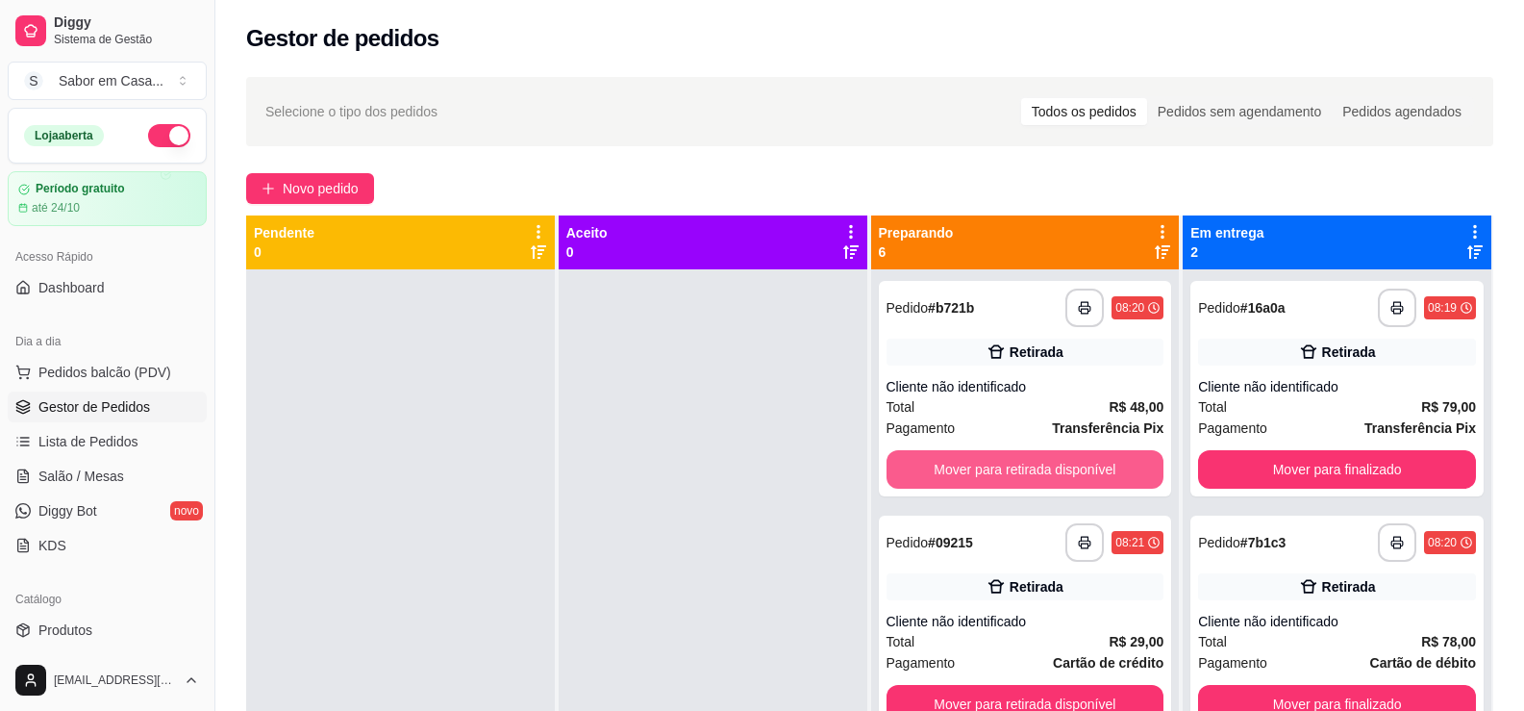
click at [1019, 471] on button "Mover para retirada disponível" at bounding box center [1026, 469] width 278 height 38
click at [1019, 471] on button "Mover para retirada disponível" at bounding box center [1024, 469] width 269 height 37
click at [1019, 471] on button "Mover para retirada disponível" at bounding box center [1026, 469] width 278 height 38
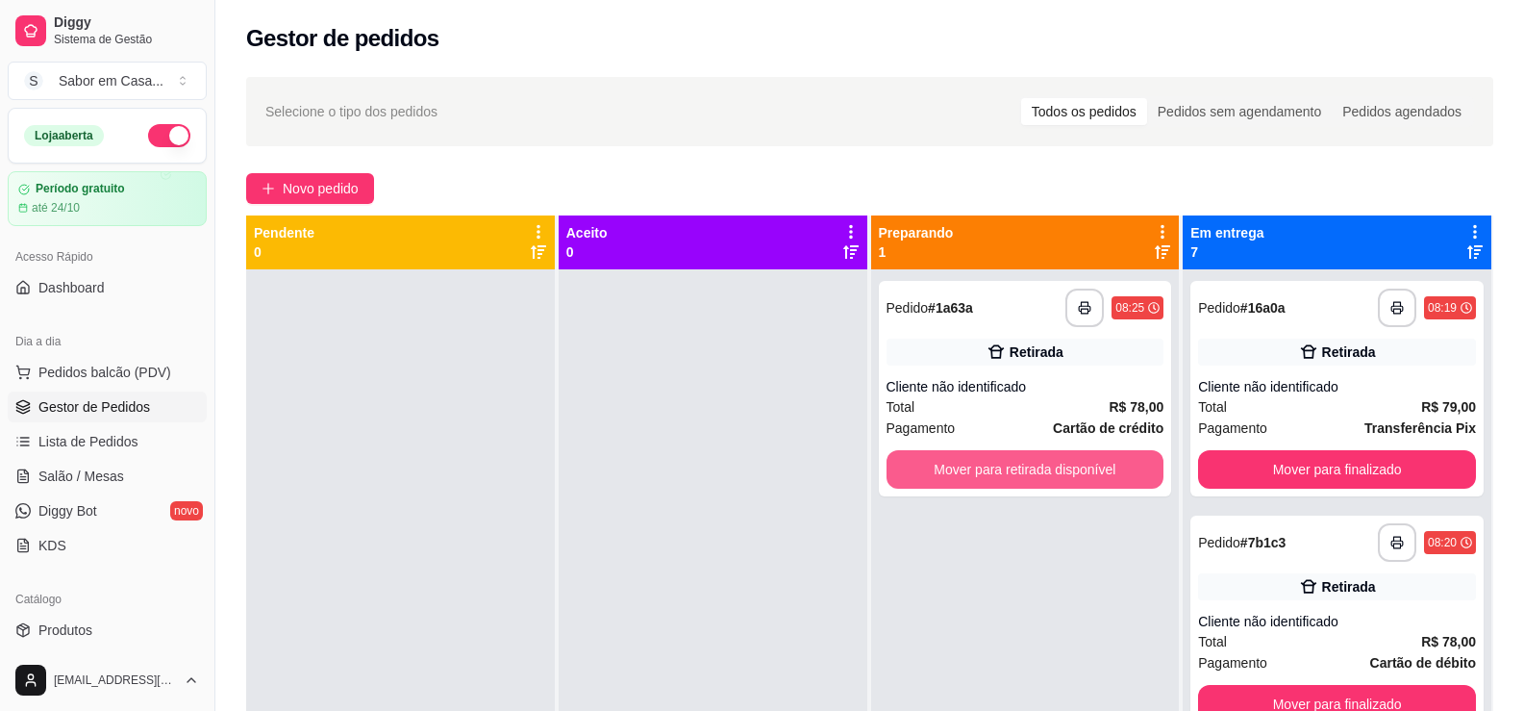
click at [1019, 471] on button "Mover para retirada disponível" at bounding box center [1026, 469] width 278 height 38
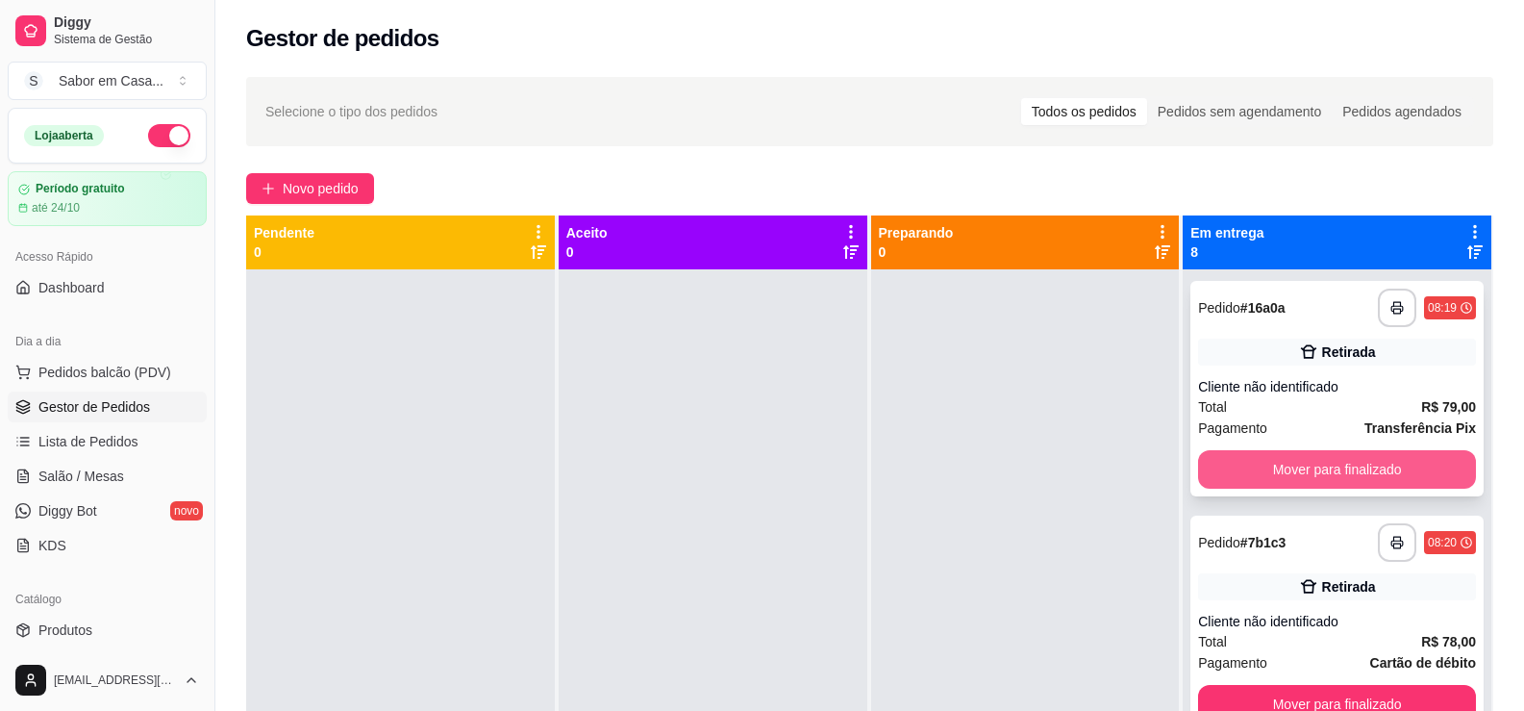
click at [1286, 454] on button "Mover para finalizado" at bounding box center [1337, 469] width 278 height 38
click at [1281, 463] on button "Mover para finalizado" at bounding box center [1337, 469] width 278 height 38
click at [1281, 463] on button "Mover para finalizado" at bounding box center [1337, 469] width 269 height 37
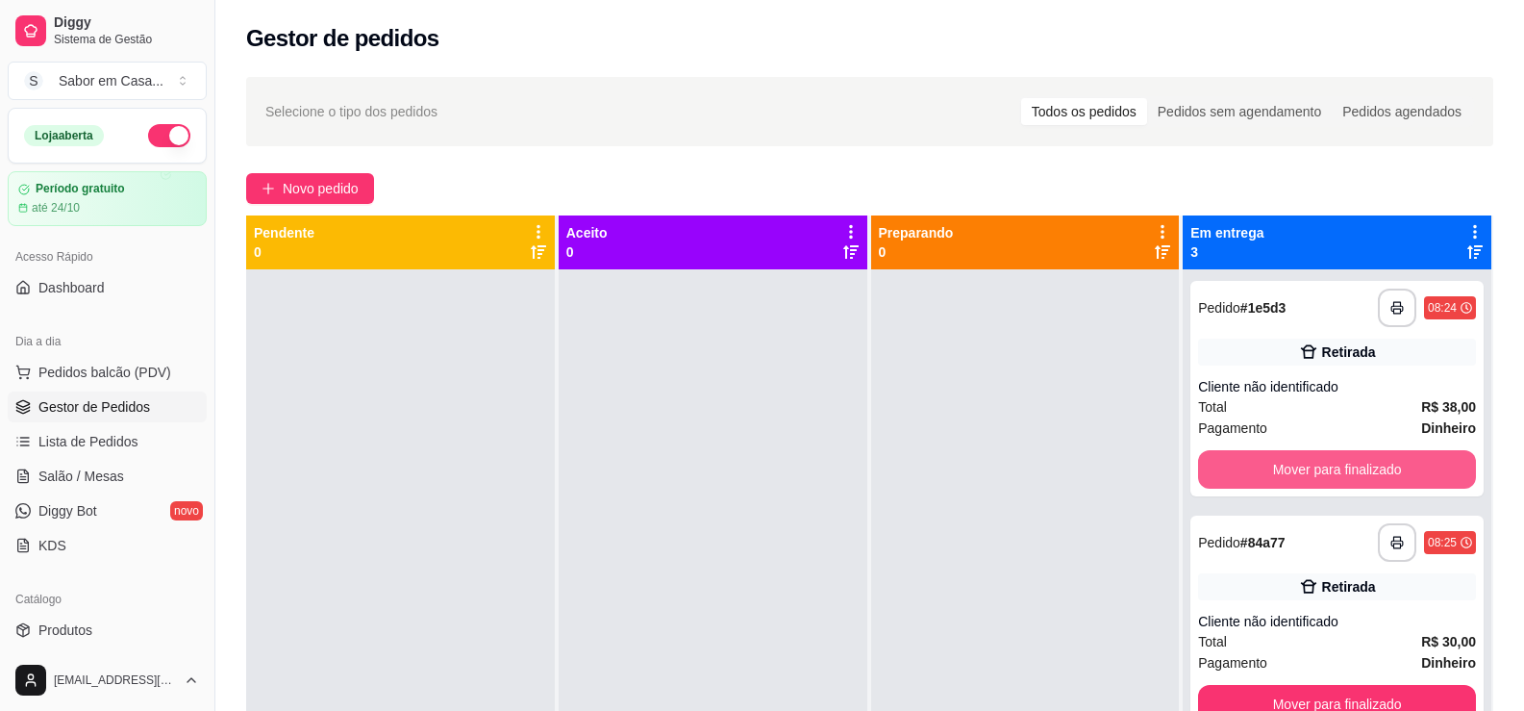
click at [1281, 463] on button "Mover para finalizado" at bounding box center [1337, 469] width 278 height 38
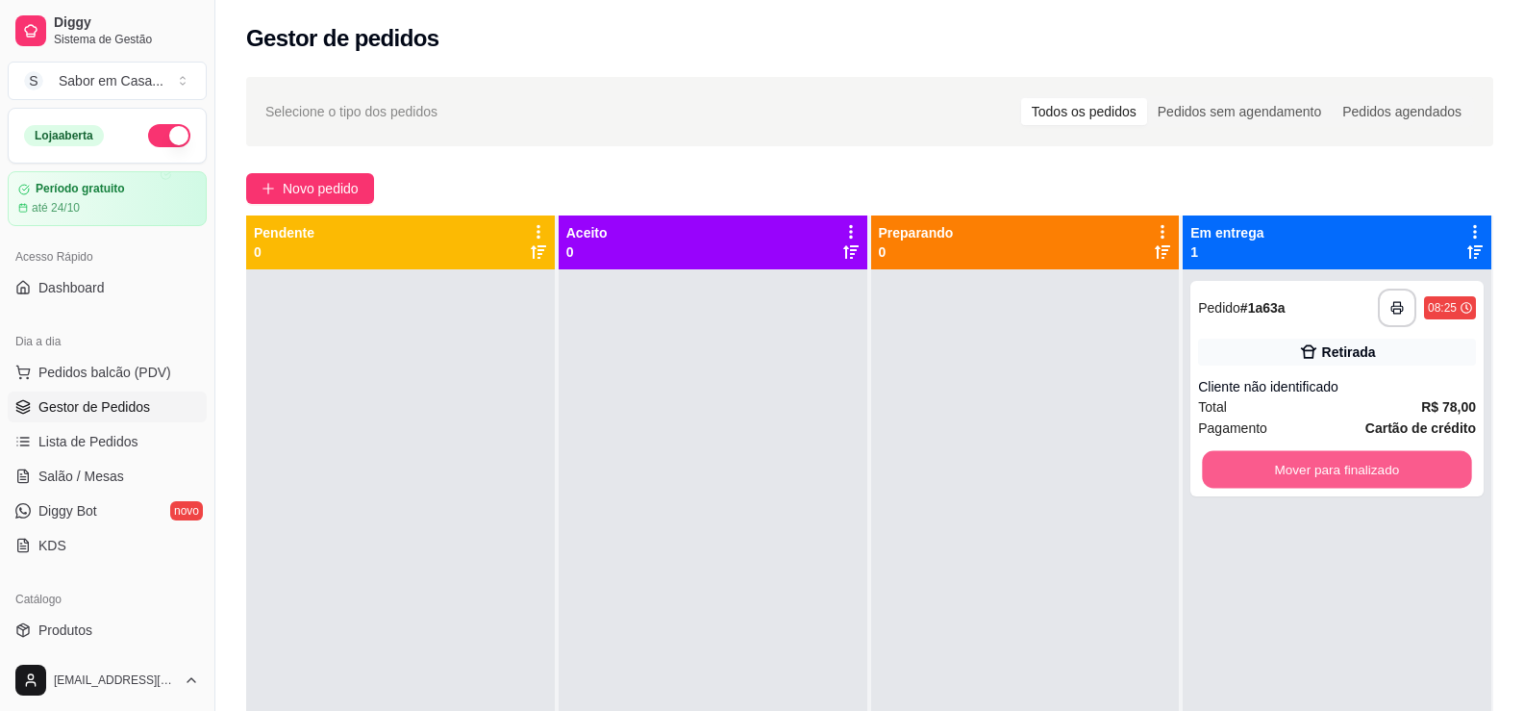
click at [1281, 463] on button "Mover para finalizado" at bounding box center [1337, 469] width 269 height 37
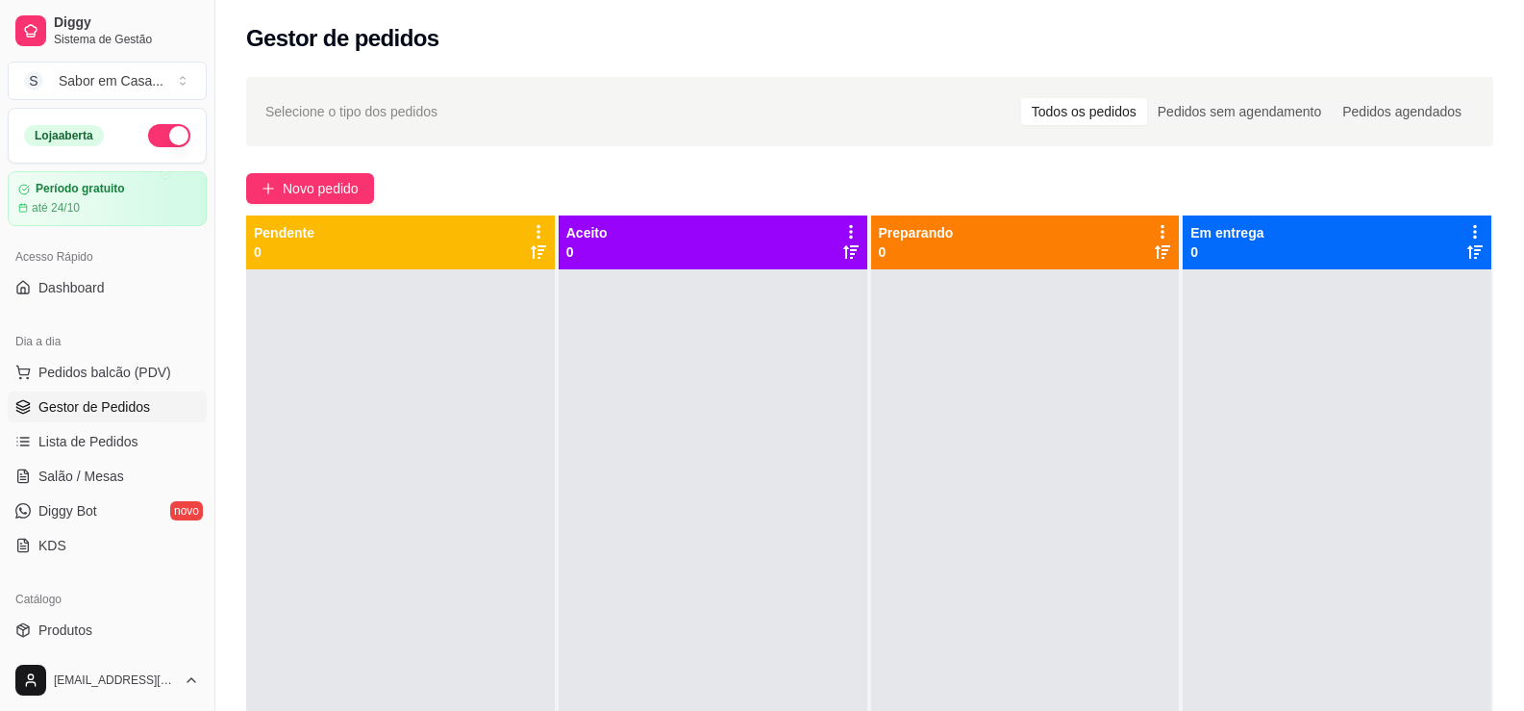
click at [67, 409] on span "Gestor de Pedidos" at bounding box center [94, 406] width 112 height 19
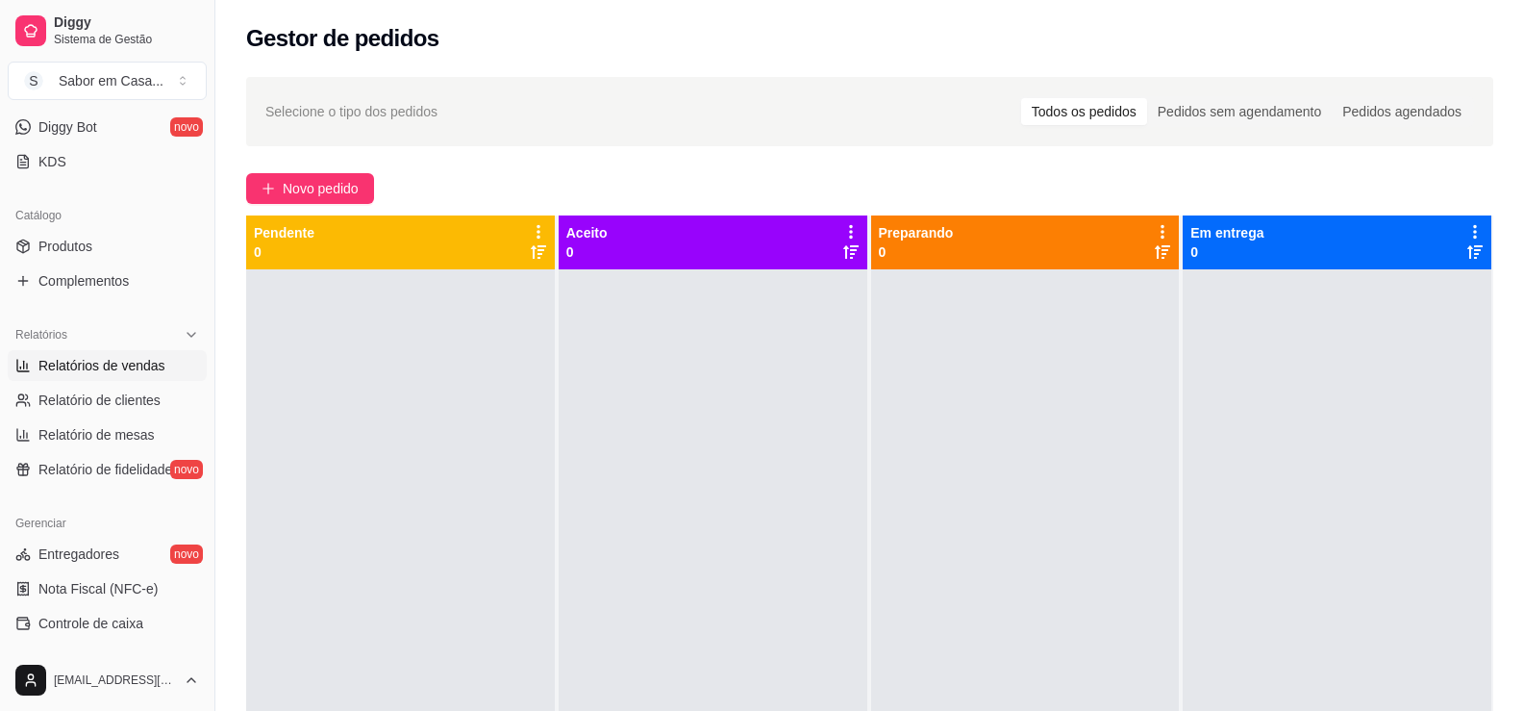
scroll to position [385, 0]
click at [91, 357] on span "Relatórios de vendas" at bounding box center [101, 364] width 127 height 19
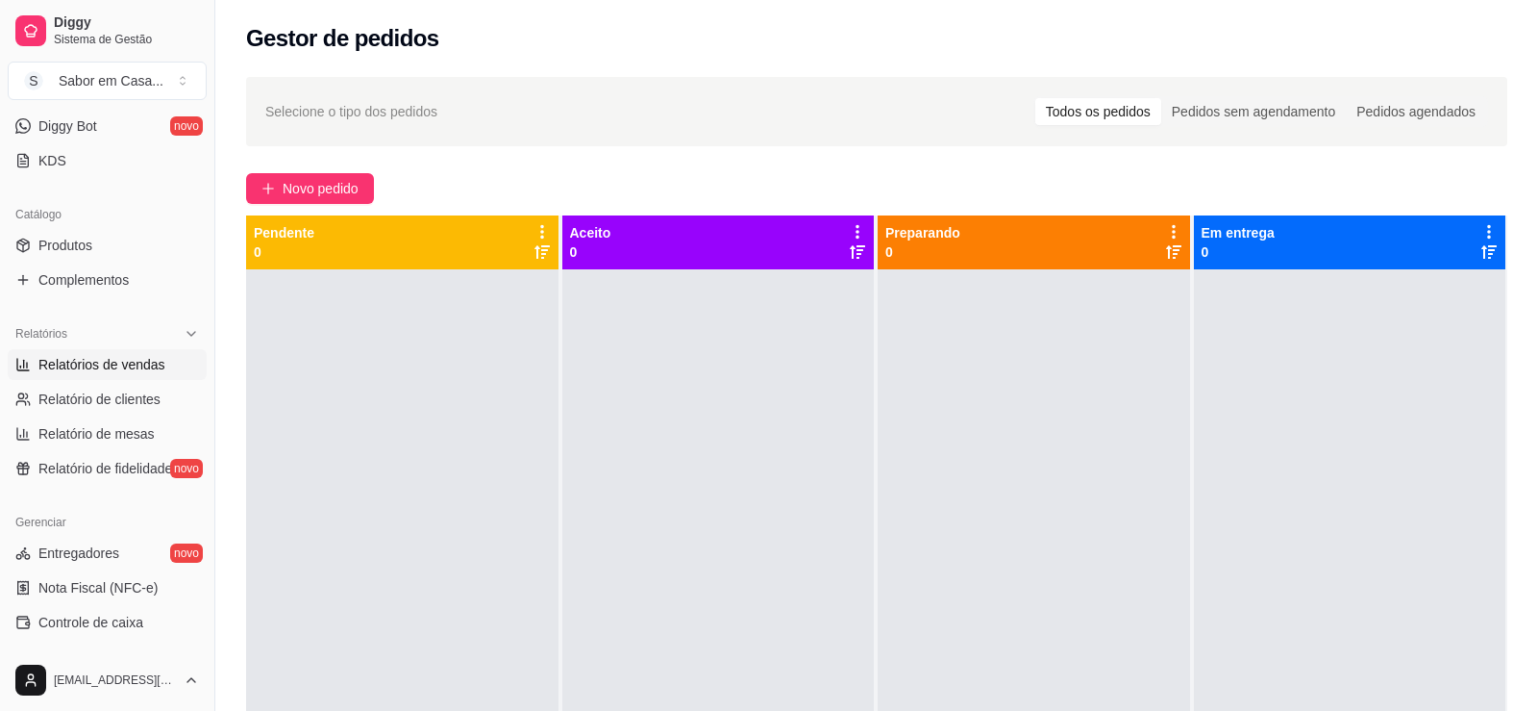
select select "ALL"
select select "0"
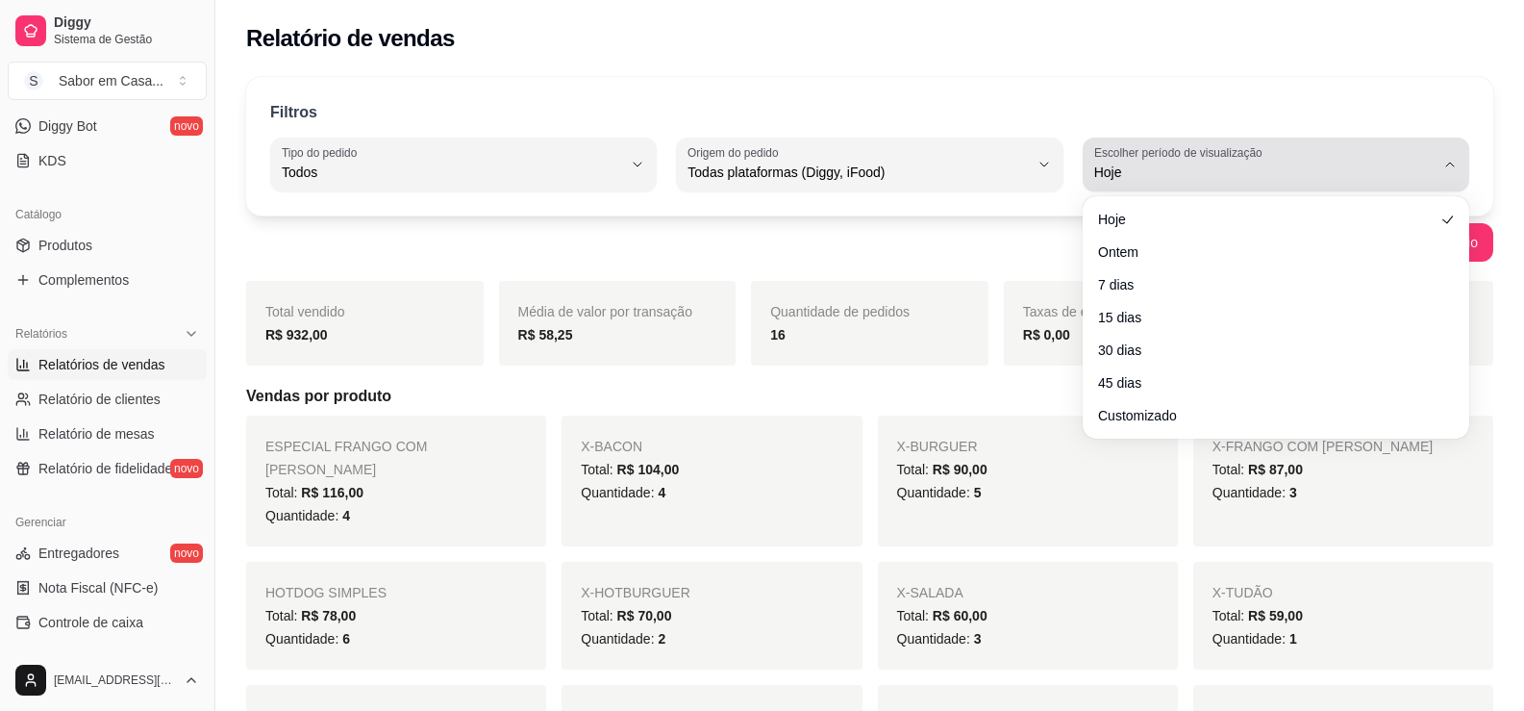
click at [1435, 162] on button "Escolher período de visualização Hoje" at bounding box center [1276, 164] width 387 height 54
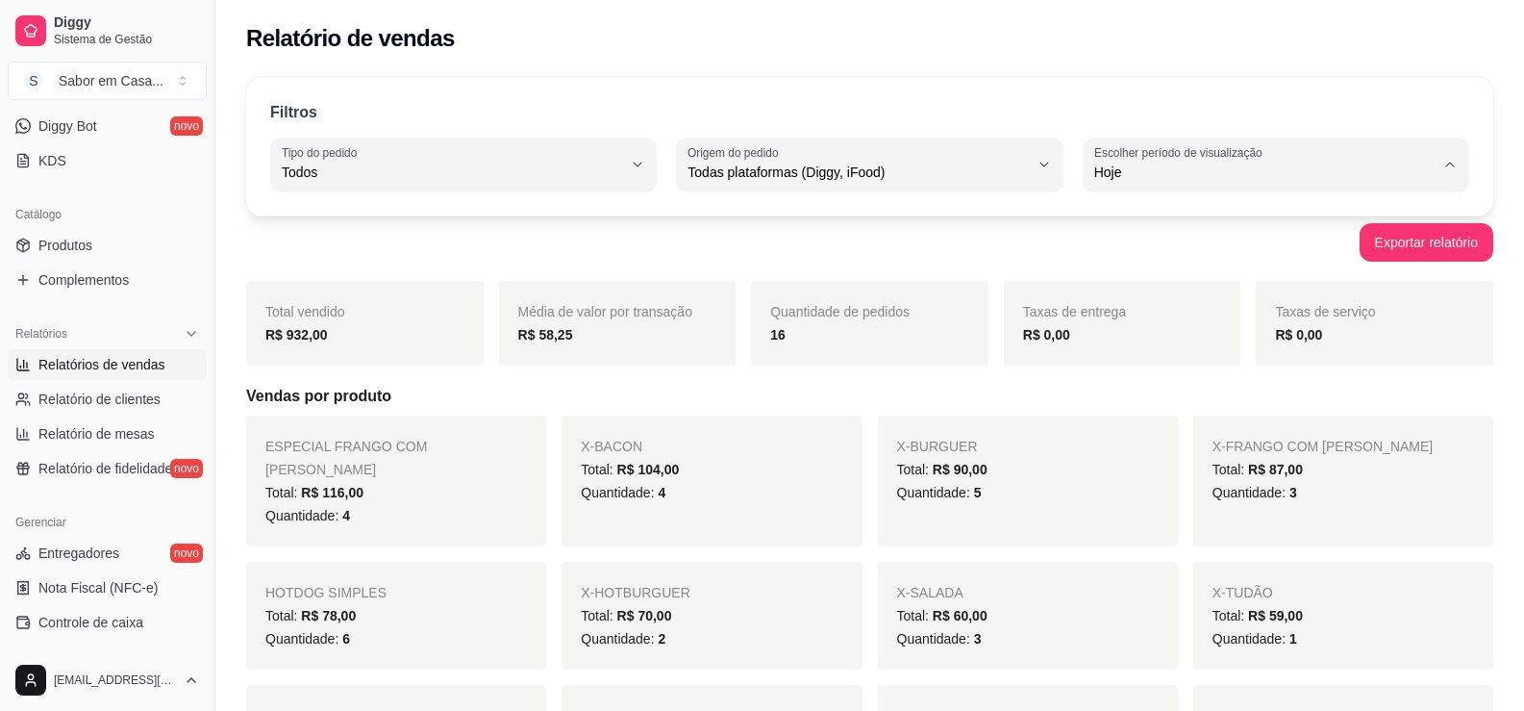
click at [1146, 319] on span "15 dias" at bounding box center [1266, 312] width 323 height 18
type input "15"
select select "15"
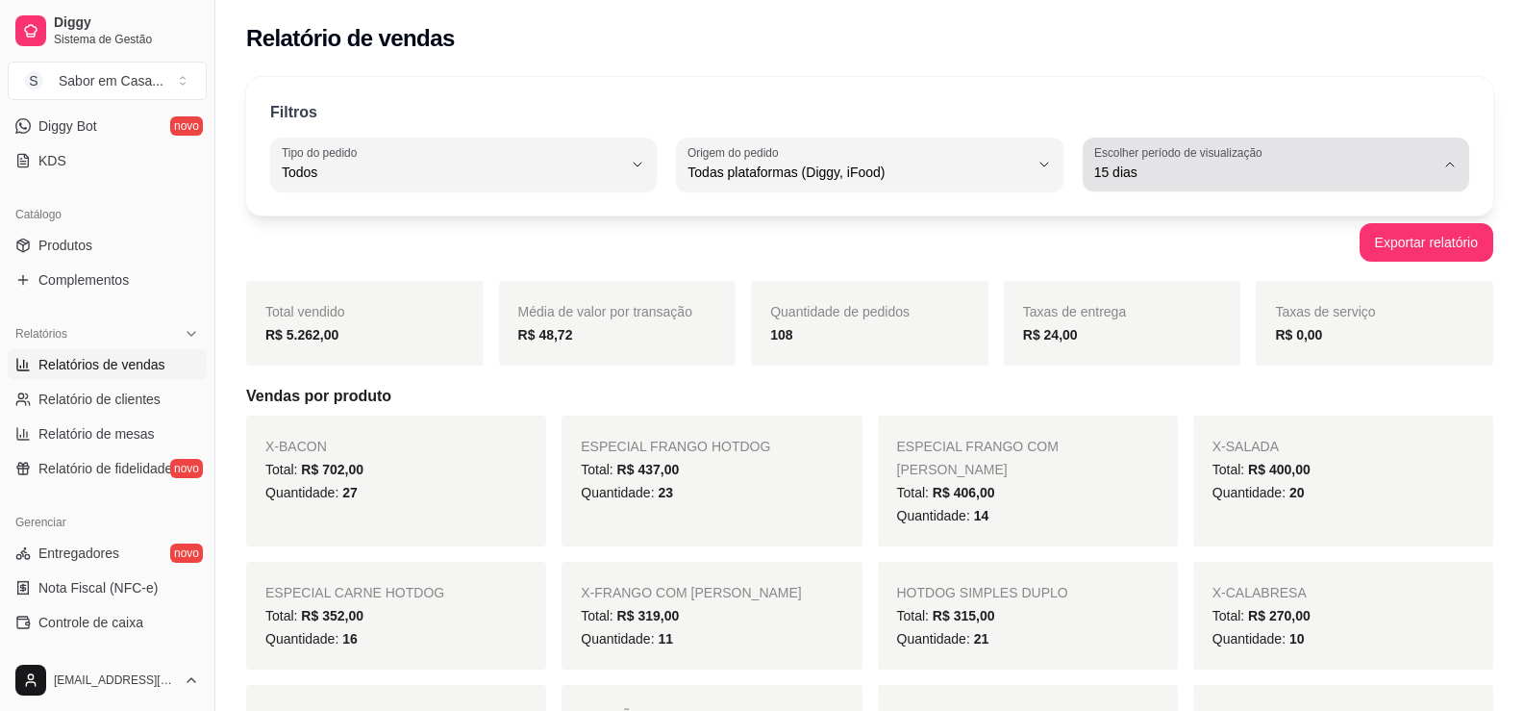
click at [1289, 157] on div "15 dias" at bounding box center [1264, 164] width 340 height 38
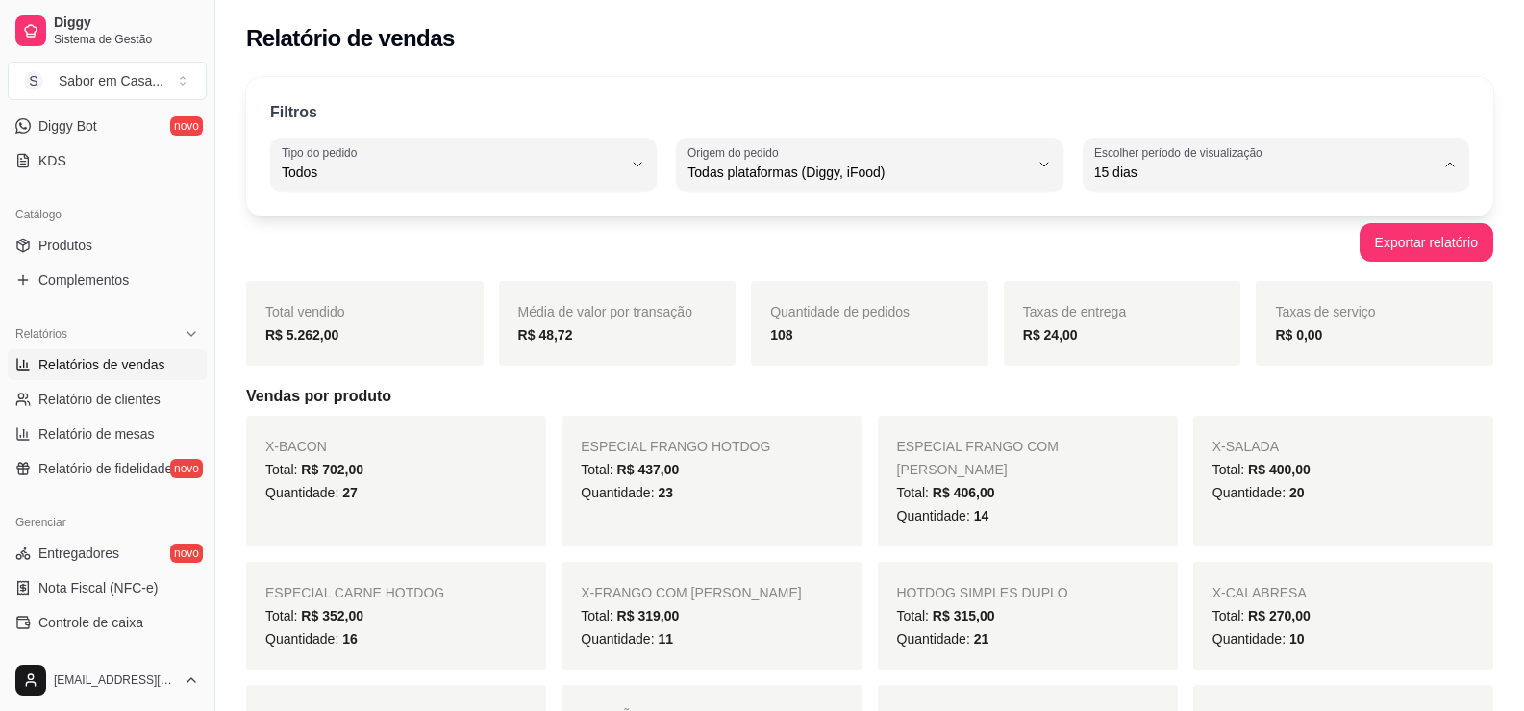
click at [1195, 414] on span "Customizado" at bounding box center [1266, 406] width 323 height 18
type input "-1"
select select "-1"
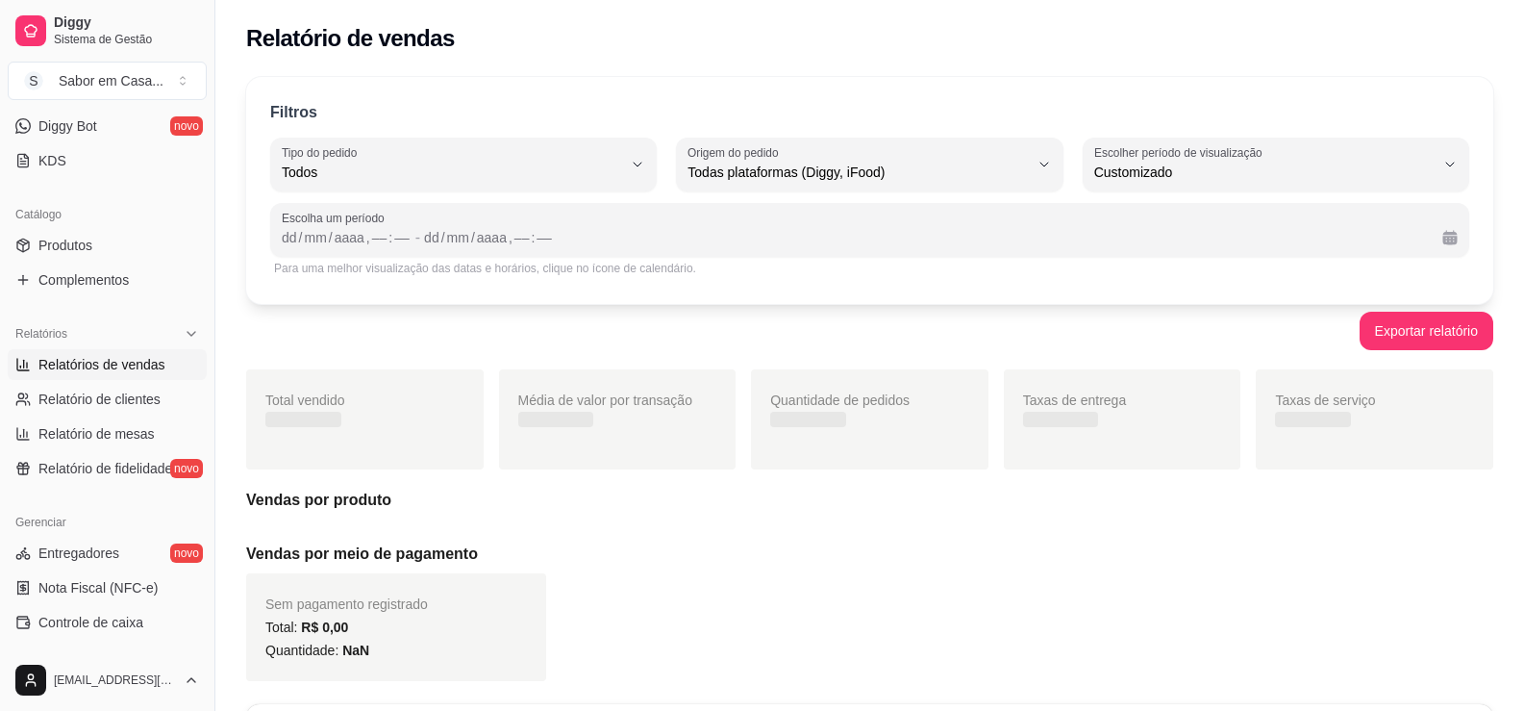
scroll to position [18, 0]
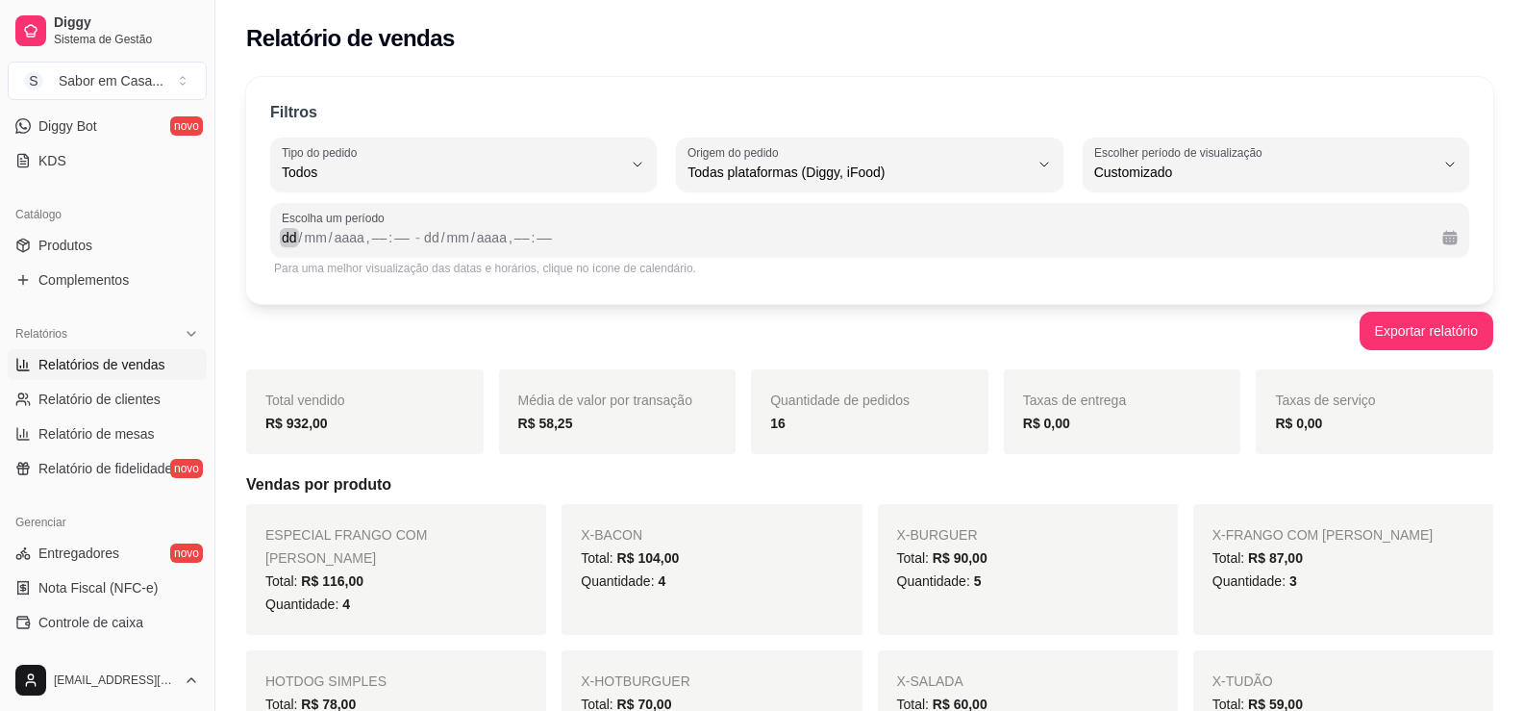
click at [282, 241] on div "dd" at bounding box center [289, 237] width 19 height 19
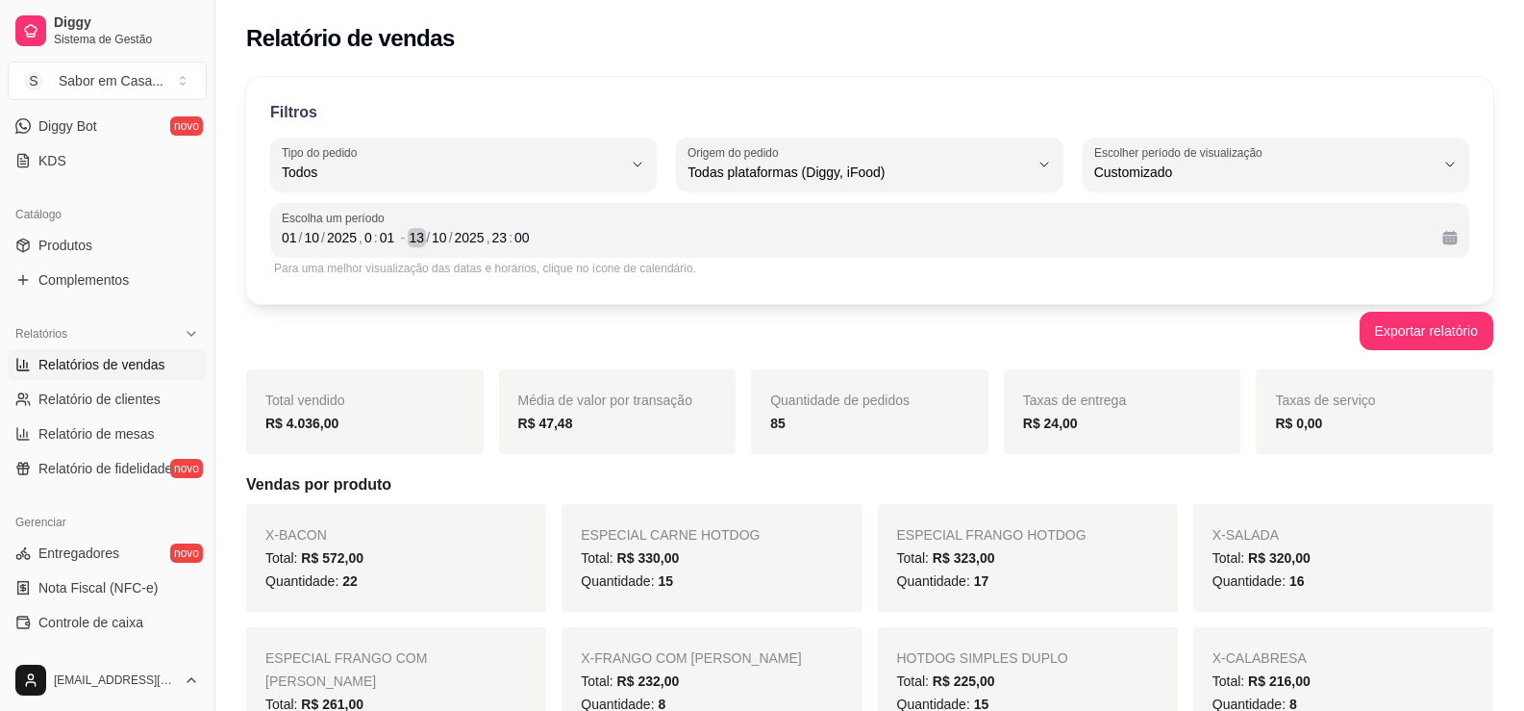
click at [422, 243] on div "13" at bounding box center [417, 237] width 19 height 19
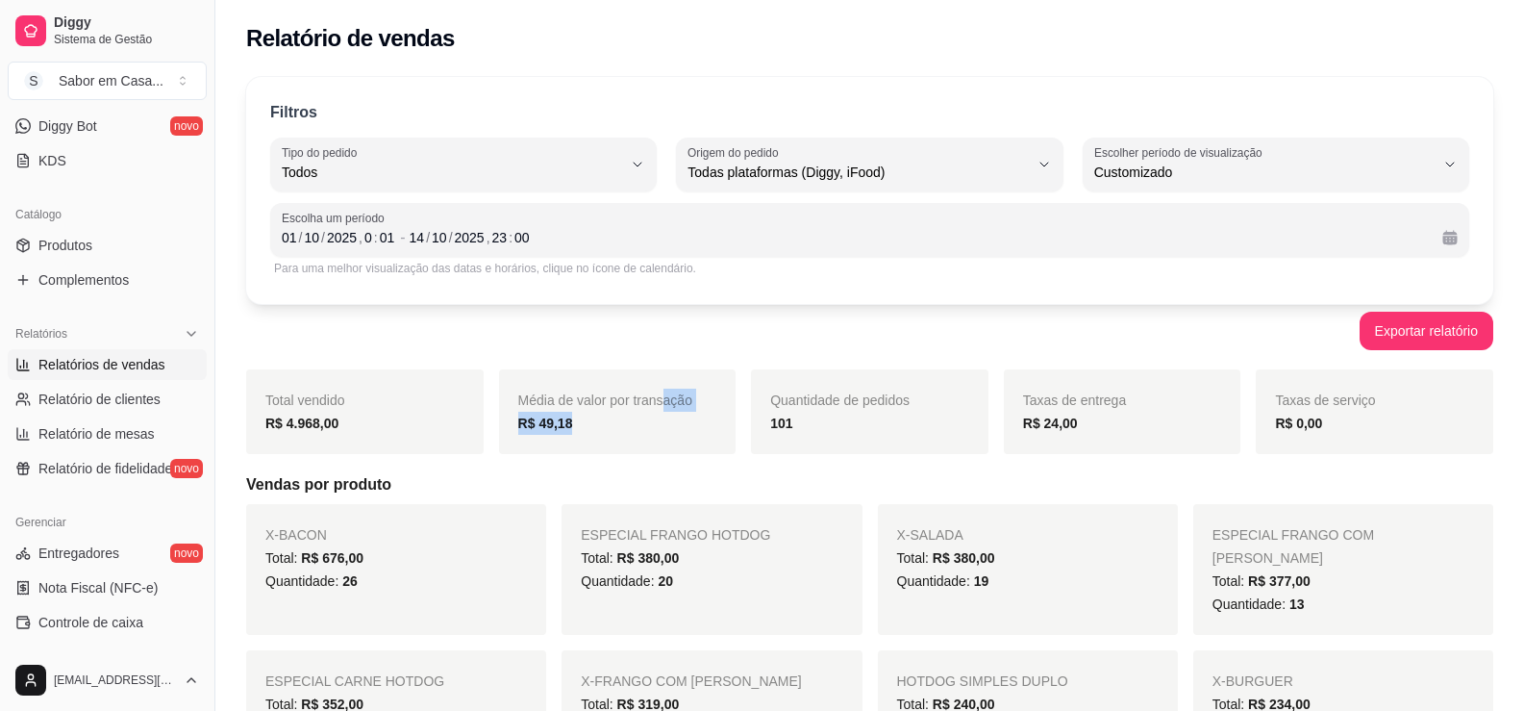
drag, startPoint x: 664, startPoint y: 439, endPoint x: 690, endPoint y: 385, distance: 60.6
click at [684, 427] on div "Média de valor por transação R$ 49,18" at bounding box center [617, 411] width 237 height 85
